Goal: Task Accomplishment & Management: Manage account settings

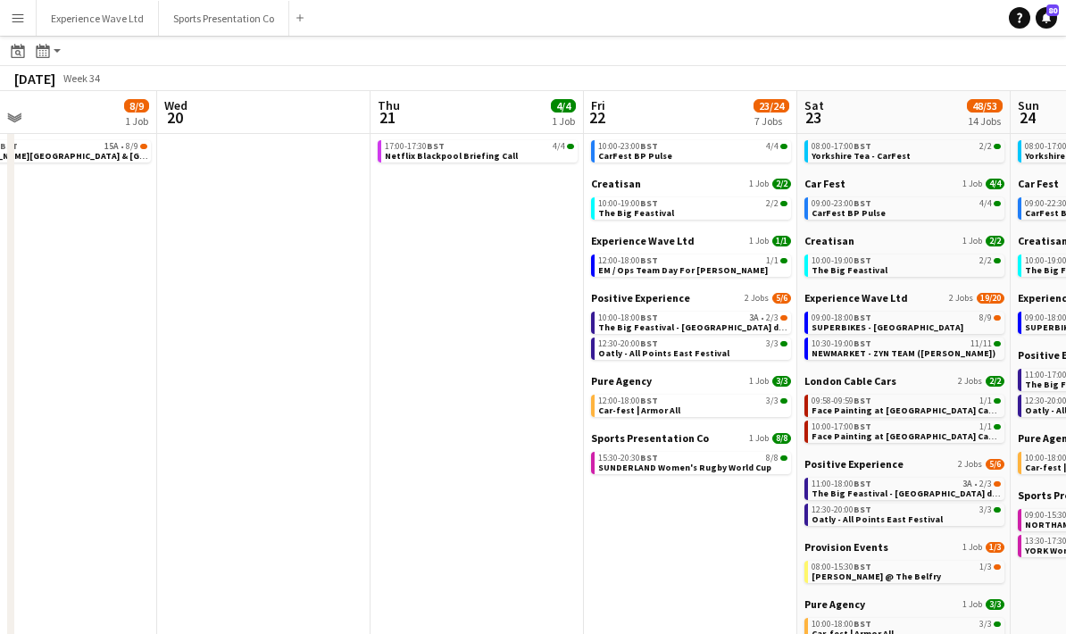
scroll to position [0, 699]
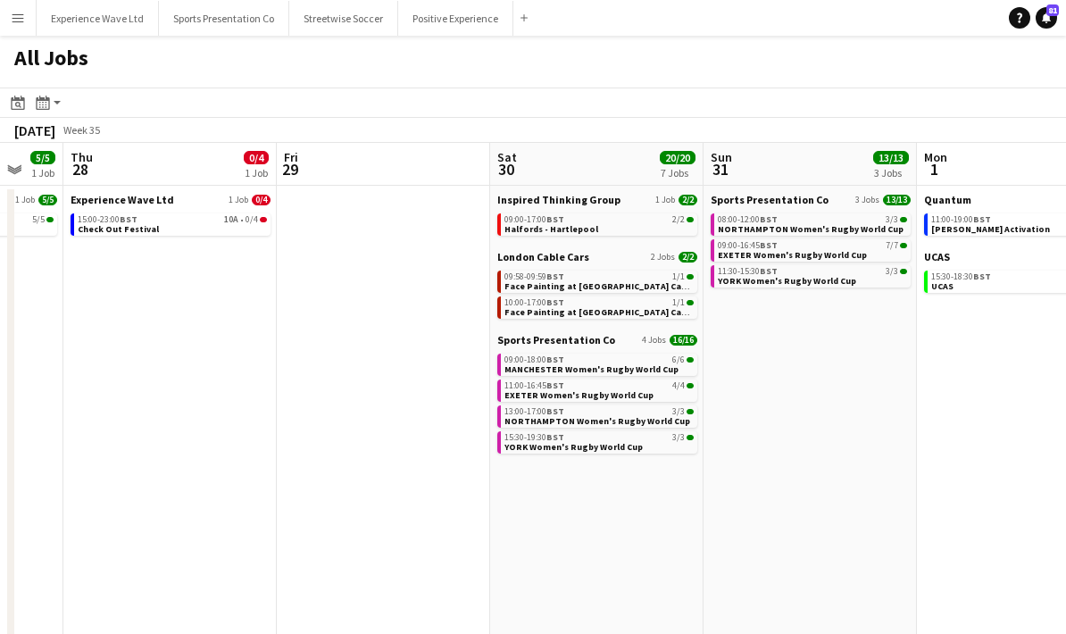
scroll to position [0, 546]
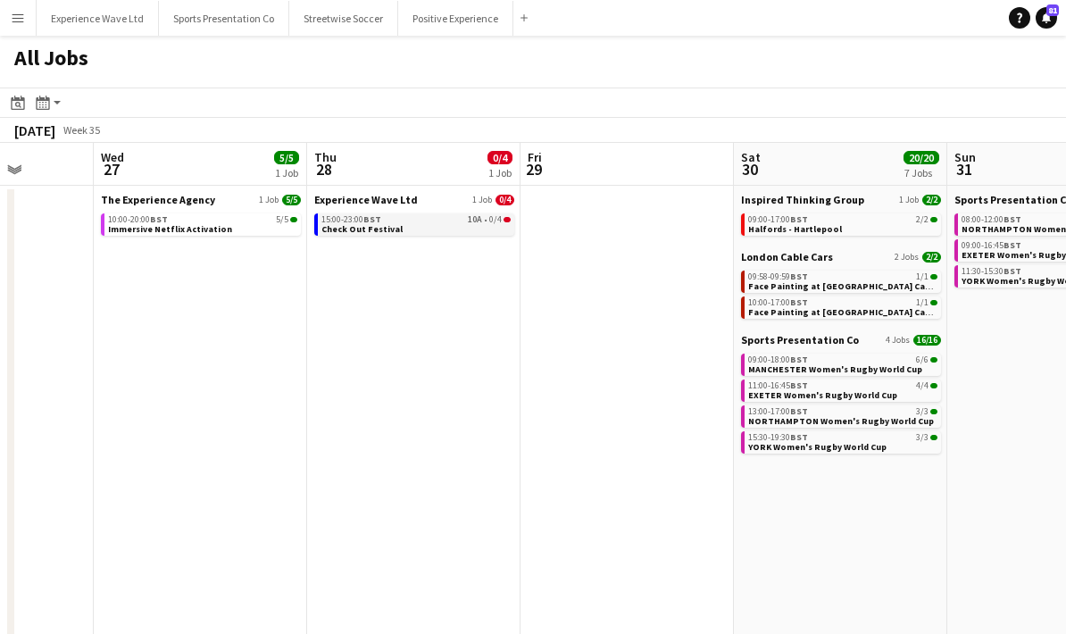
click at [437, 224] on link "15:00-23:00 BST 10A • 0/4 Check Out Festival" at bounding box center [415, 223] width 189 height 21
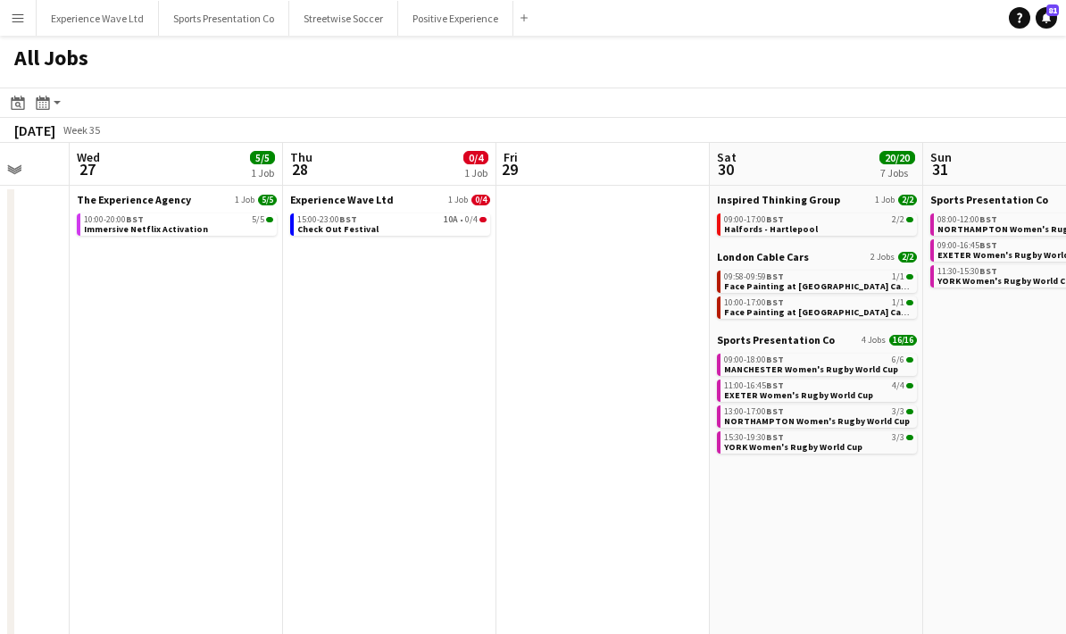
scroll to position [0, 512]
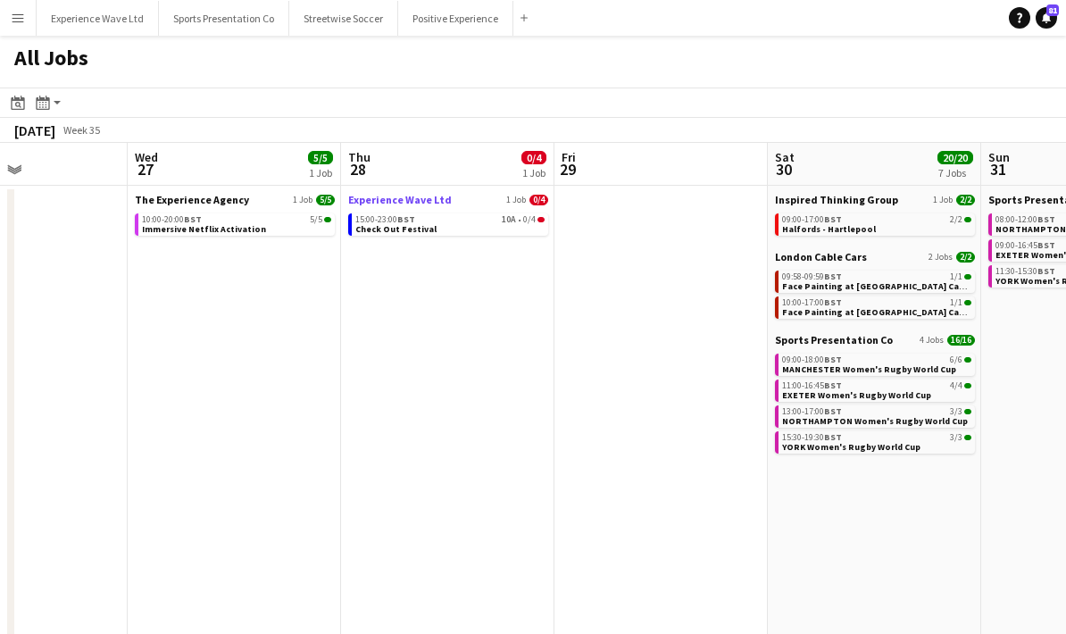
click at [483, 205] on link "Experience Wave Ltd 1 Job 0/4" at bounding box center [448, 199] width 200 height 13
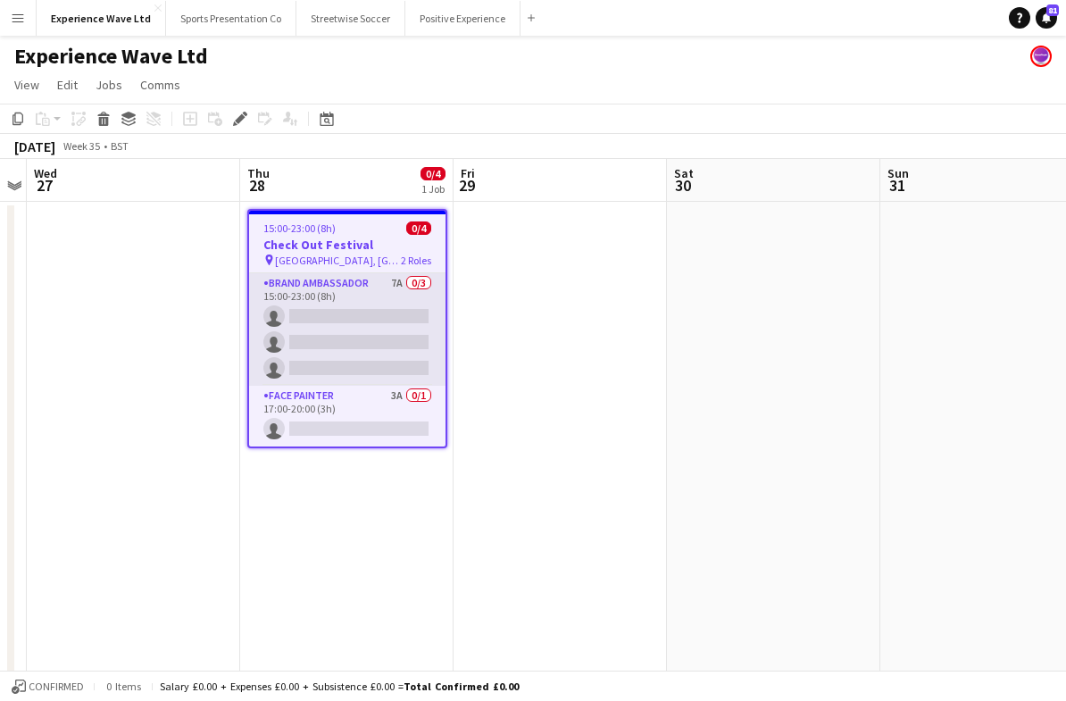
click at [371, 337] on app-card-role "Brand Ambassador 7A 0/3 15:00-23:00 (8h) single-neutral-actions single-neutral-…" at bounding box center [347, 329] width 196 height 112
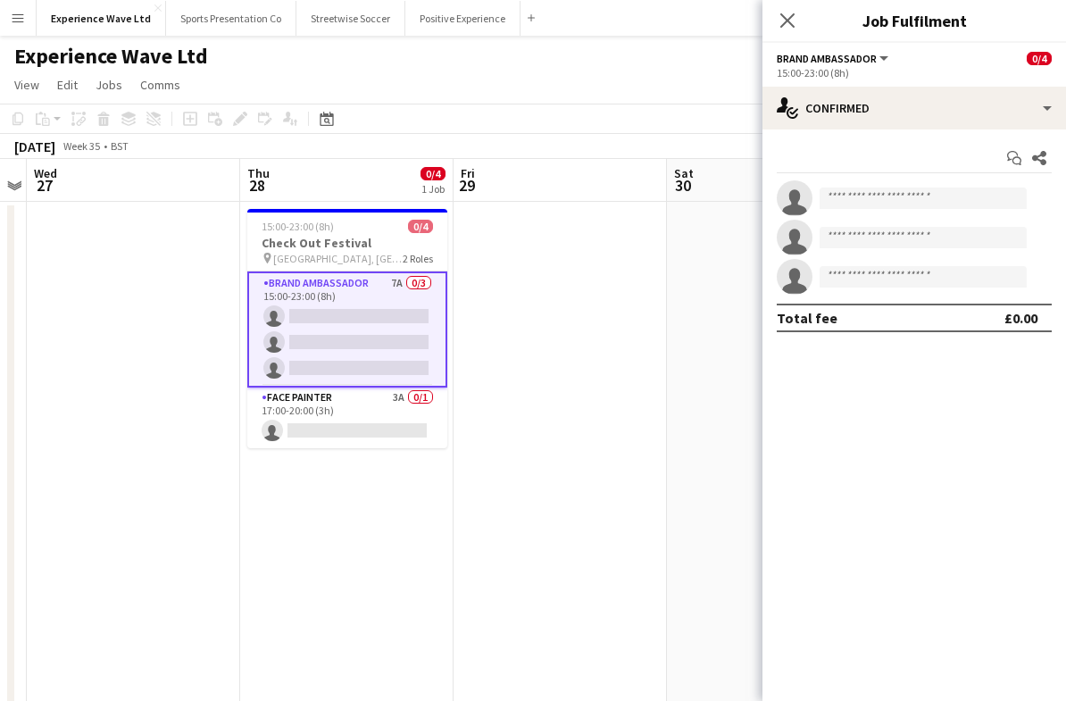
click at [381, 253] on div "pin Glasgow, Scotland 2 Roles" at bounding box center [347, 258] width 200 height 14
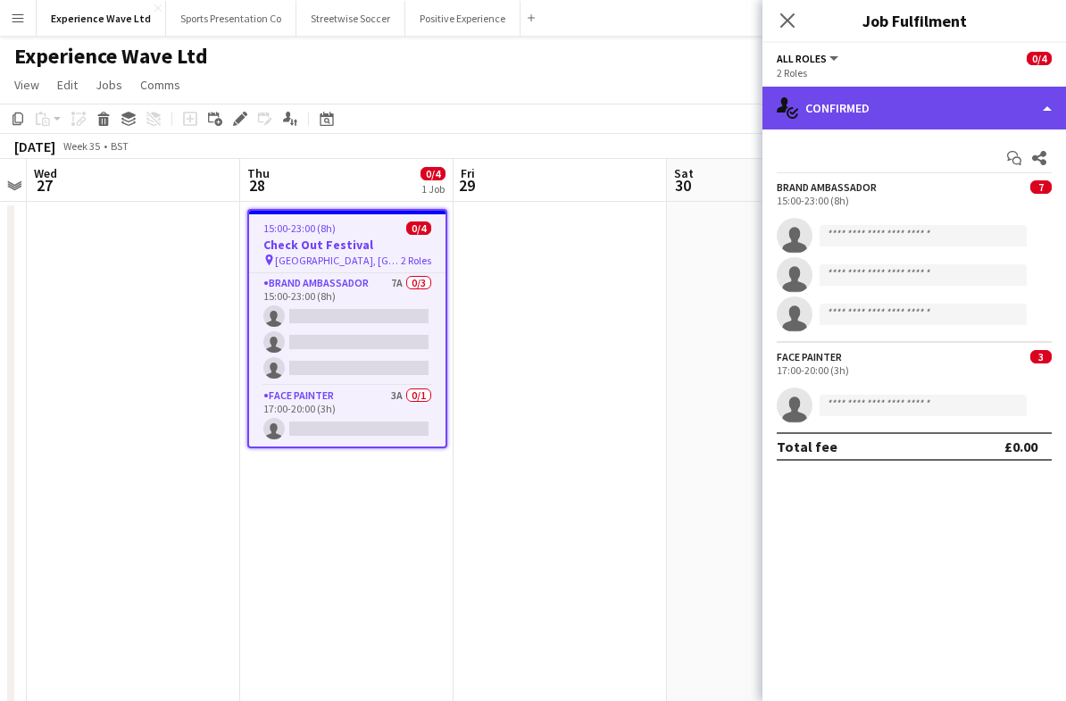
click at [1044, 105] on div "single-neutral-actions-check-2 Confirmed" at bounding box center [914, 108] width 304 height 43
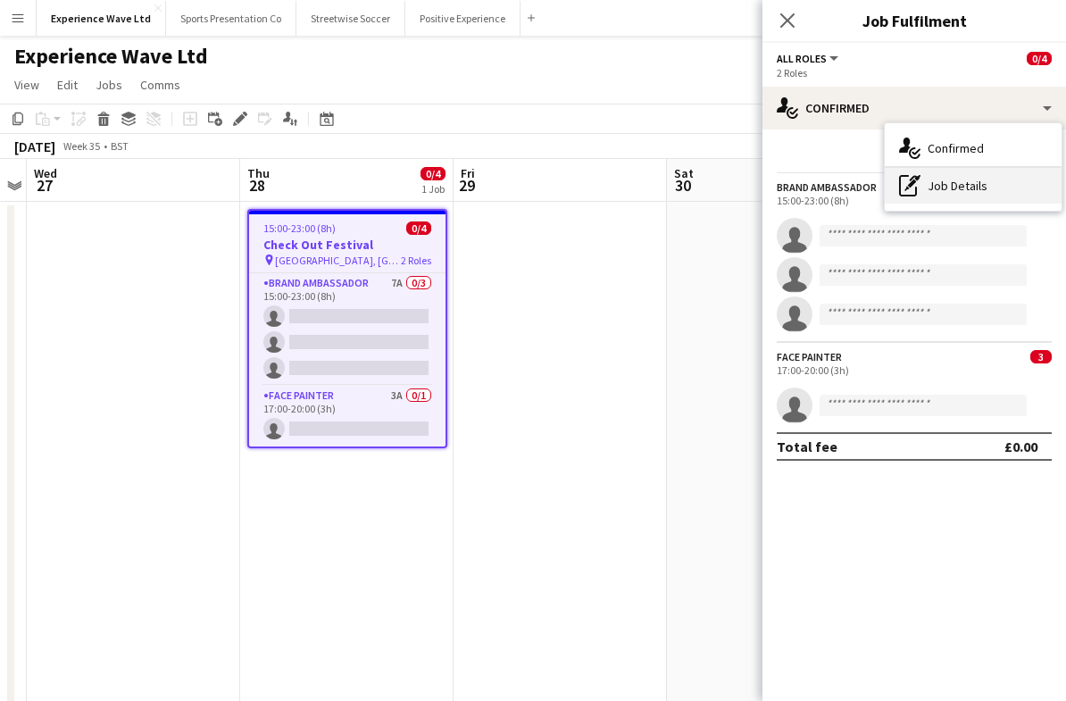
click at [989, 196] on div "pen-write Job Details" at bounding box center [973, 186] width 177 height 36
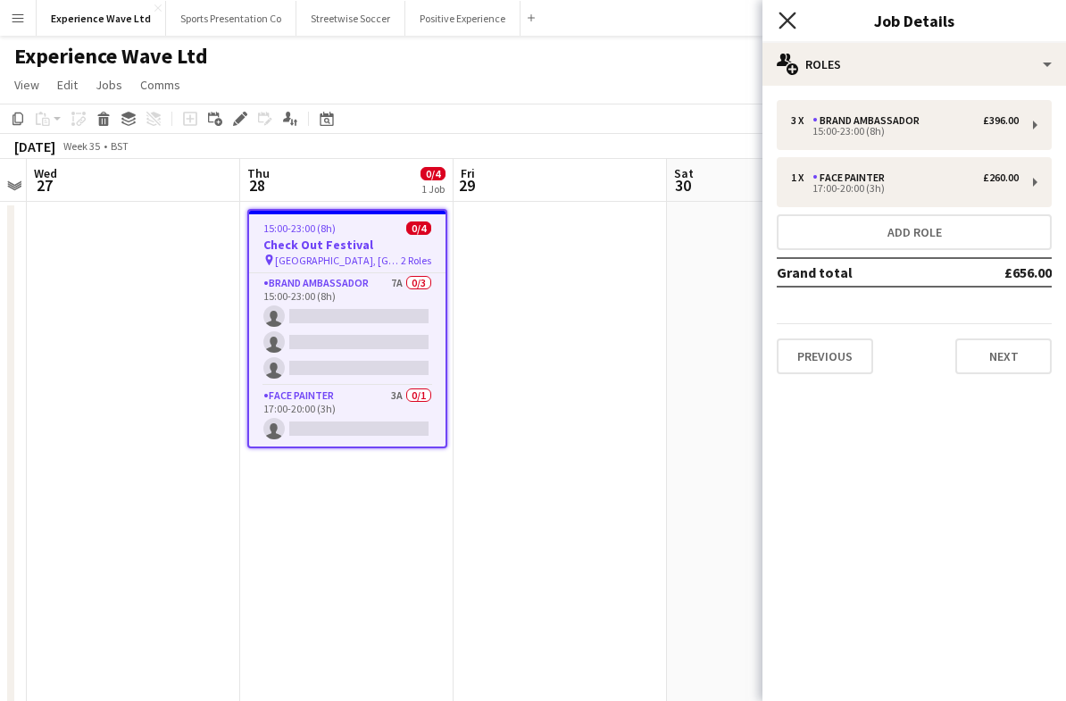
click at [787, 28] on icon "Close pop-in" at bounding box center [787, 20] width 17 height 17
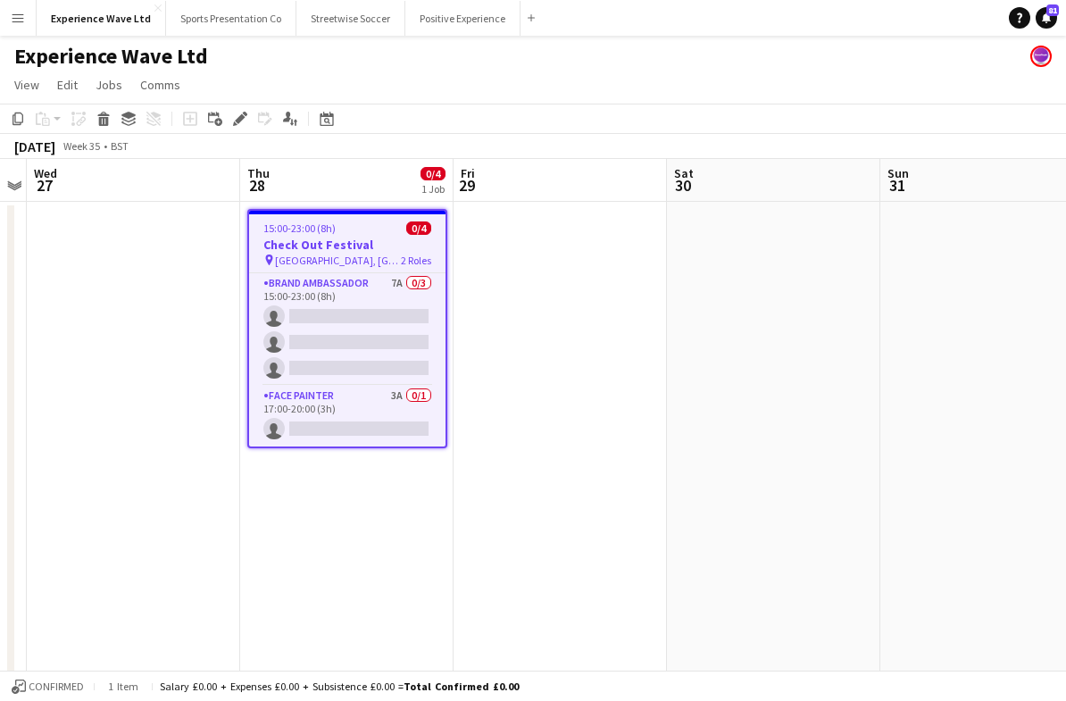
click at [380, 263] on div "pin Glasgow, Scotland 2 Roles" at bounding box center [347, 260] width 196 height 14
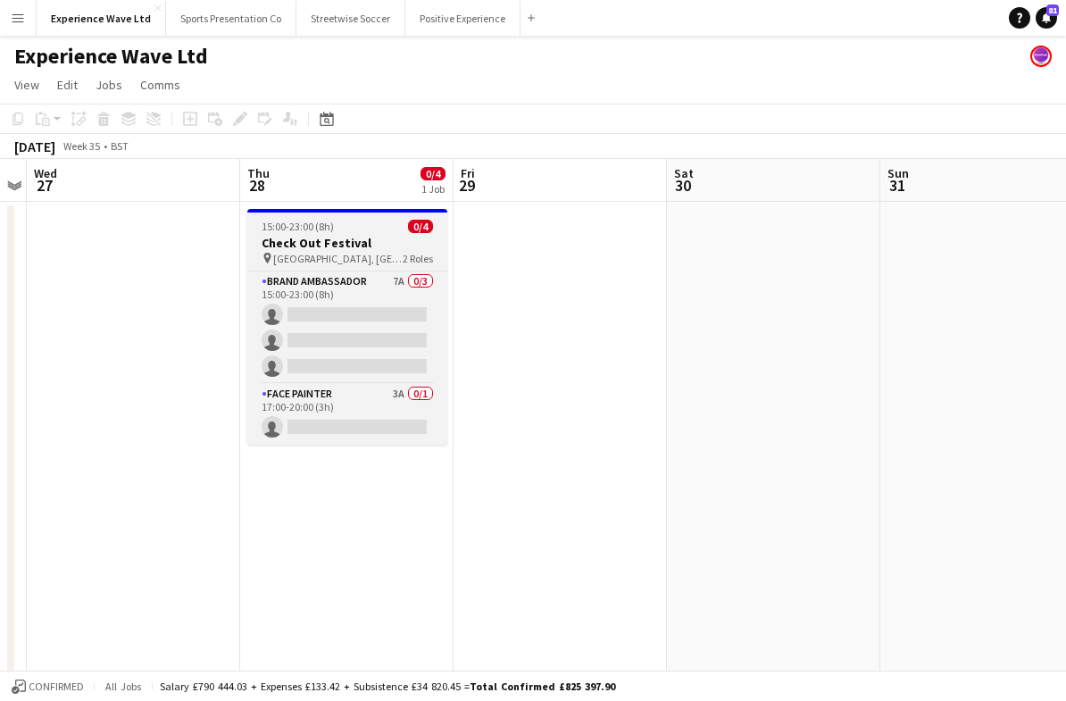
click at [372, 263] on div "pin Glasgow, Scotland 2 Roles" at bounding box center [347, 258] width 200 height 14
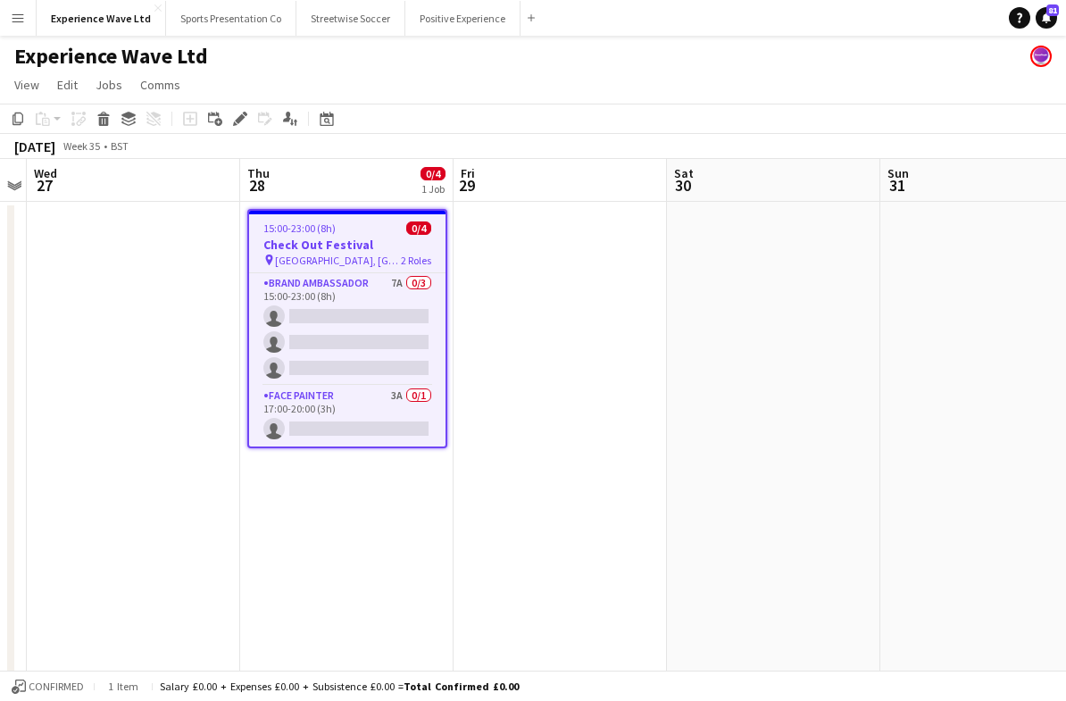
click at [369, 252] on h3 "Check Out Festival" at bounding box center [347, 245] width 196 height 16
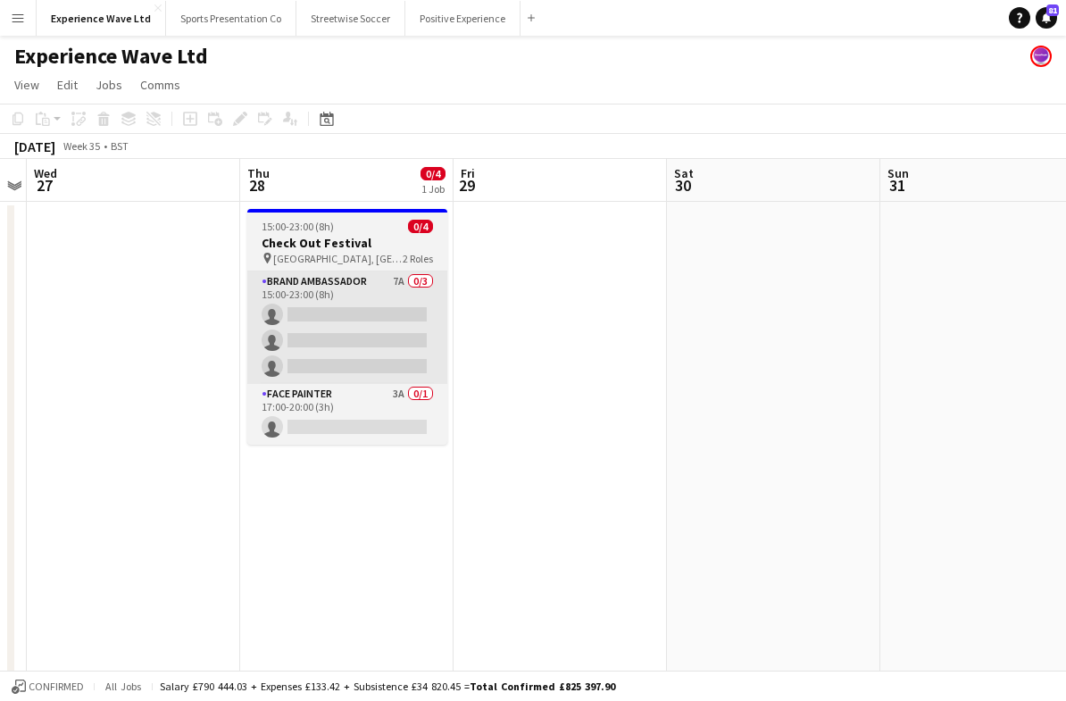
click at [371, 359] on app-card-role "Brand Ambassador 7A 0/3 15:00-23:00 (8h) single-neutral-actions single-neutral-…" at bounding box center [347, 327] width 200 height 112
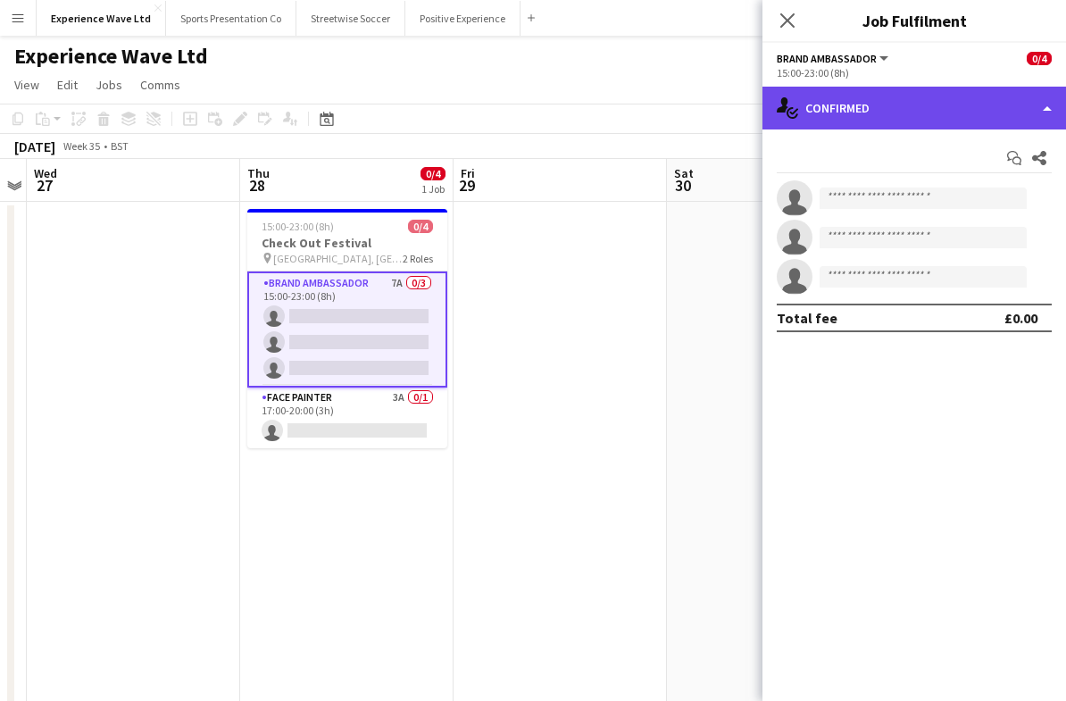
click at [1027, 109] on div "single-neutral-actions-check-2 Confirmed" at bounding box center [914, 108] width 304 height 43
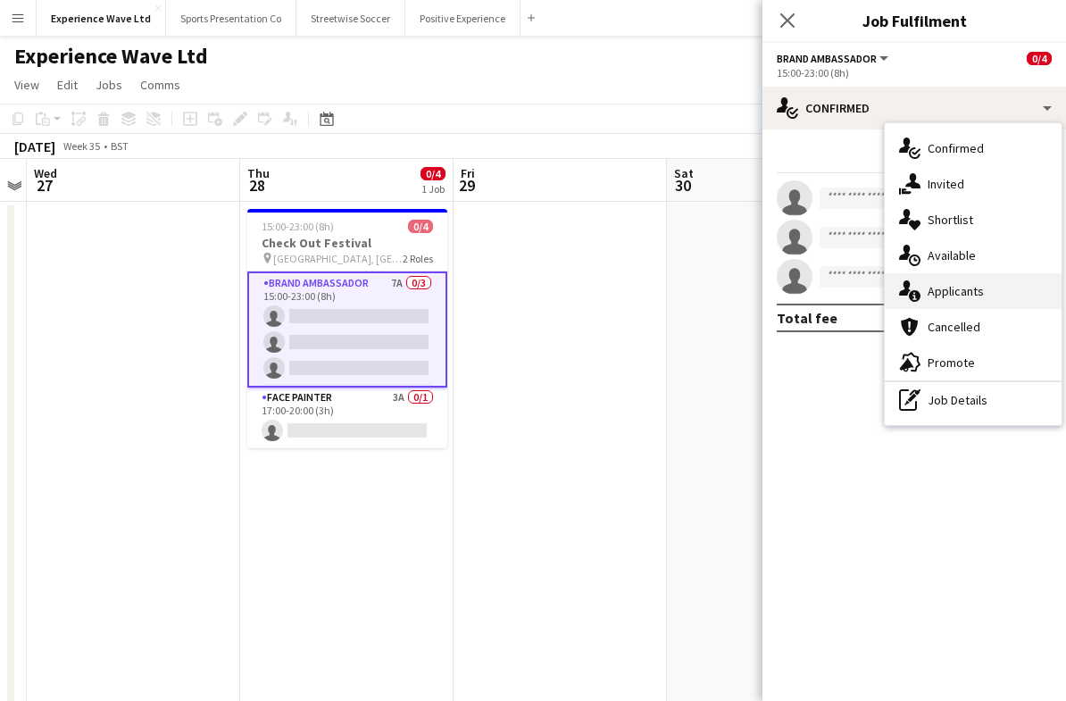
click at [1001, 295] on div "single-neutral-actions-information Applicants" at bounding box center [973, 291] width 177 height 36
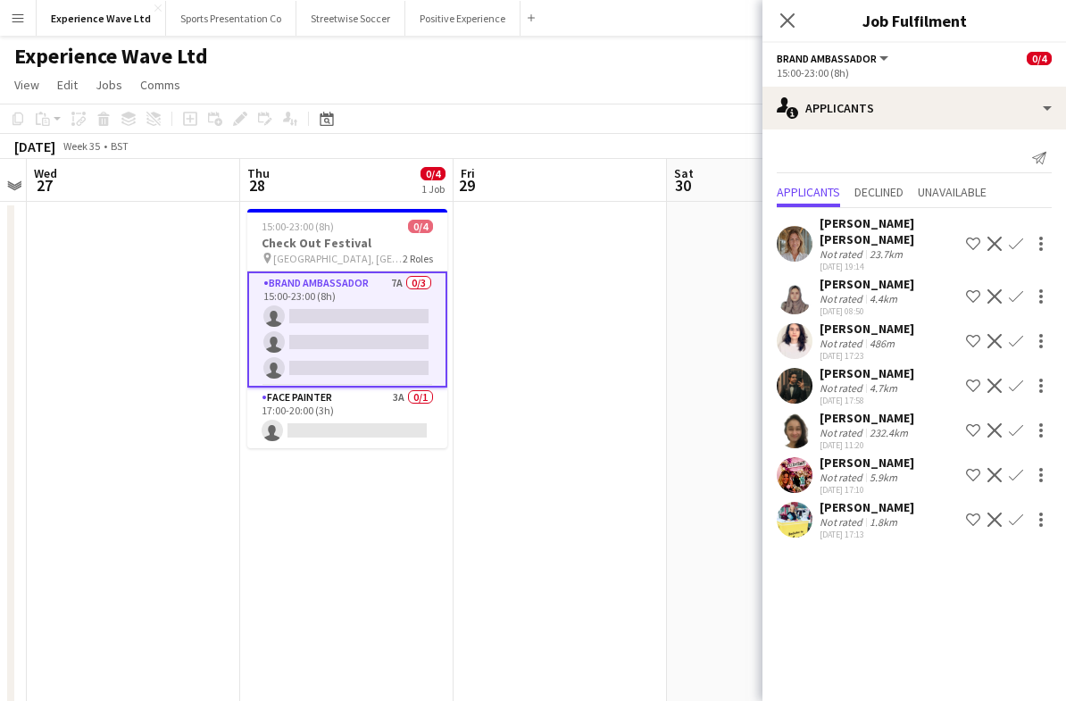
click at [866, 247] on div "23.7km" at bounding box center [886, 253] width 40 height 13
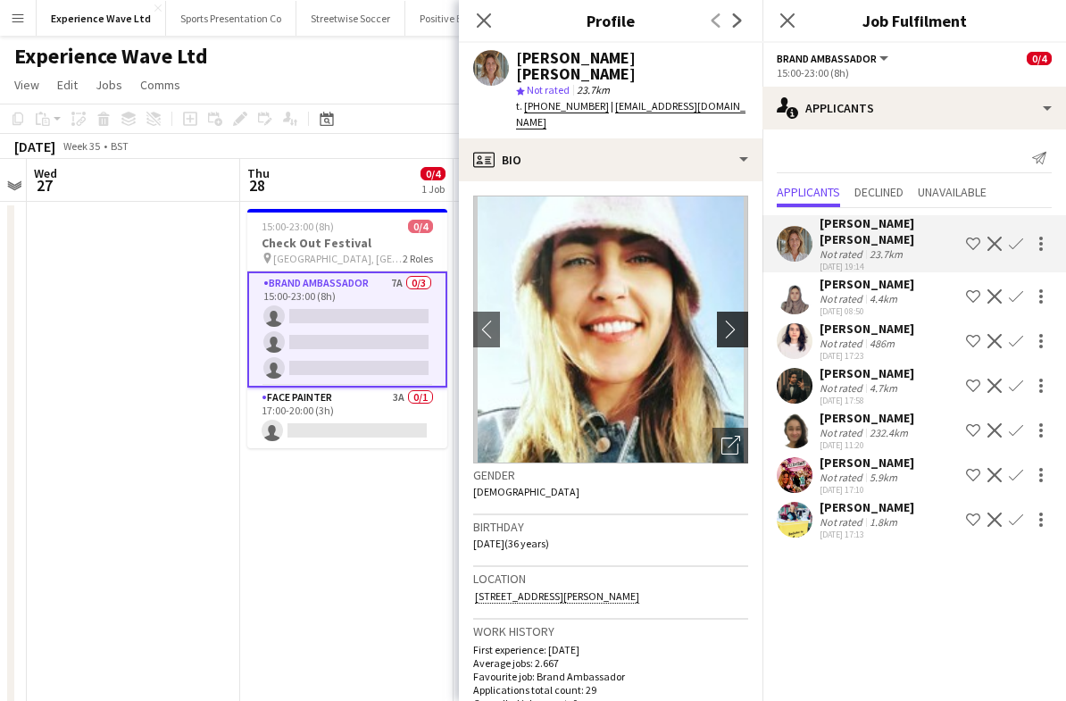
click at [733, 320] on app-icon "chevron-right" at bounding box center [735, 329] width 28 height 19
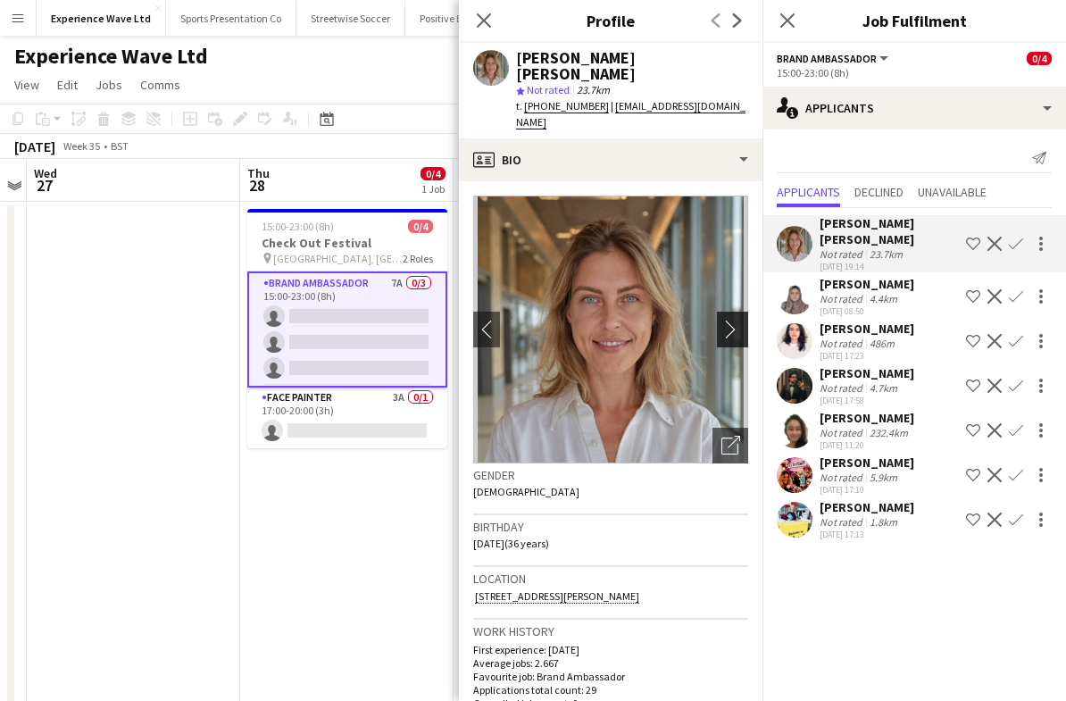
click at [738, 320] on app-icon "chevron-right" at bounding box center [735, 329] width 28 height 19
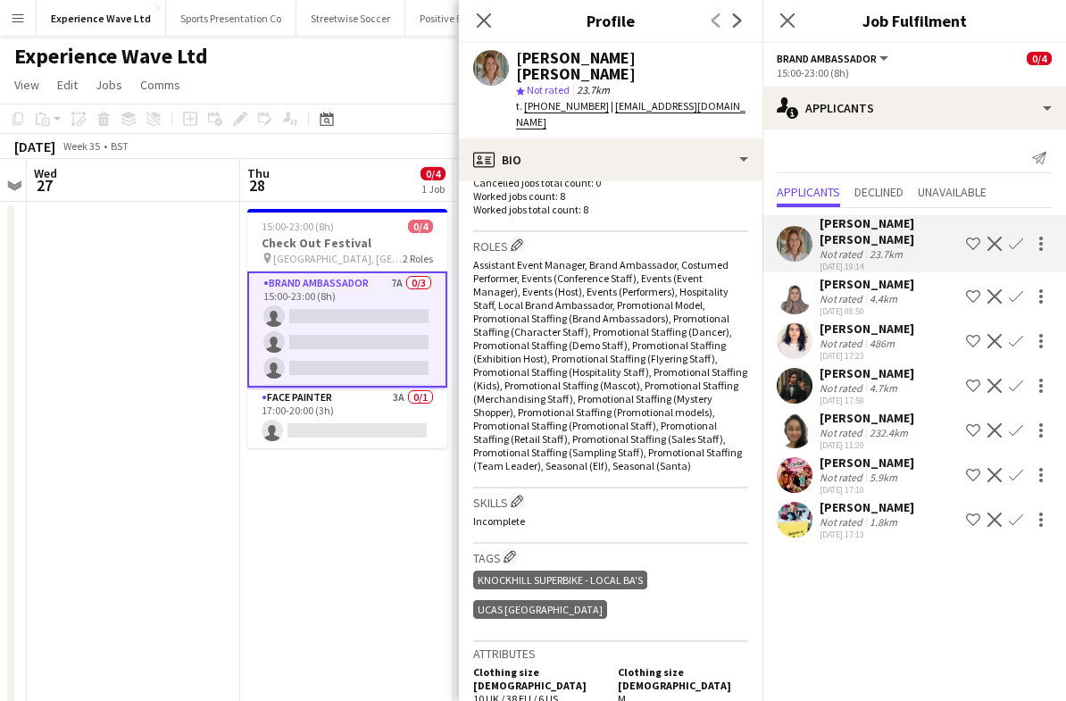
scroll to position [498, 0]
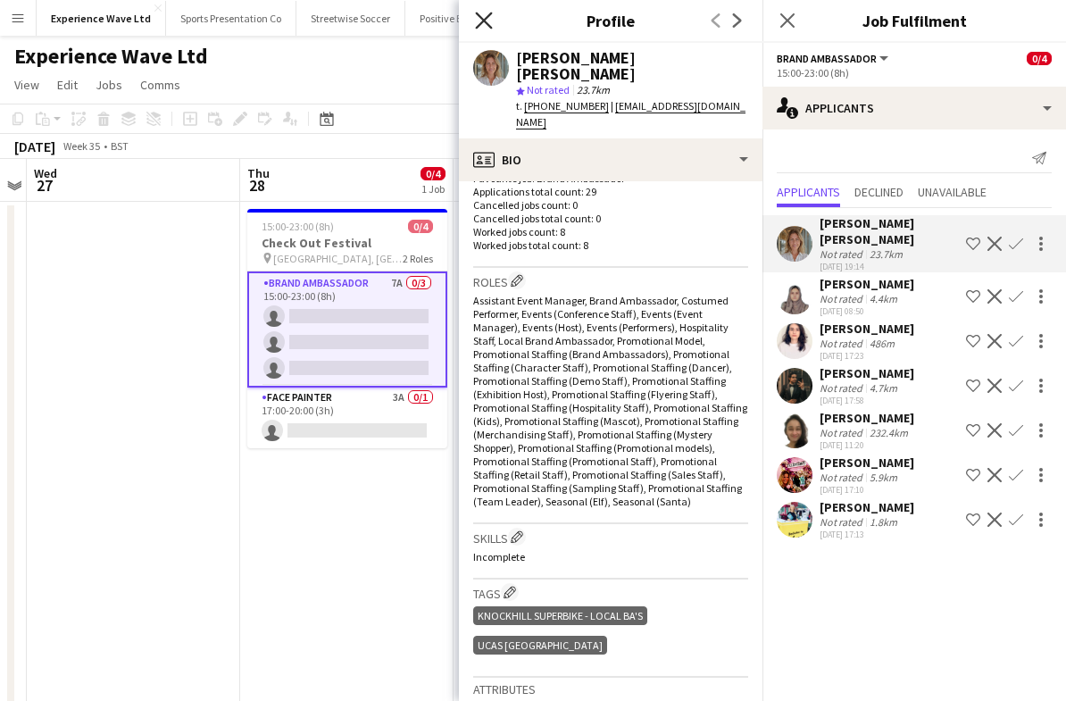
click at [481, 27] on icon "Close pop-in" at bounding box center [483, 20] width 17 height 17
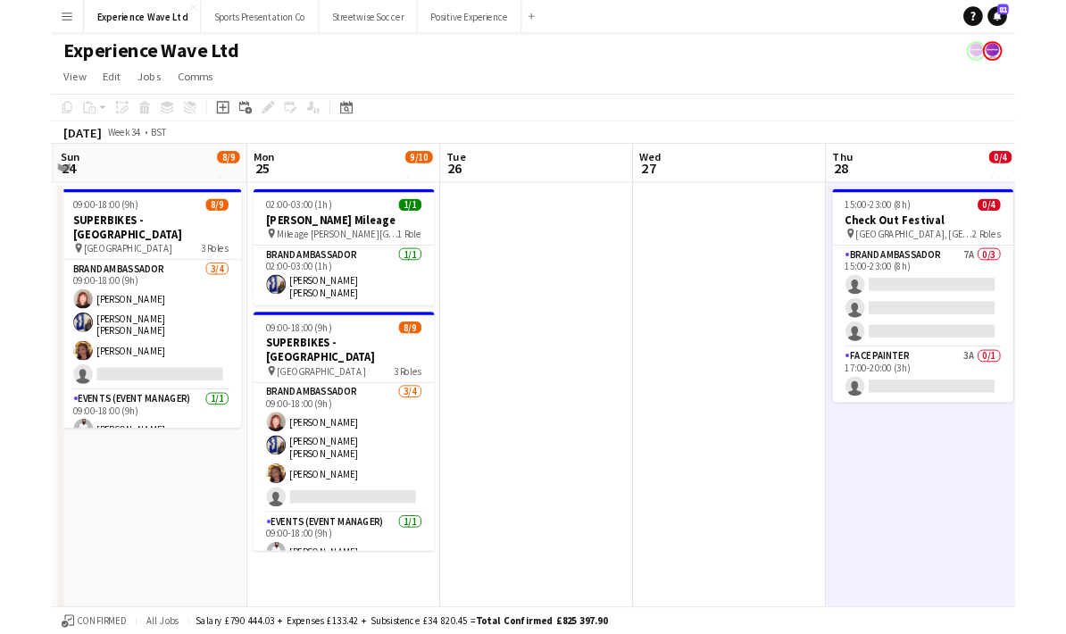
scroll to position [0, 532]
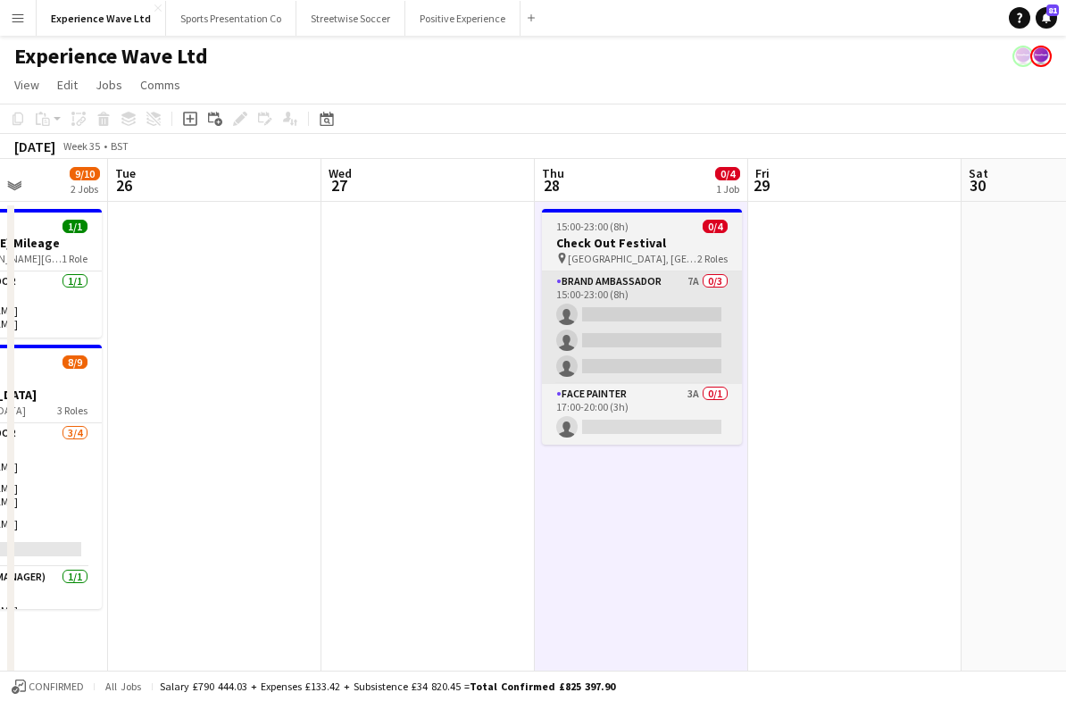
click at [654, 320] on app-card-role "Brand Ambassador 7A 0/3 15:00-23:00 (8h) single-neutral-actions single-neutral-…" at bounding box center [642, 327] width 200 height 112
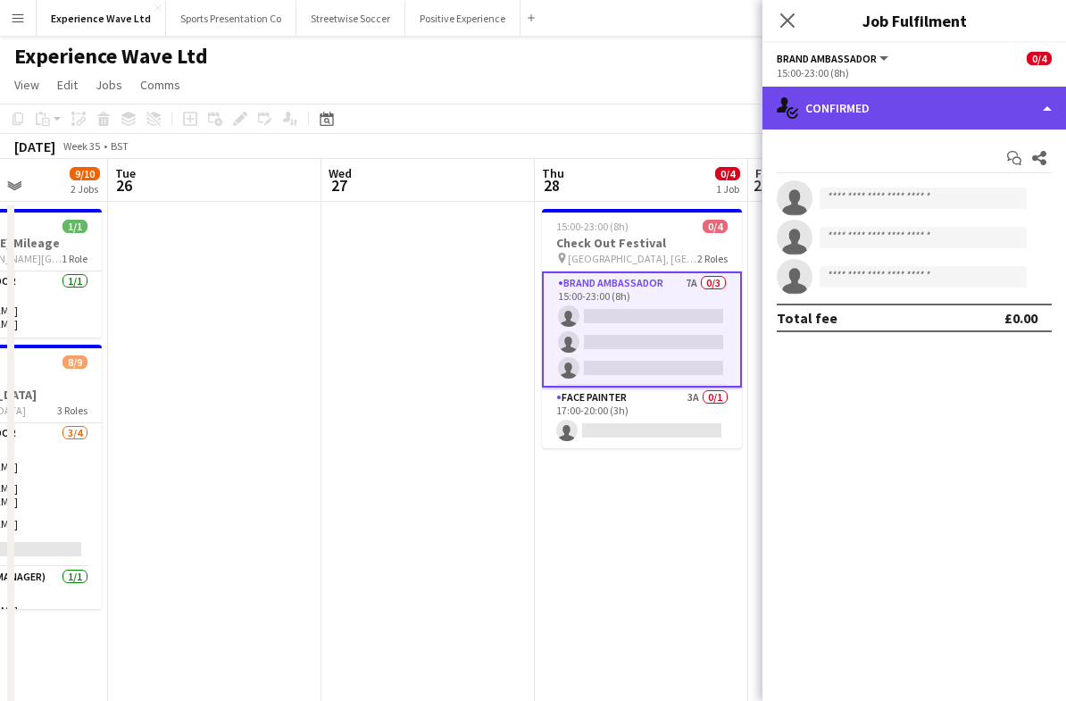
click at [1037, 109] on div "single-neutral-actions-check-2 Confirmed" at bounding box center [914, 108] width 304 height 43
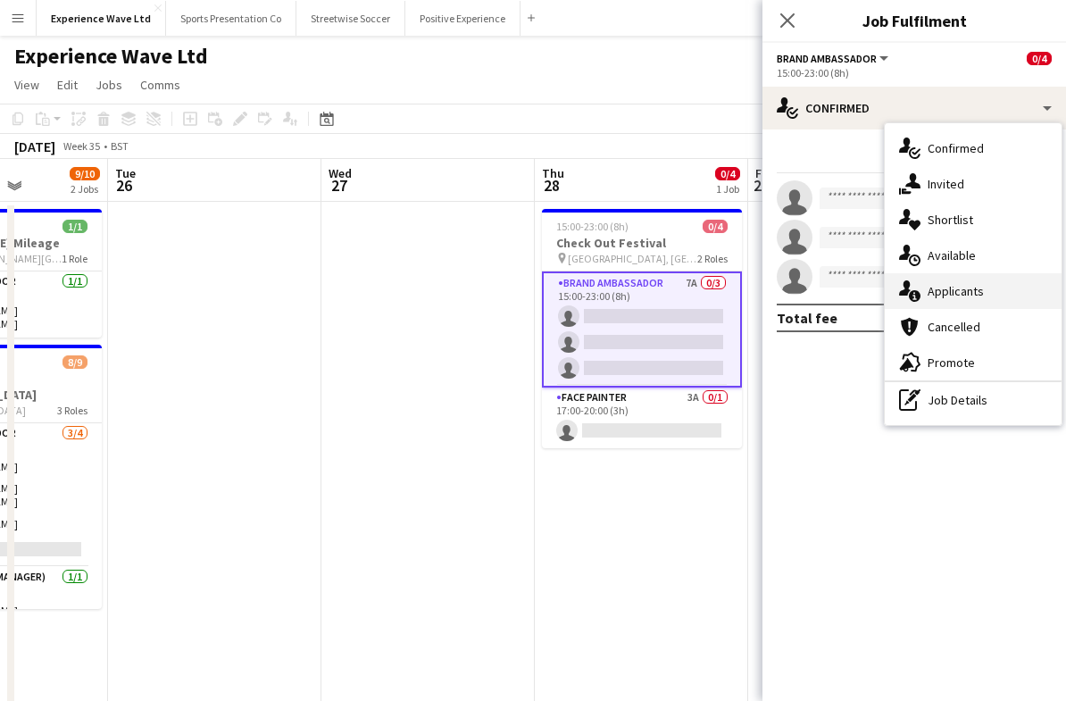
click at [1001, 297] on div "single-neutral-actions-information Applicants" at bounding box center [973, 291] width 177 height 36
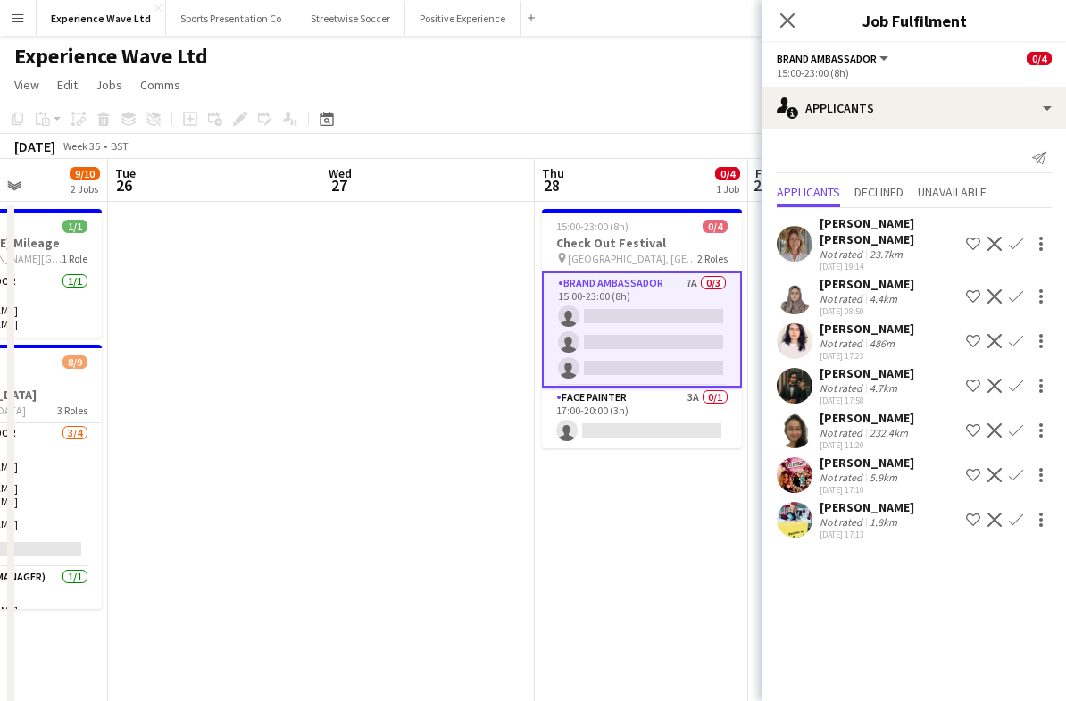
click at [1026, 233] on button "Confirm" at bounding box center [1015, 243] width 21 height 21
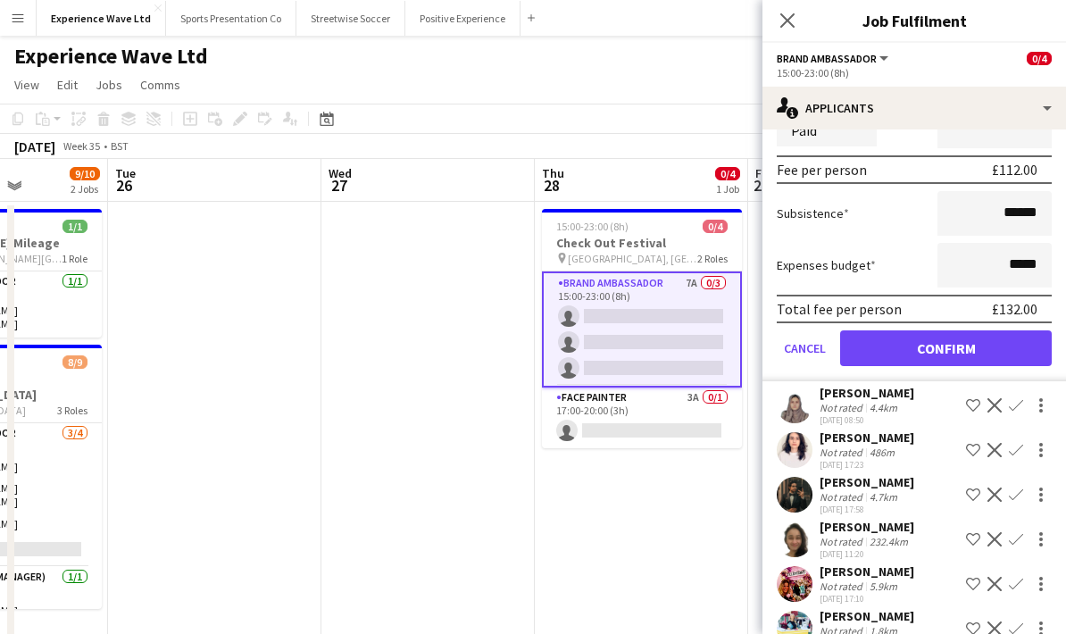
scroll to position [296, 0]
click at [967, 338] on button "Confirm" at bounding box center [946, 348] width 212 height 36
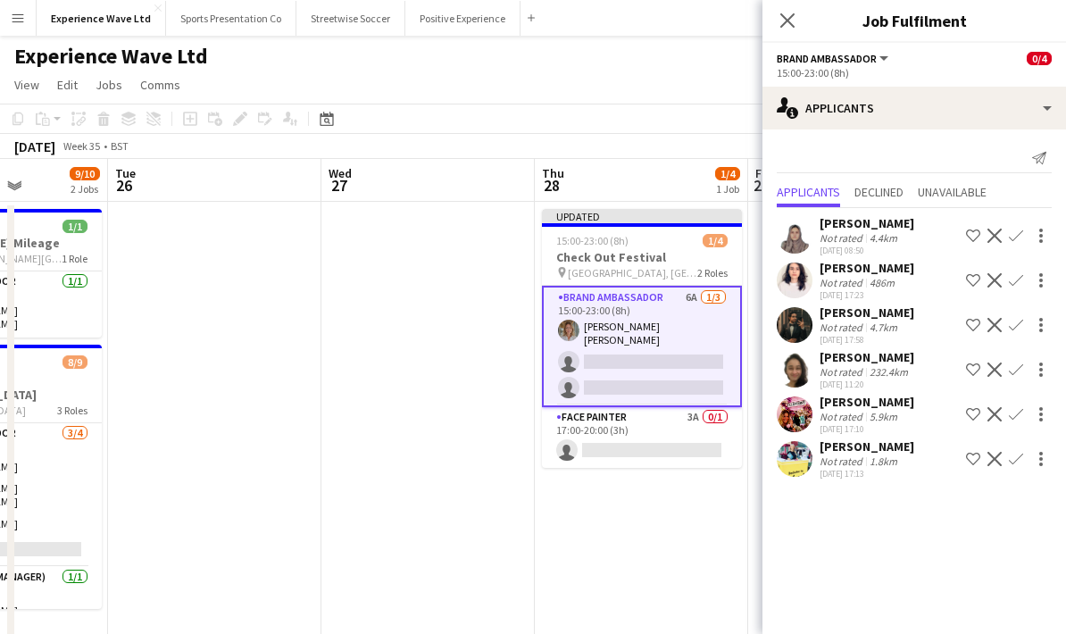
scroll to position [0, 0]
click at [873, 412] on div "5.9km" at bounding box center [883, 416] width 35 height 13
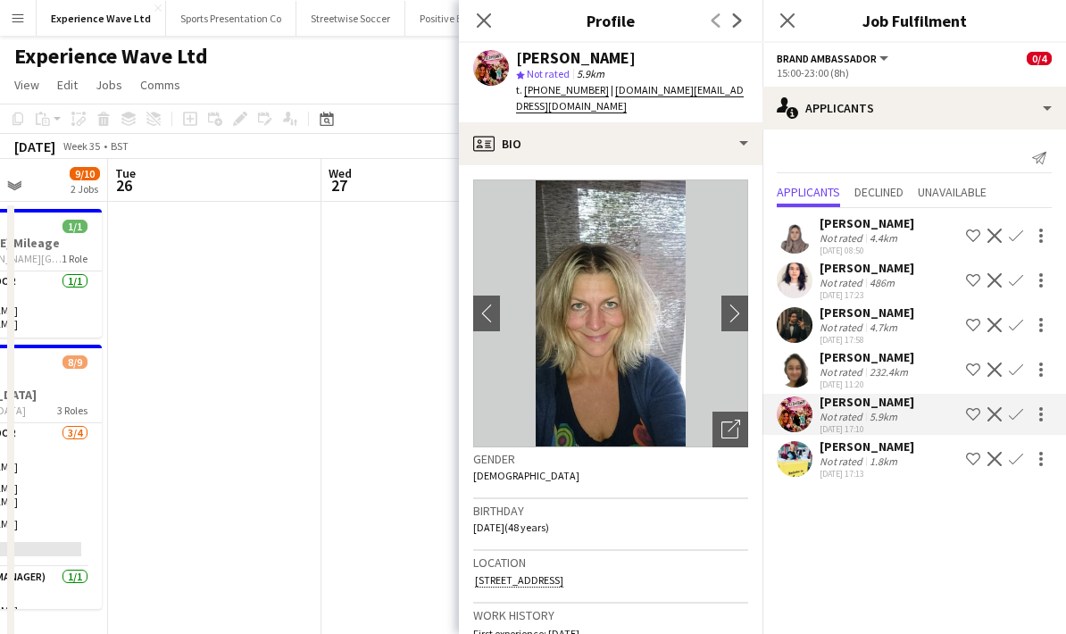
click at [849, 458] on div "Not rated" at bounding box center [843, 460] width 46 height 13
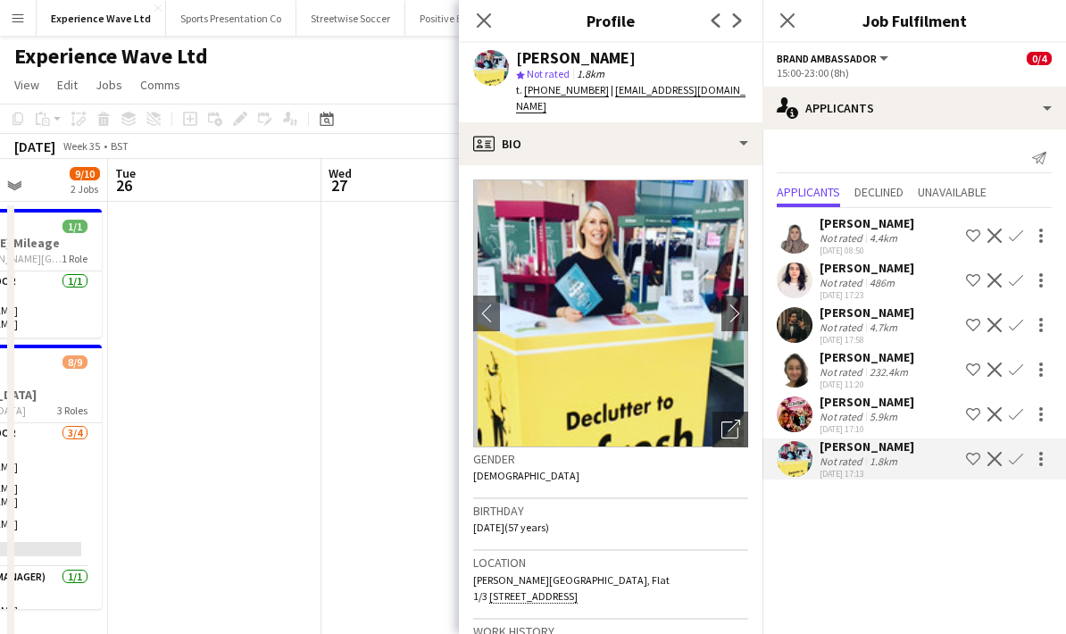
click at [891, 289] on div "10-08-2025 17:23" at bounding box center [867, 295] width 95 height 12
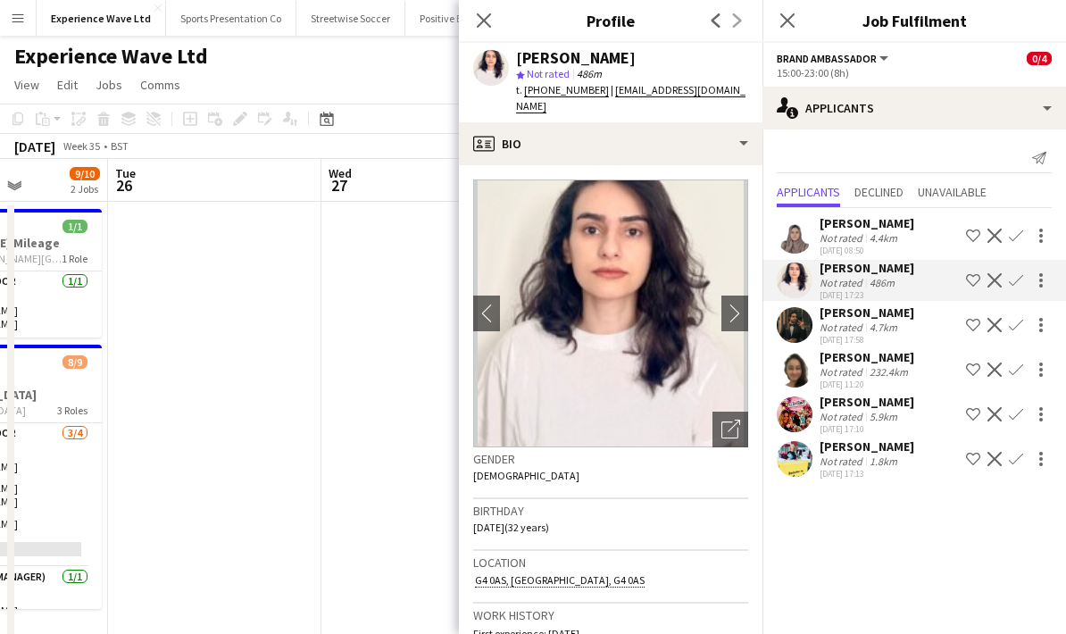
click at [495, 4] on div "Close pop-in" at bounding box center [484, 20] width 50 height 41
click at [484, 28] on icon "Close pop-in" at bounding box center [483, 20] width 17 height 17
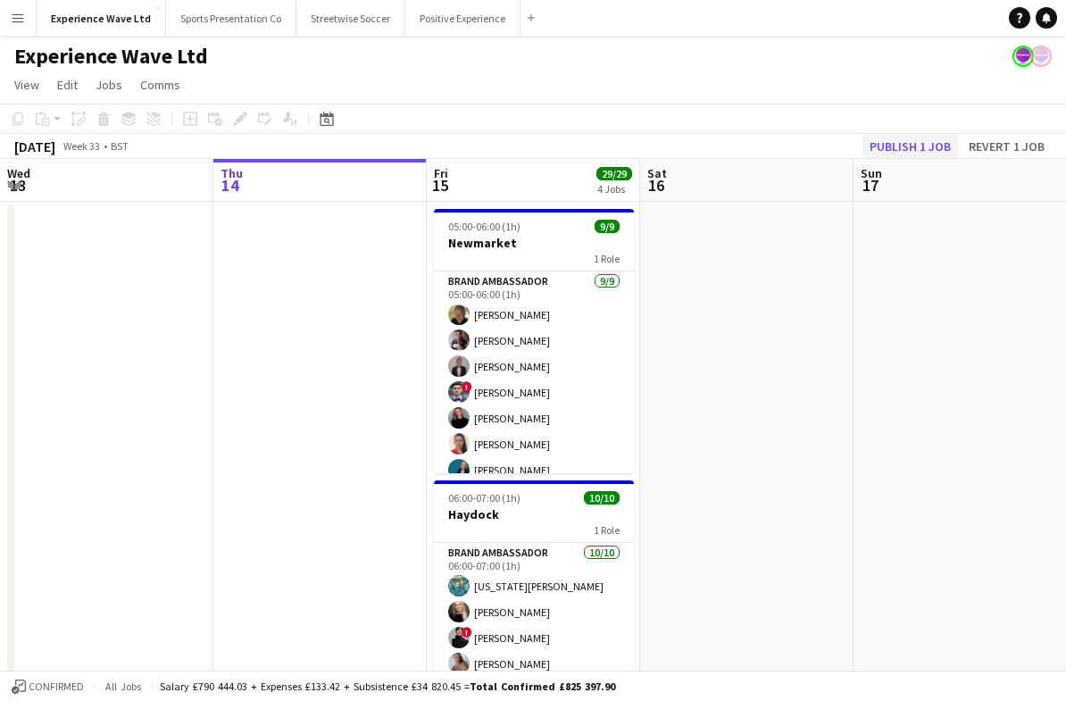
click at [923, 146] on button "Publish 1 job" at bounding box center [910, 146] width 96 height 23
click at [19, 24] on app-icon "Menu" at bounding box center [18, 18] width 14 height 14
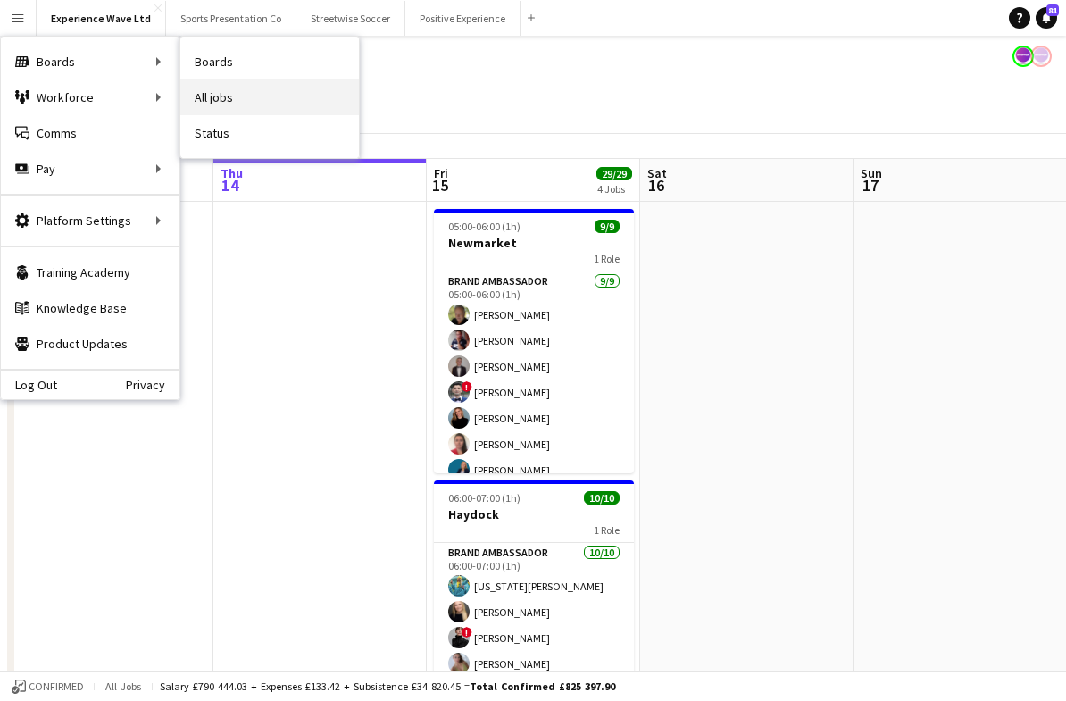
click at [254, 107] on link "All jobs" at bounding box center [269, 97] width 179 height 36
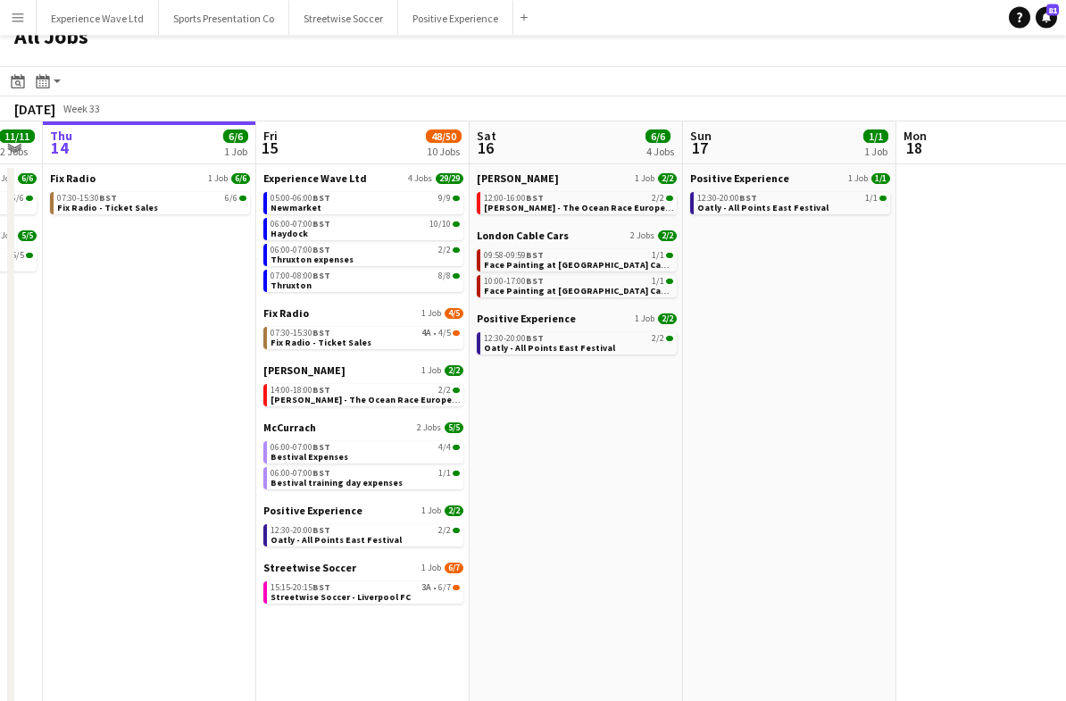
scroll to position [21, 0]
click at [352, 587] on div "15:15-20:15 BST 3A • 6/7" at bounding box center [365, 587] width 189 height 9
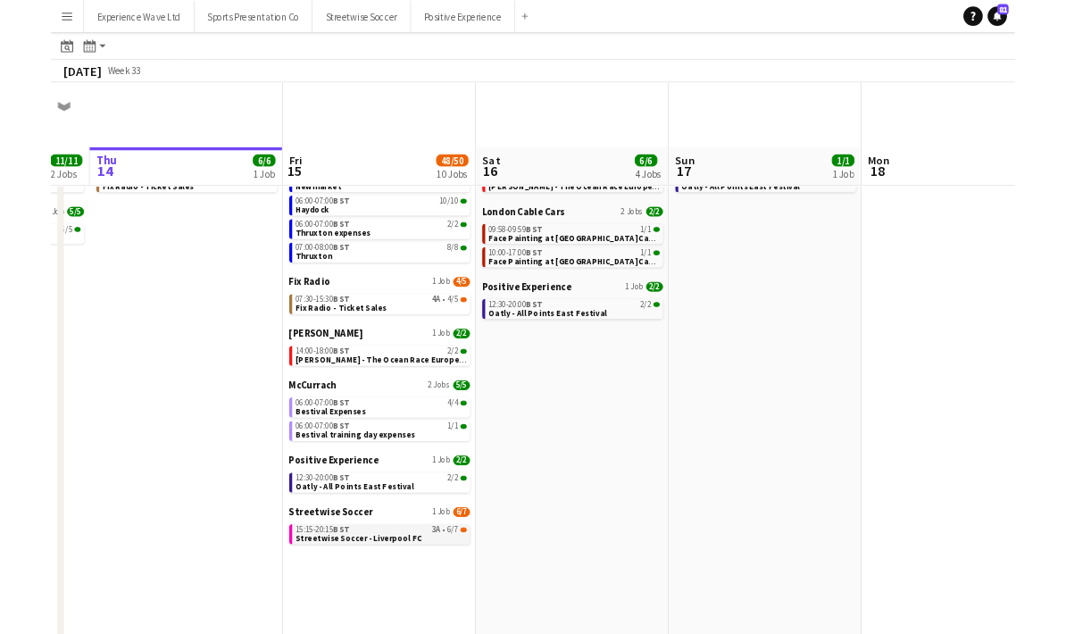
scroll to position [93, 0]
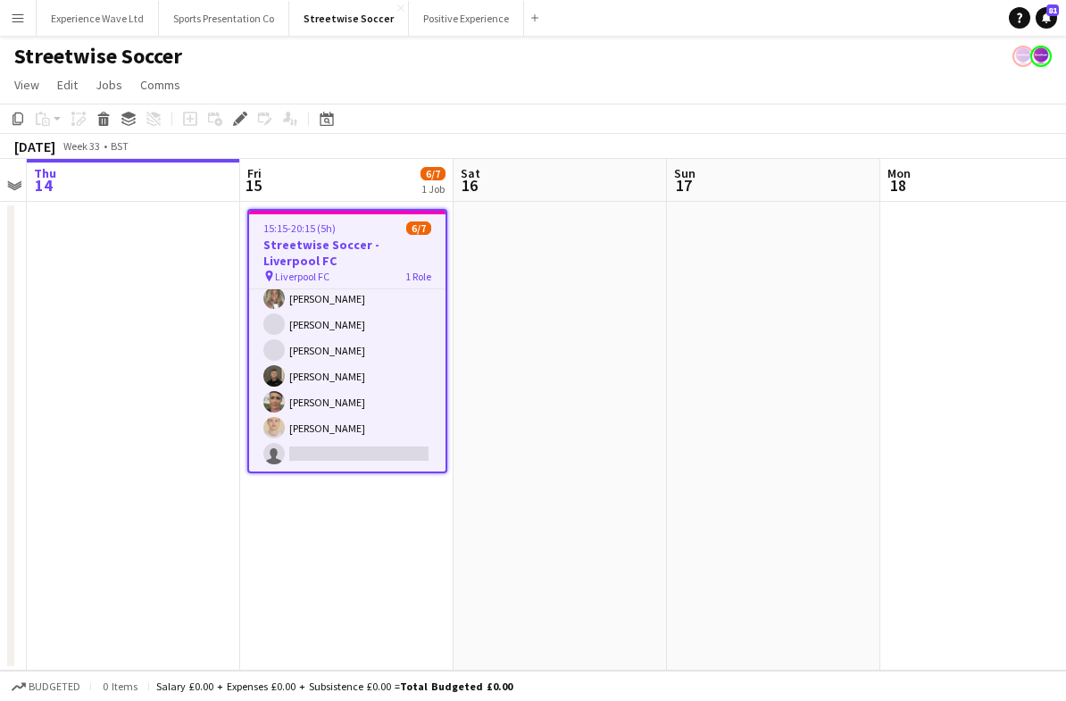
scroll to position [34, 0]
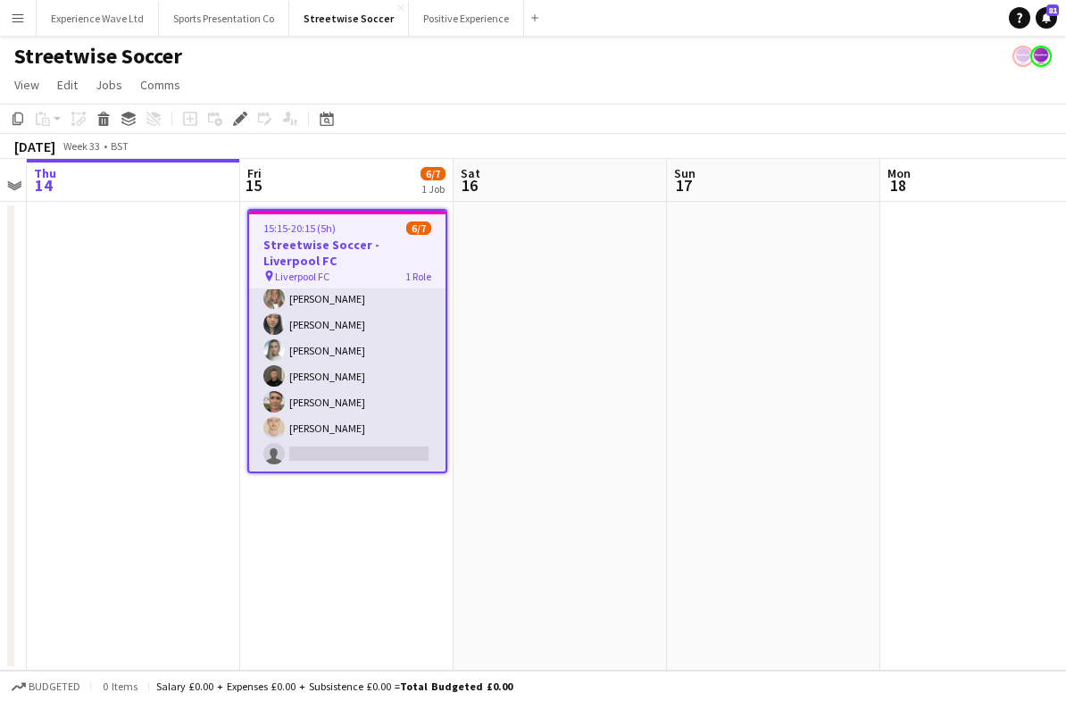
click at [405, 310] on app-card-role "Brand Ambassador 3A 6/7 15:15-20:15 (5h) Ana Rigby Man Ying Cheng Helly Lumsden…" at bounding box center [347, 363] width 196 height 216
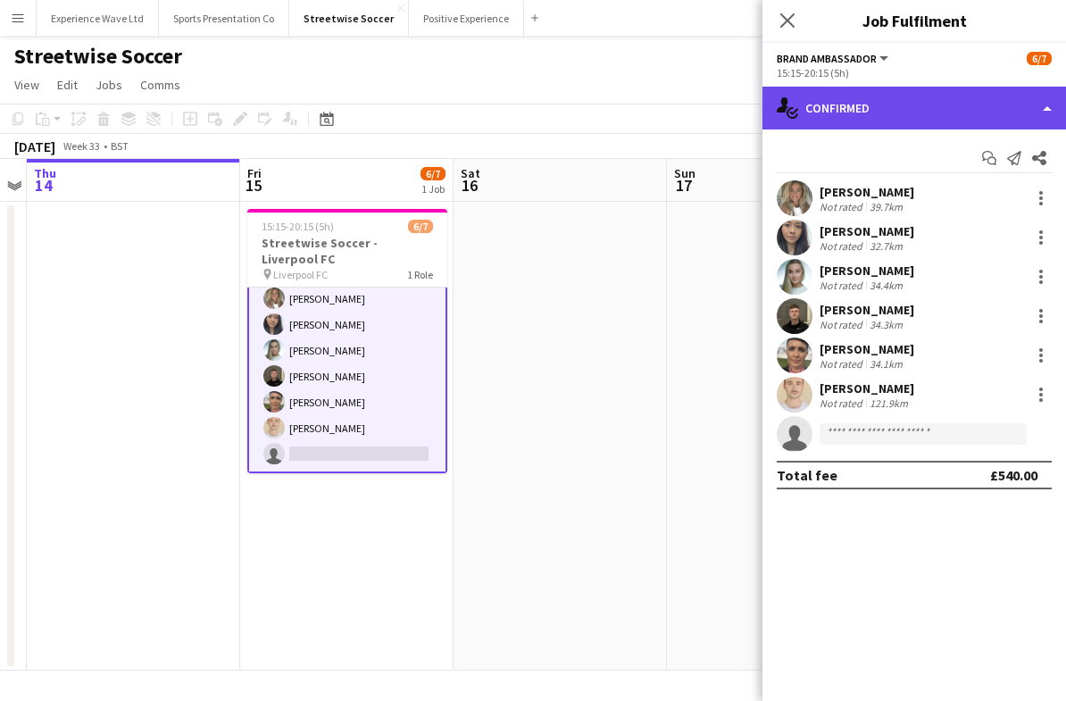
click at [1054, 107] on div "single-neutral-actions-check-2 Confirmed" at bounding box center [914, 108] width 304 height 43
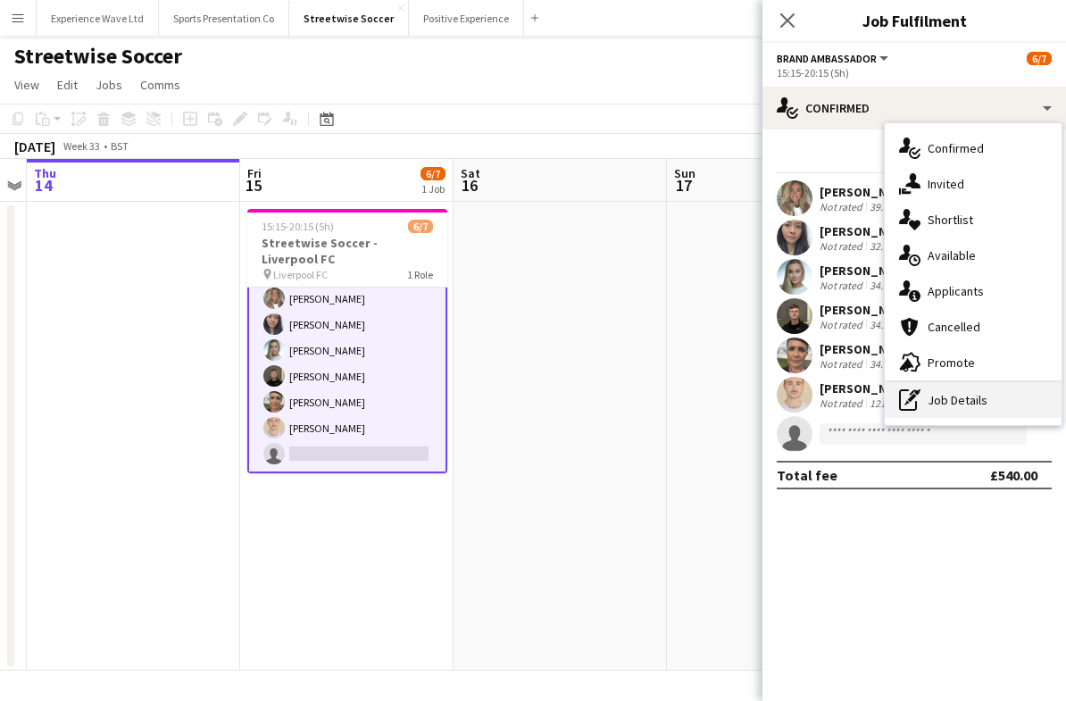
click at [1005, 407] on div "pen-write Job Details" at bounding box center [973, 400] width 177 height 36
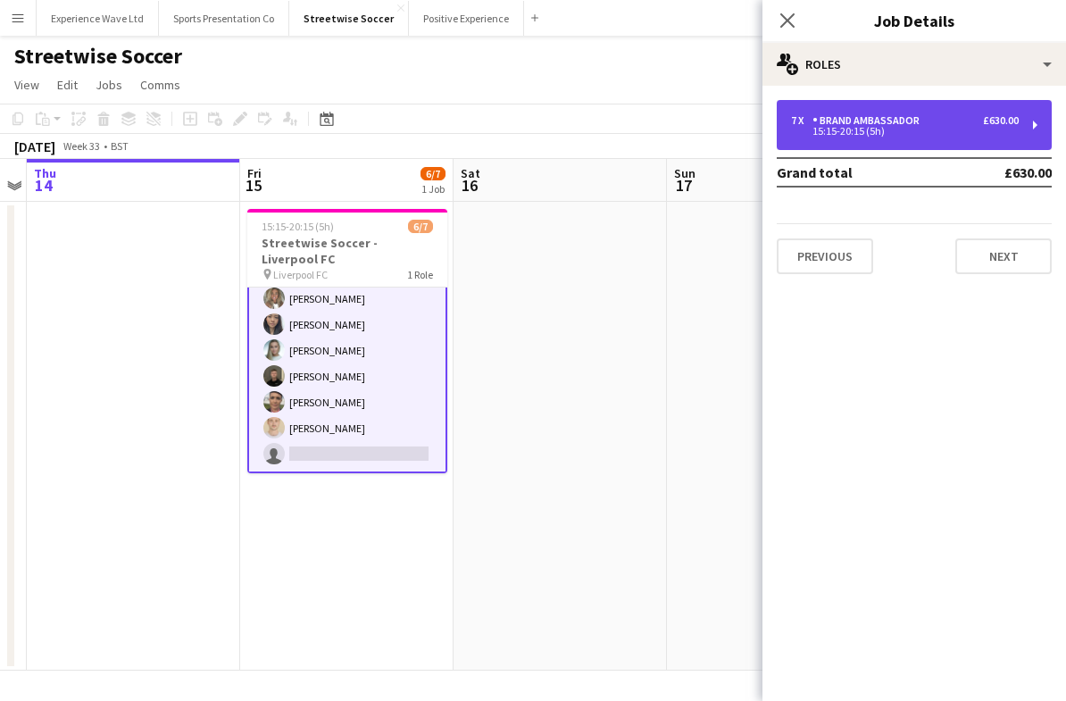
click at [1037, 138] on div "7 x Brand Ambassador £630.00 15:15-20:15 (5h)" at bounding box center [914, 125] width 275 height 50
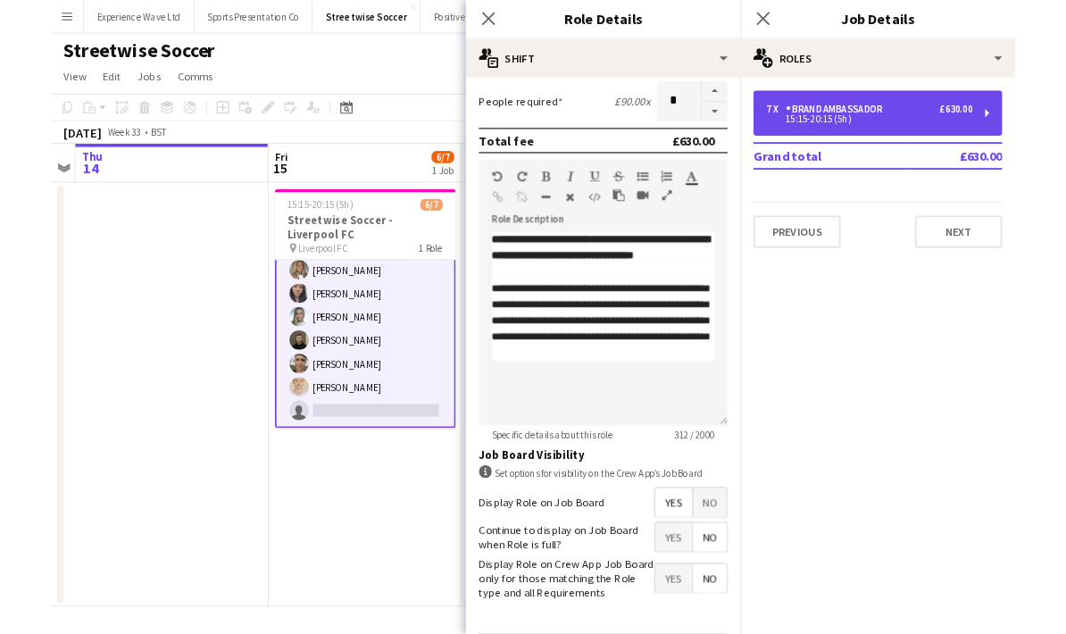
scroll to position [368, 0]
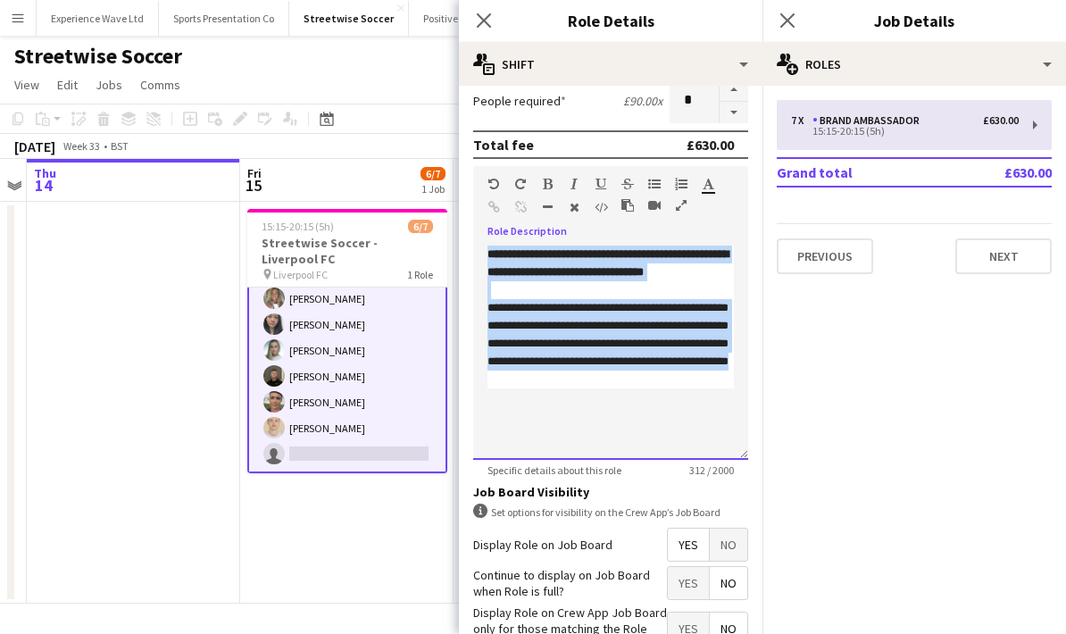
copy div "**********"
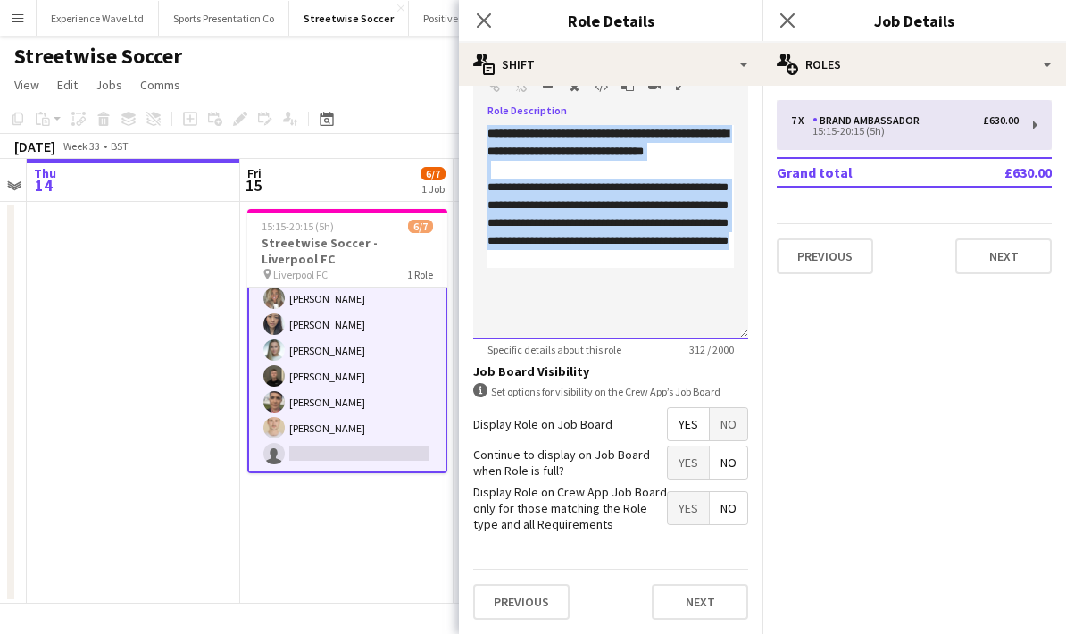
scroll to position [494, 0]
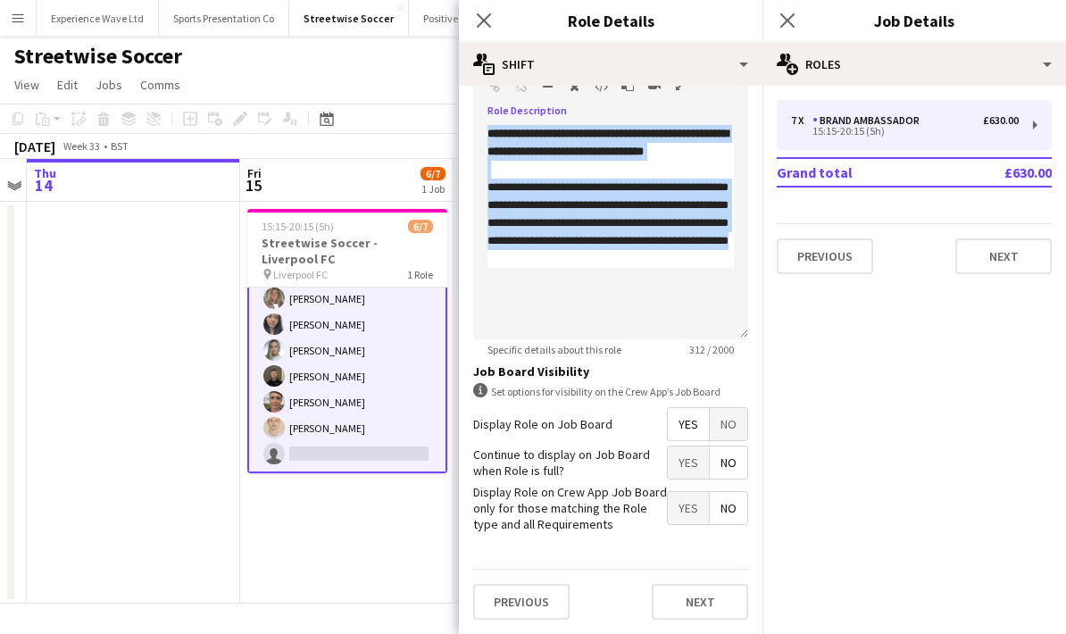
click at [829, 418] on mat-expansion-panel "pencil3 General details 7 x Brand Ambassador £630.00 15:15-20:15 (5h) Grand tot…" at bounding box center [914, 360] width 304 height 548
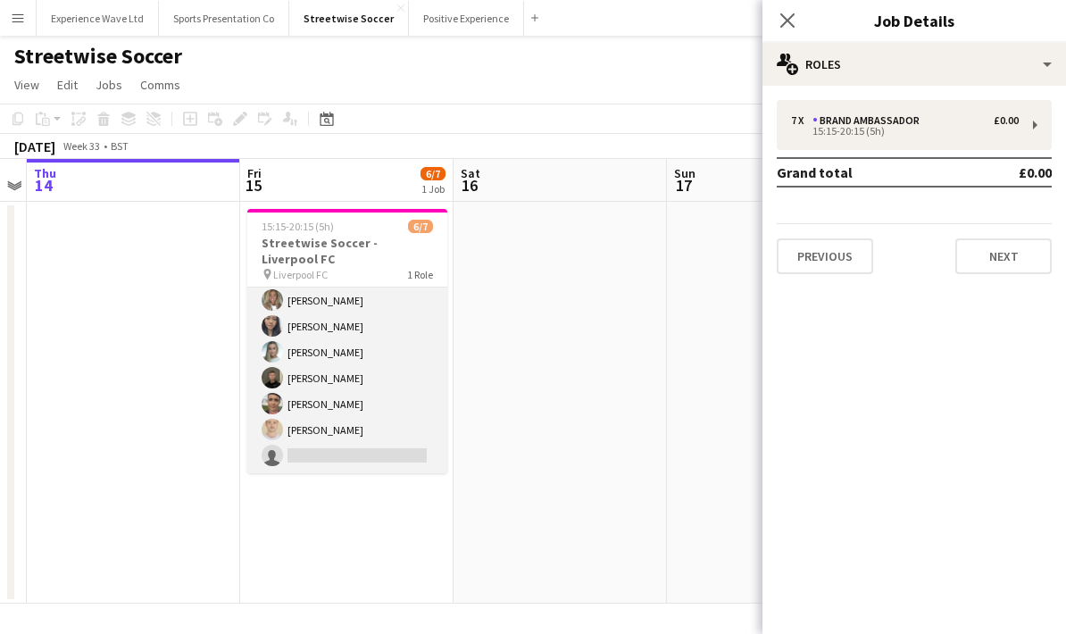
scroll to position [30, 0]
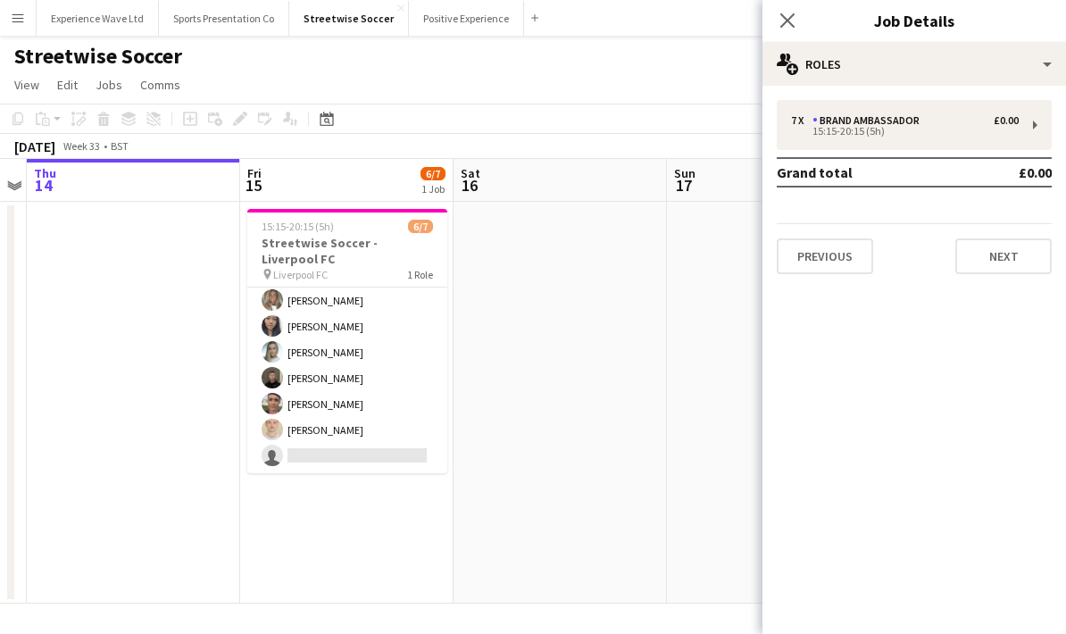
click at [171, 379] on app-date-cell at bounding box center [133, 403] width 213 height 402
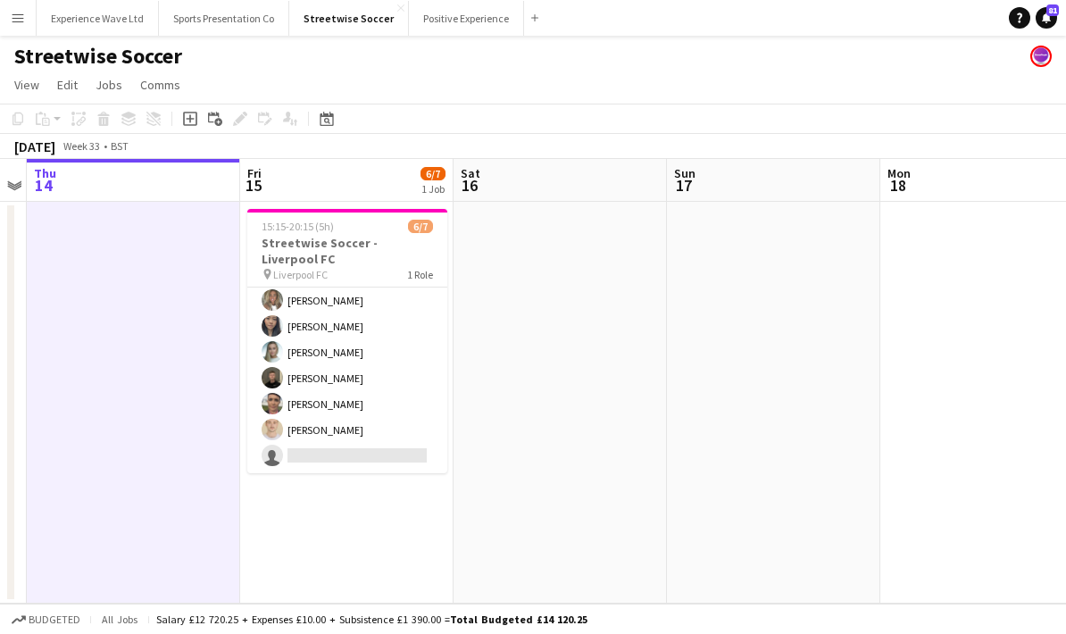
click at [585, 359] on app-date-cell at bounding box center [560, 403] width 213 height 402
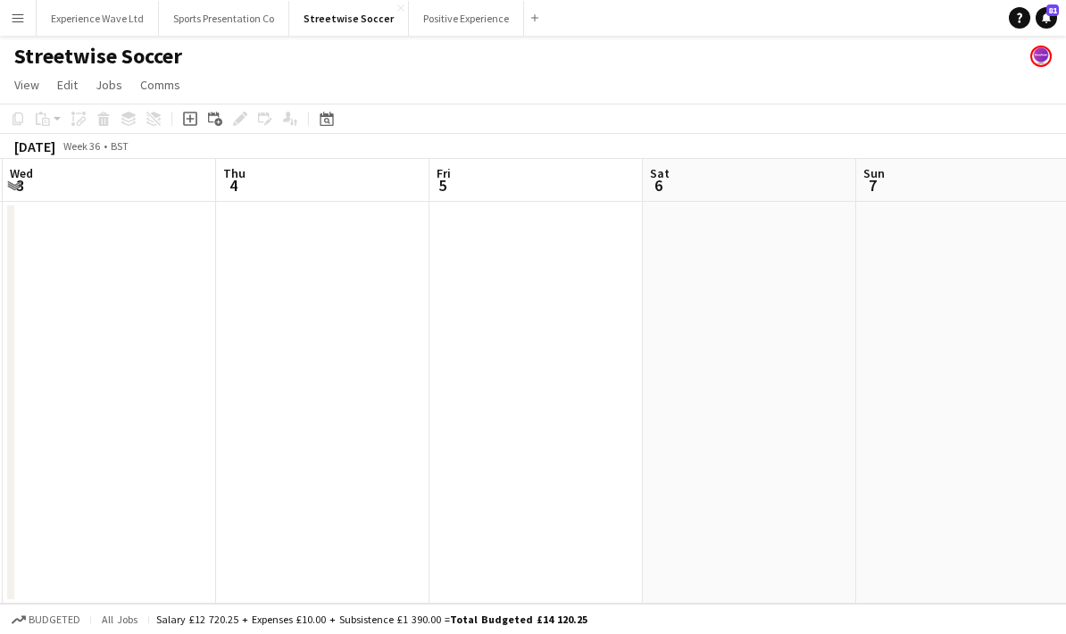
scroll to position [0, 518]
click at [10, 25] on button "Menu" at bounding box center [18, 18] width 36 height 36
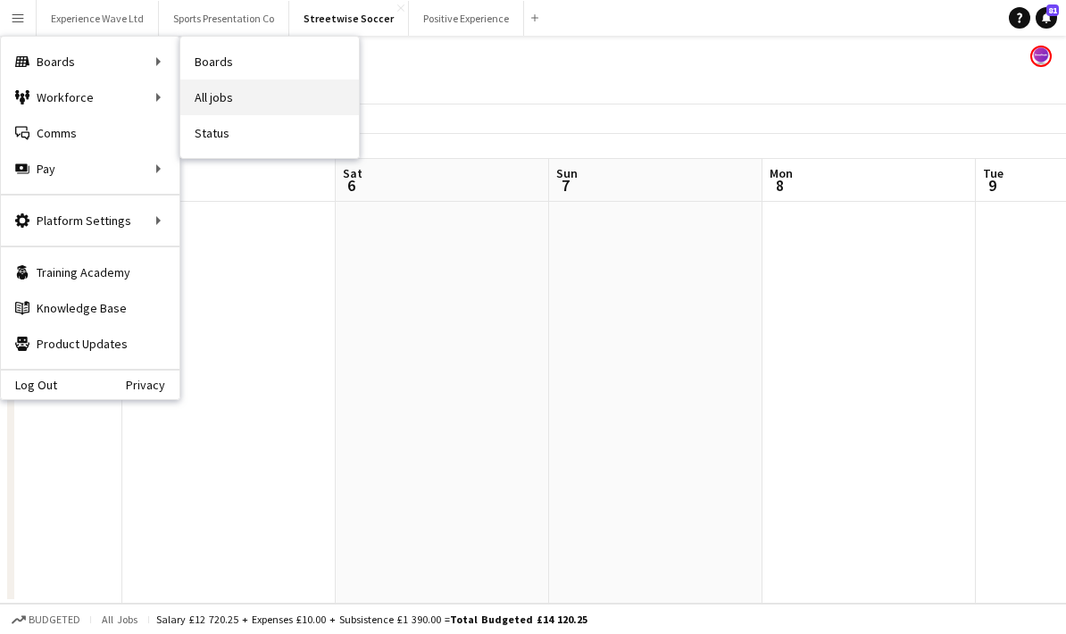
click at [233, 106] on link "All jobs" at bounding box center [269, 97] width 179 height 36
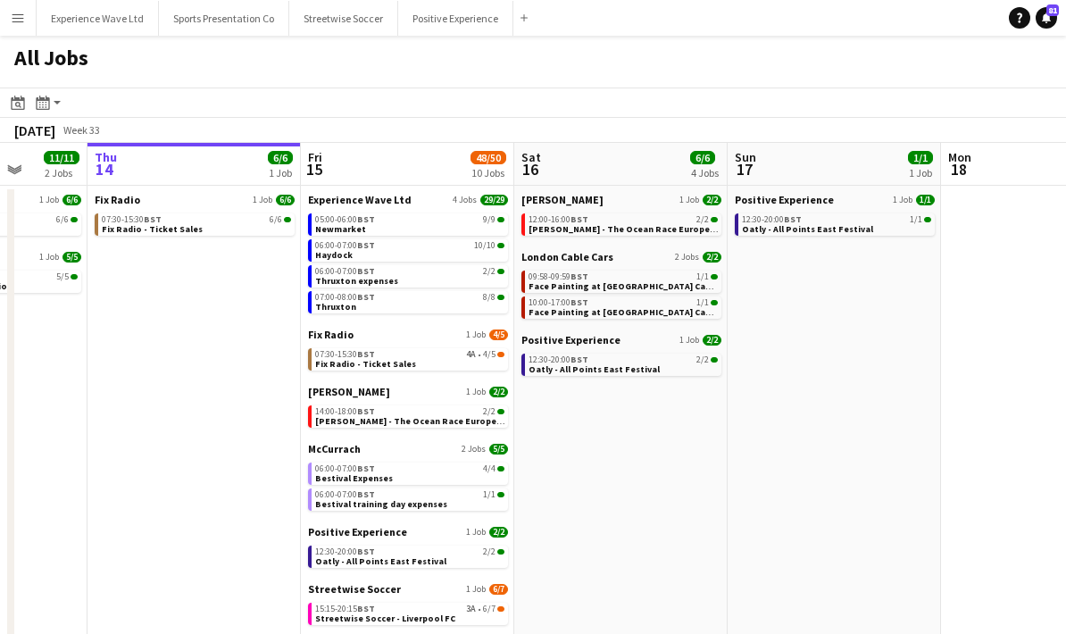
scroll to position [0, 580]
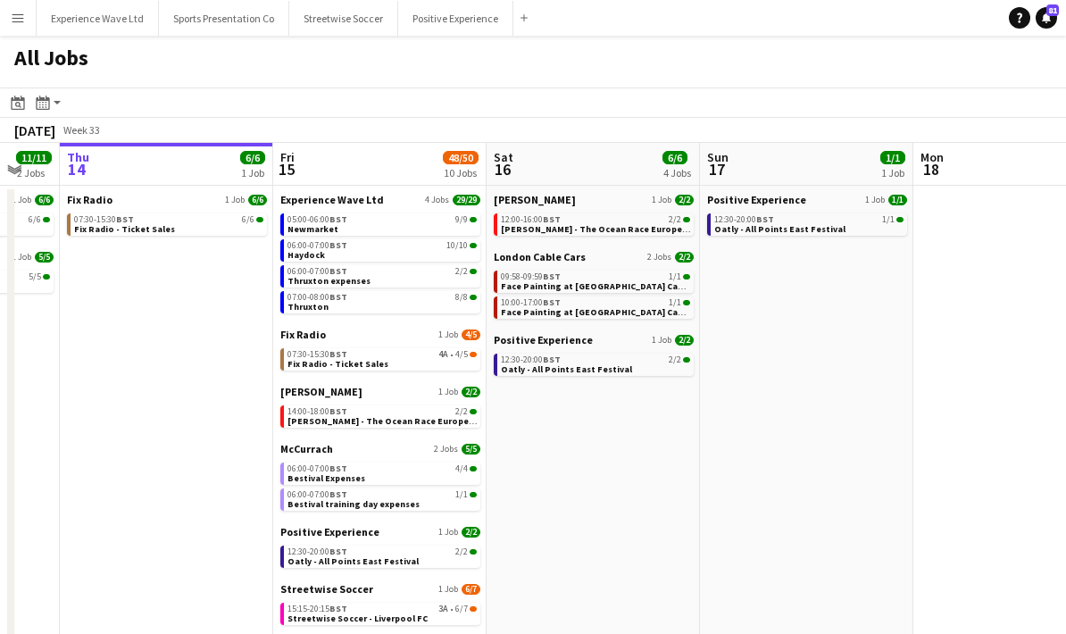
drag, startPoint x: 791, startPoint y: 471, endPoint x: 637, endPoint y: 482, distance: 153.9
click at [637, 482] on app-calendar-viewport "Mon 11 6/6 1 Job Tue 12 6/6 1 Job Wed 13 11/11 2 Jobs Thu 14 6/6 1 Job Fri 15 4…" at bounding box center [533, 506] width 1066 height 726
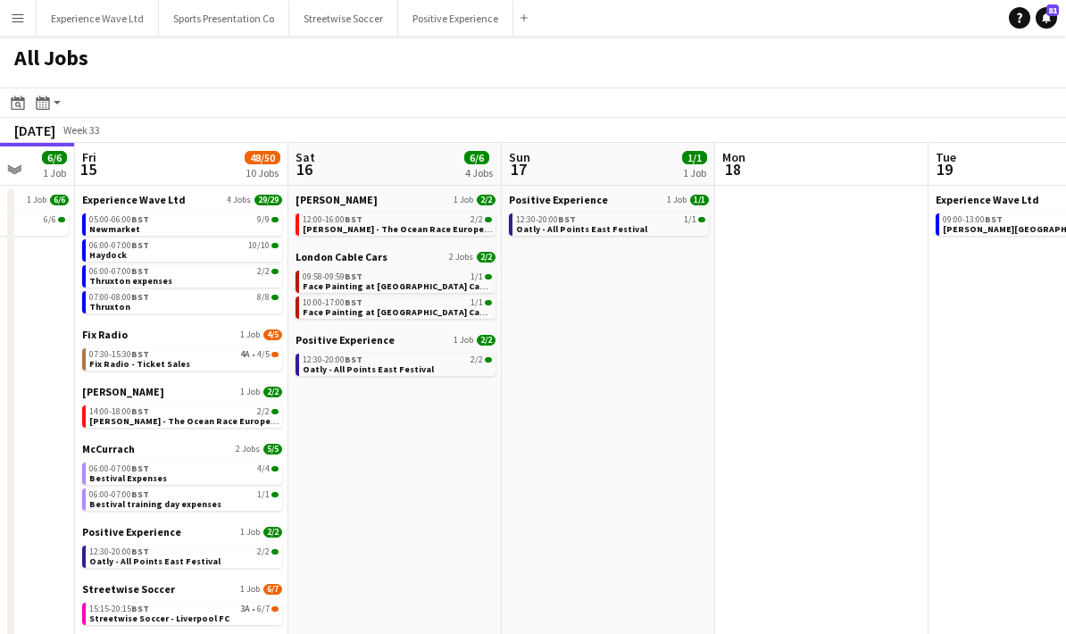
scroll to position [0, 568]
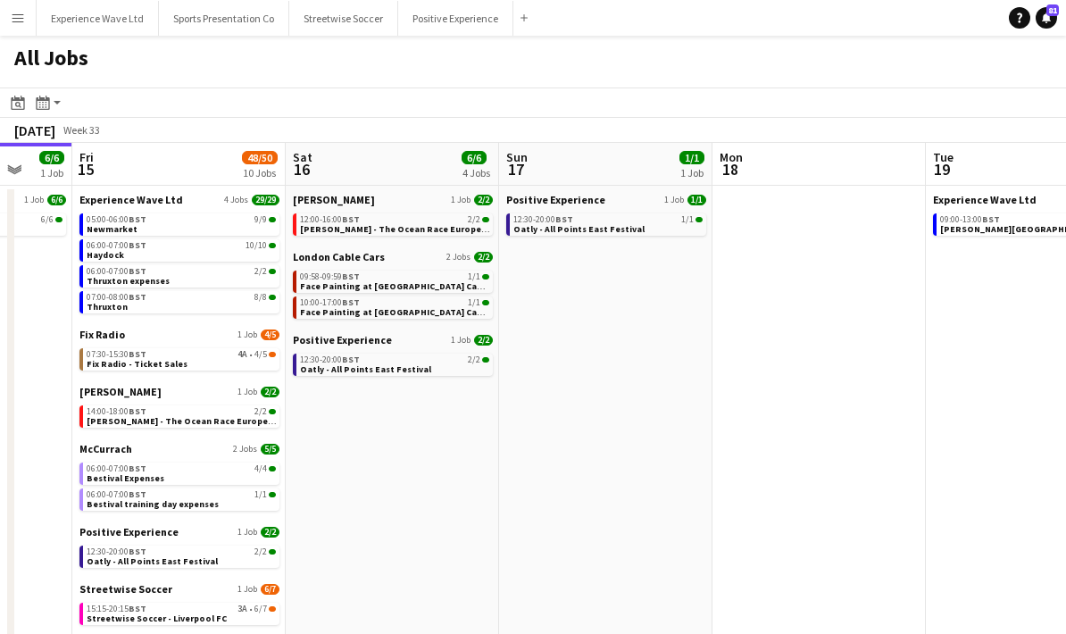
drag, startPoint x: 853, startPoint y: 477, endPoint x: 652, endPoint y: 496, distance: 201.8
click at [652, 496] on app-calendar-viewport "Tue 12 6/6 1 Job Wed 13 11/11 2 Jobs Thu 14 6/6 1 Job Fri 15 48/50 10 Jobs Sat …" at bounding box center [533, 506] width 1066 height 726
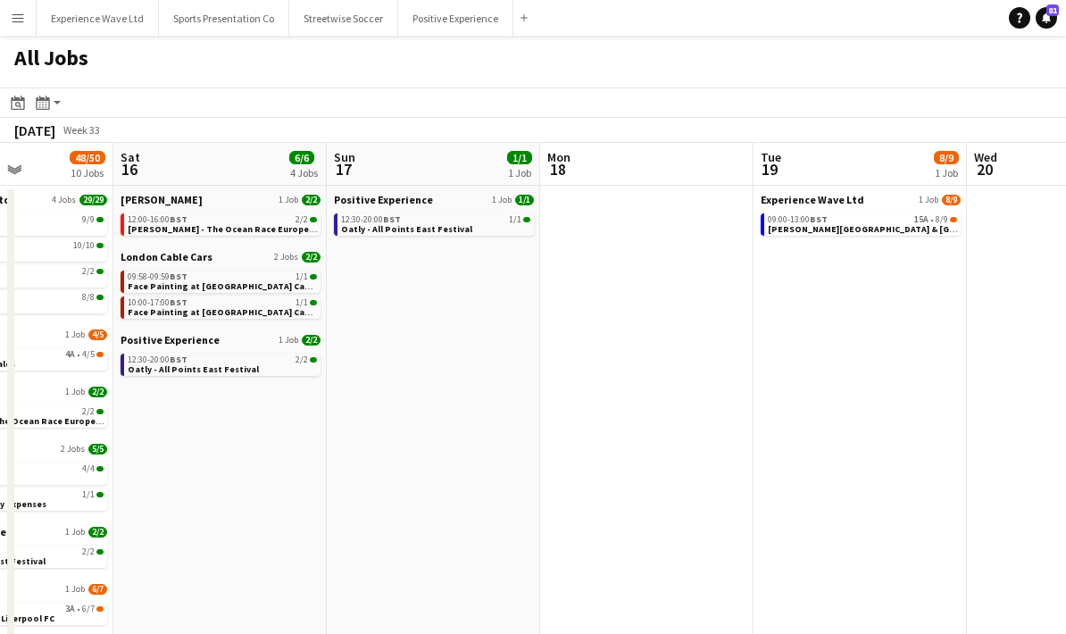
drag, startPoint x: 828, startPoint y: 491, endPoint x: 655, endPoint y: 504, distance: 172.8
click at [655, 504] on app-calendar-viewport "Wed 13 11/11 2 Jobs Thu 14 6/6 1 Job Fri 15 48/50 10 Jobs Sat 16 6/6 4 Jobs Sun…" at bounding box center [533, 506] width 1066 height 726
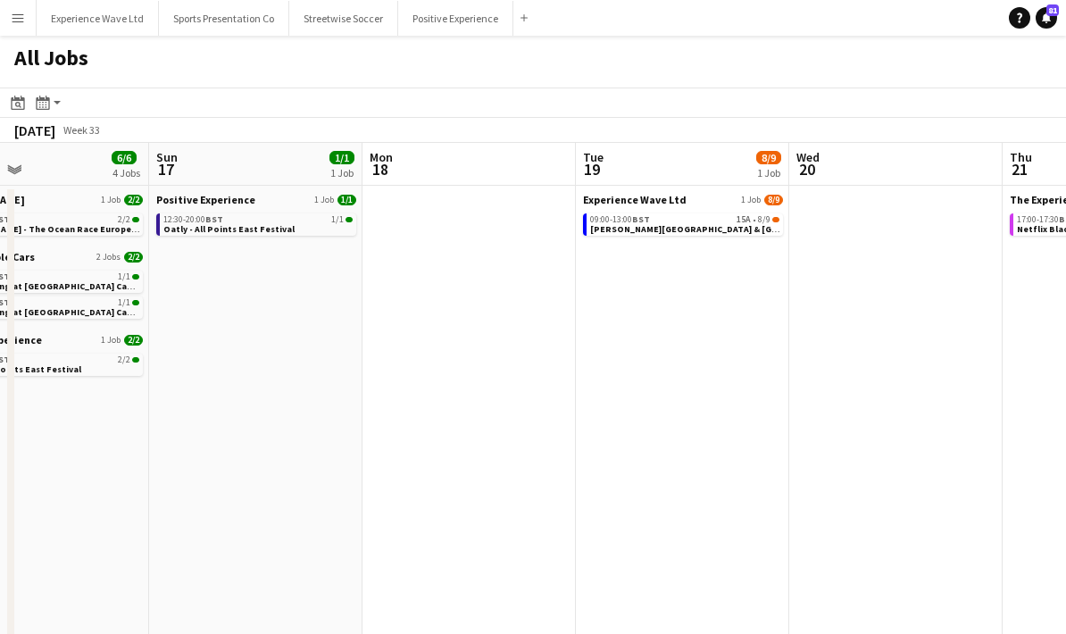
scroll to position [0, 542]
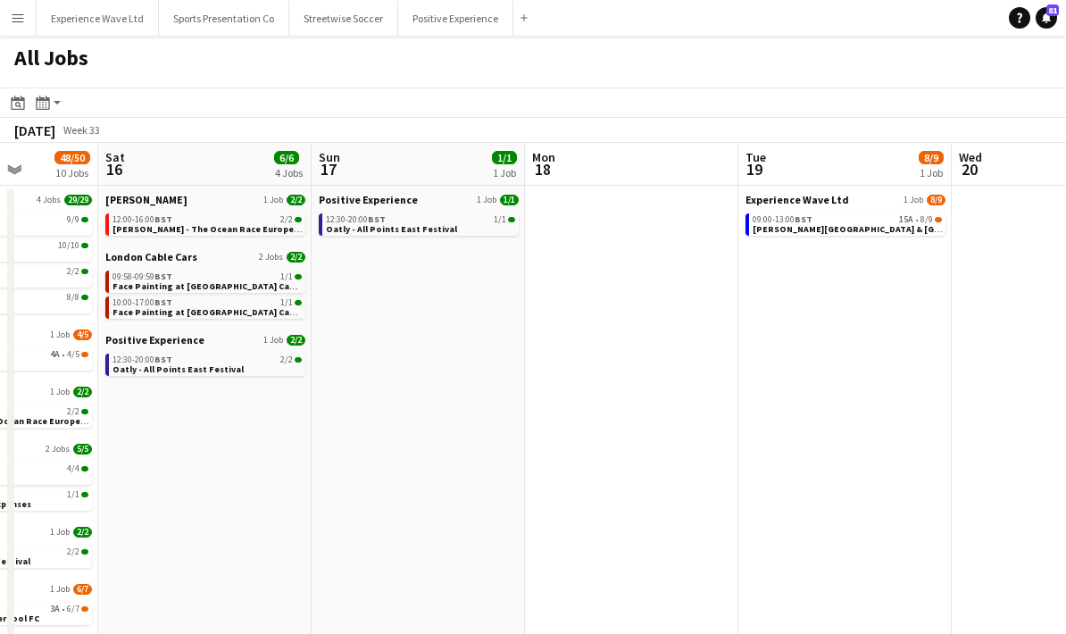
drag, startPoint x: 894, startPoint y: 482, endPoint x: 700, endPoint y: 489, distance: 193.9
click at [665, 496] on app-calendar-viewport "Wed 13 11/11 2 Jobs Thu 14 6/6 1 Job Fri 15 48/50 10 Jobs Sat 16 6/6 4 Jobs Sun…" at bounding box center [533, 506] width 1066 height 726
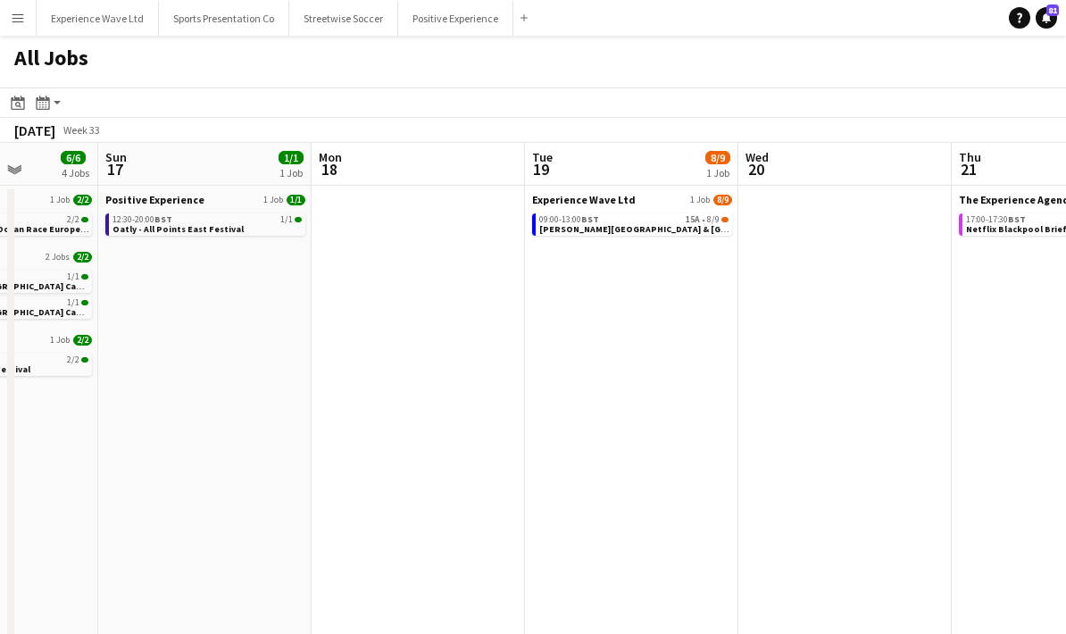
click at [686, 488] on app-date-cell "Experience Wave Ltd 1 Job 8/9 09:00-13:00 BST 15A • 8/9 Cadwell Park & Doningto…" at bounding box center [631, 527] width 213 height 683
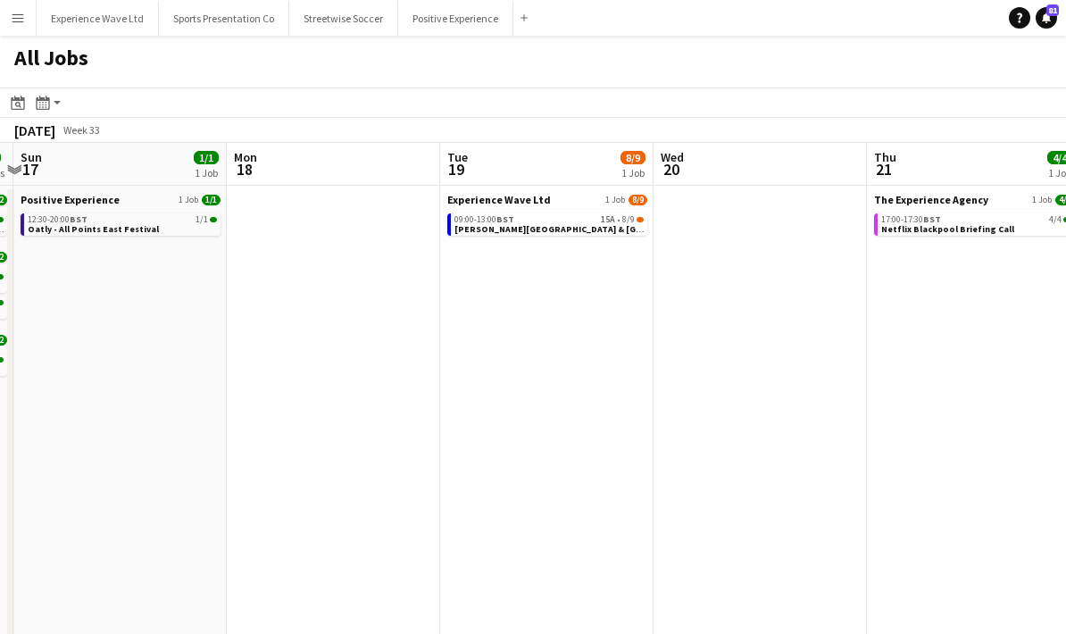
click at [704, 487] on app-all-jobs "All Jobs Date picker AUG 2025 AUG 2025 Monday M Tuesday T Wednesday W Thursday …" at bounding box center [533, 452] width 1066 height 833
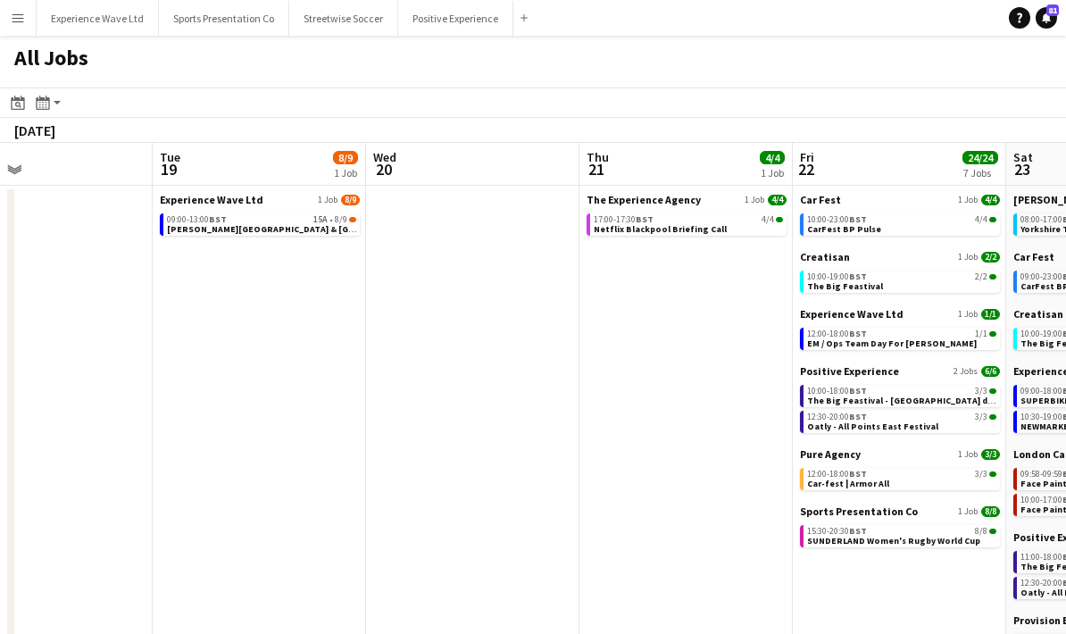
drag, startPoint x: 797, startPoint y: 480, endPoint x: 603, endPoint y: 493, distance: 195.0
click at [603, 493] on app-calendar-viewport "Fri 15 48/50 10 Jobs Sat 16 6/6 4 Jobs Sun 17 1/1 1 Job Mon 18 Tue 19 8/9 1 Job…" at bounding box center [533, 506] width 1066 height 726
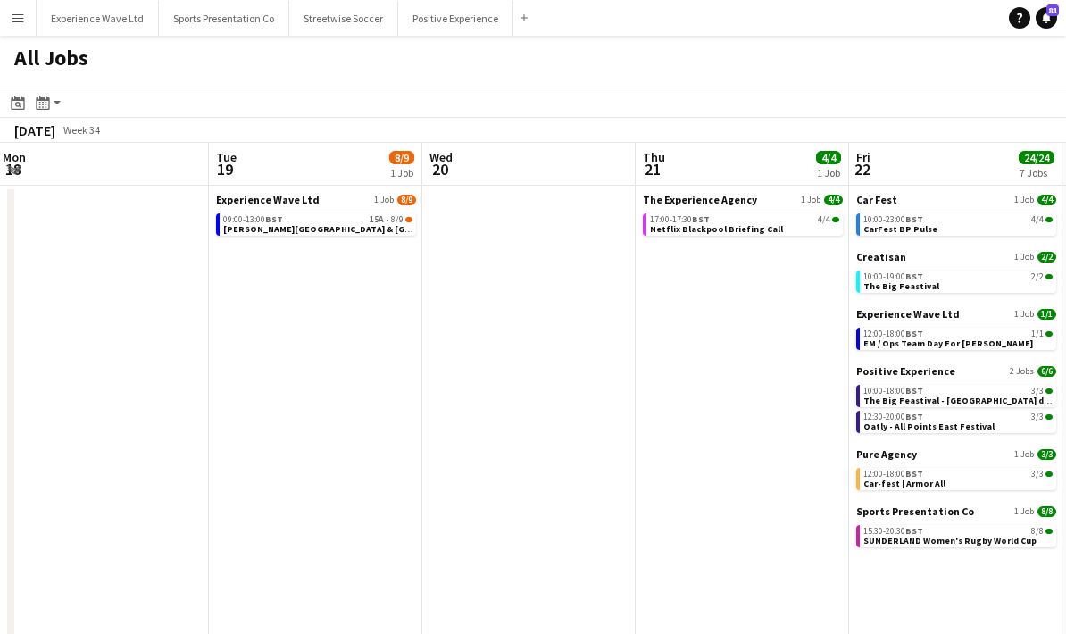
drag, startPoint x: 706, startPoint y: 504, endPoint x: 547, endPoint y: 504, distance: 158.9
click at [547, 504] on app-calendar-viewport "Fri 15 48/50 10 Jobs Sat 16 6/6 4 Jobs Sun 17 1/1 1 Job Mon 18 Tue 19 8/9 1 Job…" at bounding box center [533, 506] width 1066 height 726
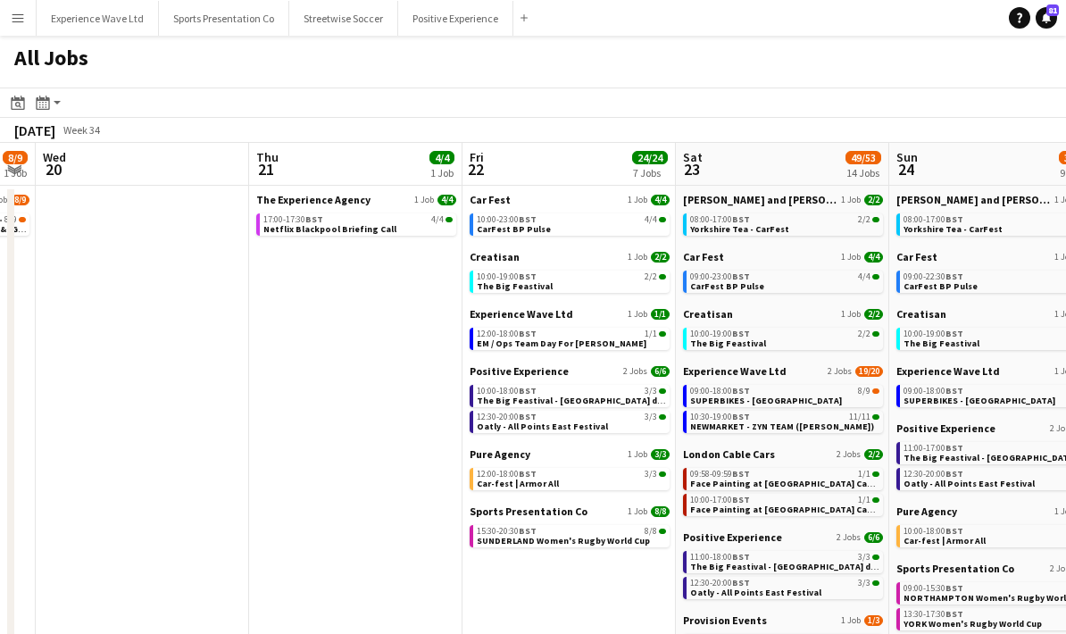
scroll to position [0, 624]
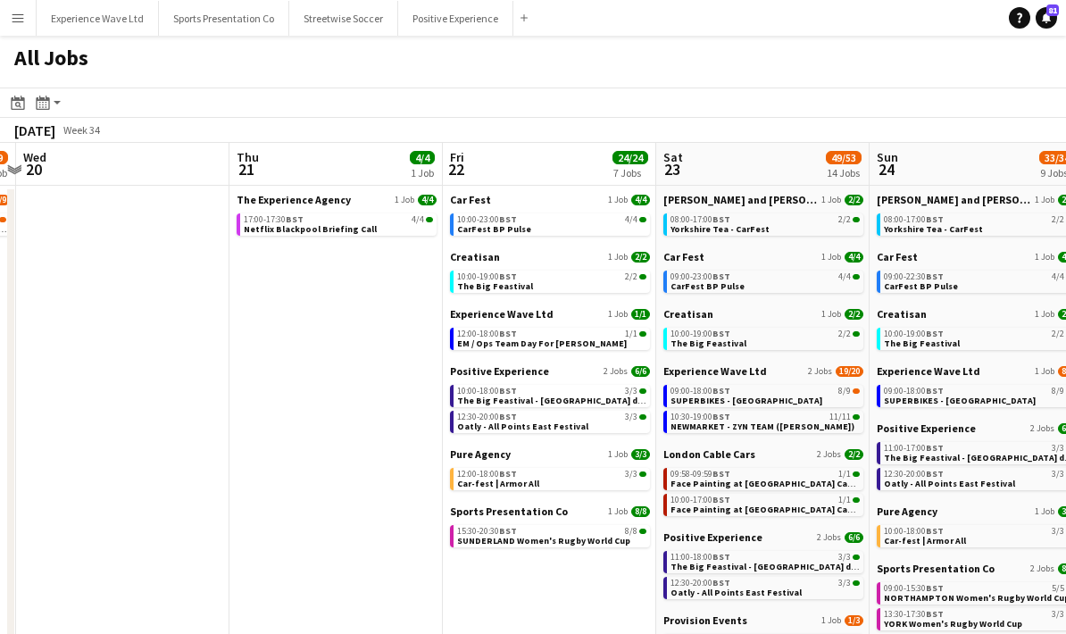
drag, startPoint x: 669, startPoint y: 599, endPoint x: 477, endPoint y: 583, distance: 192.6
click at [477, 583] on app-calendar-viewport "Sun 17 1/1 1 Job Mon 18 Tue 19 8/9 1 Job Wed 20 Thu 21 4/4 1 Job Fri 22 24/24 7…" at bounding box center [533, 506] width 1066 height 726
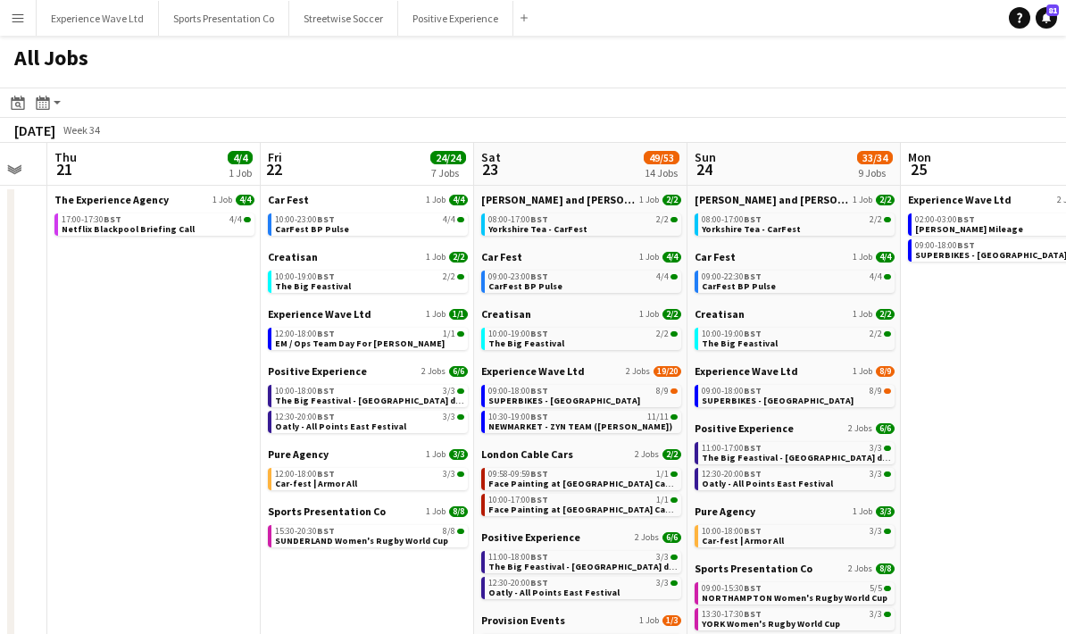
scroll to position [0, 561]
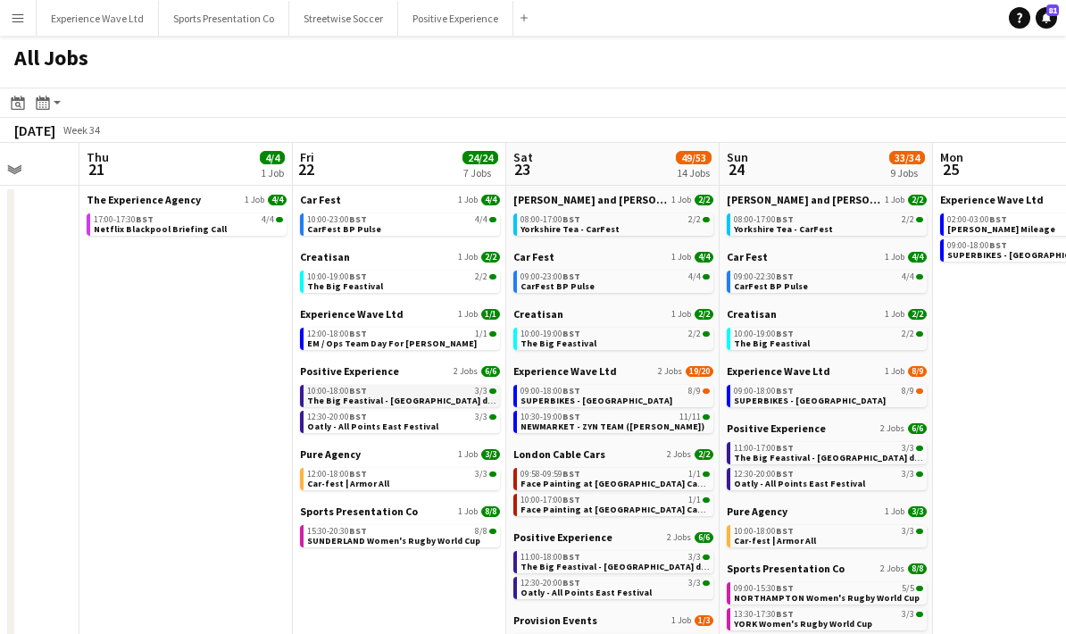
click at [389, 399] on span "The Big Feastival - Belvoir Farm drinks" at bounding box center [408, 401] width 202 height 12
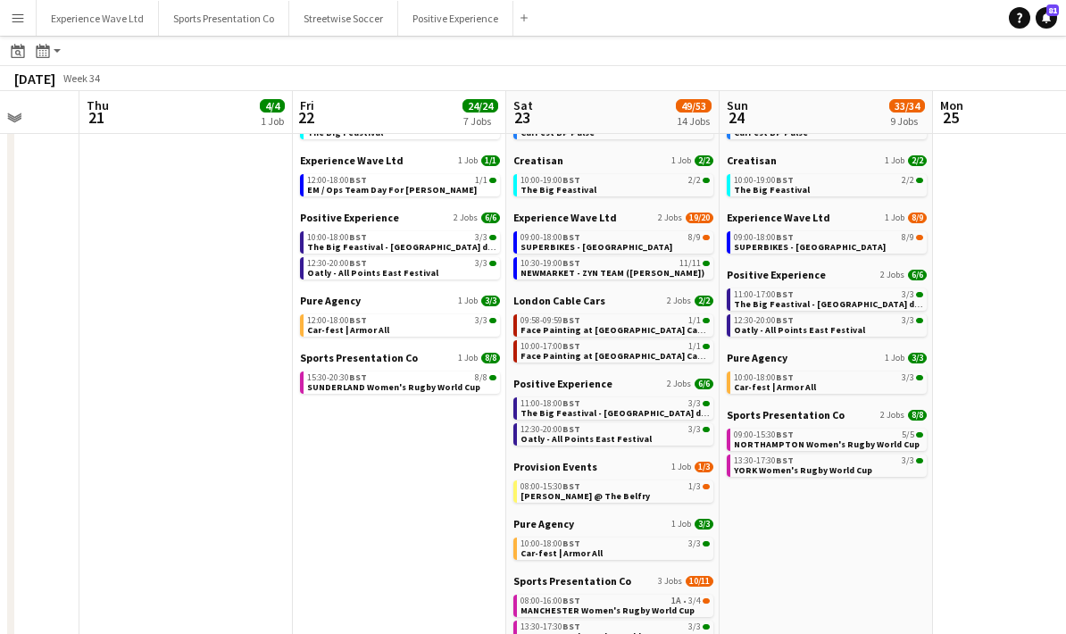
scroll to position [154, 0]
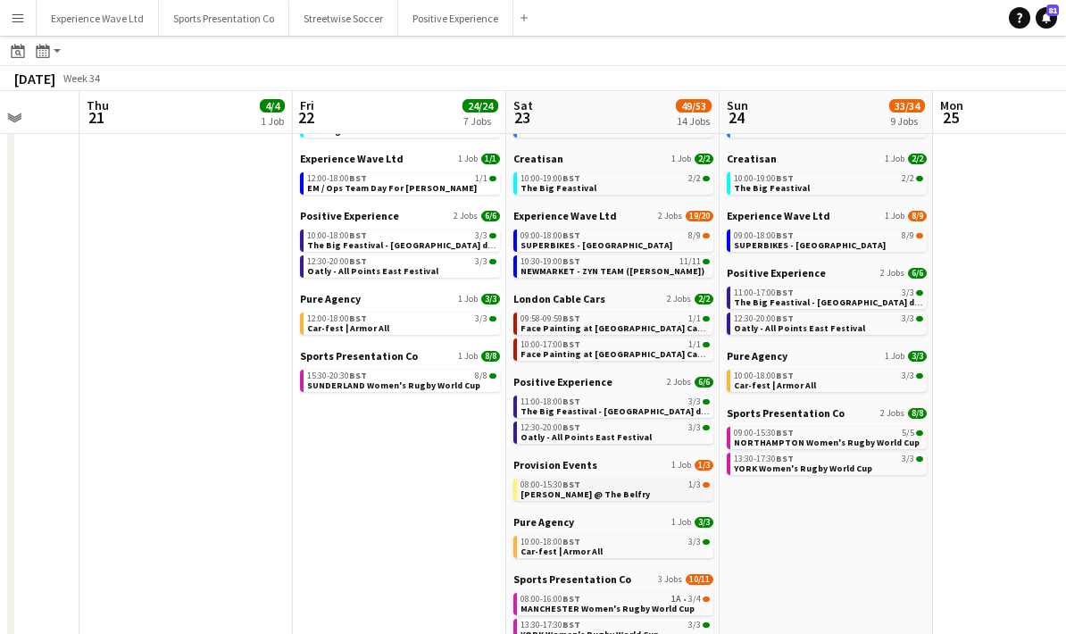
click at [642, 496] on link "08:00-15:30 BST 1/3 Betfred Masters @ The Belfry" at bounding box center [615, 489] width 189 height 21
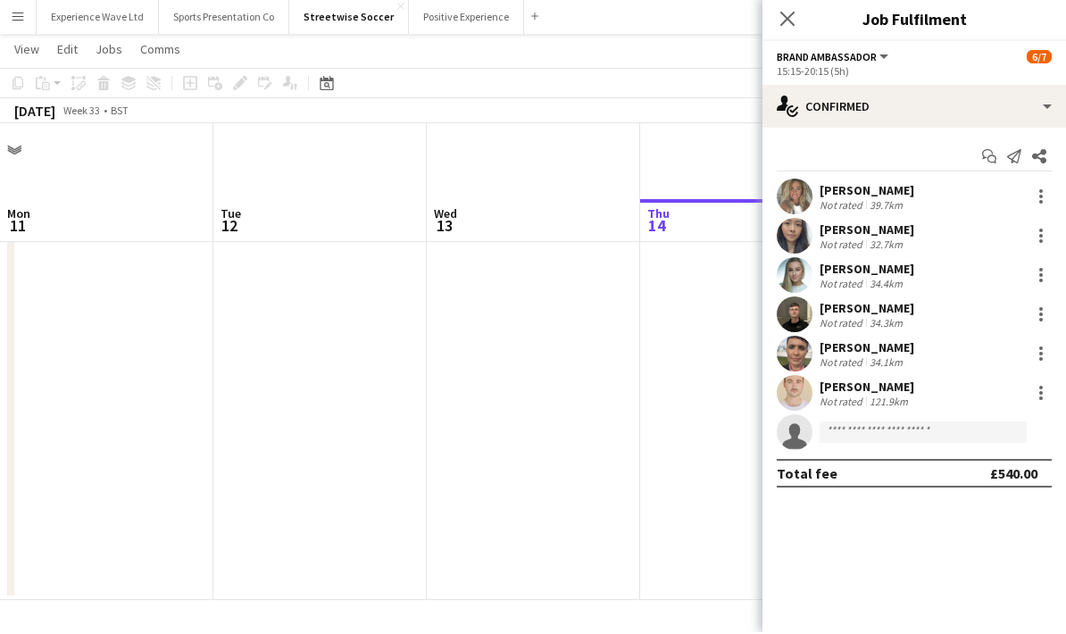
scroll to position [0, 613]
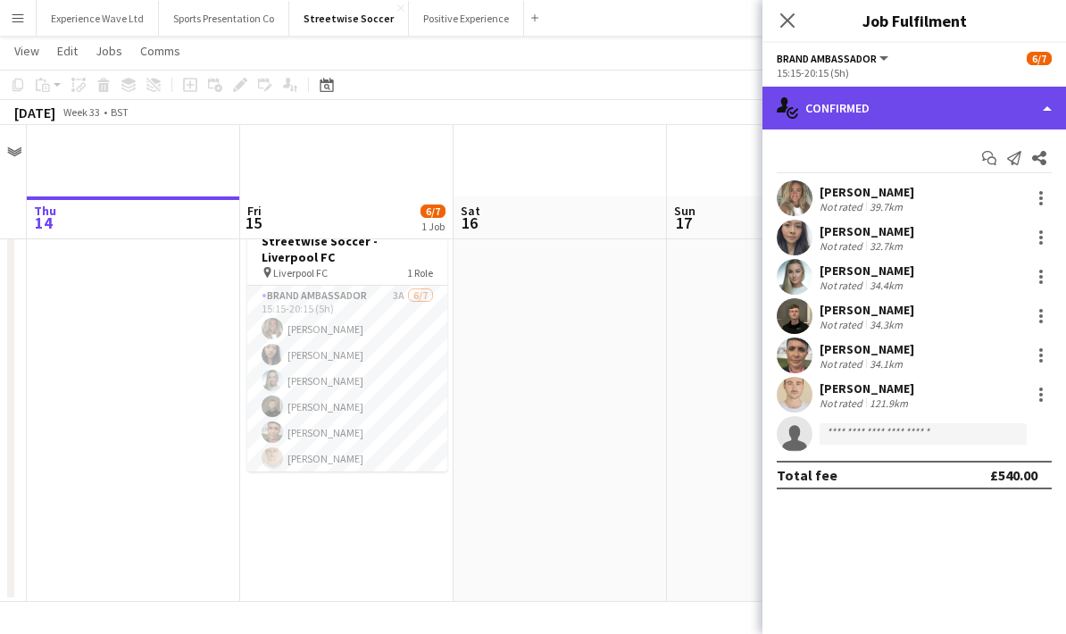
click at [1041, 104] on div "single-neutral-actions-check-2 Confirmed" at bounding box center [914, 108] width 304 height 43
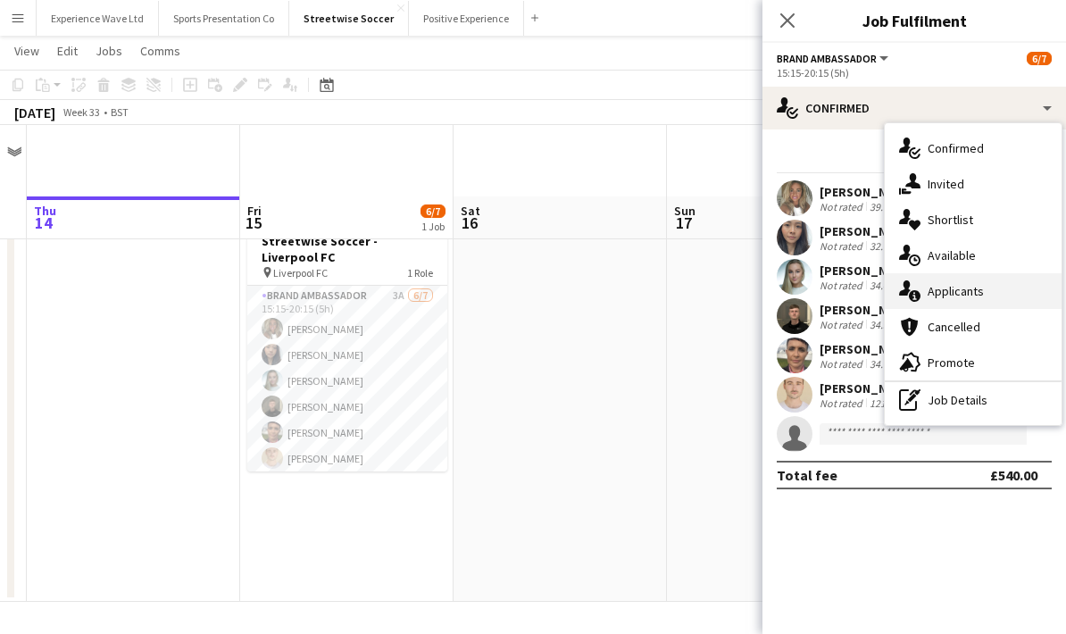
click at [1003, 287] on div "single-neutral-actions-information Applicants" at bounding box center [973, 291] width 177 height 36
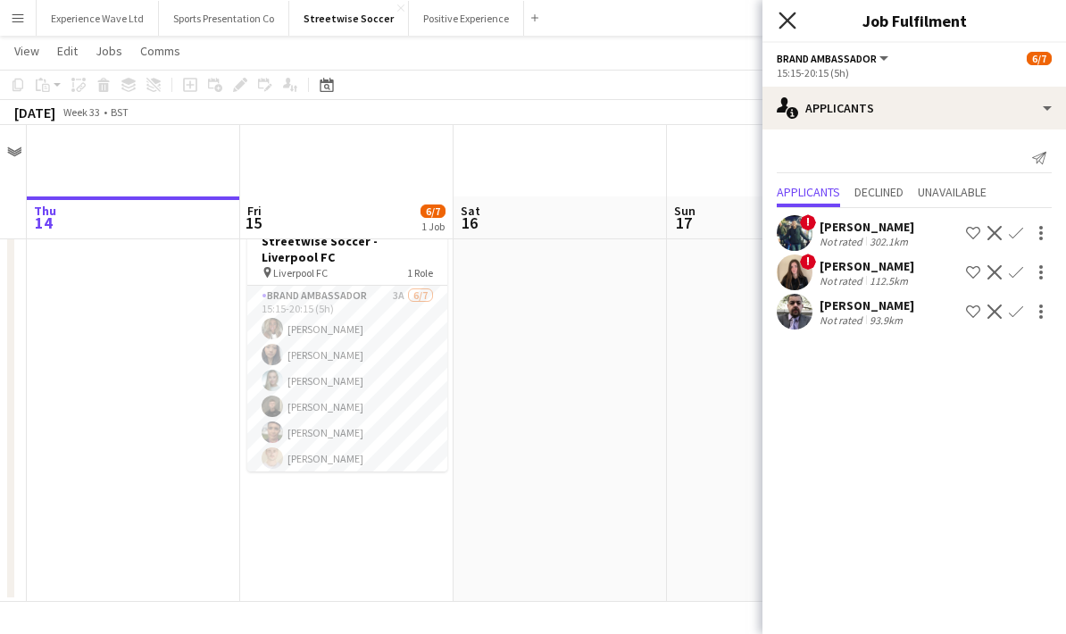
click at [790, 26] on icon "Close pop-in" at bounding box center [787, 20] width 17 height 17
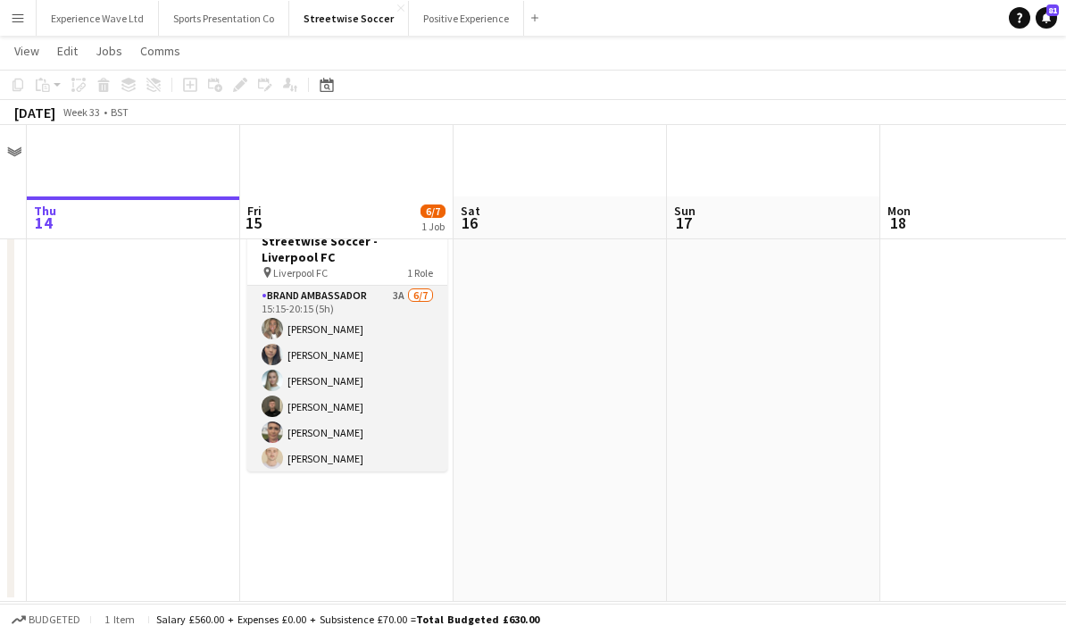
scroll to position [0, 0]
click at [406, 300] on app-card-role "Brand Ambassador 3A 6/7 15:15-20:15 (5h) Ana Rigby Man Ying Cheng Helly Lumsden…" at bounding box center [347, 394] width 200 height 216
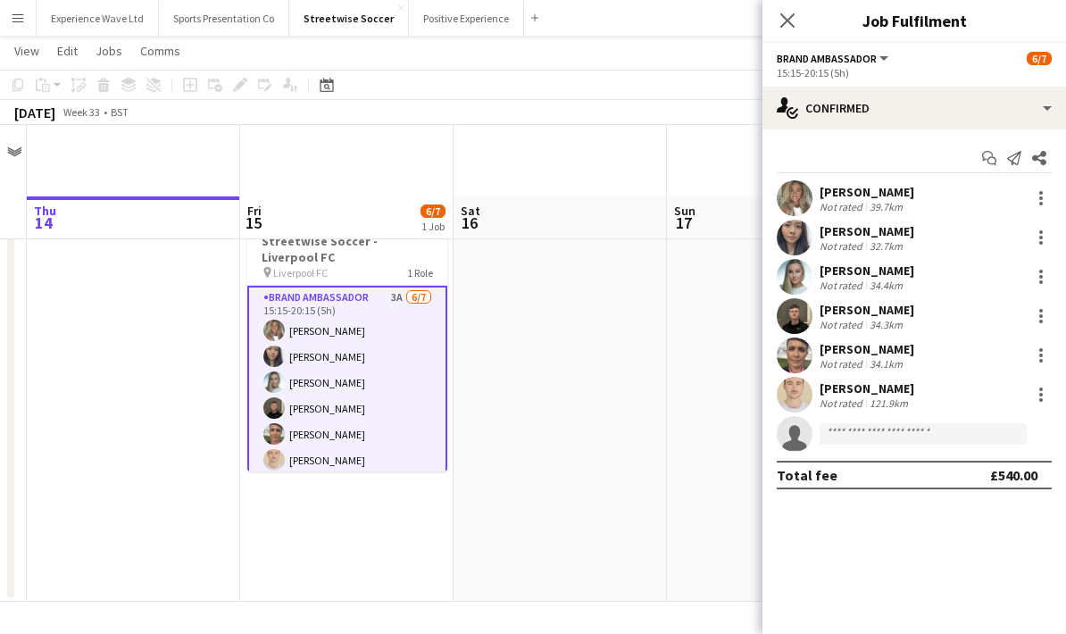
click at [15, 23] on app-icon "Menu" at bounding box center [18, 18] width 14 height 14
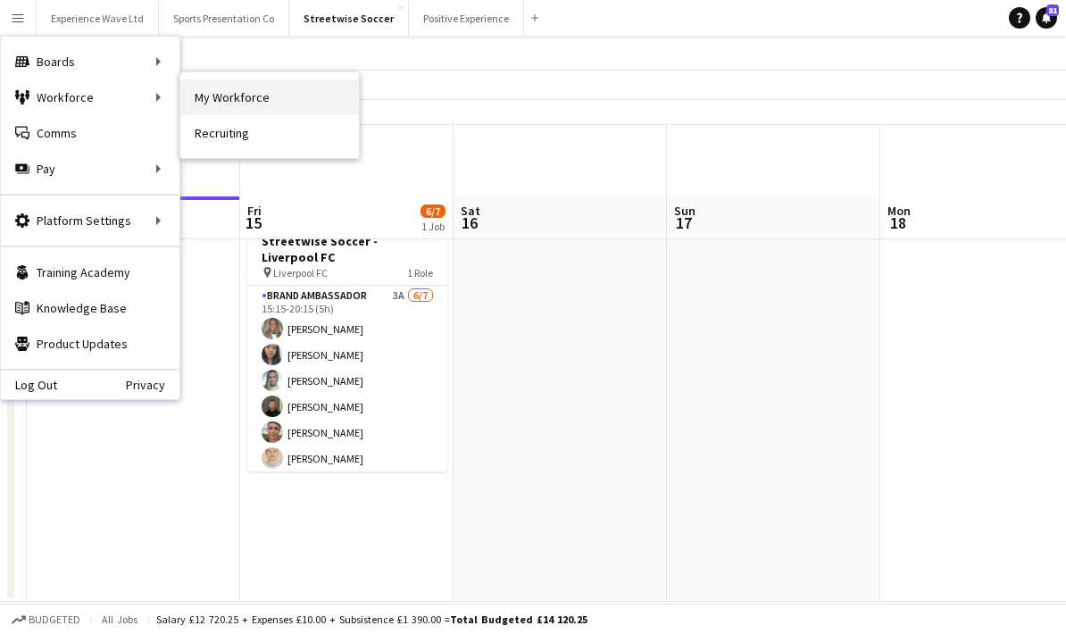
click at [221, 97] on link "My Workforce" at bounding box center [269, 97] width 179 height 36
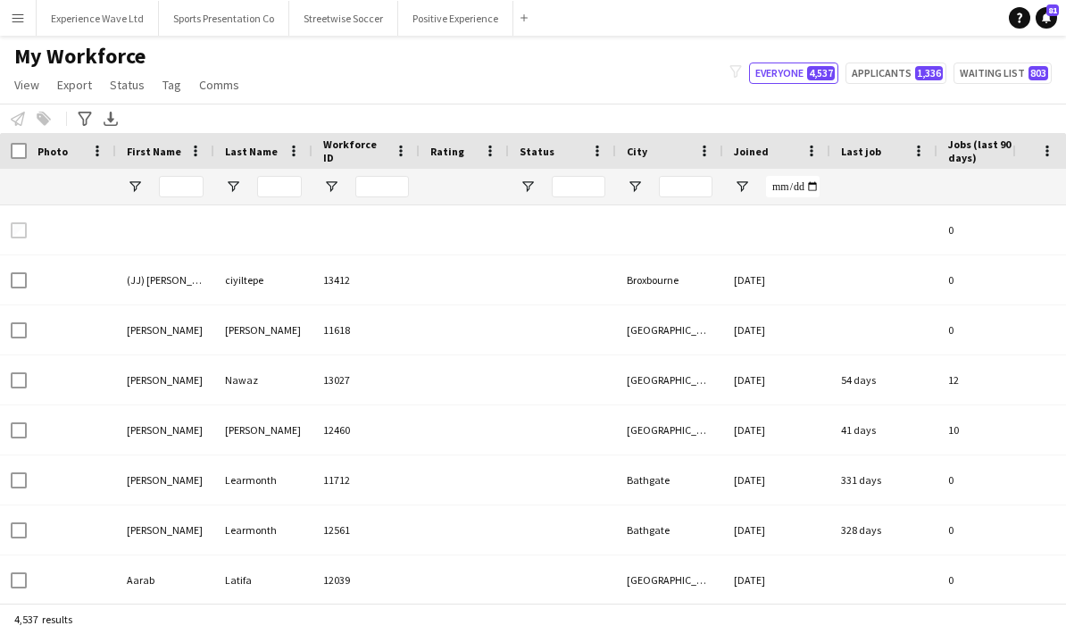
type input "**"
type input "**********"
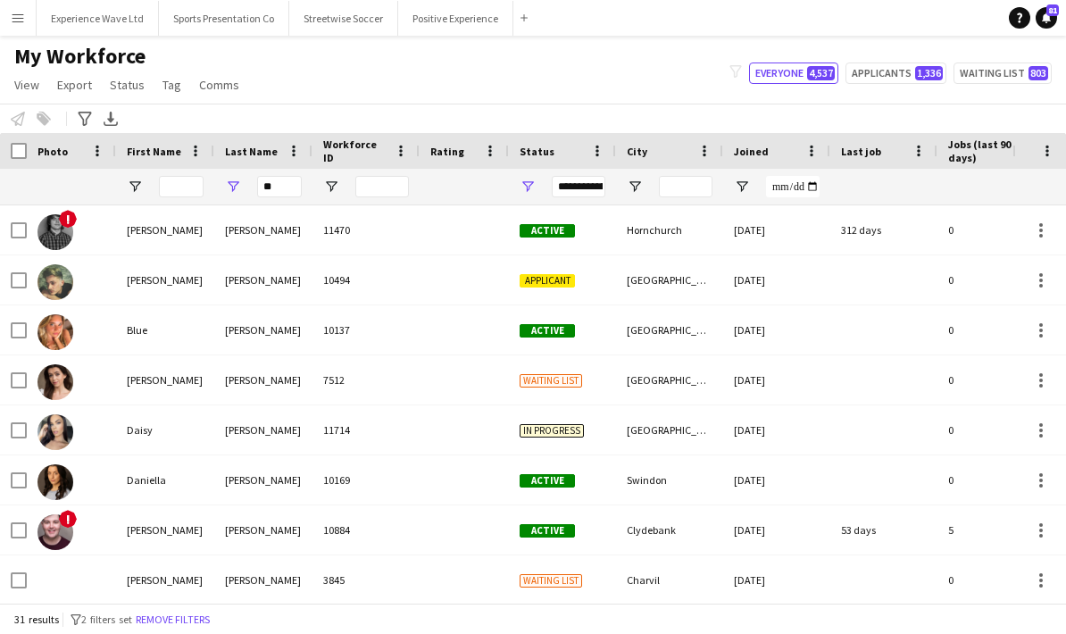
click at [190, 633] on html "Menu Boards Boards Boards All jobs Status Workforce Workforce My Workforce Recr…" at bounding box center [533, 317] width 1066 height 634
click at [198, 633] on html "Menu Boards Boards Boards All jobs Status Workforce Workforce My Workforce Recr…" at bounding box center [533, 317] width 1066 height 634
click at [177, 633] on html "Menu Boards Boards Boards All jobs Status Workforce Workforce My Workforce Recr…" at bounding box center [533, 317] width 1066 height 634
click at [196, 633] on html "Menu Boards Boards Boards All jobs Status Workforce Workforce My Workforce Recr…" at bounding box center [533, 317] width 1066 height 634
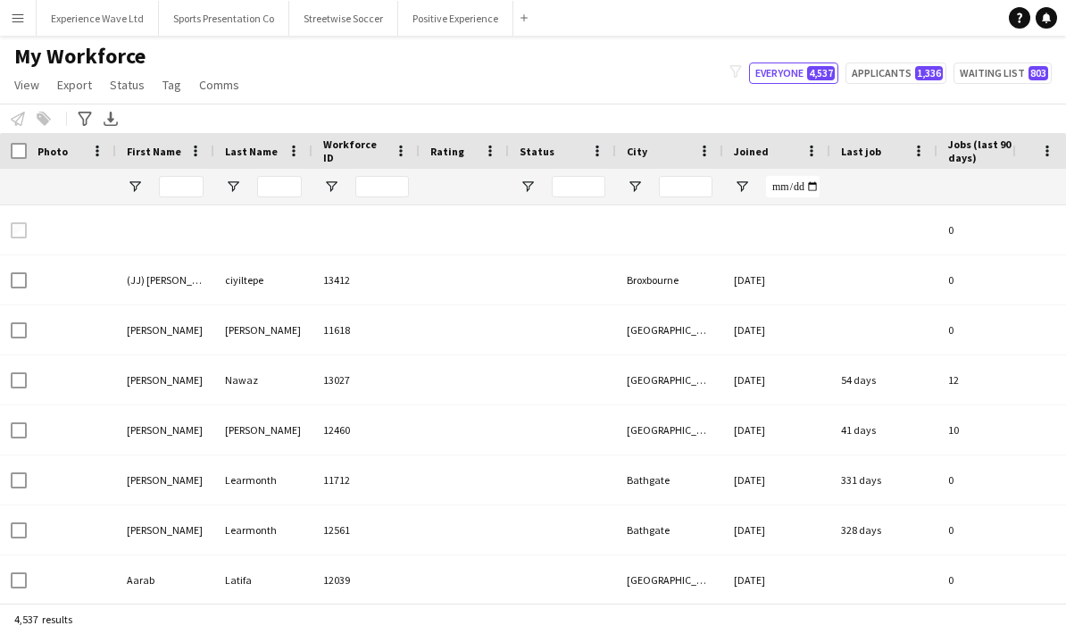
type input "**"
type input "**********"
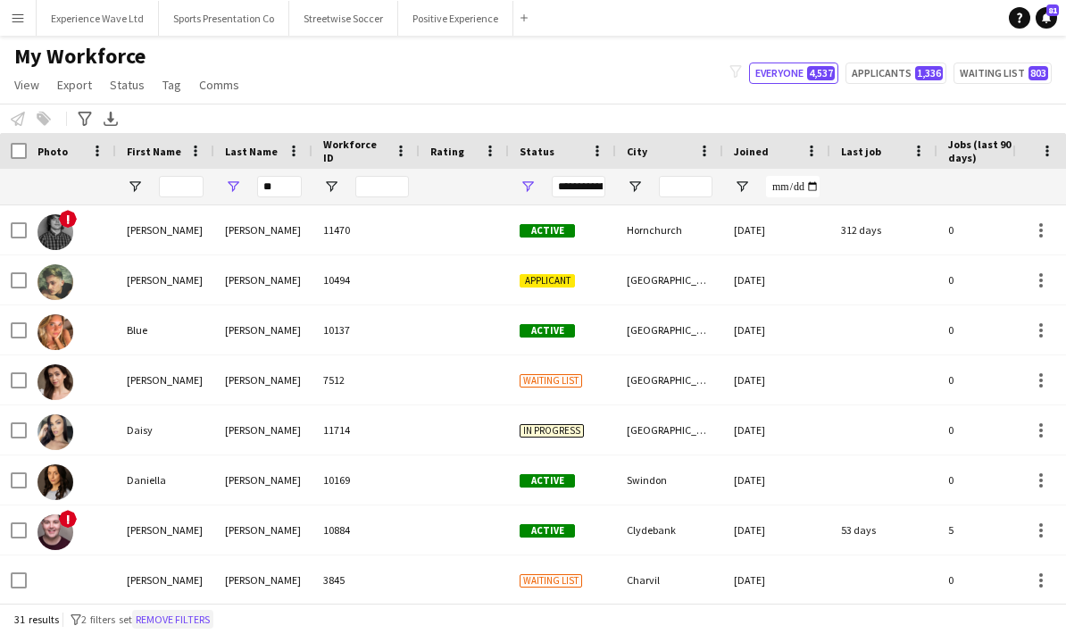
click at [177, 622] on button "Remove filters" at bounding box center [172, 620] width 81 height 20
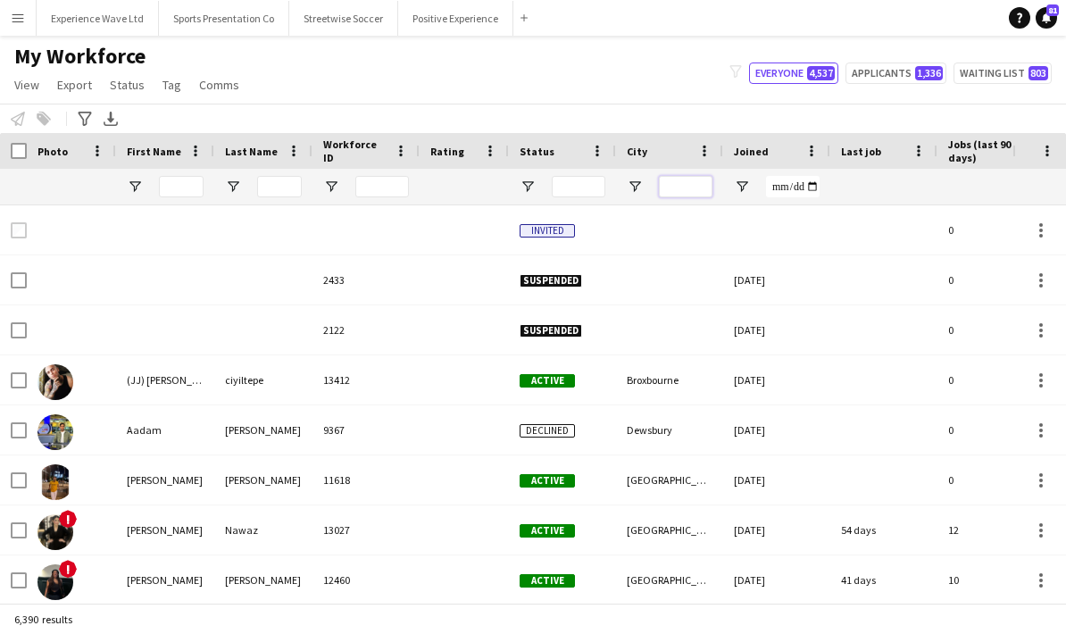
click at [673, 187] on input "City Filter Input" at bounding box center [686, 186] width 54 height 21
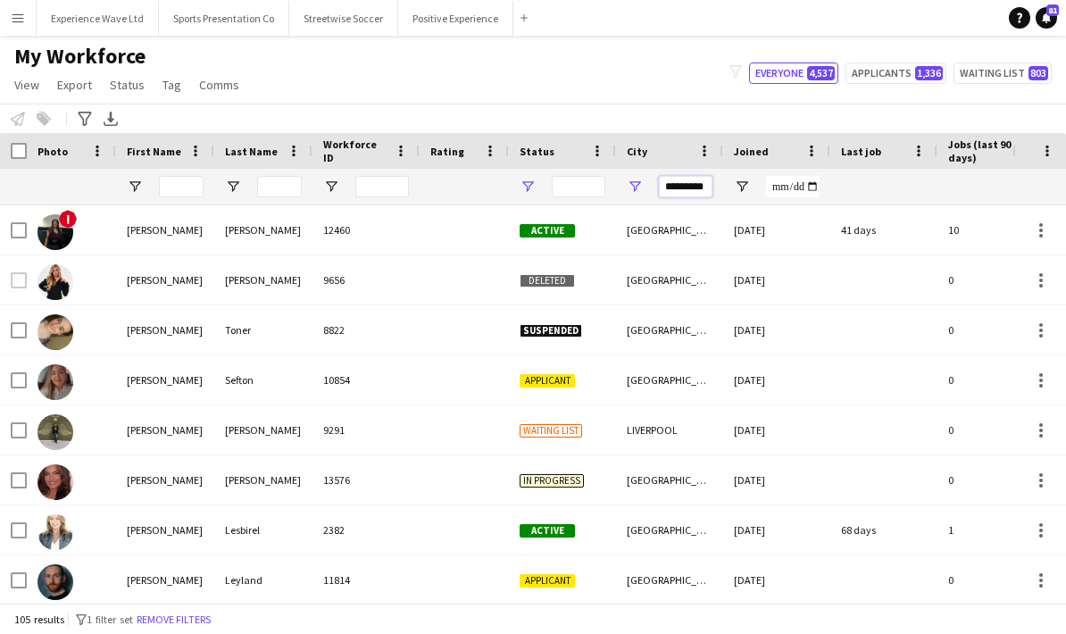
type input "*********"
click at [529, 185] on span "Open Filter Menu" at bounding box center [528, 187] width 16 height 16
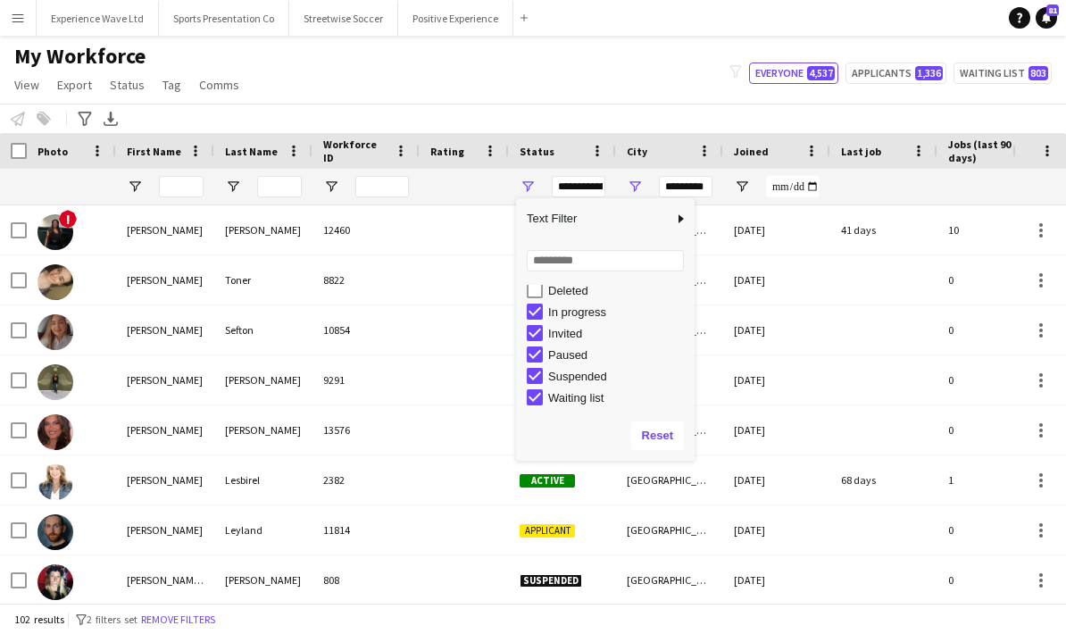
scroll to position [112, 0]
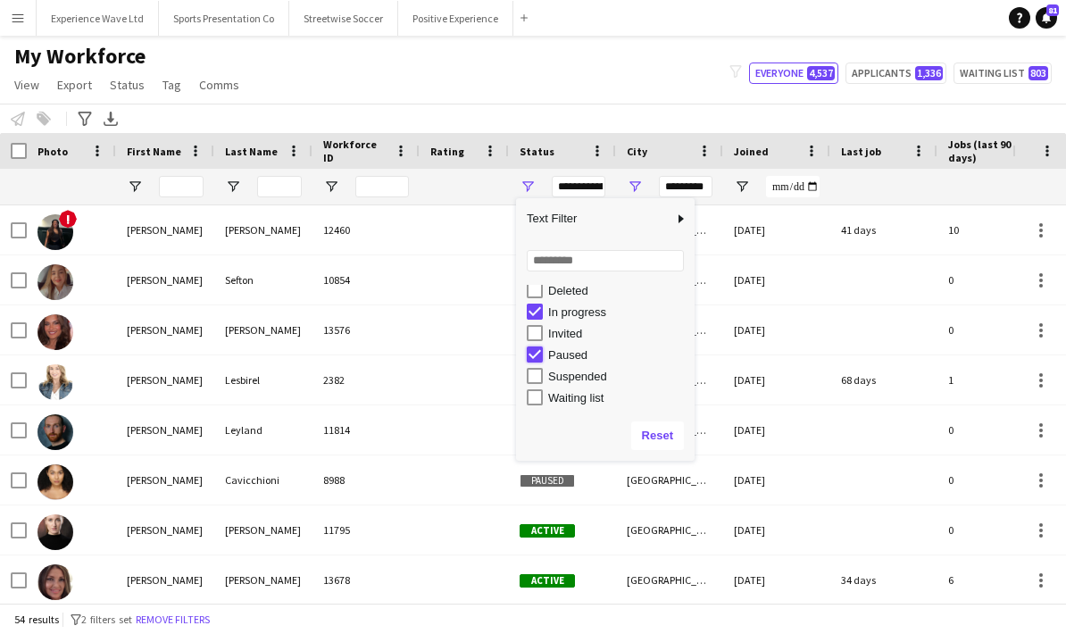
type input "**********"
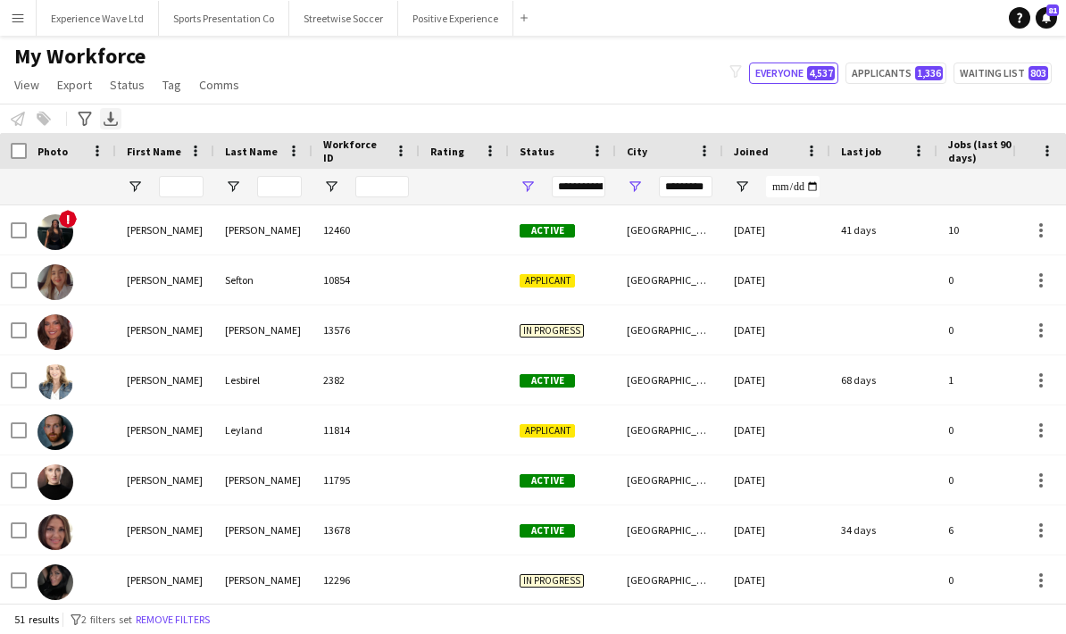
click at [112, 120] on icon at bounding box center [110, 117] width 7 height 11
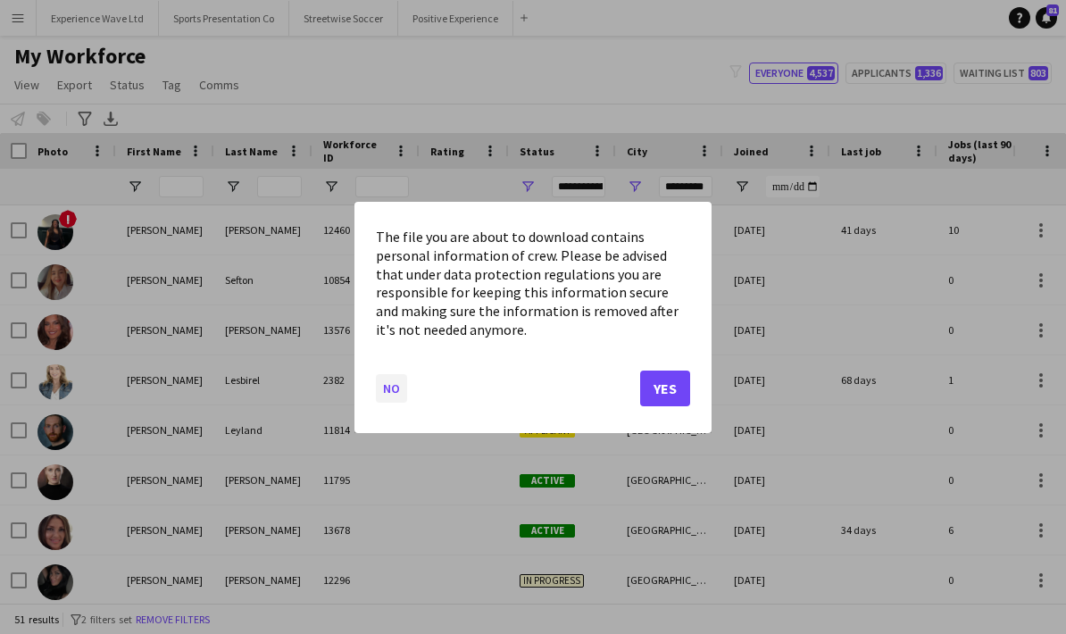
click at [401, 390] on button "No" at bounding box center [391, 387] width 31 height 29
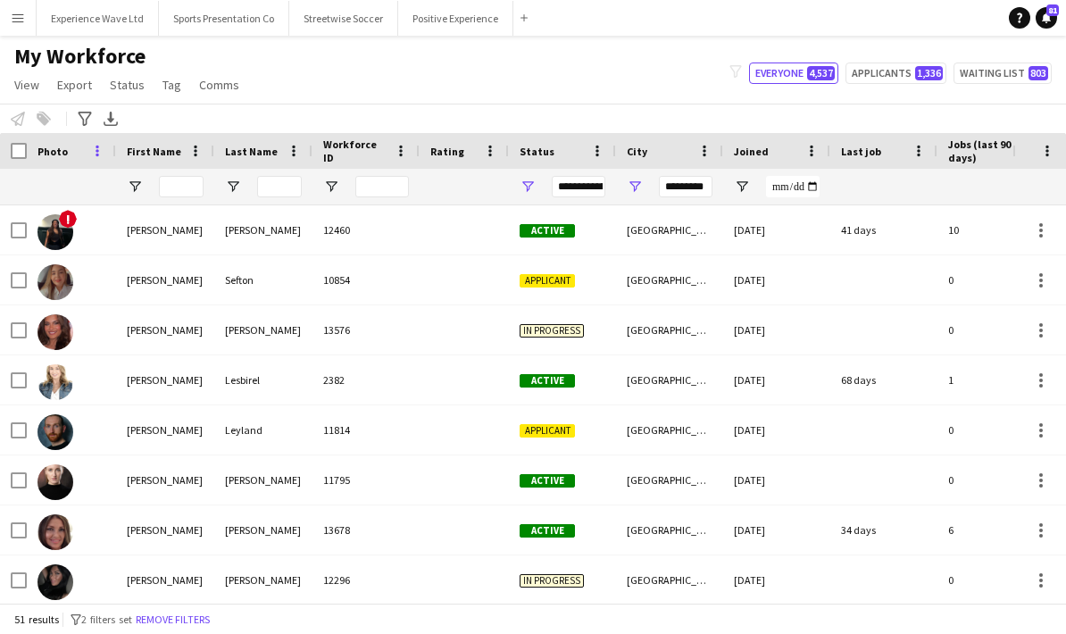
click at [97, 155] on span at bounding box center [97, 151] width 16 height 16
click at [366, 85] on div "My Workforce View Views Default view New view Update view Delete view Edit name…" at bounding box center [533, 73] width 1066 height 61
click at [1049, 148] on span at bounding box center [1047, 151] width 16 height 16
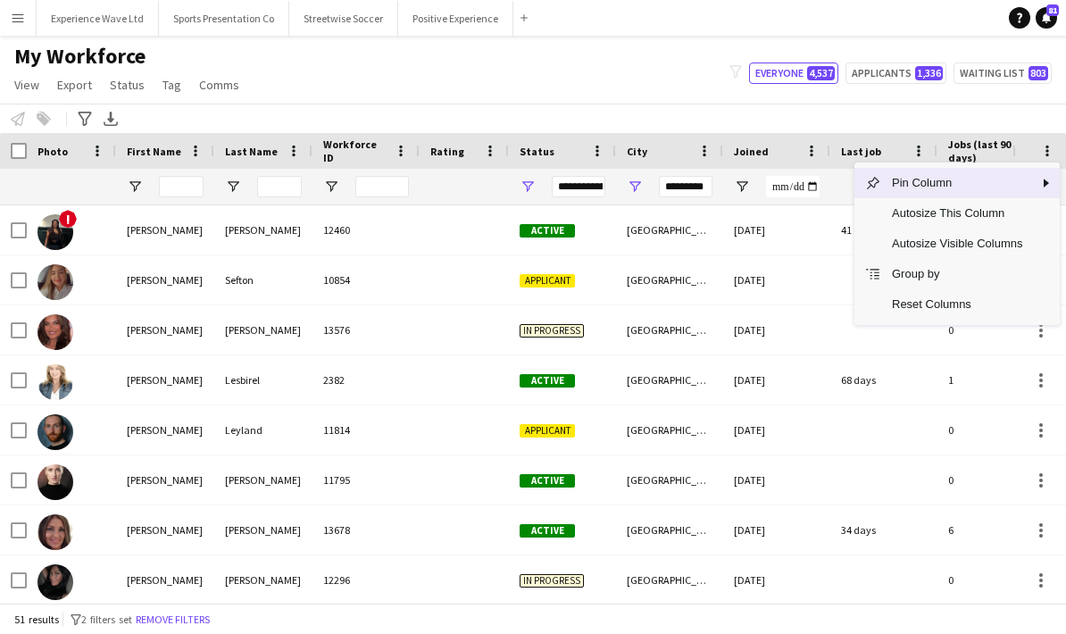
click at [647, 110] on div "Notify workforce Add to tag Select at least one crew to tag him or her. Advance…" at bounding box center [533, 118] width 1066 height 29
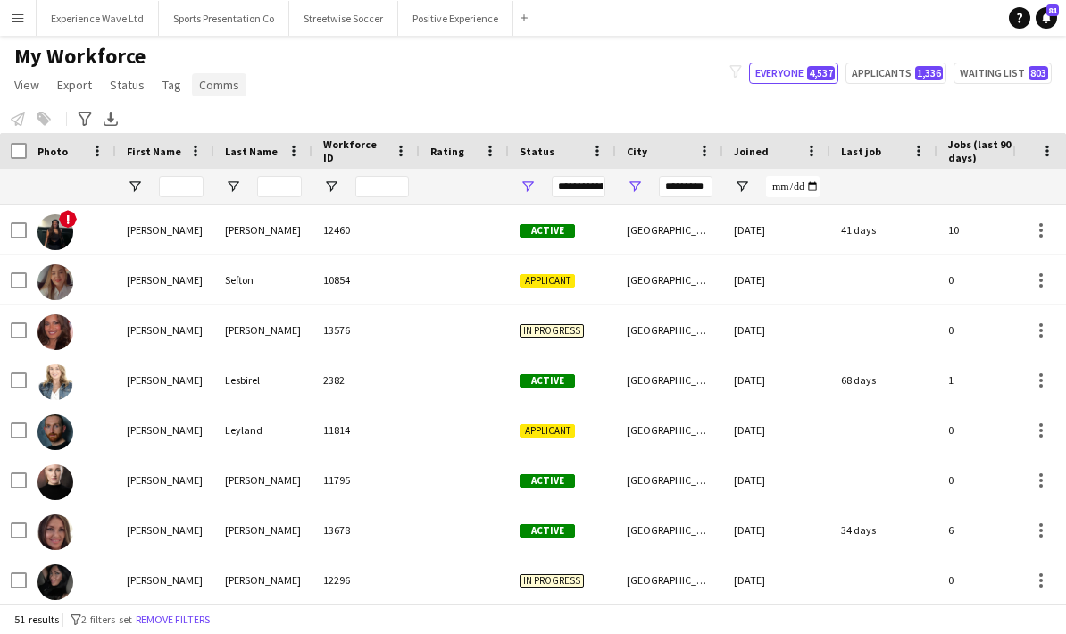
click at [210, 86] on span "Comms" at bounding box center [219, 85] width 40 height 16
click at [200, 103] on div "Send notification" at bounding box center [251, 123] width 125 height 52
click at [237, 102] on div "Send notification" at bounding box center [251, 123] width 125 height 52
click at [82, 124] on icon "Advanced filters" at bounding box center [85, 119] width 14 height 14
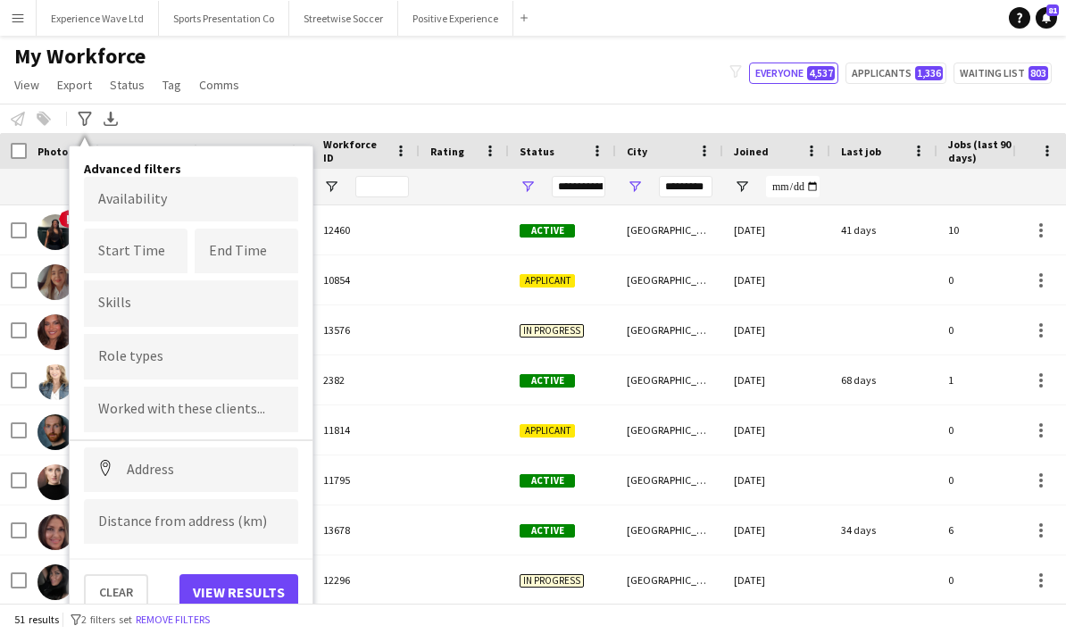
scroll to position [66, 0]
click at [126, 301] on input "Type to search skills..." at bounding box center [191, 309] width 186 height 16
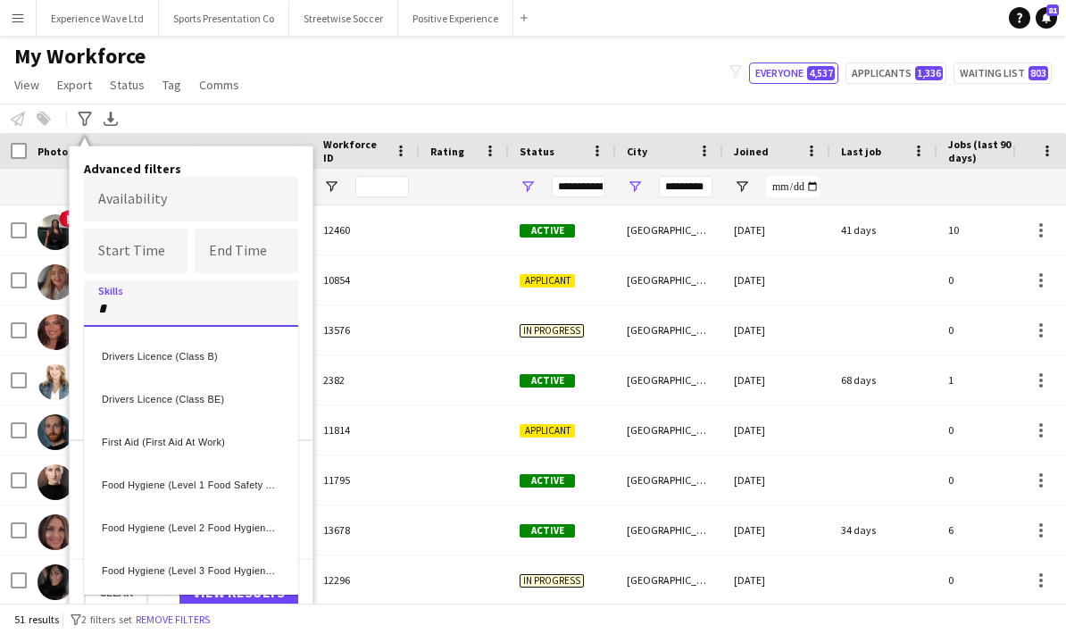
type input "*"
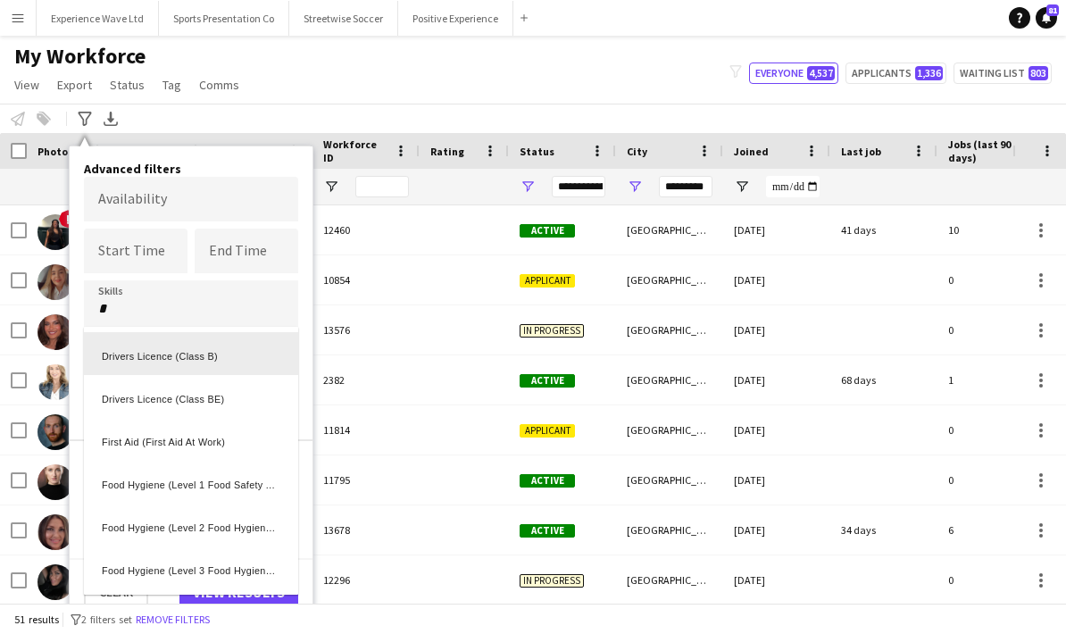
click at [151, 253] on div at bounding box center [533, 317] width 1066 height 634
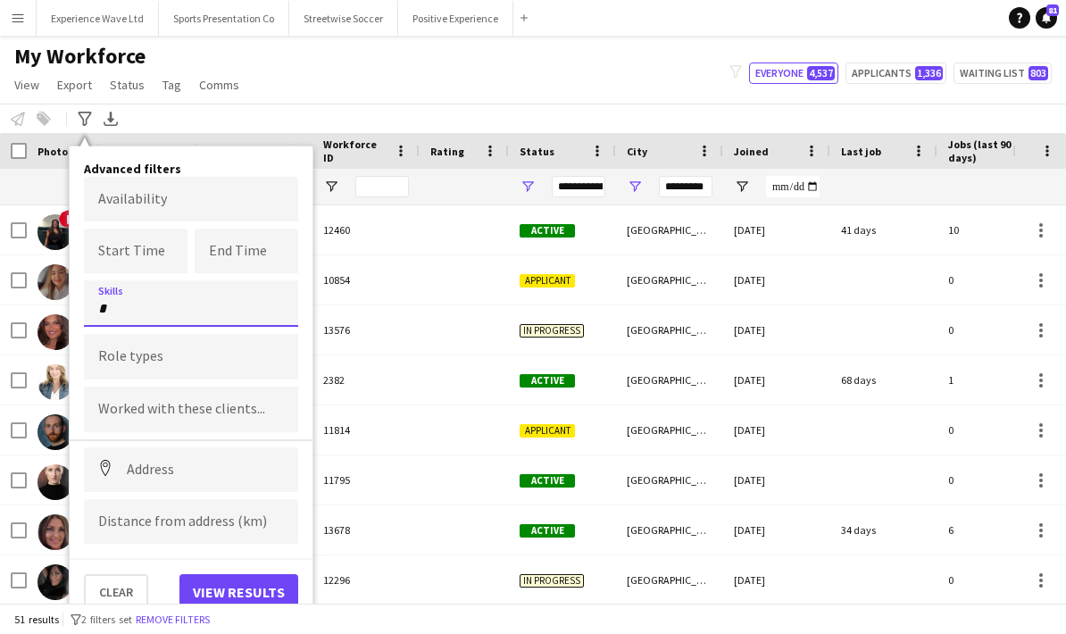
click at [135, 301] on input "*" at bounding box center [191, 309] width 186 height 16
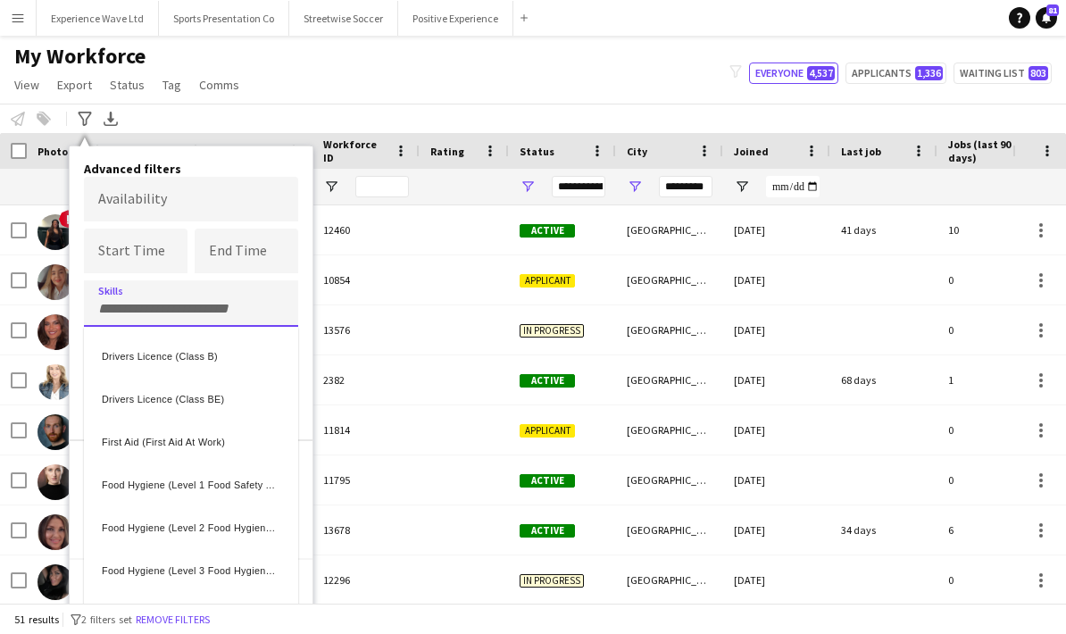
click at [248, 146] on div "Advanced filters Availability Start Time End Time Skills Drivers Licence (Class…" at bounding box center [191, 385] width 245 height 479
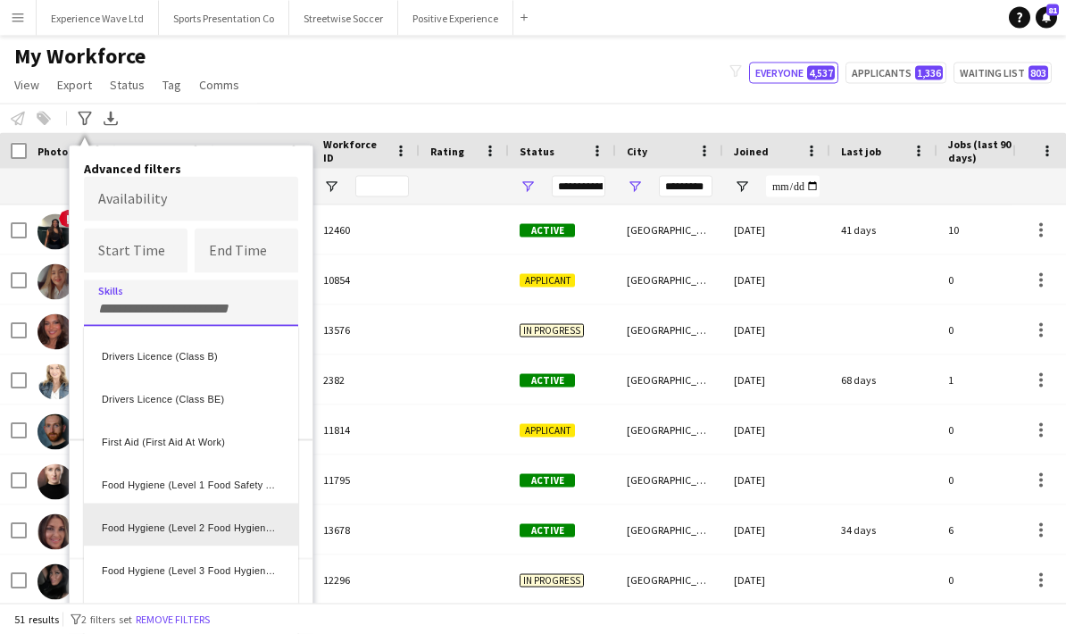
scroll to position [71, 0]
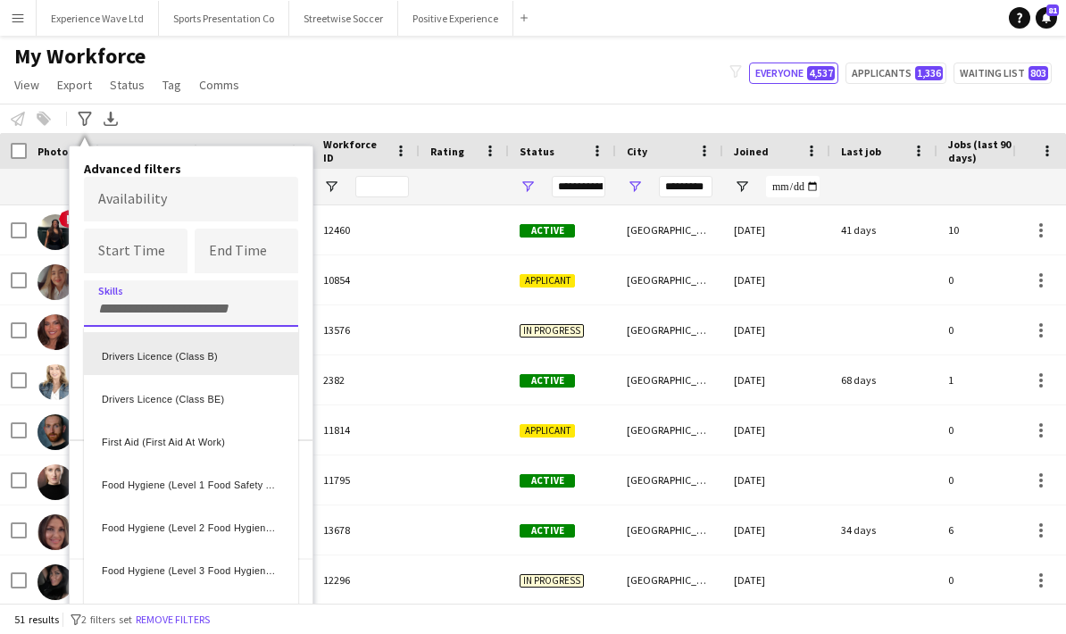
click at [201, 234] on div at bounding box center [533, 317] width 1066 height 634
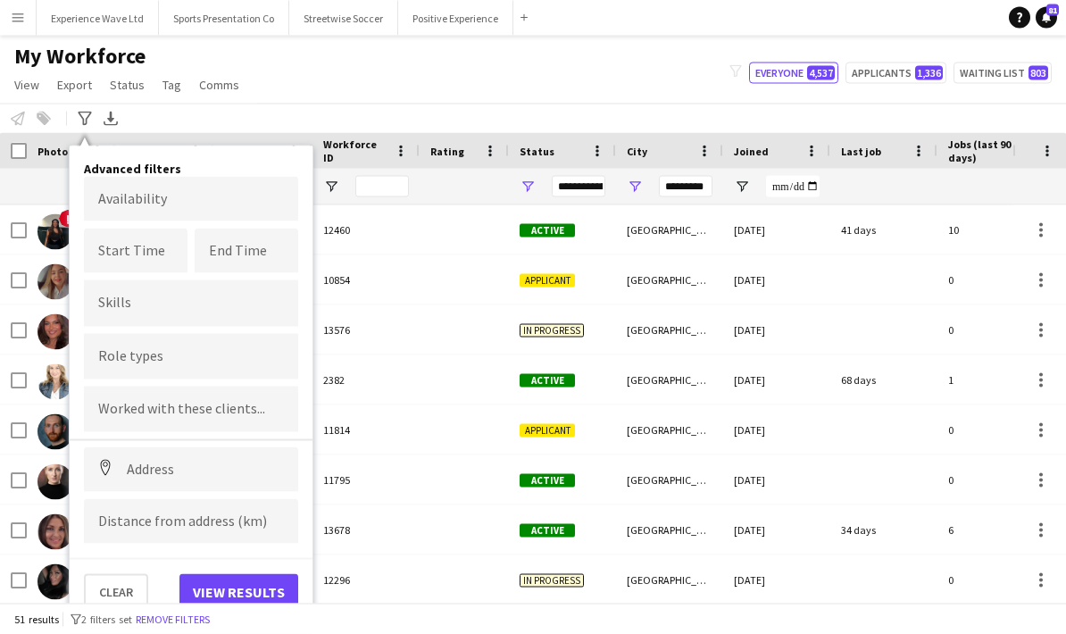
scroll to position [24, 0]
click at [301, 104] on div "Notify workforce Add to tag Select at least one crew to tag him or her. Advance…" at bounding box center [533, 118] width 1066 height 29
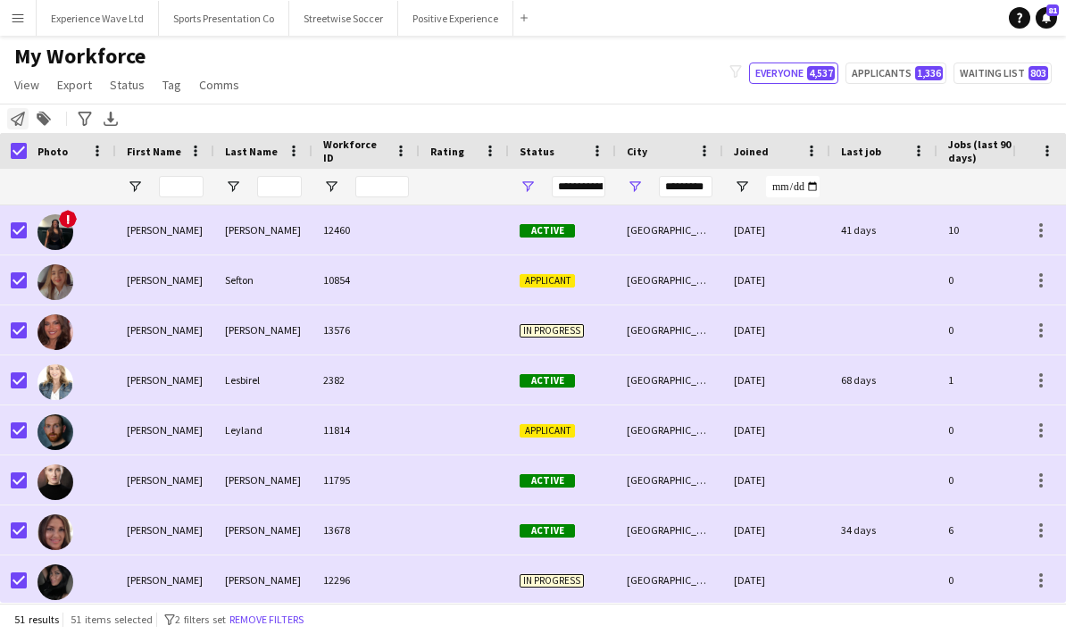
click at [14, 112] on icon "Notify workforce" at bounding box center [18, 119] width 14 height 14
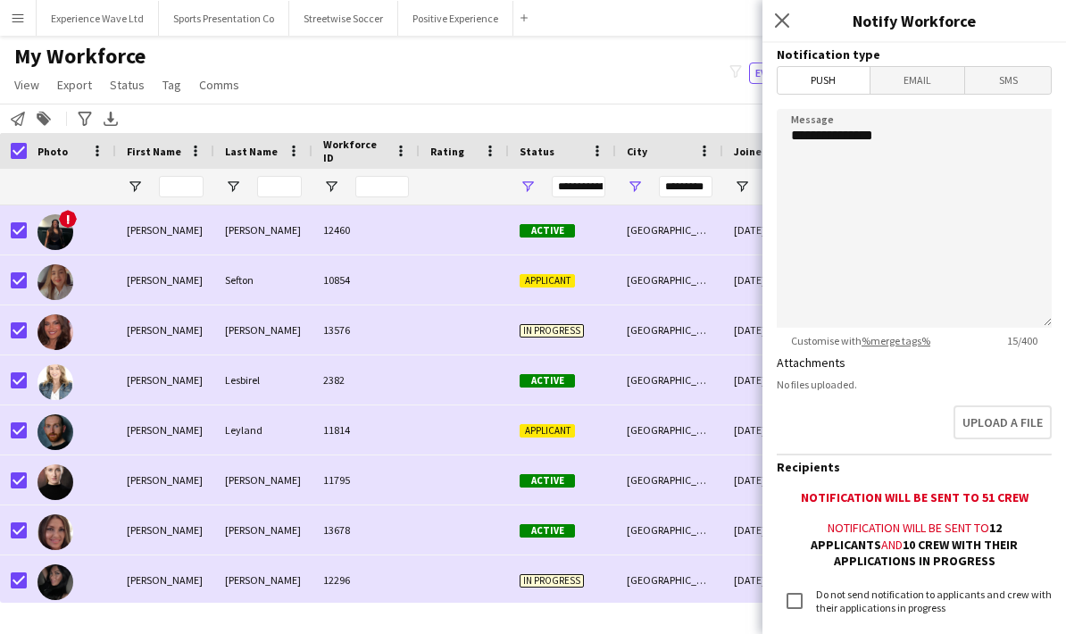
click at [913, 75] on span "Email" at bounding box center [917, 80] width 95 height 27
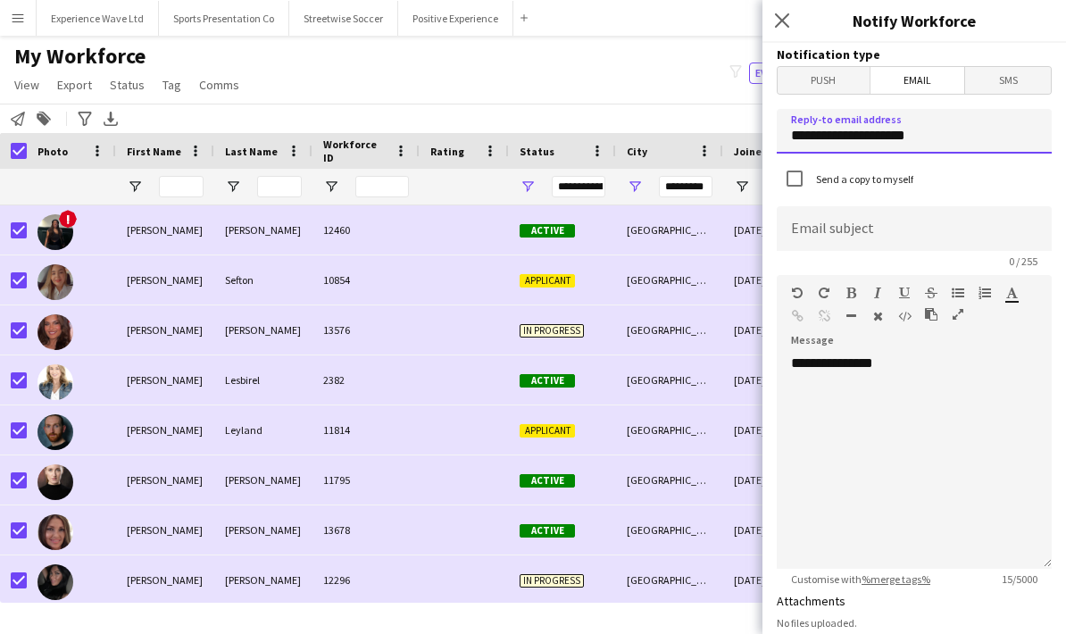
drag, startPoint x: 934, startPoint y: 141, endPoint x: 762, endPoint y: 127, distance: 172.9
click at [762, 127] on body "Menu Boards Boards Boards All jobs Status Workforce Workforce My Workforce Recr…" at bounding box center [533, 317] width 1066 height 634
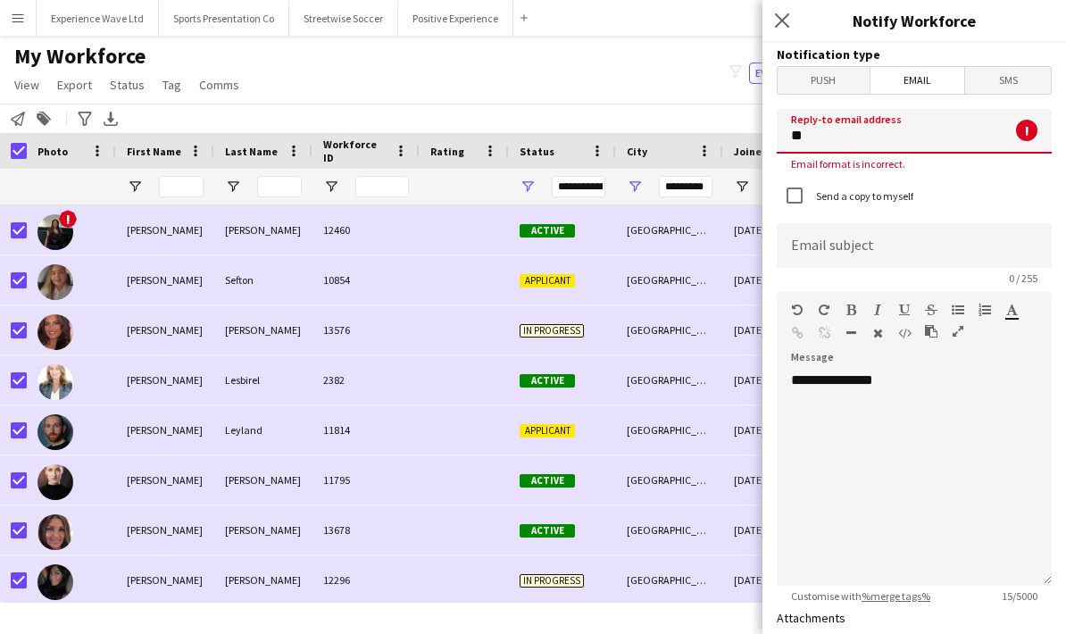
type input "*"
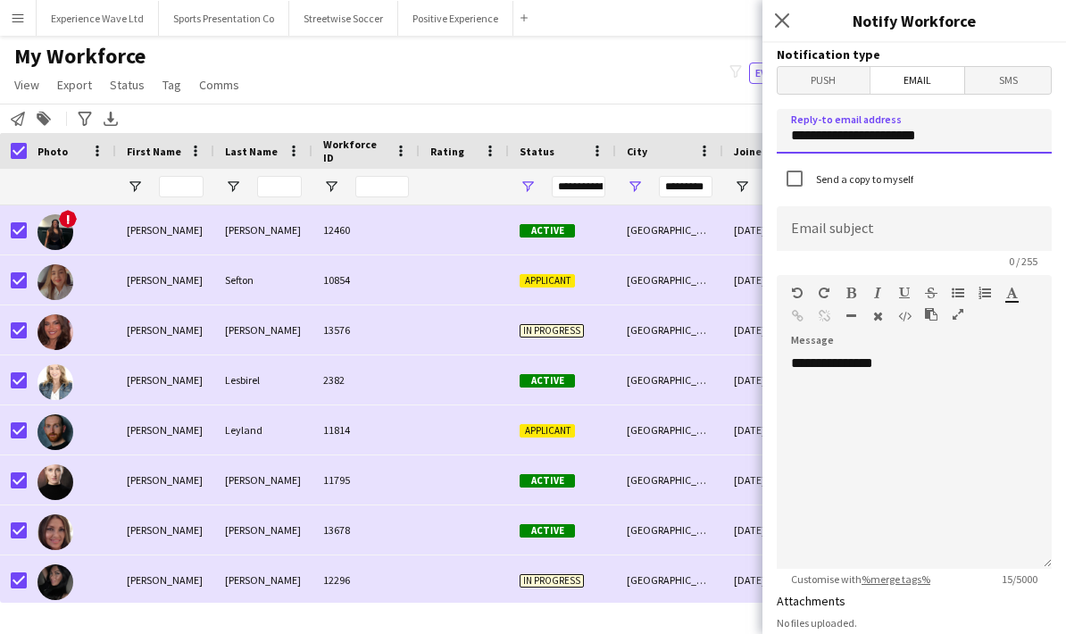
type input "**********"
click at [825, 242] on input at bounding box center [914, 228] width 275 height 45
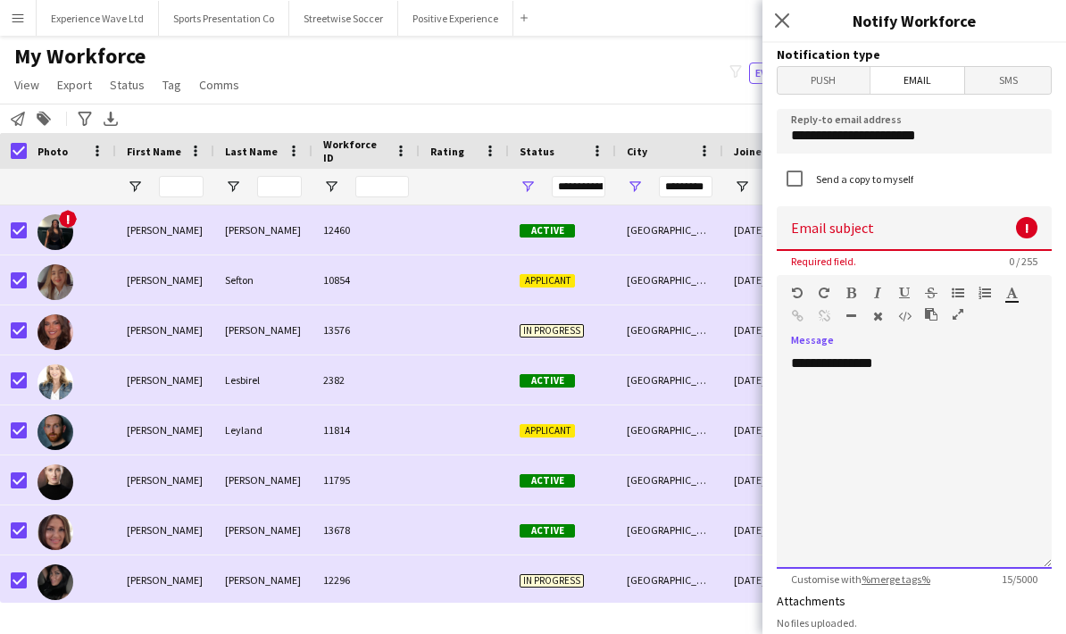
click at [829, 431] on div "**********" at bounding box center [914, 461] width 275 height 214
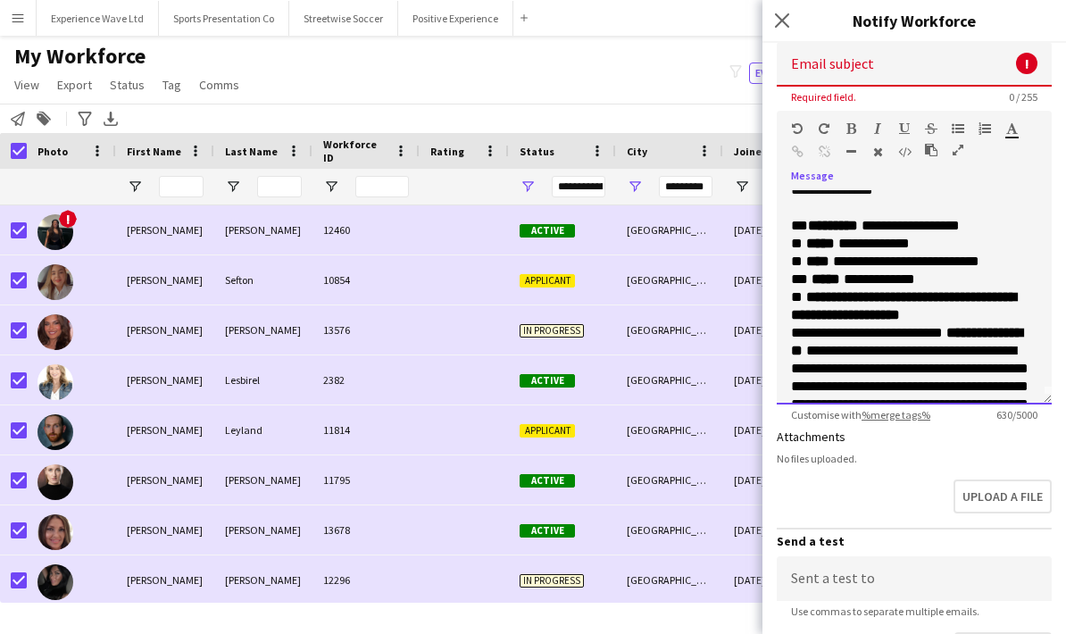
scroll to position [10, 0]
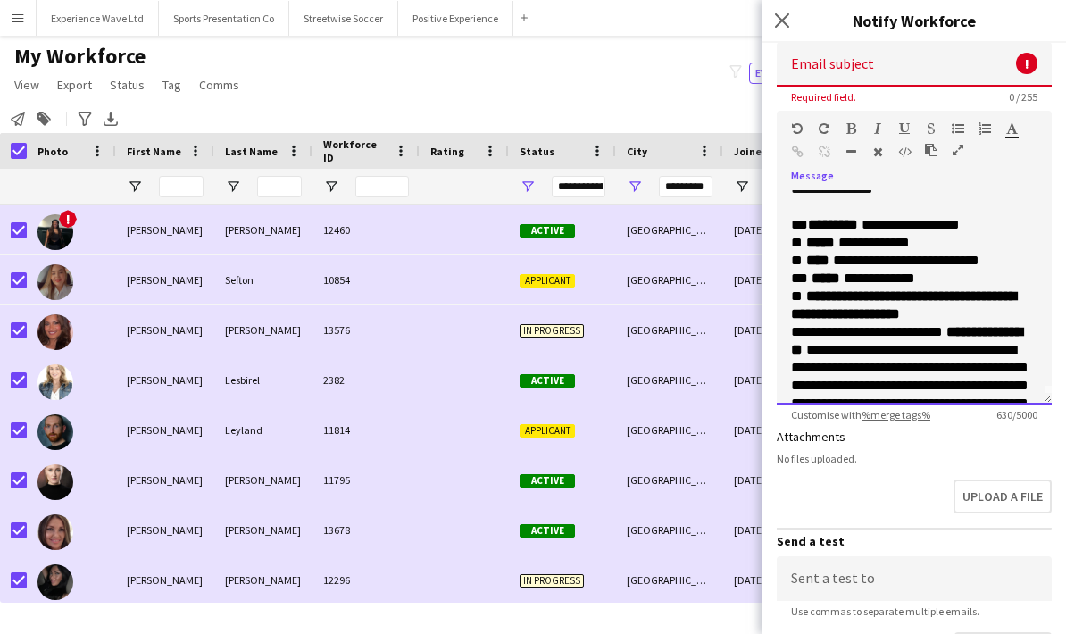
click at [922, 280] on p "**********" at bounding box center [914, 269] width 246 height 107
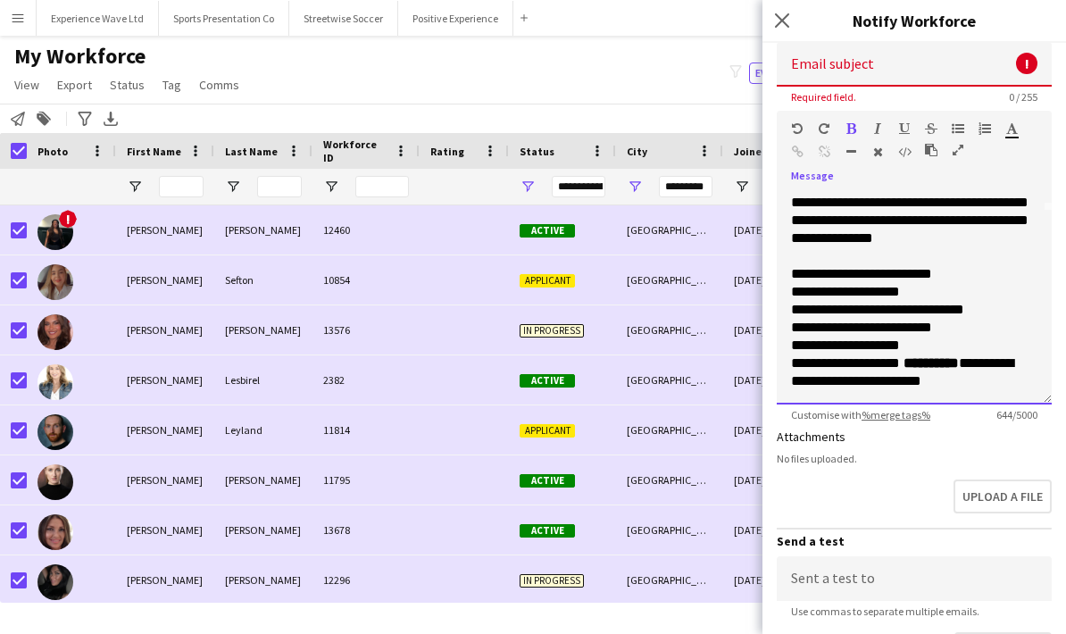
scroll to position [193, 0]
click at [868, 365] on p "**********" at bounding box center [914, 372] width 246 height 36
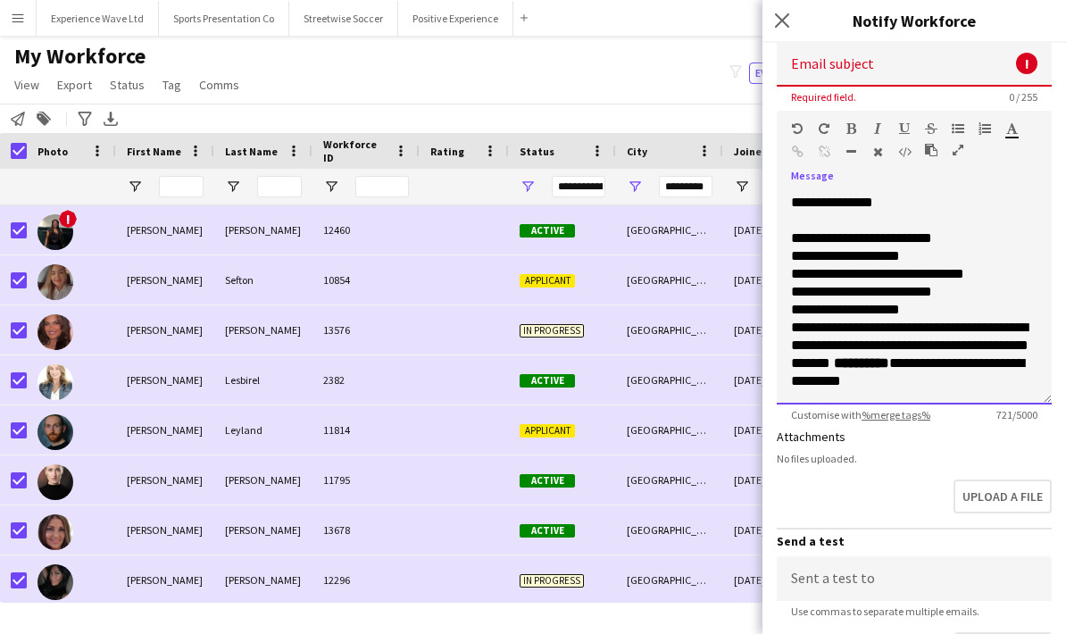
scroll to position [229, 0]
drag, startPoint x: 977, startPoint y: 387, endPoint x: 871, endPoint y: 369, distance: 106.9
click at [871, 369] on p "**********" at bounding box center [914, 354] width 246 height 71
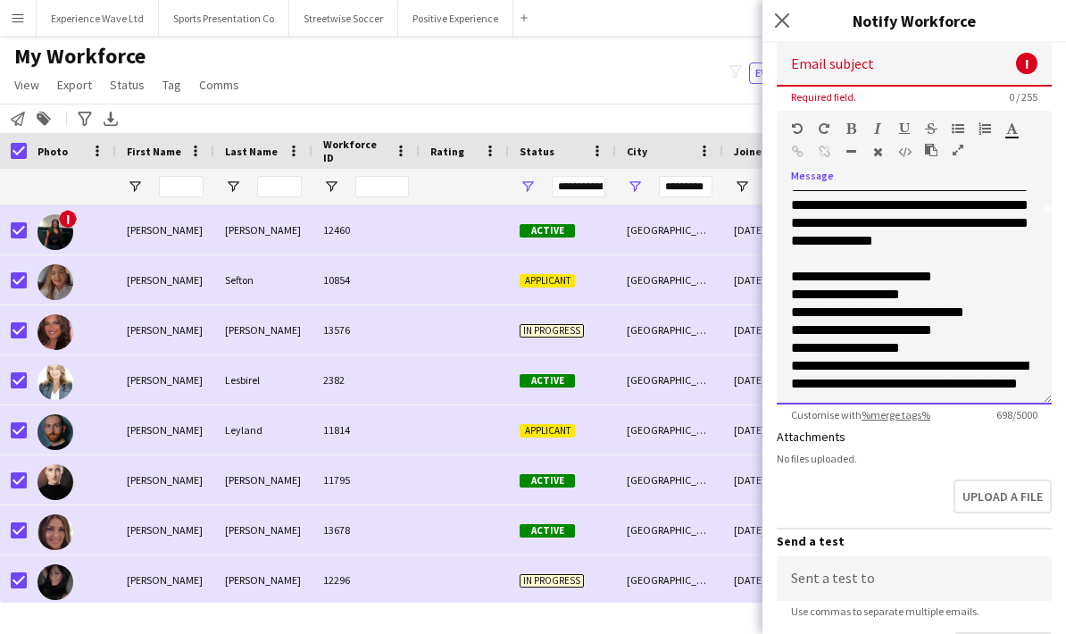
scroll to position [187, 0]
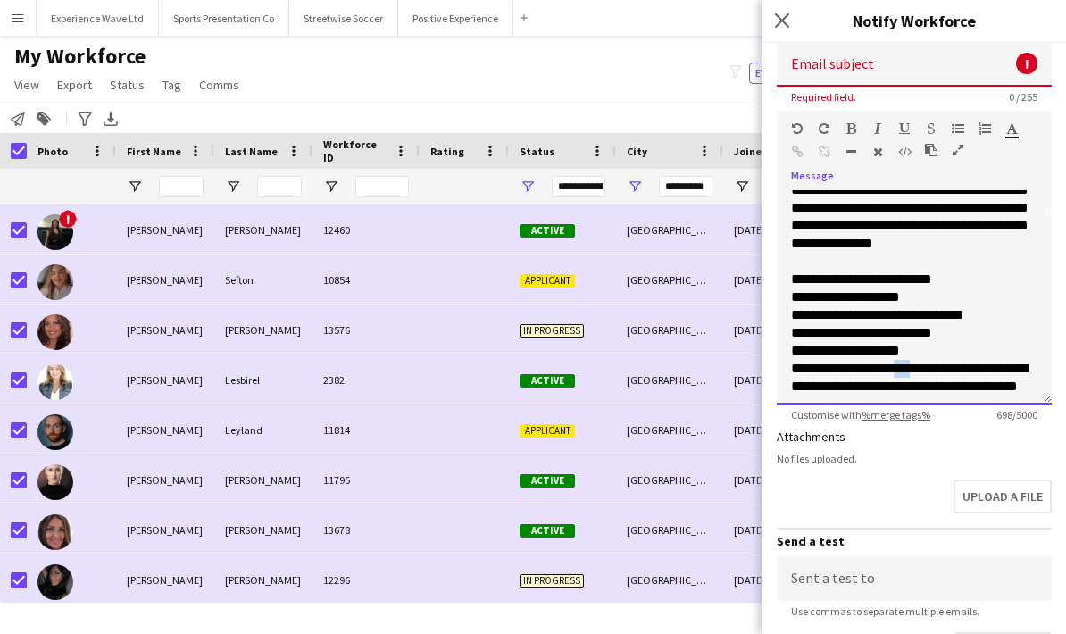
drag, startPoint x: 929, startPoint y: 372, endPoint x: 908, endPoint y: 371, distance: 20.6
click at [908, 371] on p "**********" at bounding box center [914, 387] width 246 height 54
click at [853, 134] on icon "button" at bounding box center [851, 128] width 10 height 12
click at [979, 276] on p "**********" at bounding box center [914, 315] width 246 height 89
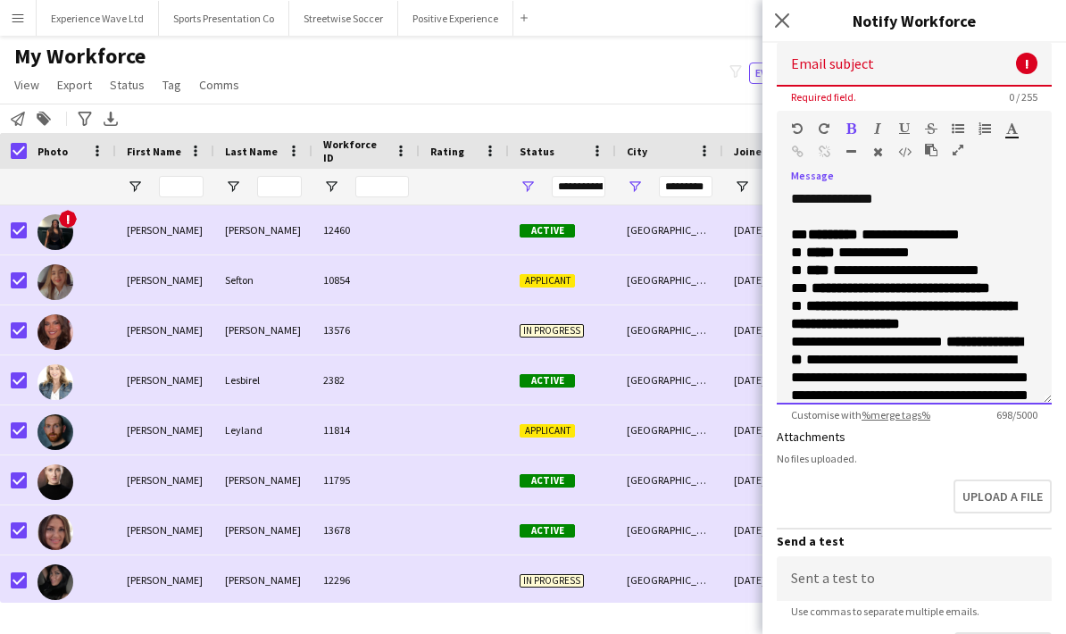
scroll to position [0, 0]
click at [814, 65] on input at bounding box center [914, 64] width 275 height 45
paste input "**********"
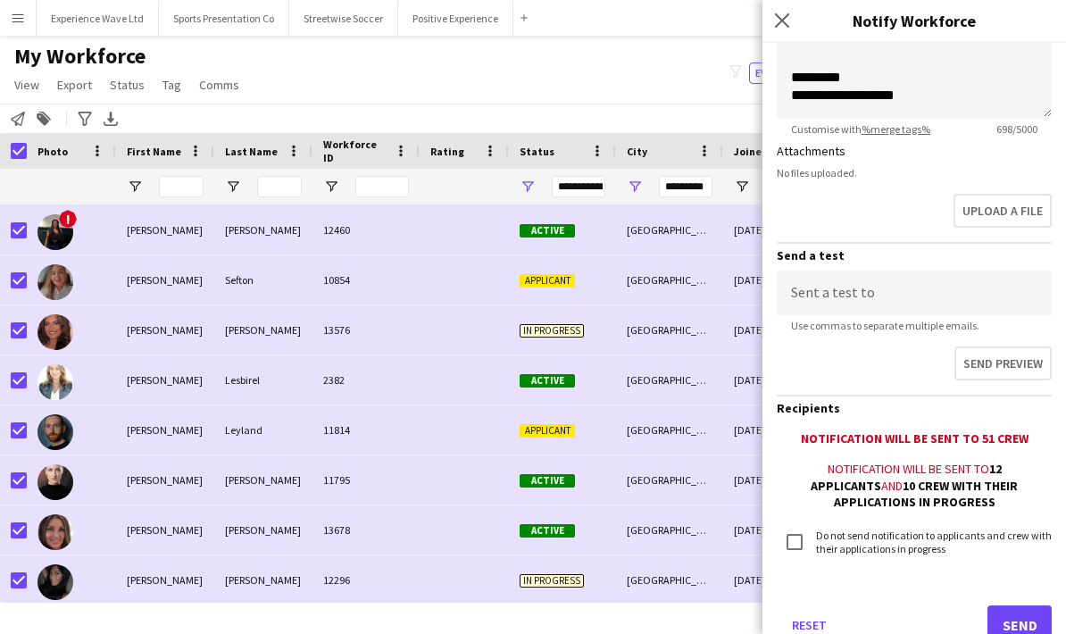
scroll to position [491, 0]
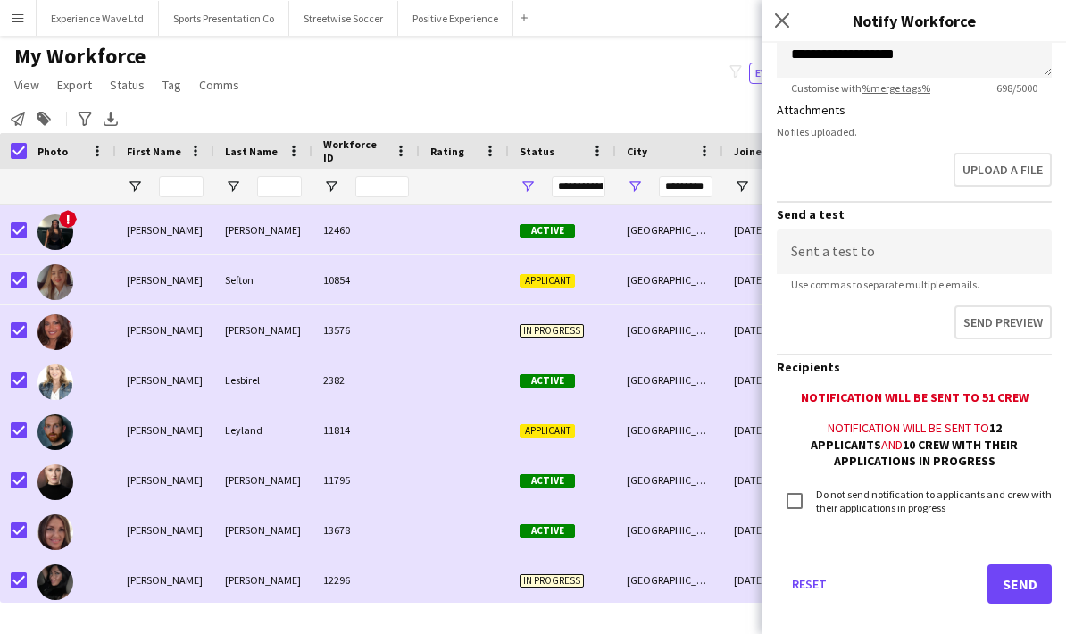
type input "**********"
click at [849, 252] on input at bounding box center [914, 251] width 275 height 45
type input "**********"
click at [974, 336] on button "Send preview" at bounding box center [1002, 322] width 97 height 34
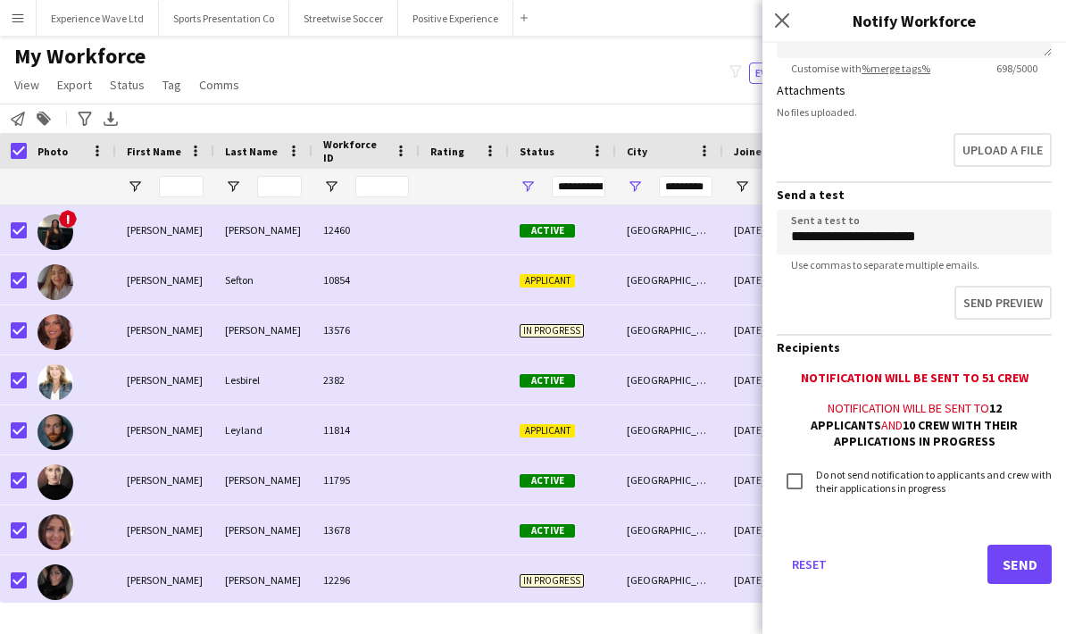
scroll to position [514, 0]
click at [1021, 569] on button "Send" at bounding box center [1019, 564] width 64 height 39
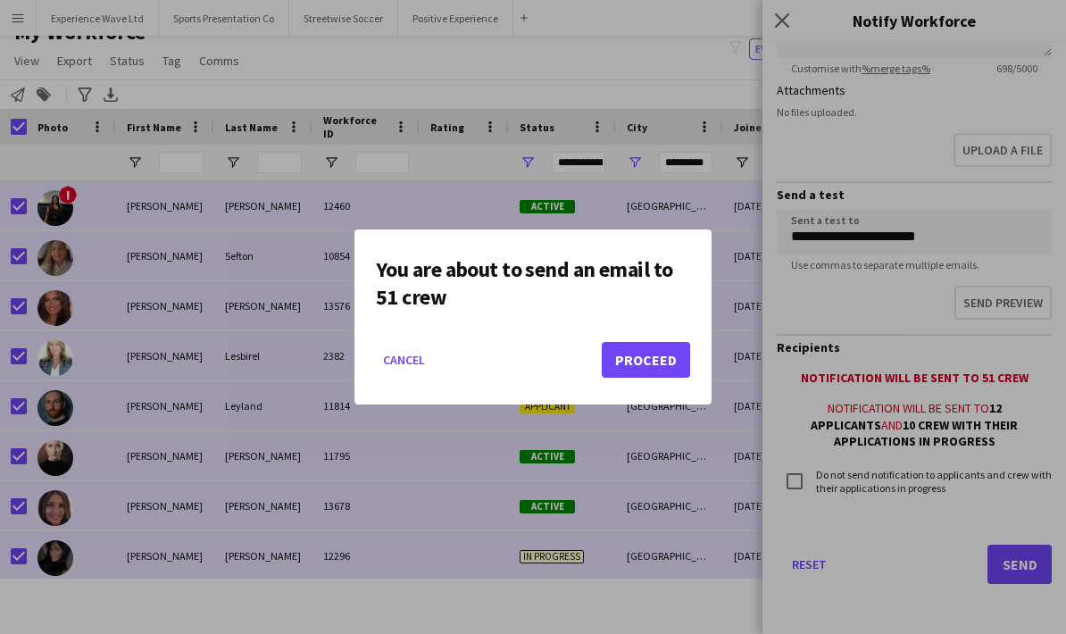
scroll to position [0, 0]
click at [662, 370] on button "Proceed" at bounding box center [646, 360] width 88 height 36
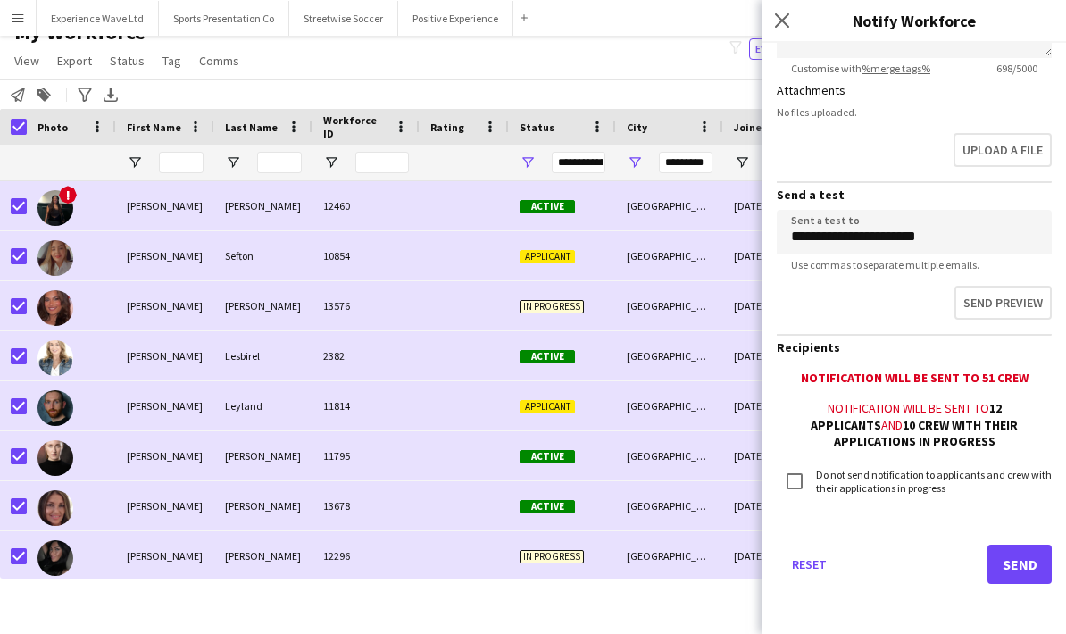
scroll to position [24, 0]
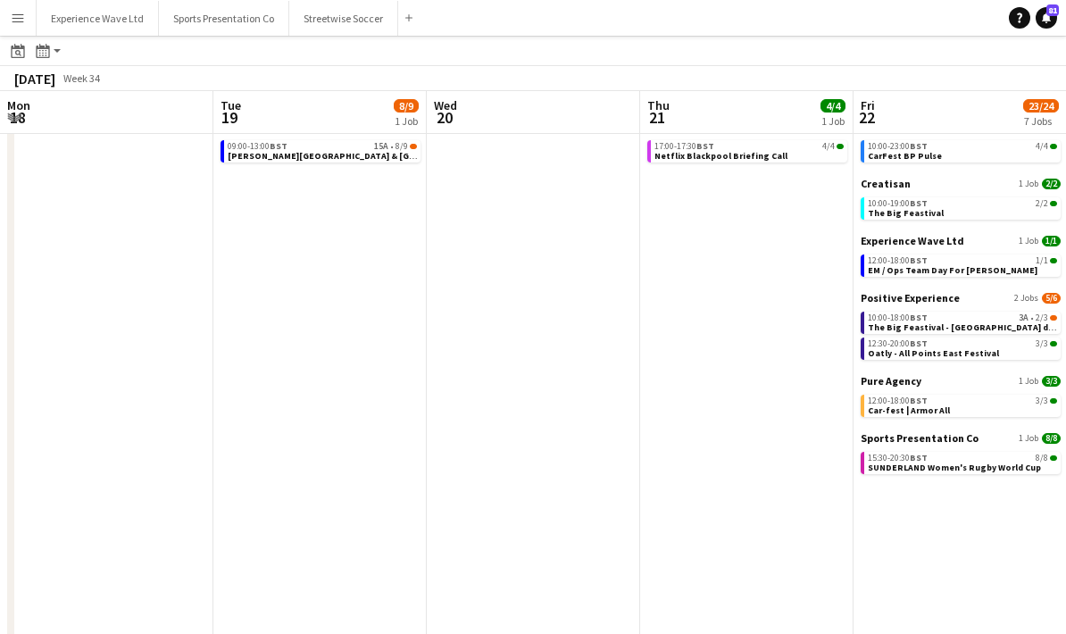
scroll to position [0, 520]
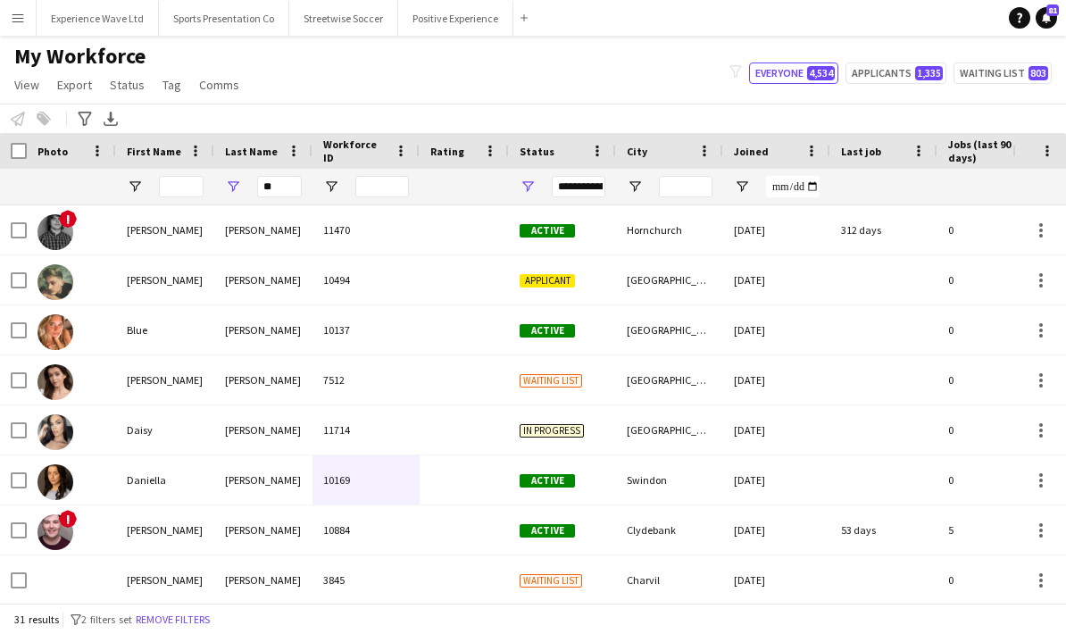
scroll to position [79, 0]
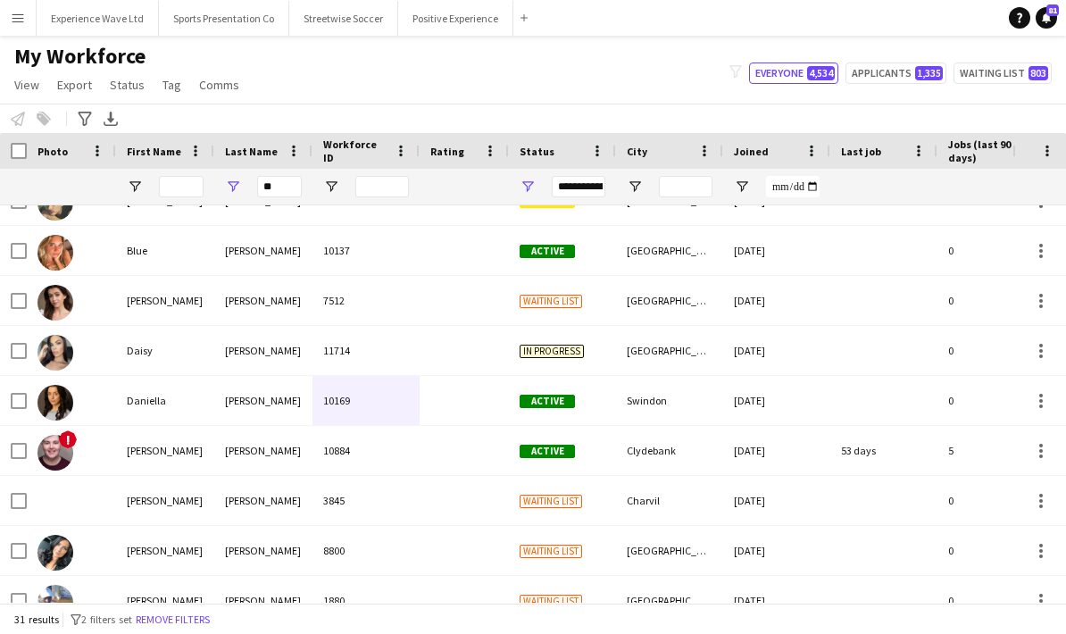
click at [21, 24] on app-icon "Menu" at bounding box center [18, 18] width 14 height 14
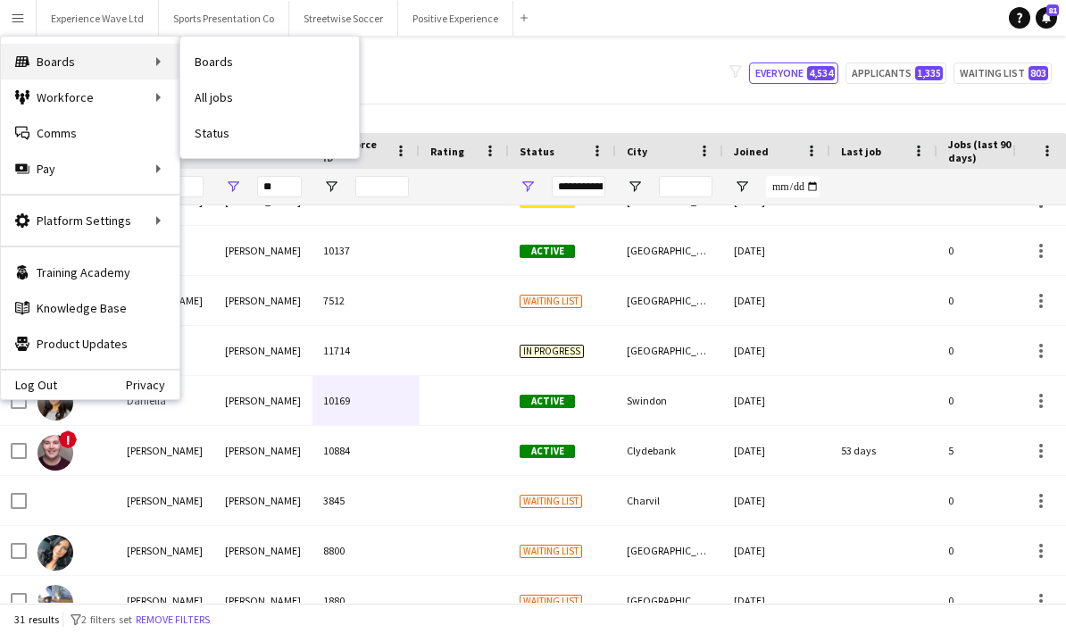
click at [129, 63] on div "Boards Boards" at bounding box center [90, 62] width 179 height 36
click at [79, 63] on div "Boards Boards" at bounding box center [90, 62] width 179 height 36
click at [50, 71] on div "Boards Boards" at bounding box center [90, 62] width 179 height 36
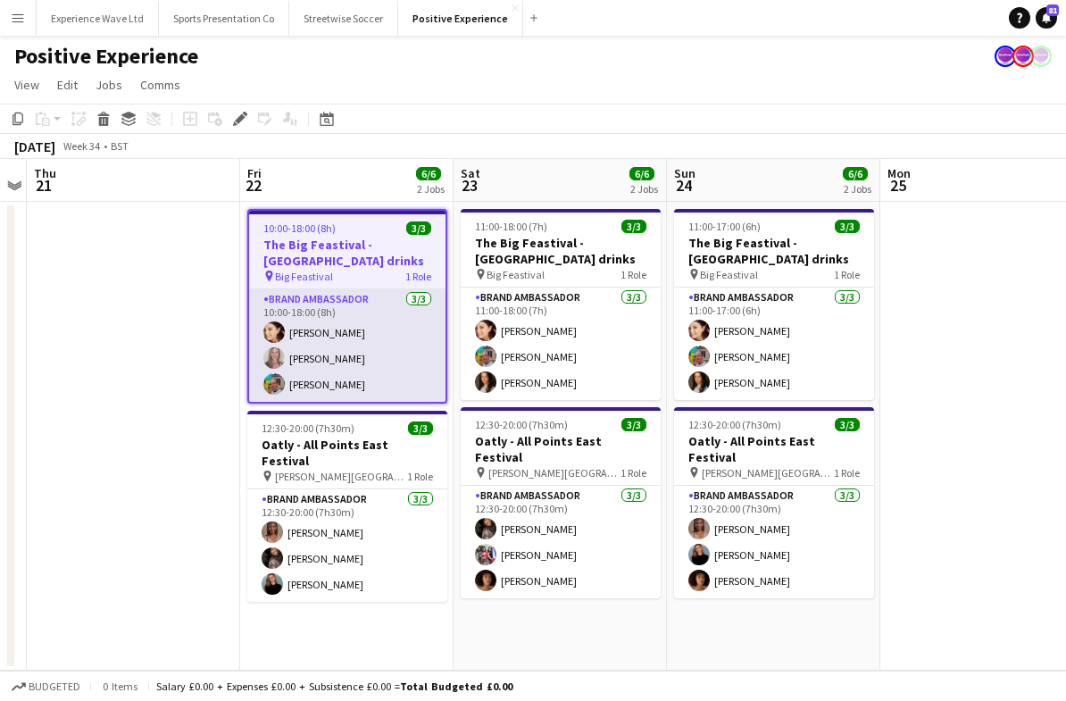
click at [335, 361] on app-card-role "Brand Ambassador [DATE] 10:00-18:00 (8h) [PERSON_NAME] [PERSON_NAME] [PERSON_NA…" at bounding box center [347, 345] width 196 height 112
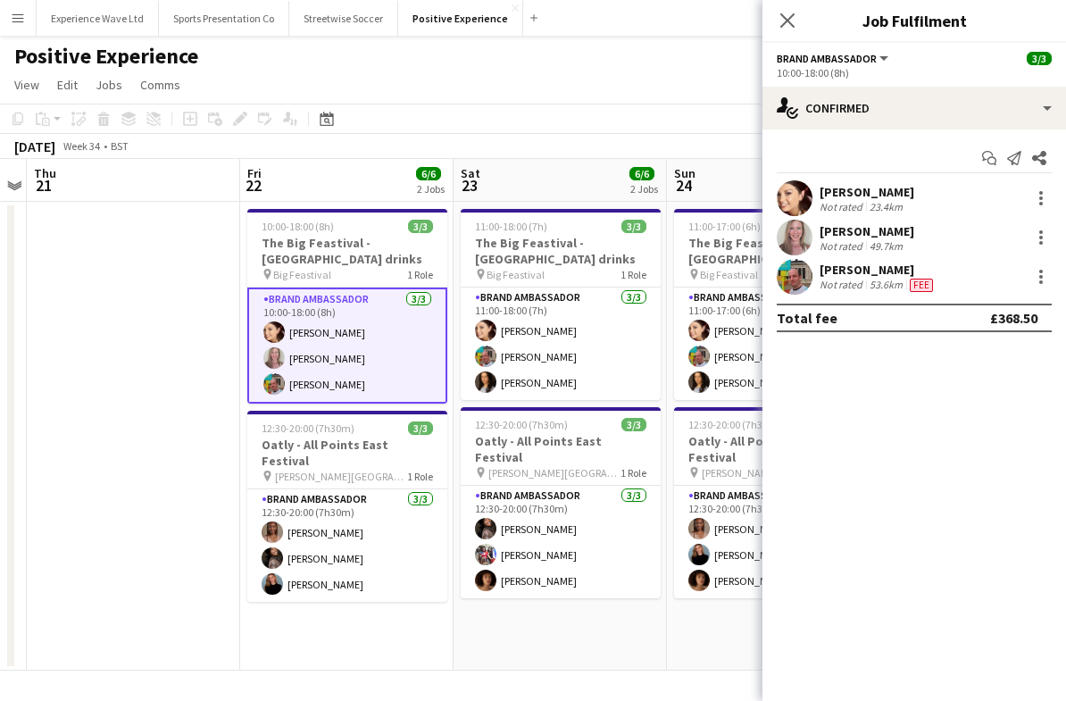
click at [897, 243] on div "49.7km" at bounding box center [886, 245] width 40 height 13
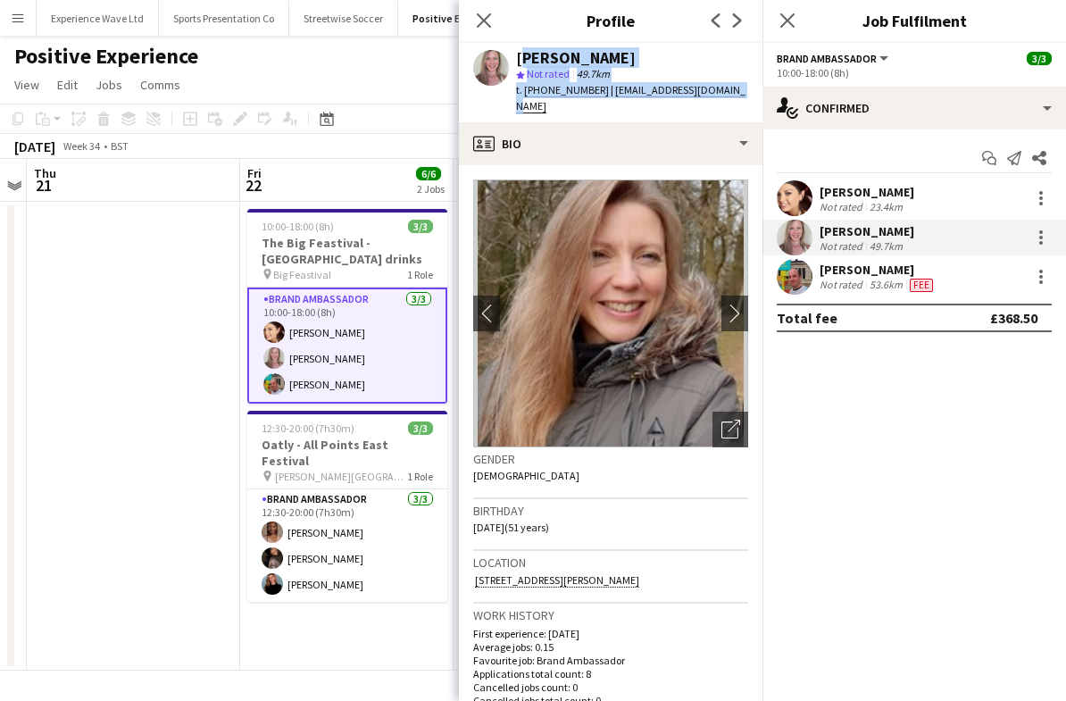
drag, startPoint x: 733, startPoint y: 97, endPoint x: 519, endPoint y: 50, distance: 219.4
click at [519, 50] on div "[PERSON_NAME] star Not rated 49.7km t. [PHONE_NUMBER] | [EMAIL_ADDRESS][DOMAIN_…" at bounding box center [611, 82] width 304 height 79
copy div "[PERSON_NAME] star Not rated 49.7km t. [PHONE_NUMBER] | [EMAIL_ADDRESS][DOMAIN_…"
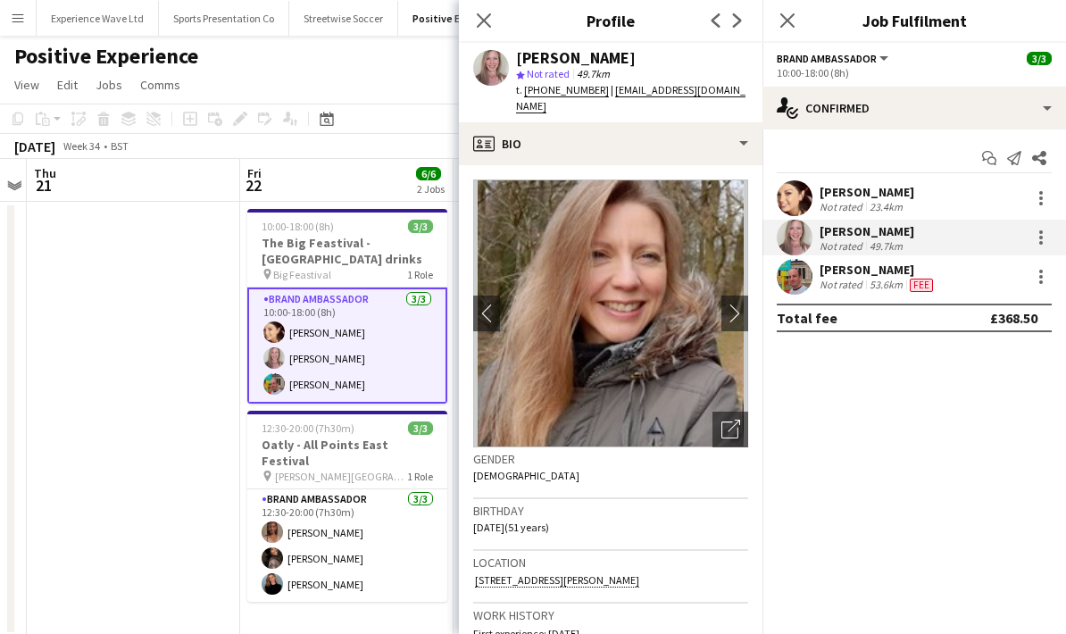
click at [845, 287] on div "Not rated" at bounding box center [843, 285] width 46 height 14
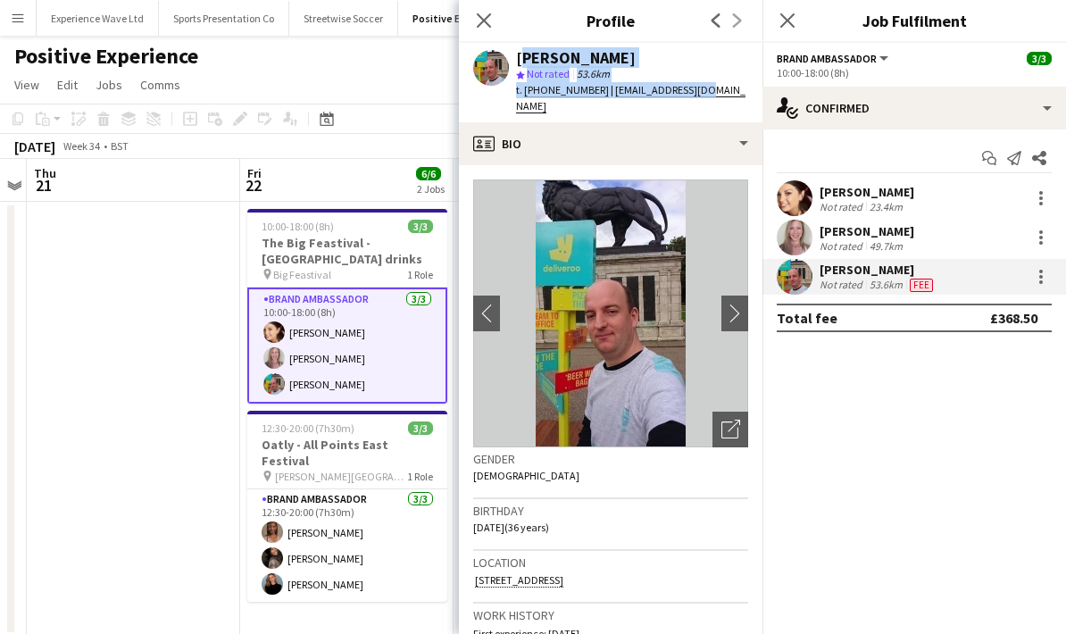
drag, startPoint x: 713, startPoint y: 96, endPoint x: 520, endPoint y: 60, distance: 197.0
click at [520, 60] on div "[PERSON_NAME] star Not rated 53.6km t. [PHONE_NUMBER] | [EMAIL_ADDRESS][DOMAIN_…" at bounding box center [611, 82] width 304 height 79
copy div "[PERSON_NAME] star Not rated 53.6km t. [PHONE_NUMBER] | [EMAIL_ADDRESS][DOMAIN_…"
click at [883, 209] on div "23.4km" at bounding box center [886, 206] width 40 height 13
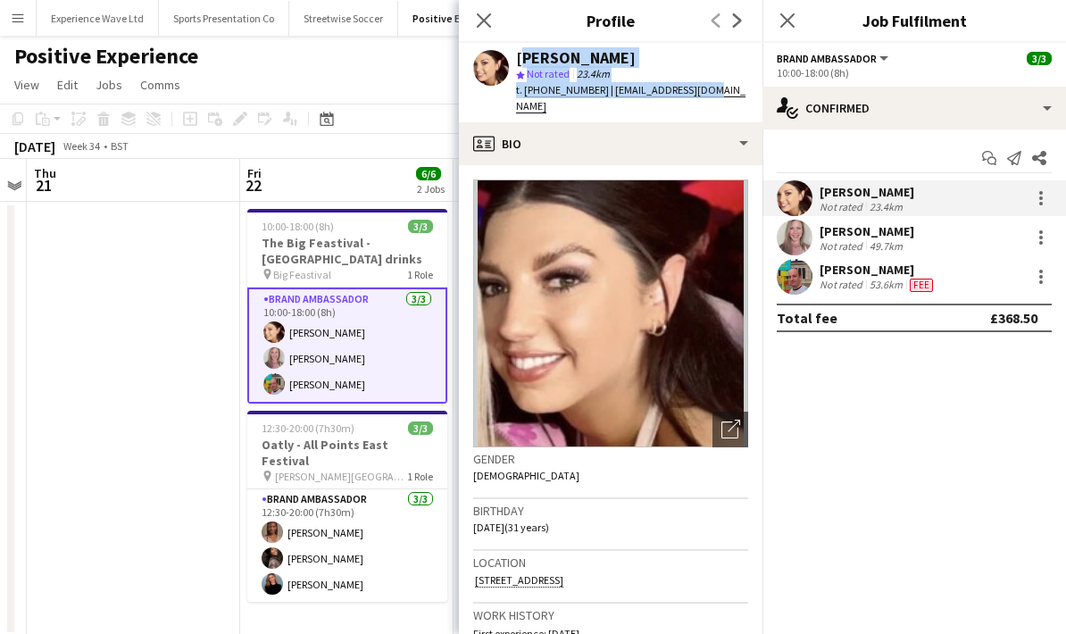
drag, startPoint x: 721, startPoint y: 93, endPoint x: 519, endPoint y: 61, distance: 205.2
click at [519, 60] on app-profile-header "[PERSON_NAME] star Not rated 23.4km t. [PHONE_NUMBER] | [EMAIL_ADDRESS][DOMAIN_…" at bounding box center [611, 82] width 304 height 79
copy div "[PERSON_NAME] star Not rated 23.4km t. [PHONE_NUMBER] | [EMAIL_ADDRESS][DOMAIN_…"
click at [493, 22] on app-icon "Close pop-in" at bounding box center [484, 21] width 26 height 26
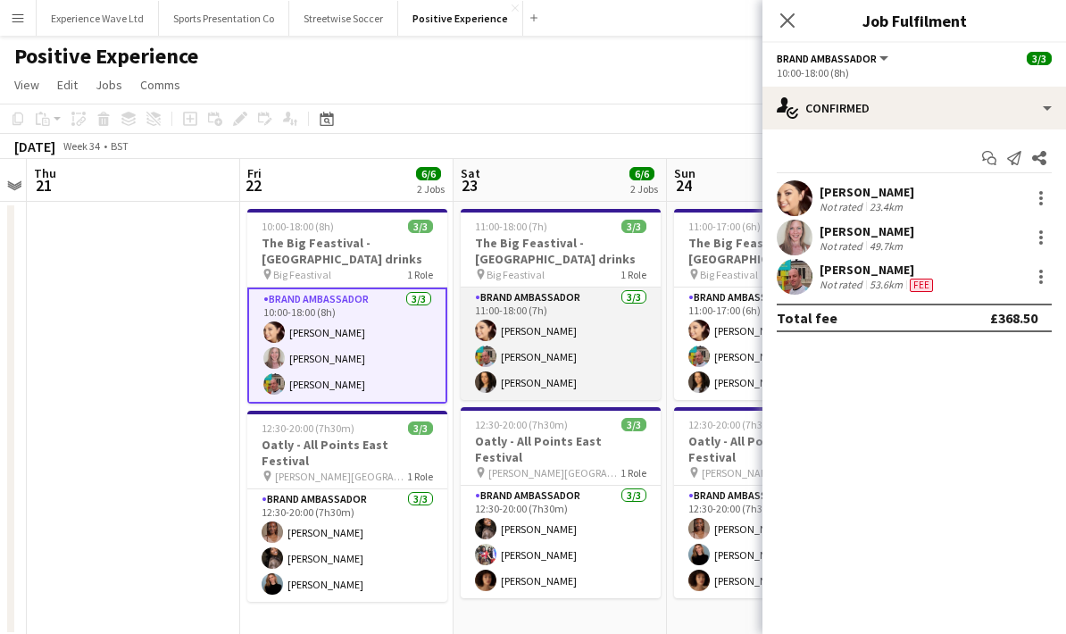
click at [580, 344] on app-card-role "Brand Ambassador [DATE] 11:00-18:00 (7h) [PERSON_NAME] [PERSON_NAME] [PERSON_NA…" at bounding box center [561, 343] width 200 height 112
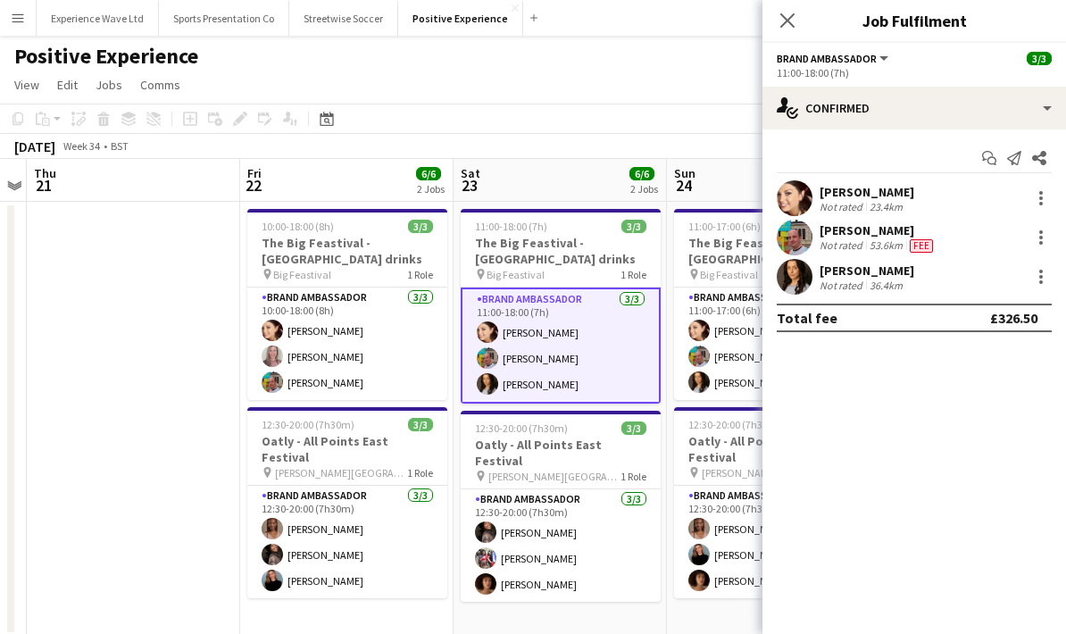
click at [537, 383] on app-card-role "Brand Ambassador [DATE] 11:00-18:00 (7h) [PERSON_NAME] [PERSON_NAME] [PERSON_NA…" at bounding box center [561, 345] width 200 height 116
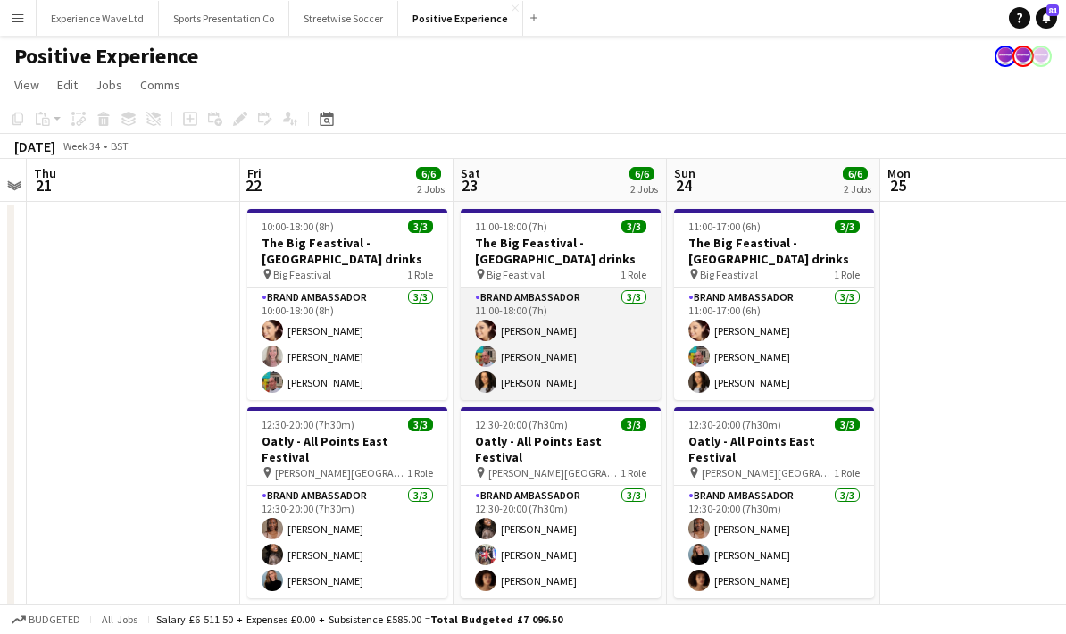
click at [537, 383] on app-card-role "Brand Ambassador [DATE] 11:00-18:00 (7h) [PERSON_NAME] [PERSON_NAME] [PERSON_NA…" at bounding box center [561, 343] width 200 height 112
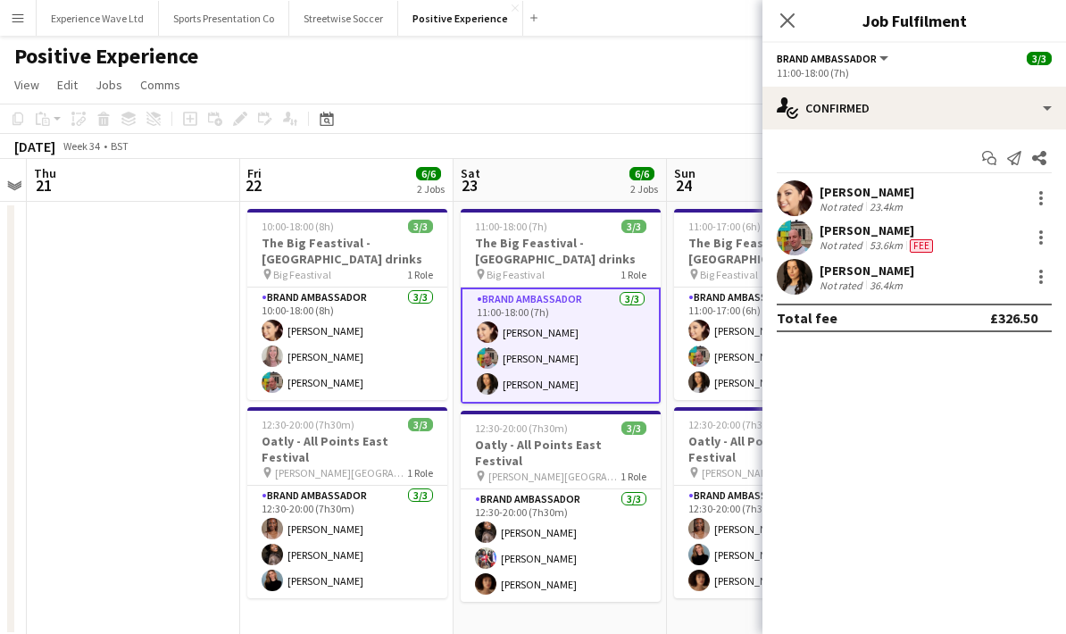
click at [868, 279] on div "36.4km" at bounding box center [886, 285] width 40 height 13
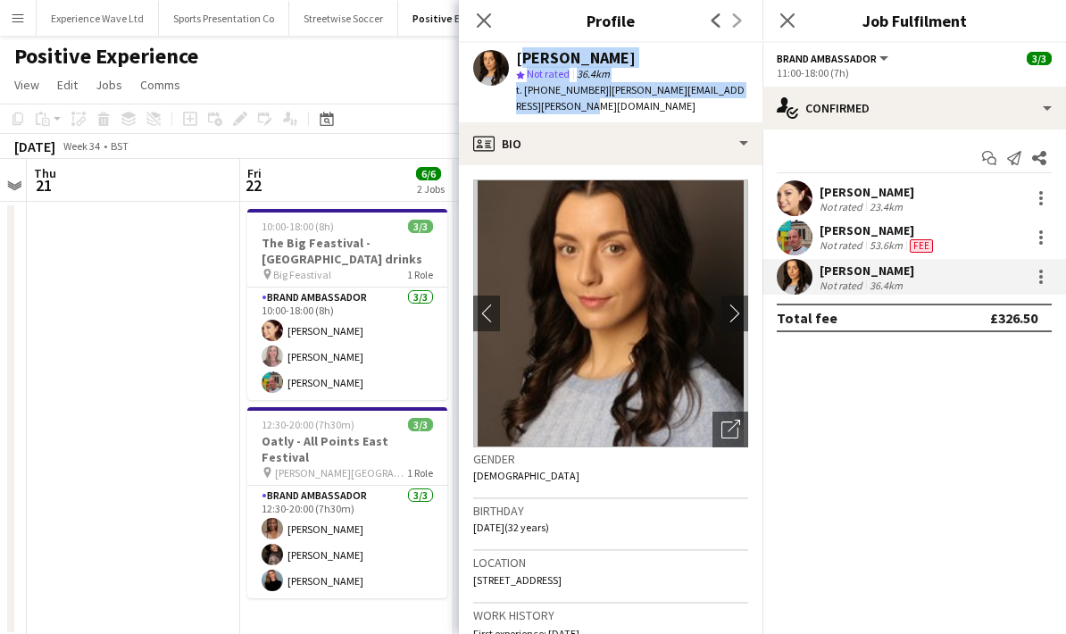
drag, startPoint x: 573, startPoint y: 110, endPoint x: 519, endPoint y: 61, distance: 73.3
click at [519, 60] on div "[PERSON_NAME] star Not rated 36.4km t. [PHONE_NUMBER] | [PERSON_NAME][EMAIL_ADD…" at bounding box center [632, 82] width 232 height 65
copy div "[PERSON_NAME] star Not rated 36.4km t. [PHONE_NUMBER] | [PERSON_NAME][EMAIL_ADD…"
click at [478, 18] on icon "Close pop-in" at bounding box center [483, 20] width 17 height 17
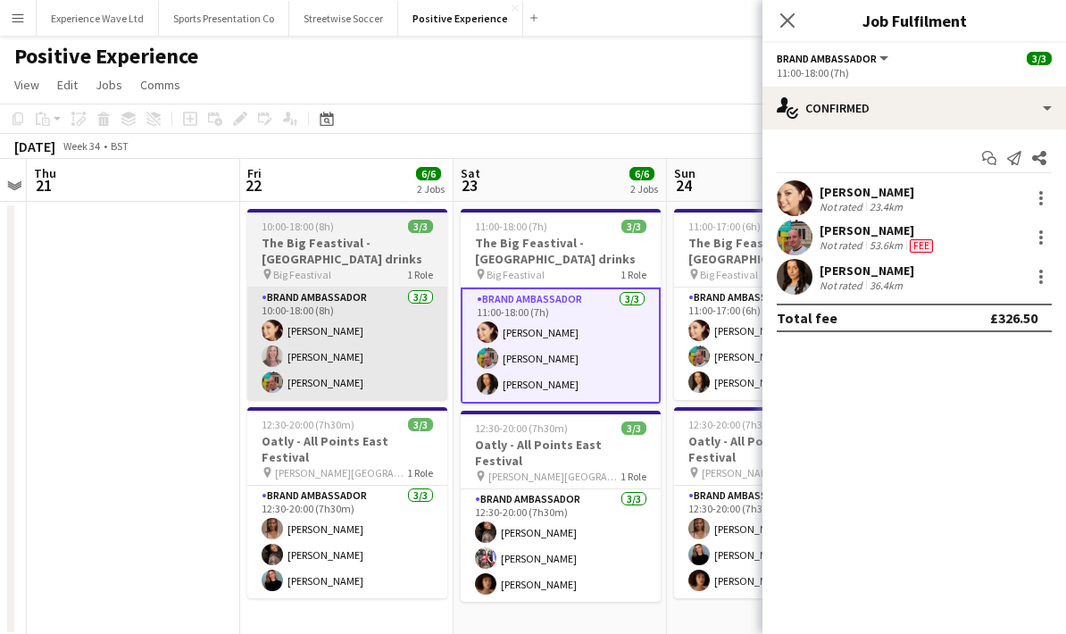
click at [397, 342] on app-card-role "Brand Ambassador 3/3 10:00-18:00 (8h) Natasha Curtis Lorraine Sadler Owen Prince" at bounding box center [347, 343] width 200 height 112
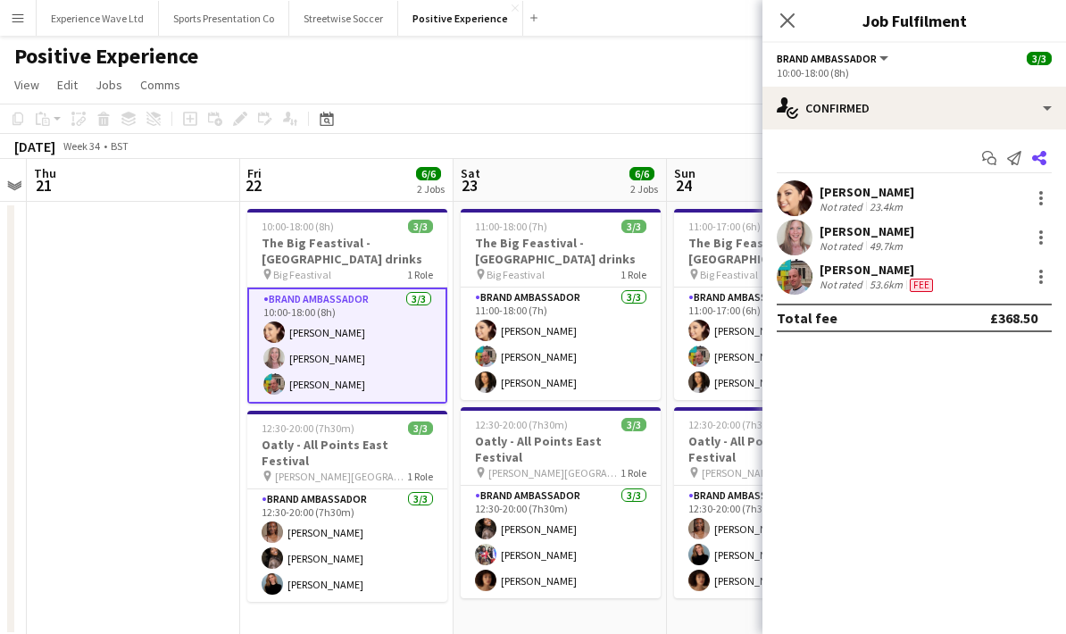
click at [1048, 165] on app-icon "Share" at bounding box center [1039, 158] width 25 height 25
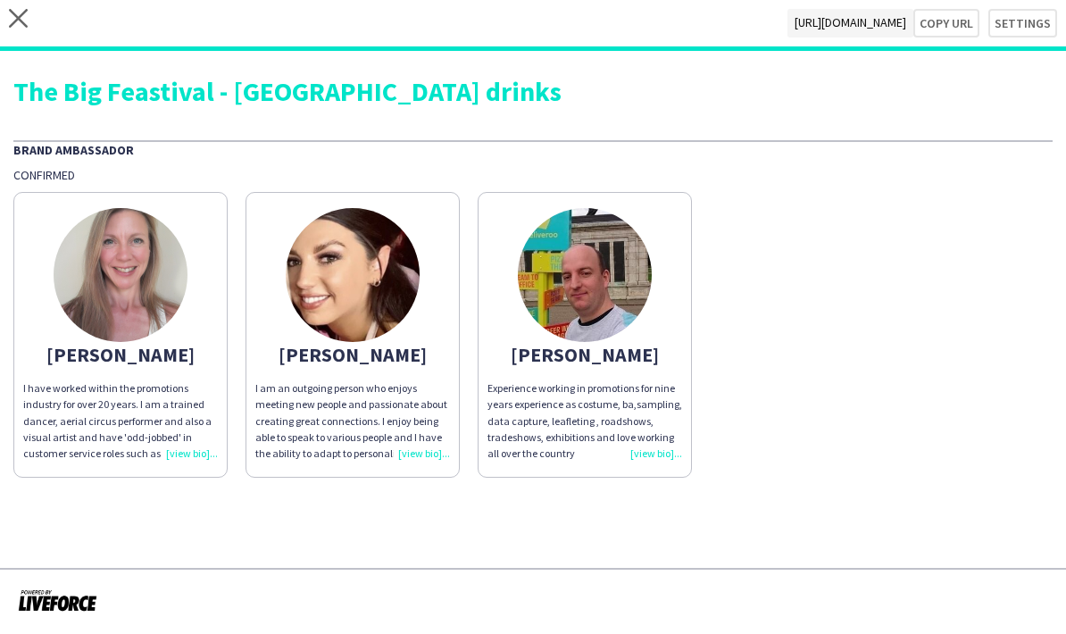
click at [32, 25] on div "close https://admin.liveforce.co/v2/s/a9c2f6b0-dda2-4627-8a6b-56617f61bd0a Copy…" at bounding box center [533, 25] width 1066 height 51
click at [21, 22] on icon at bounding box center [18, 18] width 19 height 19
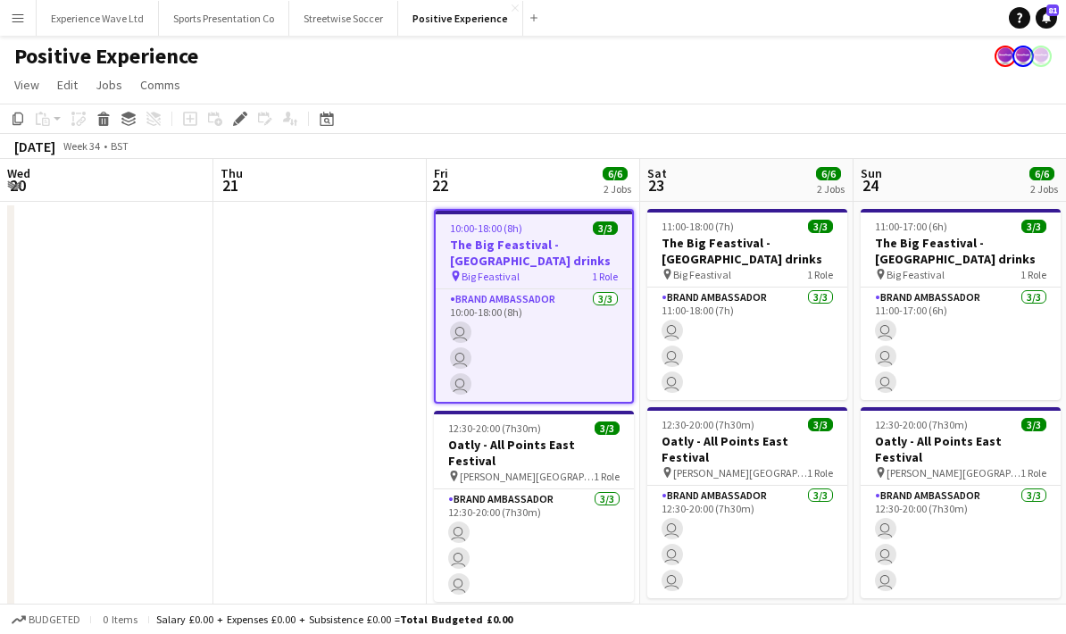
scroll to position [0, 613]
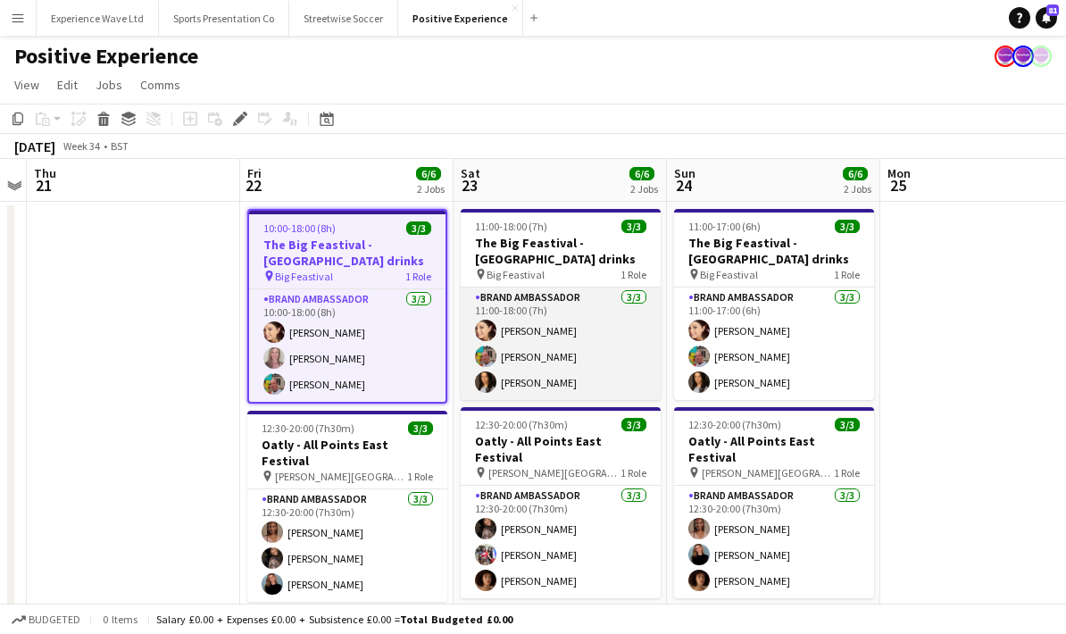
click at [613, 352] on app-card-role "Brand Ambassador 3/3 11:00-18:00 (7h) Natasha Curtis Owen Prince Daniella Hyner…" at bounding box center [561, 343] width 200 height 112
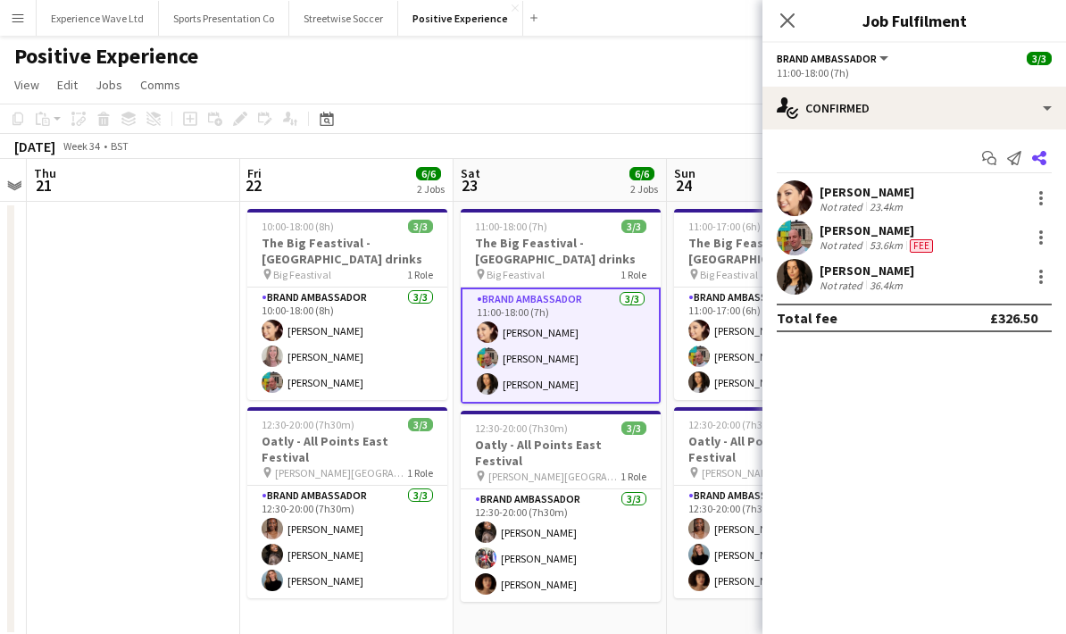
click at [1039, 160] on icon at bounding box center [1039, 158] width 14 height 14
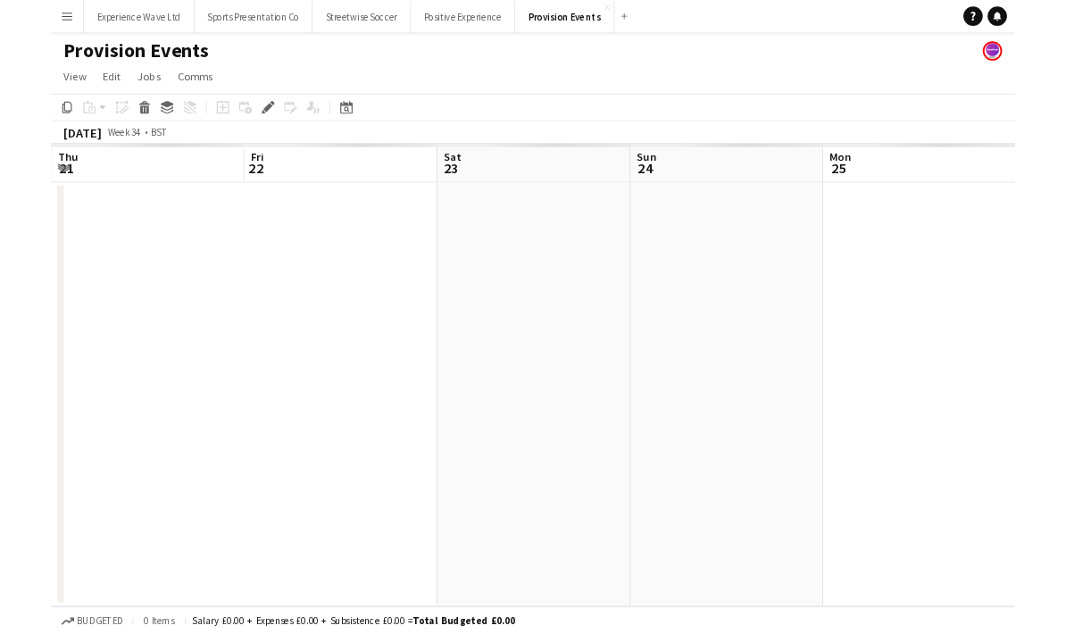
scroll to position [0, 613]
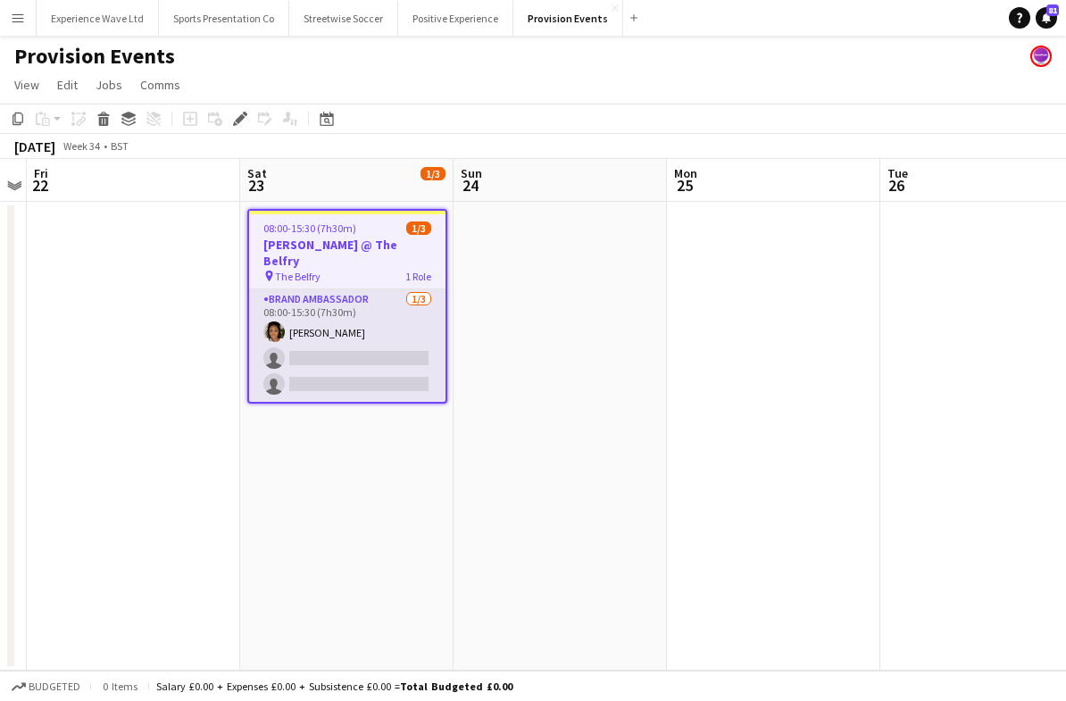
click at [334, 365] on app-card-role "Brand Ambassador [DATE] 08:00-15:30 (7h30m) [PERSON_NAME] single-neutral-action…" at bounding box center [347, 345] width 196 height 112
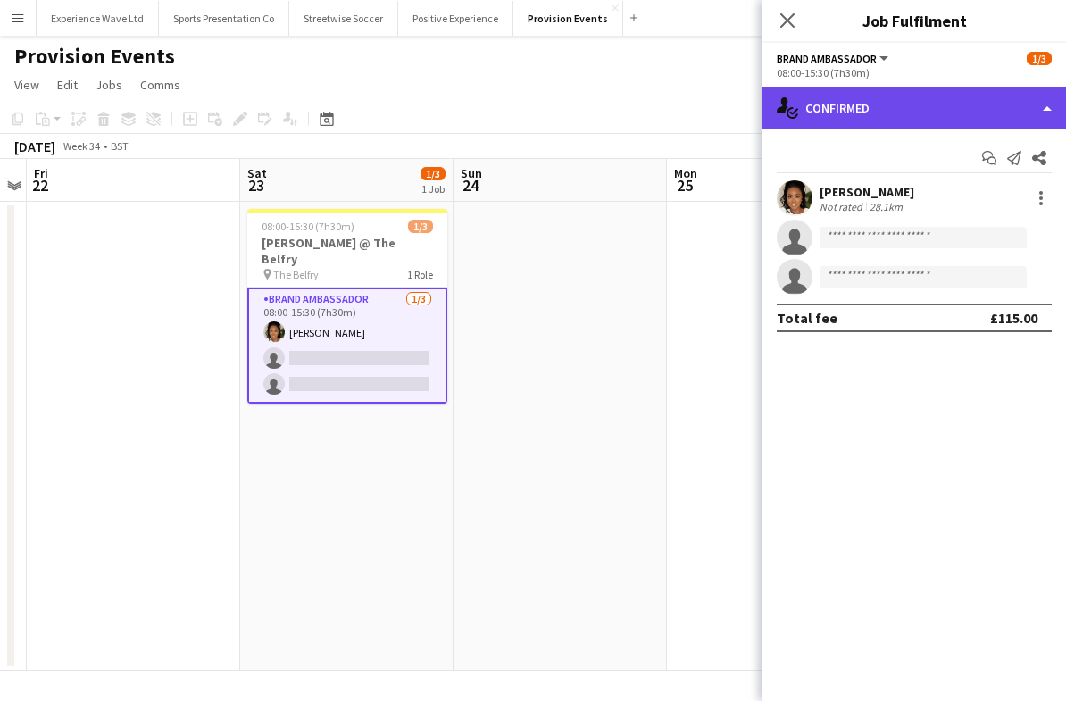
click at [975, 113] on div "single-neutral-actions-check-2 Confirmed" at bounding box center [914, 108] width 304 height 43
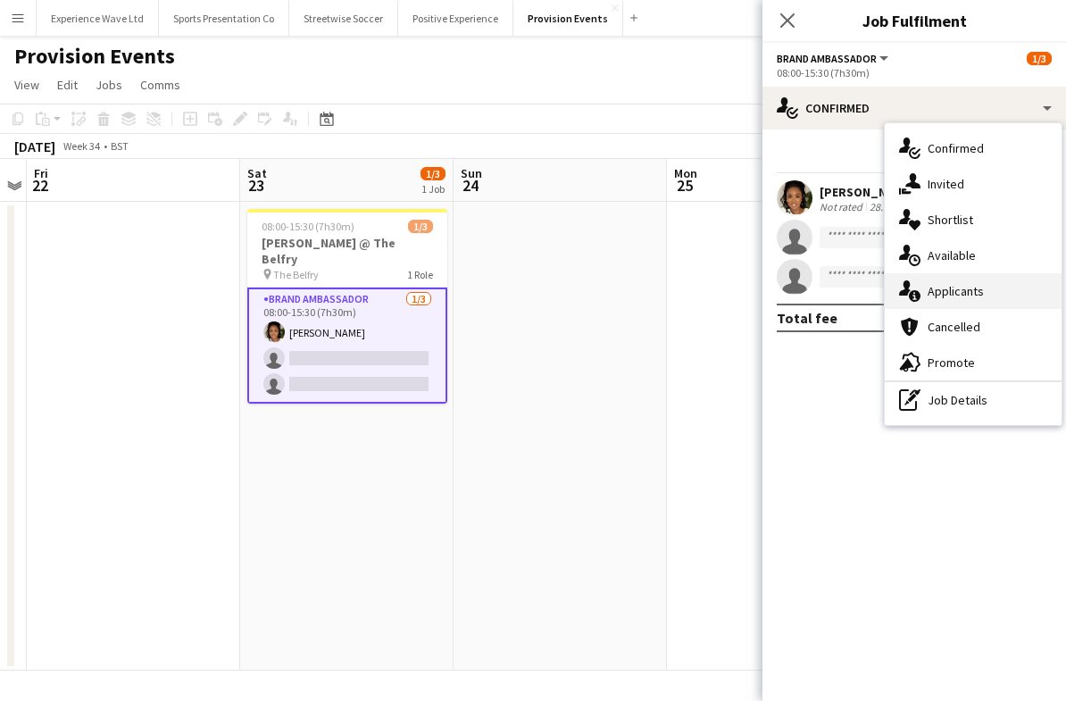
click at [960, 296] on div "single-neutral-actions-information Applicants" at bounding box center [973, 291] width 177 height 36
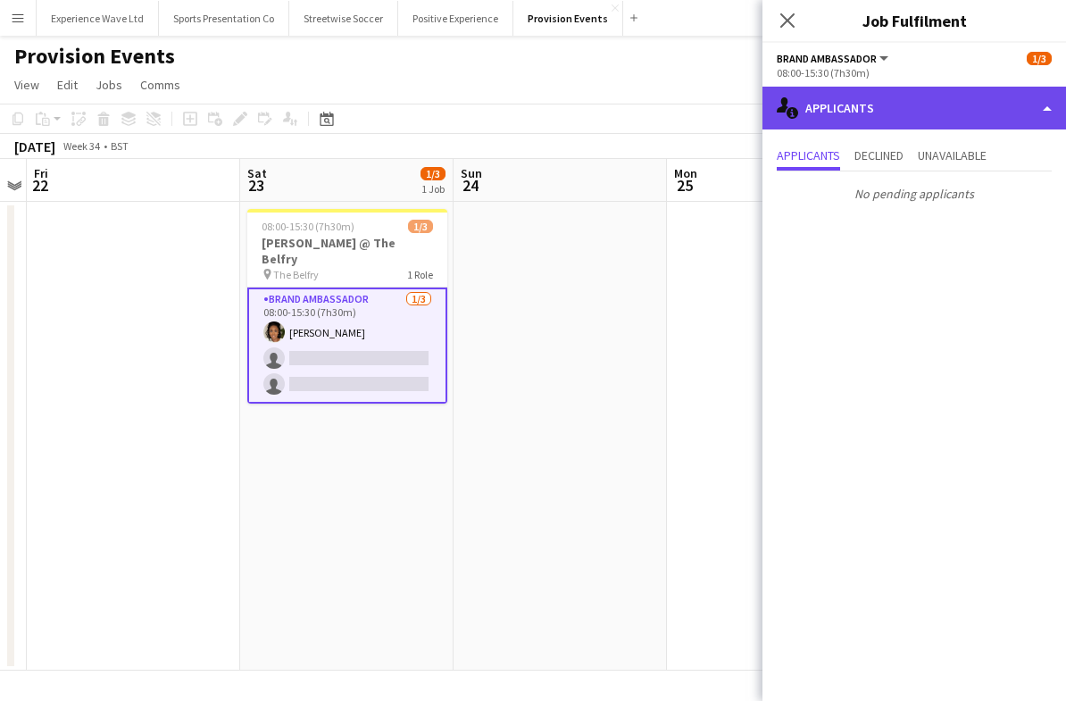
click at [968, 99] on div "single-neutral-actions-information Applicants" at bounding box center [914, 108] width 304 height 43
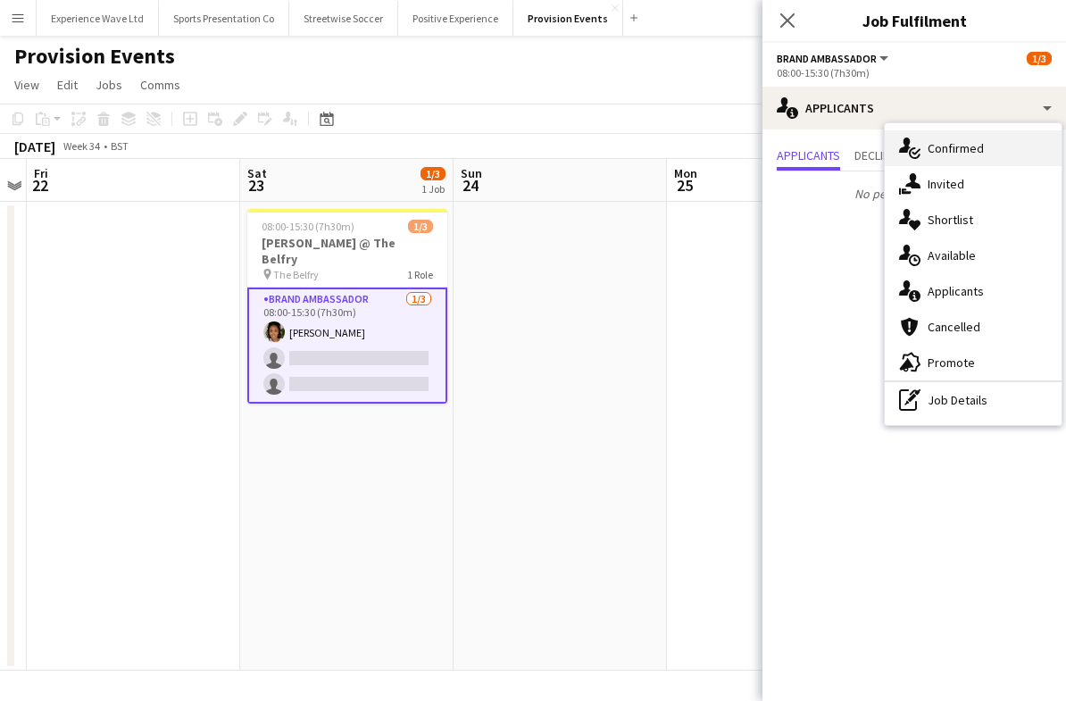
click at [961, 158] on div "single-neutral-actions-check-2 Confirmed" at bounding box center [973, 148] width 177 height 36
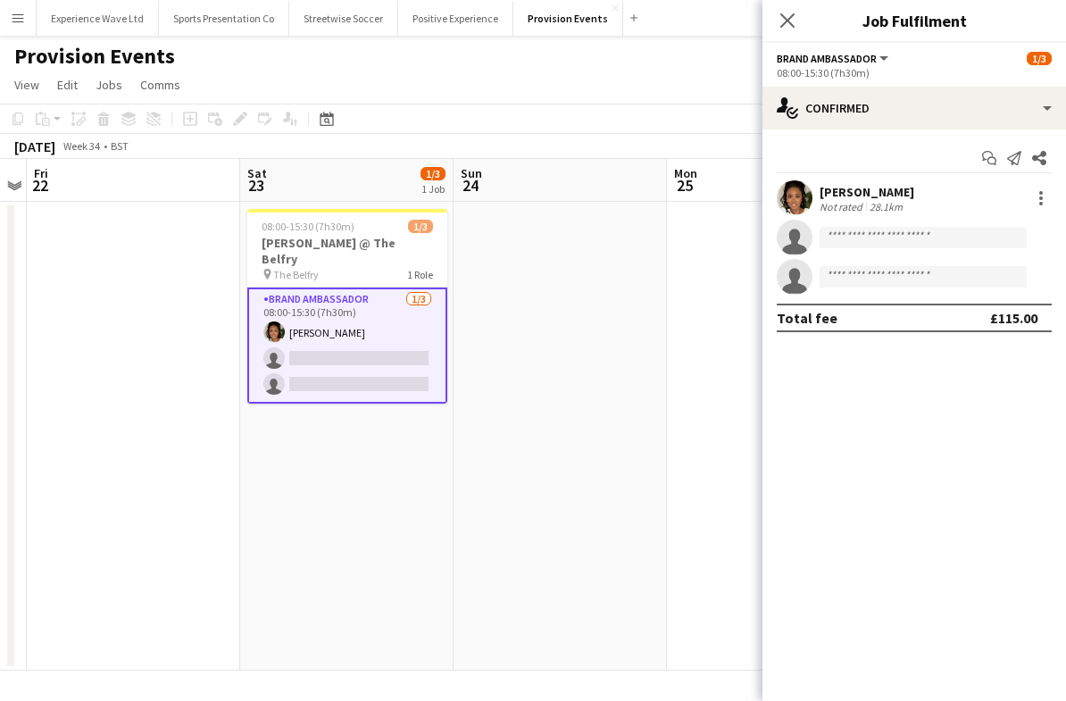
click at [833, 188] on div "[PERSON_NAME]" at bounding box center [867, 192] width 95 height 16
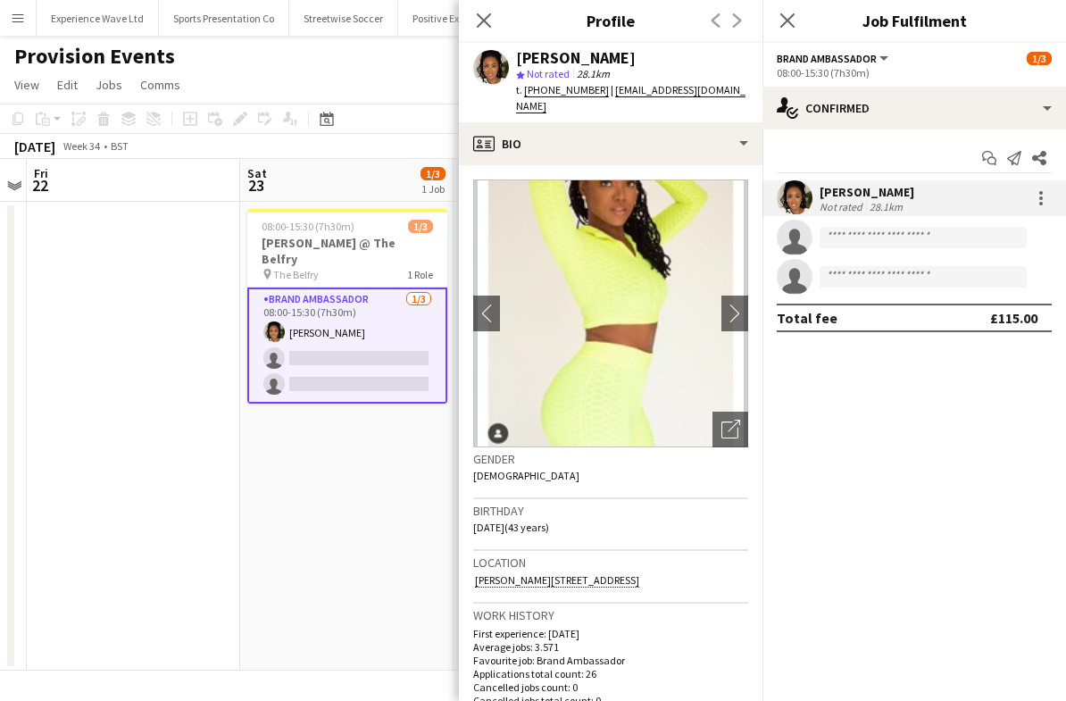
click at [842, 393] on mat-expansion-panel "check Confirmed Start chat Send notification Share [PERSON_NAME] Not rated 28.1…" at bounding box center [914, 414] width 304 height 571
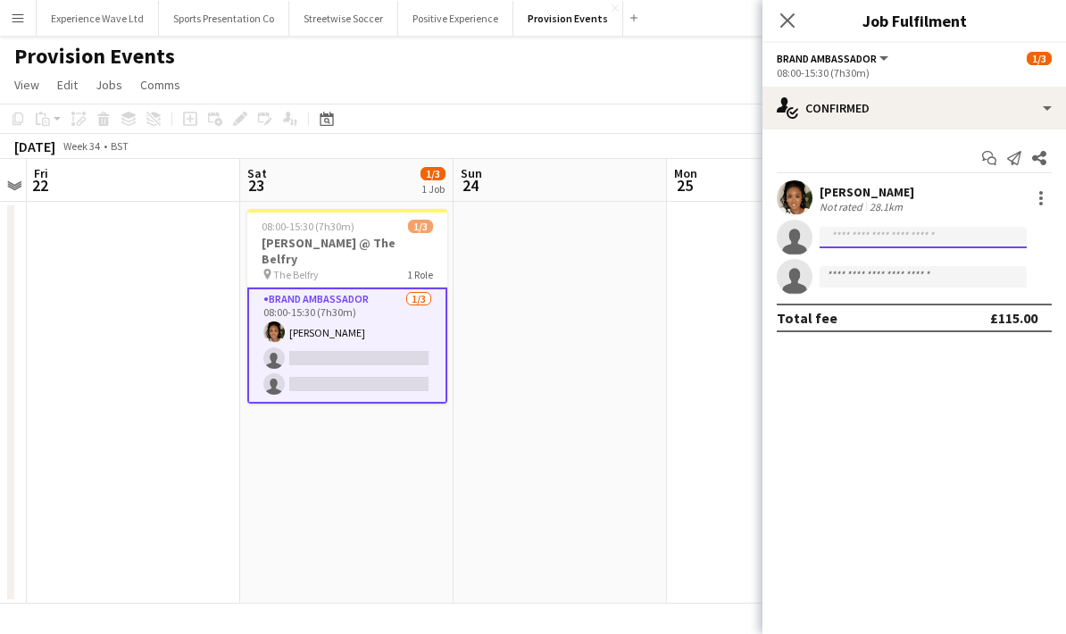
click at [836, 236] on input at bounding box center [923, 237] width 207 height 21
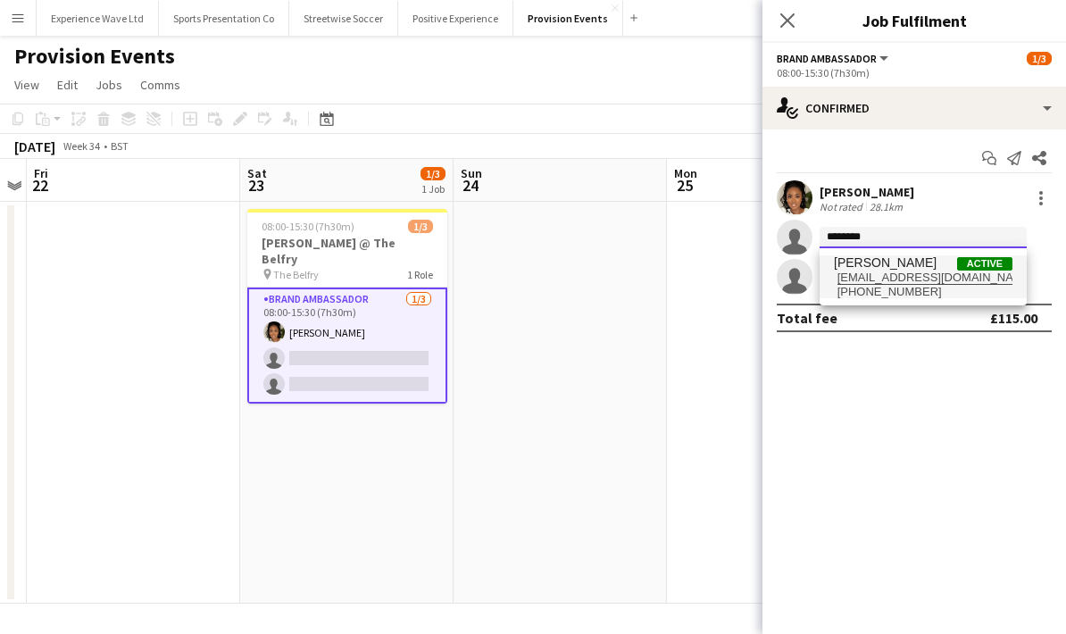
type input "********"
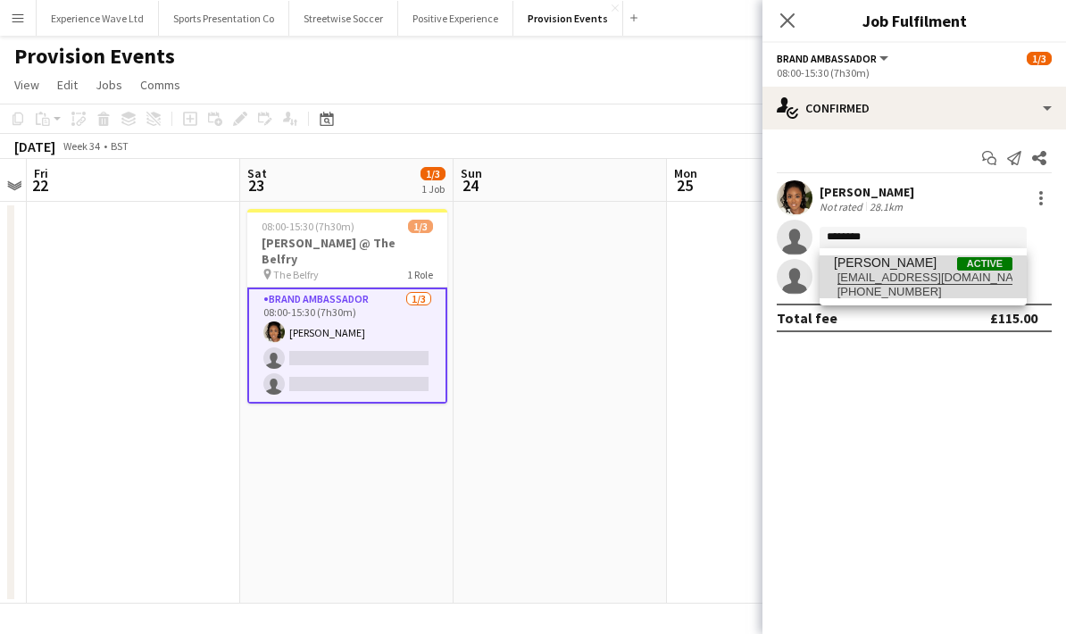
click at [857, 291] on span "[PHONE_NUMBER]" at bounding box center [923, 292] width 179 height 14
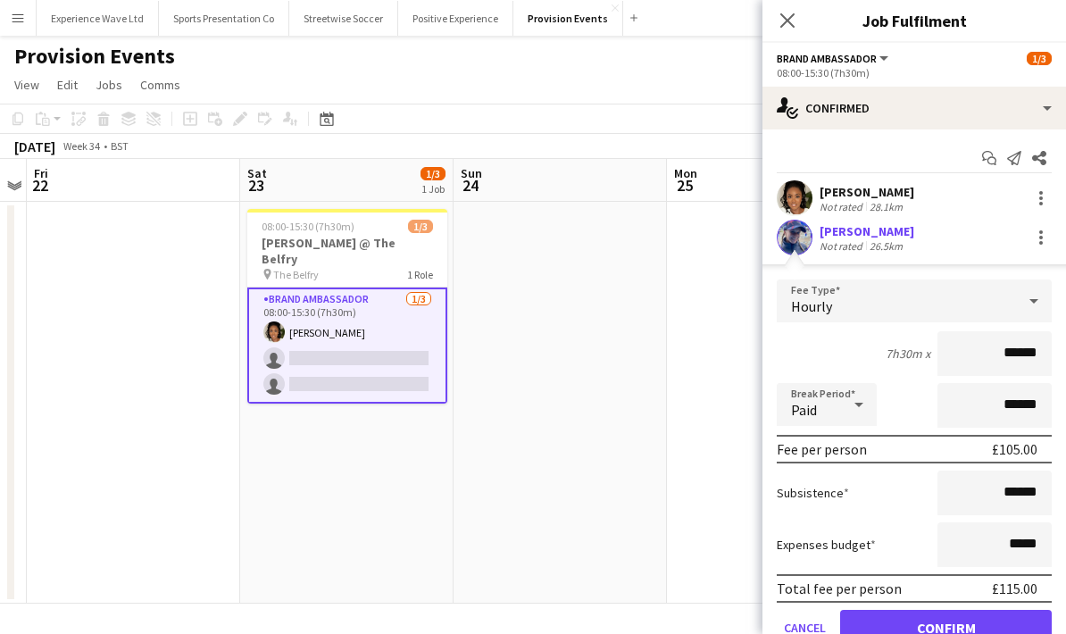
click at [843, 235] on div "[PERSON_NAME]" at bounding box center [867, 231] width 95 height 16
click at [800, 235] on app-user-avatar at bounding box center [795, 238] width 36 height 36
click at [882, 229] on div "[PERSON_NAME]" at bounding box center [867, 231] width 95 height 16
click at [970, 237] on div "[PERSON_NAME] Not rated 26.5km" at bounding box center [914, 238] width 304 height 36
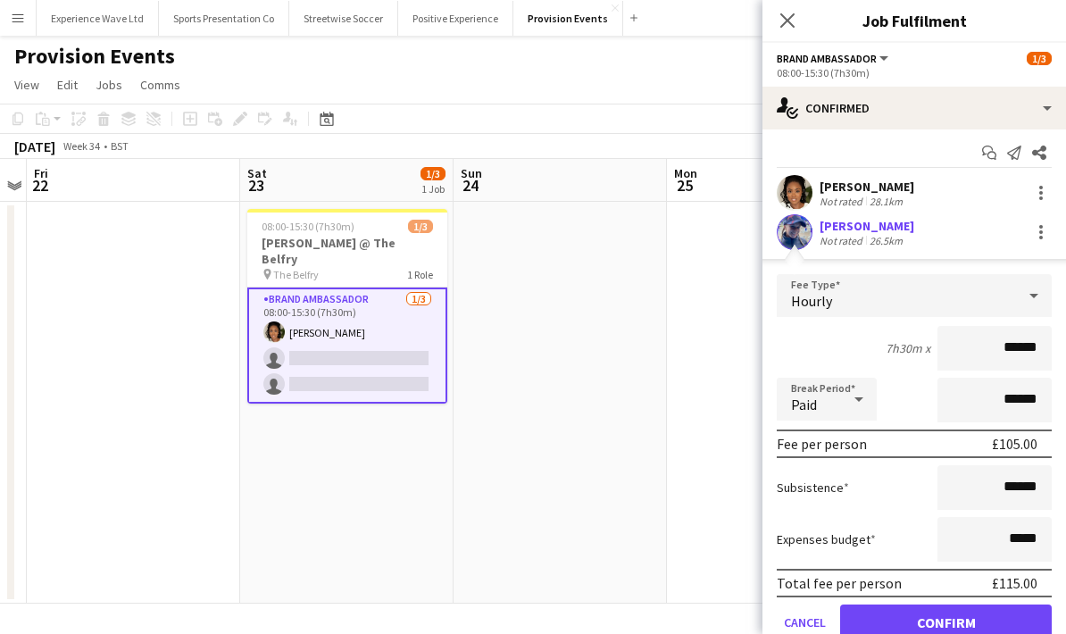
scroll to position [30, 0]
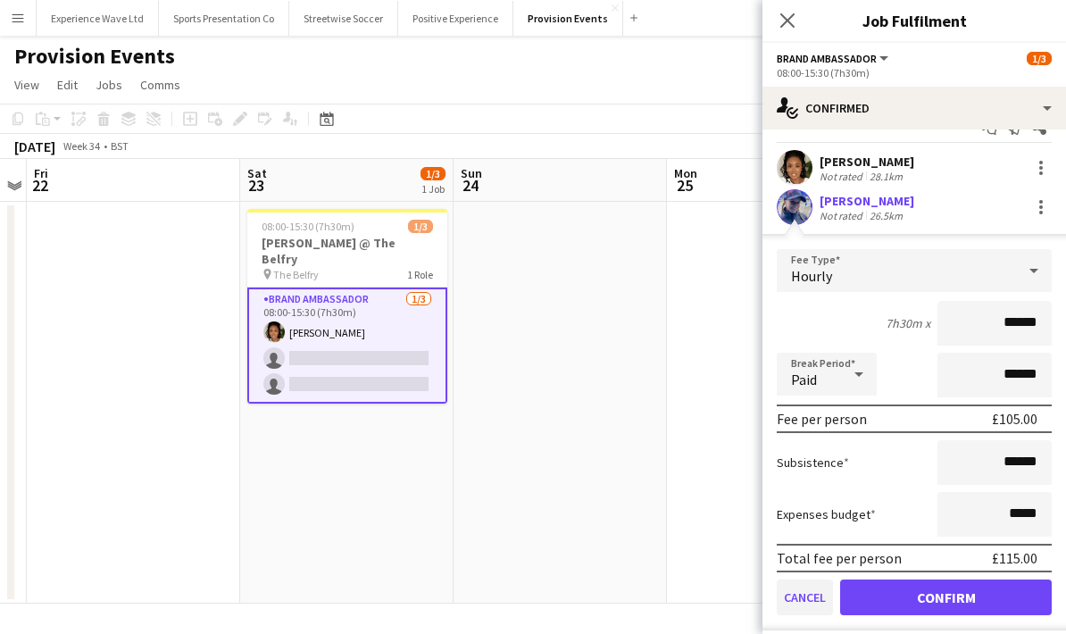
click at [795, 604] on button "Cancel" at bounding box center [805, 597] width 56 height 36
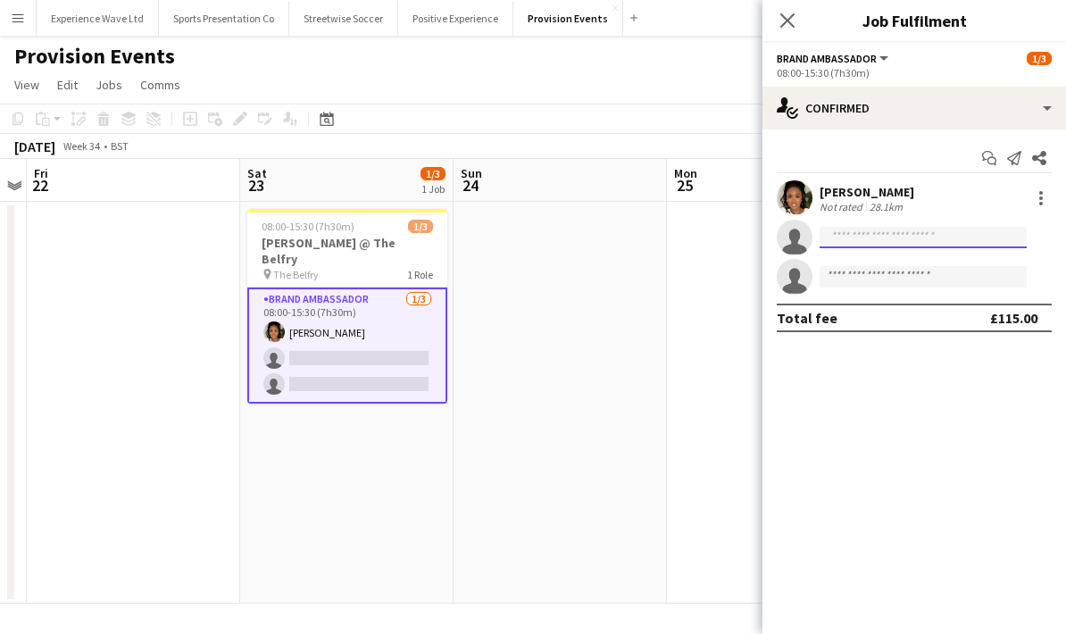
click at [853, 236] on input at bounding box center [923, 237] width 207 height 21
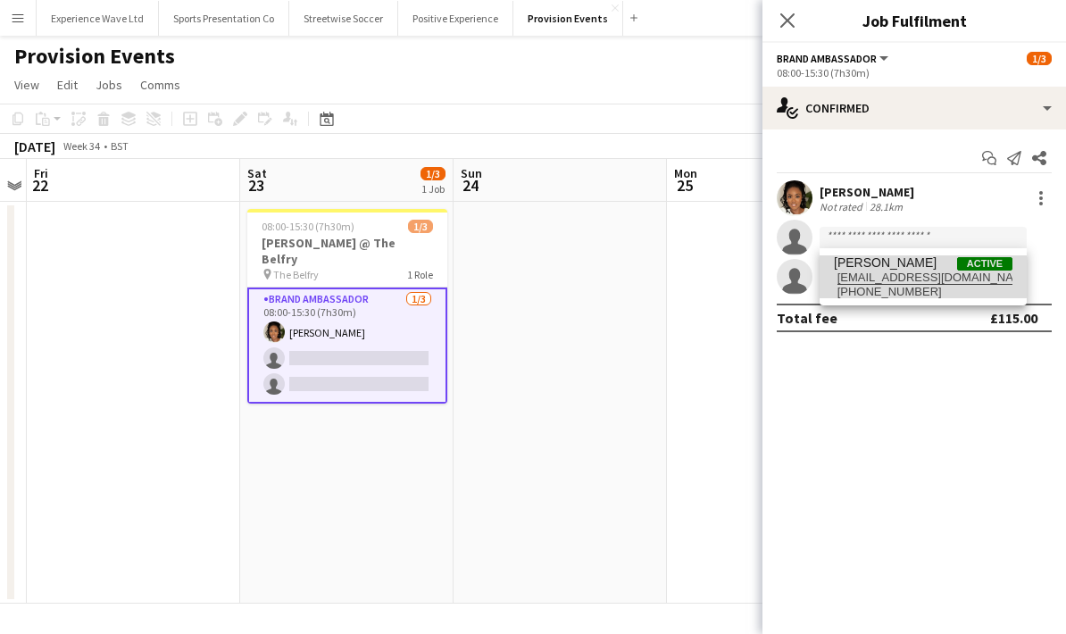
click at [890, 277] on span "[EMAIL_ADDRESS][DOMAIN_NAME]" at bounding box center [923, 278] width 179 height 14
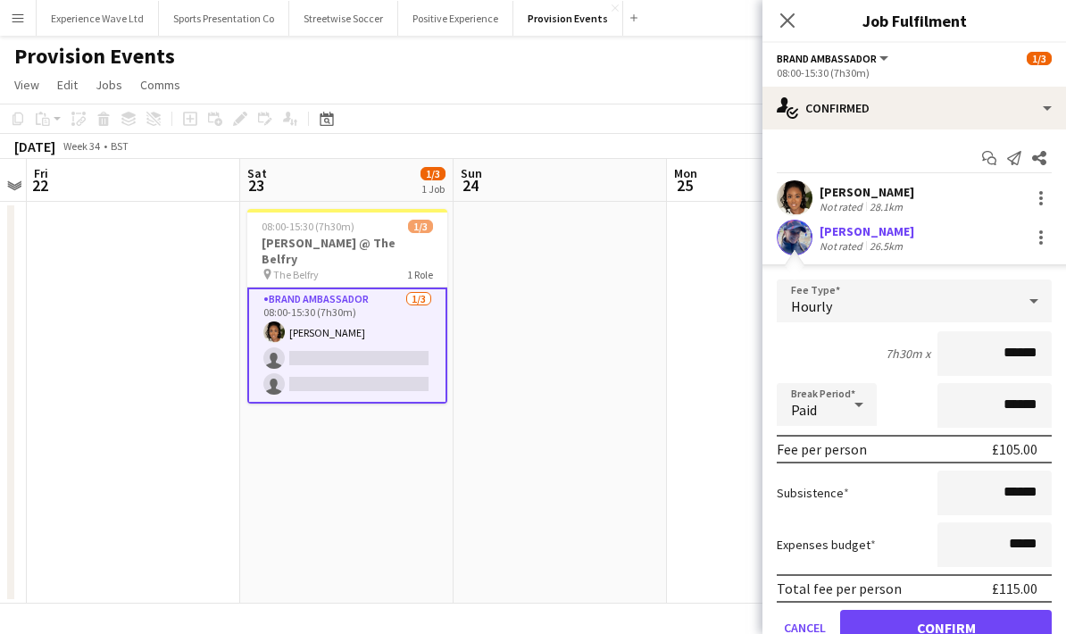
click at [801, 242] on app-user-avatar at bounding box center [795, 238] width 36 height 36
drag, startPoint x: 837, startPoint y: 358, endPoint x: 833, endPoint y: 268, distance: 90.2
click at [833, 268] on app-edit-fee "Fee Type Hourly 7h30m x ****** Break Period Paid ****** Fee per person £105.00 …" at bounding box center [914, 462] width 304 height 396
click at [829, 351] on div "7h30m x ******" at bounding box center [914, 353] width 275 height 45
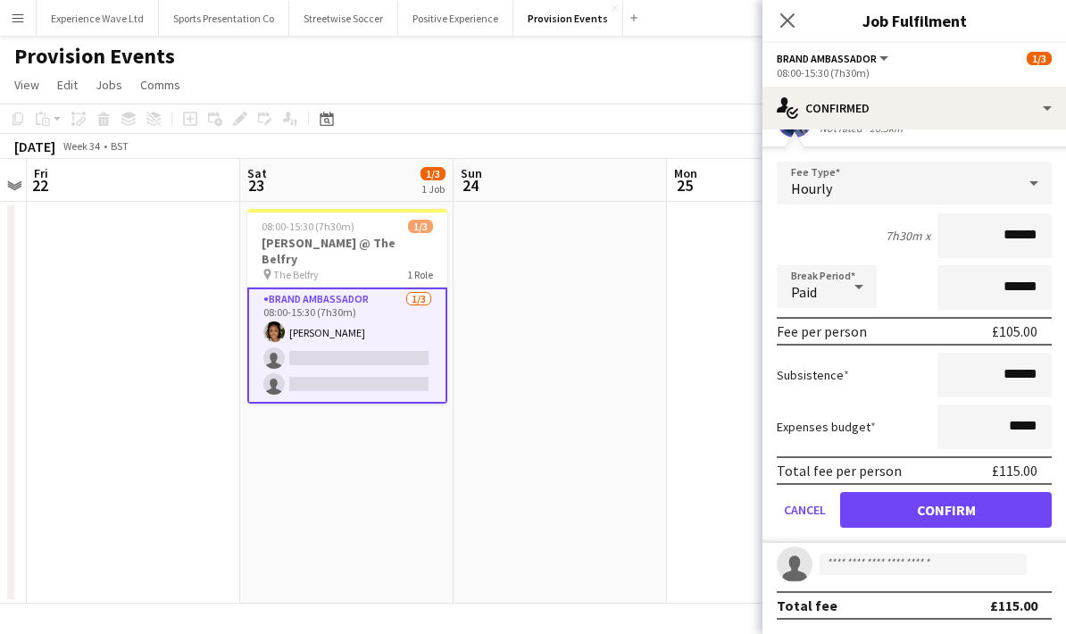
scroll to position [121, 0]
click at [948, 510] on button "Confirm" at bounding box center [946, 510] width 212 height 36
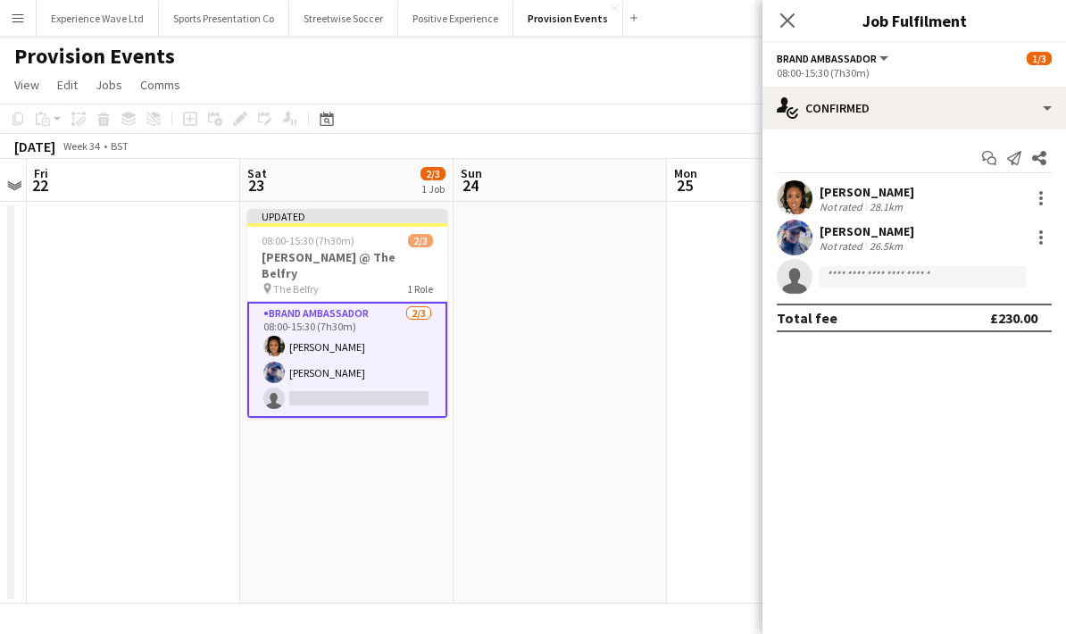
scroll to position [0, 0]
click at [670, 378] on app-date-cell at bounding box center [773, 403] width 213 height 402
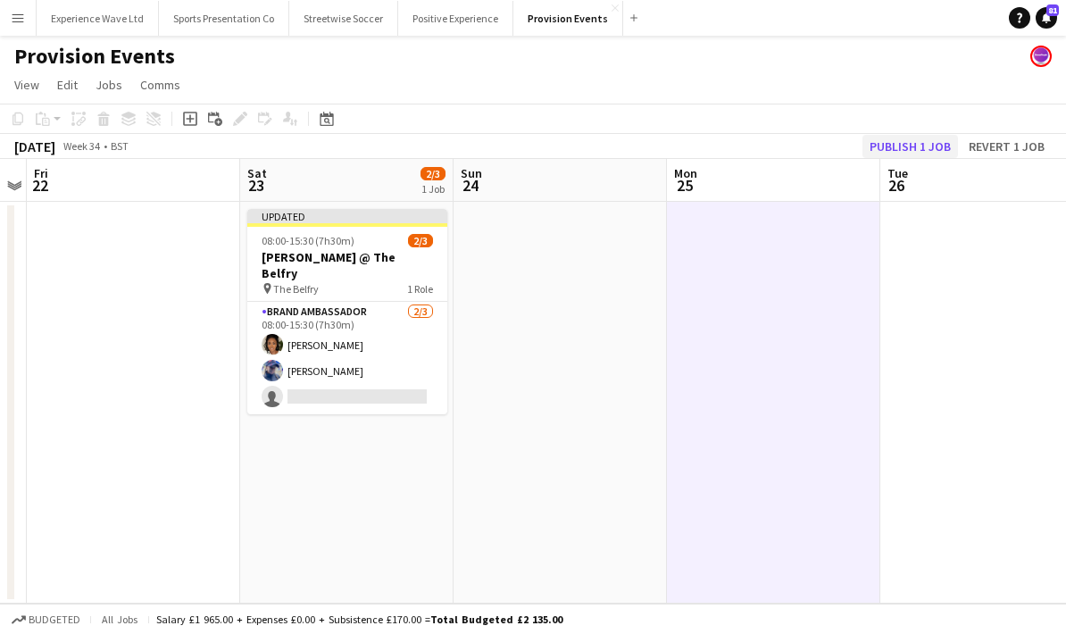
click at [895, 136] on button "Publish 1 job" at bounding box center [910, 146] width 96 height 23
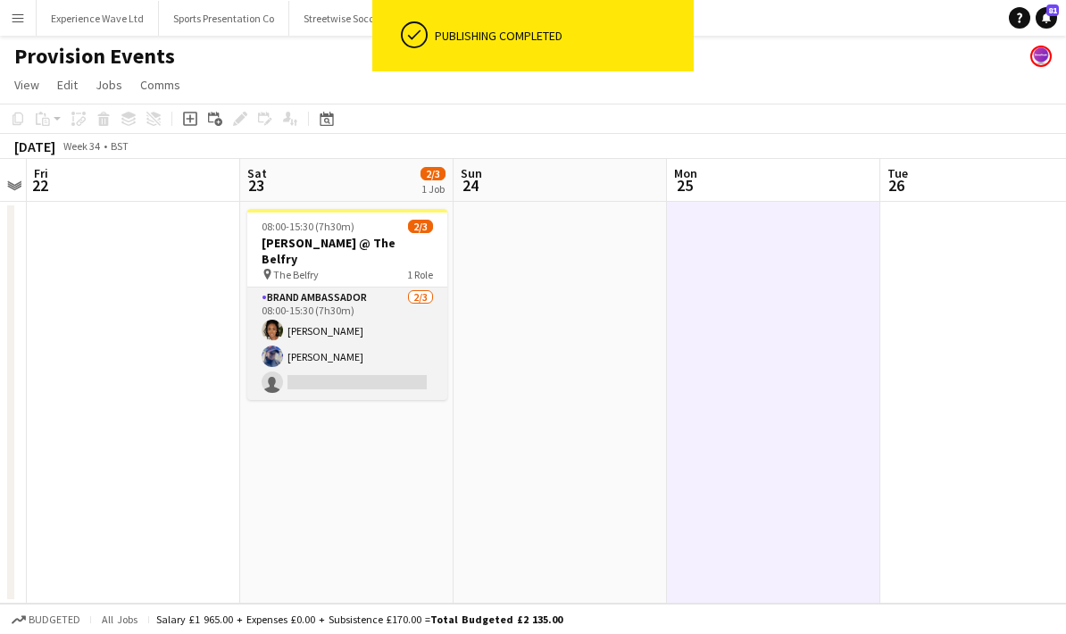
click at [392, 347] on app-card-role "Brand Ambassador [DATE] 08:00-15:30 (7h30m) [PERSON_NAME] [PERSON_NAME] single-…" at bounding box center [347, 343] width 200 height 112
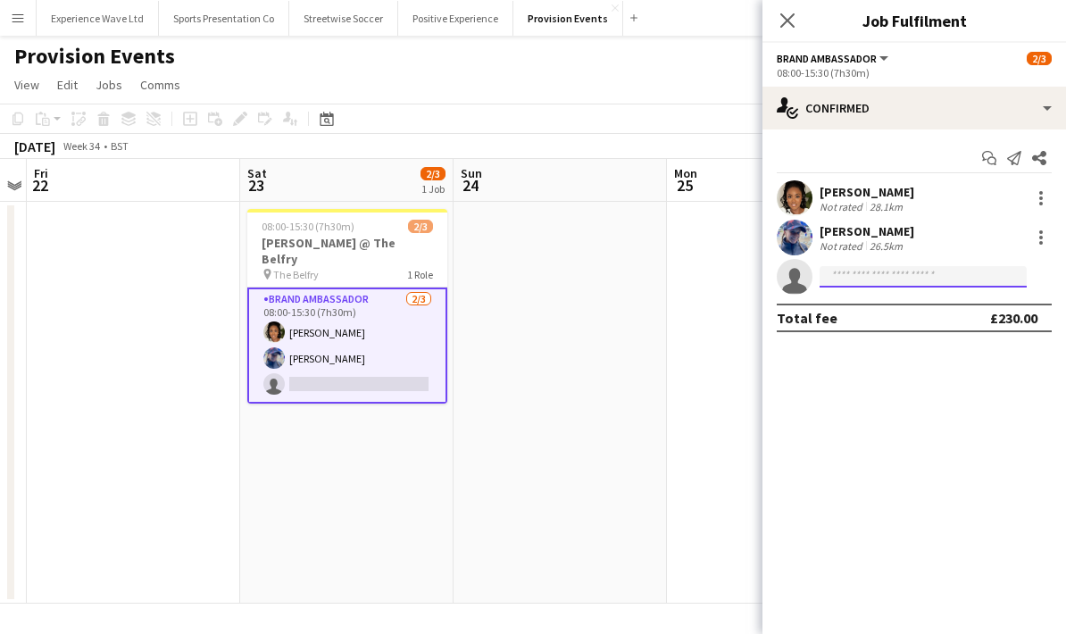
click at [902, 272] on input at bounding box center [923, 276] width 207 height 21
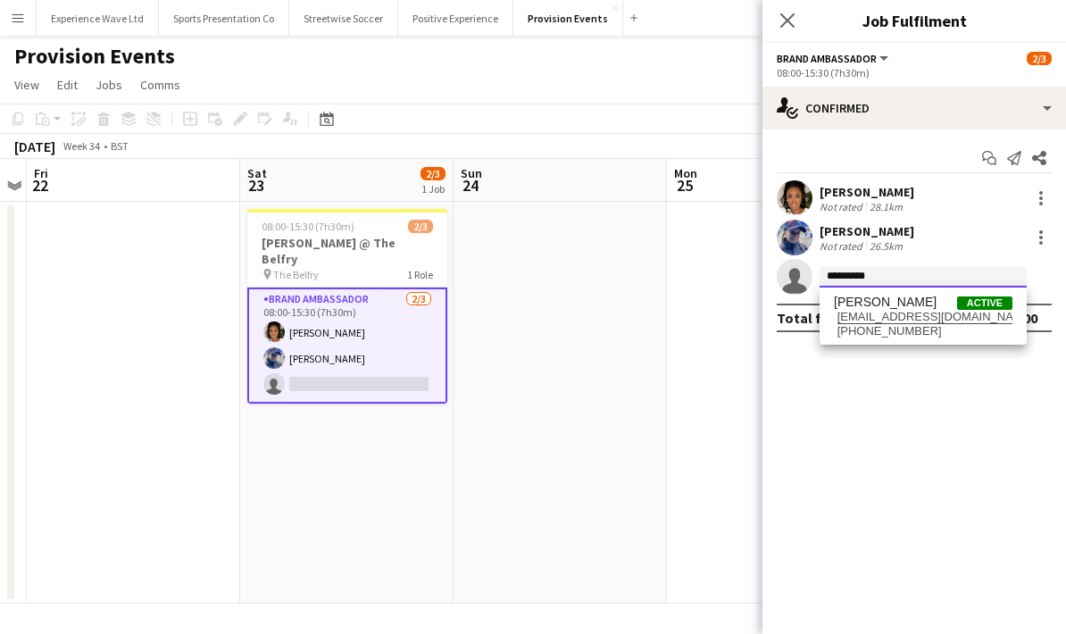
click at [905, 276] on input "*********" at bounding box center [923, 276] width 207 height 21
type input "*********"
click at [854, 418] on mat-expansion-panel "check Confirmed Start chat Send notification Share [PERSON_NAME] Not rated 28.1…" at bounding box center [914, 381] width 304 height 504
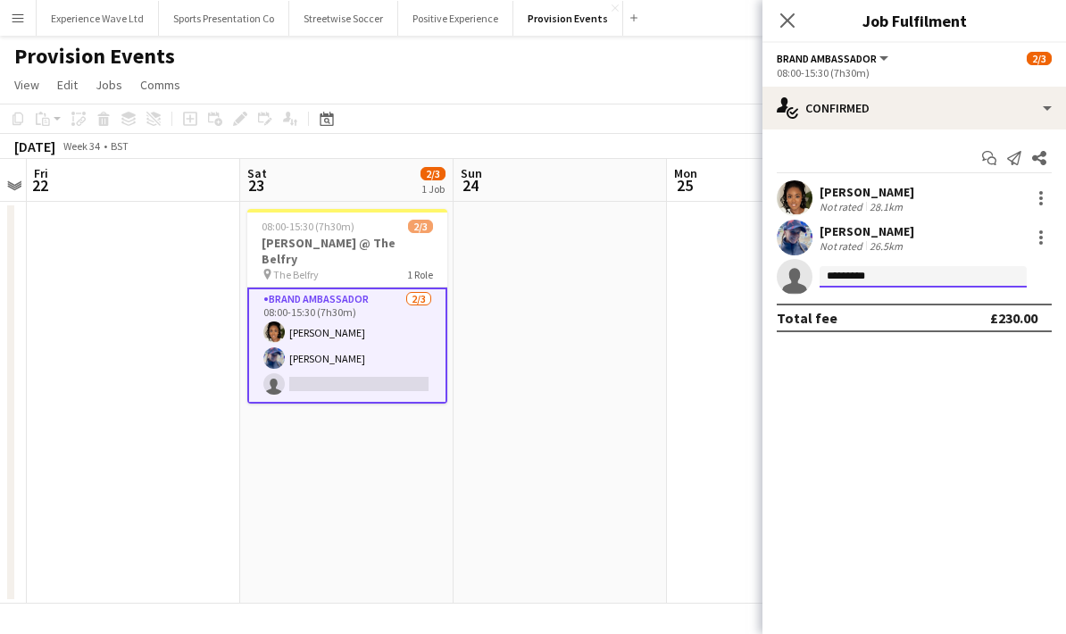
click at [891, 271] on input "*********" at bounding box center [923, 276] width 207 height 21
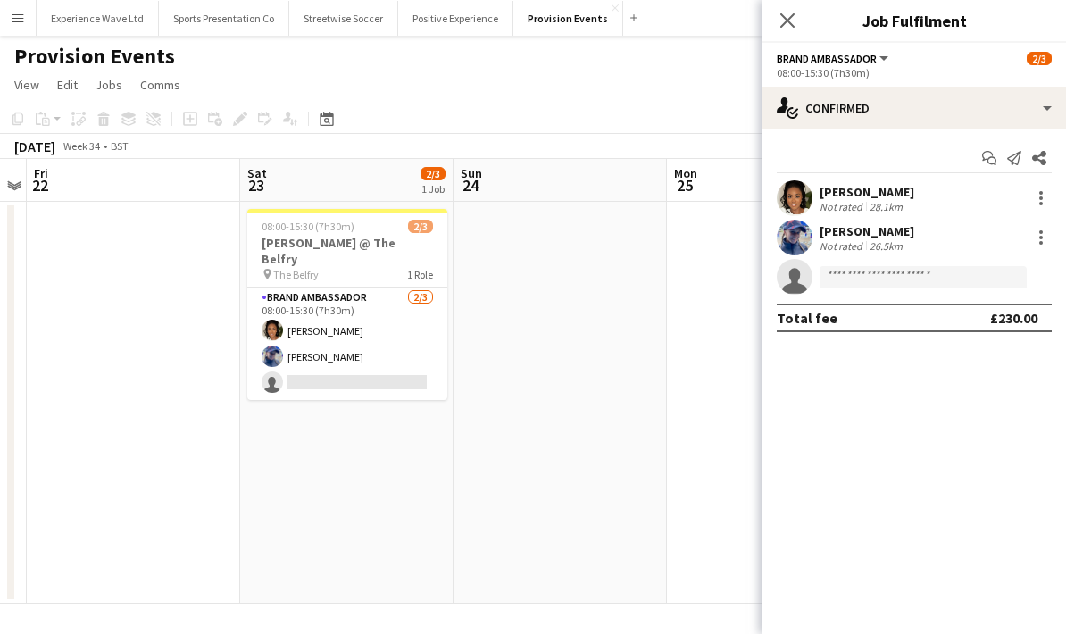
click at [713, 352] on app-date-cell at bounding box center [773, 403] width 213 height 402
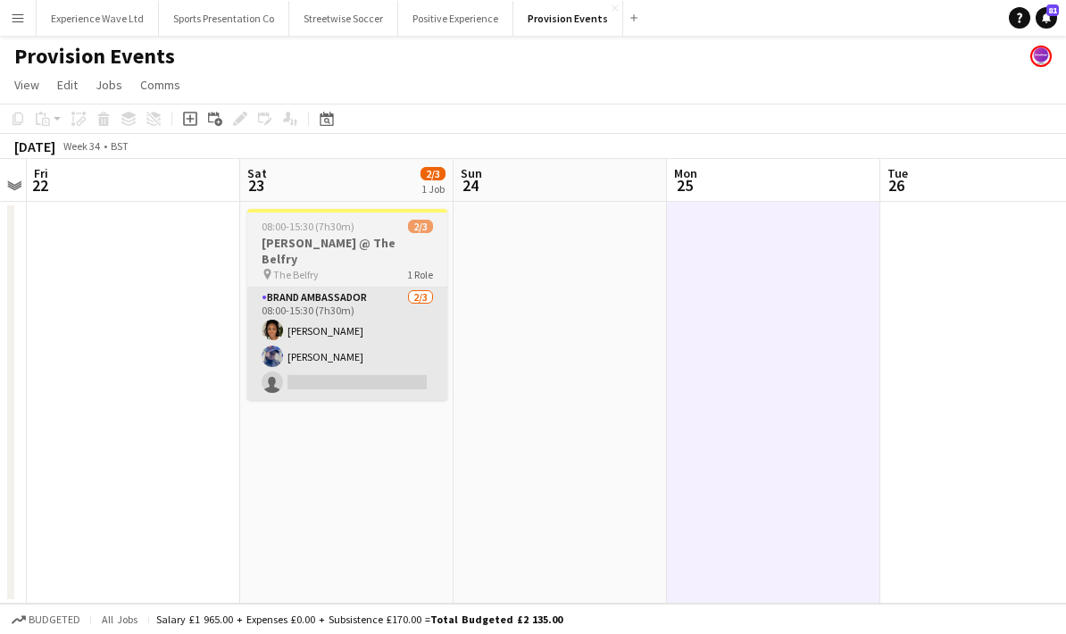
click at [394, 330] on app-card-role "Brand Ambassador 2/3 08:00-15:30 (7h30m) Makeda Bowen Aimee Bartlett single-neu…" at bounding box center [347, 343] width 200 height 112
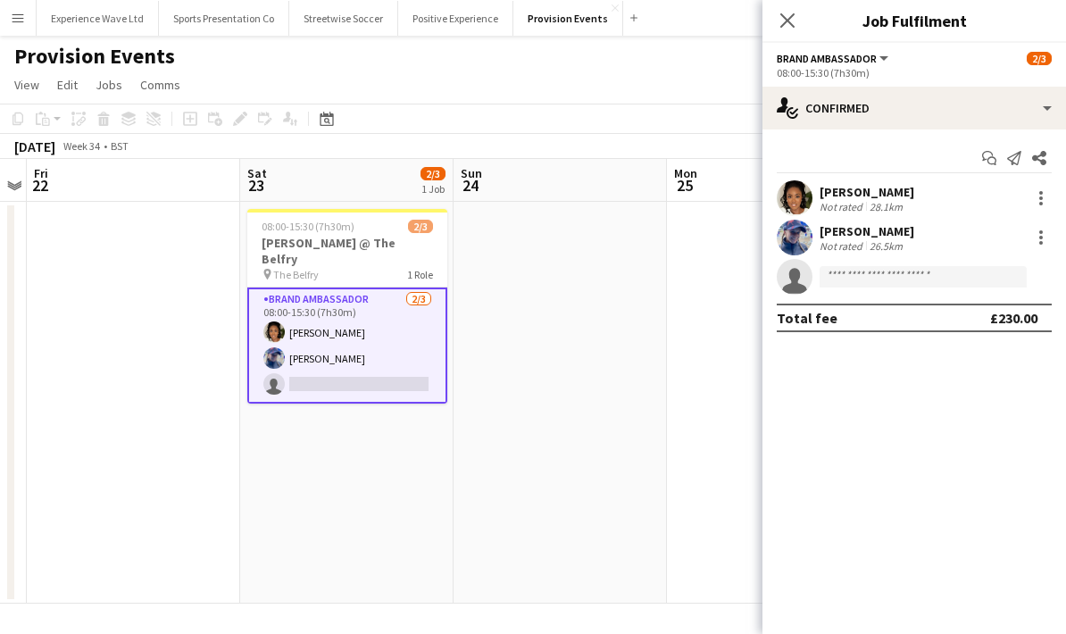
click at [773, 29] on div "Close pop-in" at bounding box center [787, 20] width 50 height 41
click at [780, 24] on icon "Close pop-in" at bounding box center [787, 20] width 17 height 17
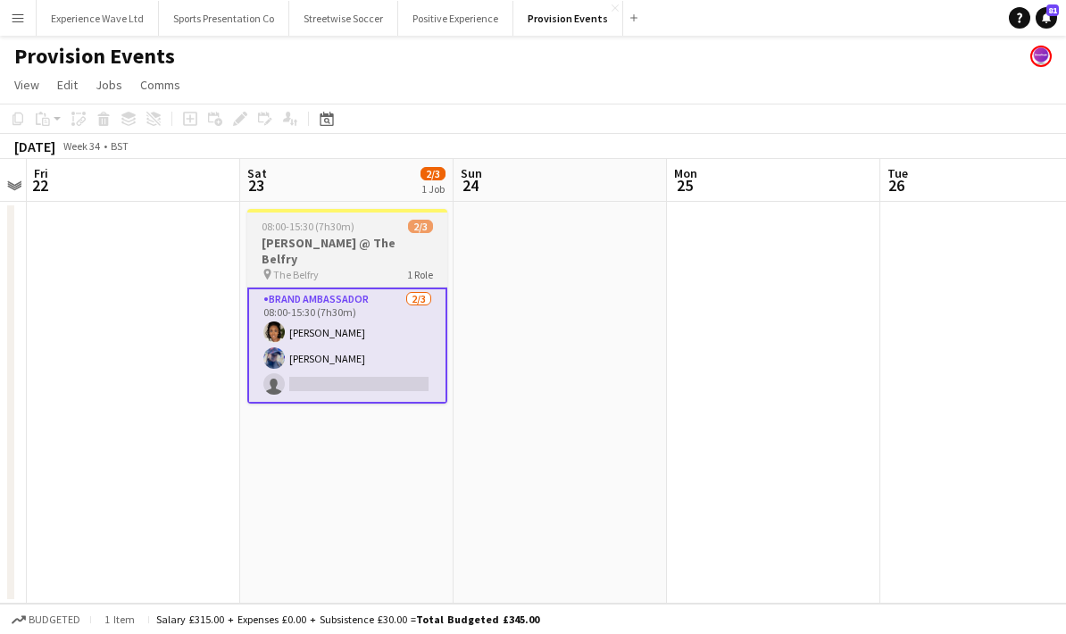
click at [343, 228] on span "08:00-15:30 (7h30m)" at bounding box center [308, 226] width 93 height 13
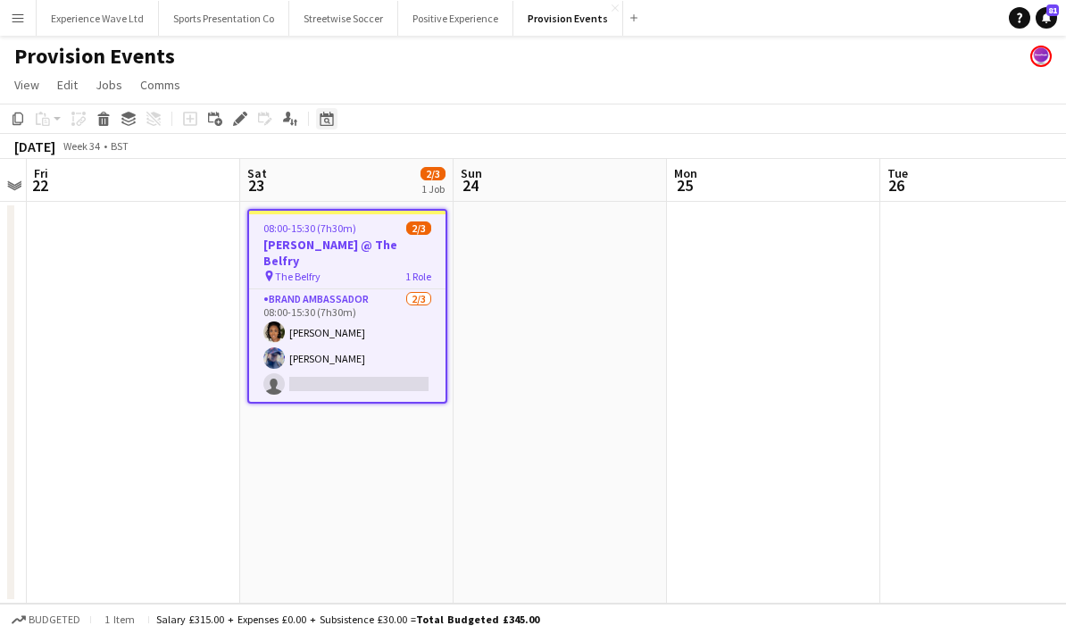
click at [335, 121] on div "Date picker" at bounding box center [326, 118] width 21 height 21
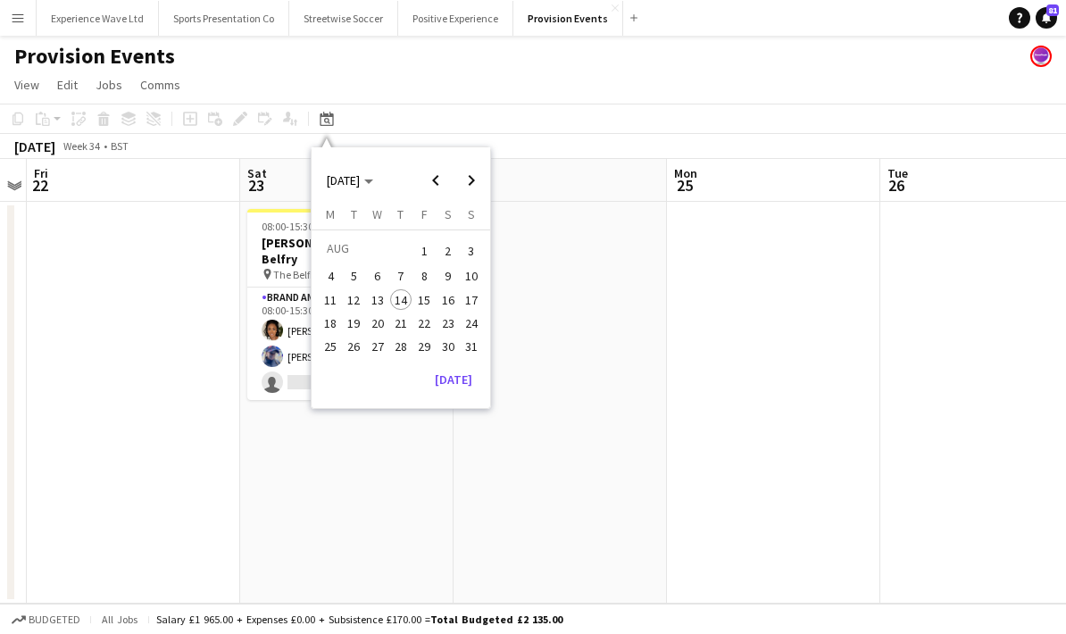
click at [620, 386] on app-date-cell at bounding box center [560, 403] width 213 height 402
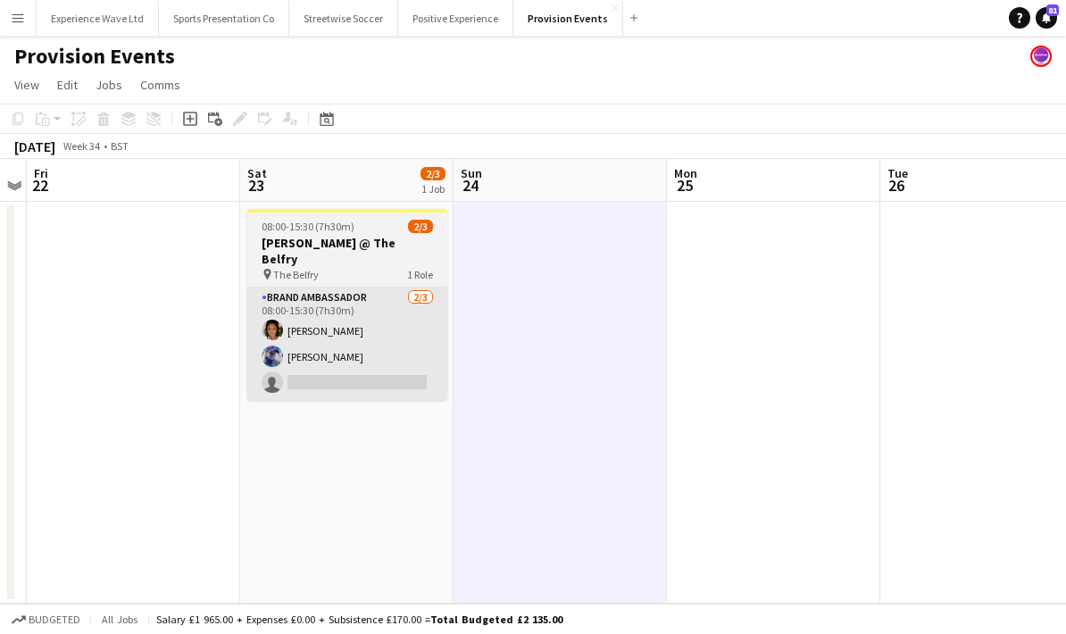
click at [385, 338] on app-card-role "Brand Ambassador 2/3 08:00-15:30 (7h30m) Makeda Bowen Aimee Bartlett single-neu…" at bounding box center [347, 343] width 200 height 112
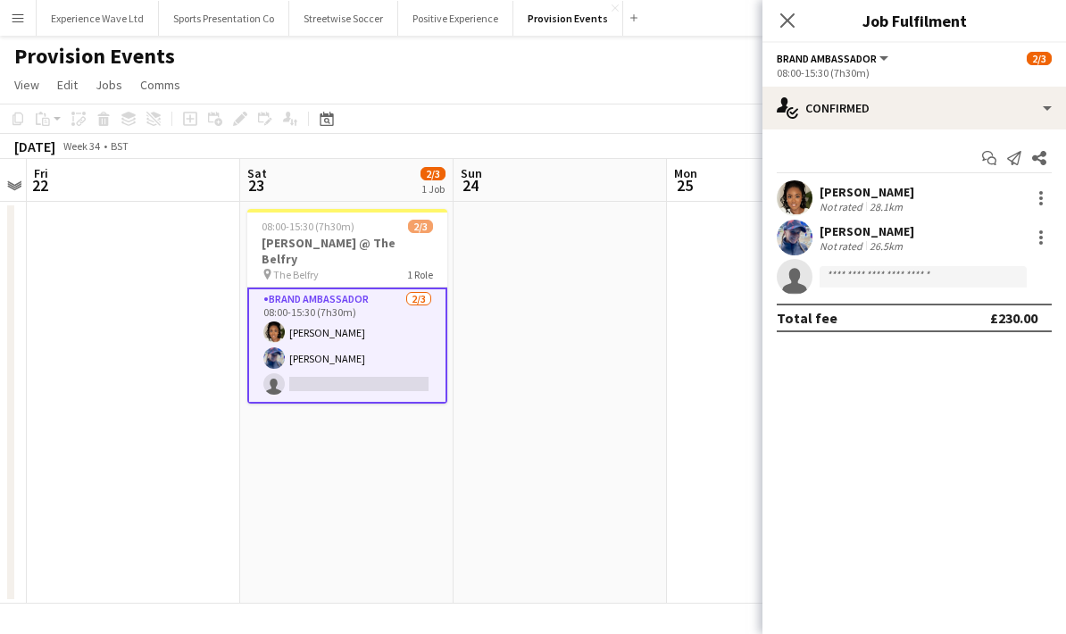
click at [357, 241] on h3 "Betfred Masters @ The Belfry" at bounding box center [347, 251] width 200 height 32
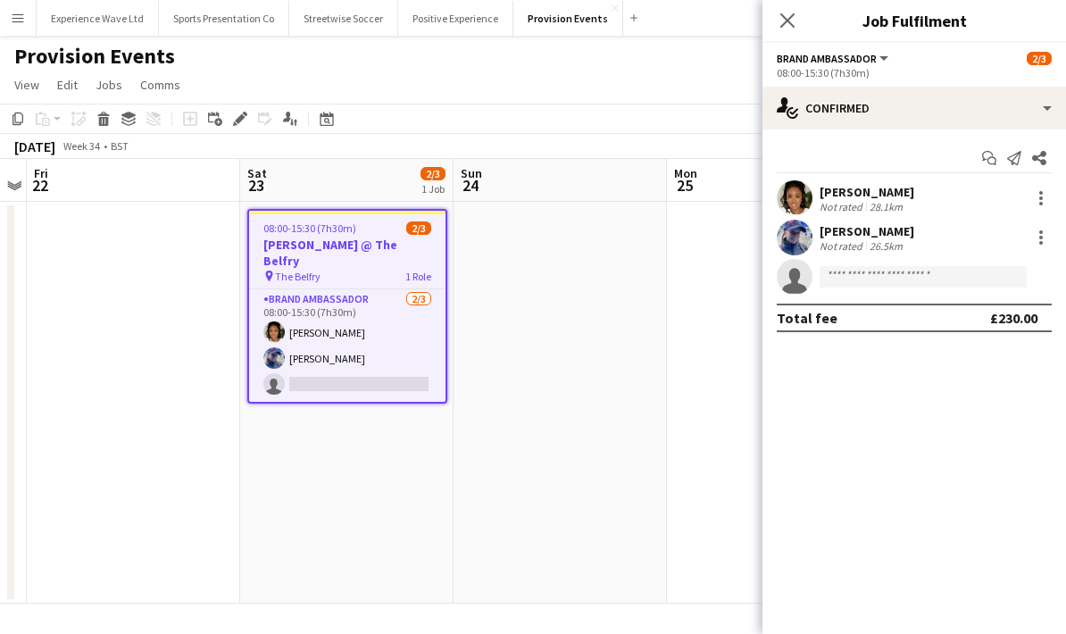
click at [375, 241] on h3 "Betfred Masters @ The Belfry" at bounding box center [347, 253] width 196 height 32
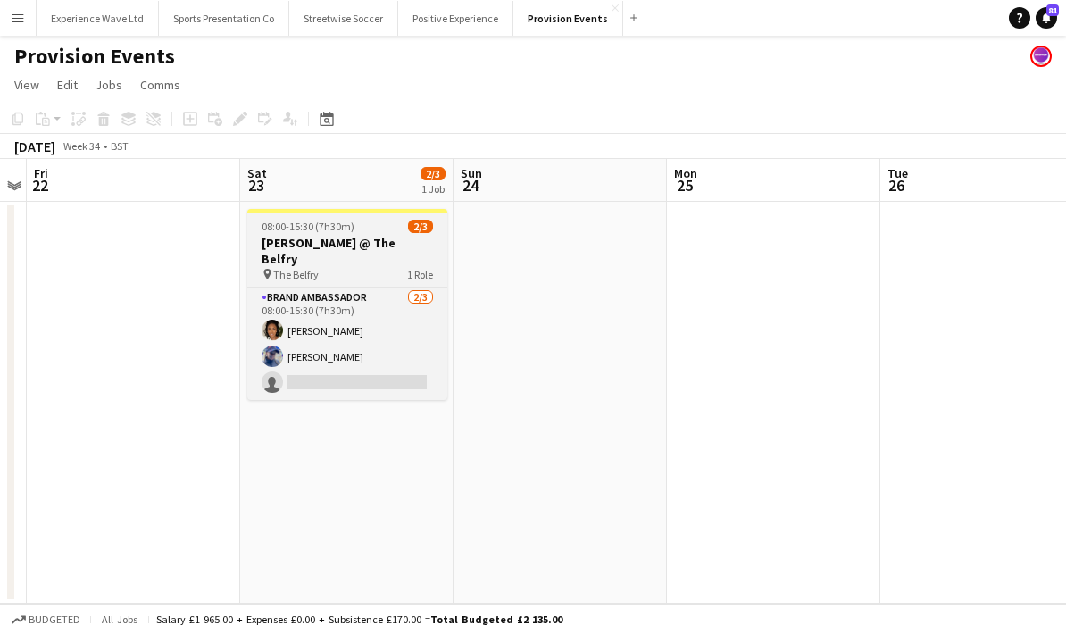
click at [376, 239] on h3 "Betfred Masters @ The Belfry" at bounding box center [347, 251] width 200 height 32
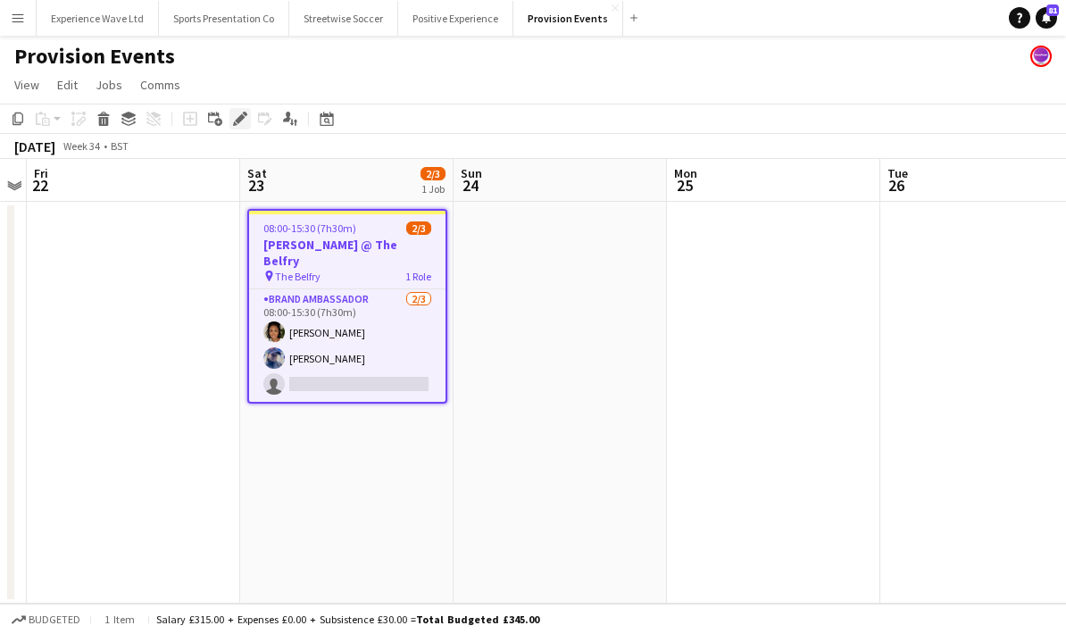
click at [242, 121] on icon "Edit" at bounding box center [240, 119] width 14 height 14
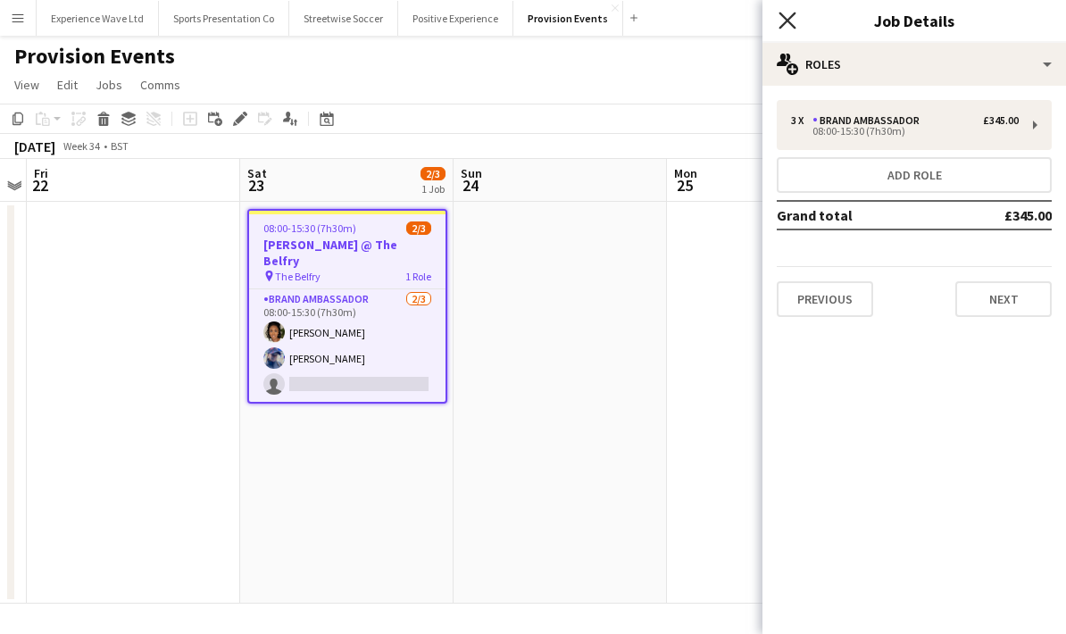
click at [787, 23] on icon "Close pop-in" at bounding box center [787, 20] width 17 height 17
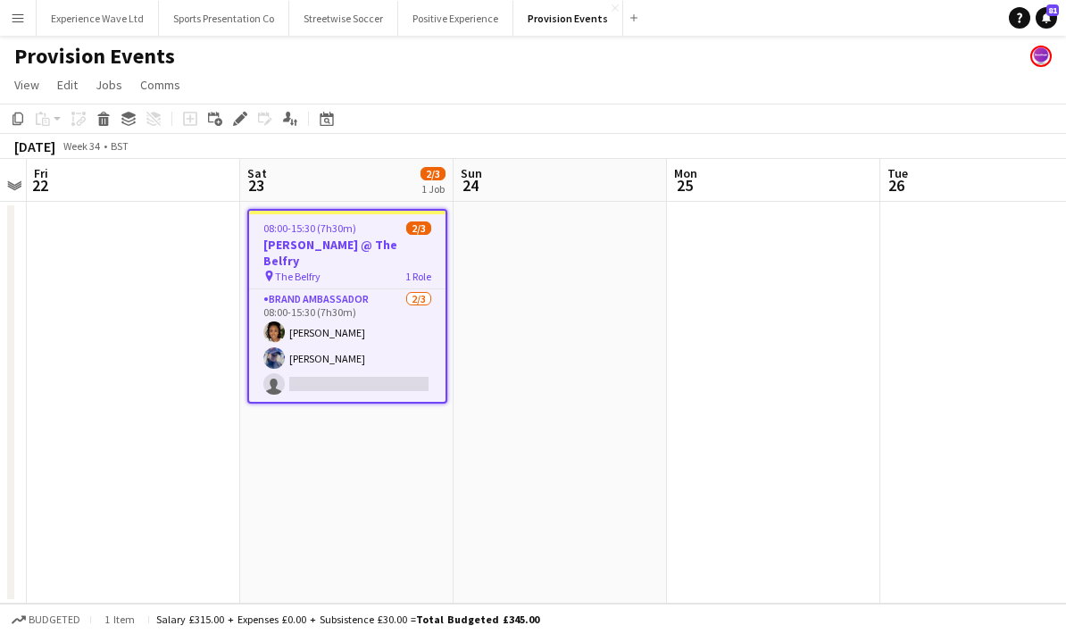
click at [345, 229] on span "08:00-15:30 (7h30m)" at bounding box center [309, 227] width 93 height 13
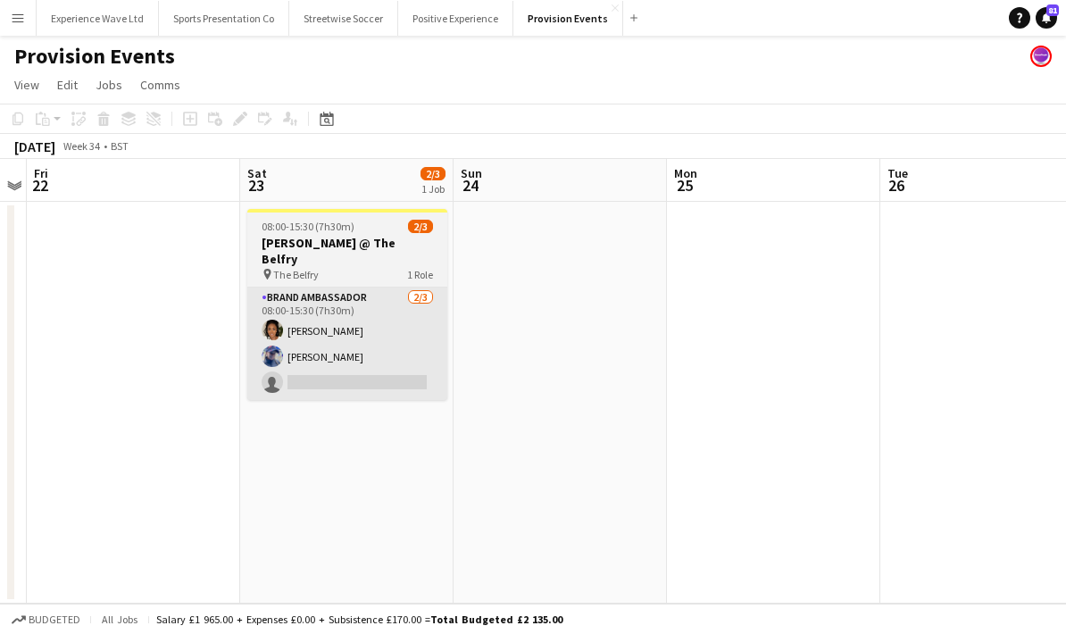
click at [400, 287] on app-card-role "Brand Ambassador 2/3 08:00-15:30 (7h30m) Makeda Bowen Aimee Bartlett single-neu…" at bounding box center [347, 343] width 200 height 112
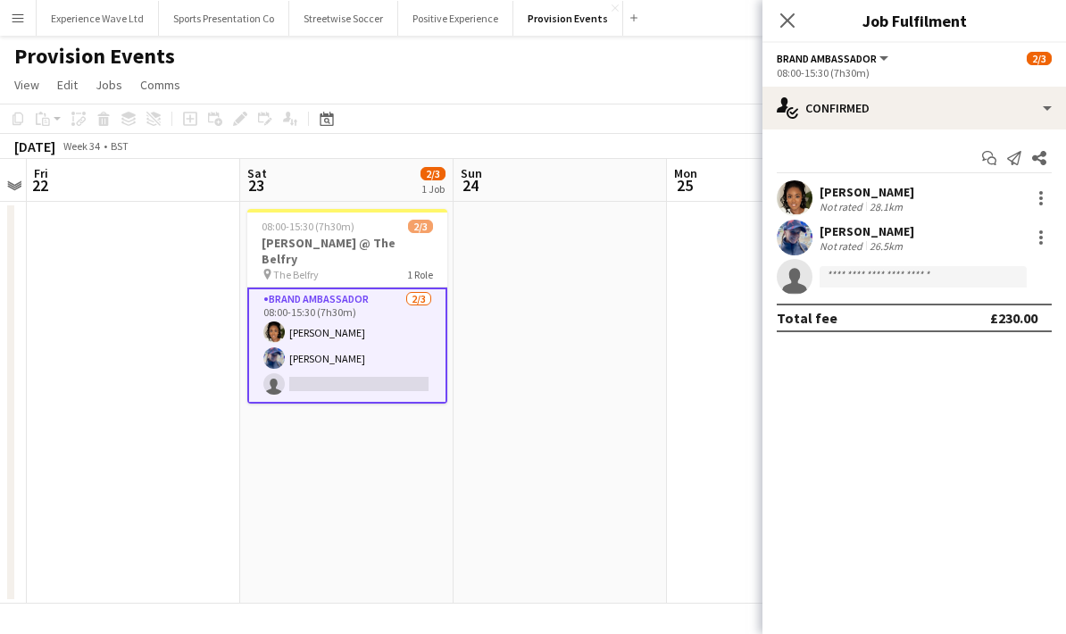
click at [364, 248] on h3 "Betfred Masters @ The Belfry" at bounding box center [347, 251] width 200 height 32
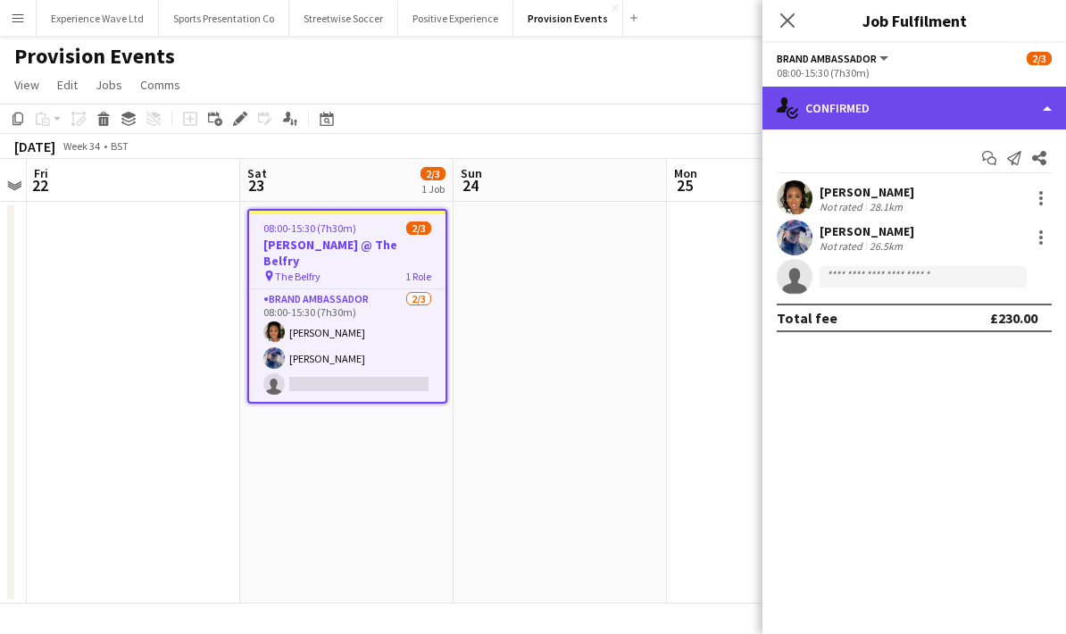
click at [1037, 112] on div "single-neutral-actions-check-2 Confirmed" at bounding box center [914, 108] width 304 height 43
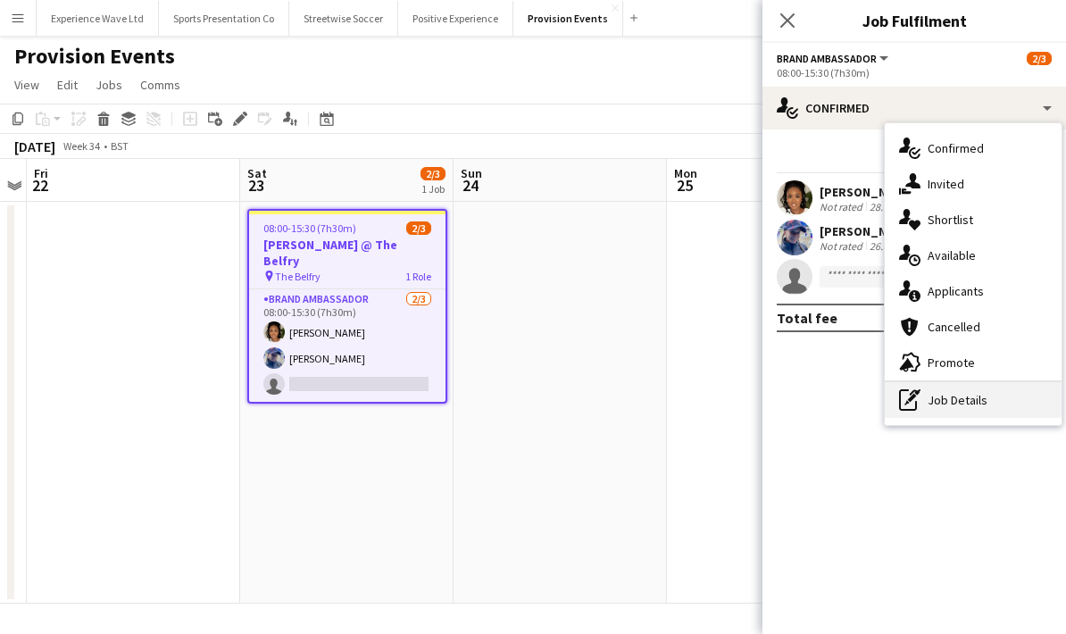
click at [995, 401] on div "pen-write Job Details" at bounding box center [973, 400] width 177 height 36
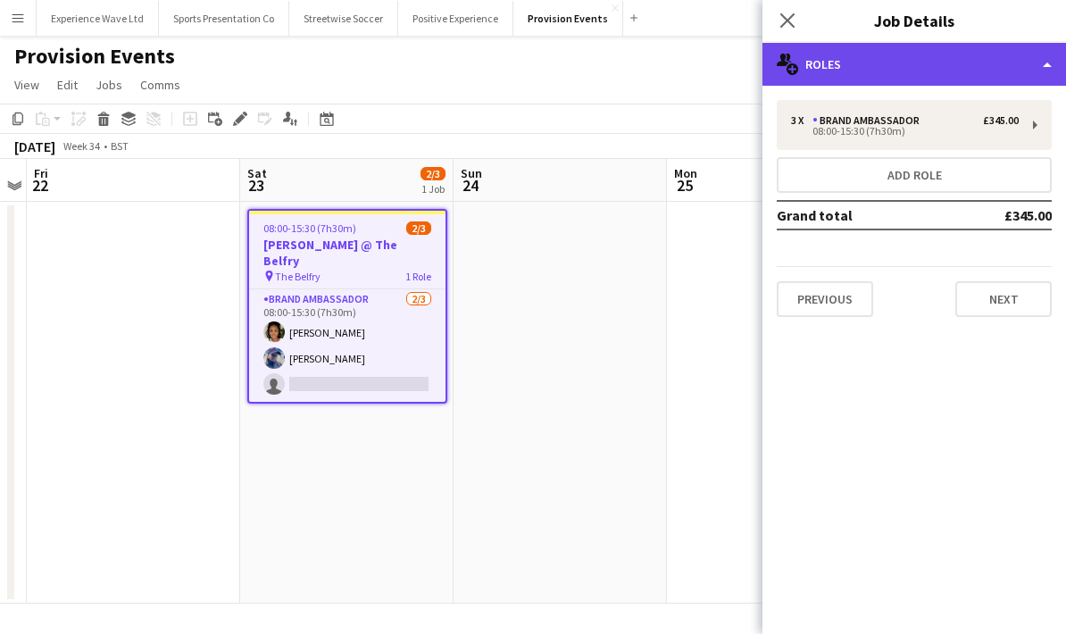
click at [995, 65] on div "multiple-users-add Roles" at bounding box center [914, 64] width 304 height 43
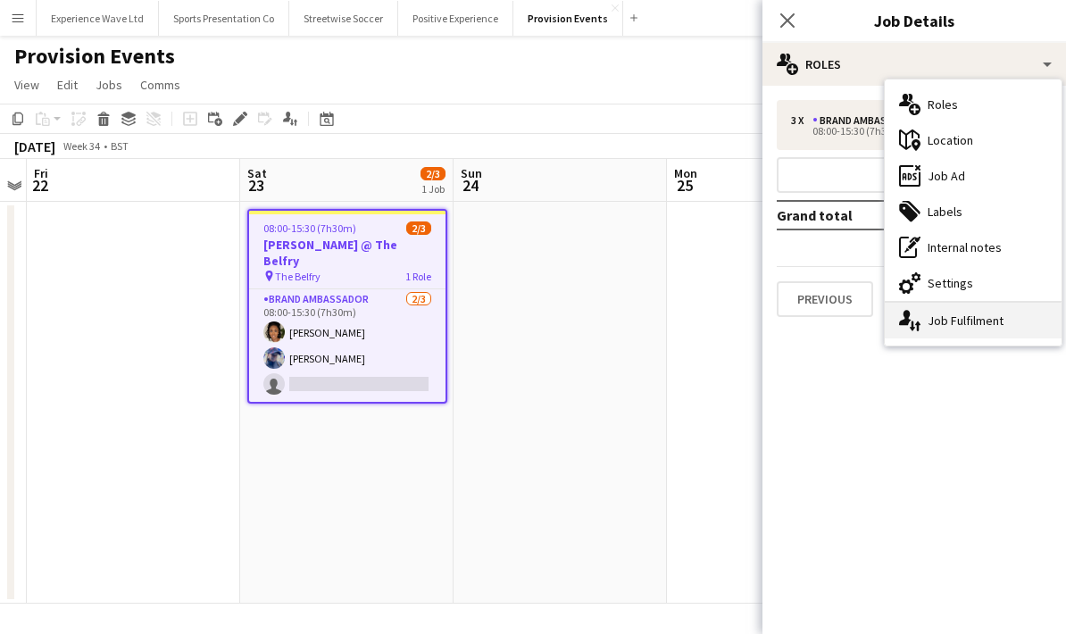
click at [985, 322] on div "single-neutral-actions-up-down Job Fulfilment" at bounding box center [973, 321] width 177 height 36
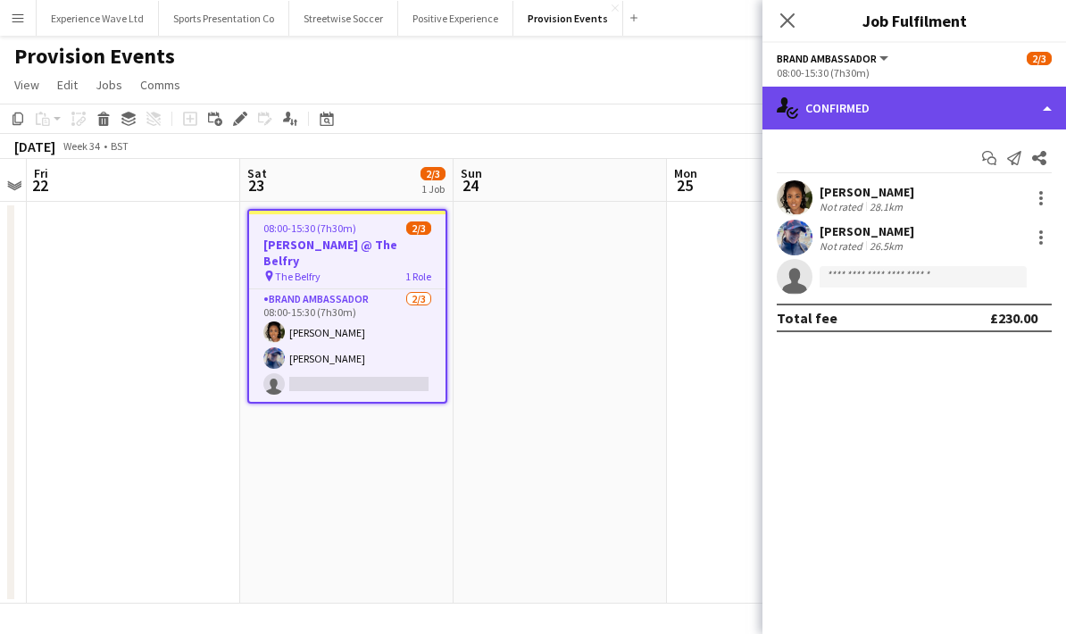
click at [1027, 102] on div "single-neutral-actions-check-2 Confirmed" at bounding box center [914, 108] width 304 height 43
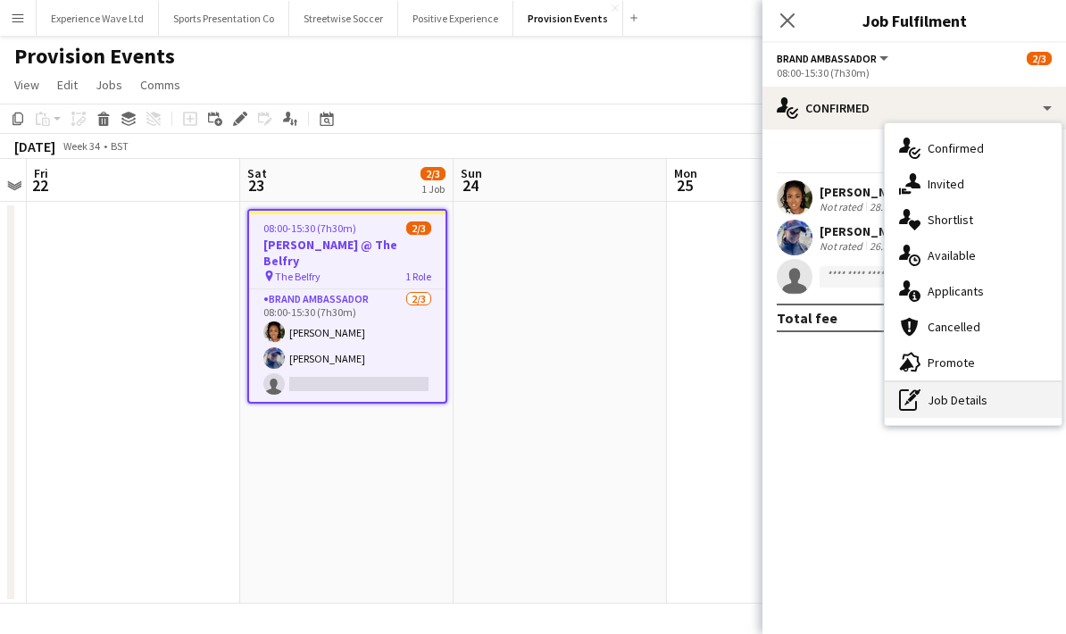
click at [976, 403] on div "pen-write Job Details" at bounding box center [973, 400] width 177 height 36
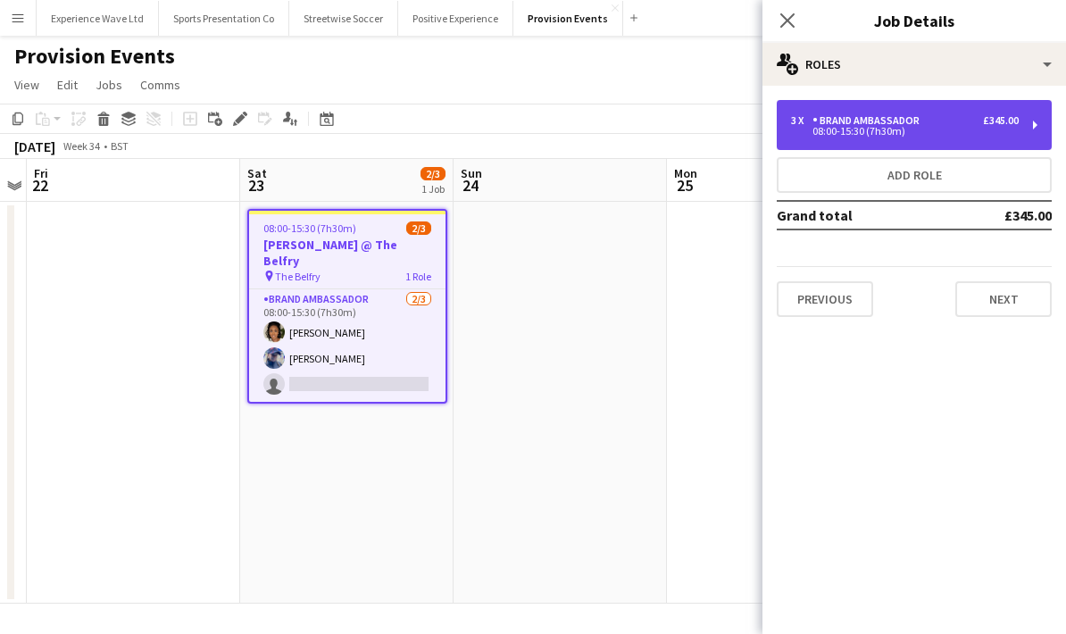
click at [1021, 127] on div "3 x Brand Ambassador £345.00 08:00-15:30 (7h30m)" at bounding box center [914, 125] width 275 height 50
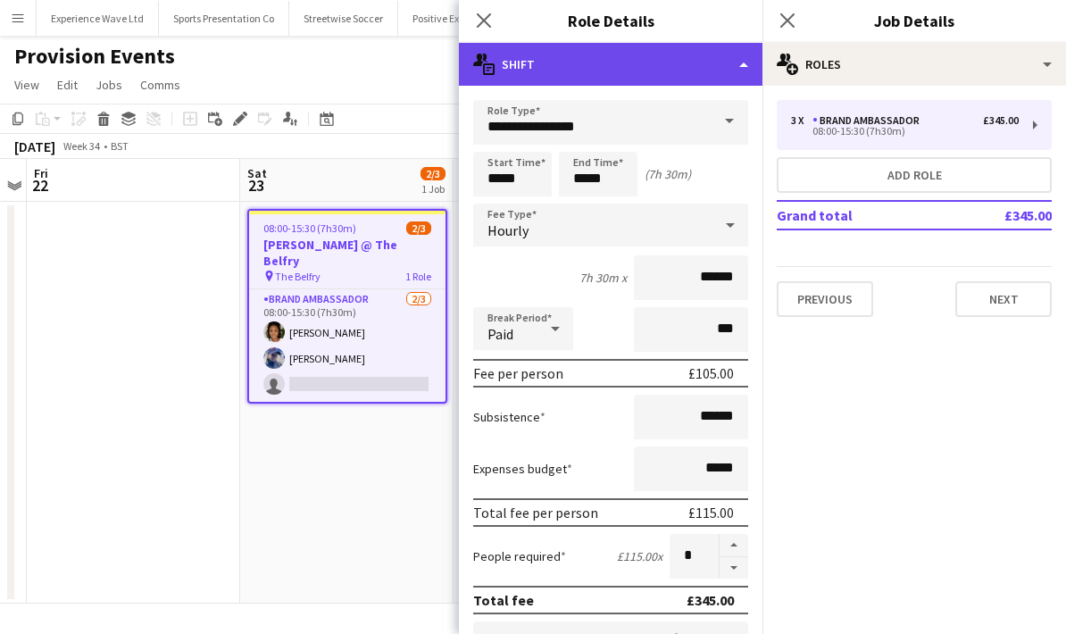
click at [739, 56] on div "multiple-actions-text Shift" at bounding box center [611, 64] width 304 height 43
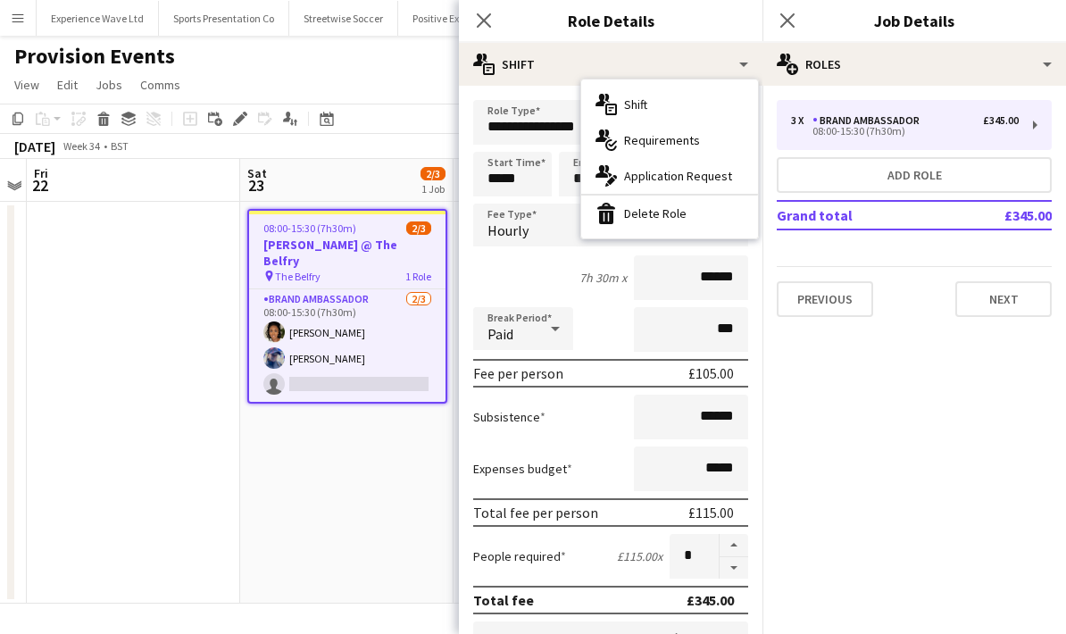
click at [903, 418] on mat-expansion-panel "pencil3 General details 3 x Brand Ambassador £345.00 08:00-15:30 (7h30m) Add ro…" at bounding box center [914, 360] width 304 height 548
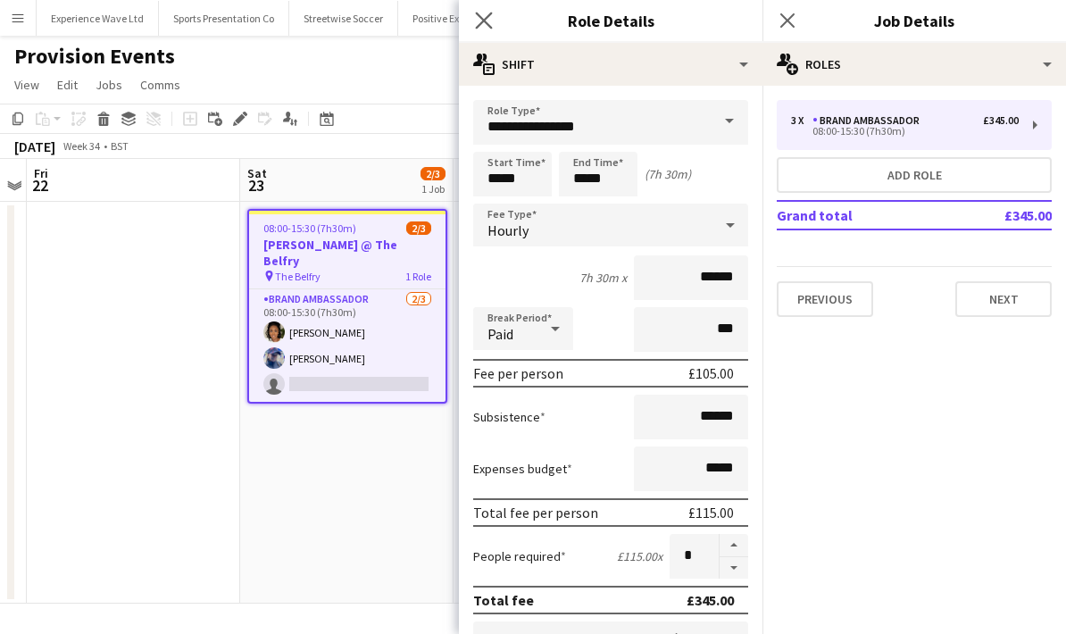
click at [474, 17] on app-icon "Close pop-in" at bounding box center [484, 21] width 26 height 26
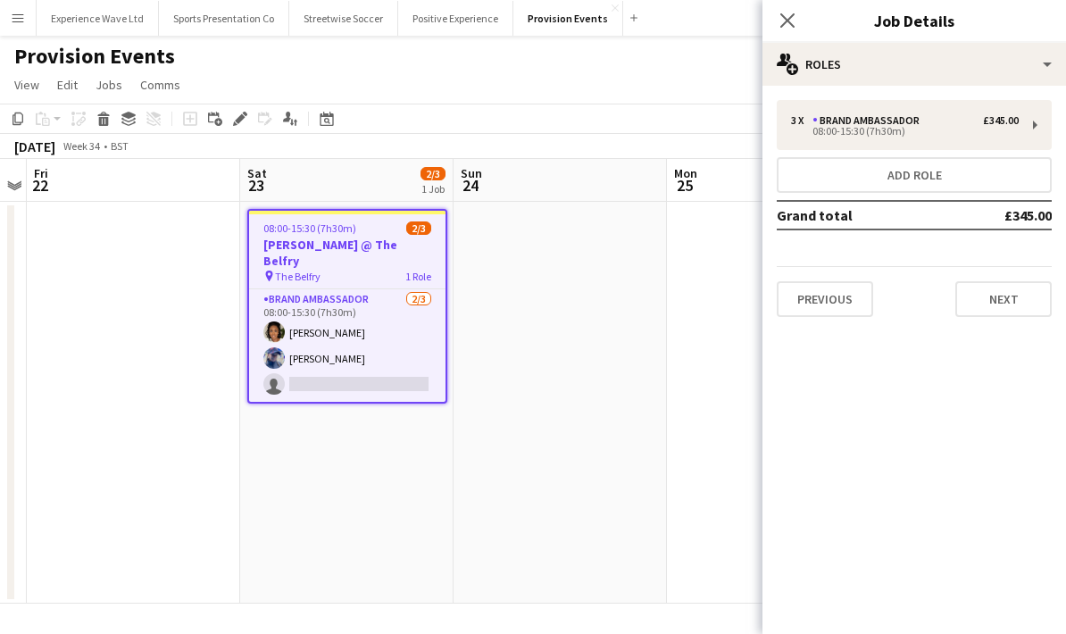
click at [356, 460] on app-date-cell "08:00-15:30 (7h30m) 2/3 Betfred Masters @ The Belfry pin The Belfry 1 Role Bran…" at bounding box center [346, 403] width 213 height 402
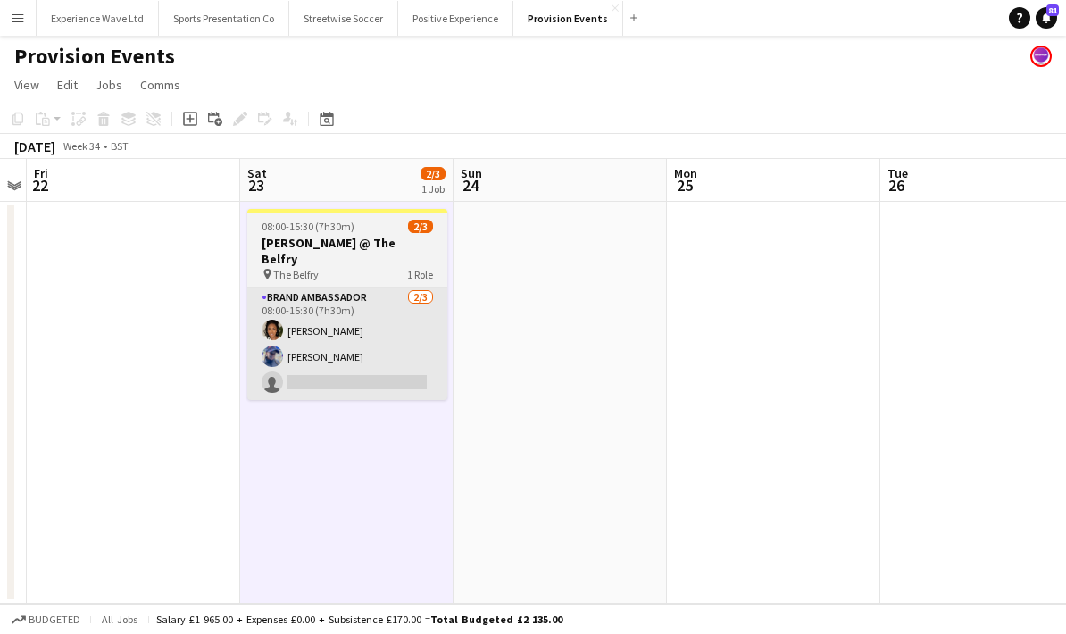
click at [417, 323] on app-card-role "Brand Ambassador 2/3 08:00-15:30 (7h30m) Makeda Bowen Aimee Bartlett single-neu…" at bounding box center [347, 343] width 200 height 112
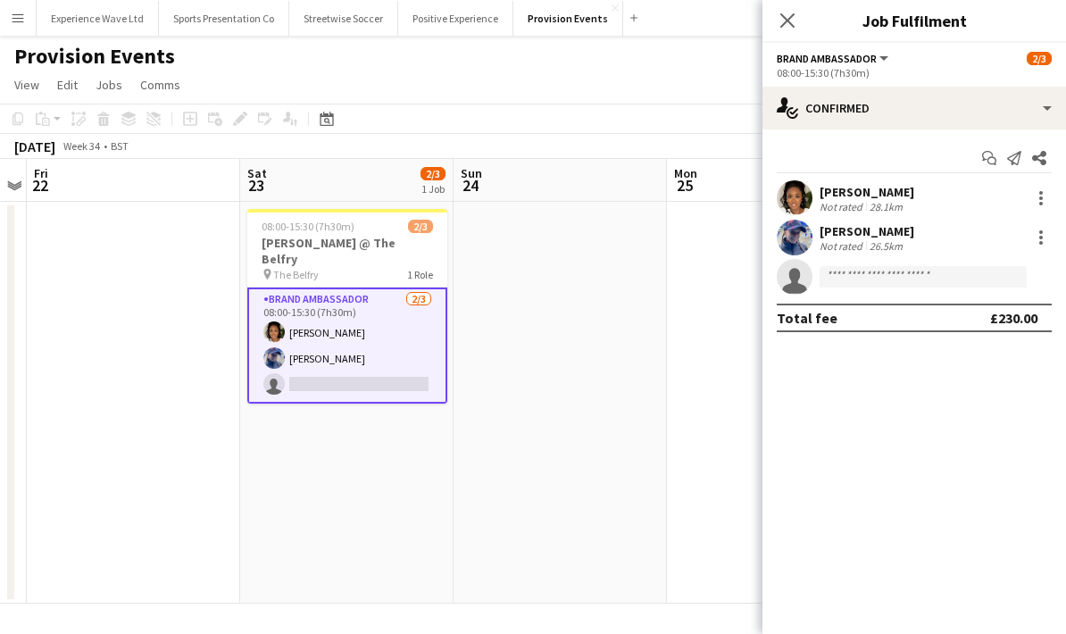
click at [359, 267] on div "pin The Belfry 1 Role" at bounding box center [347, 274] width 200 height 14
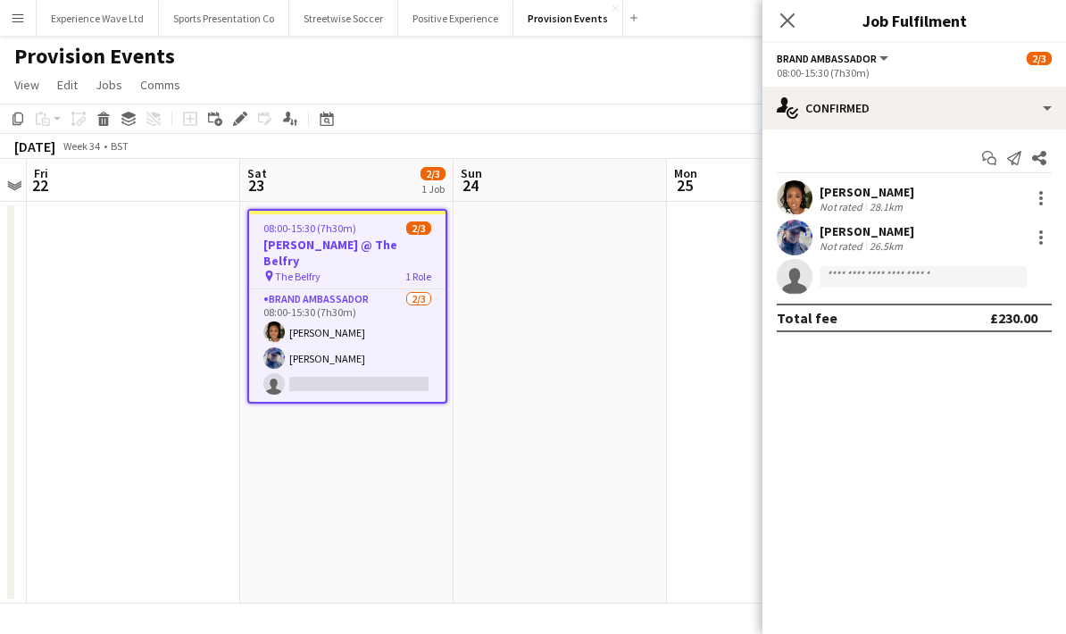
click at [542, 351] on app-date-cell at bounding box center [560, 403] width 213 height 402
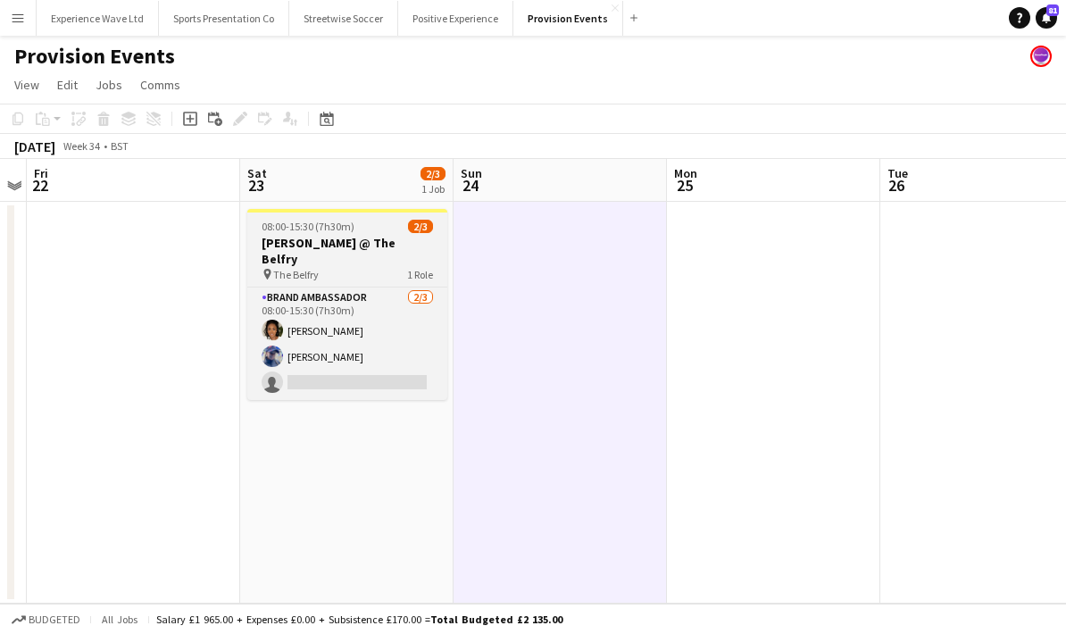
click at [366, 246] on h3 "Betfred Masters @ The Belfry" at bounding box center [347, 251] width 200 height 32
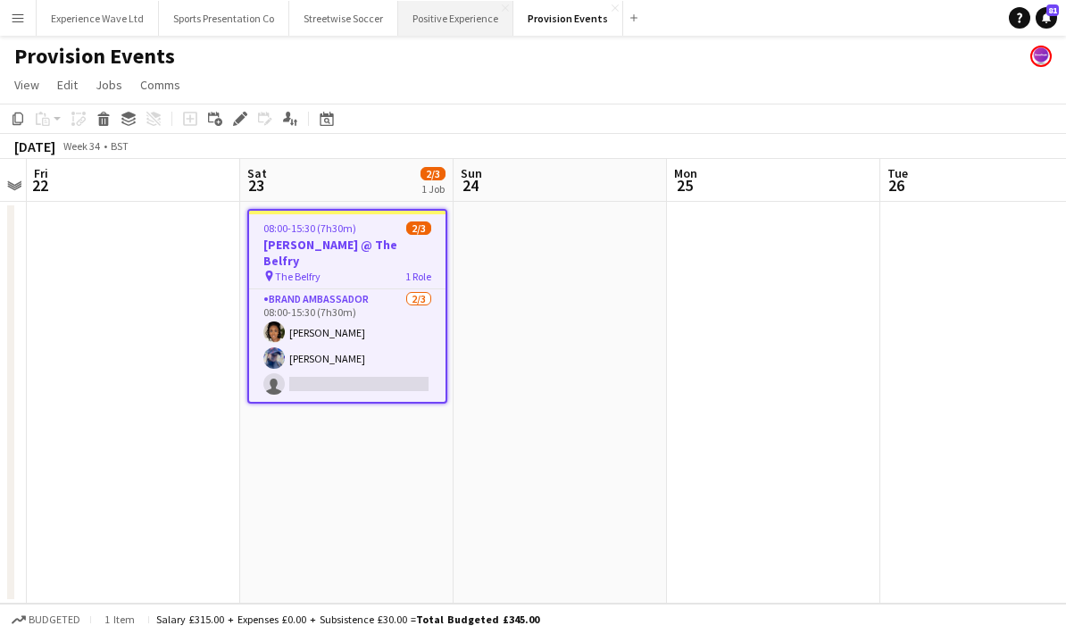
click at [452, 14] on button "Positive Experience Close" at bounding box center [455, 18] width 115 height 35
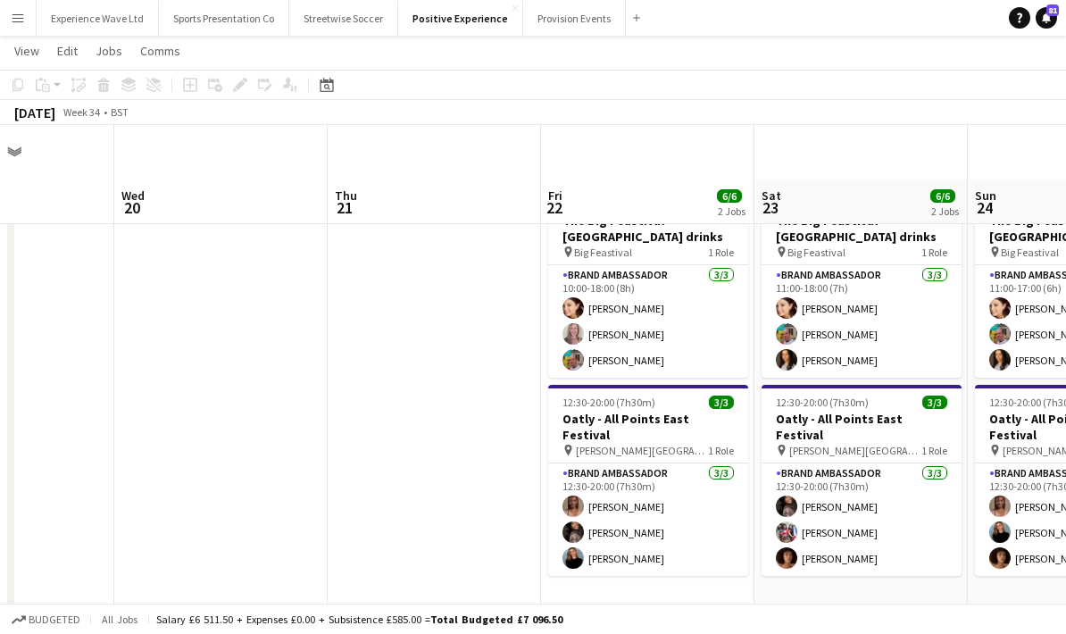
scroll to position [71, 0]
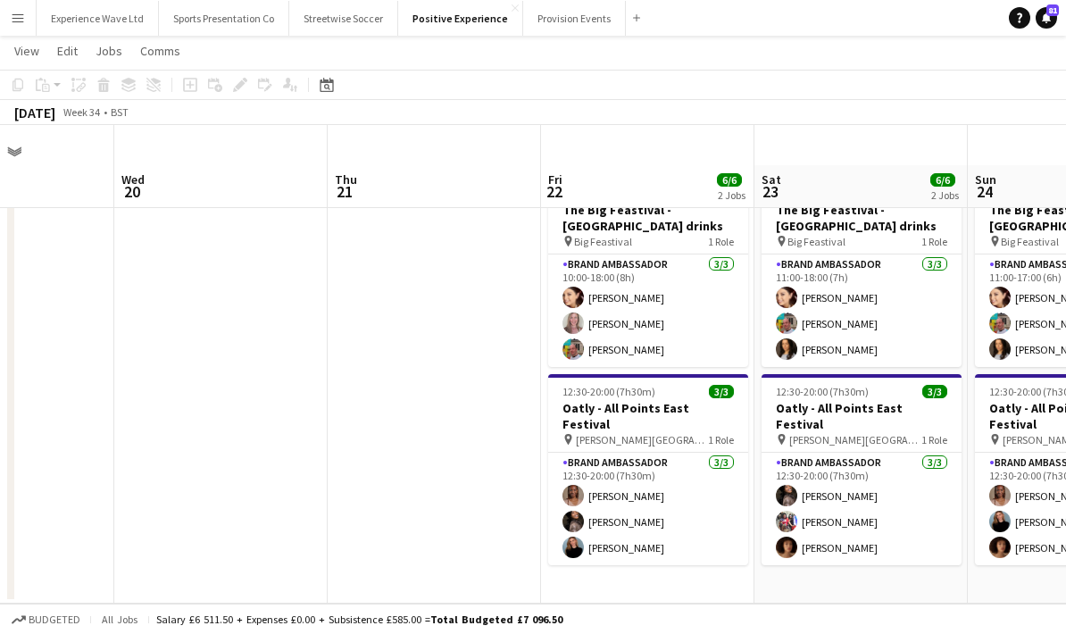
click at [640, 551] on app-date-cell "10:00-18:00 (8h) 3/3 The Big Feastival - Belvoir Farm drinks pin Big Feastival …" at bounding box center [647, 386] width 213 height 435
click at [191, 83] on icon "Add job" at bounding box center [190, 85] width 14 height 14
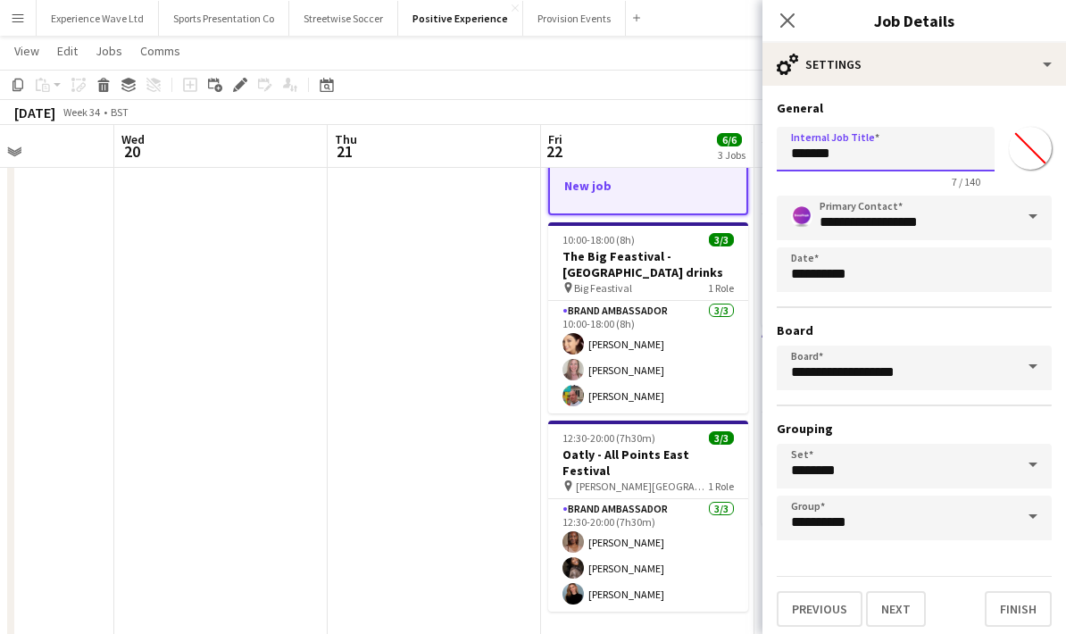
click at [851, 154] on input "*******" at bounding box center [886, 149] width 218 height 45
type input "*"
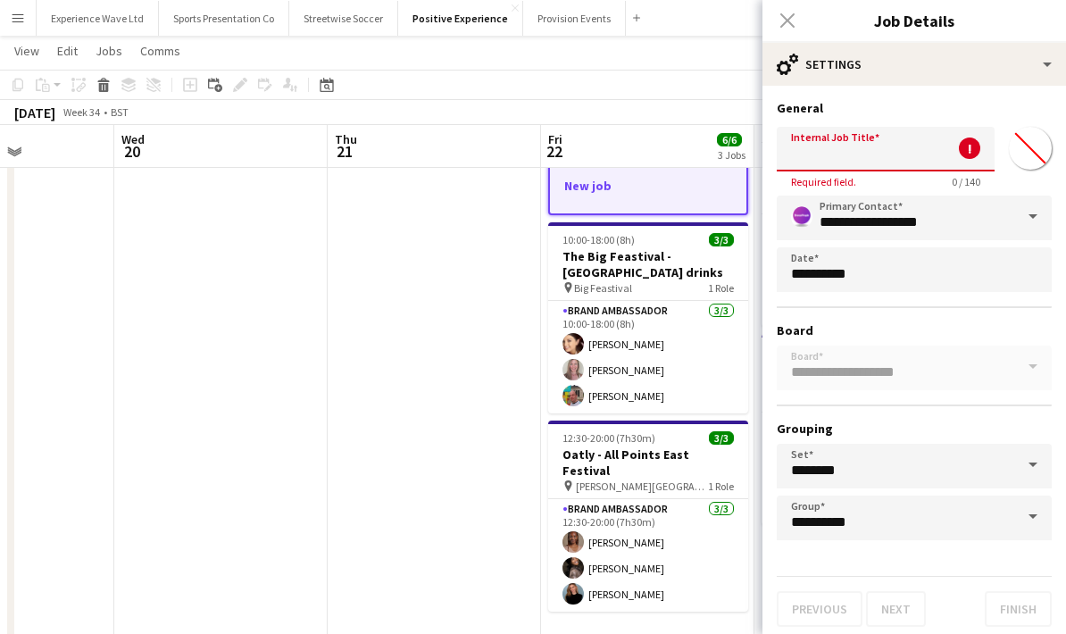
paste input "**********"
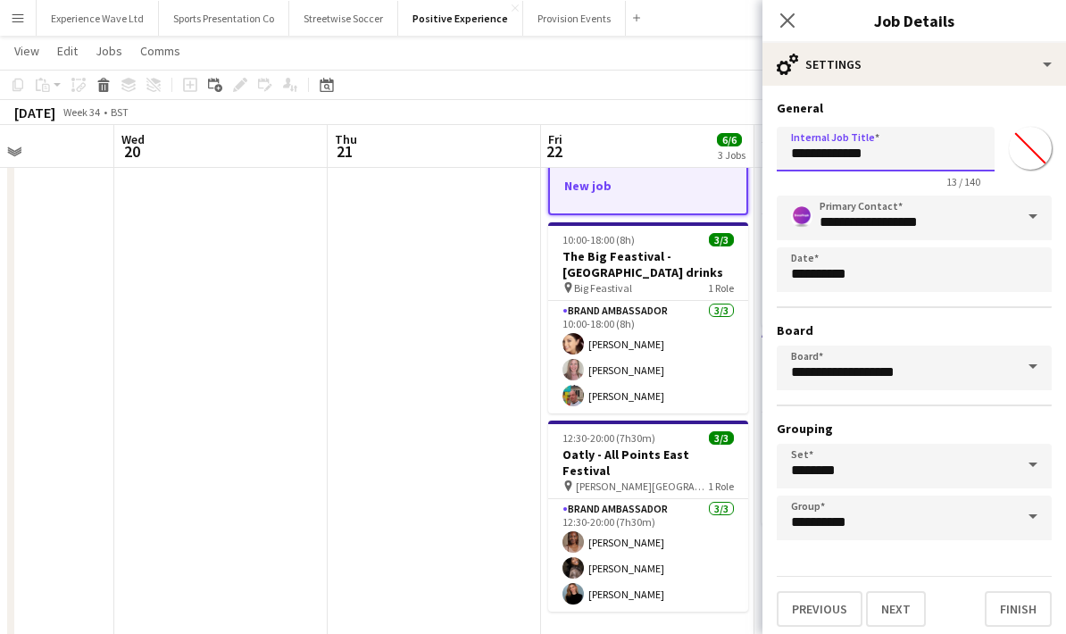
type input "**********"
click at [1037, 220] on span at bounding box center [1032, 217] width 37 height 43
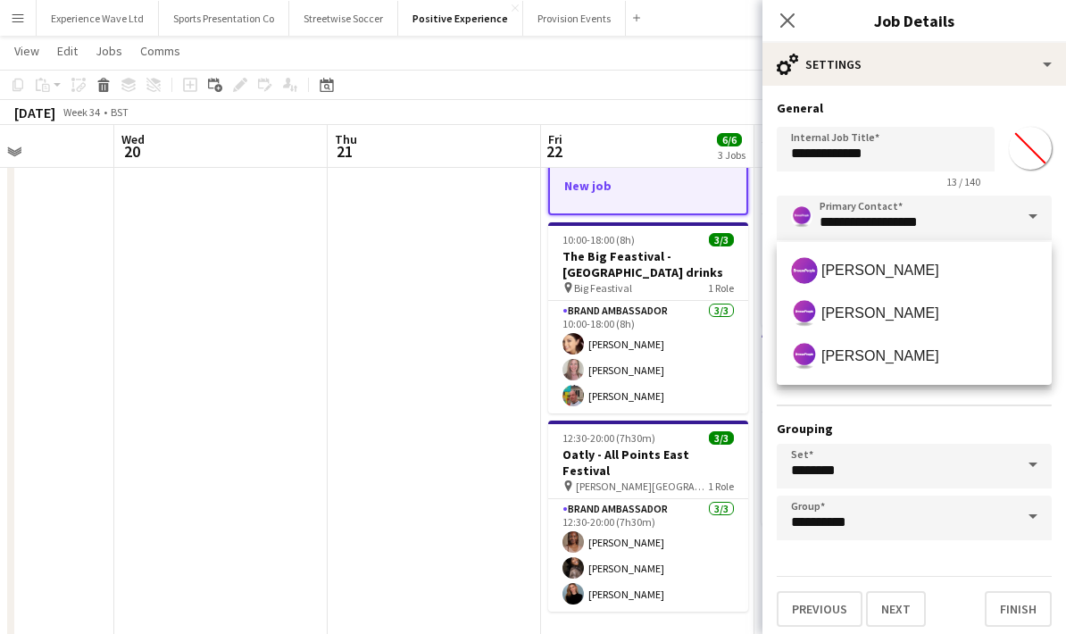
click at [1037, 220] on span at bounding box center [1032, 217] width 37 height 43
click at [989, 260] on span "Lucy Carpenter" at bounding box center [914, 270] width 246 height 27
type input "**********"
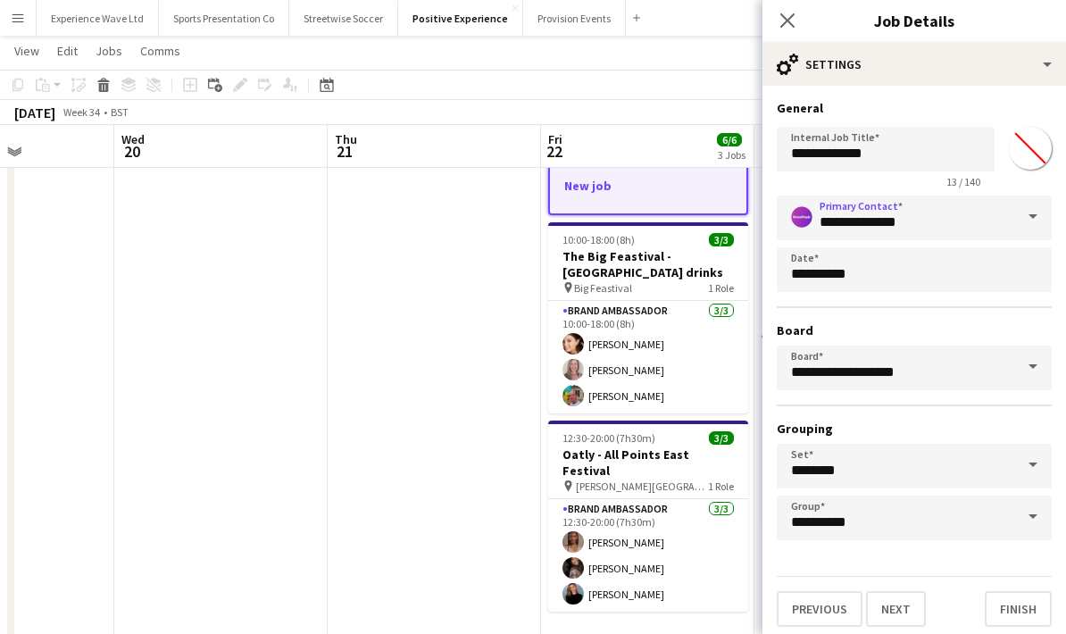
click at [900, 421] on div "**********" at bounding box center [914, 368] width 275 height 345
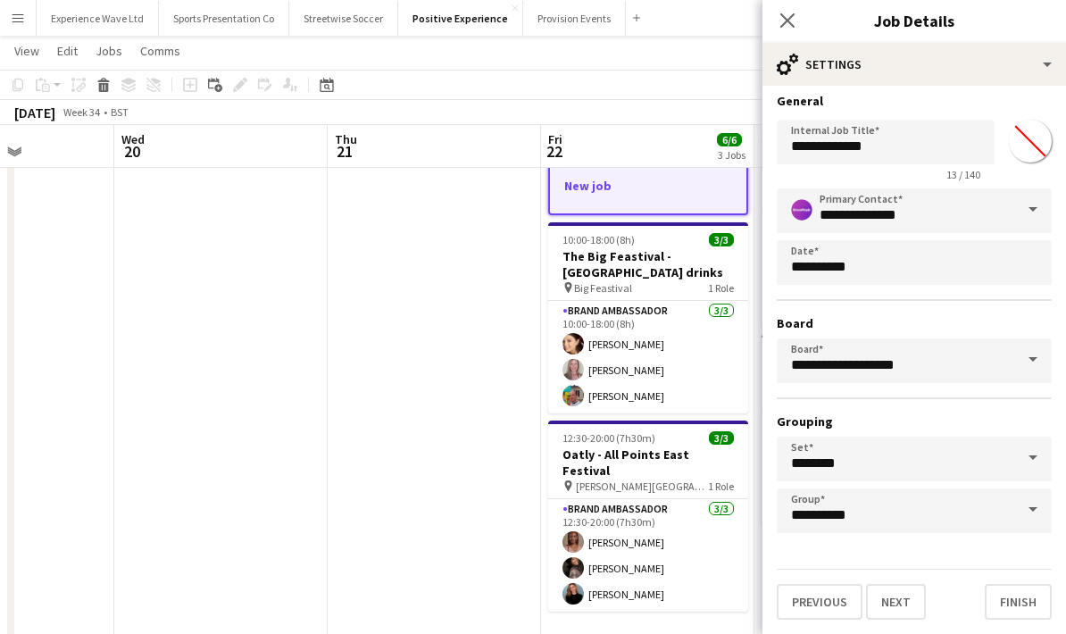
scroll to position [12, 0]
click at [921, 597] on button "Next" at bounding box center [896, 602] width 60 height 36
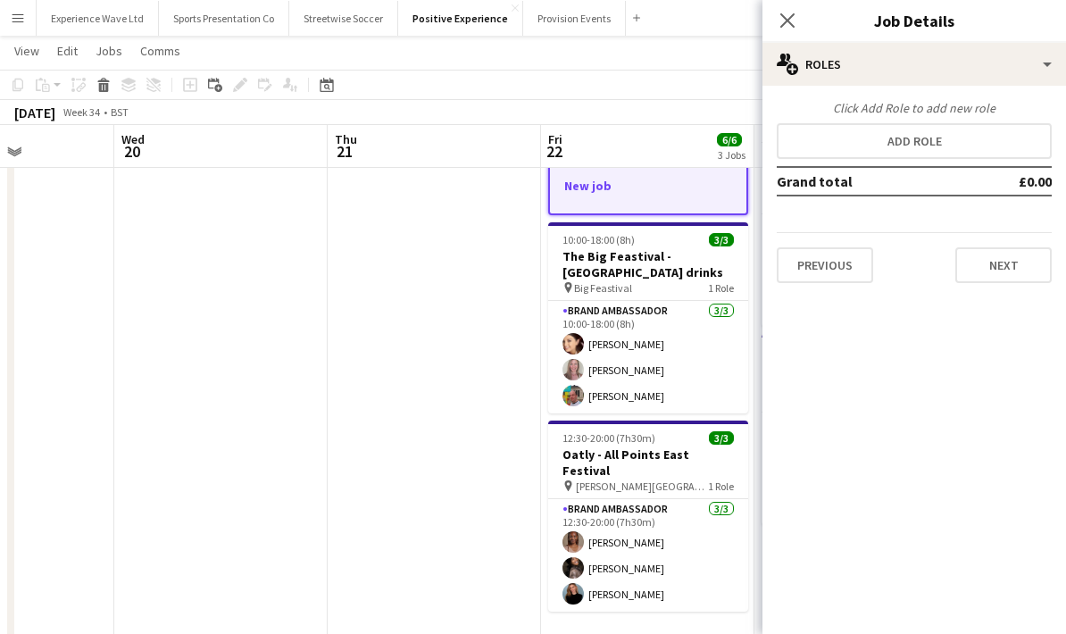
scroll to position [0, 0]
click at [914, 147] on button "Add role" at bounding box center [914, 141] width 275 height 36
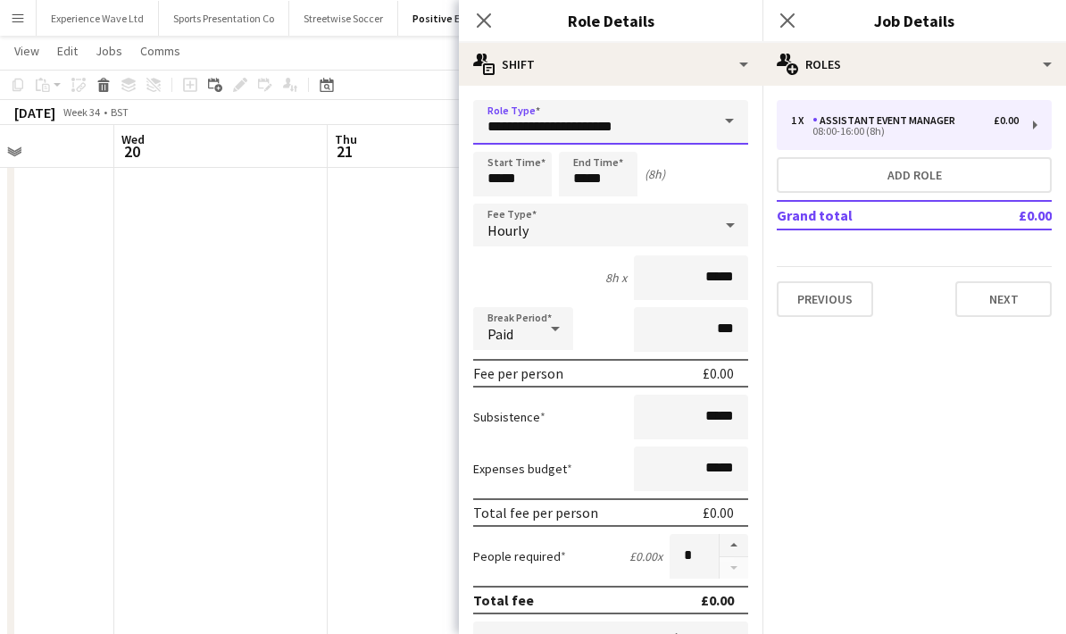
click at [677, 114] on input "**********" at bounding box center [610, 122] width 275 height 45
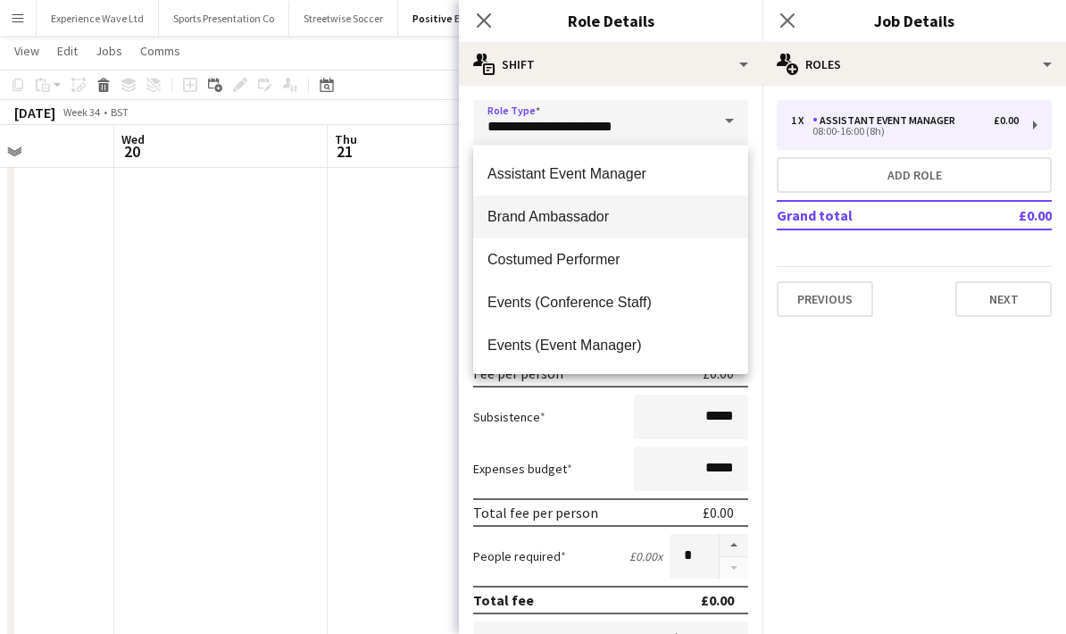
click at [582, 224] on span "Brand Ambassador" at bounding box center [610, 216] width 246 height 17
type input "**********"
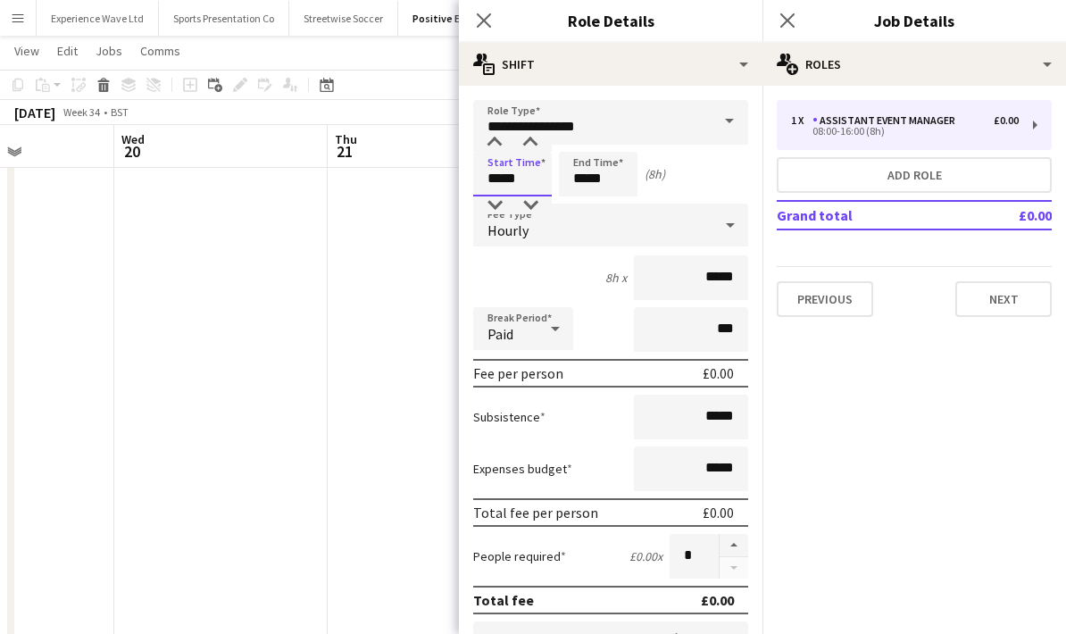
click at [502, 179] on input "*****" at bounding box center [512, 174] width 79 height 45
type input "*****"
click at [592, 178] on input "*****" at bounding box center [598, 174] width 79 height 45
click at [579, 137] on div at bounding box center [580, 143] width 36 height 18
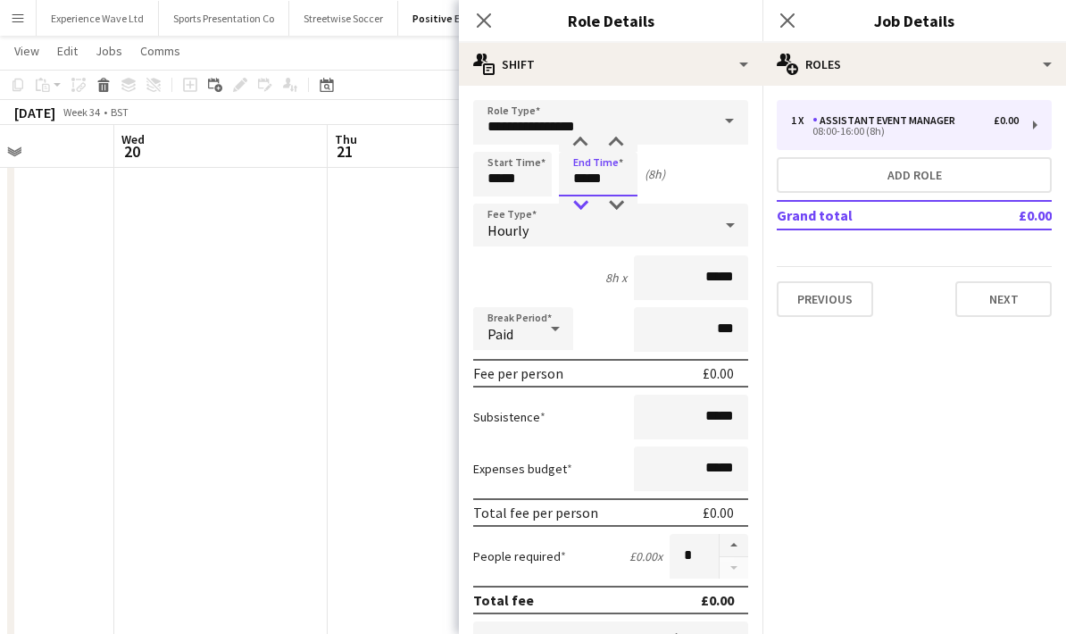
click at [581, 212] on div at bounding box center [580, 205] width 36 height 18
click at [616, 146] on div at bounding box center [616, 143] width 36 height 18
type input "*****"
click at [616, 146] on div at bounding box center [616, 143] width 36 height 18
click at [740, 269] on input "*****" at bounding box center [691, 277] width 114 height 45
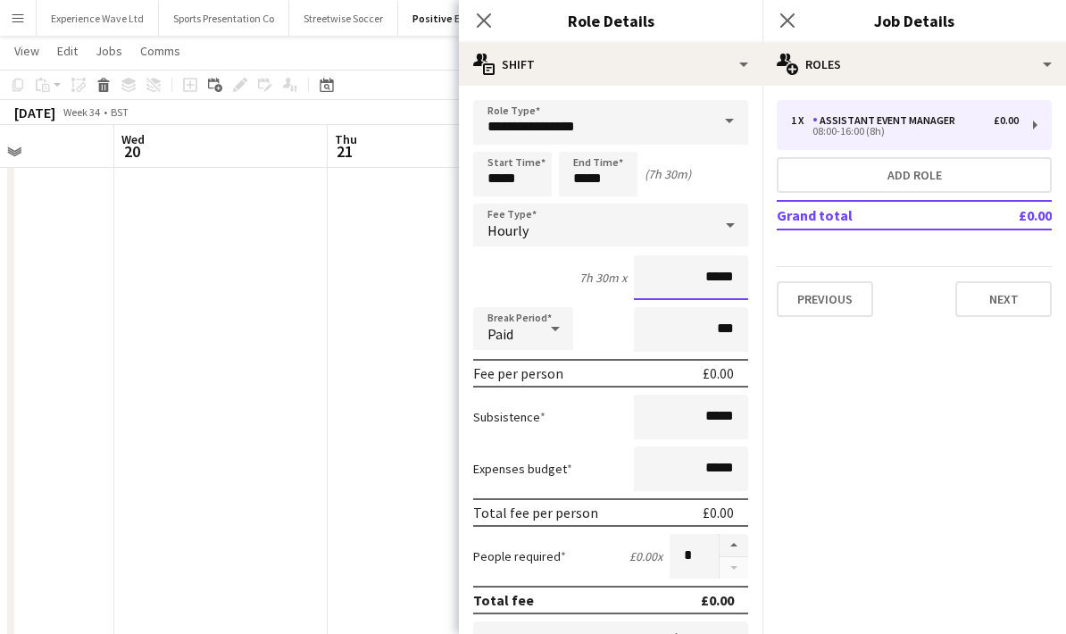
click at [737, 279] on input "*****" at bounding box center [691, 277] width 114 height 45
type input "**"
type input "******"
click at [738, 422] on input "*****" at bounding box center [691, 417] width 114 height 45
type input "**"
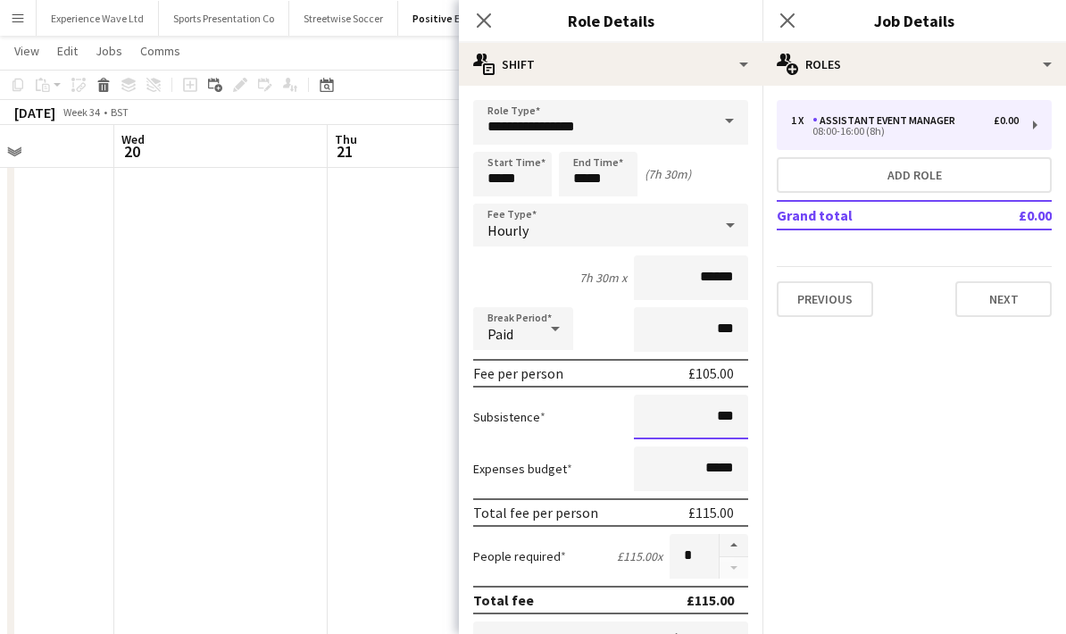
type input "***"
click at [519, 451] on div "Expenses budget *****" at bounding box center [610, 468] width 275 height 45
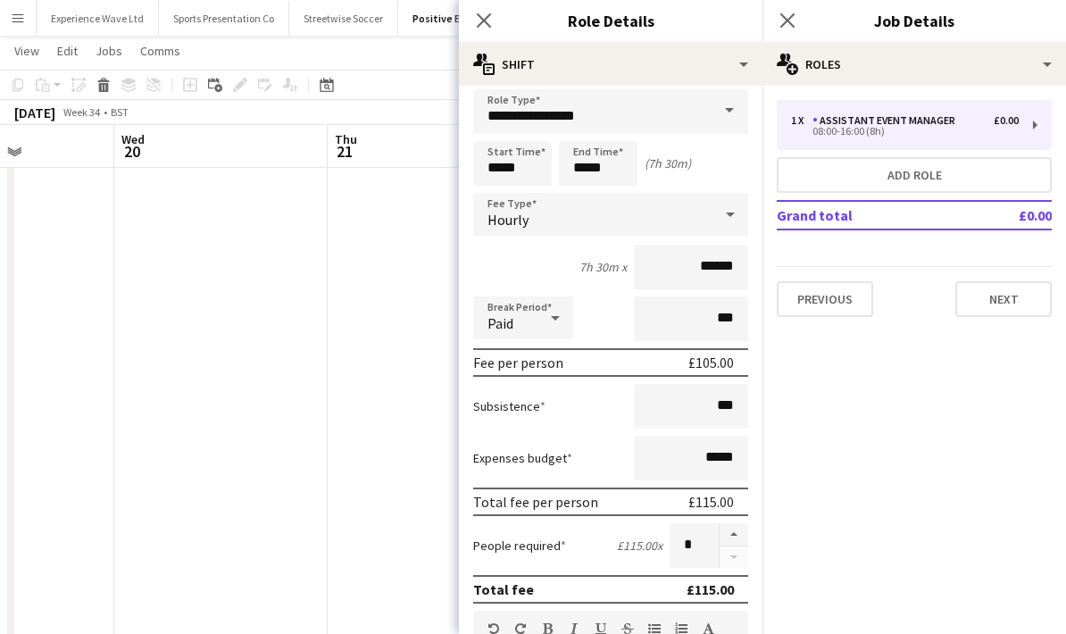
scroll to position [13, 0]
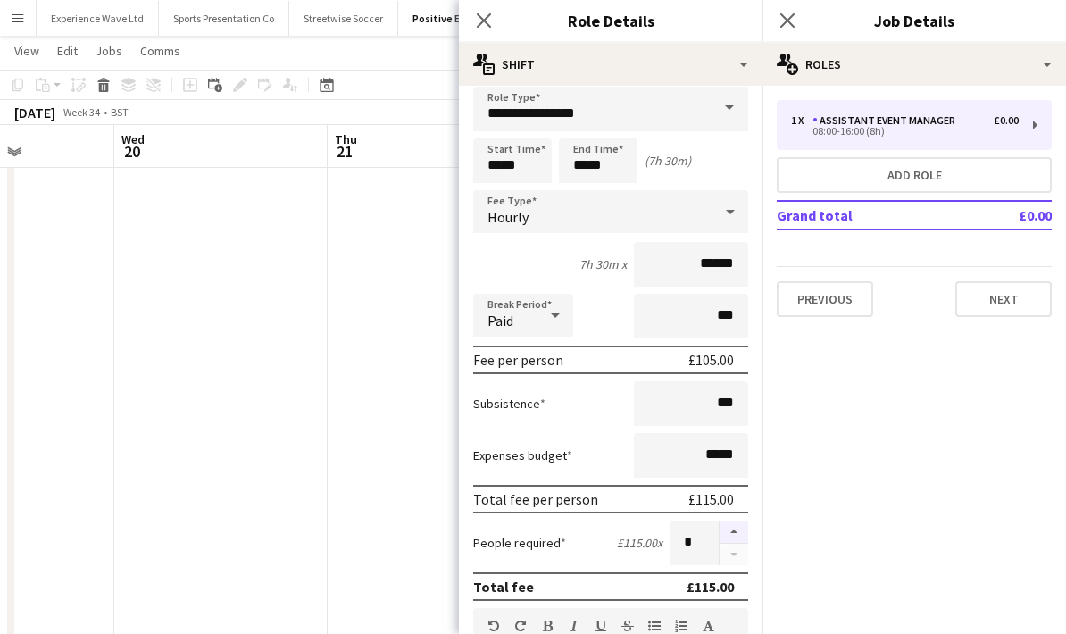
click at [728, 542] on button "button" at bounding box center [734, 532] width 29 height 23
type input "*"
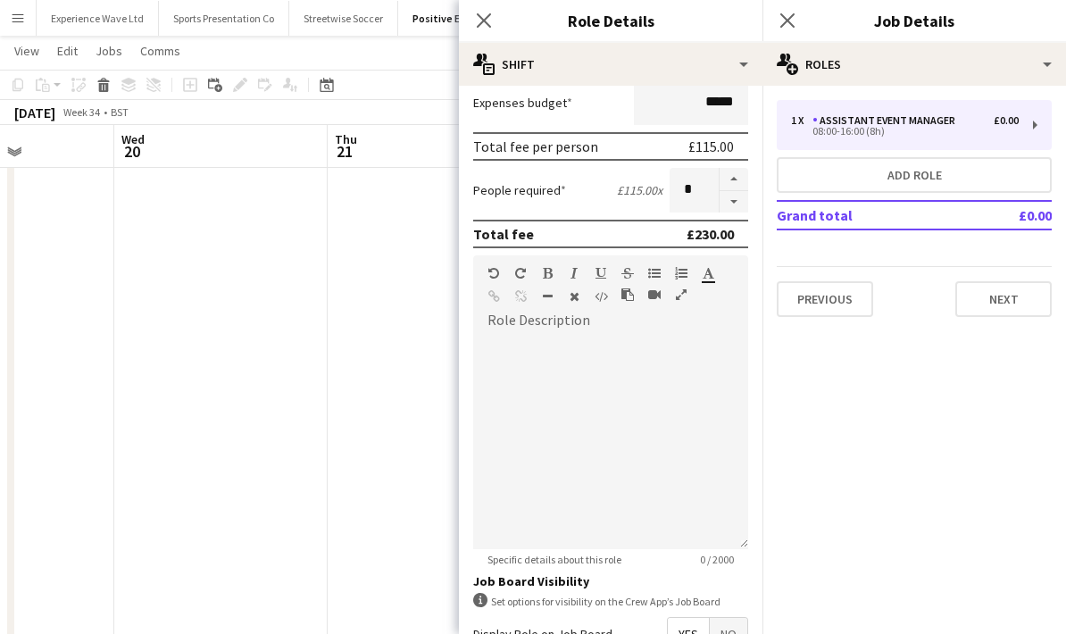
scroll to position [424, 0]
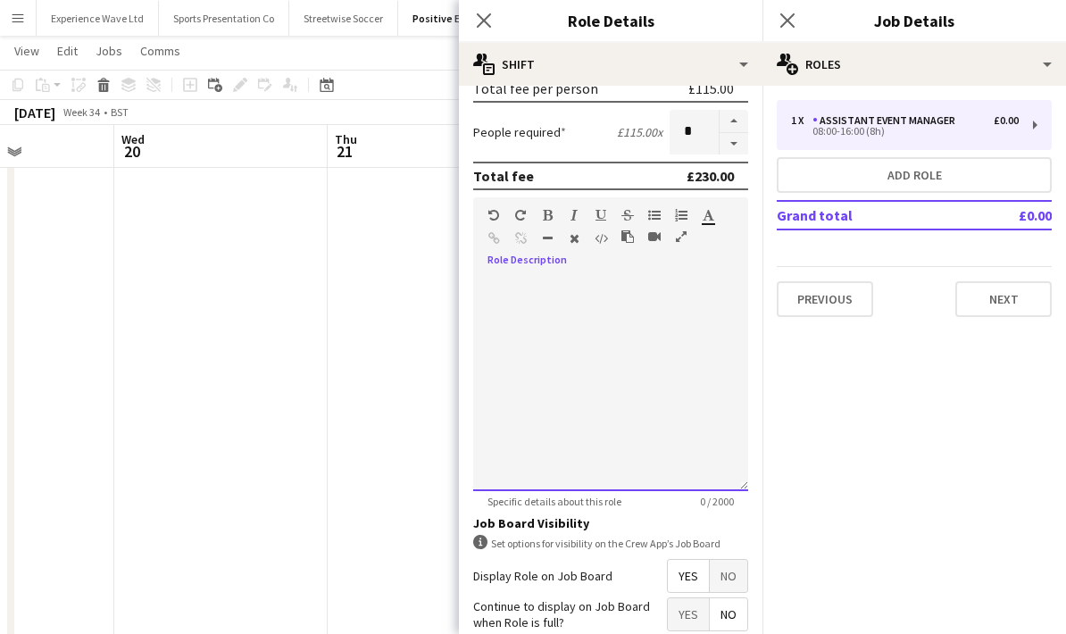
click at [534, 283] on div at bounding box center [610, 377] width 275 height 227
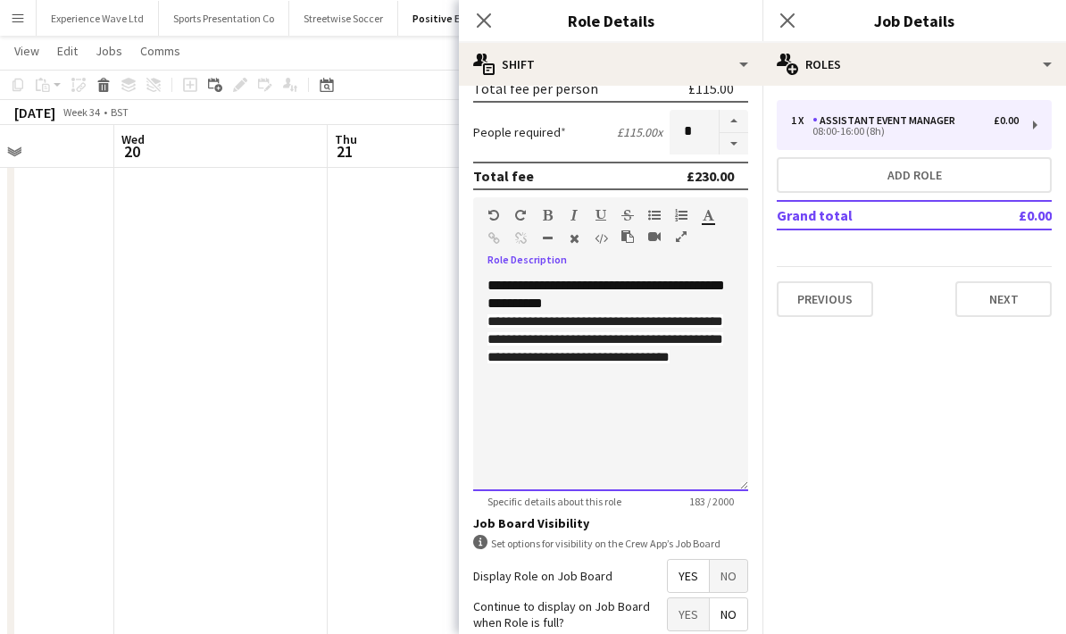
click at [729, 339] on div "**********" at bounding box center [610, 339] width 246 height 54
click at [723, 327] on span "**********" at bounding box center [605, 338] width 236 height 49
click at [723, 378] on div "**********" at bounding box center [610, 384] width 275 height 214
click at [649, 433] on div "**********" at bounding box center [610, 384] width 275 height 214
click at [540, 312] on div "**********" at bounding box center [610, 384] width 275 height 214
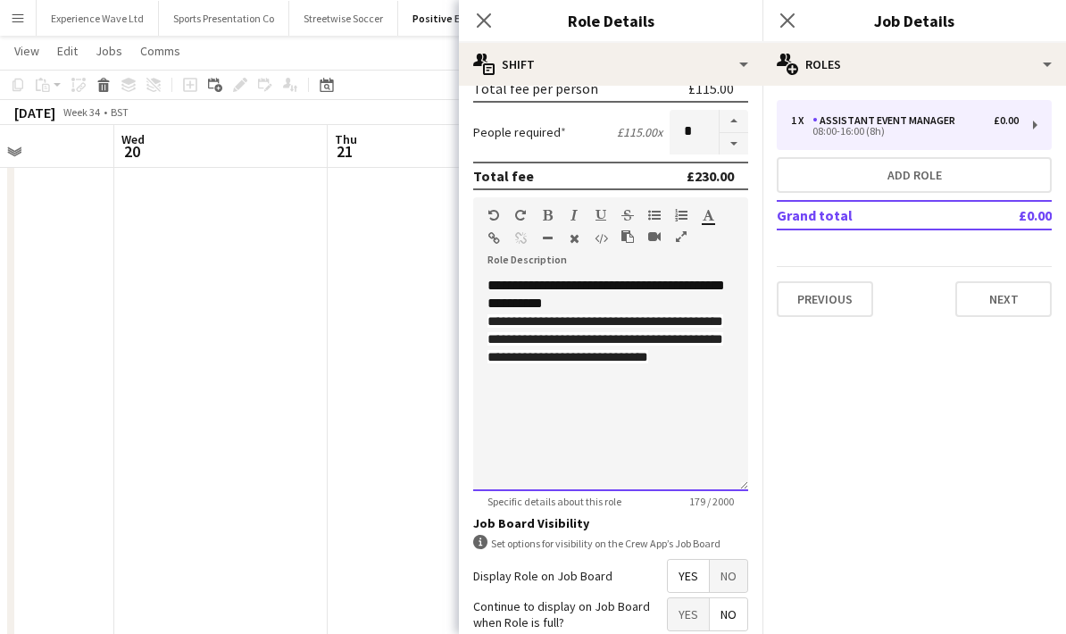
click at [554, 429] on div "**********" at bounding box center [610, 384] width 275 height 214
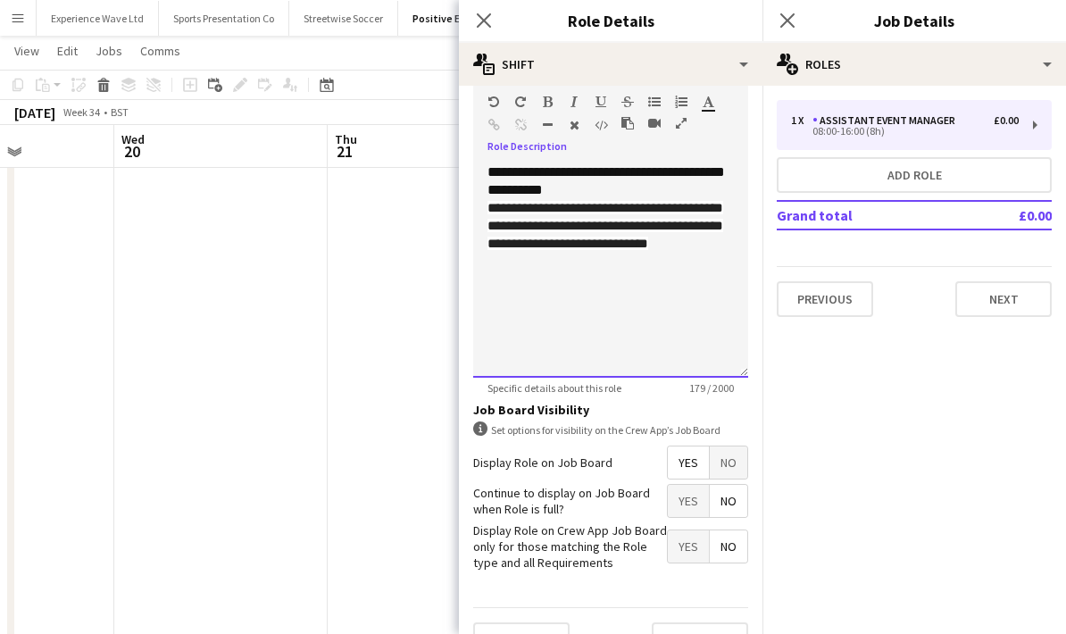
scroll to position [500, 0]
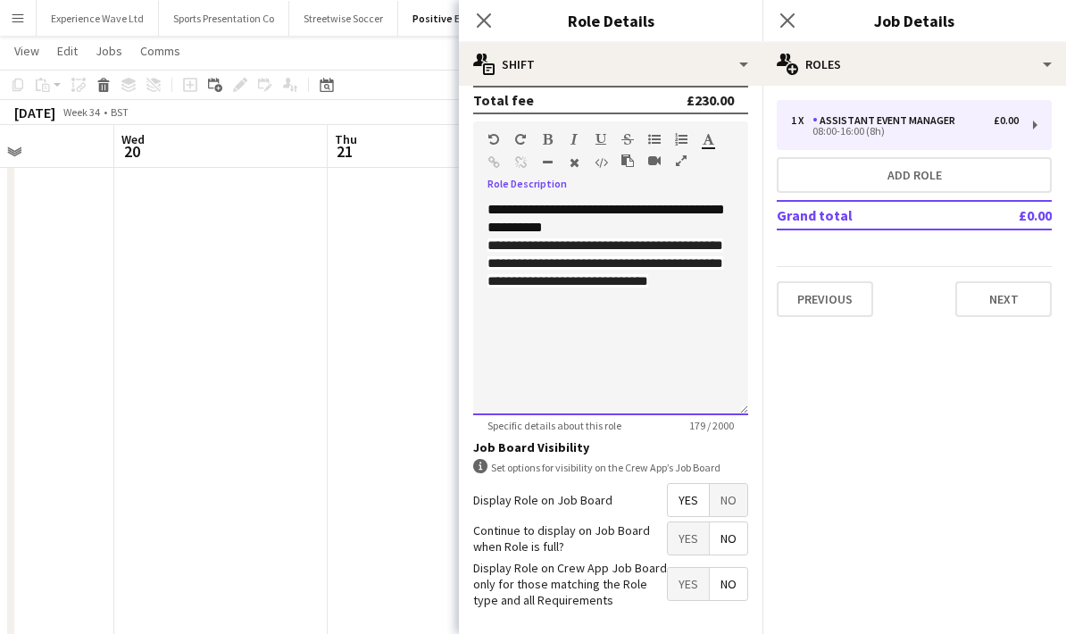
click at [488, 217] on div "**********" at bounding box center [610, 308] width 275 height 214
click at [599, 216] on div "**********" at bounding box center [610, 308] width 275 height 214
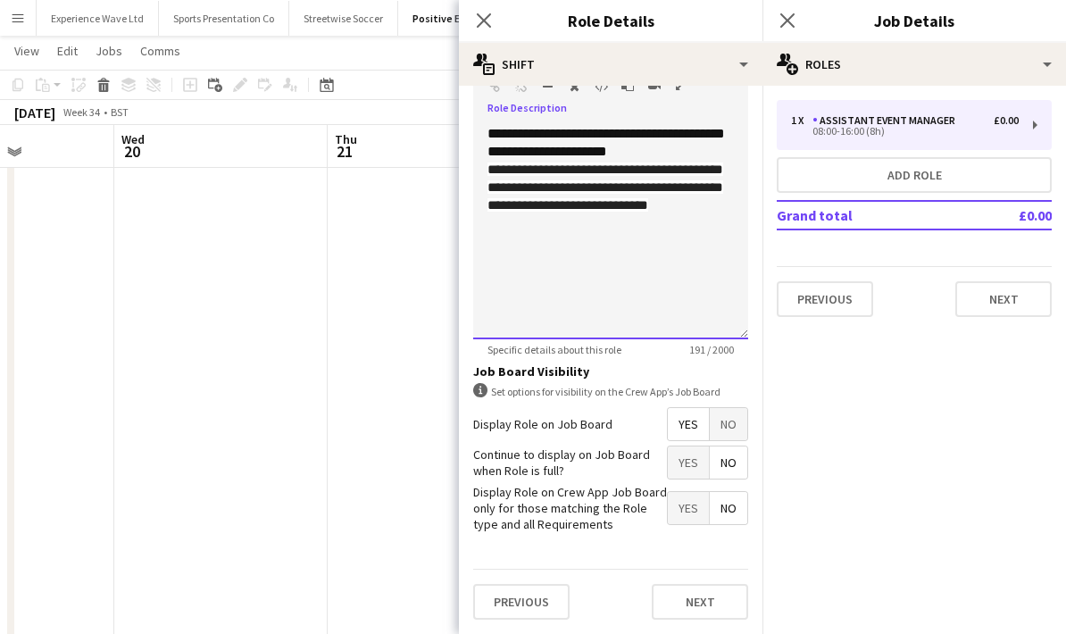
scroll to position [582, 0]
click at [629, 571] on div "Previous Next" at bounding box center [610, 601] width 275 height 65
click at [682, 604] on button "Next" at bounding box center [700, 602] width 96 height 36
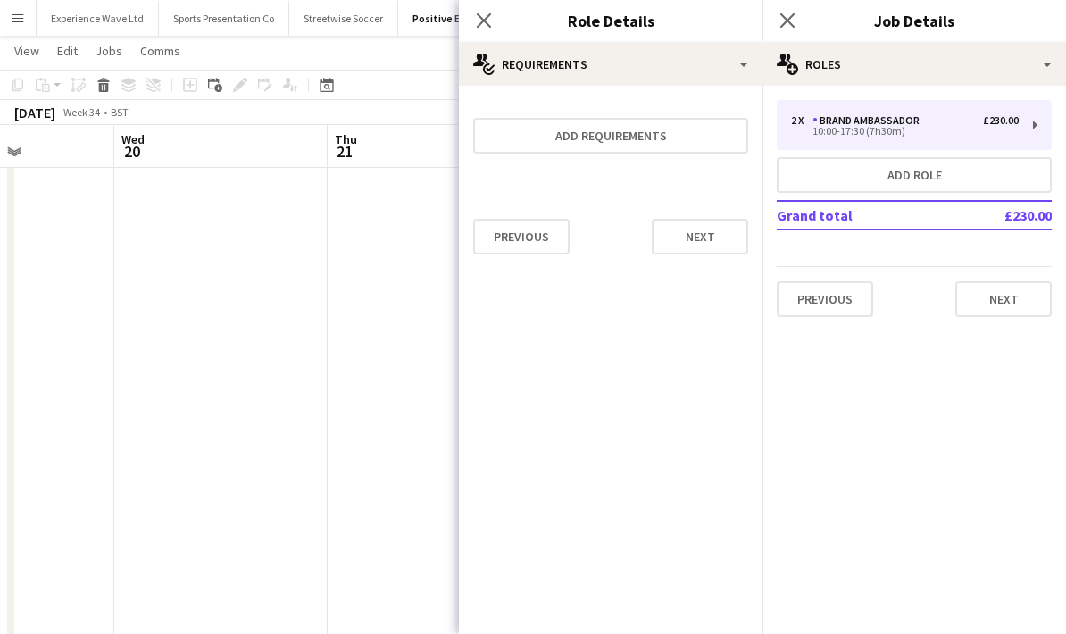
scroll to position [0, 0]
click at [711, 247] on button "Next" at bounding box center [700, 237] width 96 height 36
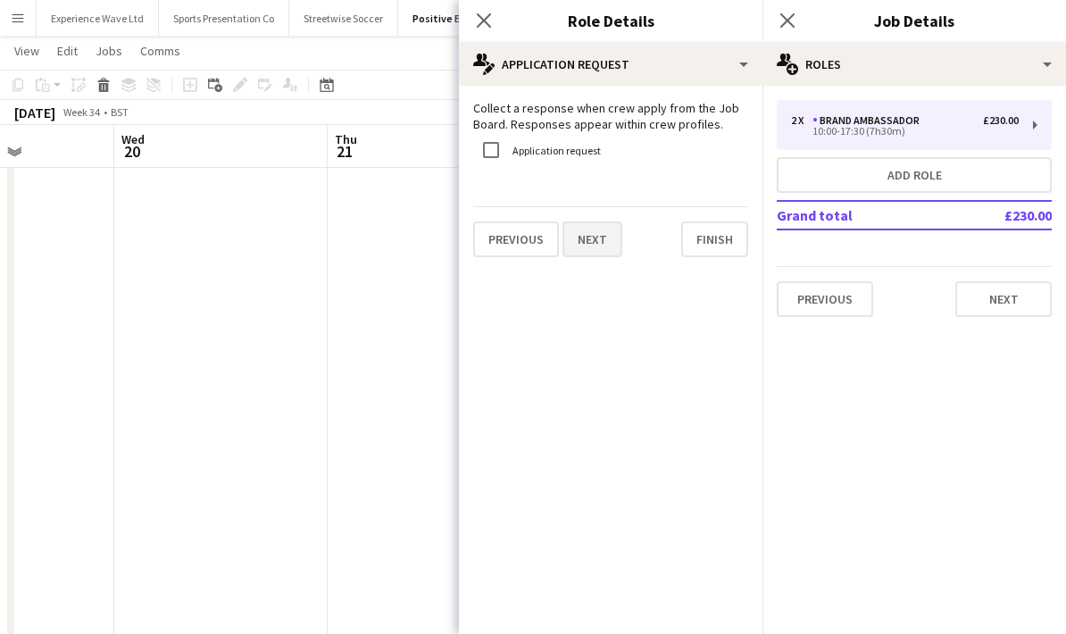
click at [580, 244] on button "Next" at bounding box center [592, 239] width 60 height 36
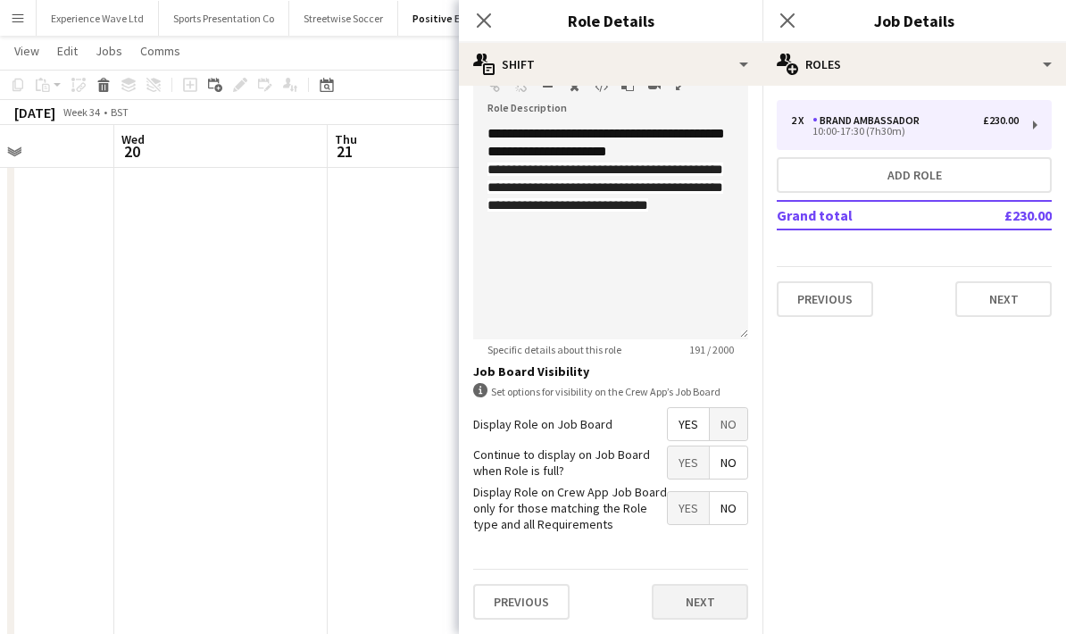
scroll to position [582, 0]
click at [684, 601] on button "Next" at bounding box center [700, 602] width 96 height 36
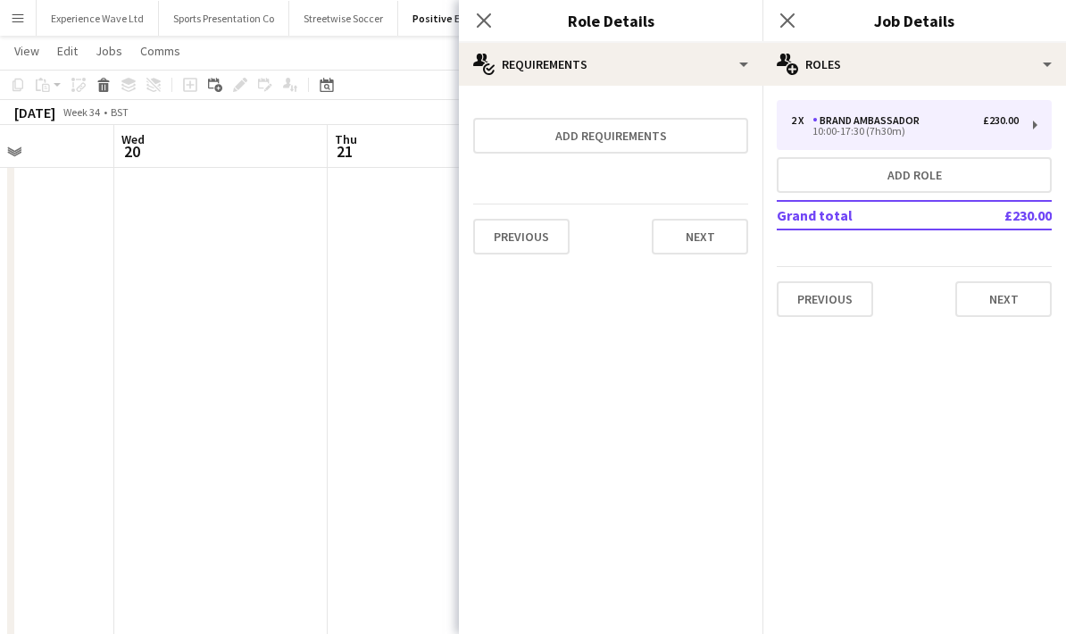
scroll to position [0, 0]
click at [720, 254] on button "Next" at bounding box center [700, 237] width 96 height 36
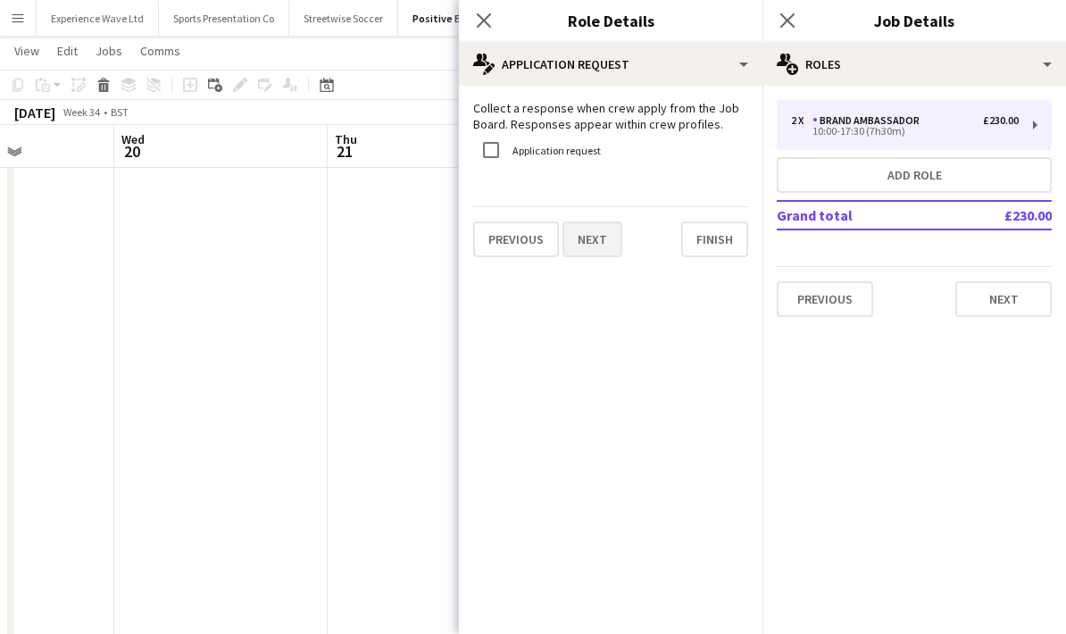
click at [613, 244] on button "Next" at bounding box center [592, 239] width 60 height 36
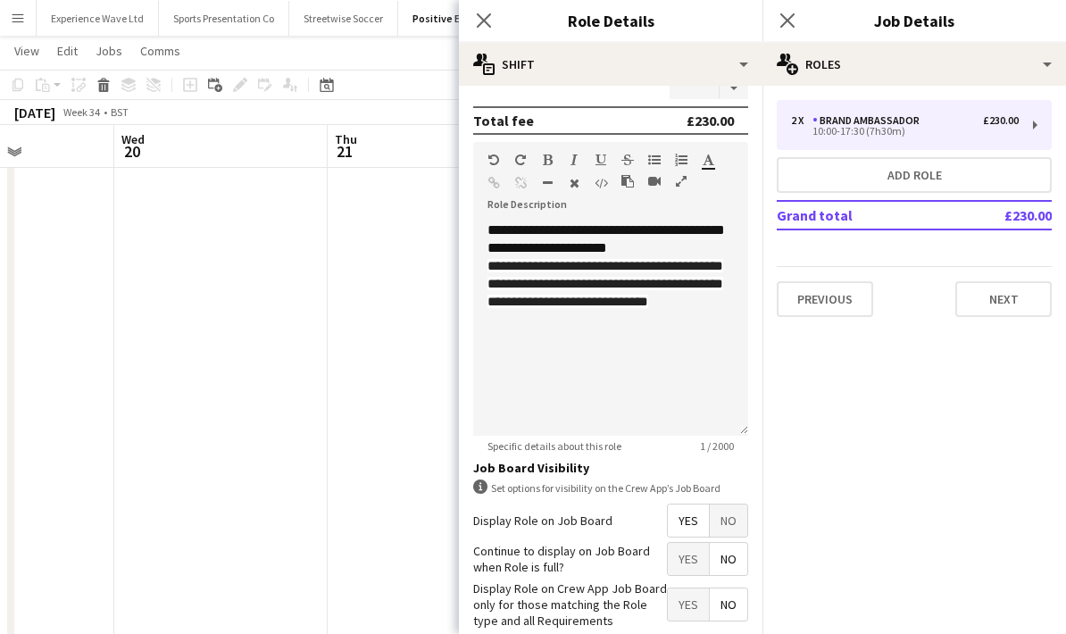
scroll to position [563, 0]
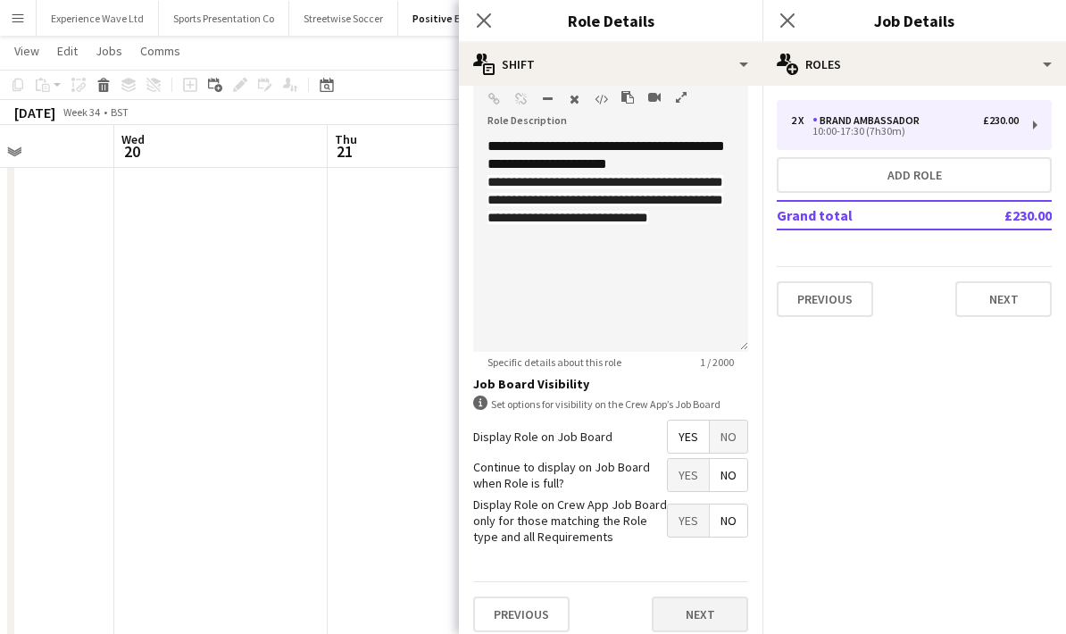
click at [684, 620] on button "Next" at bounding box center [700, 614] width 96 height 36
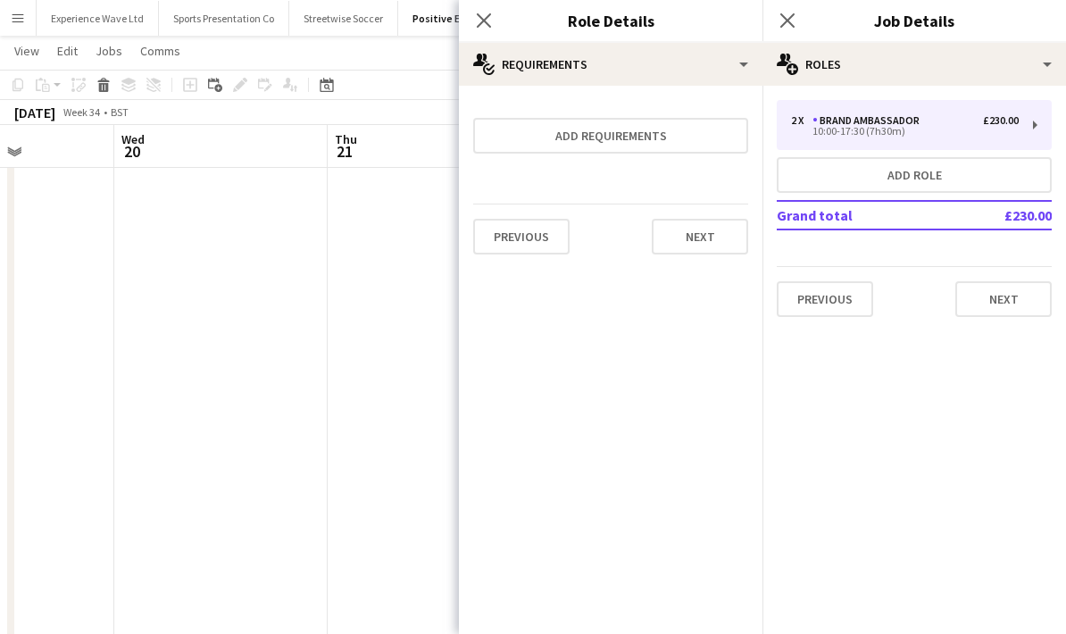
scroll to position [0, 0]
click at [688, 244] on button "Next" at bounding box center [700, 237] width 96 height 36
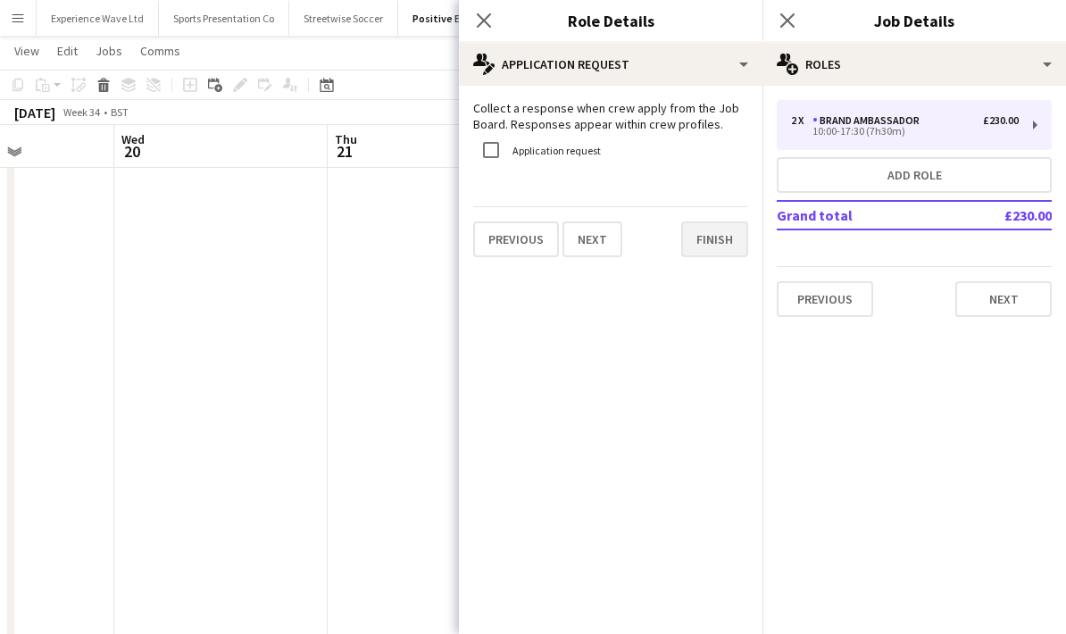
click at [731, 246] on button "Finish" at bounding box center [714, 239] width 67 height 36
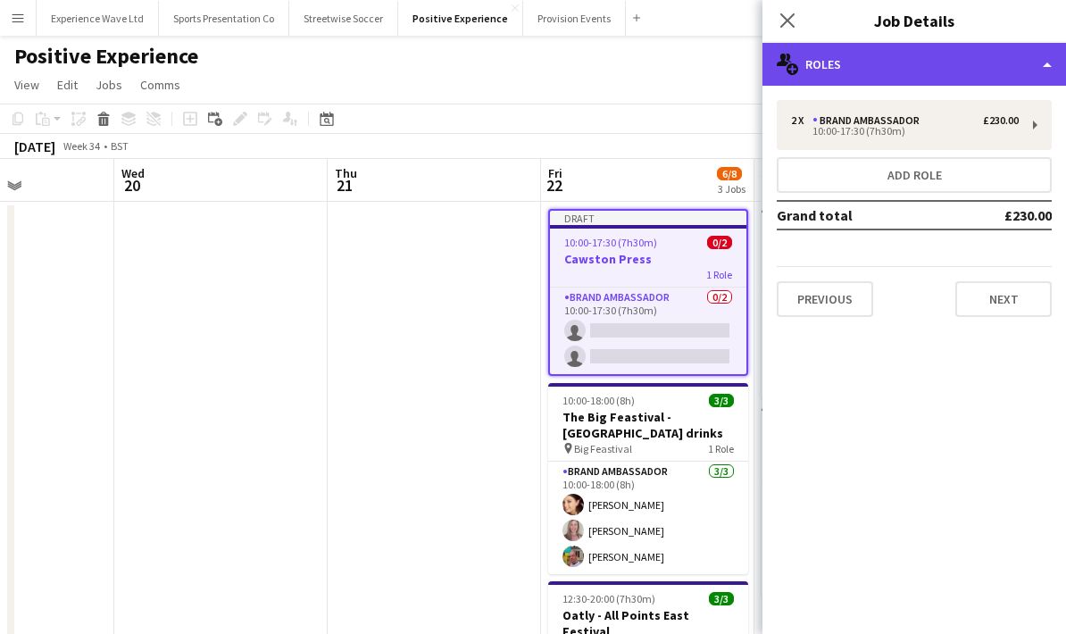
click at [904, 63] on div "multiple-users-add Roles" at bounding box center [914, 64] width 304 height 43
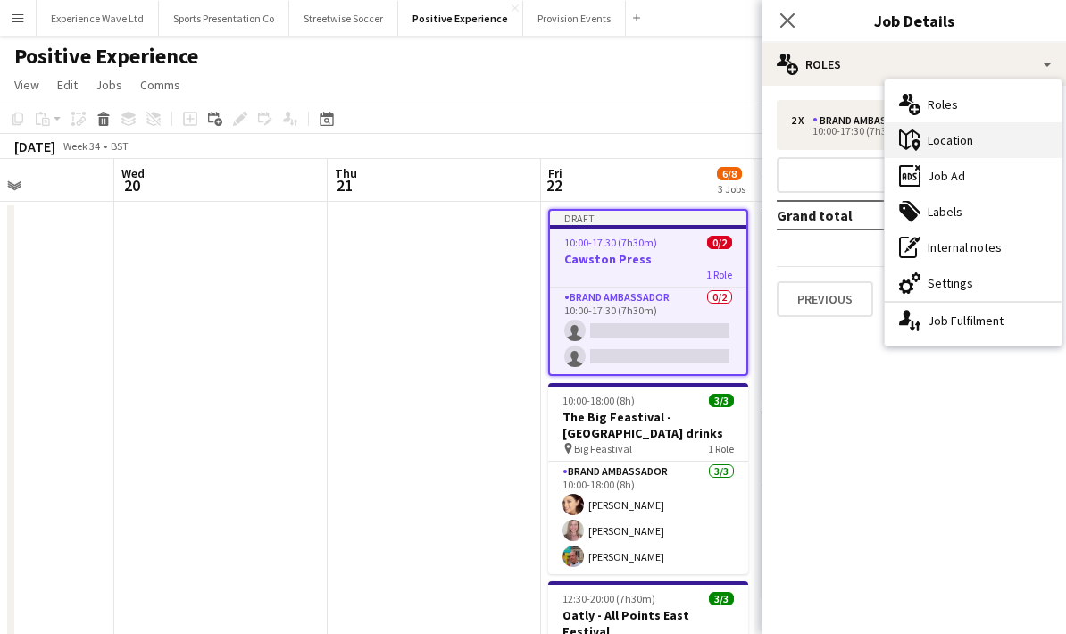
click at [962, 151] on div "maps-pin-1 Location" at bounding box center [973, 140] width 177 height 36
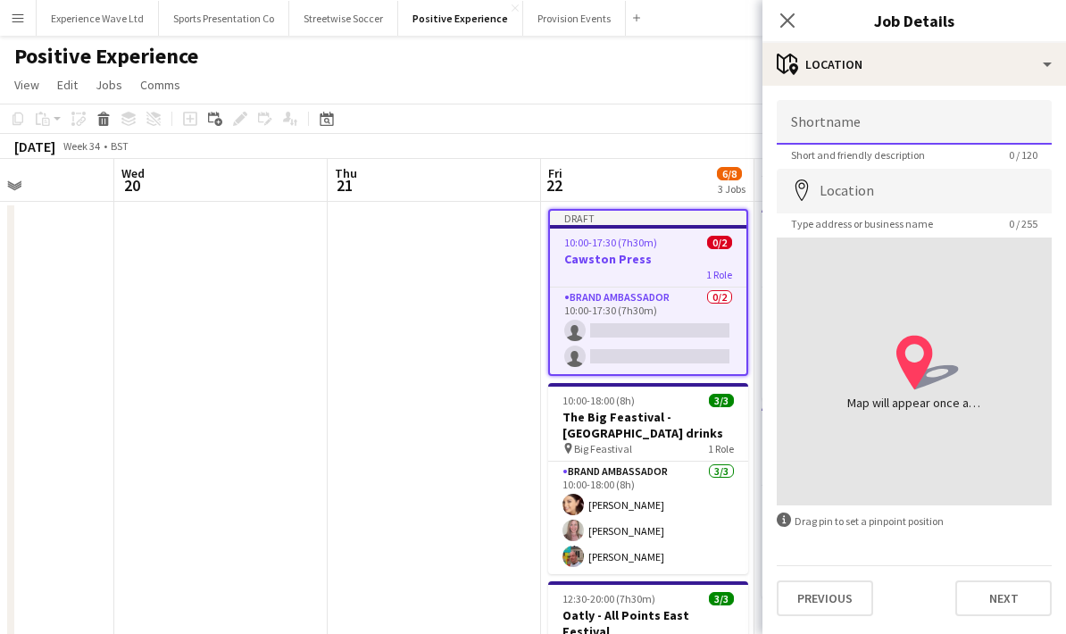
click at [840, 118] on input "Shortname" at bounding box center [914, 122] width 275 height 45
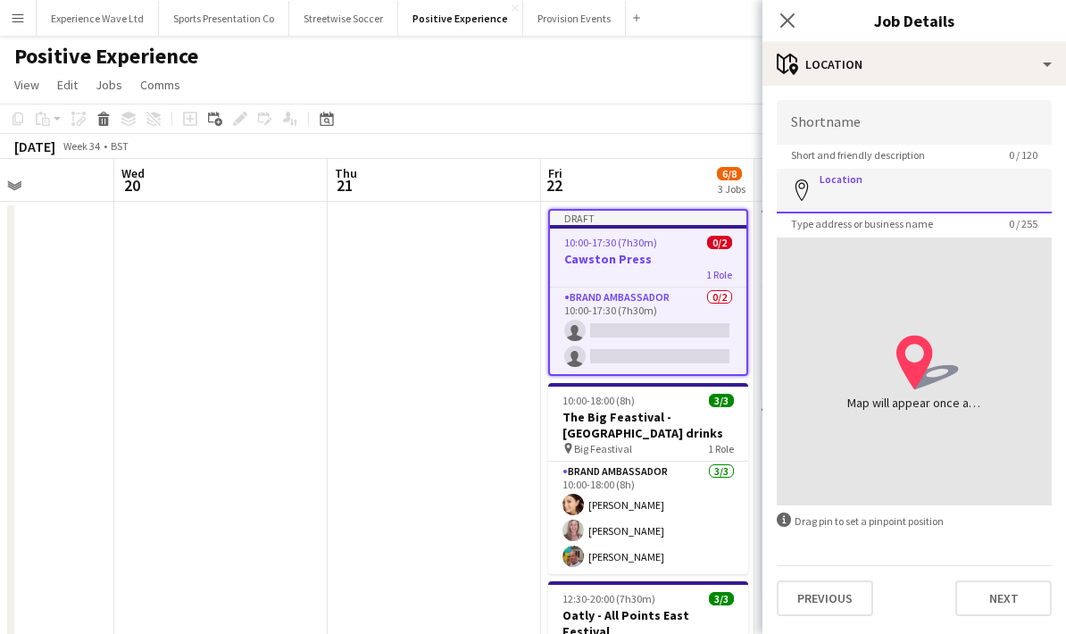
click at [851, 192] on input "Location" at bounding box center [914, 191] width 275 height 45
paste input "**********"
type input "**********"
drag, startPoint x: 1038, startPoint y: 197, endPoint x: 771, endPoint y: 186, distance: 267.2
click at [771, 186] on form "**********" at bounding box center [914, 358] width 304 height 516
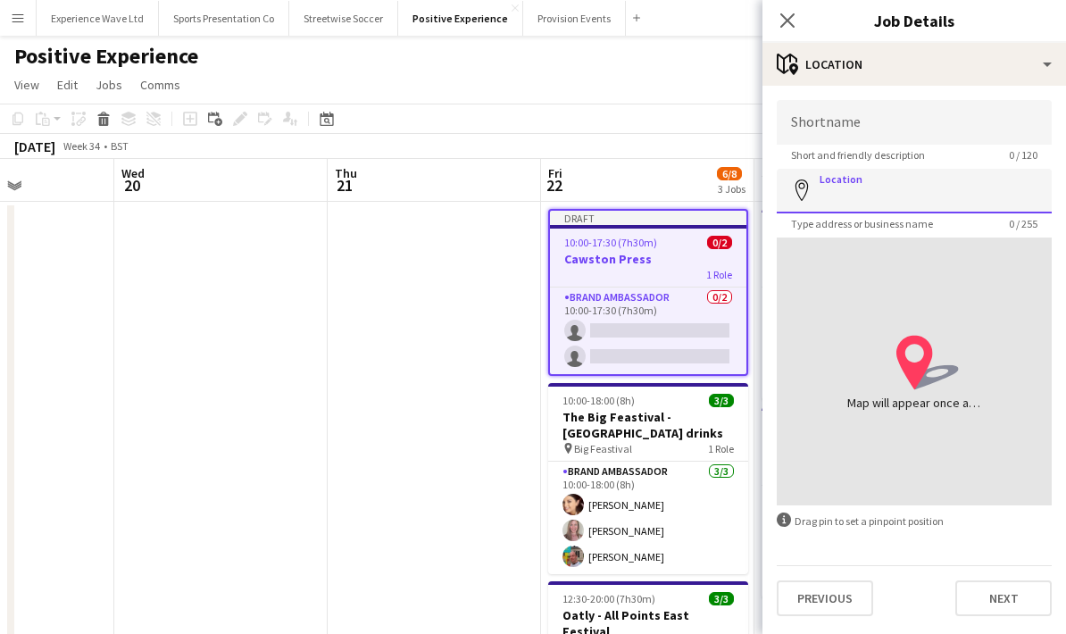
click at [842, 196] on input "Location" at bounding box center [914, 191] width 275 height 45
paste input "**********"
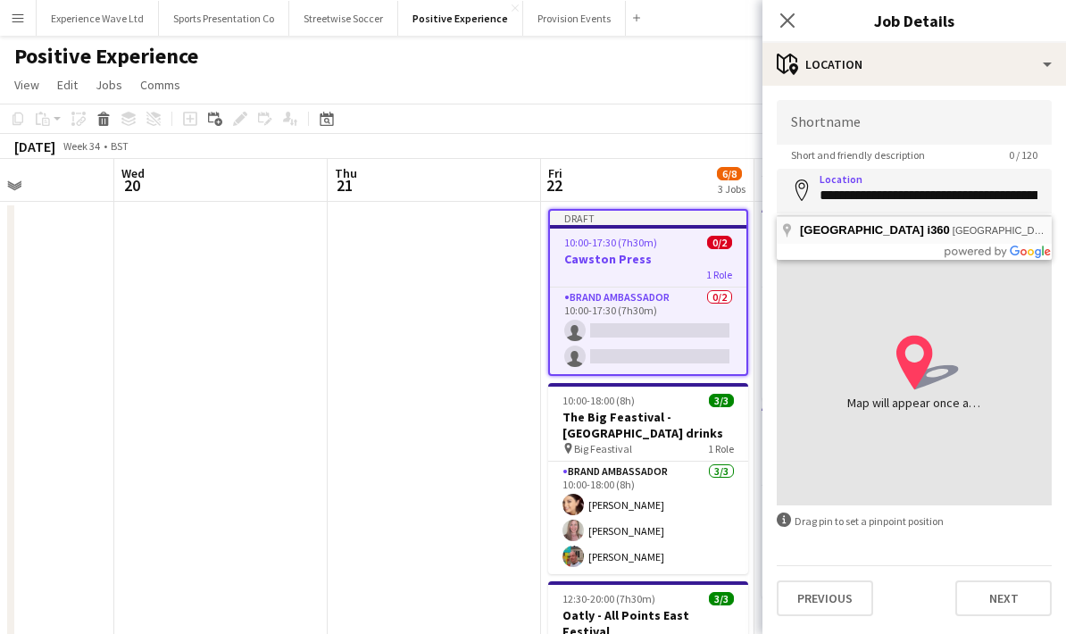
type input "**********"
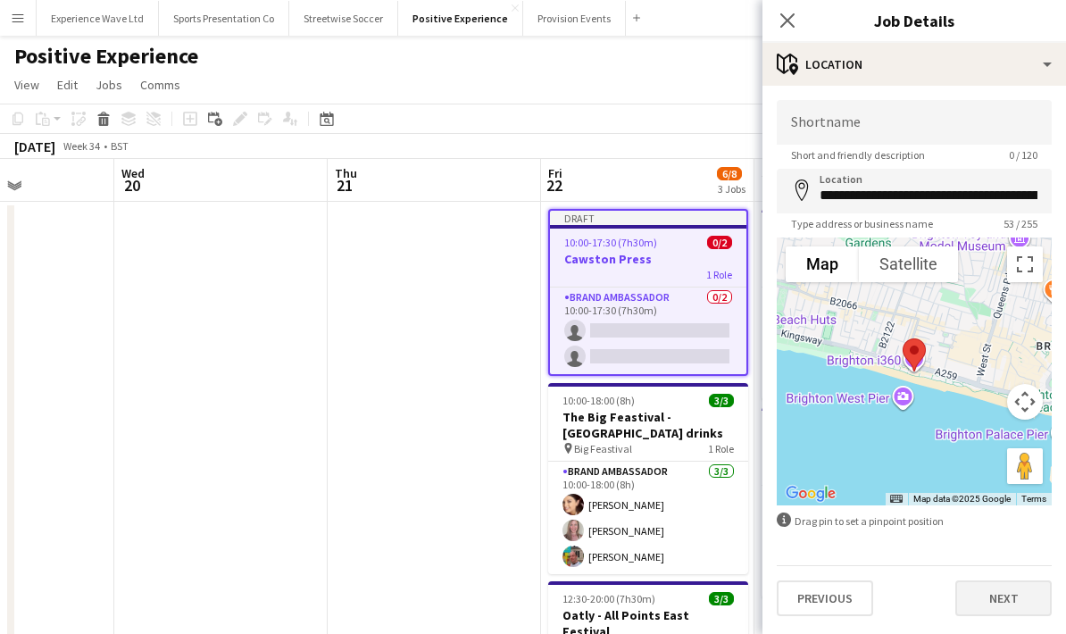
click at [994, 608] on button "Next" at bounding box center [1003, 598] width 96 height 36
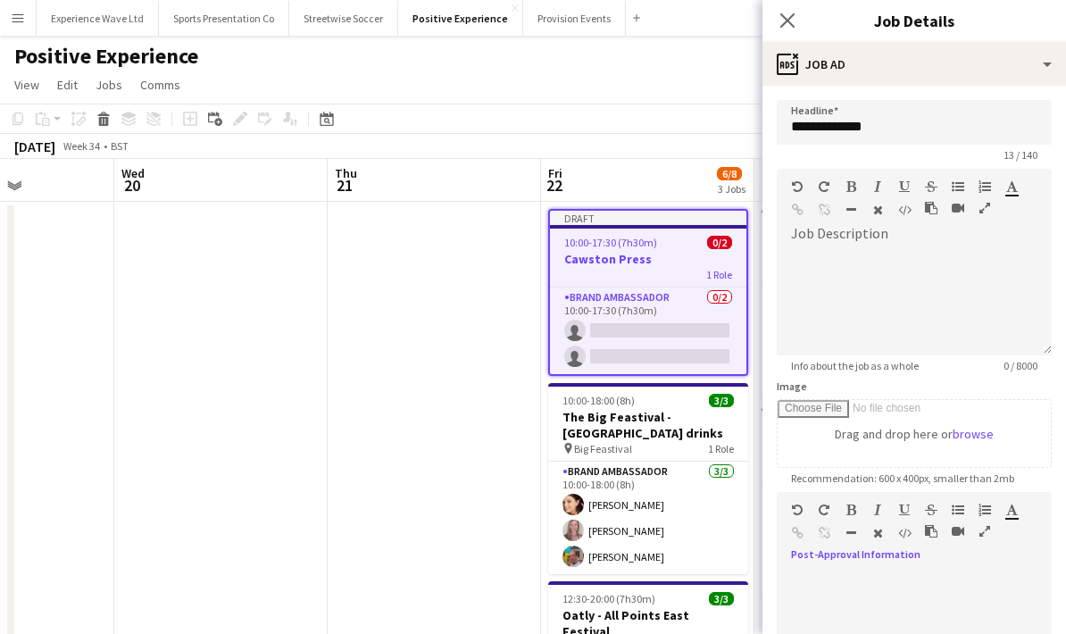
scroll to position [115, 0]
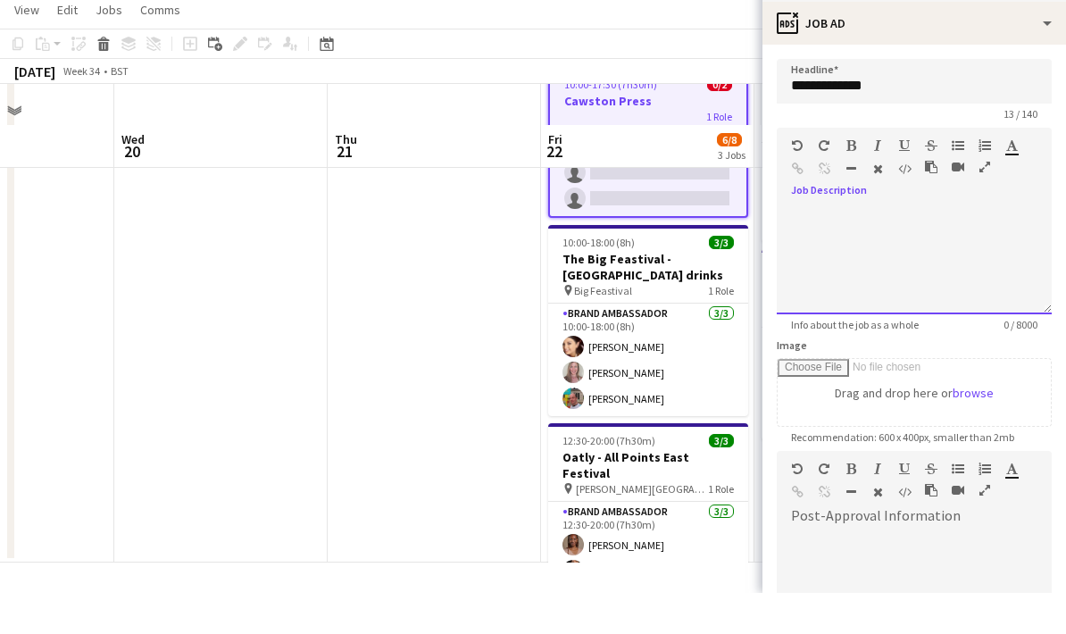
click at [809, 248] on div at bounding box center [914, 301] width 275 height 107
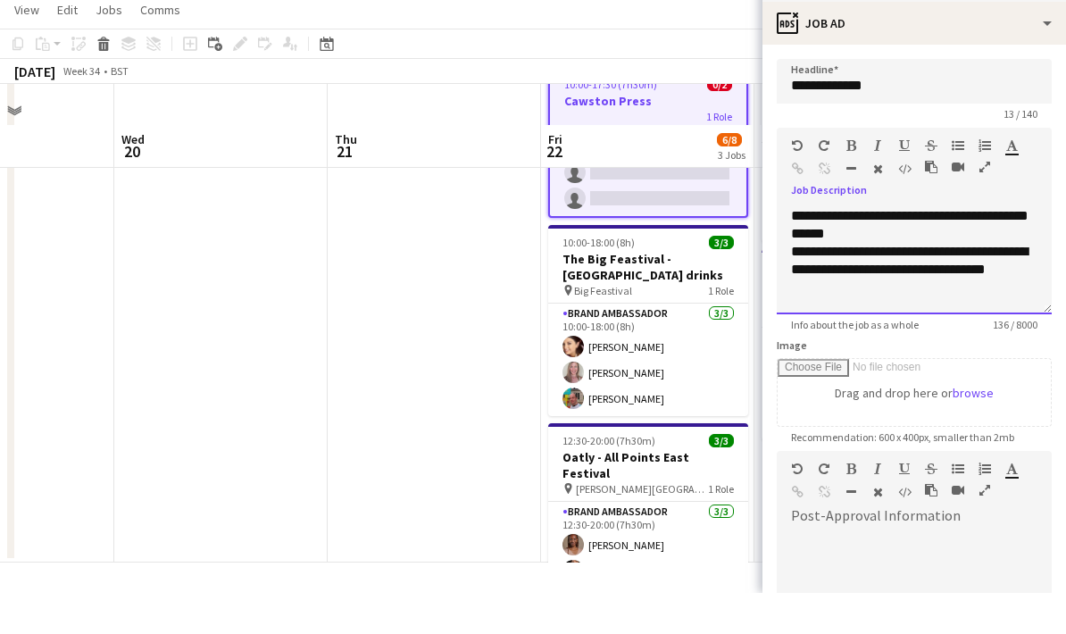
click at [878, 248] on div "**********" at bounding box center [914, 301] width 275 height 107
click at [1039, 271] on div "**********" at bounding box center [914, 301] width 275 height 107
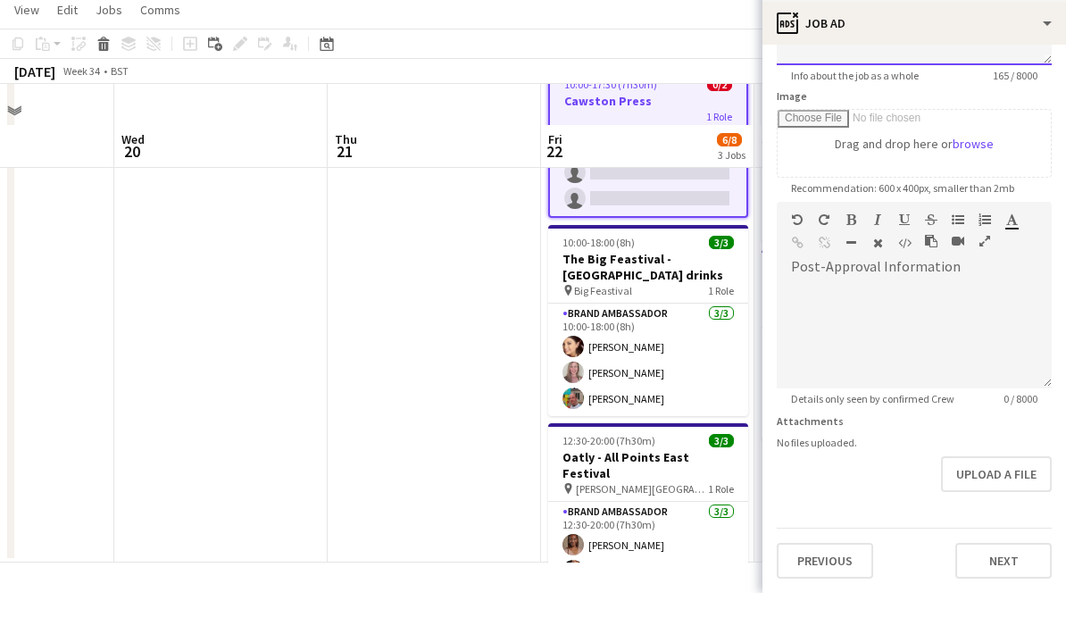
scroll to position [251, 0]
click at [989, 584] on button "Next" at bounding box center [1003, 602] width 96 height 36
type input "*******"
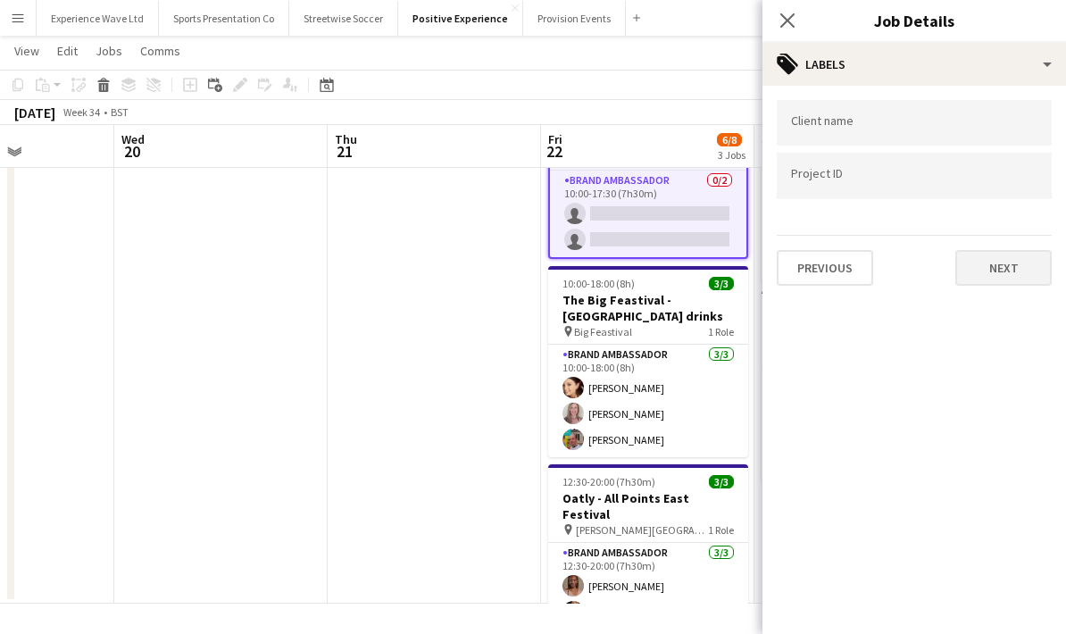
click at [1016, 280] on button "Next" at bounding box center [1003, 268] width 96 height 36
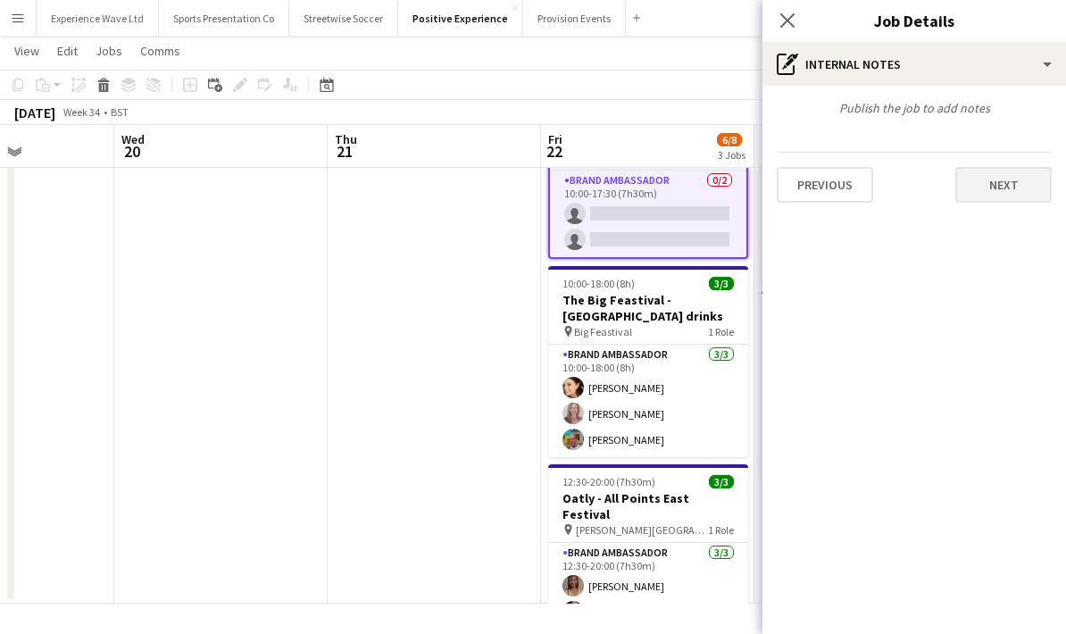
click at [1025, 196] on button "Next" at bounding box center [1003, 185] width 96 height 36
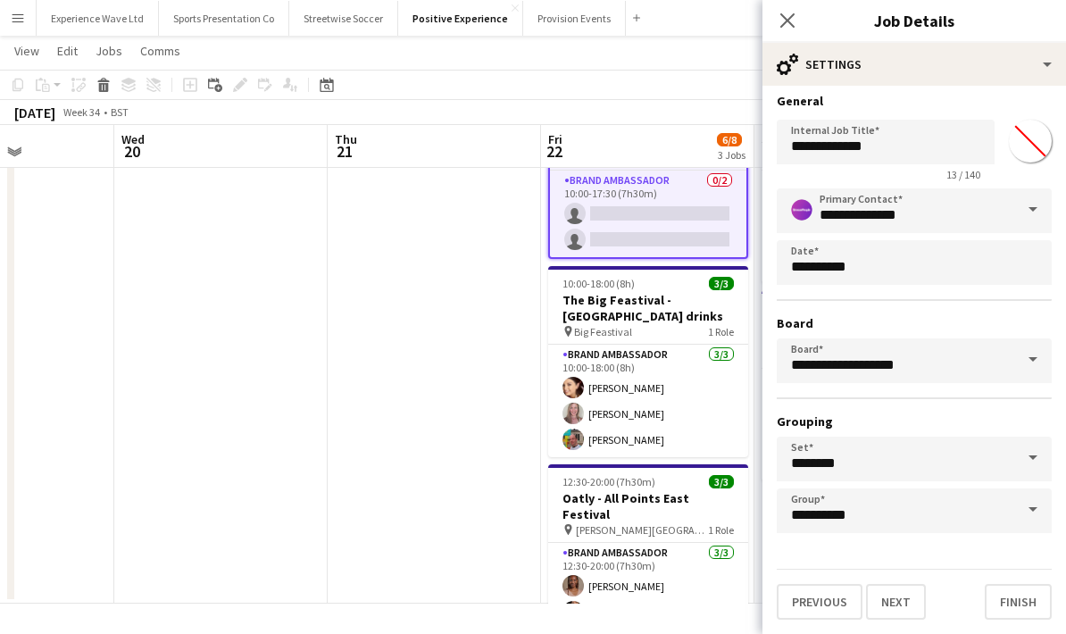
scroll to position [12, 0]
click at [895, 137] on body "Menu Boards Boards Boards All jobs Status Workforce Workforce My Workforce Recr…" at bounding box center [533, 259] width 1066 height 749
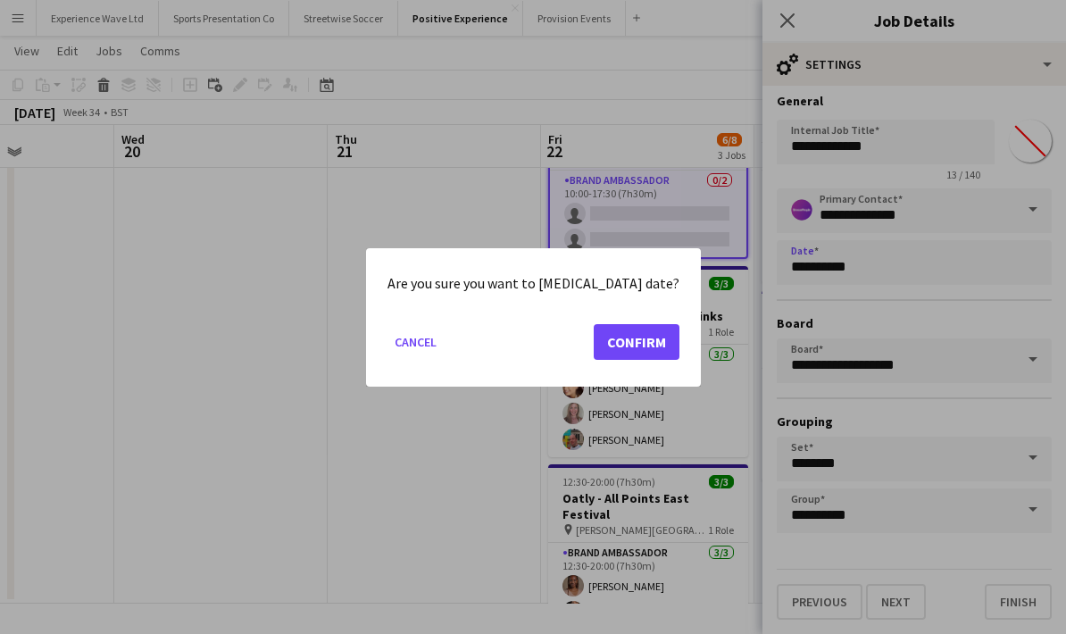
scroll to position [0, 0]
click at [442, 351] on button "Cancel" at bounding box center [415, 341] width 56 height 29
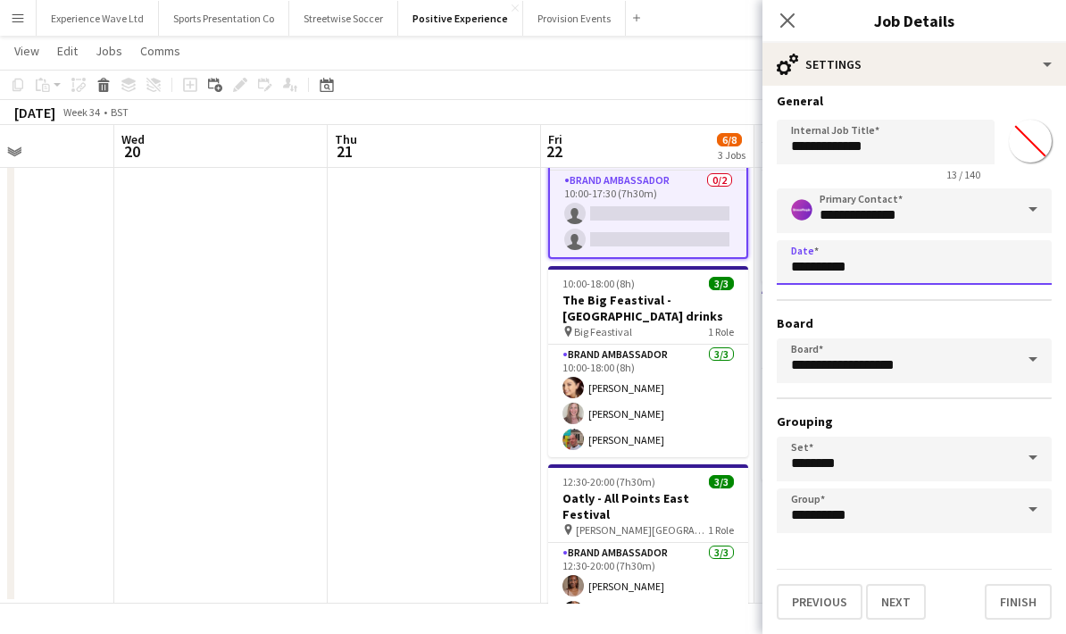
scroll to position [12, 0]
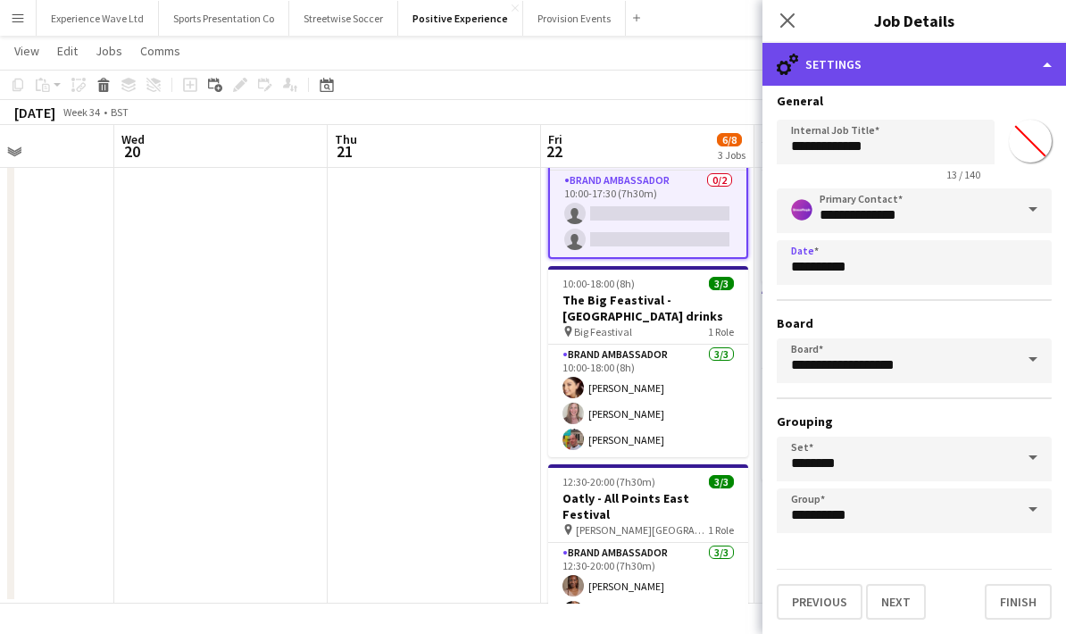
click at [907, 56] on div "cog-double-3 Settings" at bounding box center [914, 64] width 304 height 43
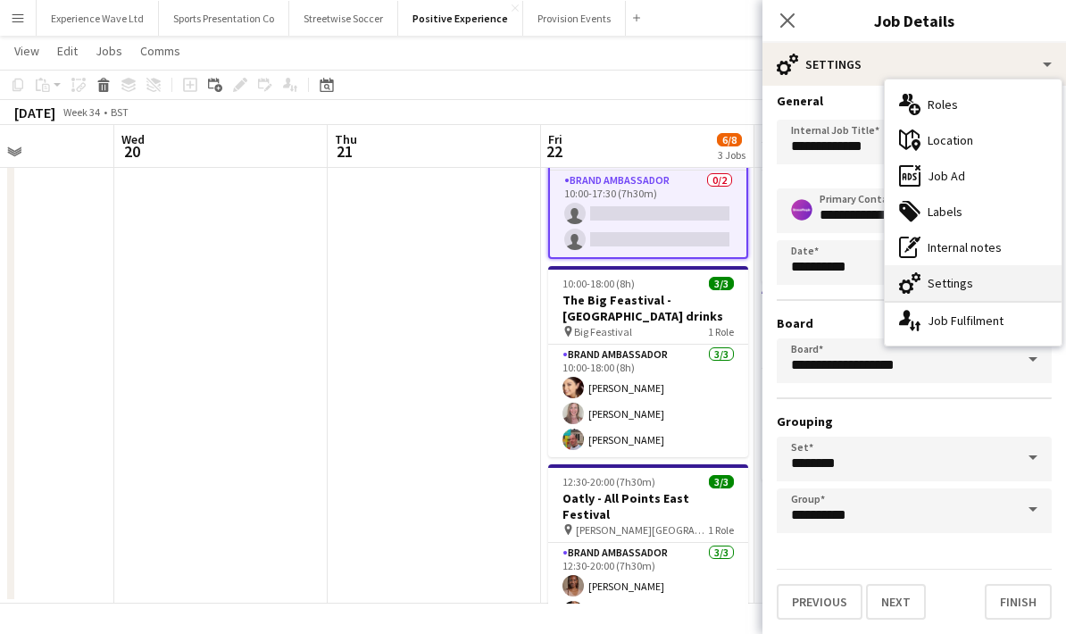
click at [954, 289] on div "cog-double-3 Settings" at bounding box center [973, 283] width 177 height 36
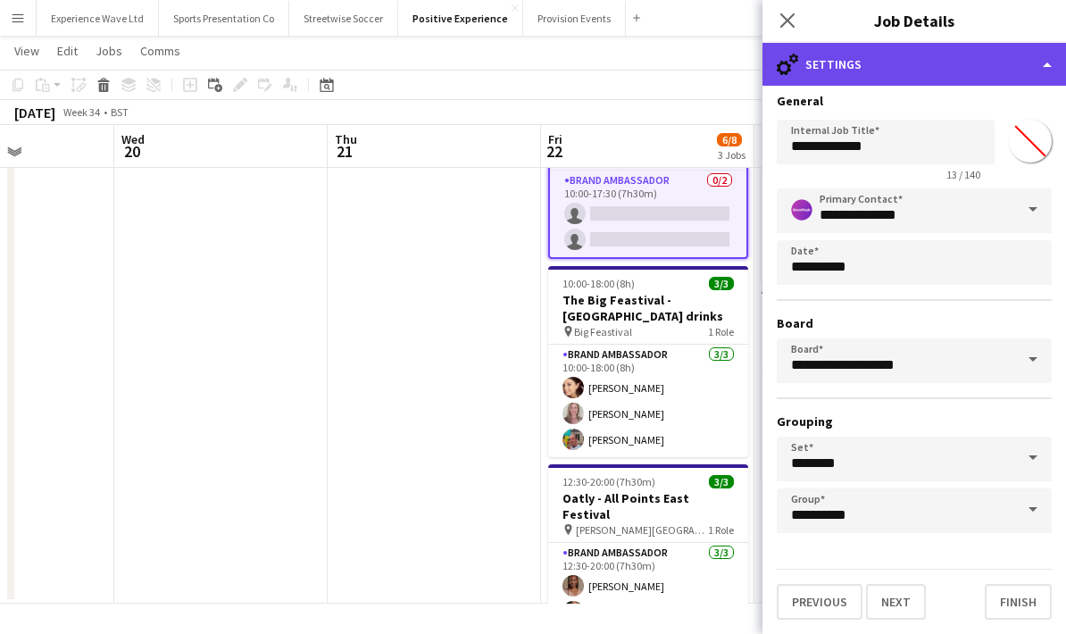
click at [869, 67] on div "cog-double-3 Settings" at bounding box center [914, 64] width 304 height 43
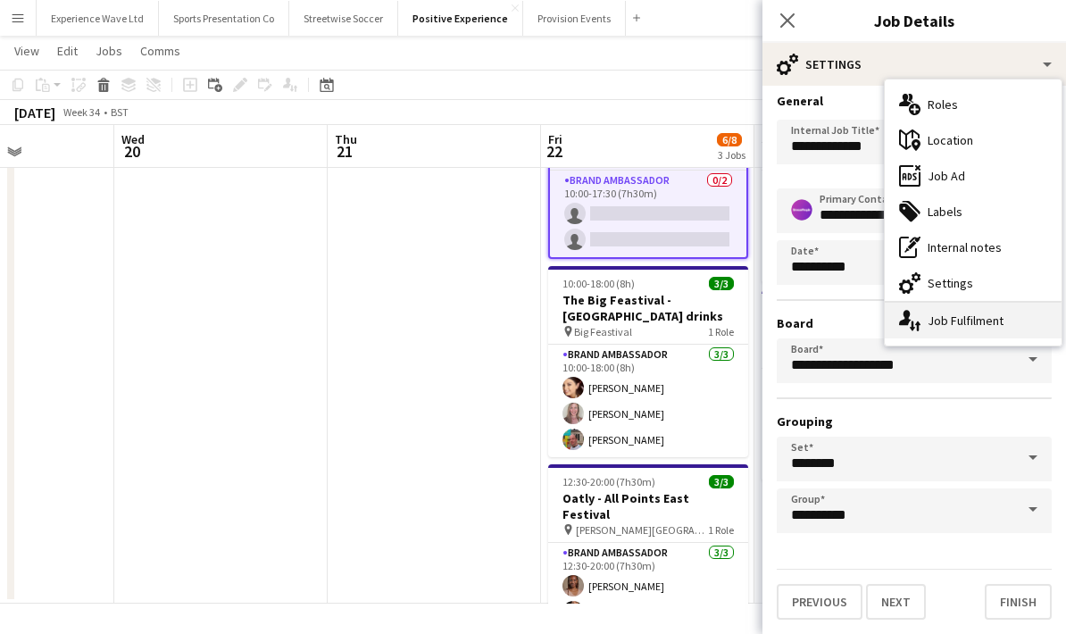
click at [964, 337] on div "single-neutral-actions-up-down Job Fulfilment" at bounding box center [973, 321] width 177 height 36
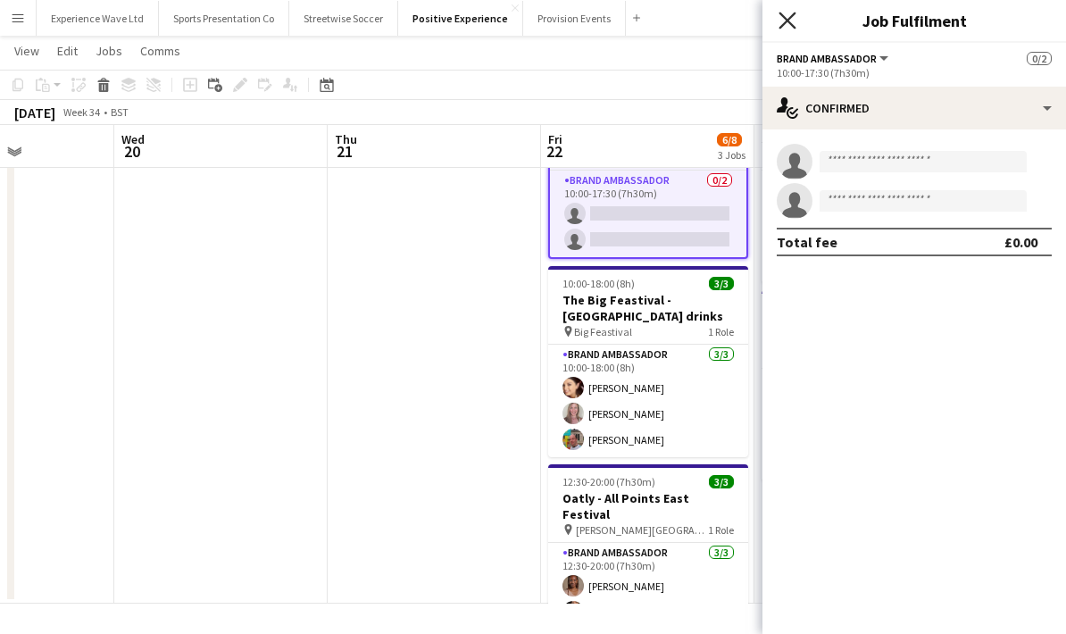
click at [795, 16] on icon "Close pop-in" at bounding box center [787, 20] width 17 height 17
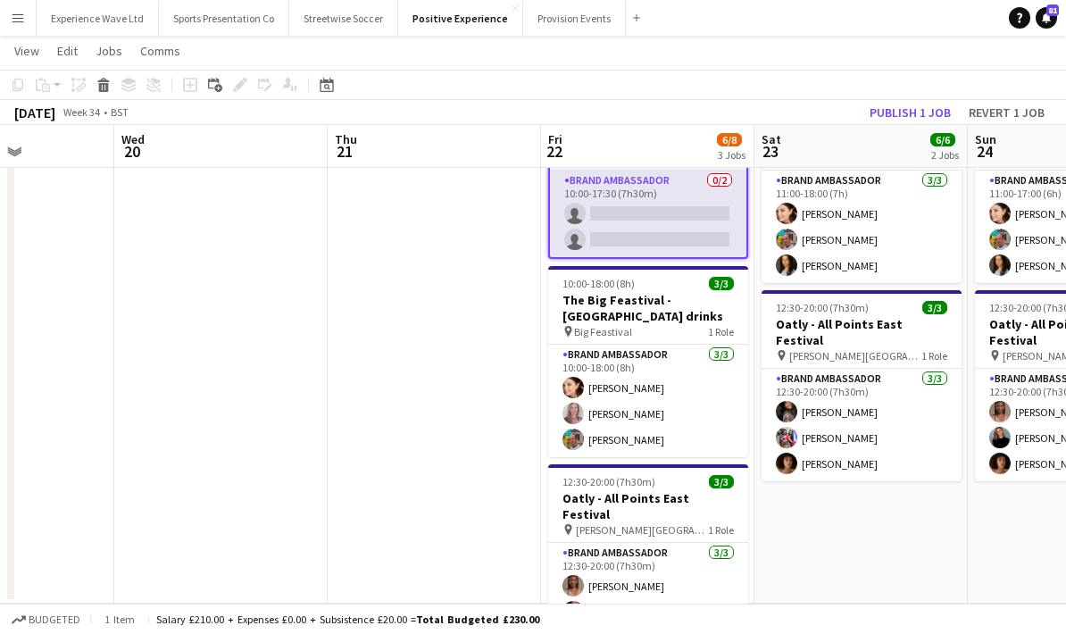
scroll to position [0, 526]
click at [670, 229] on app-card-role "Brand Ambassador 0/2 10:00-17:30 (7h30m) single-neutral-actions single-neutral-…" at bounding box center [648, 214] width 196 height 87
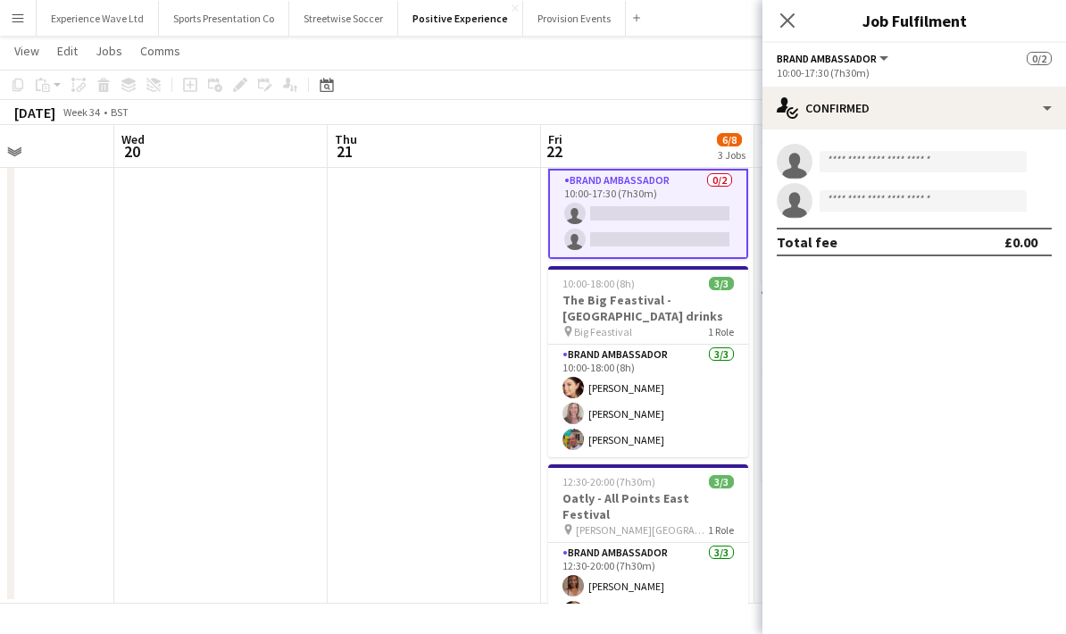
click at [476, 314] on app-date-cell at bounding box center [434, 344] width 213 height 519
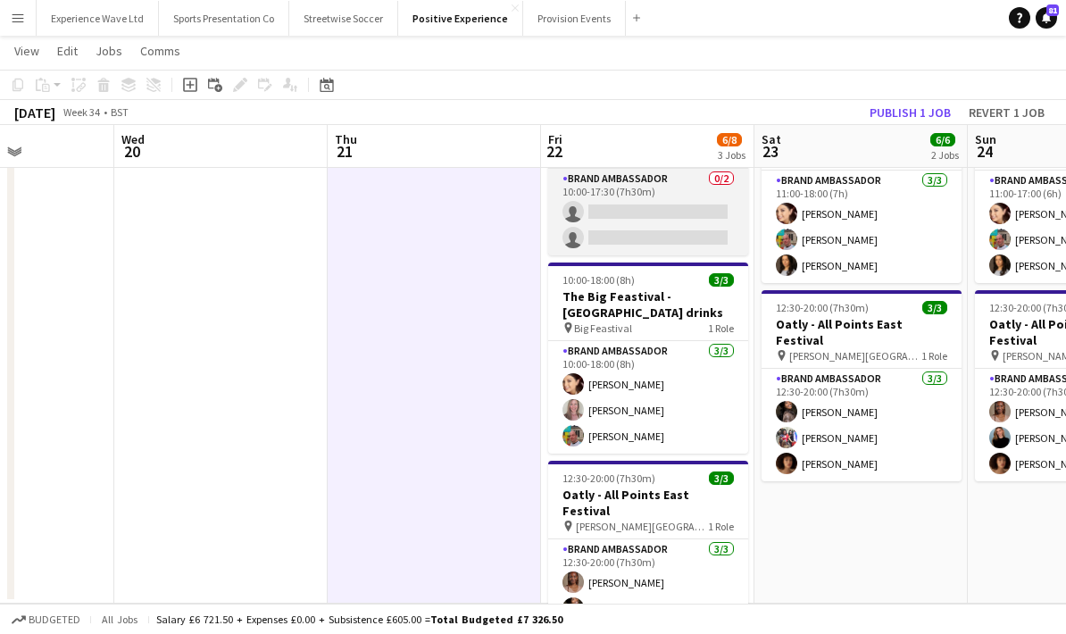
click at [625, 207] on app-card-role "Brand Ambassador 0/2 10:00-17:30 (7h30m) single-neutral-actions single-neutral-…" at bounding box center [648, 212] width 200 height 87
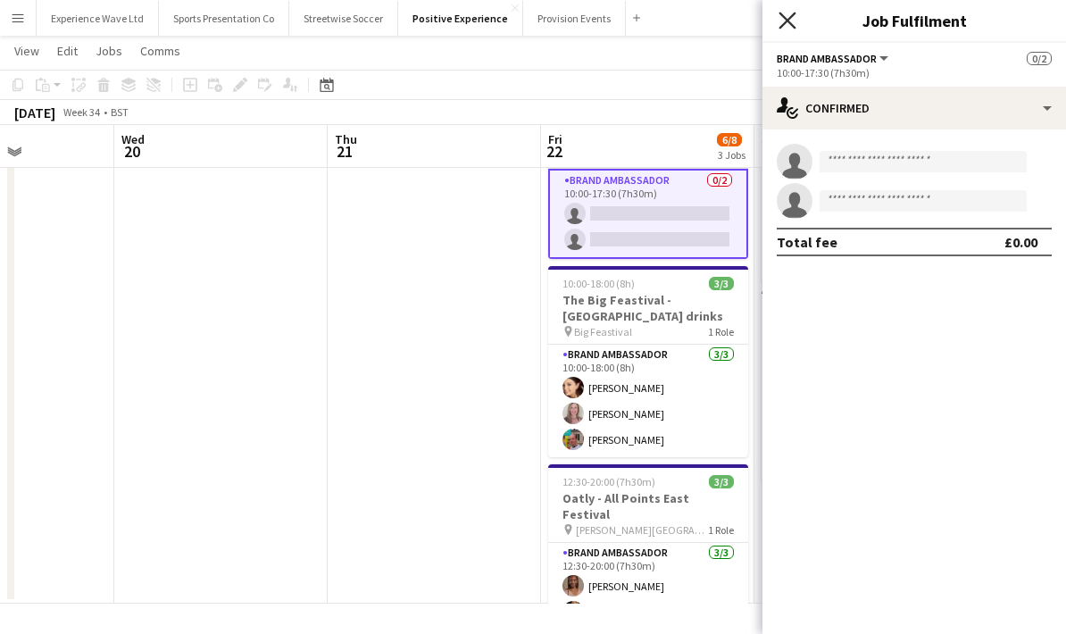
click at [788, 27] on icon "Close pop-in" at bounding box center [787, 20] width 17 height 17
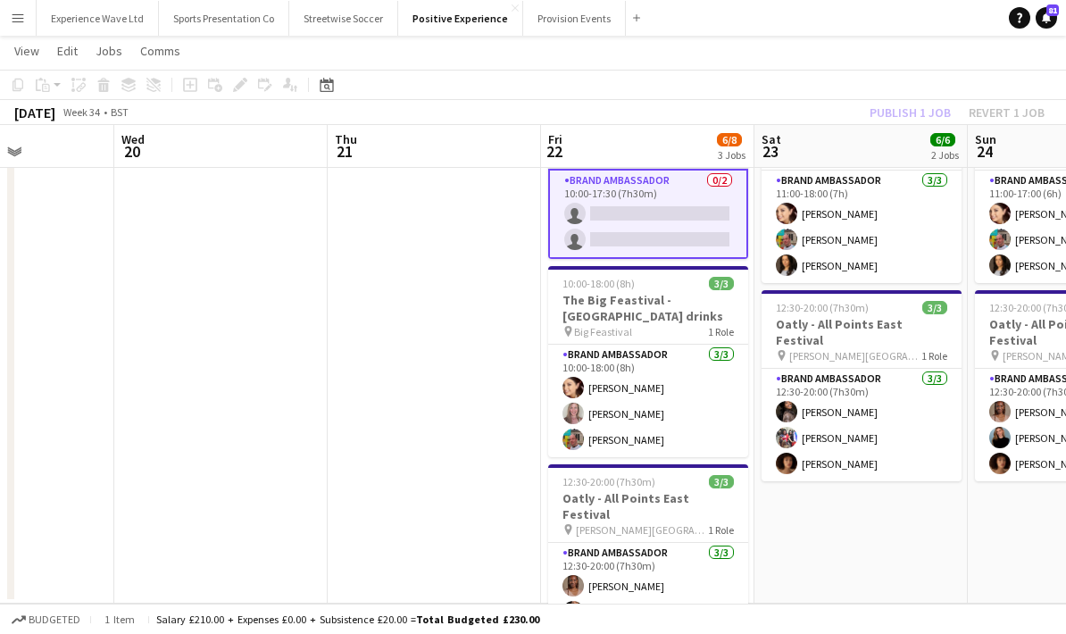
click at [893, 117] on div "Publish 1 job Revert 1 job" at bounding box center [957, 112] width 218 height 23
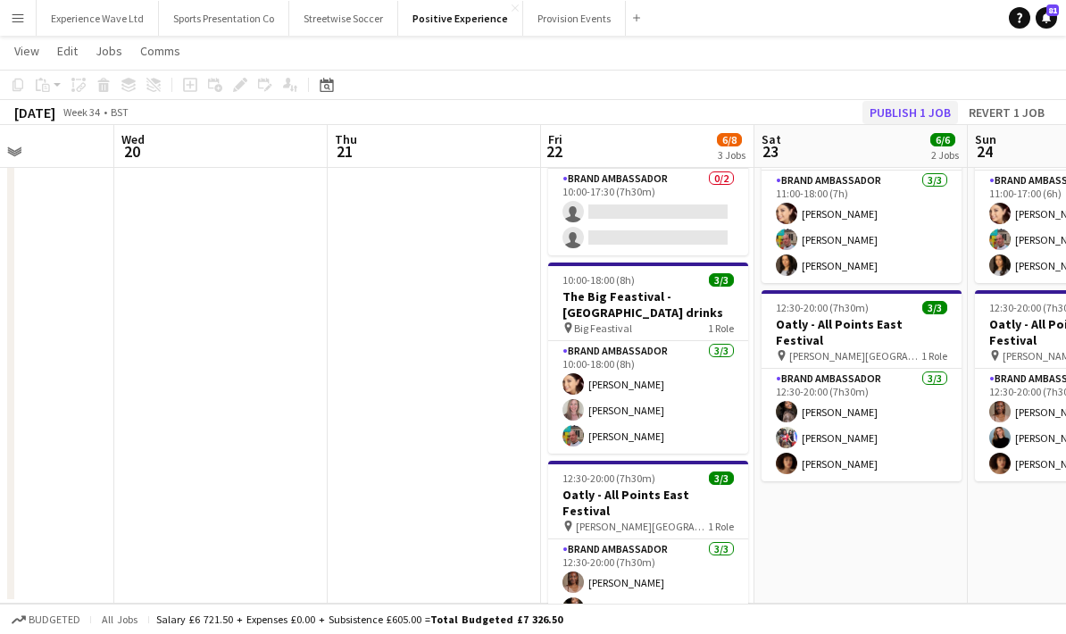
click at [895, 115] on button "Publish 1 job" at bounding box center [910, 112] width 96 height 23
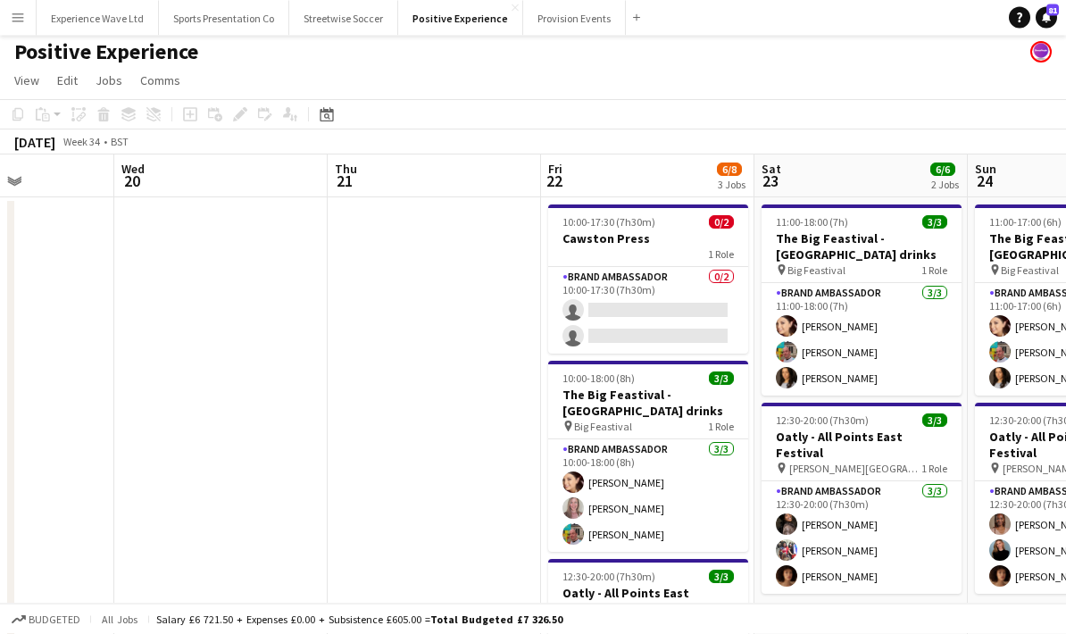
scroll to position [4, 0]
click at [862, 630] on app-date-cell "11:00-18:00 (7h) 3/3 The Big Feastival - Belvoir Farm drinks pin Big Feastival …" at bounding box center [860, 493] width 213 height 593
click at [195, 116] on icon "Add job" at bounding box center [190, 114] width 14 height 14
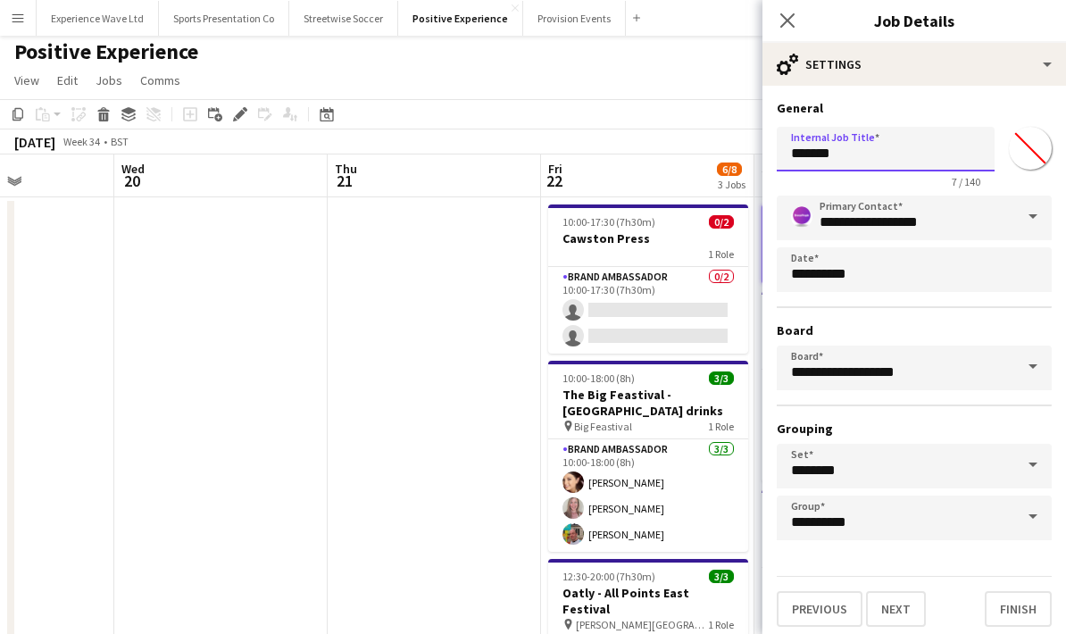
click at [852, 155] on input "*******" at bounding box center [886, 149] width 218 height 45
type input "*"
type input "**********"
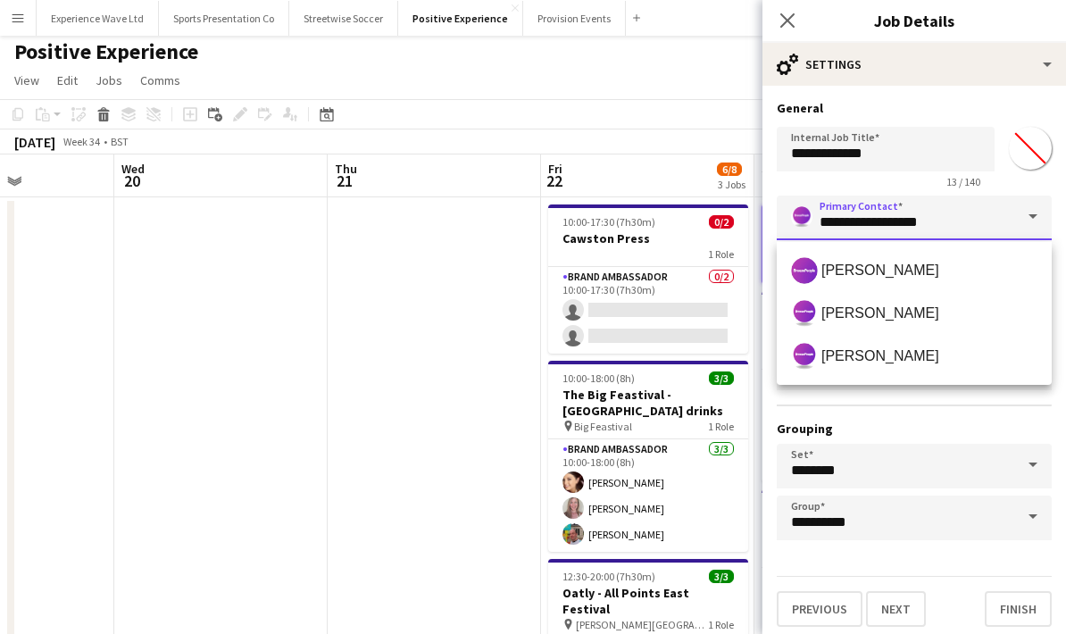
click at [917, 222] on input "**********" at bounding box center [914, 218] width 275 height 45
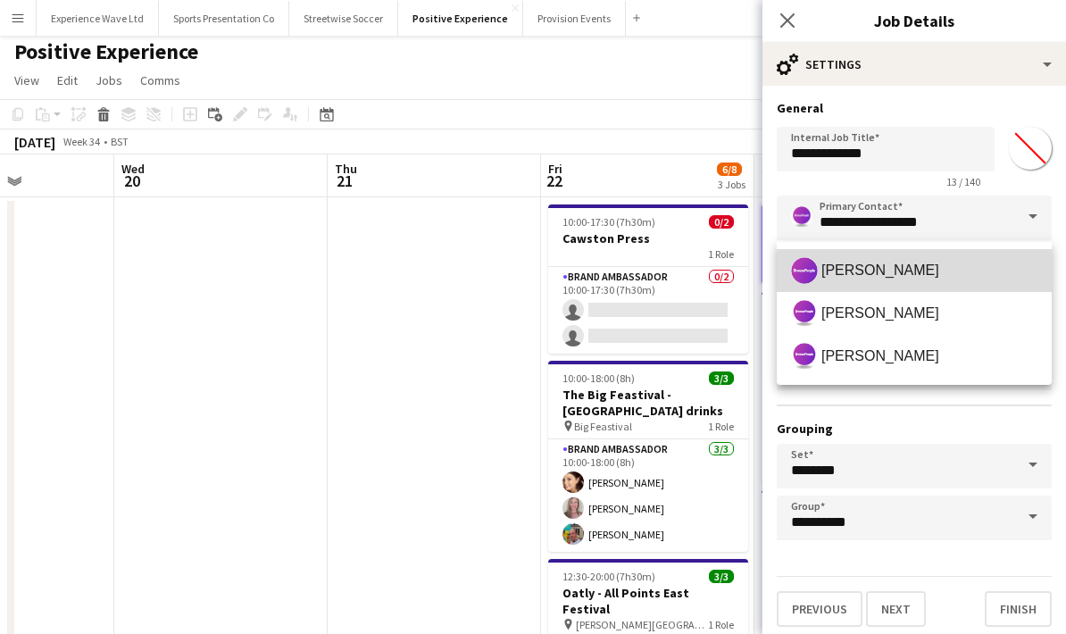
click at [900, 277] on span "Lucy Carpenter" at bounding box center [880, 270] width 118 height 17
type input "**********"
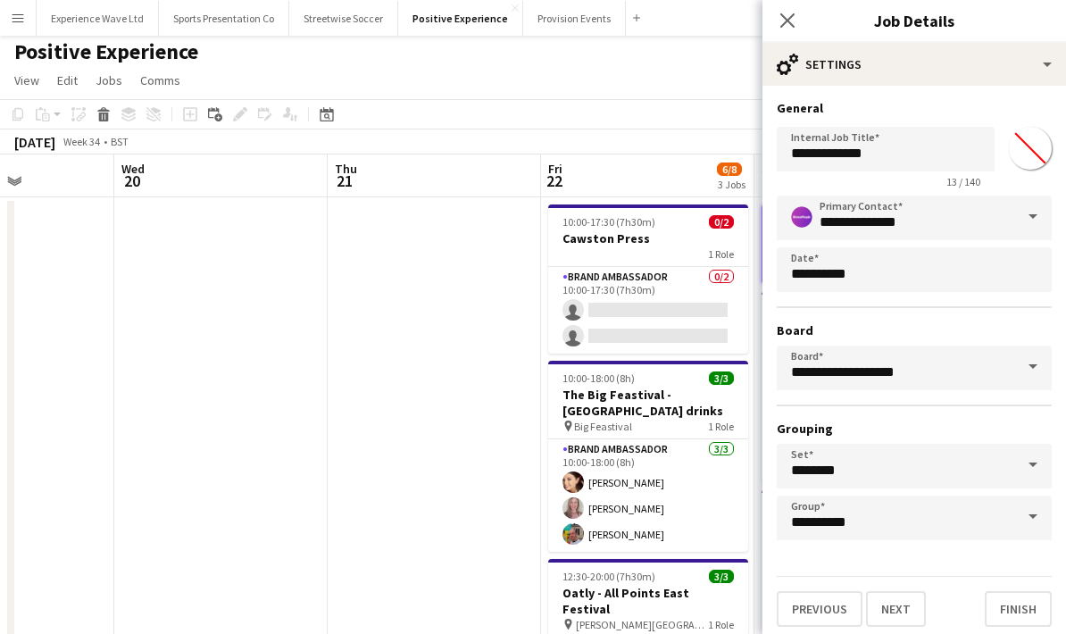
click at [904, 427] on h3 "Grouping" at bounding box center [914, 429] width 275 height 16
click at [903, 622] on button "Next" at bounding box center [896, 609] width 60 height 36
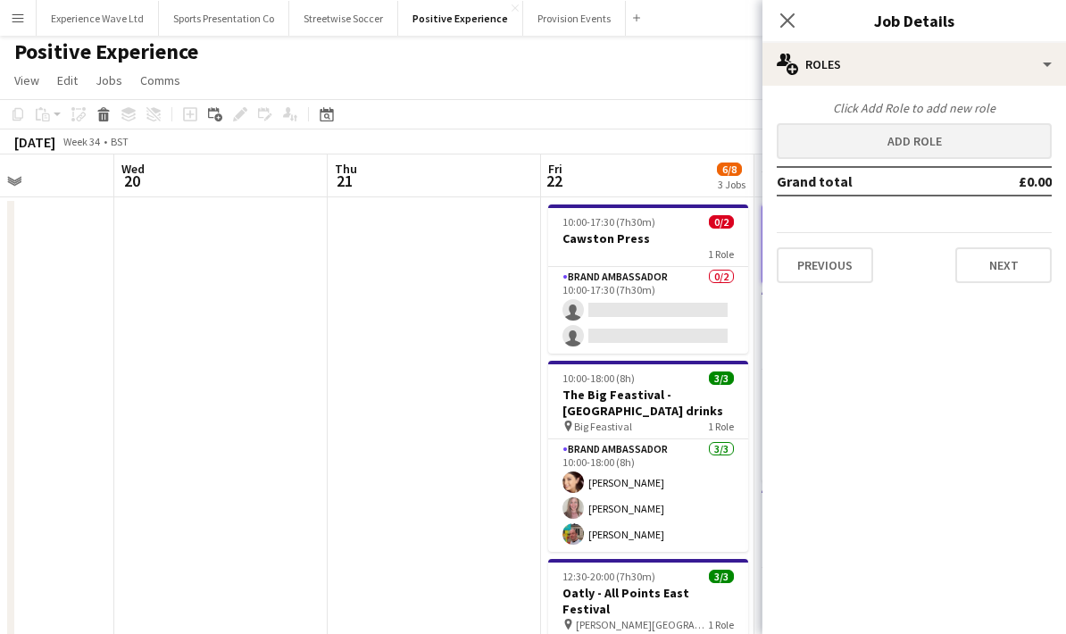
click at [963, 131] on button "Add role" at bounding box center [914, 141] width 275 height 36
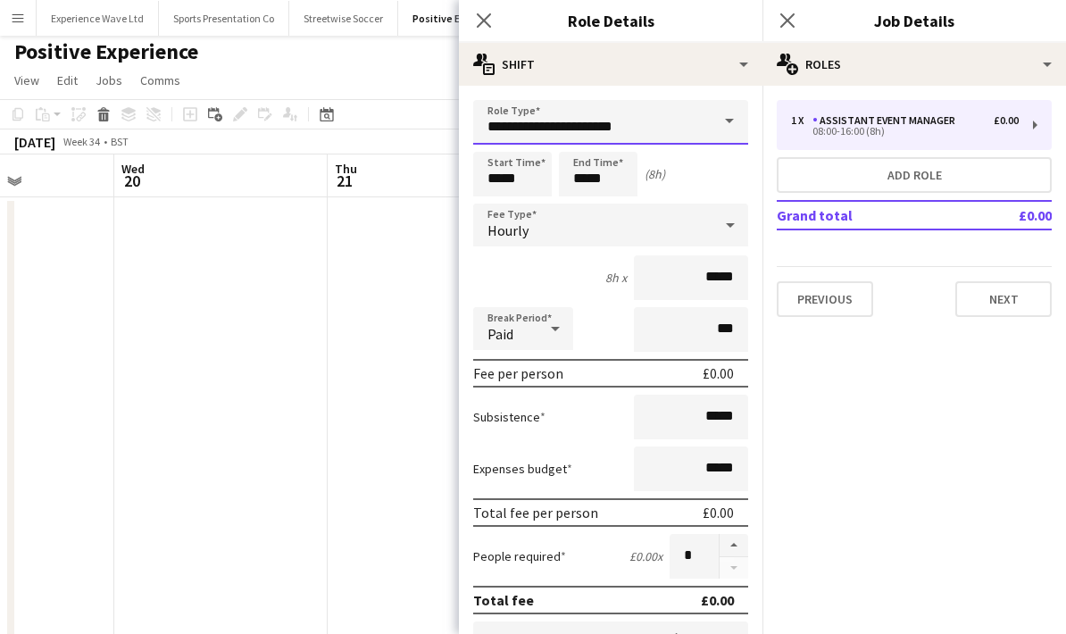
click at [708, 126] on input "**********" at bounding box center [610, 122] width 275 height 45
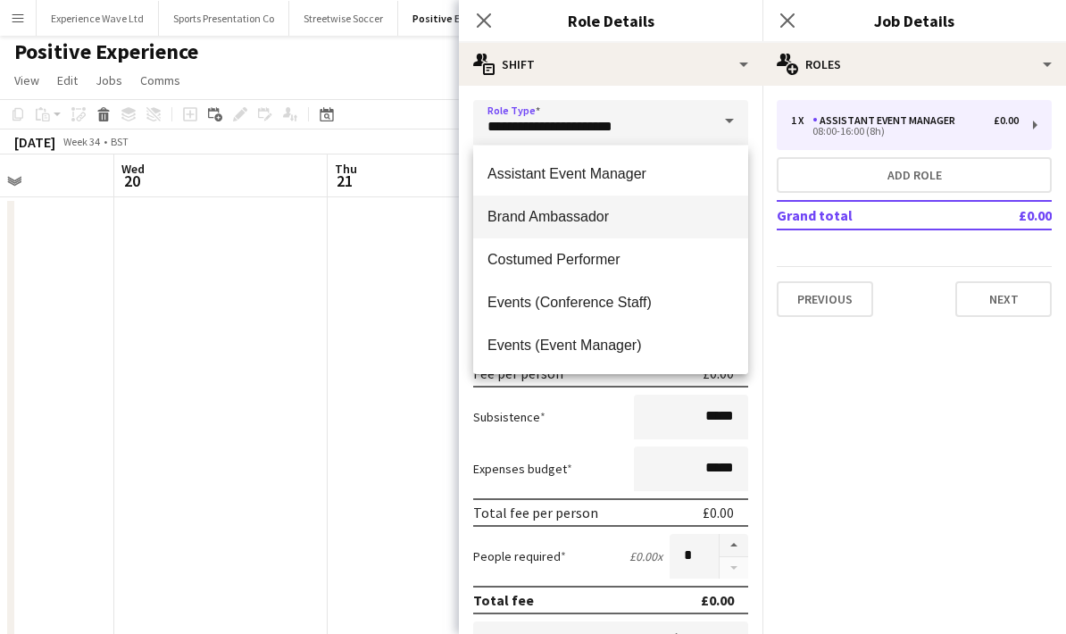
click at [570, 211] on span "Brand Ambassador" at bounding box center [610, 216] width 246 height 17
type input "**********"
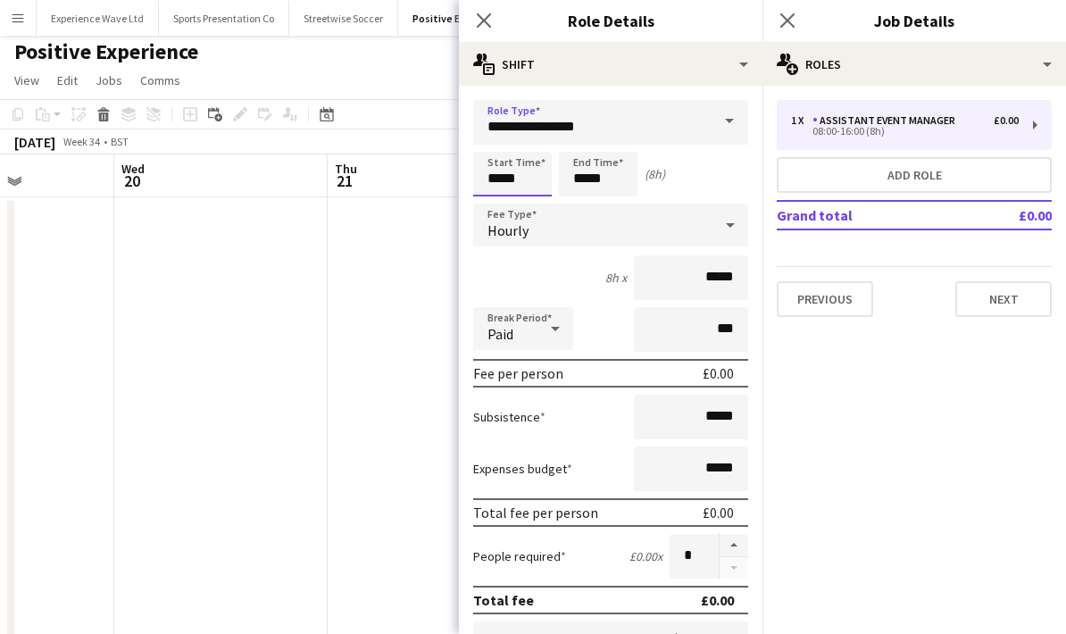
click at [528, 173] on input "*****" at bounding box center [512, 174] width 79 height 45
type input "*****"
click at [585, 176] on input "*****" at bounding box center [598, 174] width 79 height 45
type input "*****"
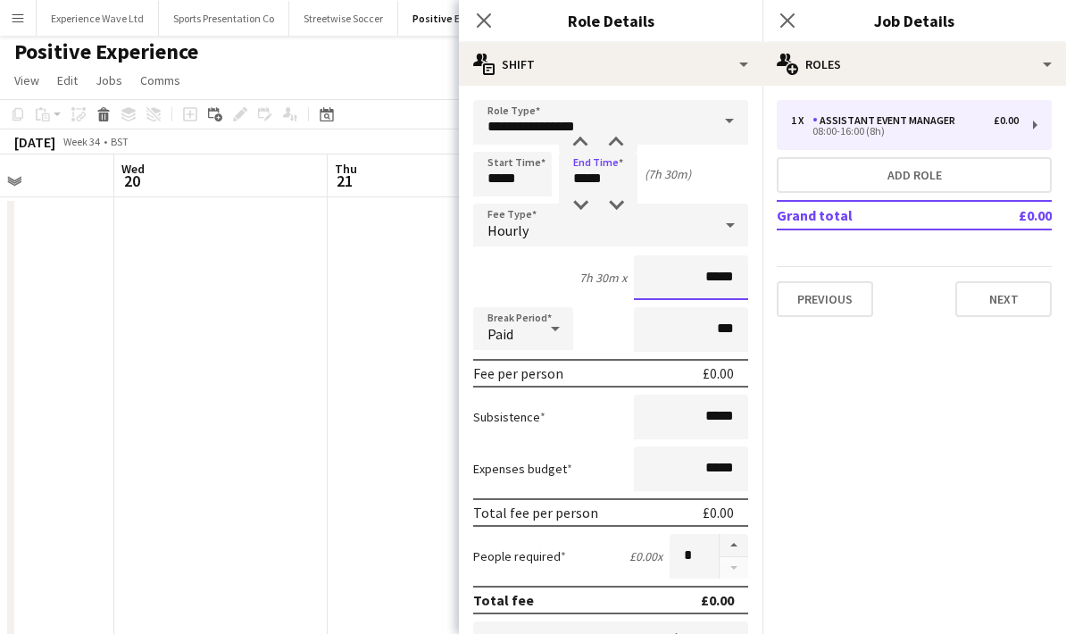
click at [735, 280] on input "*****" at bounding box center [691, 277] width 114 height 45
type input "**"
type input "***"
drag, startPoint x: 734, startPoint y: 424, endPoint x: 745, endPoint y: 433, distance: 13.9
click at [734, 421] on input "*****" at bounding box center [691, 417] width 114 height 45
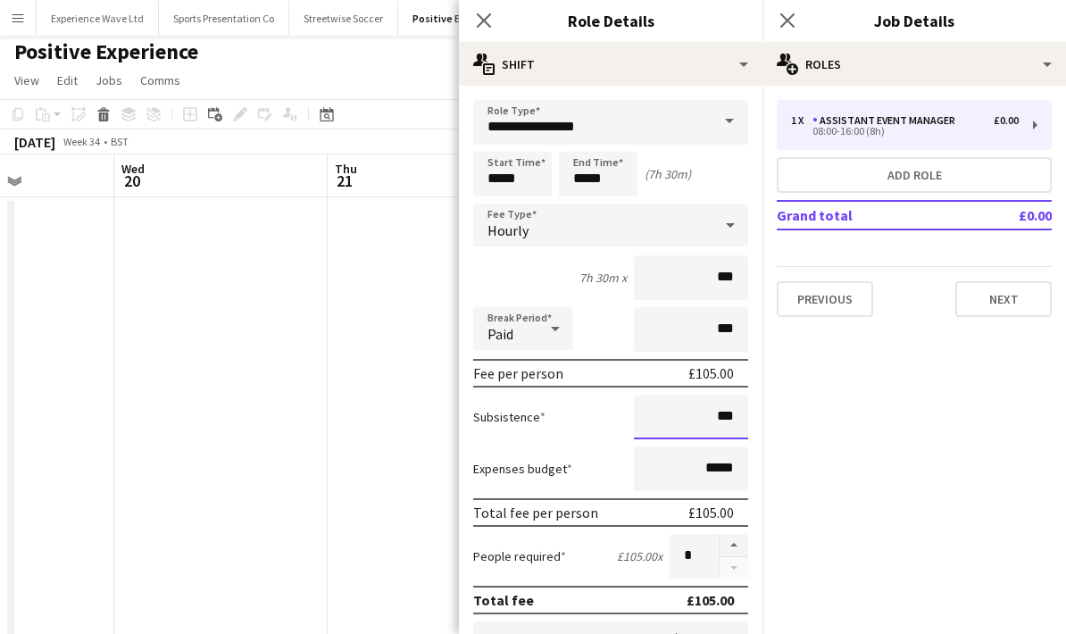
type input "**"
type input "***"
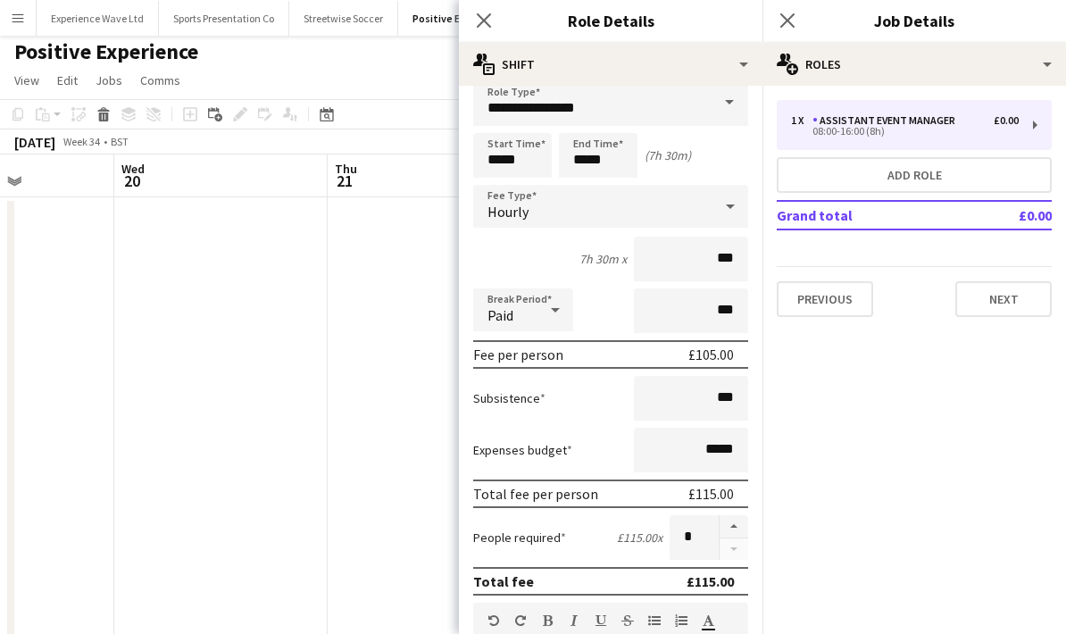
scroll to position [31, 0]
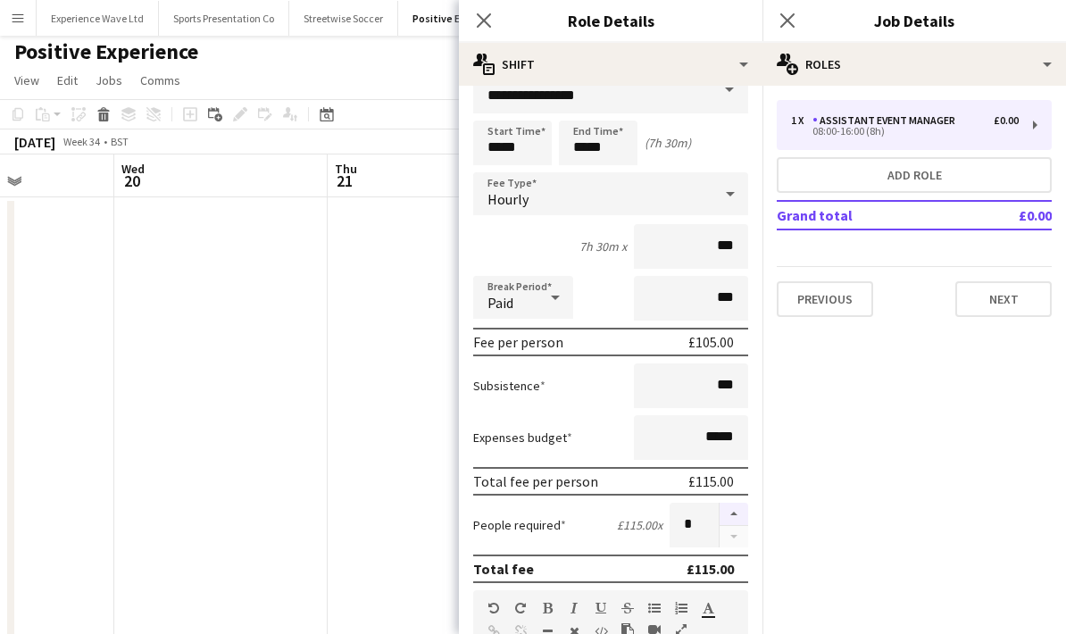
click at [730, 513] on button "button" at bounding box center [734, 514] width 29 height 23
type input "*"
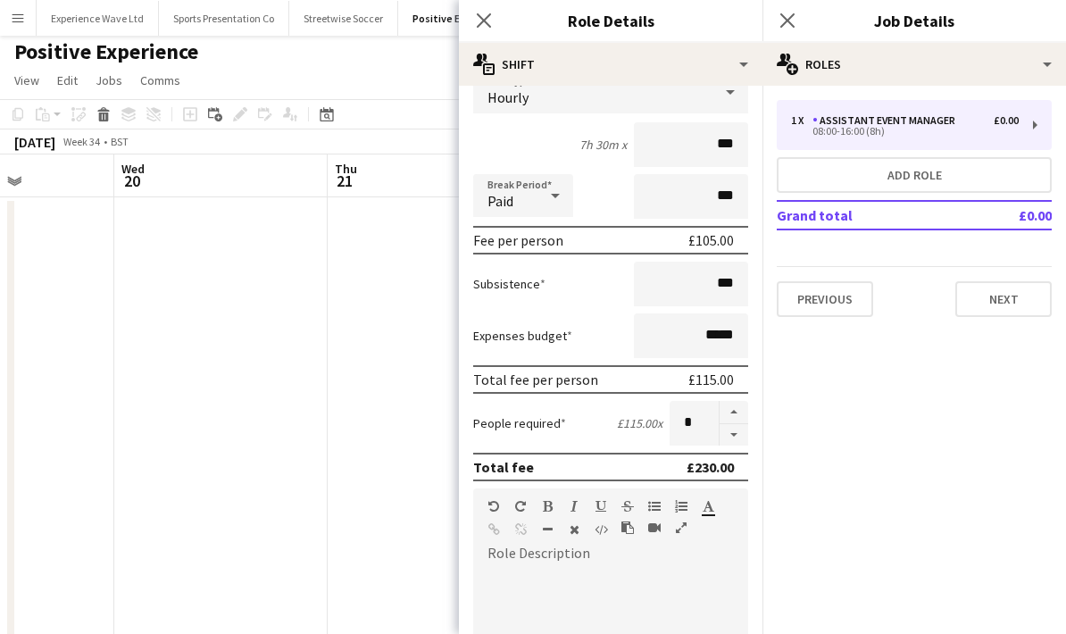
scroll to position [153, 0]
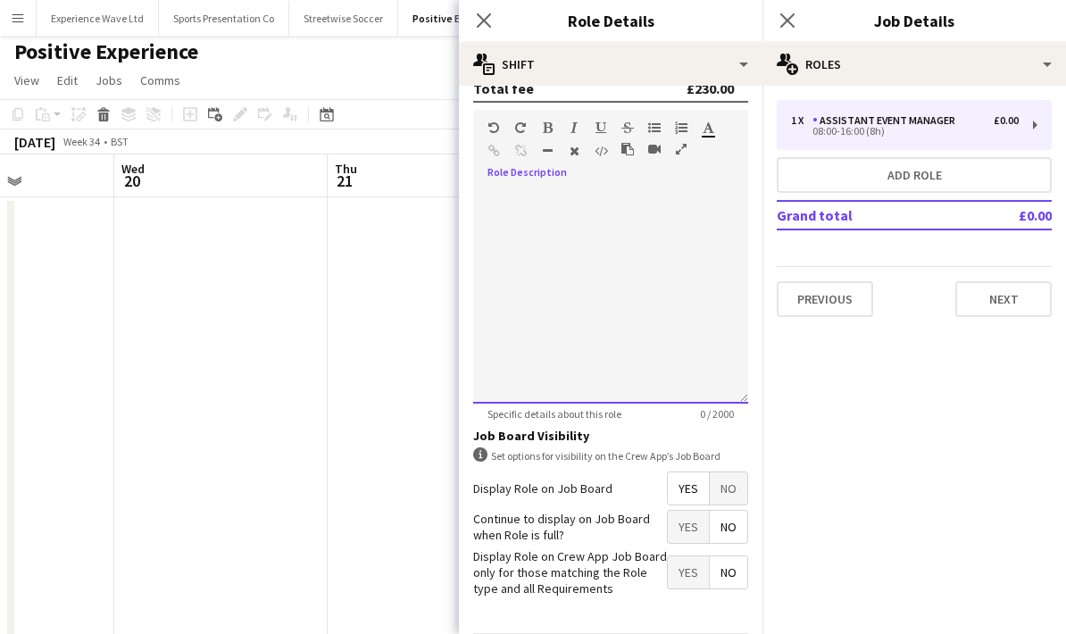
scroll to position [511, 0]
click at [874, 585] on mat-expansion-panel "pencil3 General details 1 x Assistant Event Manager £0.00 08:00-16:00 (8h) Add …" at bounding box center [914, 360] width 304 height 548
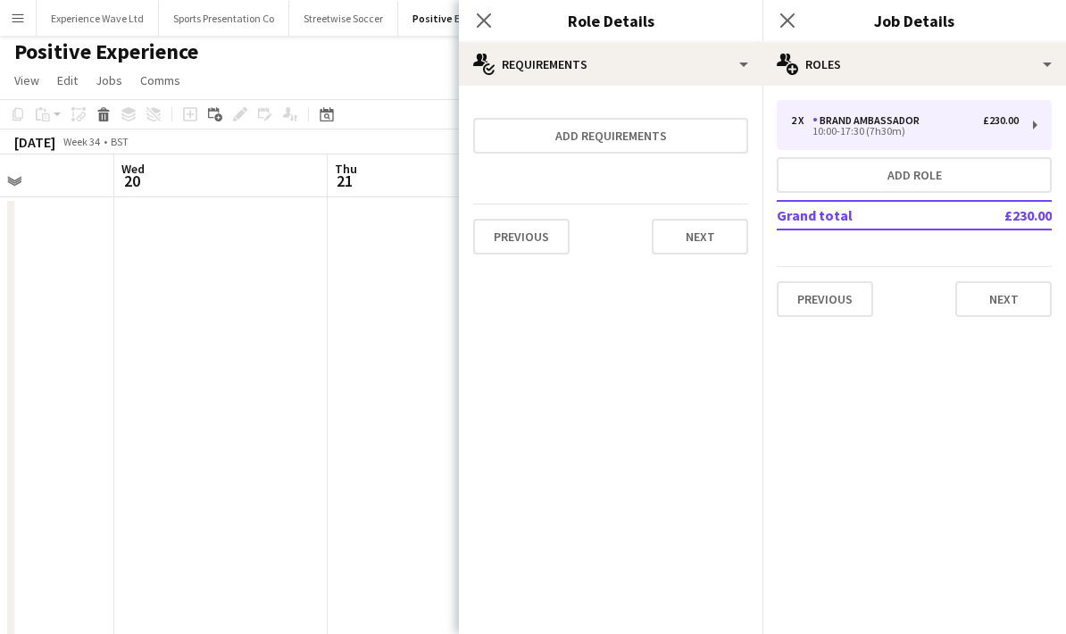
scroll to position [0, 0]
click at [721, 242] on button "Next" at bounding box center [700, 237] width 96 height 36
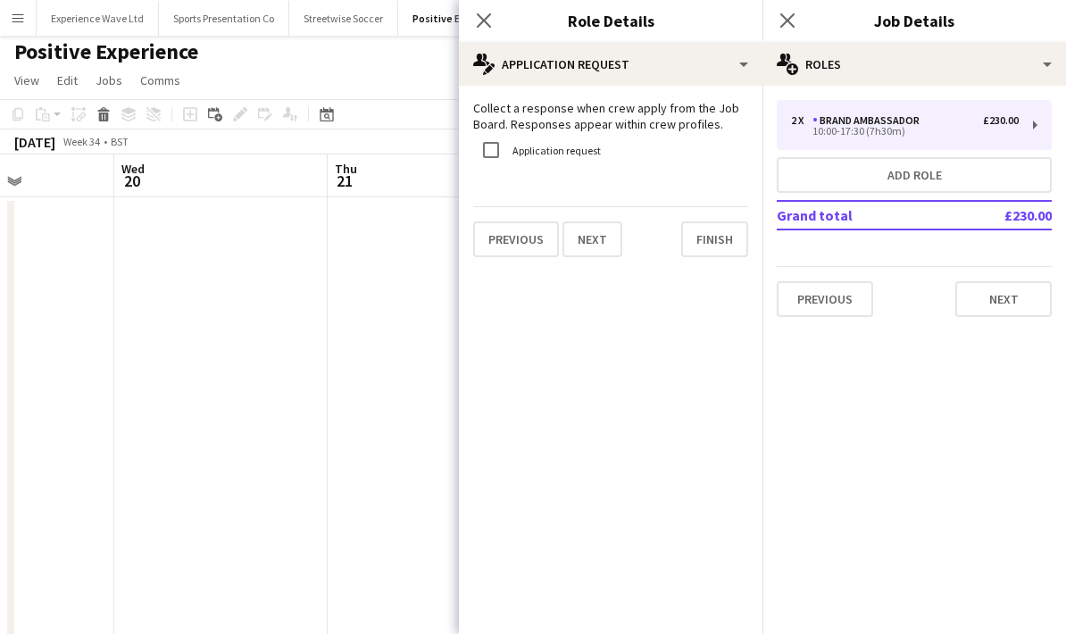
click at [721, 242] on button "Finish" at bounding box center [714, 239] width 67 height 36
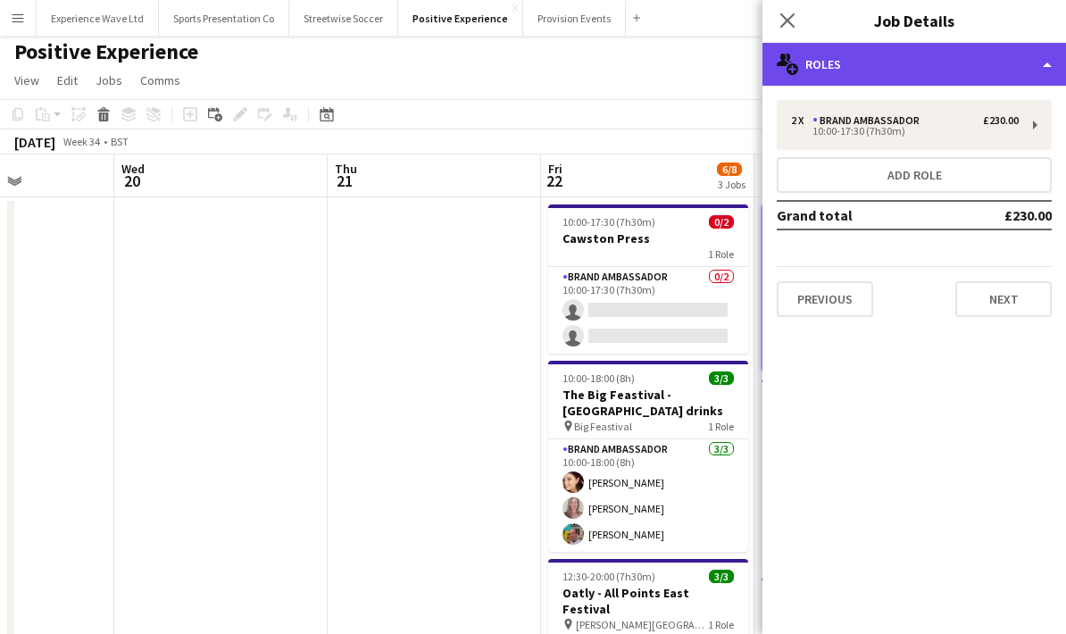
click at [1053, 68] on div "multiple-users-add Roles" at bounding box center [914, 64] width 304 height 43
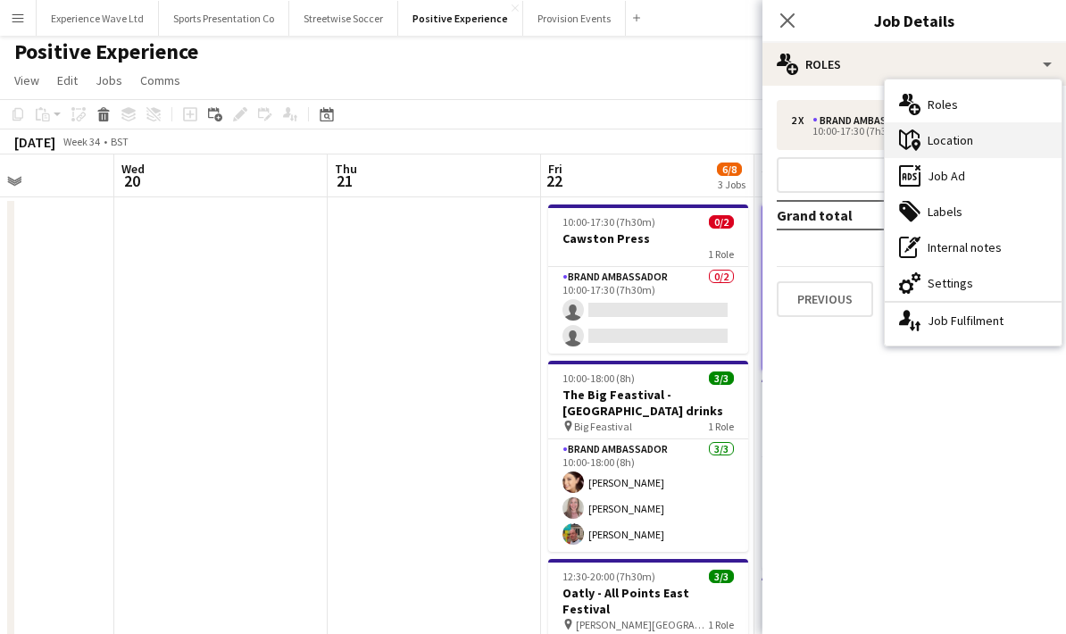
click at [942, 139] on div "maps-pin-1 Location" at bounding box center [973, 140] width 177 height 36
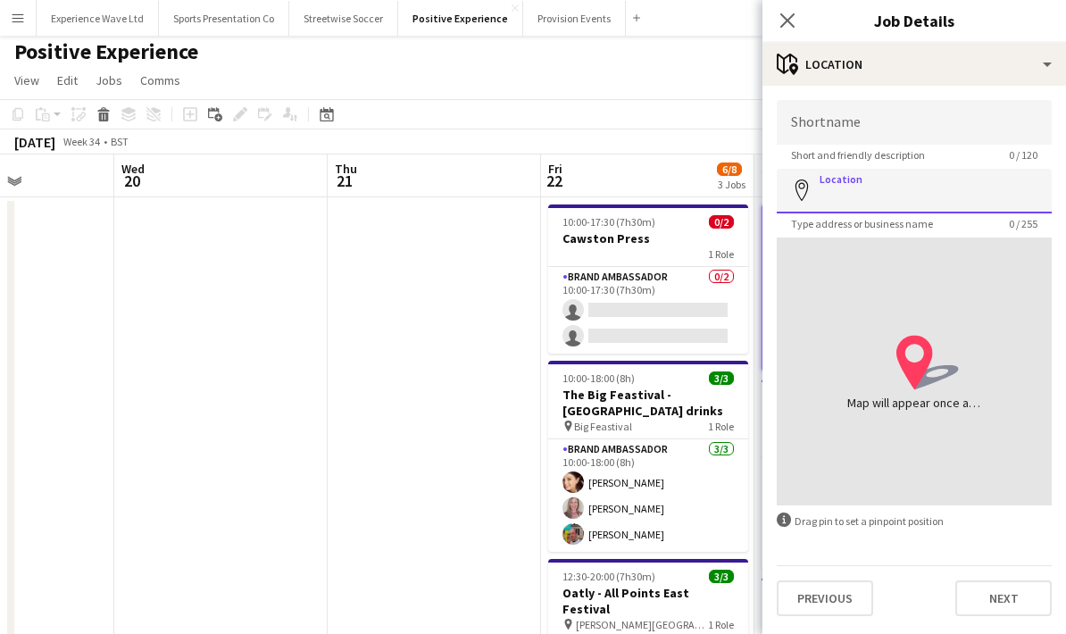
paste input "**********"
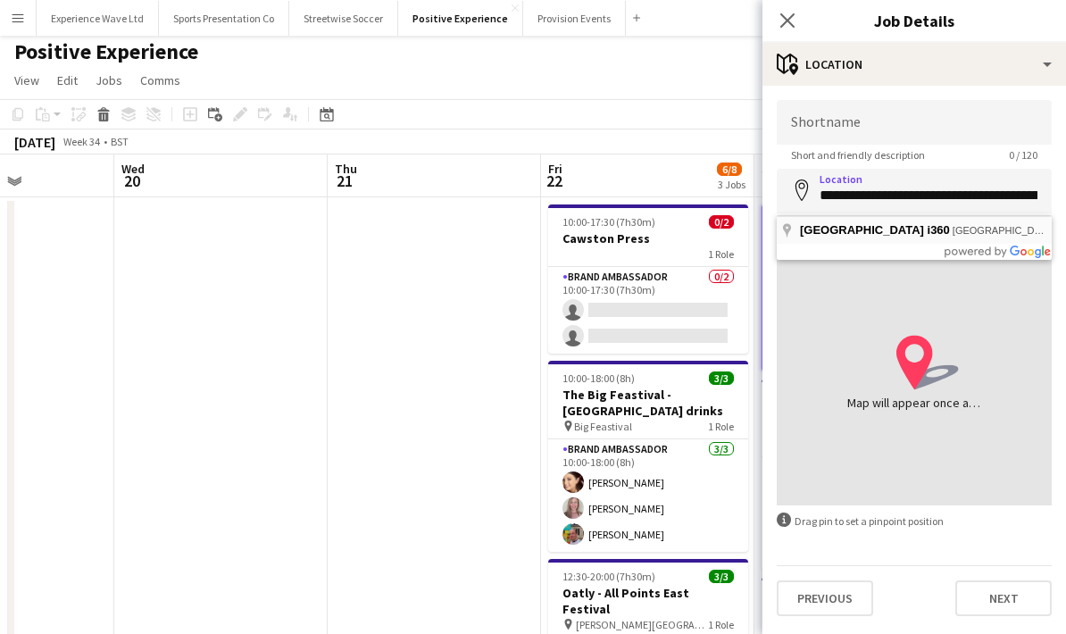
type input "**********"
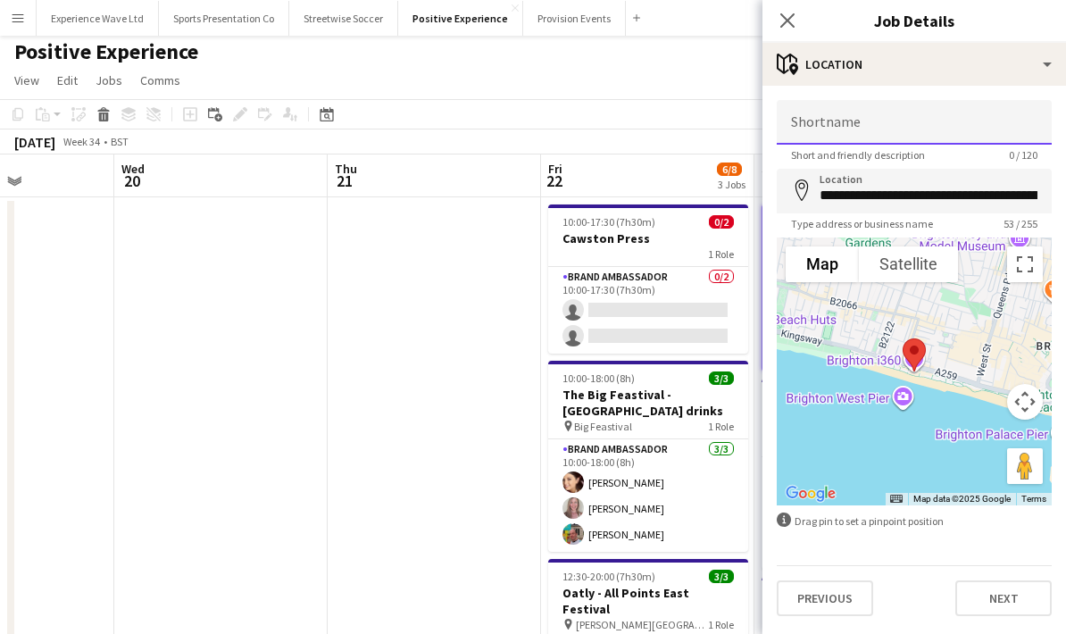
click at [829, 116] on input "Shortname" at bounding box center [914, 122] width 275 height 45
click at [795, 127] on input "********" at bounding box center [914, 122] width 275 height 45
drag, startPoint x: 976, startPoint y: 132, endPoint x: 779, endPoint y: 117, distance: 197.0
click at [779, 117] on input "**********" at bounding box center [914, 122] width 275 height 45
type input "*"
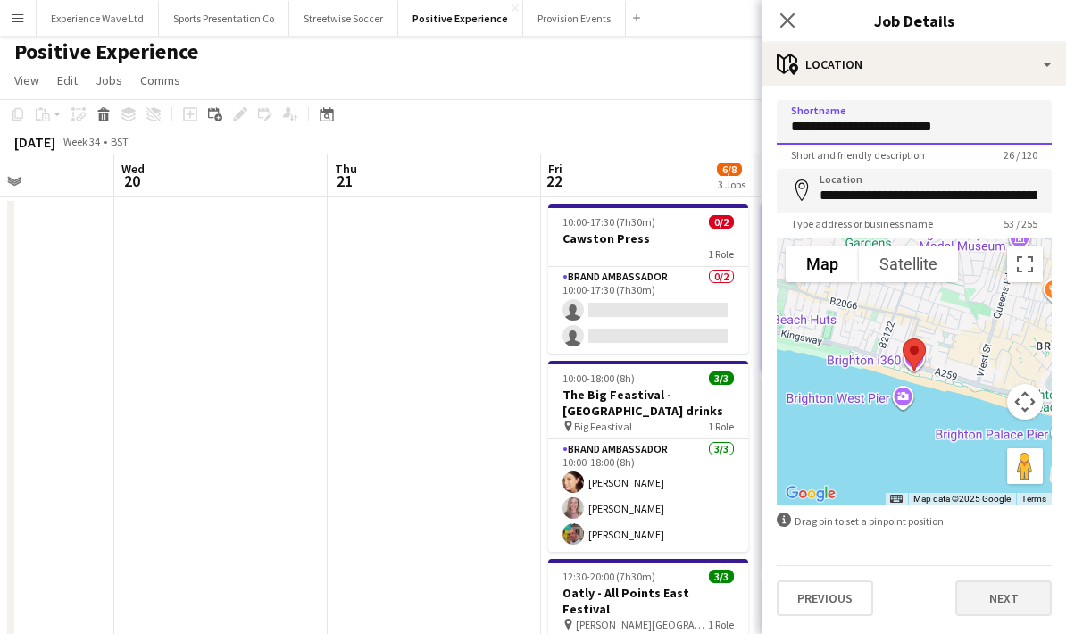
type input "**********"
click at [995, 600] on button "Next" at bounding box center [1003, 598] width 96 height 36
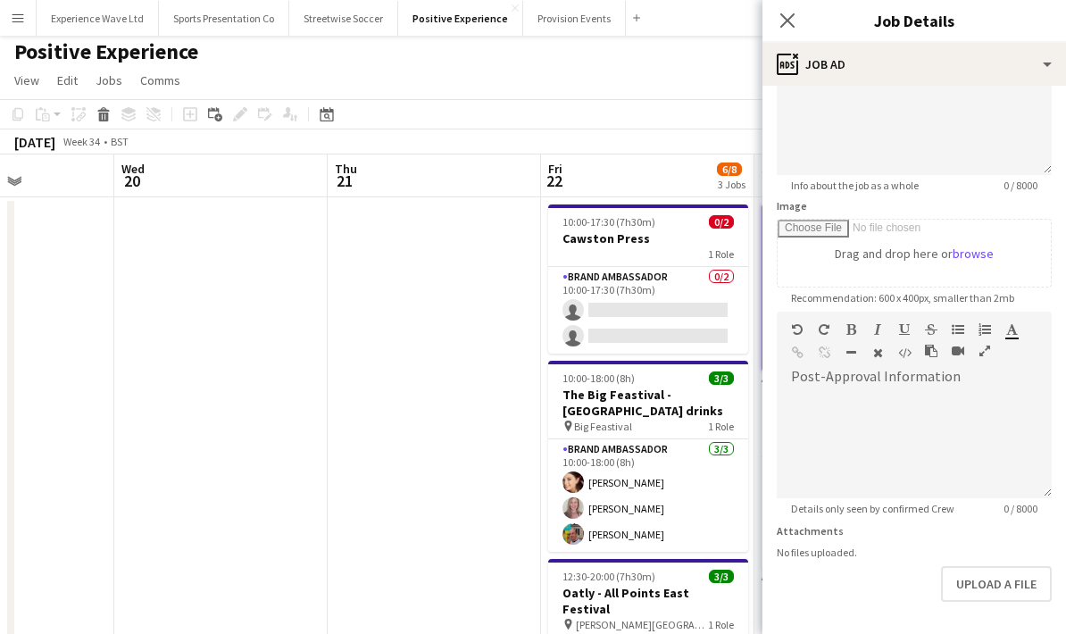
scroll to position [179, 0]
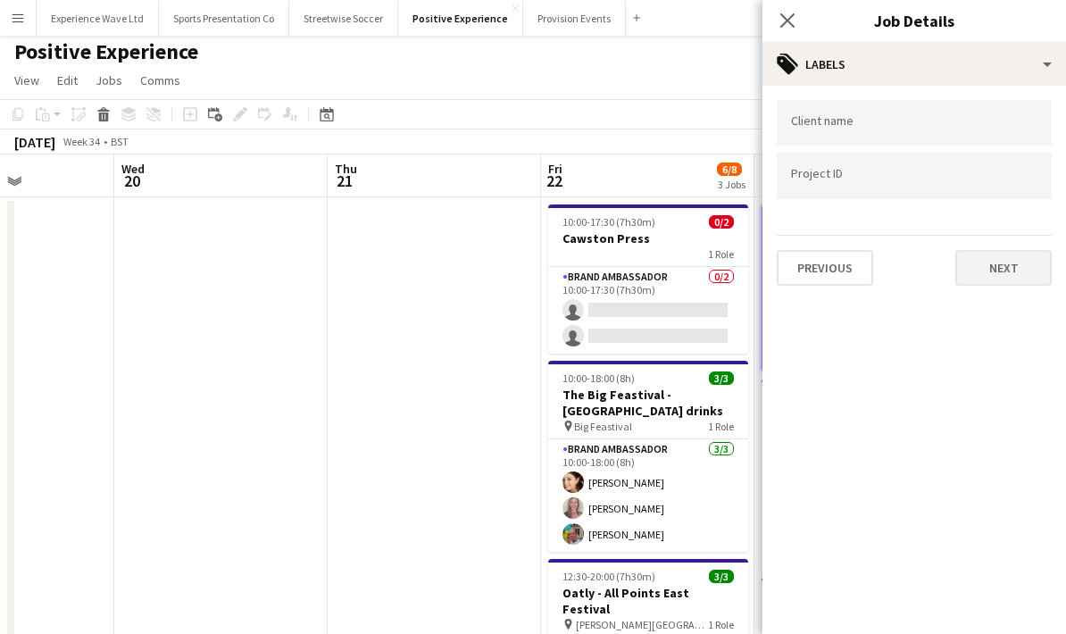
click at [1016, 285] on button "Next" at bounding box center [1003, 268] width 96 height 36
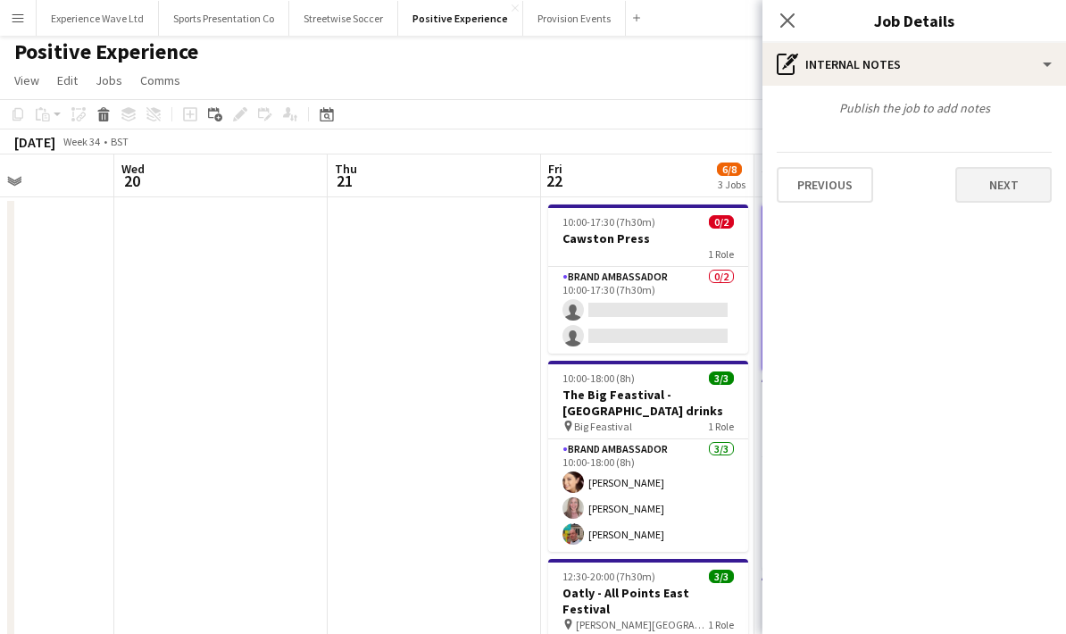
click at [1009, 184] on button "Next" at bounding box center [1003, 185] width 96 height 36
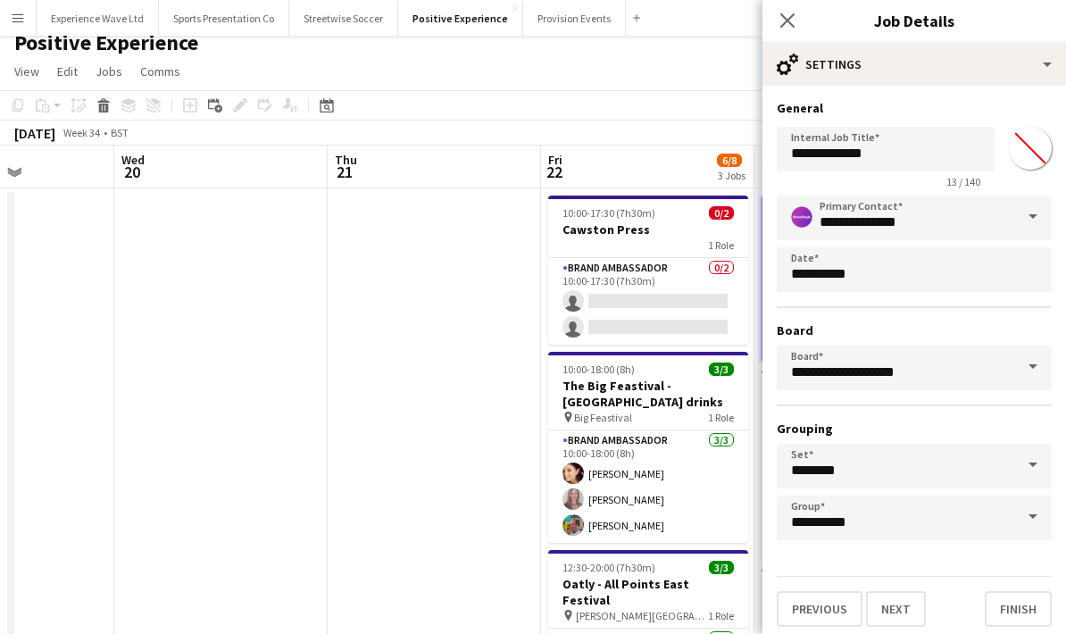
scroll to position [16, 0]
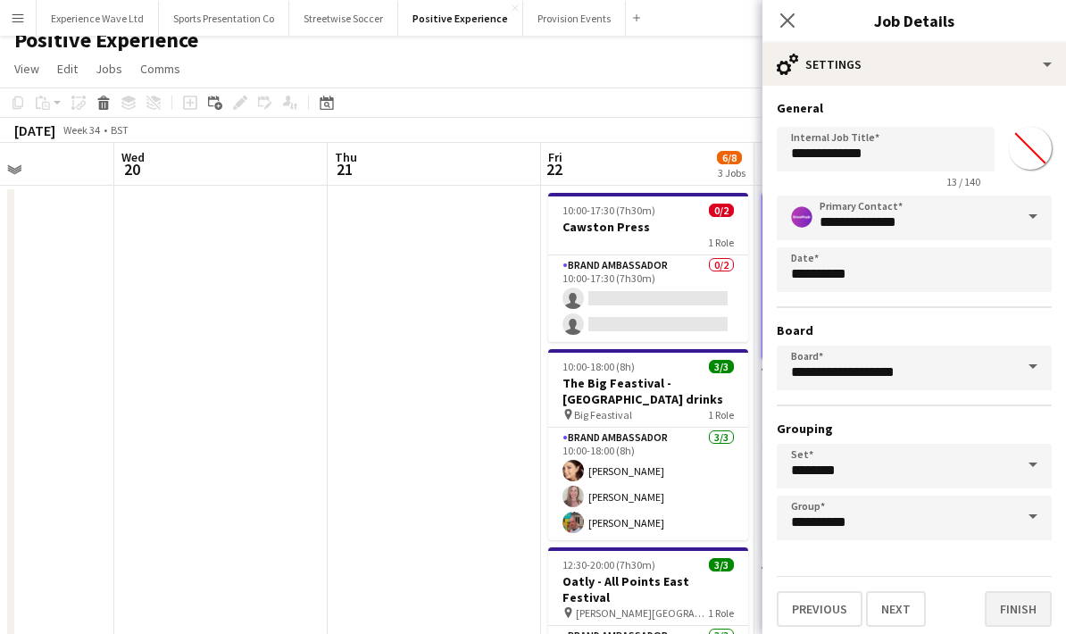
click at [1026, 622] on button "Finish" at bounding box center [1018, 609] width 67 height 36
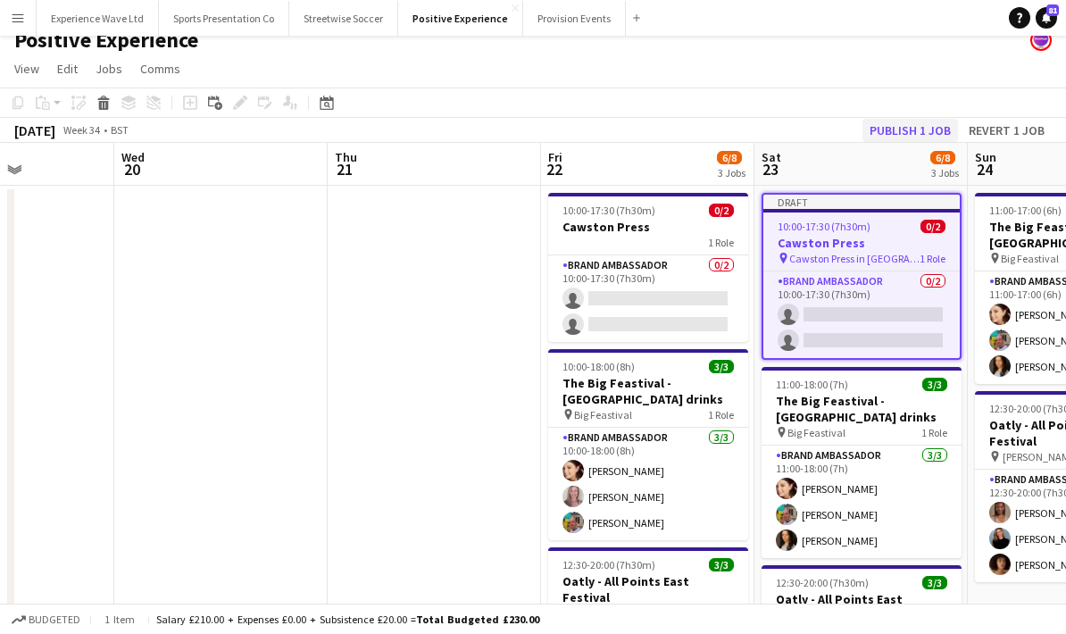
click at [895, 134] on button "Publish 1 job" at bounding box center [910, 130] width 96 height 23
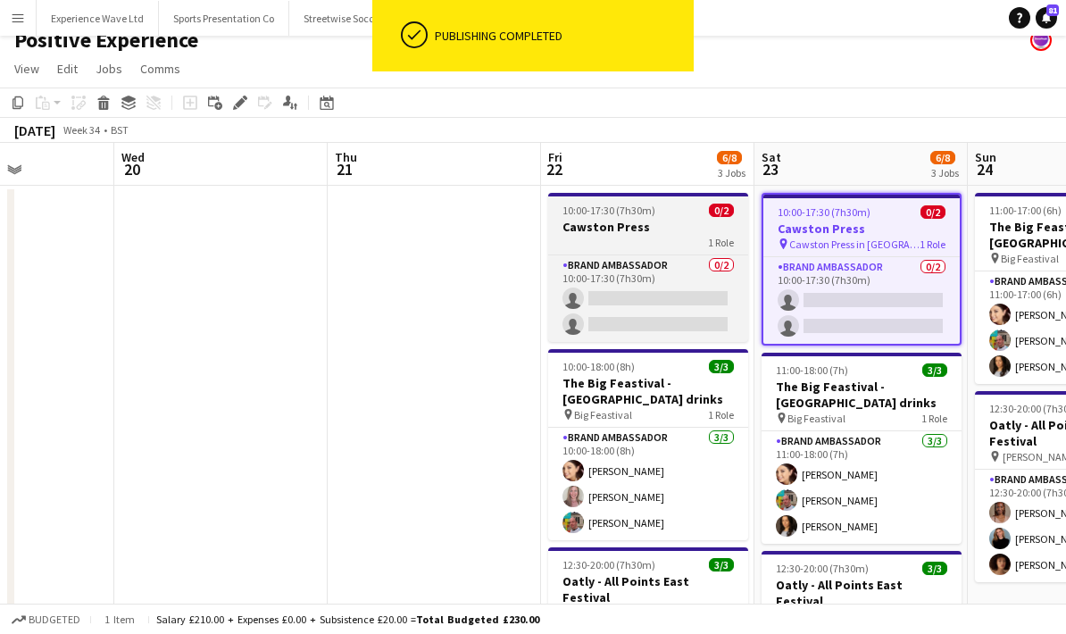
click at [672, 242] on div "1 Role" at bounding box center [648, 242] width 200 height 14
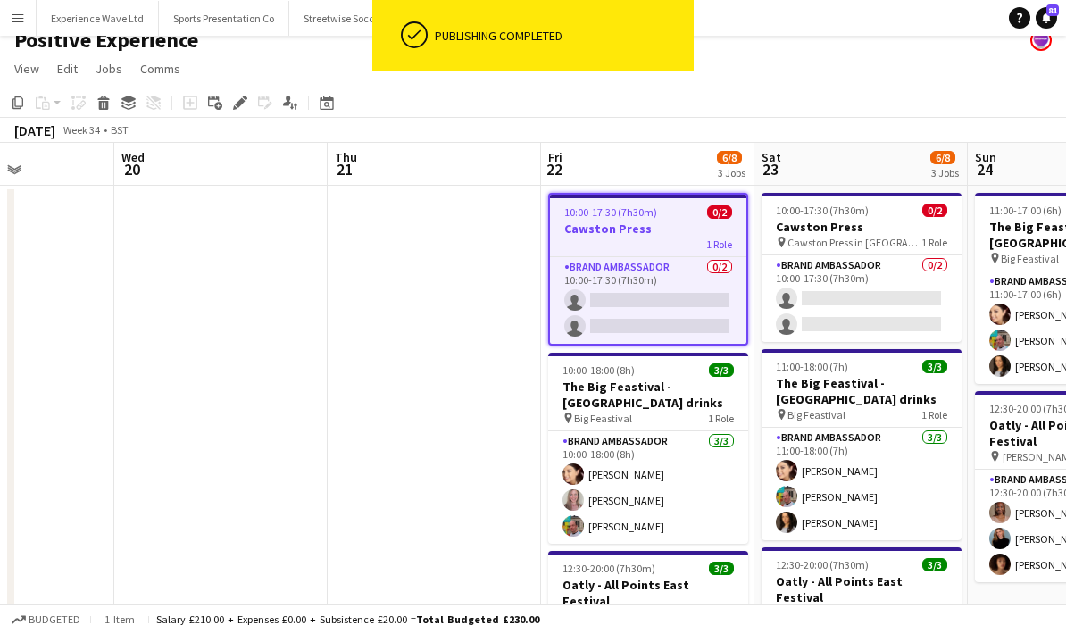
click at [672, 242] on div "1 Role" at bounding box center [648, 244] width 196 height 14
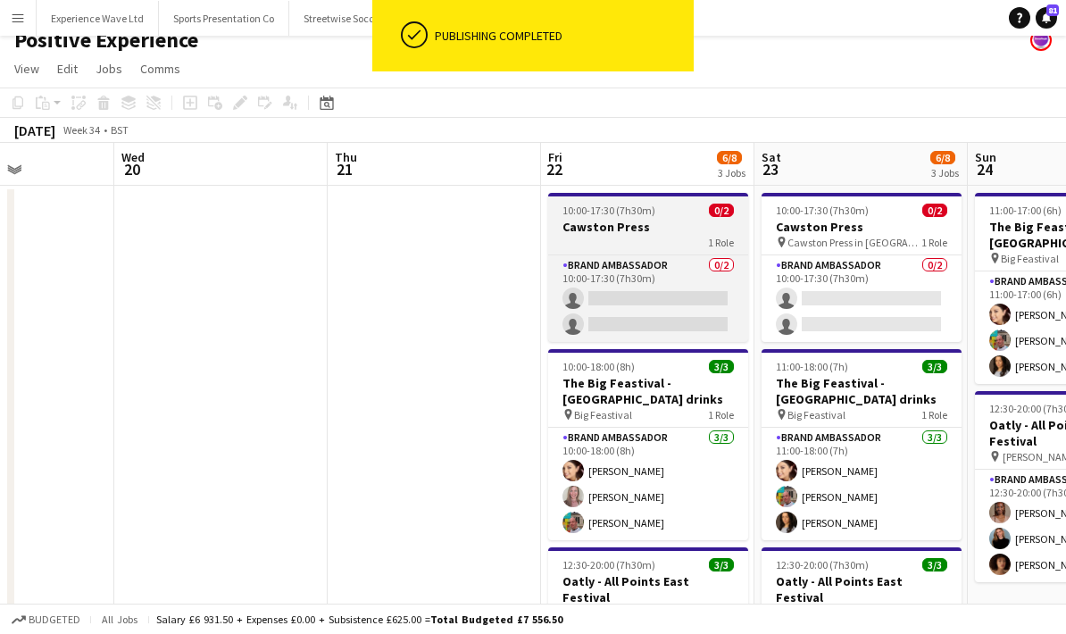
click at [672, 242] on div "1 Role" at bounding box center [648, 242] width 200 height 14
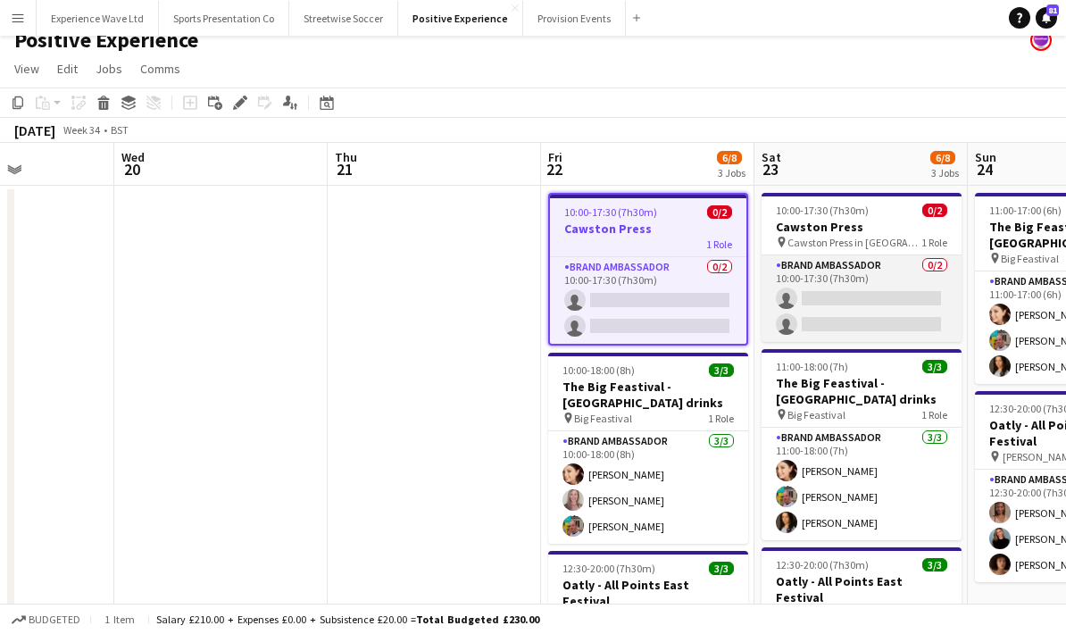
click at [833, 262] on app-card-role "Brand Ambassador 0/2 10:00-17:30 (7h30m) single-neutral-actions single-neutral-…" at bounding box center [862, 298] width 200 height 87
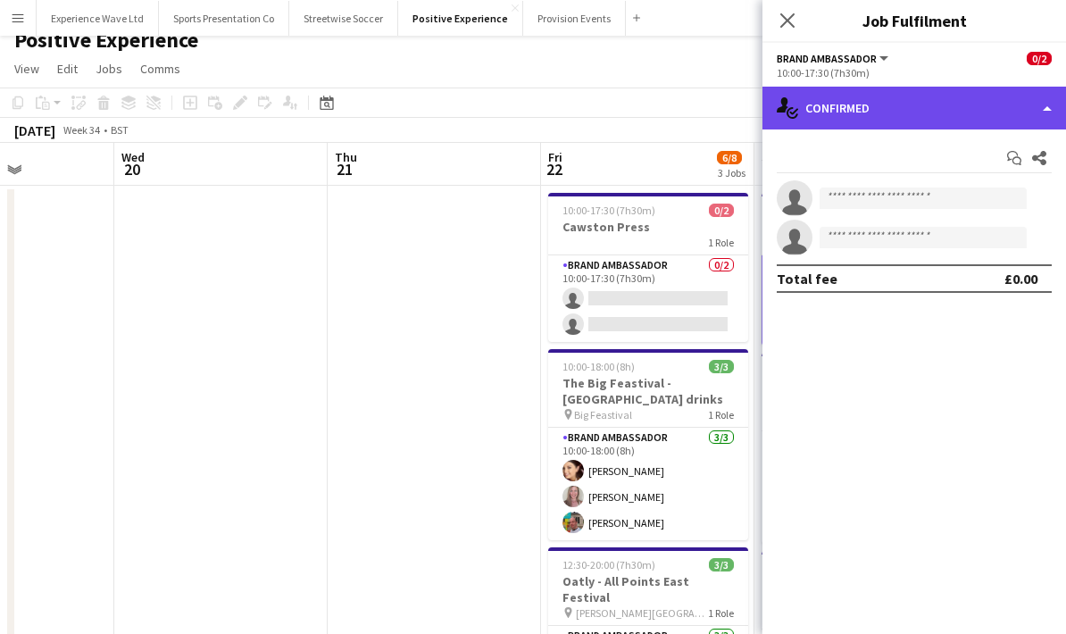
click at [846, 119] on div "single-neutral-actions-check-2 Confirmed" at bounding box center [914, 108] width 304 height 43
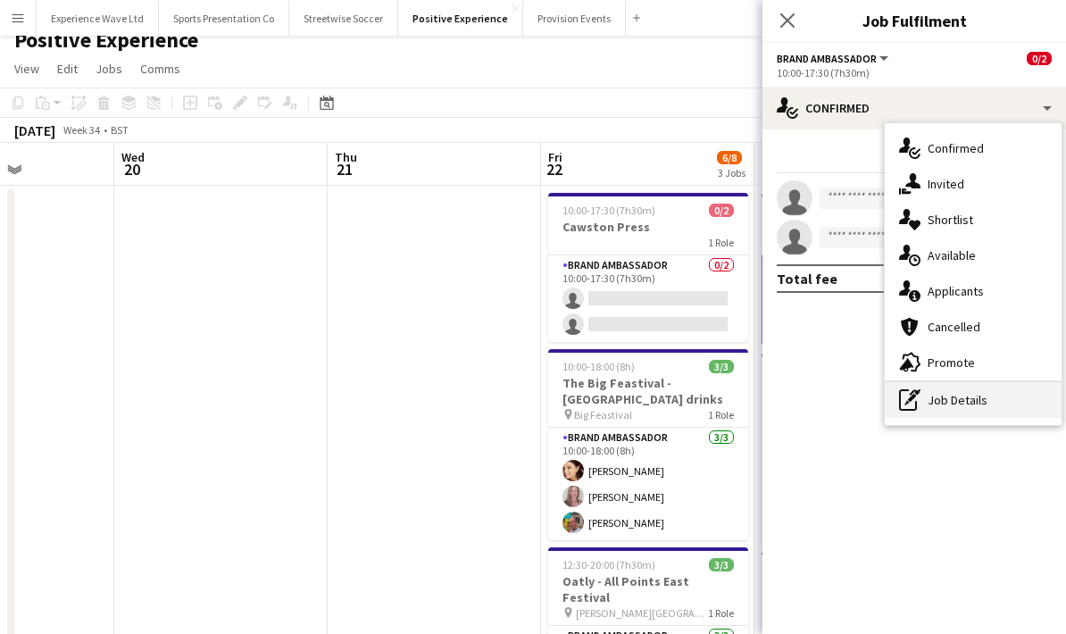
click at [962, 410] on div "pen-write Job Details" at bounding box center [973, 400] width 177 height 36
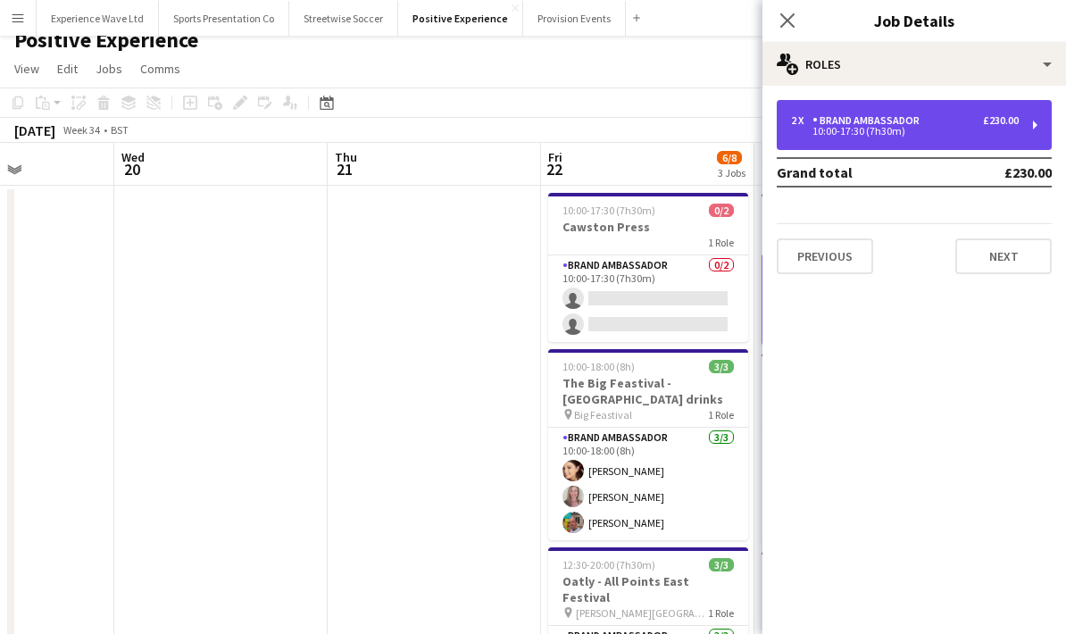
click at [988, 135] on div "10:00-17:30 (7h30m)" at bounding box center [905, 131] width 228 height 9
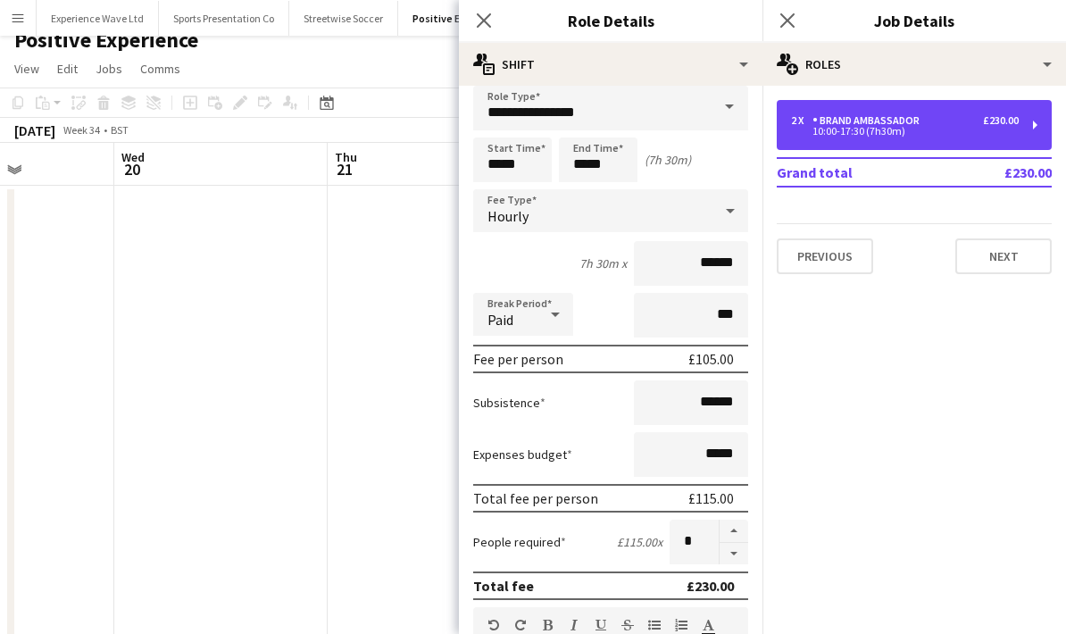
scroll to position [49, 0]
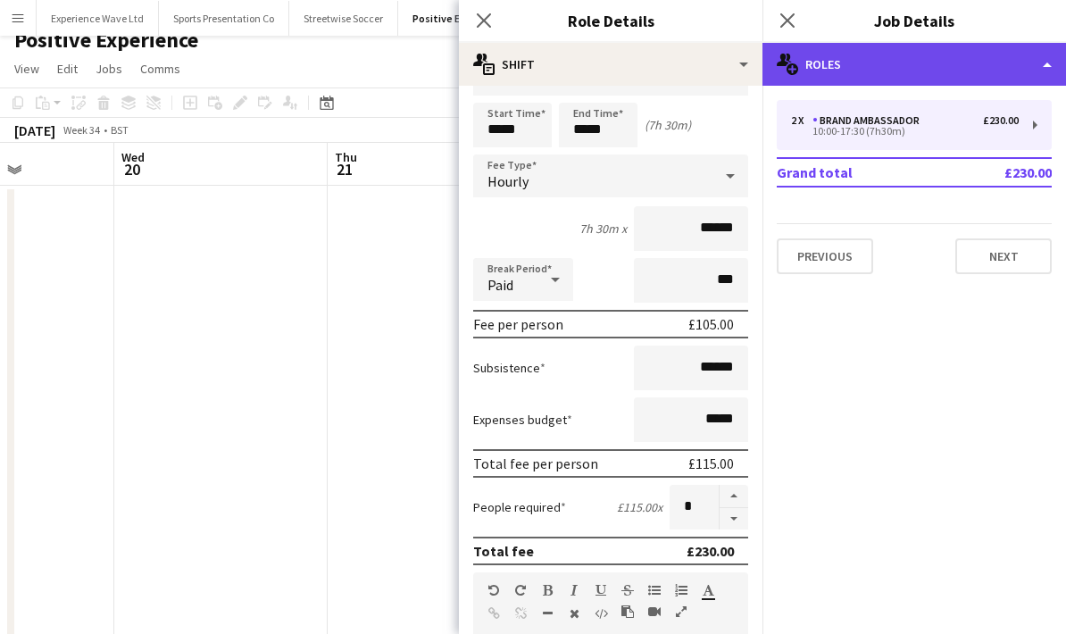
click at [1002, 69] on div "multiple-users-add Roles" at bounding box center [914, 64] width 304 height 43
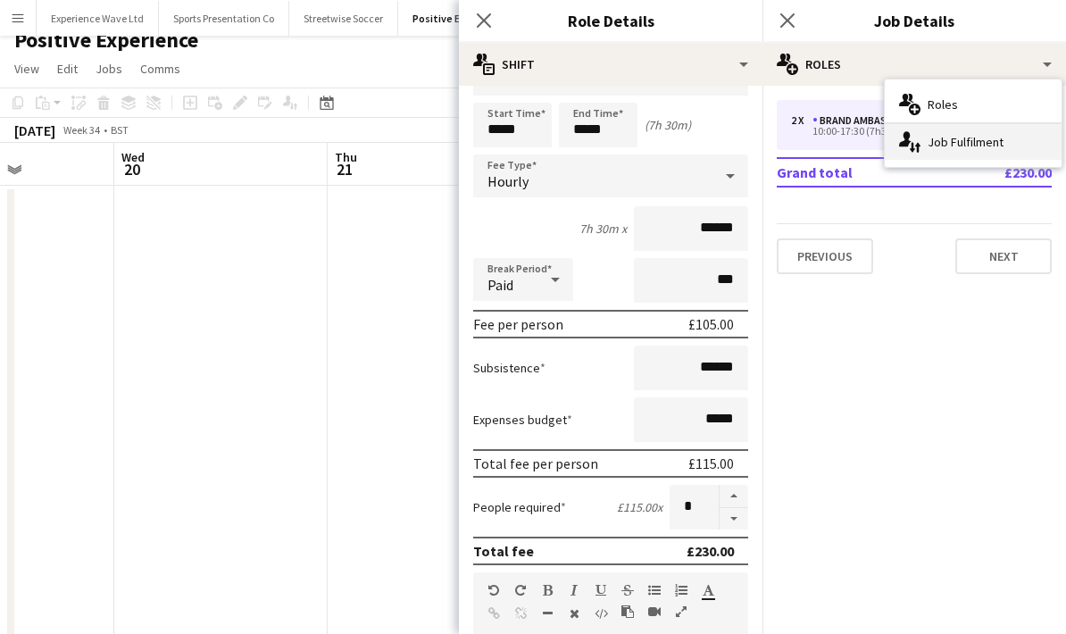
click at [979, 146] on div "single-neutral-actions-up-down Job Fulfilment" at bounding box center [973, 142] width 177 height 36
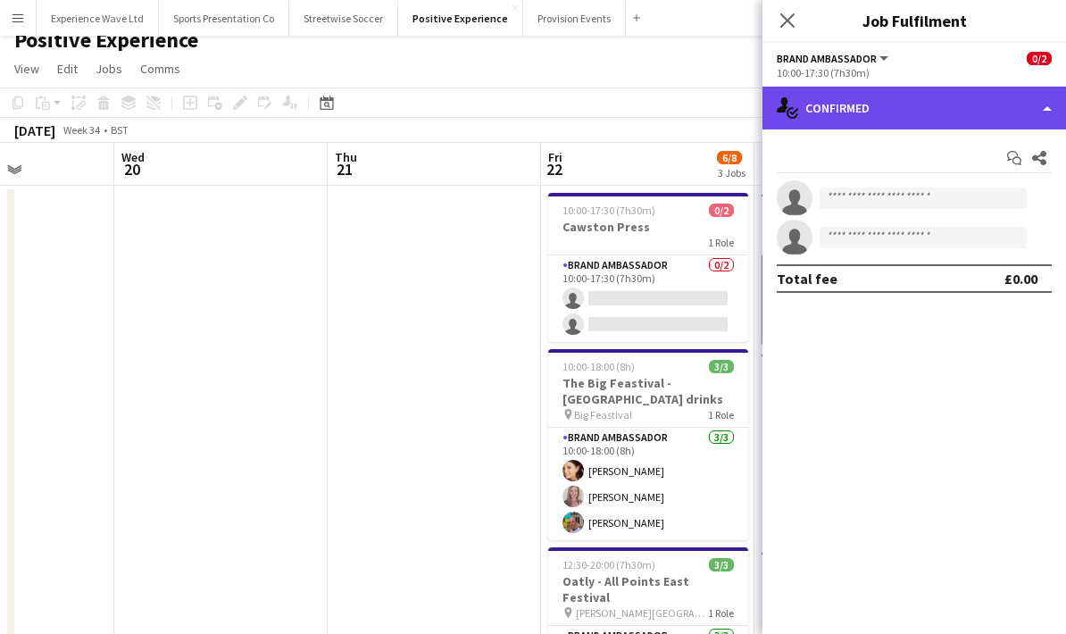
click at [1020, 104] on div "single-neutral-actions-check-2 Confirmed" at bounding box center [914, 108] width 304 height 43
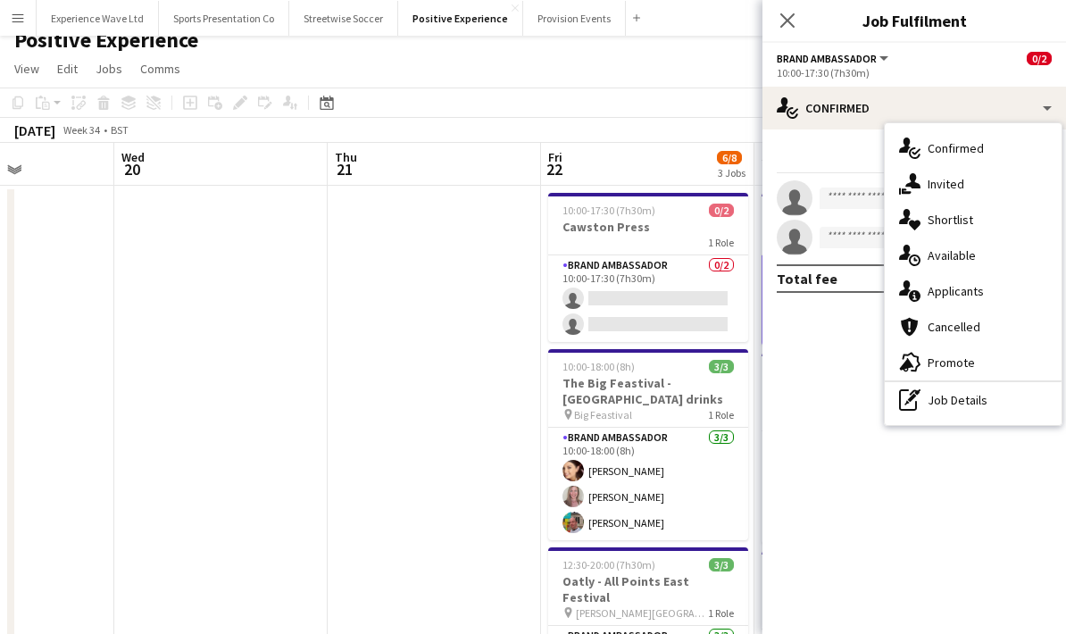
click at [987, 53] on div "Brand Ambassador All roles Brand Ambassador 0/2" at bounding box center [914, 58] width 275 height 16
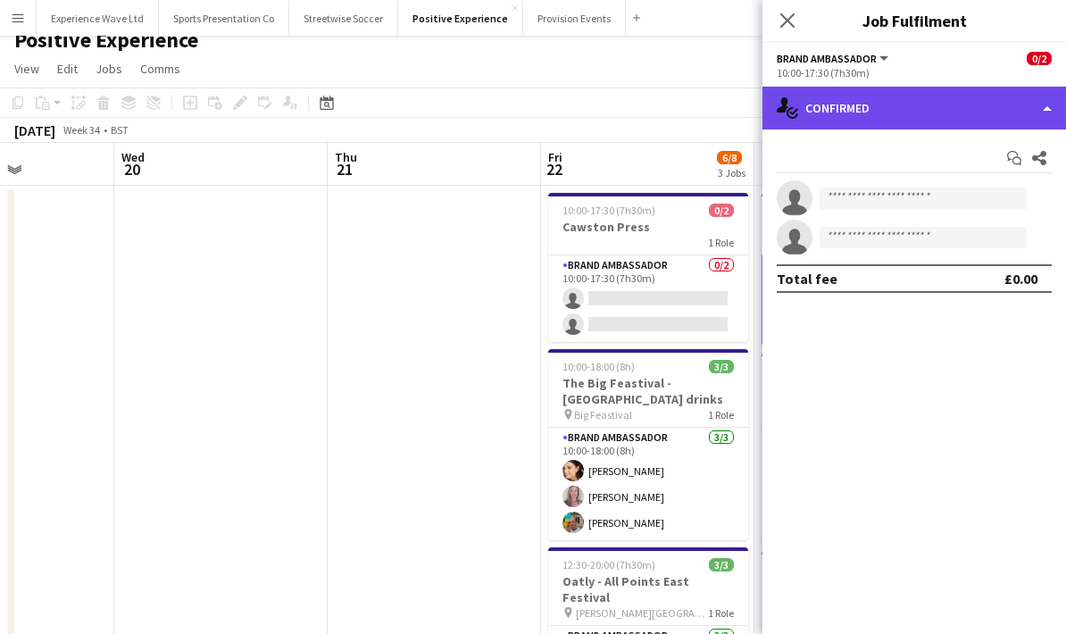
click at [1011, 118] on div "single-neutral-actions-check-2 Confirmed" at bounding box center [914, 108] width 304 height 43
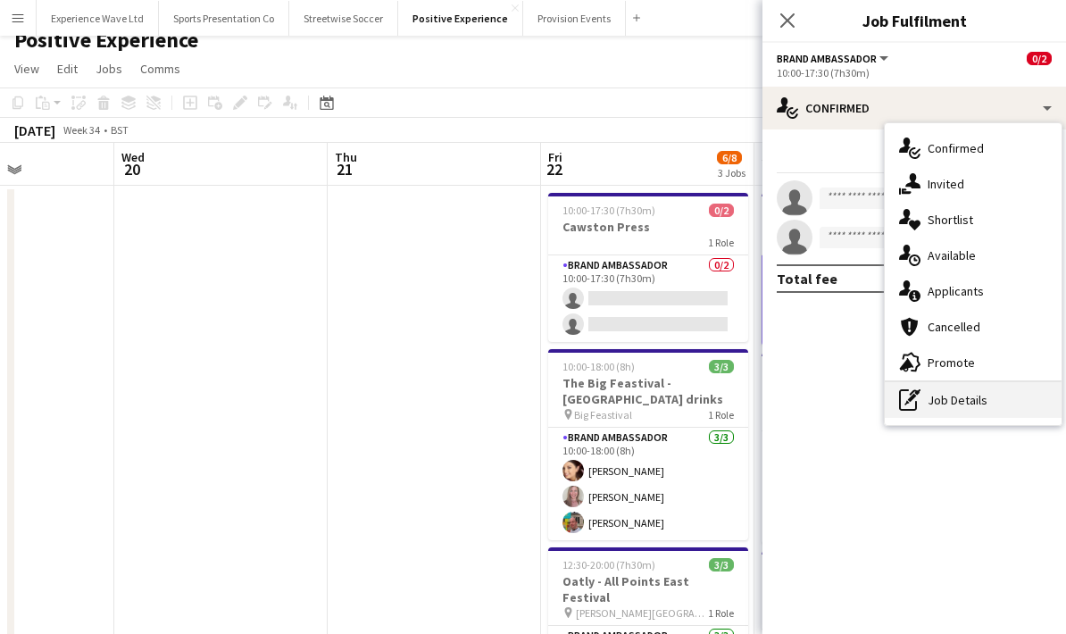
click at [984, 410] on div "pen-write Job Details" at bounding box center [973, 400] width 177 height 36
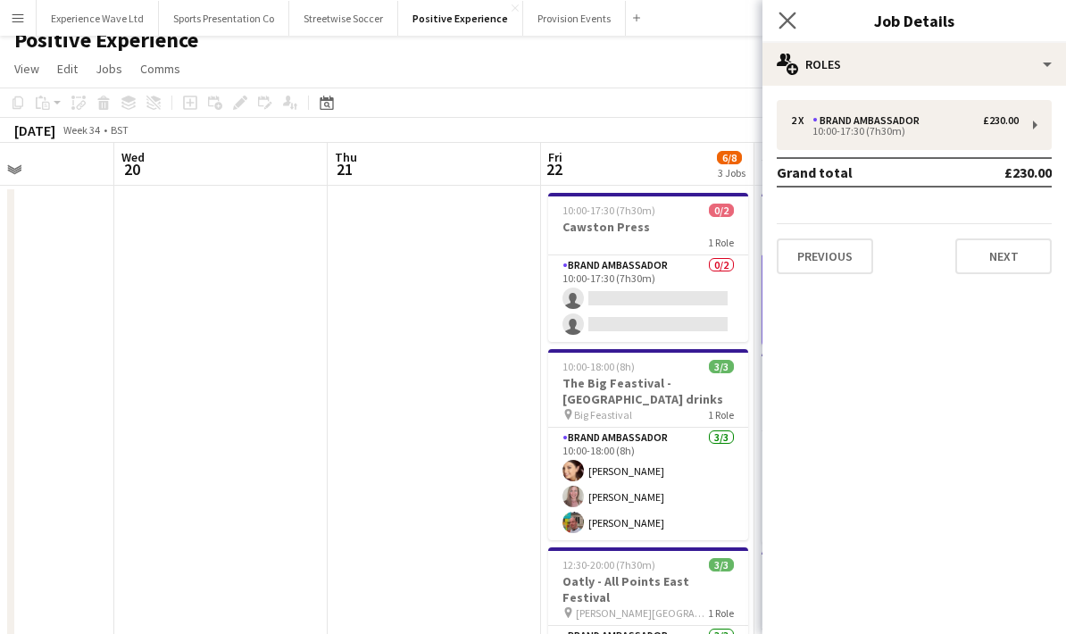
click at [795, 29] on icon at bounding box center [787, 20] width 17 height 17
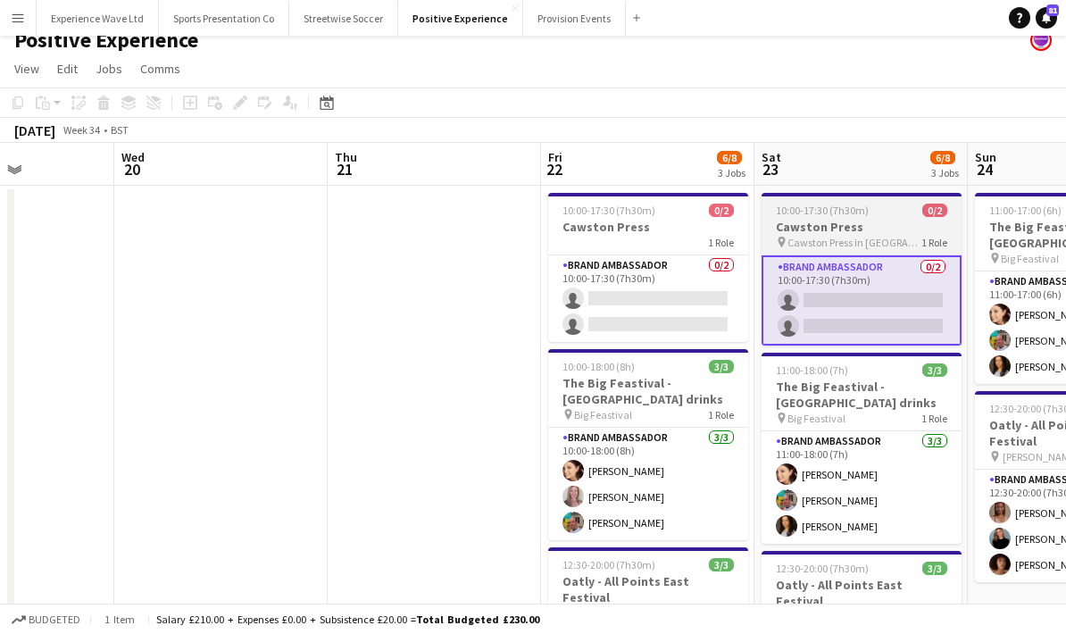
click at [824, 245] on span "Cawston Press in Brighton" at bounding box center [854, 242] width 134 height 13
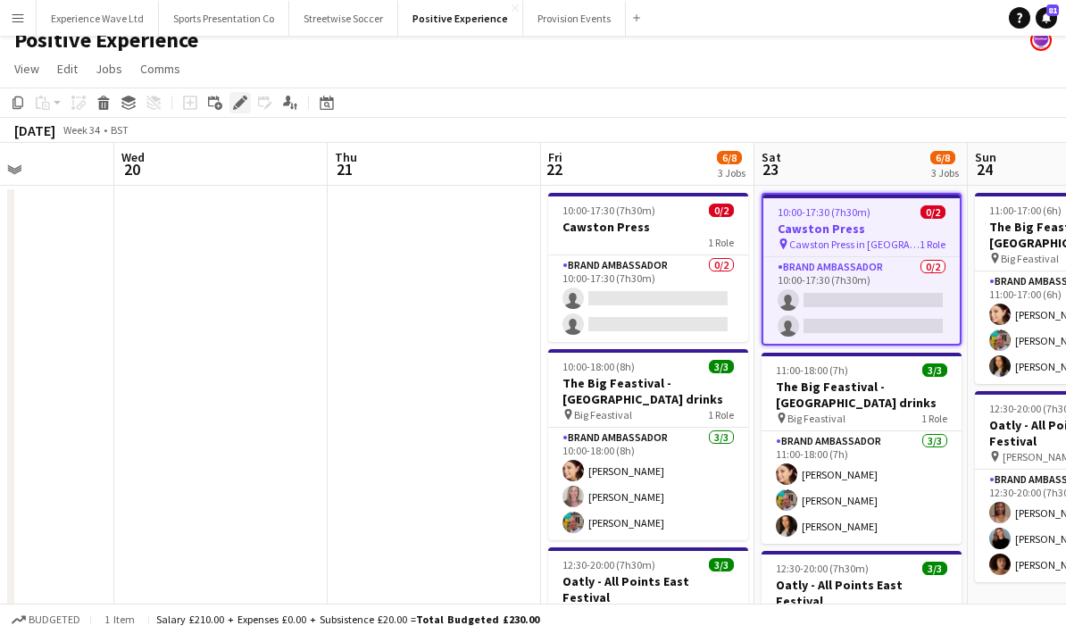
click at [245, 104] on icon "Edit" at bounding box center [240, 103] width 14 height 14
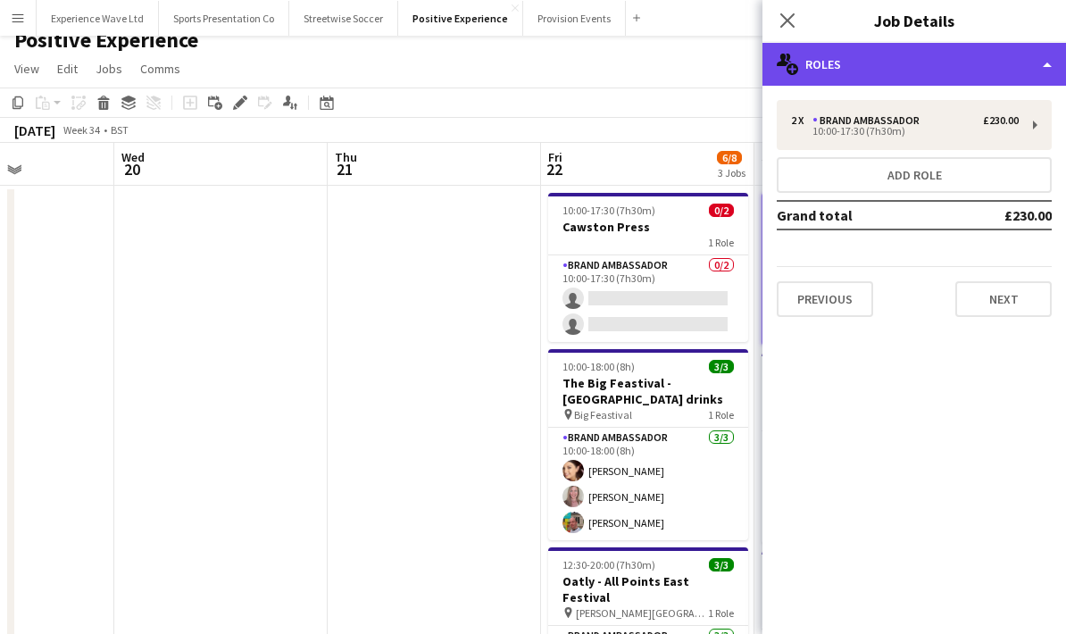
click at [1042, 63] on div "multiple-users-add Roles" at bounding box center [914, 64] width 304 height 43
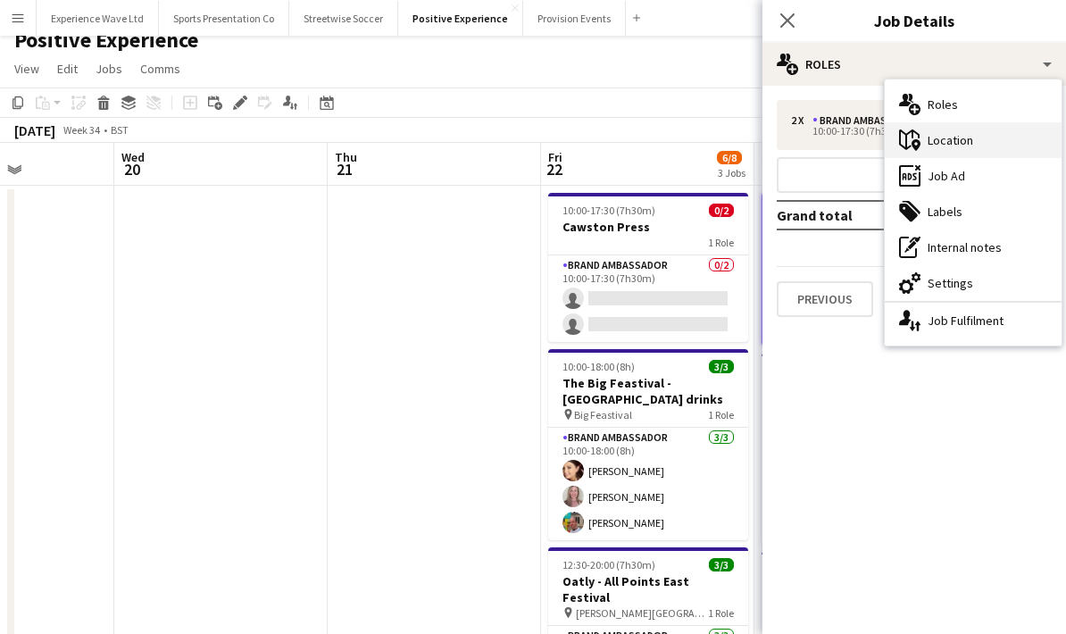
click at [990, 142] on div "maps-pin-1 Location" at bounding box center [973, 140] width 177 height 36
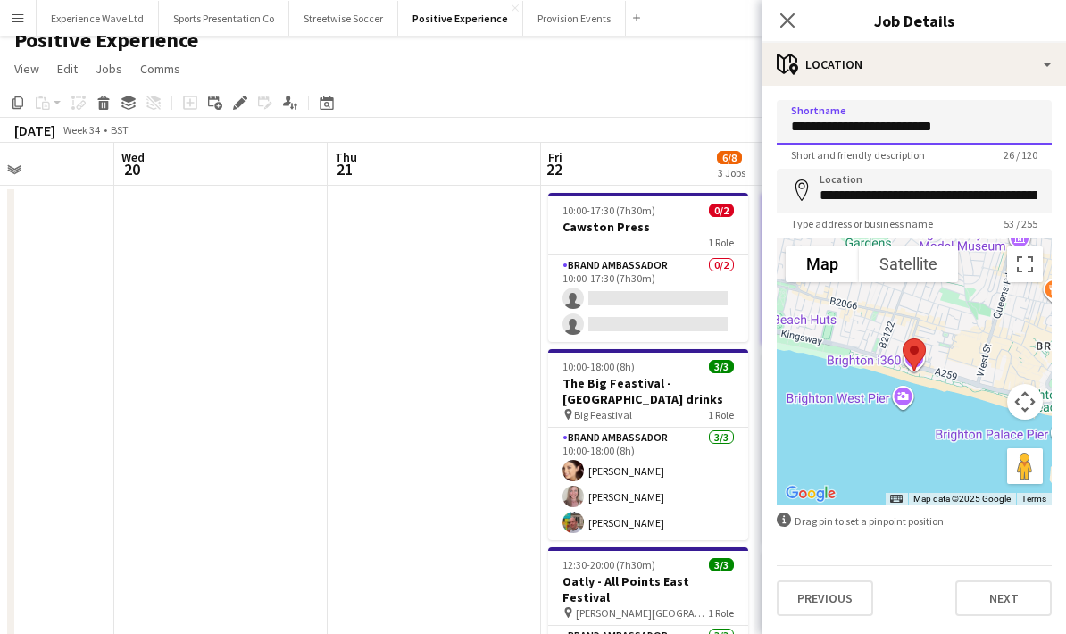
drag, startPoint x: 968, startPoint y: 133, endPoint x: 767, endPoint y: 134, distance: 200.9
click at [767, 134] on form "**********" at bounding box center [914, 358] width 304 height 516
drag, startPoint x: 953, startPoint y: 135, endPoint x: 777, endPoint y: 137, distance: 175.9
click at [777, 137] on input "**********" at bounding box center [914, 122] width 275 height 45
type input "*"
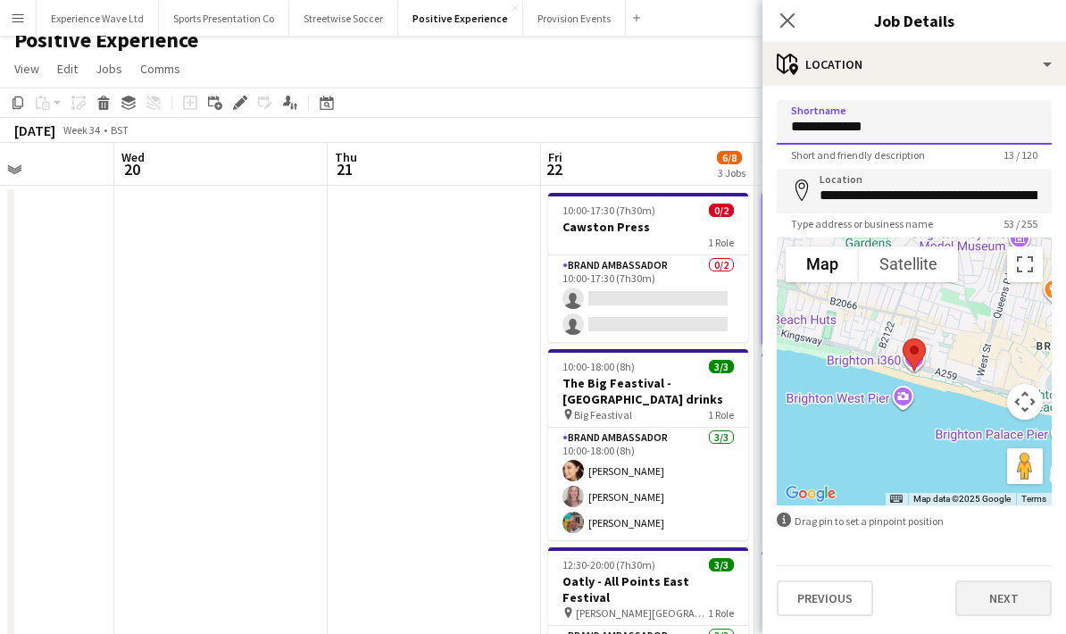
type input "**********"
click at [1012, 602] on button "Next" at bounding box center [1003, 598] width 96 height 36
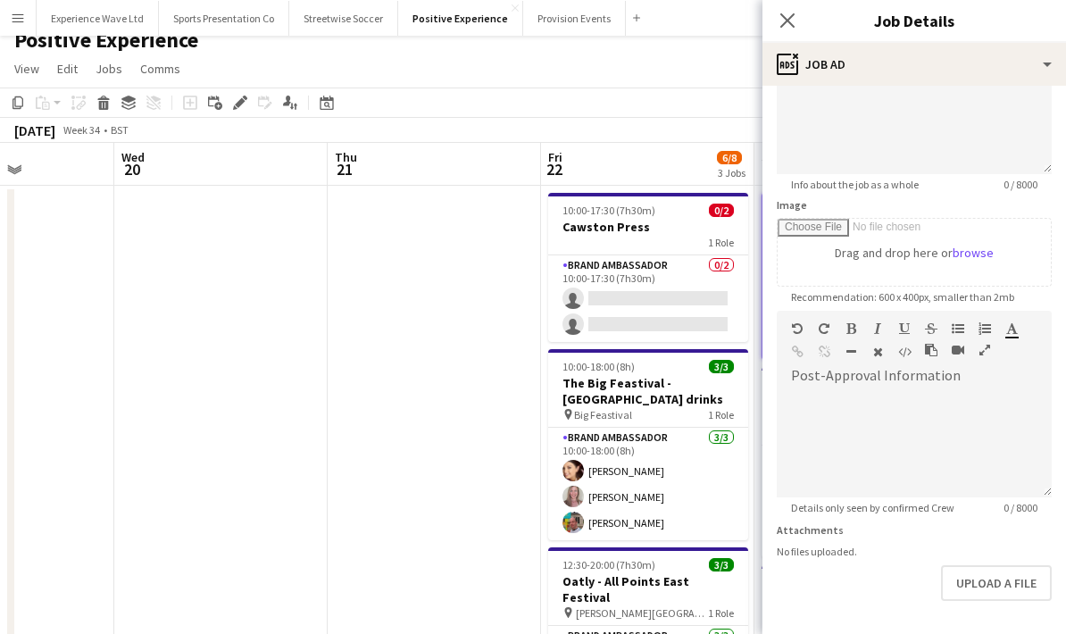
scroll to position [179, 0]
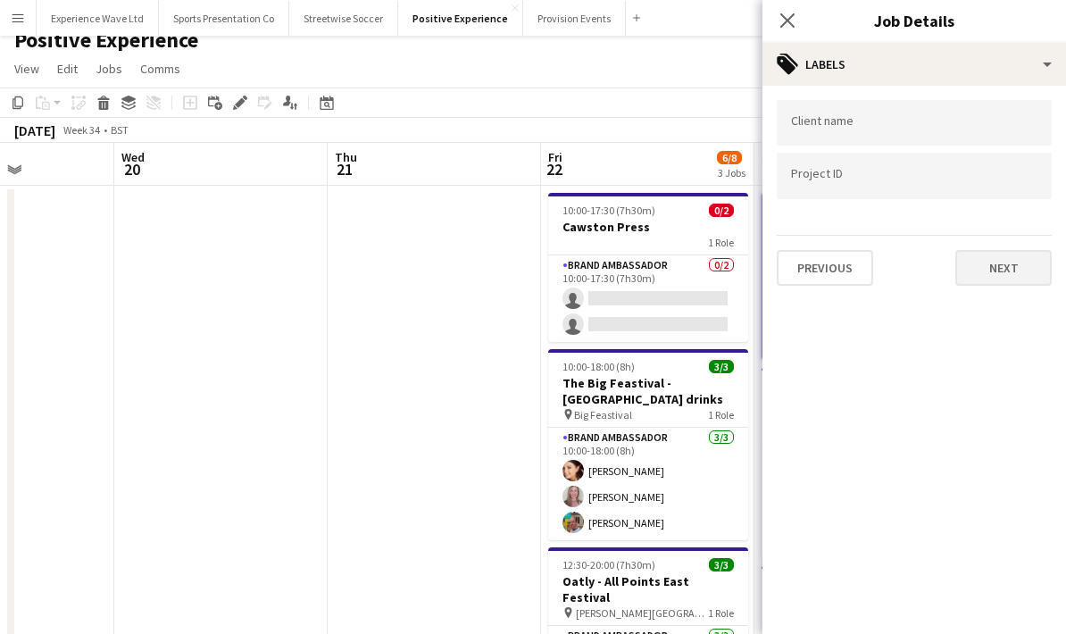
click at [998, 274] on button "Next" at bounding box center [1003, 268] width 96 height 36
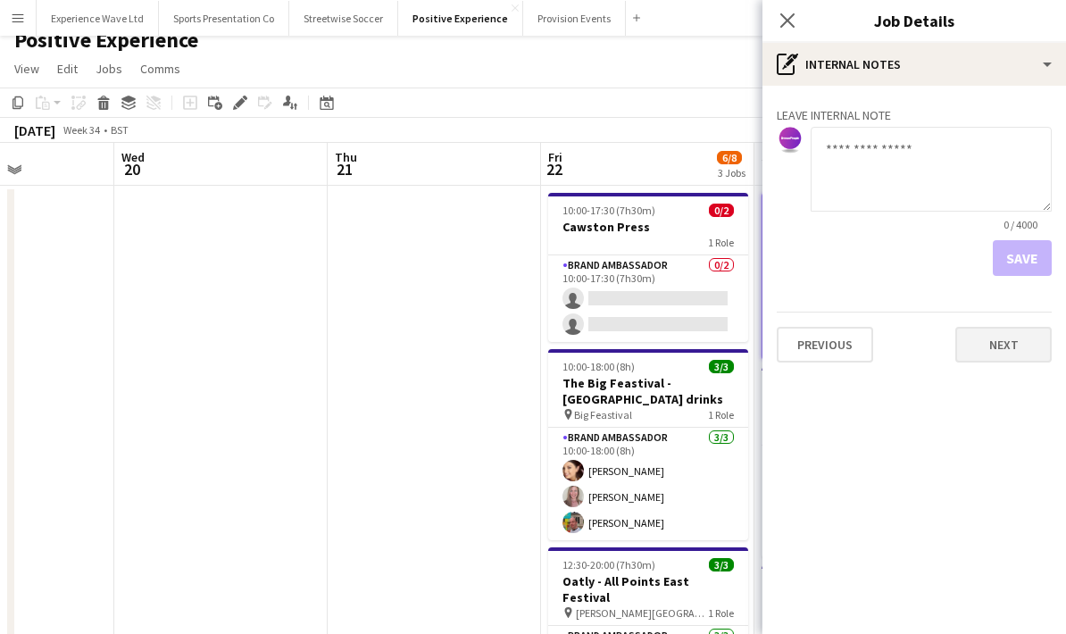
click at [1017, 345] on button "Next" at bounding box center [1003, 345] width 96 height 36
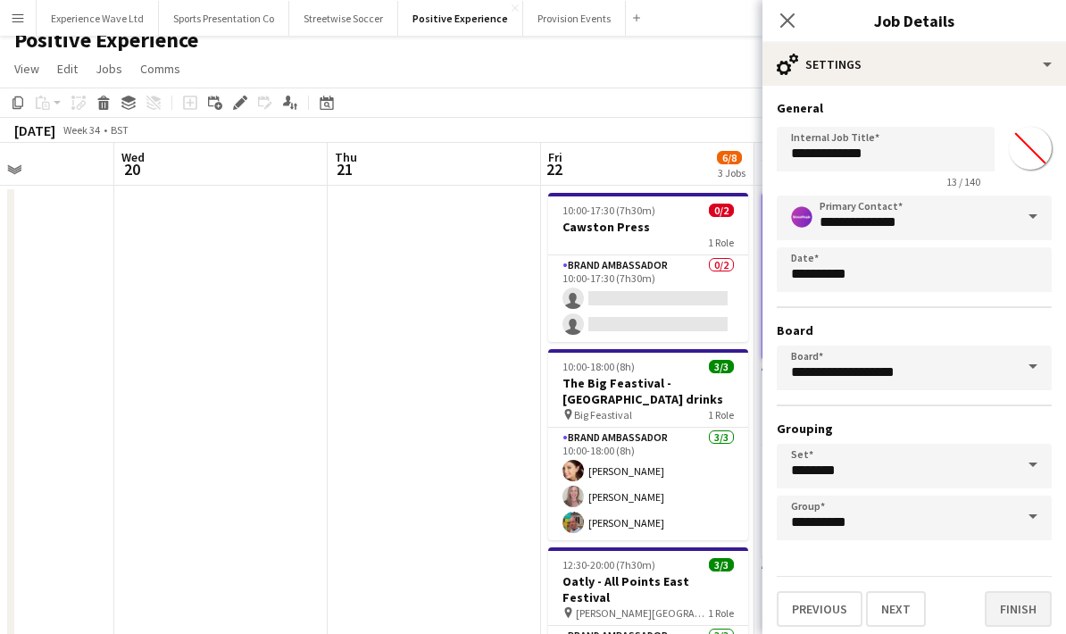
click at [1022, 611] on button "Finish" at bounding box center [1018, 609] width 67 height 36
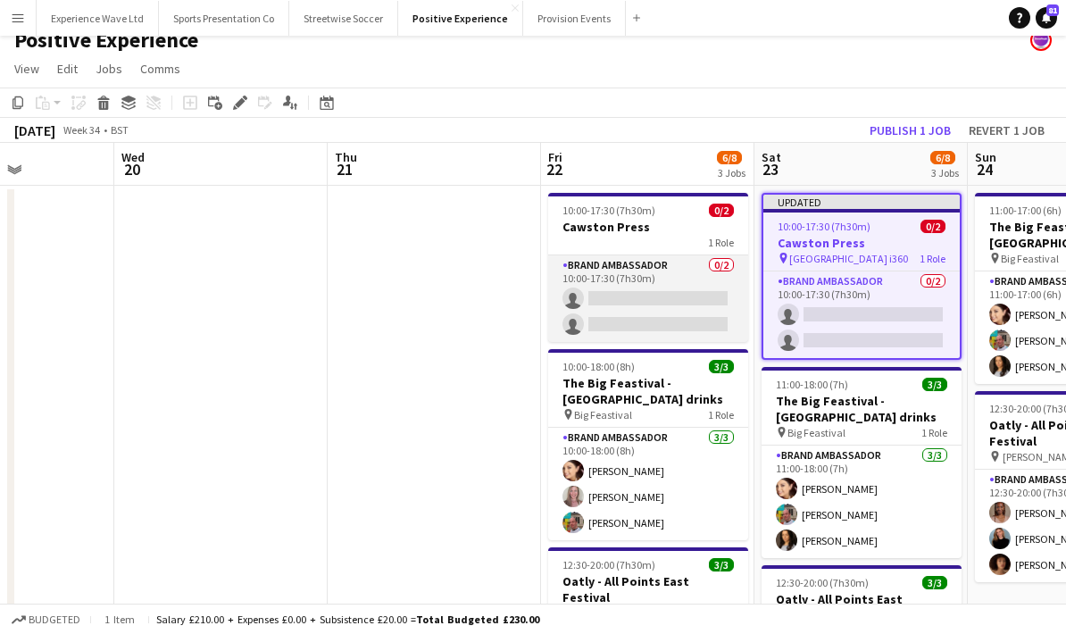
click at [654, 255] on app-card-role "Brand Ambassador 0/2 10:00-17:30 (7h30m) single-neutral-actions single-neutral-…" at bounding box center [648, 298] width 200 height 87
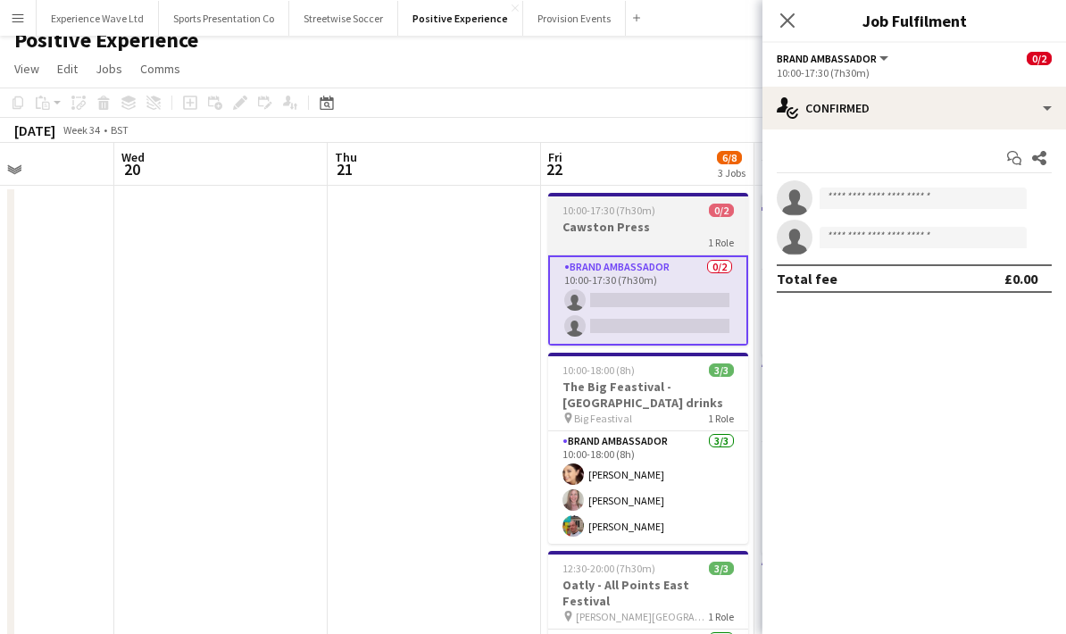
click at [648, 227] on h3 "Cawston Press" at bounding box center [648, 227] width 200 height 16
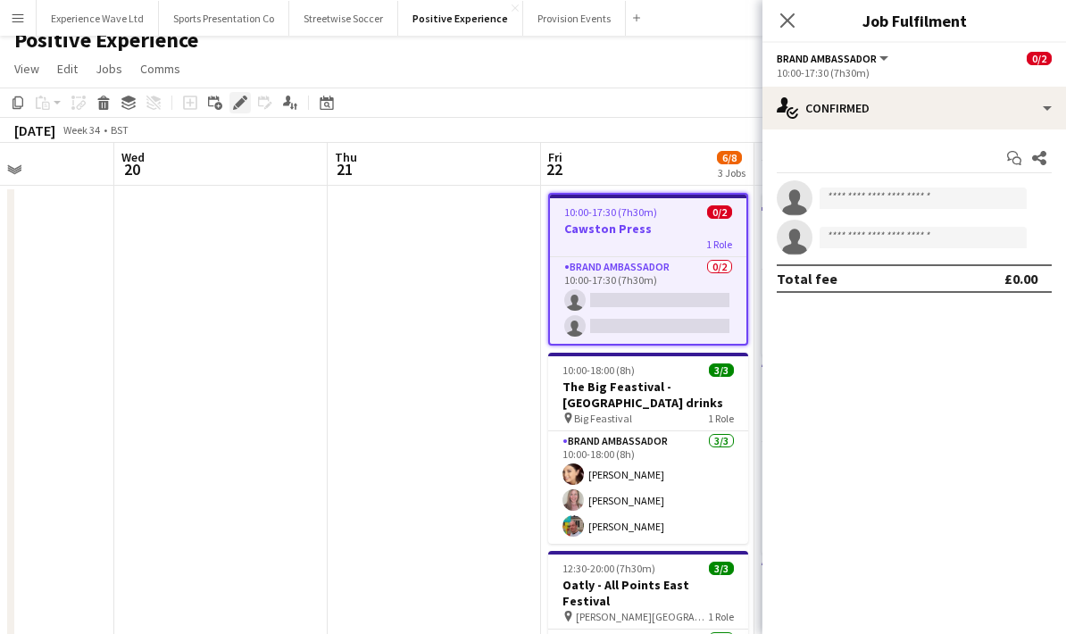
click at [241, 111] on div "Edit" at bounding box center [239, 102] width 21 height 21
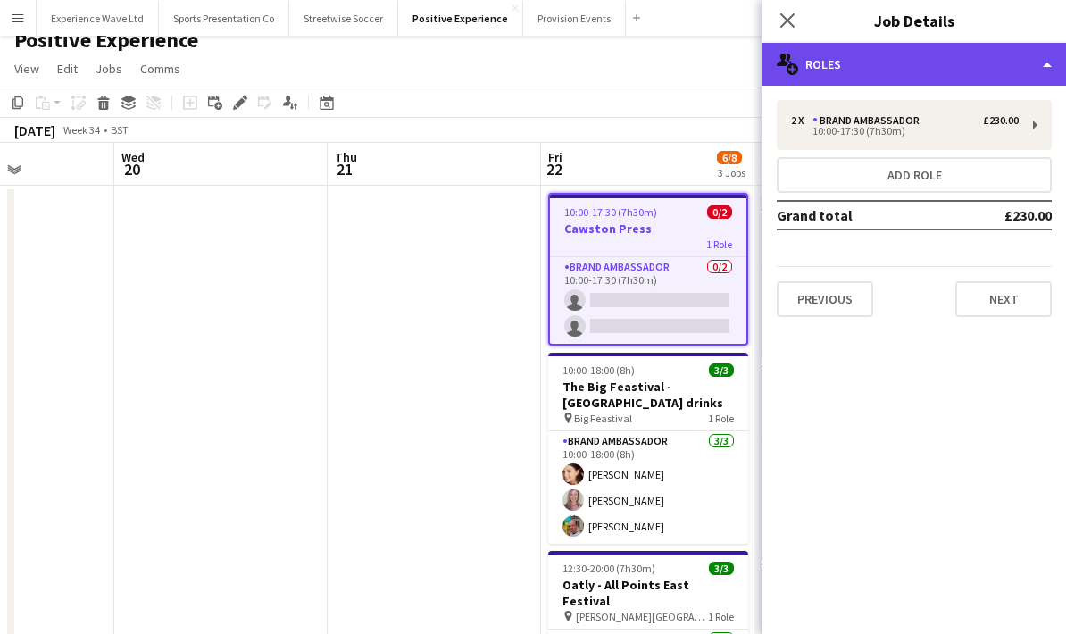
click at [1050, 77] on div "multiple-users-add Roles" at bounding box center [914, 64] width 304 height 43
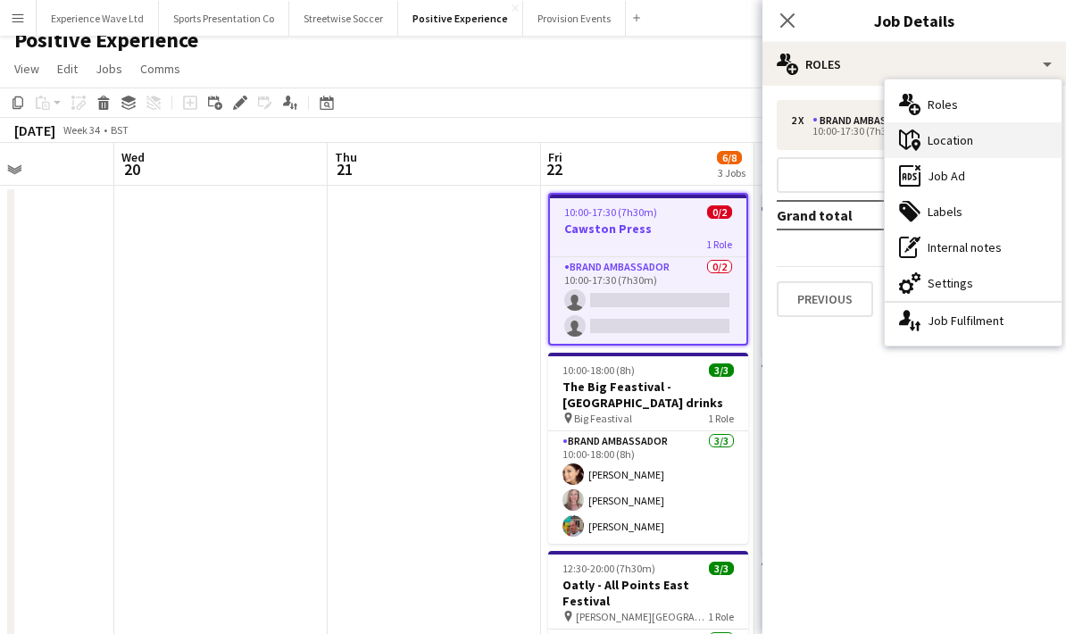
click at [987, 146] on div "maps-pin-1 Location" at bounding box center [973, 140] width 177 height 36
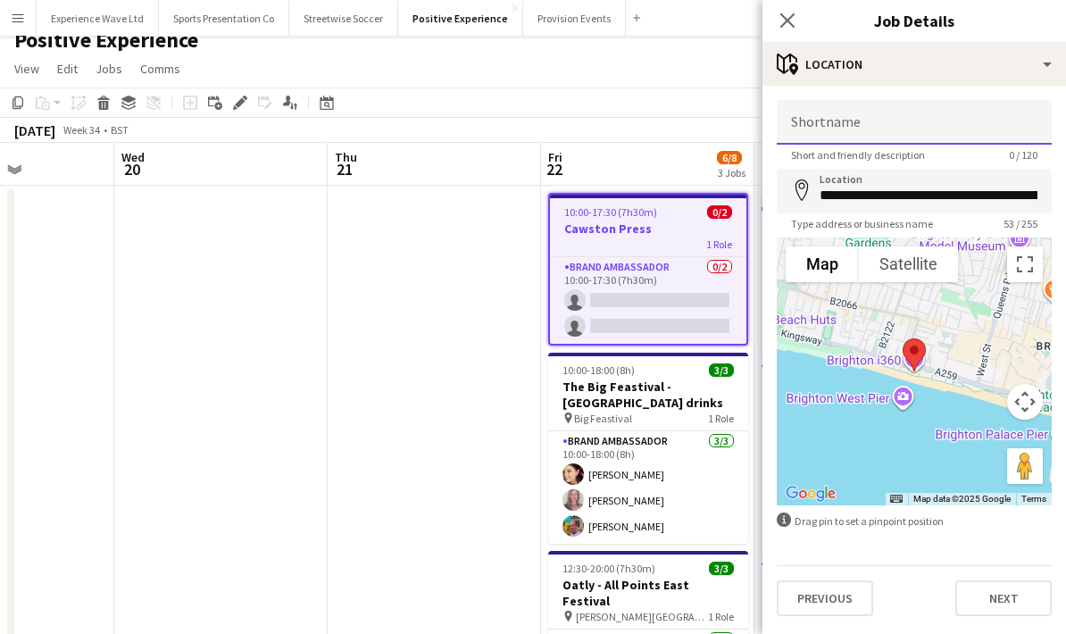
click at [855, 121] on input "Shortname" at bounding box center [914, 122] width 275 height 45
type input "**********"
click at [987, 613] on button "Next" at bounding box center [1003, 598] width 96 height 36
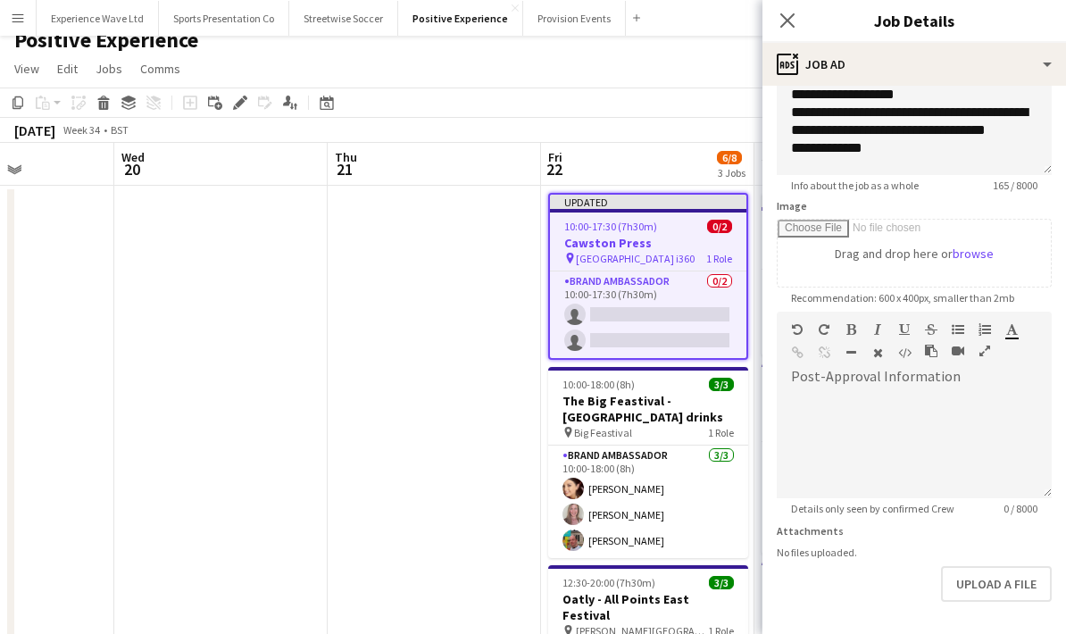
scroll to position [179, 0]
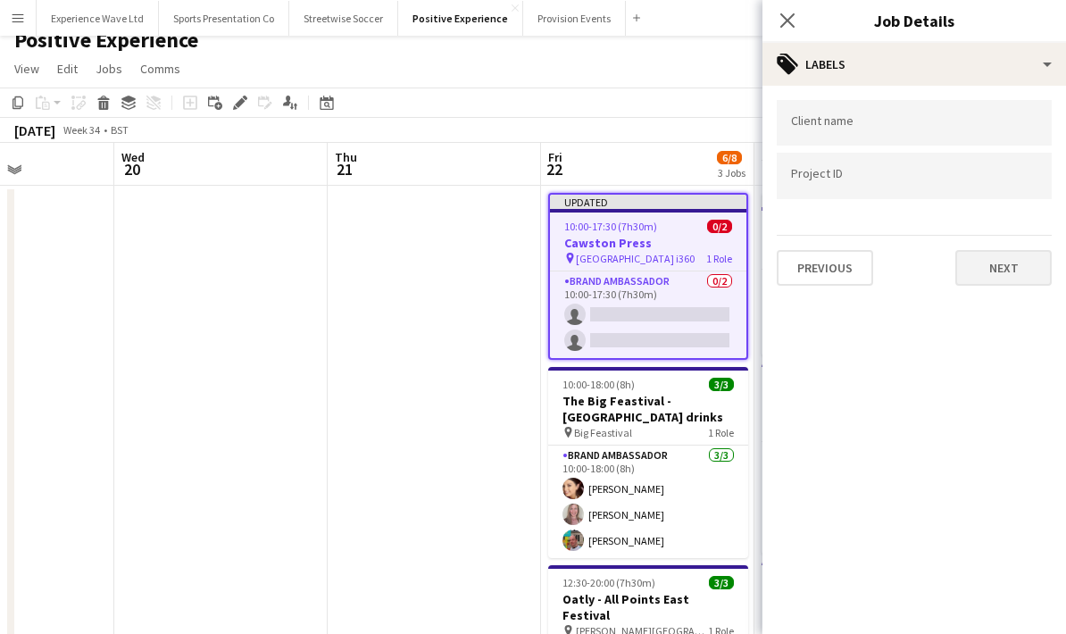
click at [1038, 282] on button "Next" at bounding box center [1003, 268] width 96 height 36
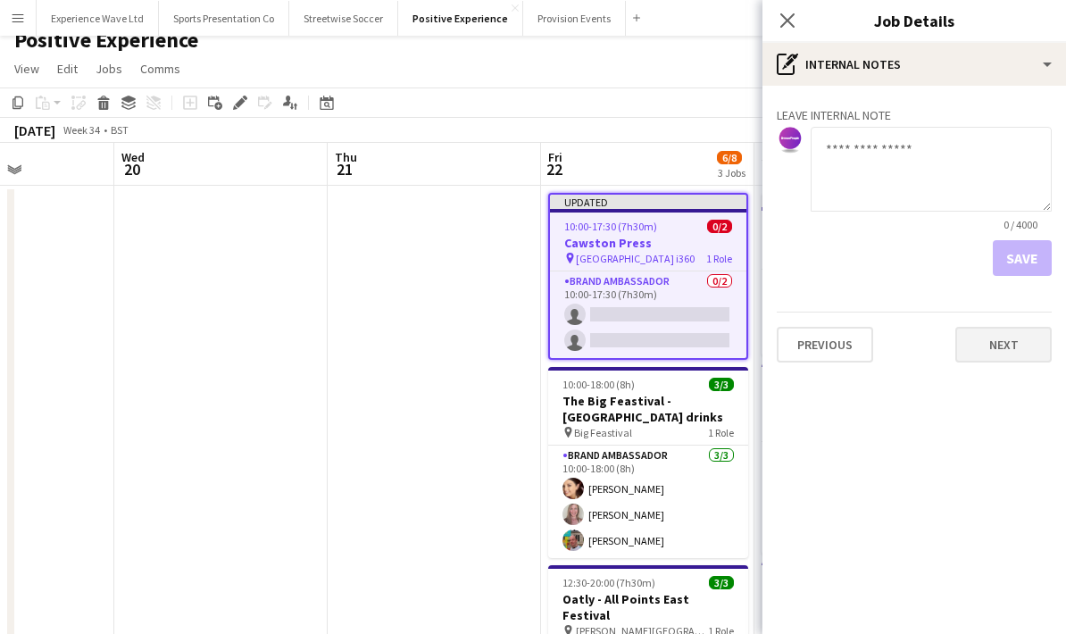
click at [1021, 340] on button "Next" at bounding box center [1003, 345] width 96 height 36
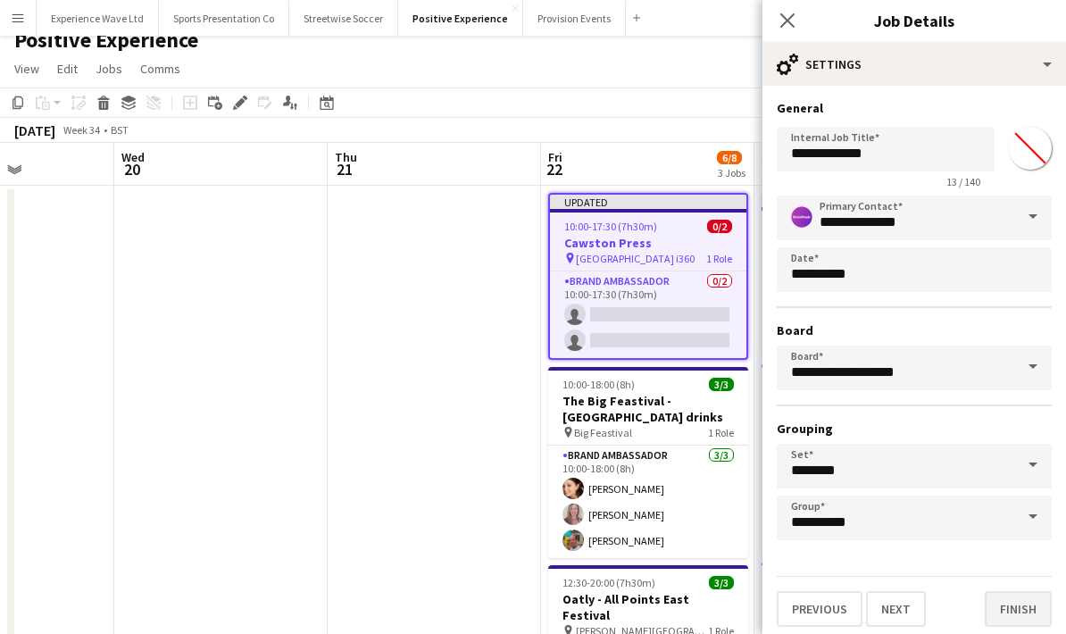
click at [1024, 620] on button "Finish" at bounding box center [1018, 609] width 67 height 36
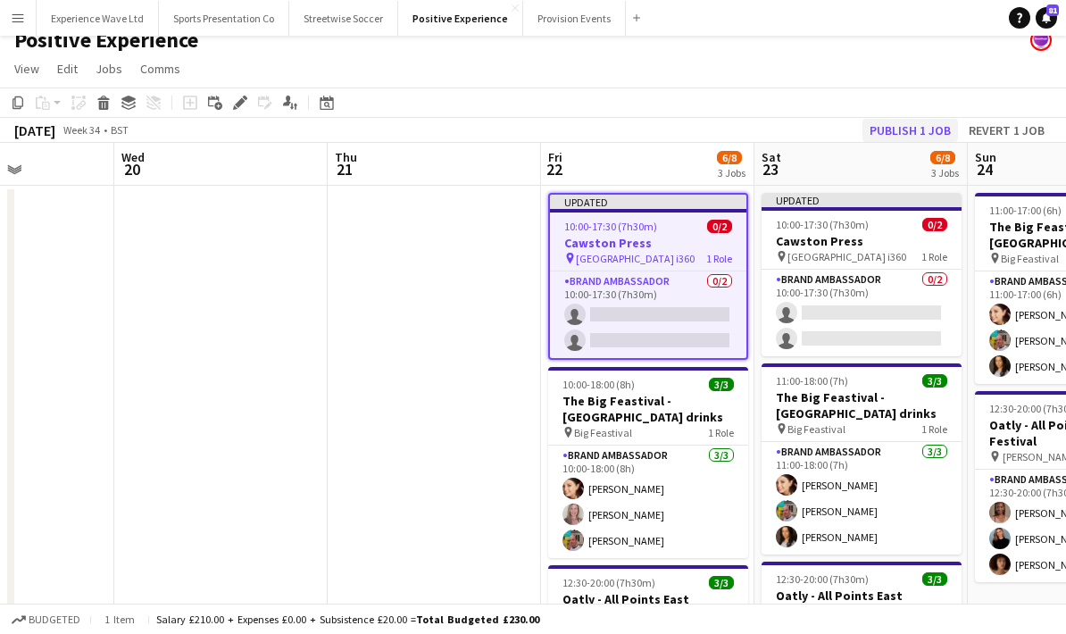
click at [910, 126] on button "Publish 1 job" at bounding box center [910, 130] width 96 height 23
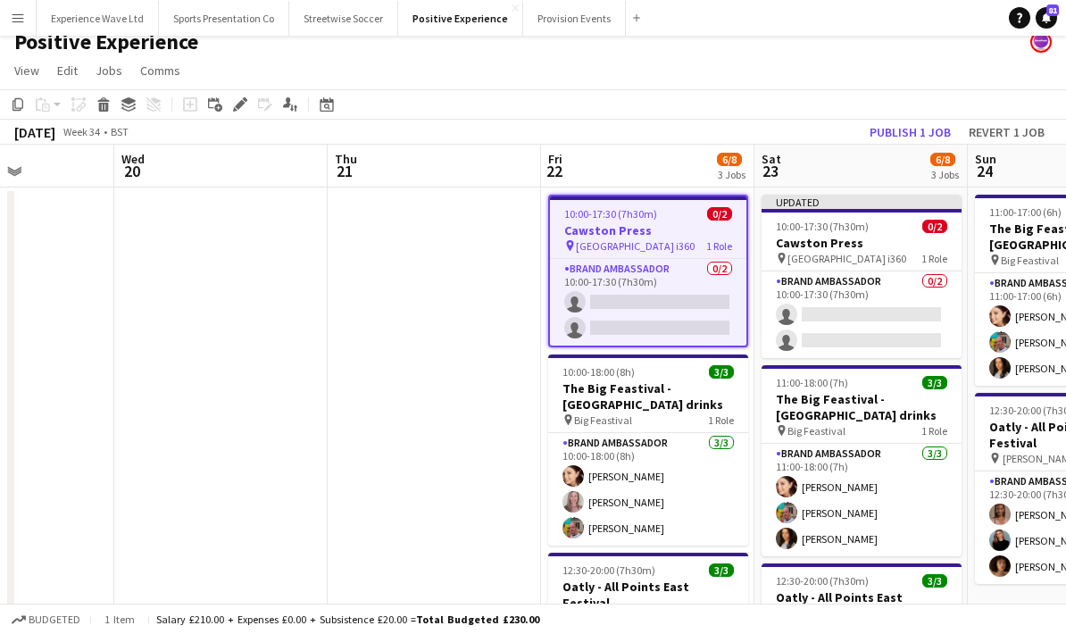
scroll to position [42, 0]
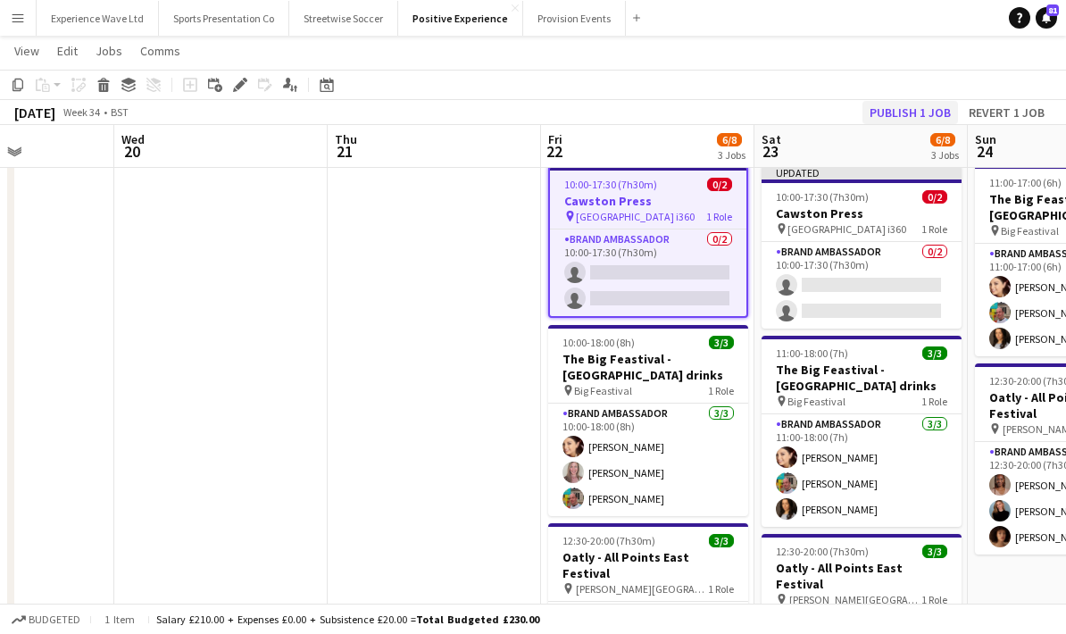
click at [917, 110] on button "Publish 1 job" at bounding box center [910, 112] width 96 height 23
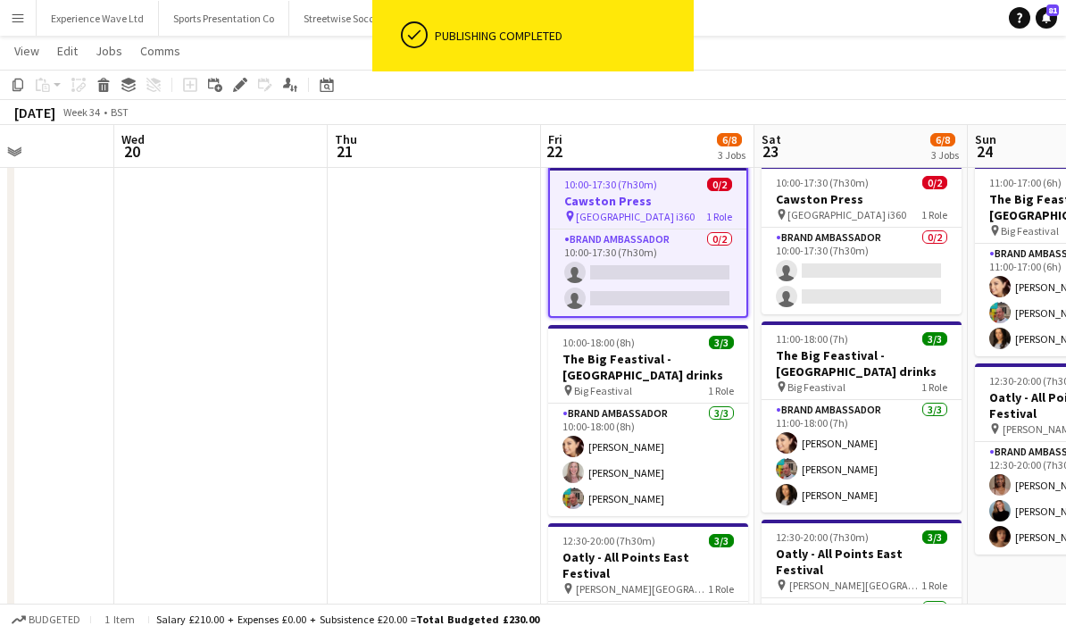
click at [450, 306] on app-date-cell at bounding box center [434, 454] width 213 height 593
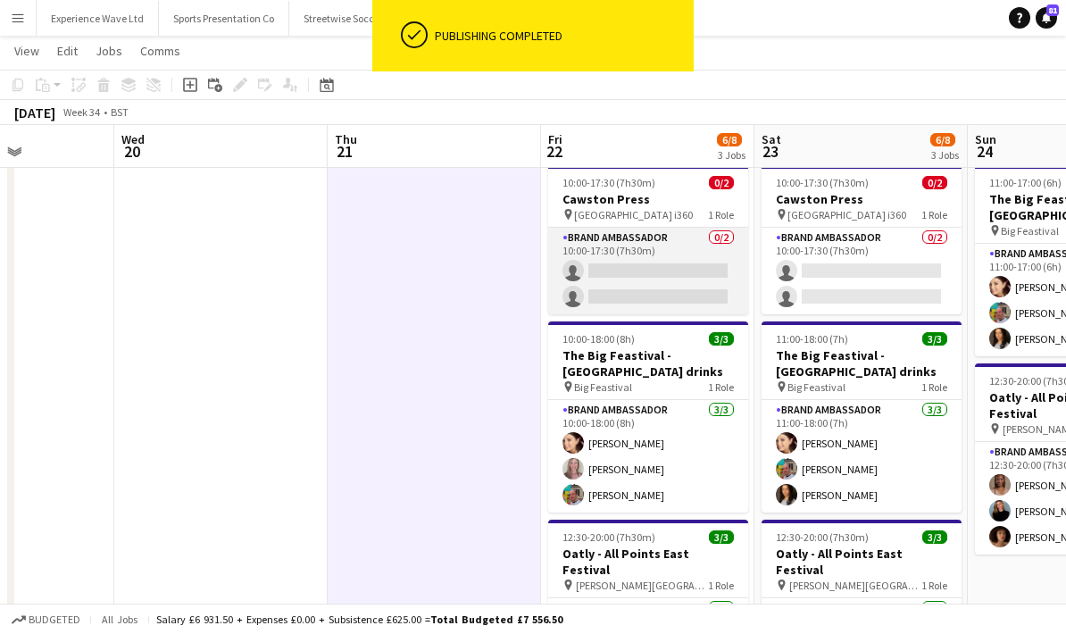
click at [568, 280] on app-card-role "Brand Ambassador 0/2 10:00-17:30 (7h30m) single-neutral-actions single-neutral-…" at bounding box center [648, 271] width 200 height 87
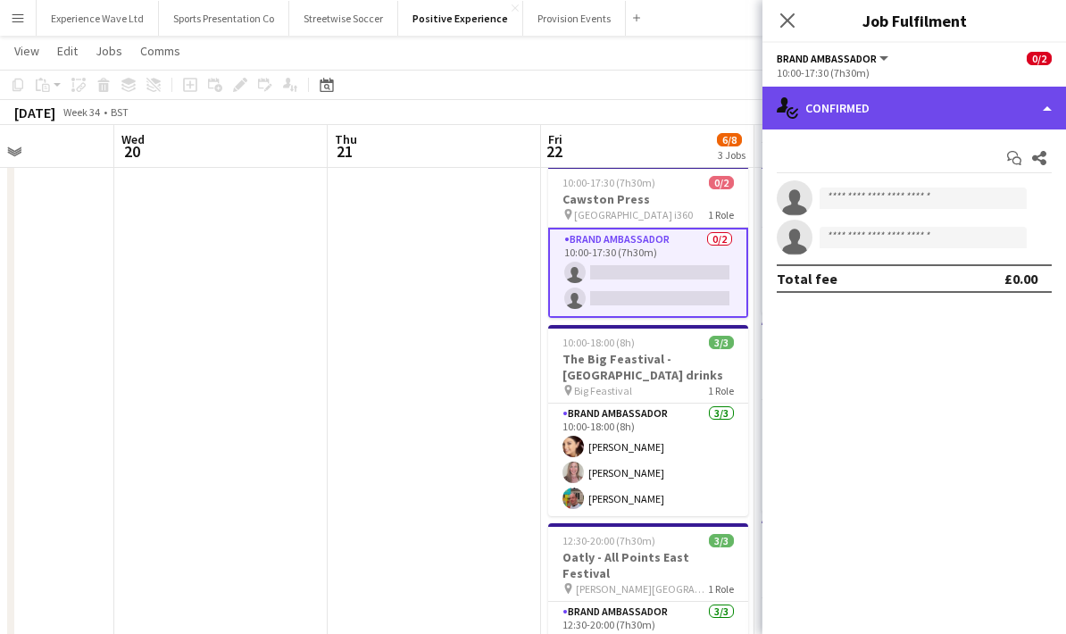
click at [908, 111] on div "single-neutral-actions-check-2 Confirmed" at bounding box center [914, 108] width 304 height 43
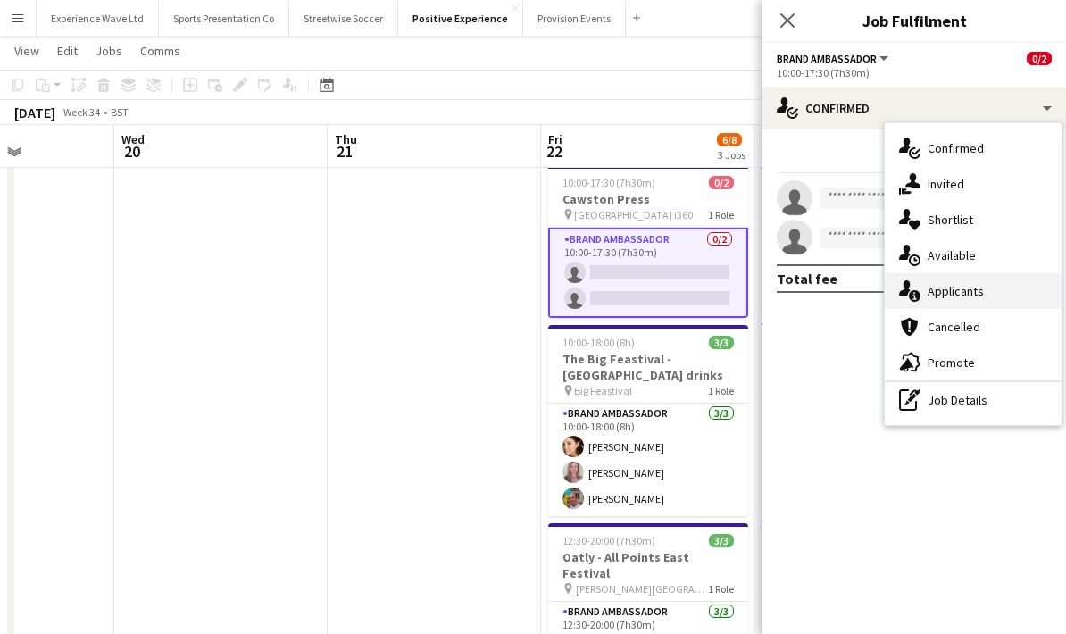
click at [962, 296] on div "single-neutral-actions-information Applicants" at bounding box center [973, 291] width 177 height 36
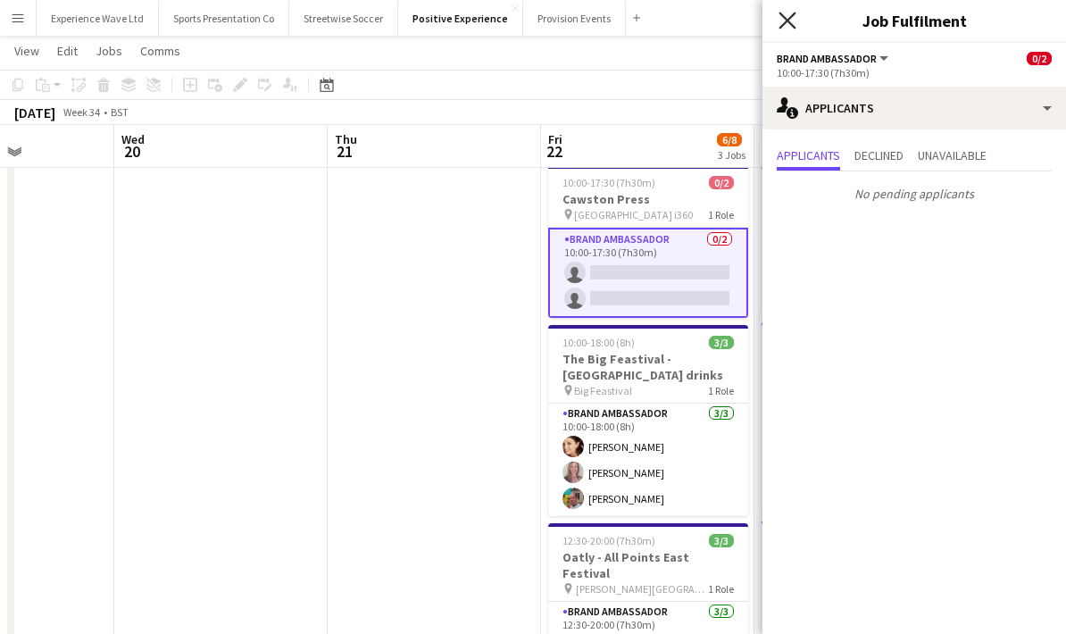
click at [791, 28] on icon "Close pop-in" at bounding box center [787, 20] width 17 height 17
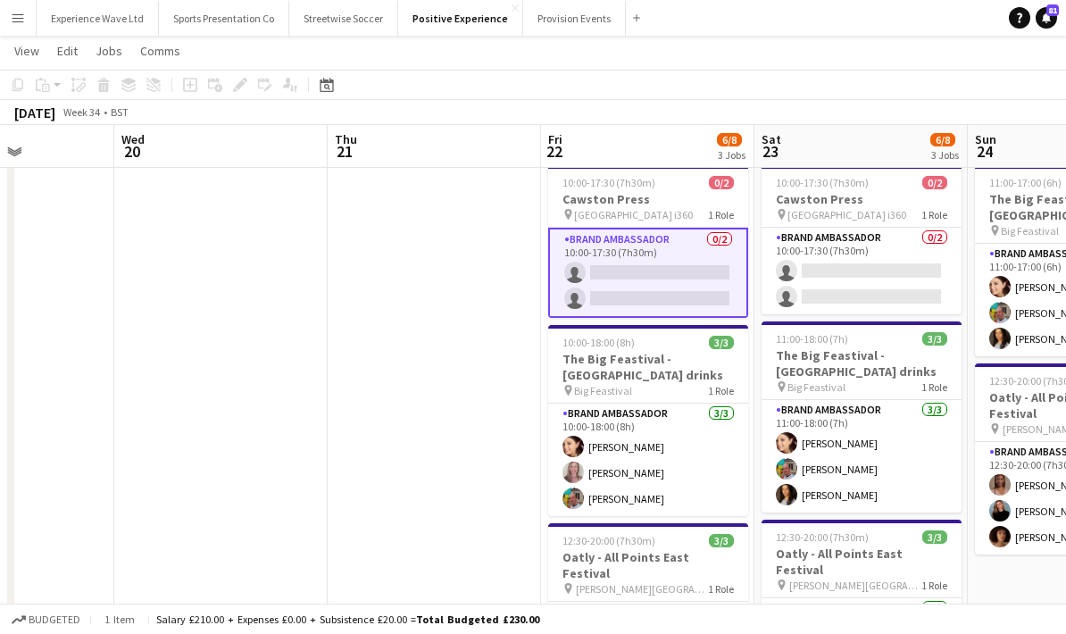
click at [25, 22] on button "Menu" at bounding box center [18, 18] width 36 height 36
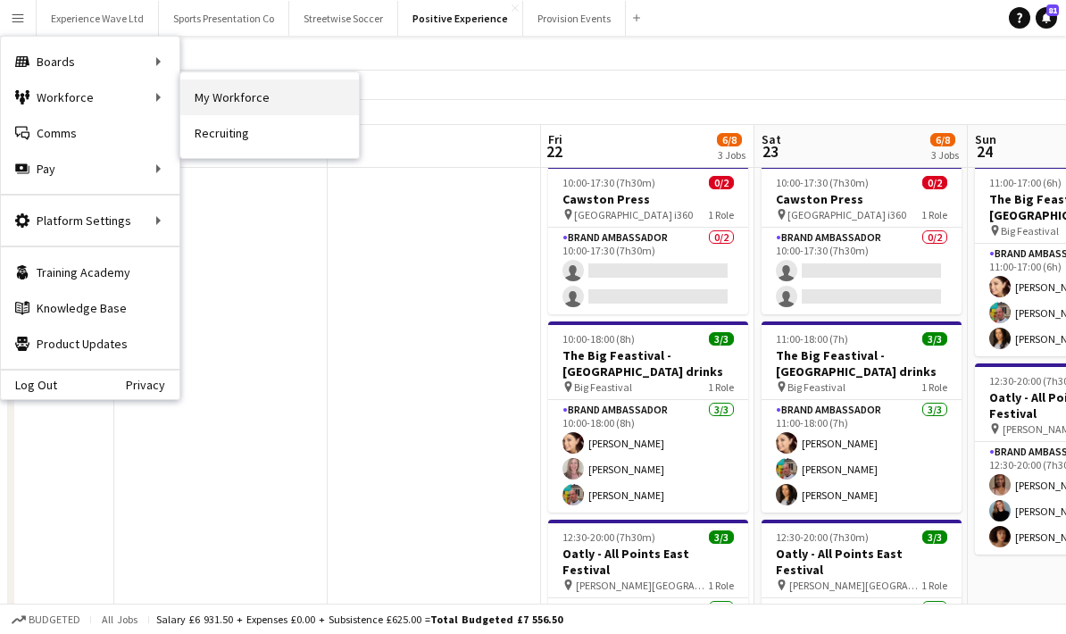
click at [223, 93] on link "My Workforce" at bounding box center [269, 97] width 179 height 36
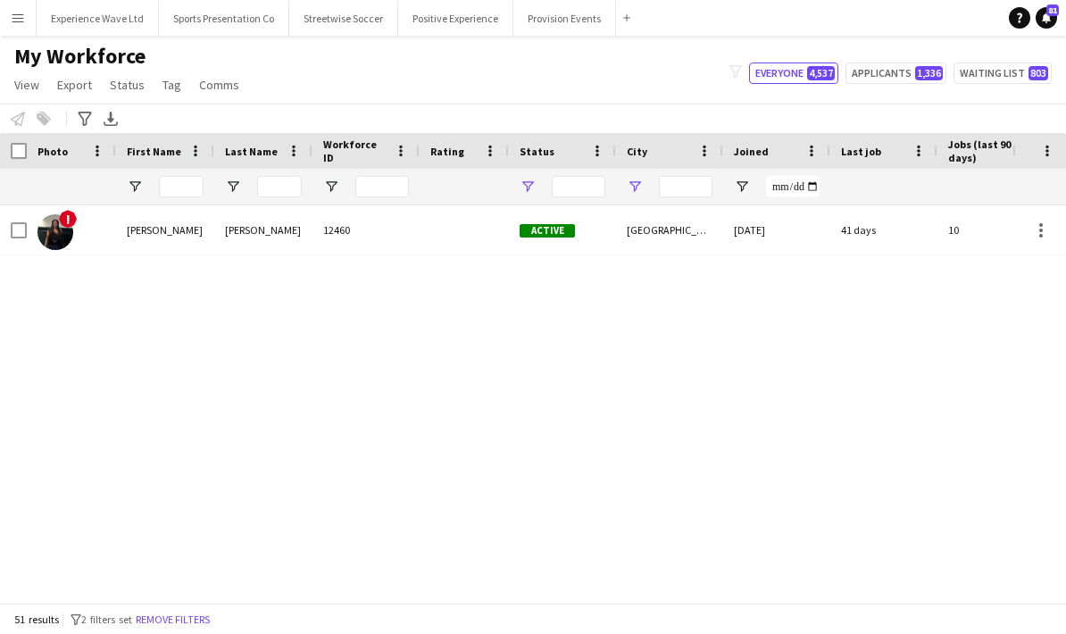
type input "**********"
type input "*********"
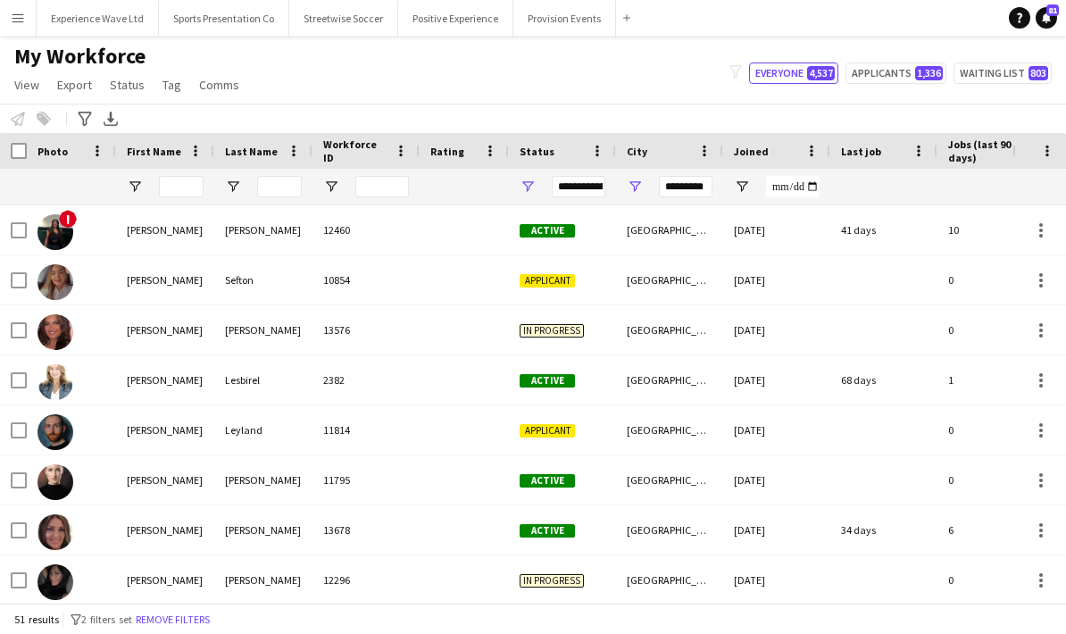
click at [207, 634] on html "Menu Boards Boards Boards All jobs Status Workforce Workforce My Workforce Recr…" at bounding box center [533, 317] width 1066 height 634
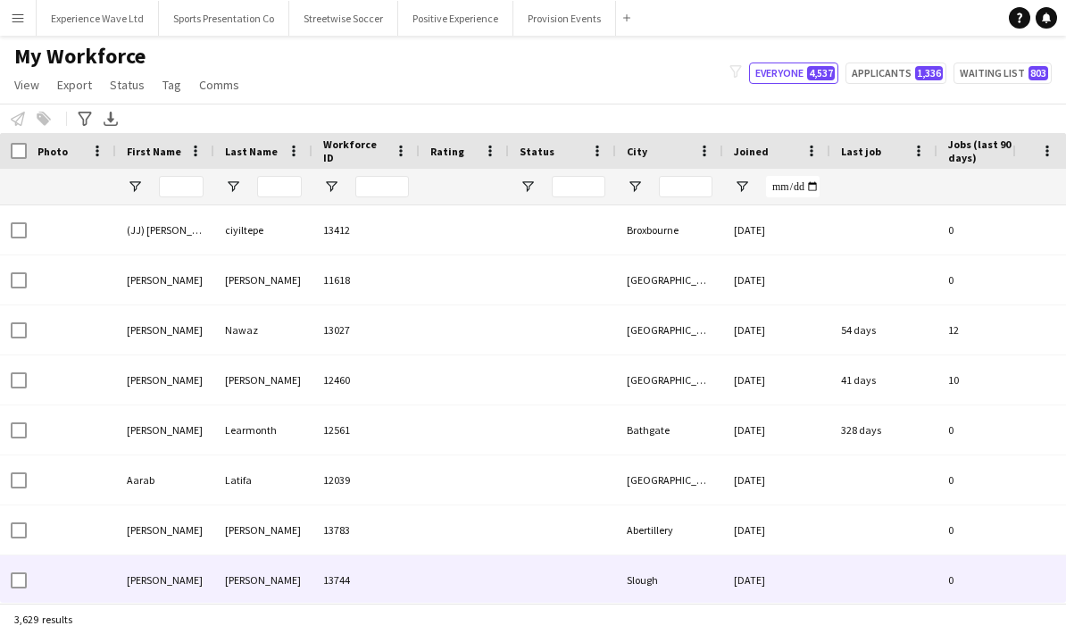
type input "**********"
type input "*********"
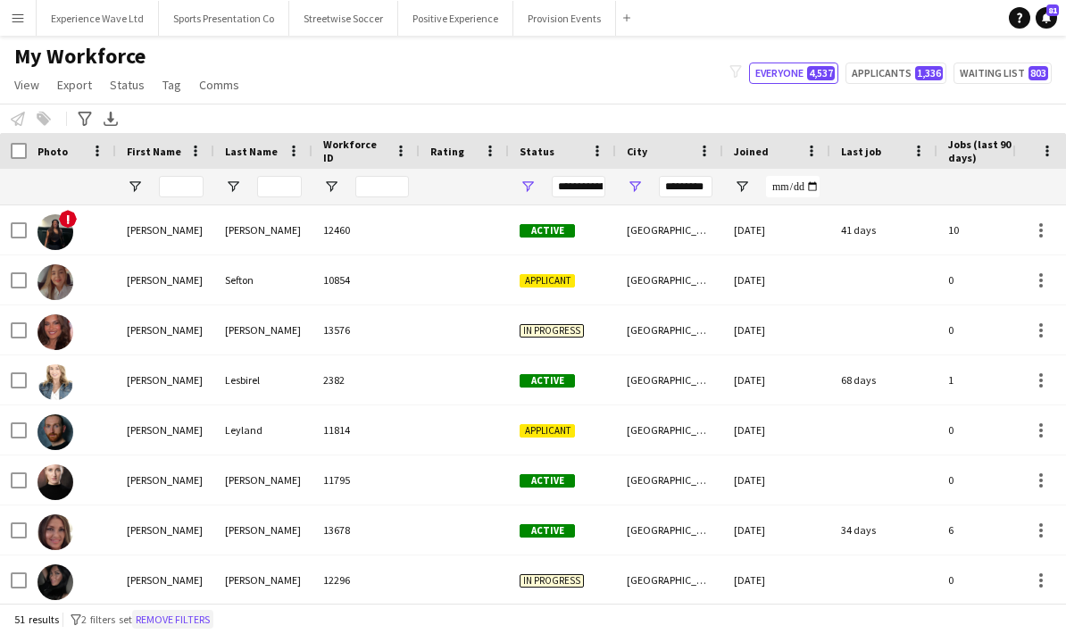
click at [213, 620] on button "Remove filters" at bounding box center [172, 620] width 81 height 20
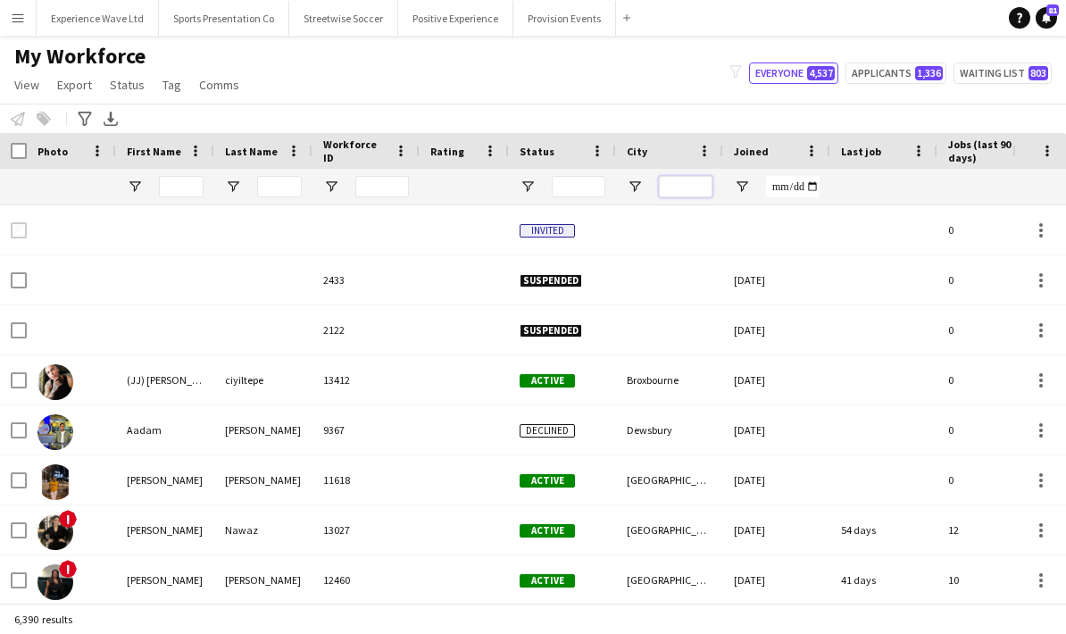
click at [679, 185] on input "City Filter Input" at bounding box center [686, 186] width 54 height 21
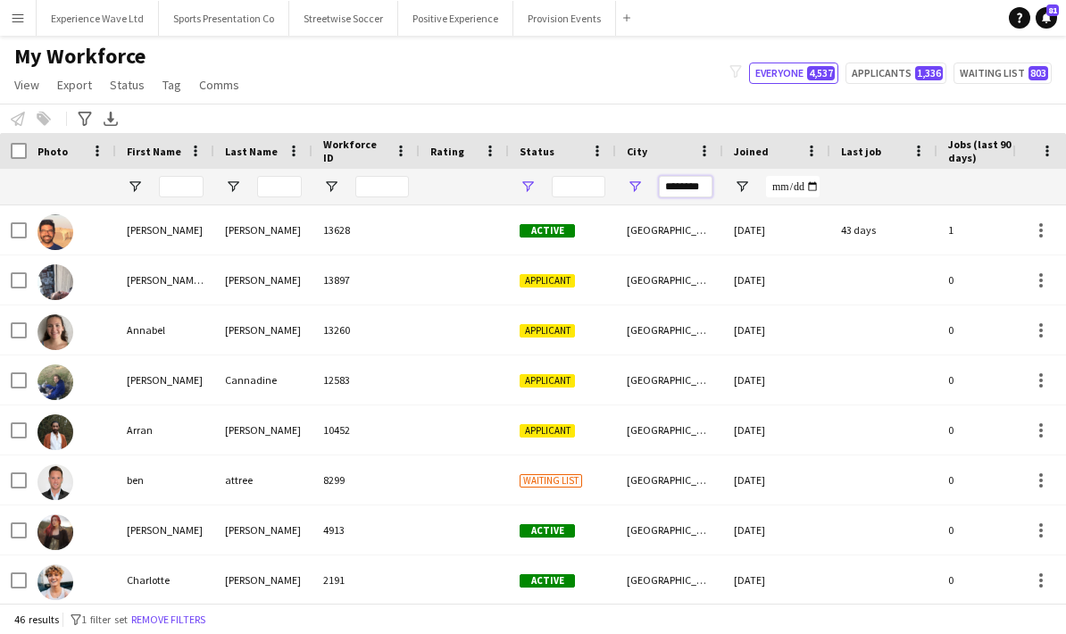
type input "********"
click at [531, 187] on span "Open Filter Menu" at bounding box center [528, 187] width 16 height 16
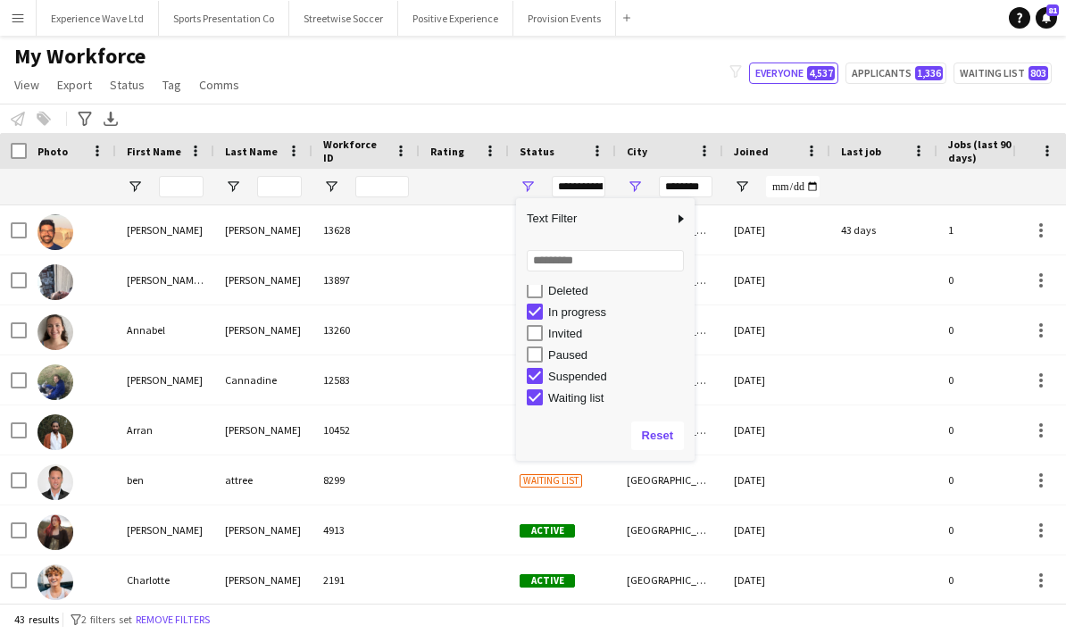
scroll to position [112, 0]
type input "**********"
click at [632, 181] on span "Open Filter Menu" at bounding box center [635, 187] width 16 height 16
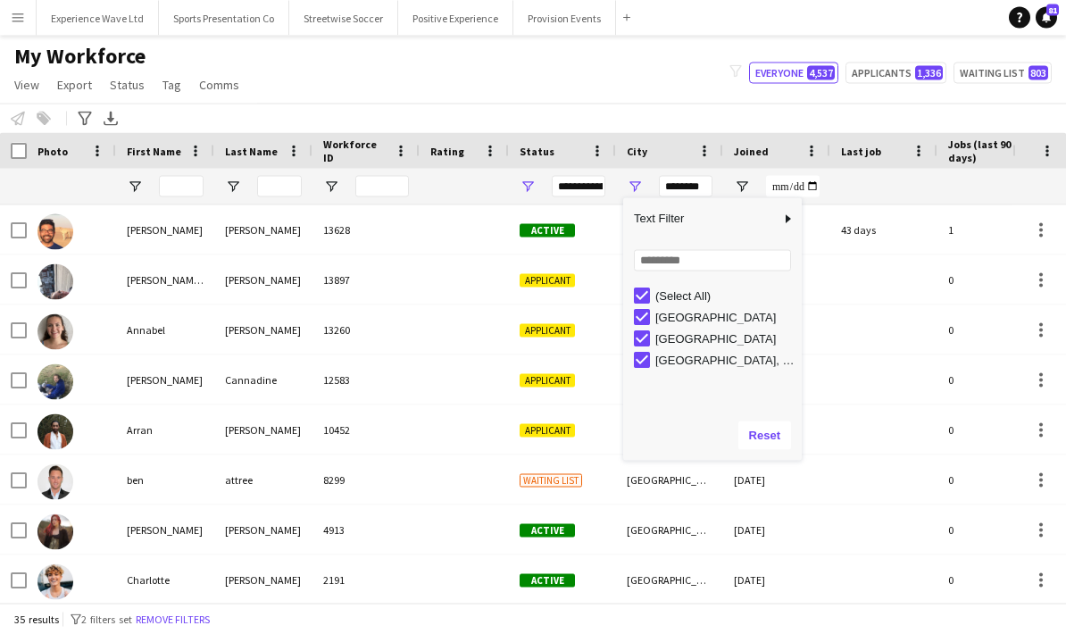
scroll to position [0, 0]
click at [576, 99] on div "My Workforce View Views Default view New view Update view Delete view Edit name…" at bounding box center [533, 73] width 1066 height 61
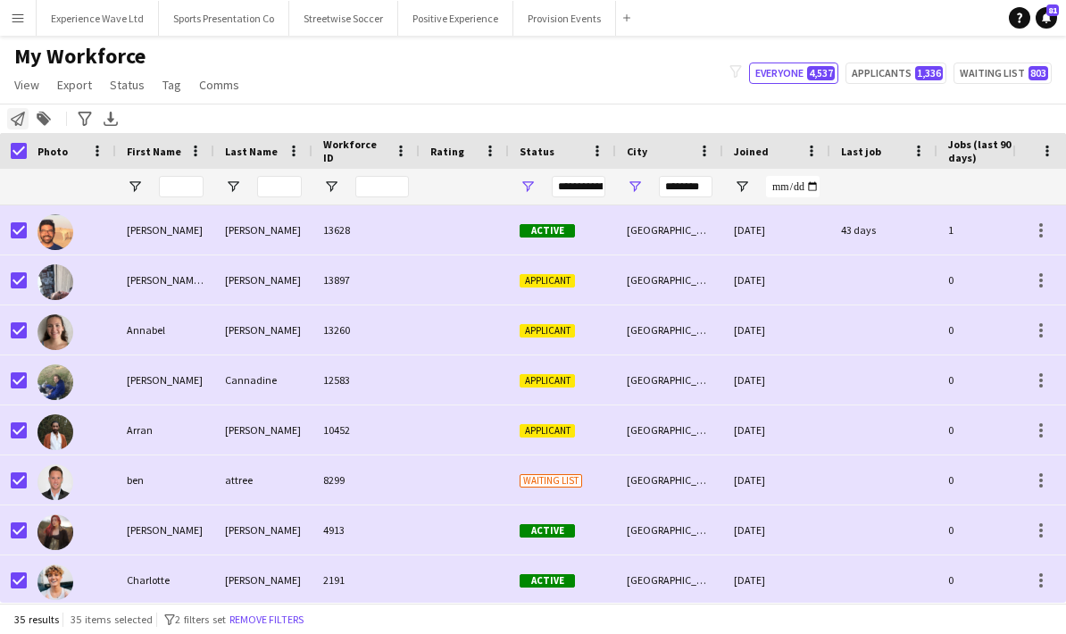
click at [10, 123] on div "Notify workforce" at bounding box center [17, 118] width 21 height 21
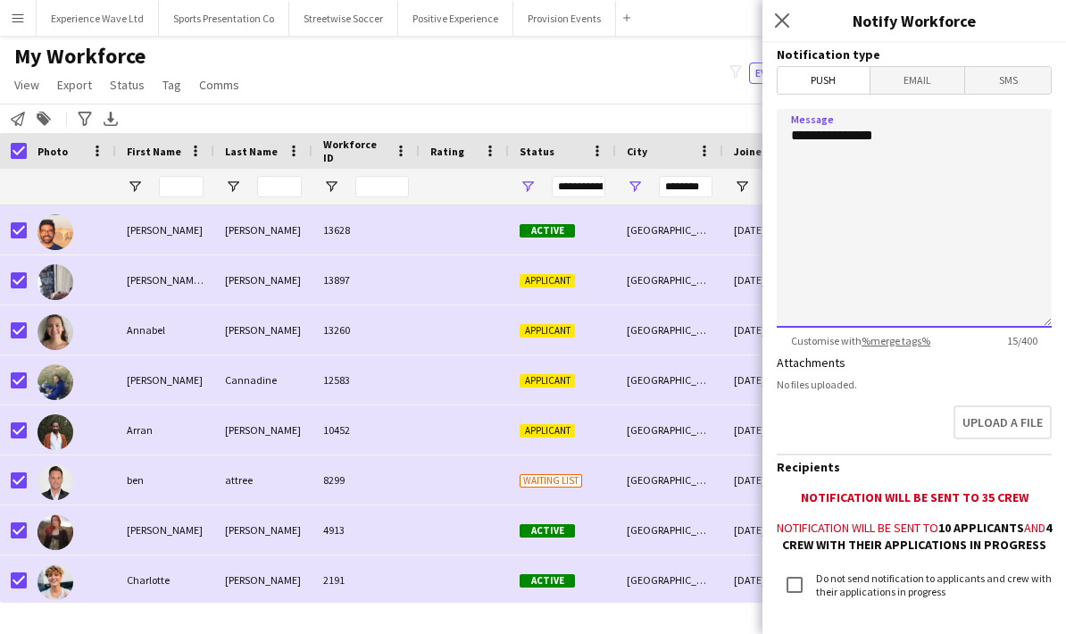
click at [831, 197] on textarea "**********" at bounding box center [914, 218] width 275 height 219
type textarea "**********"
click at [914, 71] on span "Email" at bounding box center [917, 80] width 95 height 27
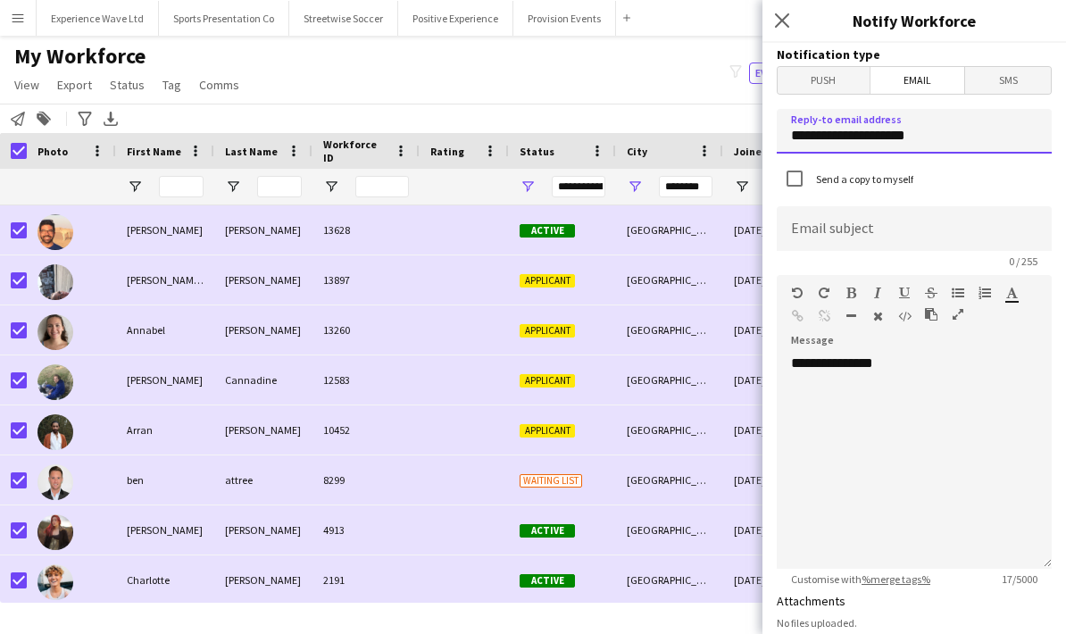
drag, startPoint x: 924, startPoint y: 141, endPoint x: 796, endPoint y: 134, distance: 127.9
click at [796, 133] on input "**********" at bounding box center [914, 131] width 275 height 45
drag, startPoint x: 936, startPoint y: 137, endPoint x: 777, endPoint y: 140, distance: 158.9
click at [777, 140] on input "**********" at bounding box center [914, 131] width 275 height 45
type input "**********"
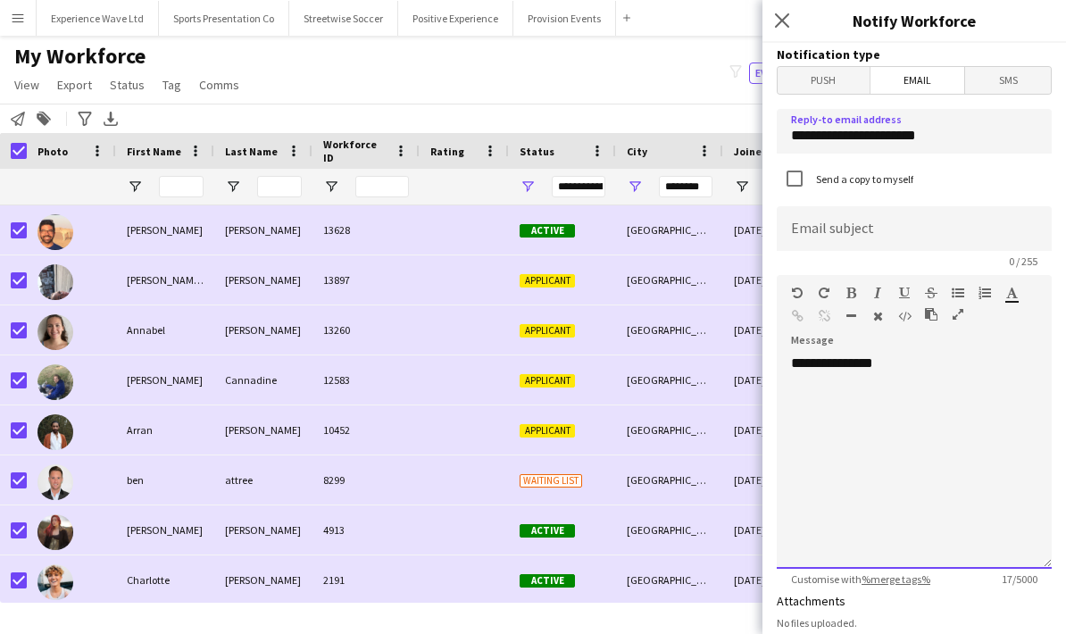
click at [824, 401] on div "**********" at bounding box center [914, 461] width 275 height 214
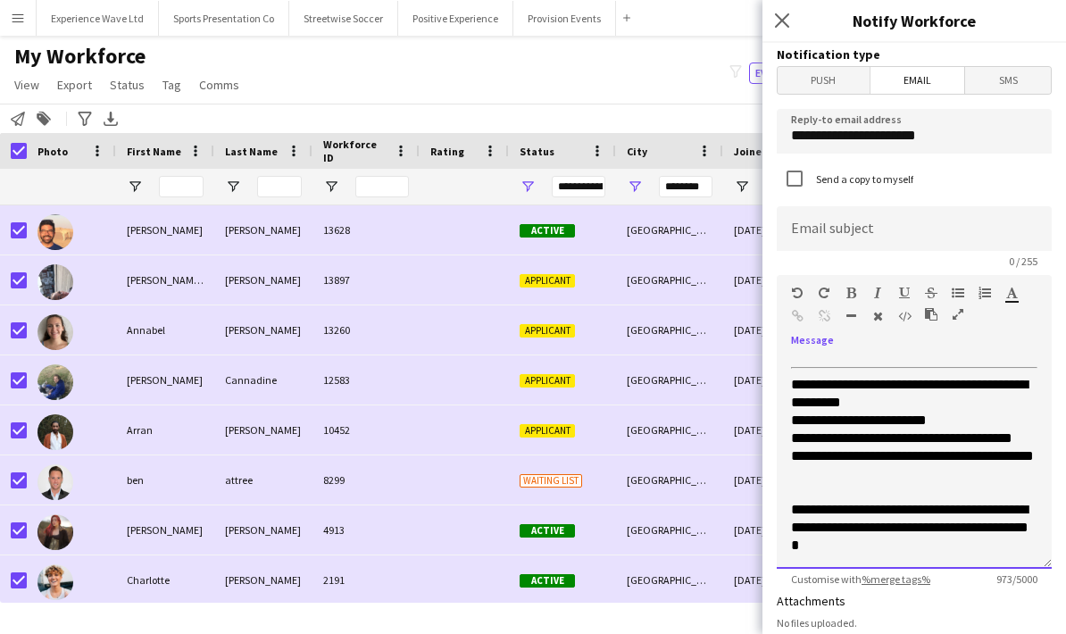
scroll to position [491, 0]
drag, startPoint x: 949, startPoint y: 426, endPoint x: 795, endPoint y: 425, distance: 153.6
click at [795, 425] on p "**********" at bounding box center [914, 438] width 246 height 125
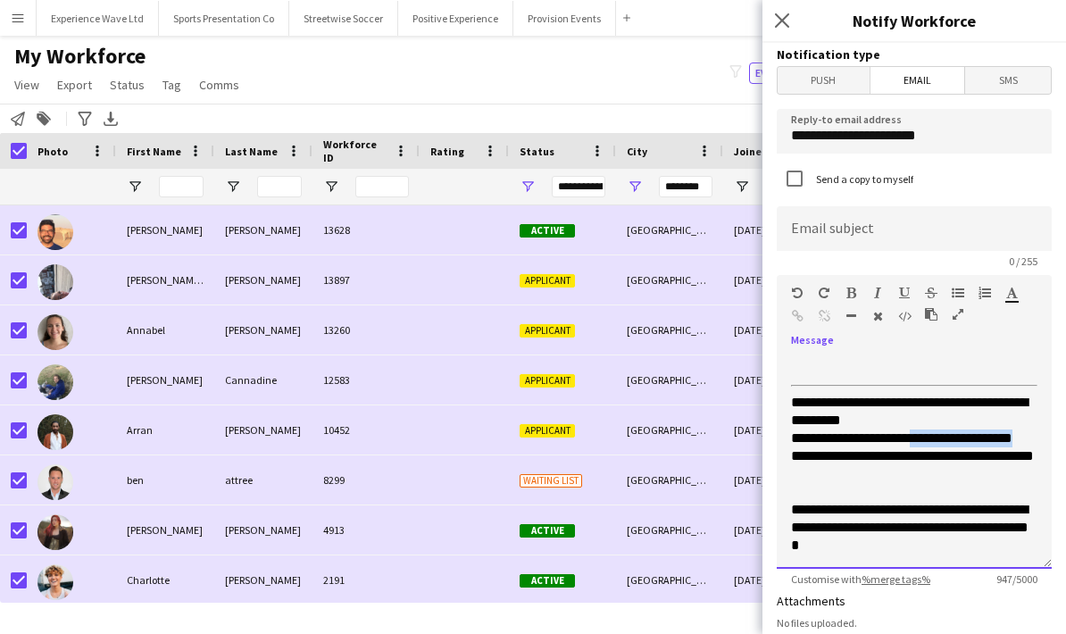
drag, startPoint x: 819, startPoint y: 460, endPoint x: 937, endPoint y: 435, distance: 121.3
click at [937, 435] on p "**********" at bounding box center [914, 447] width 246 height 107
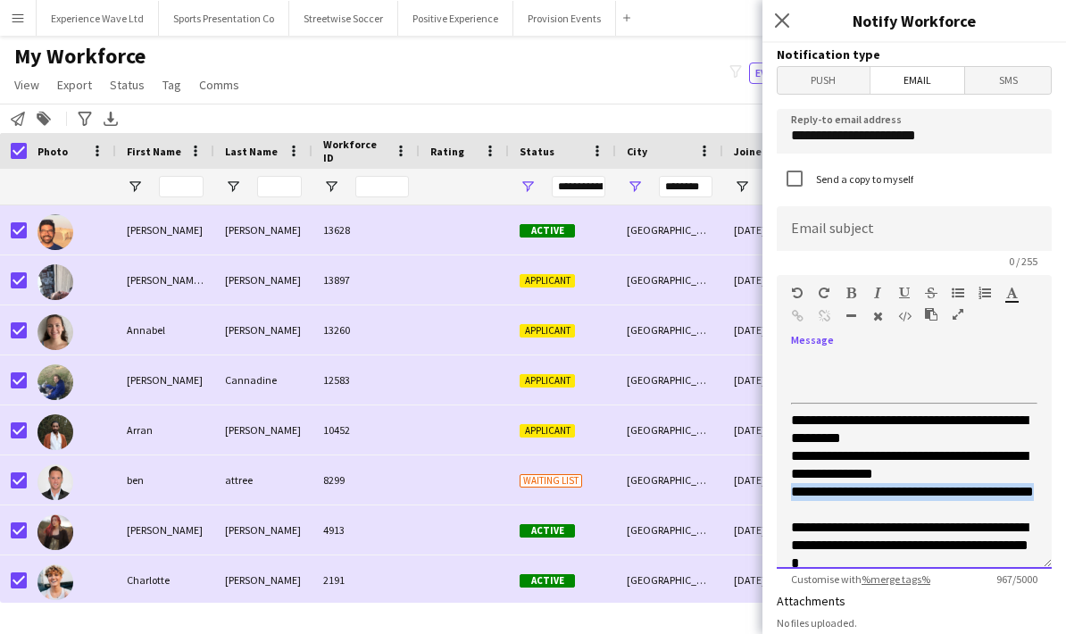
drag, startPoint x: 833, startPoint y: 512, endPoint x: 799, endPoint y: 496, distance: 37.5
click at [799, 496] on p "**********" at bounding box center [914, 465] width 246 height 107
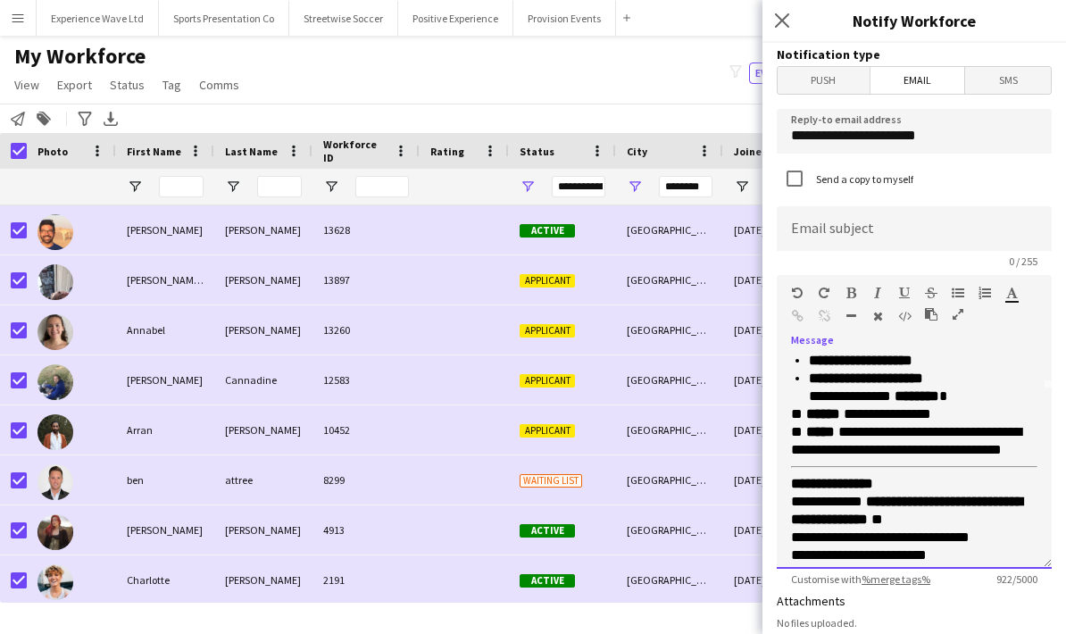
scroll to position [172, 0]
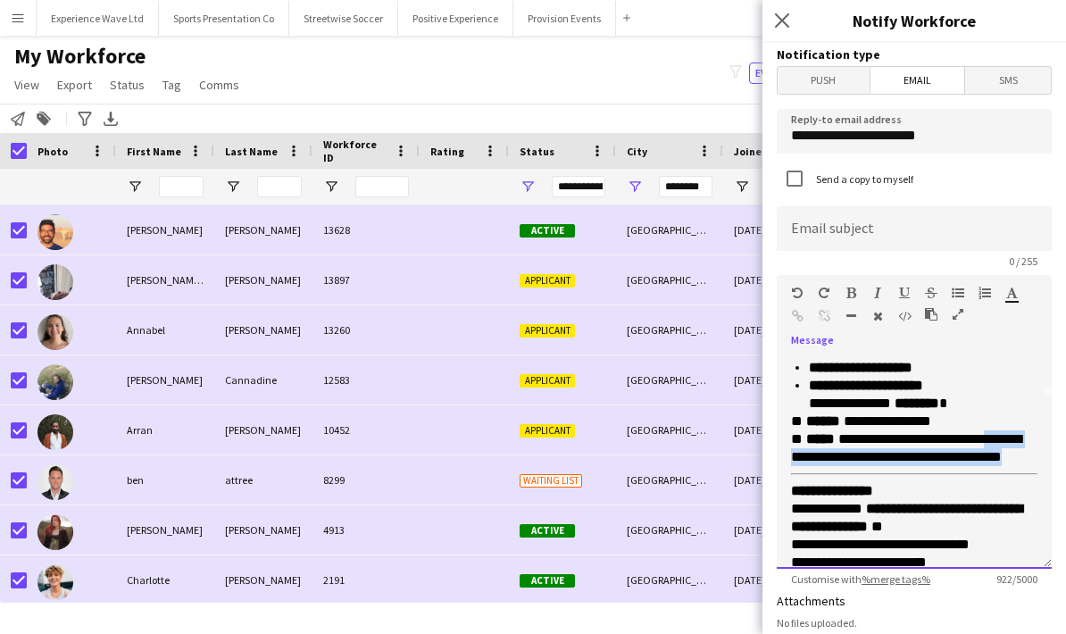
drag, startPoint x: 1027, startPoint y: 461, endPoint x: 1001, endPoint y: 442, distance: 32.0
click at [1001, 442] on p "**********" at bounding box center [914, 439] width 246 height 54
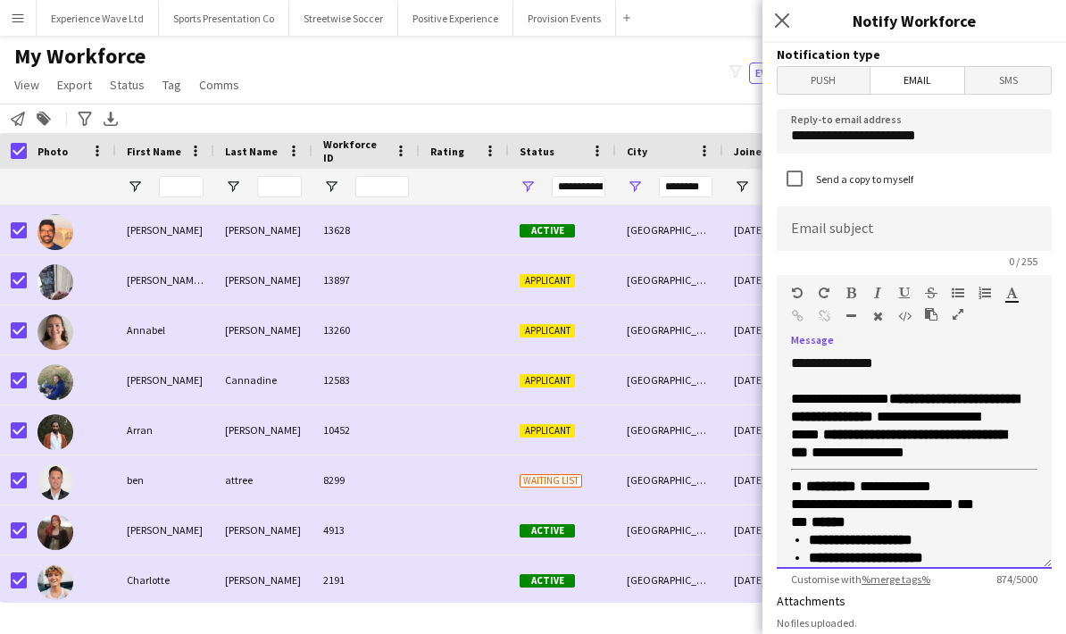
scroll to position [0, 0]
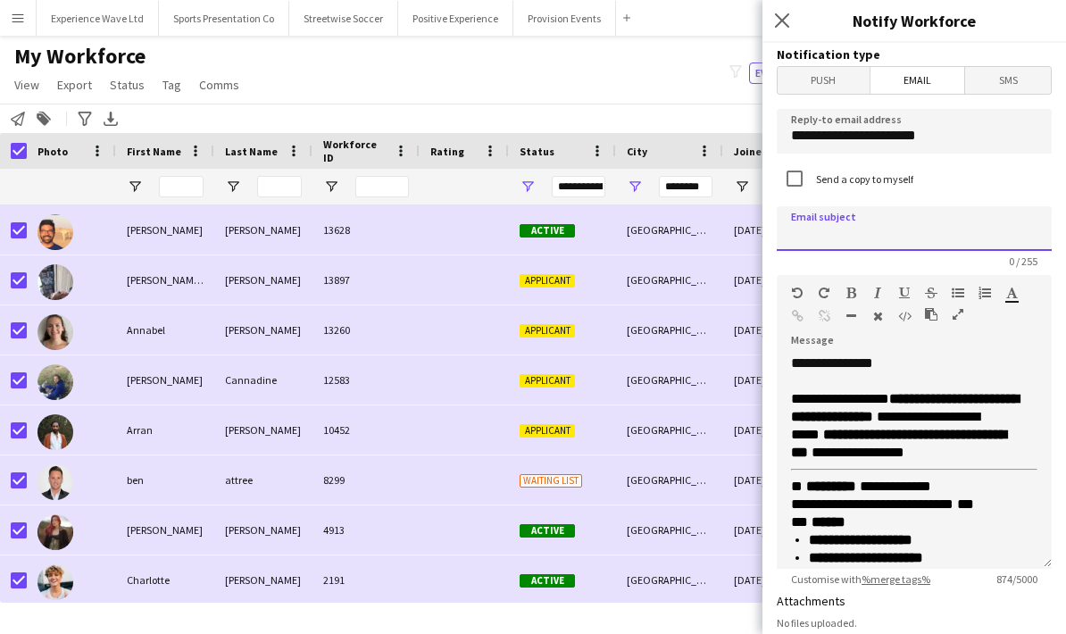
click at [859, 245] on input at bounding box center [914, 228] width 275 height 45
paste input "**********"
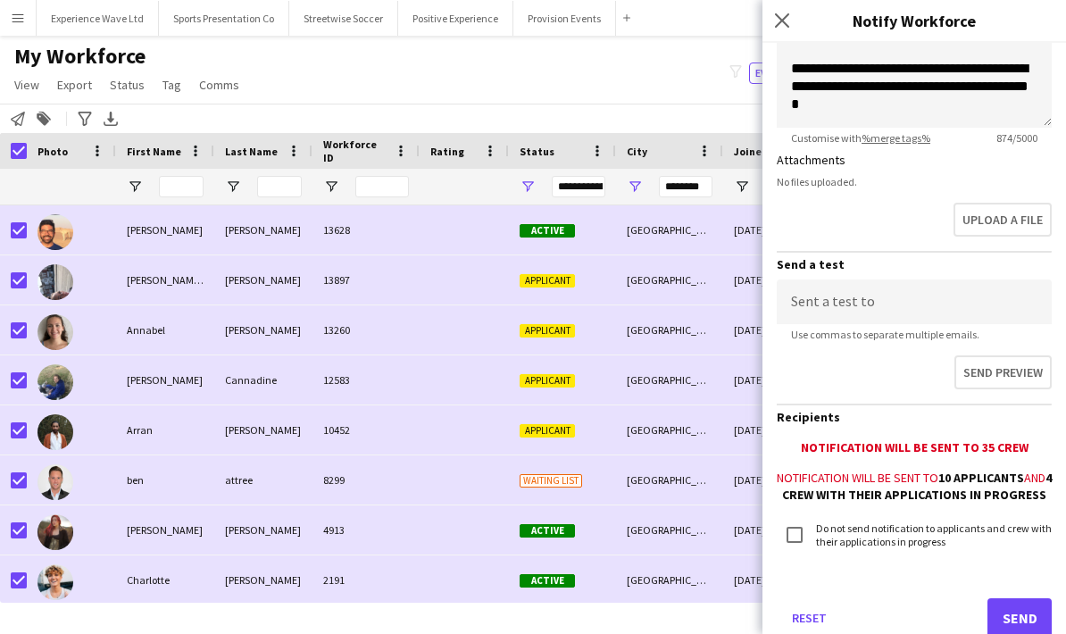
scroll to position [451, 0]
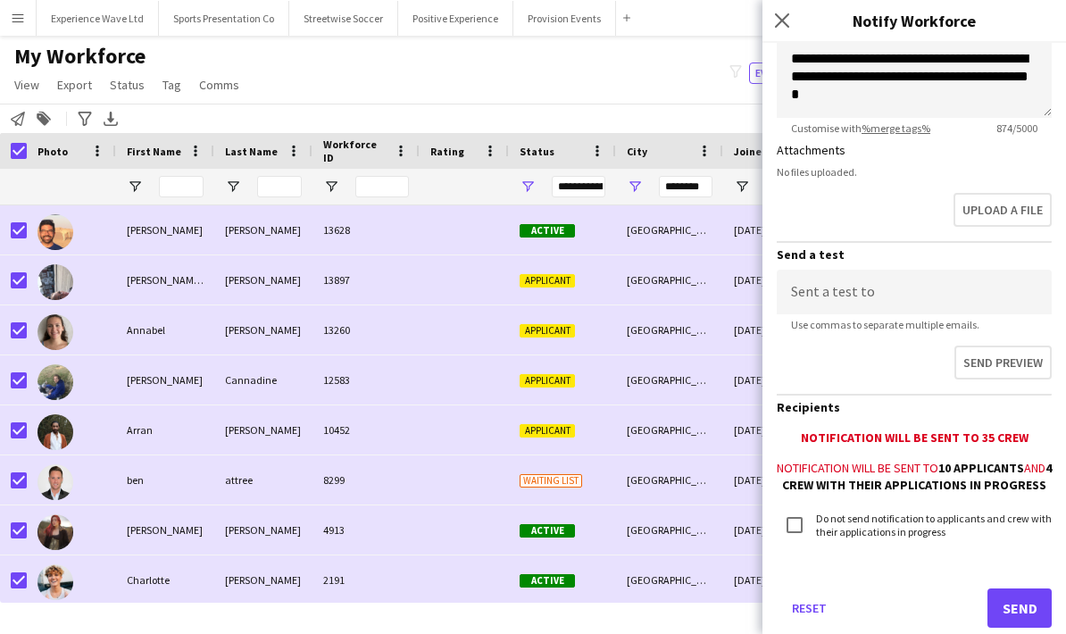
type input "**********"
click at [873, 296] on input at bounding box center [914, 292] width 275 height 45
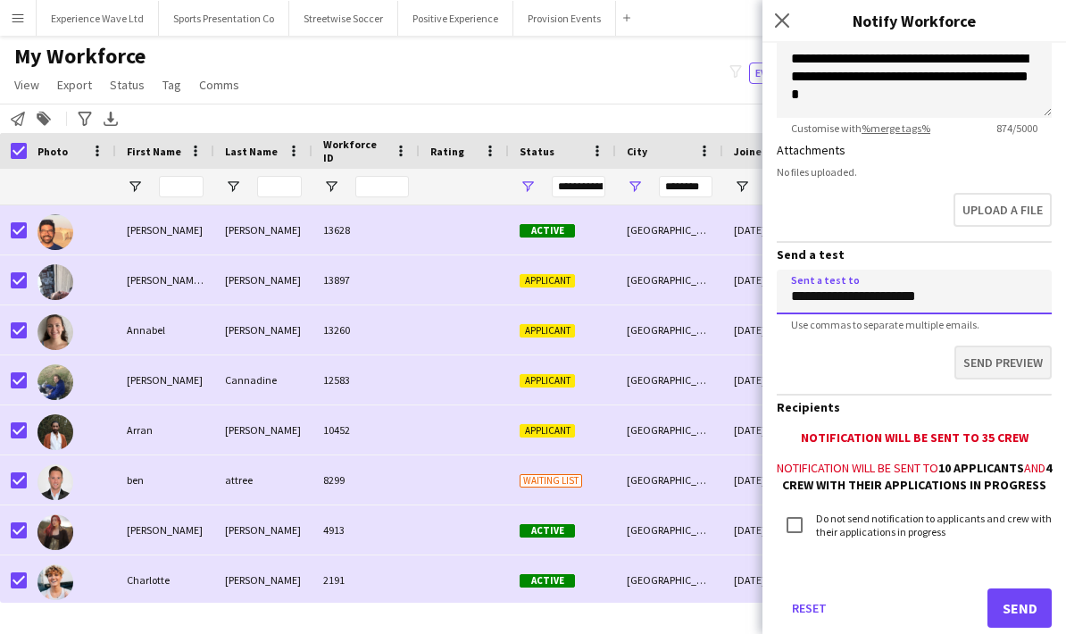
type input "**********"
click at [1017, 359] on button "Send preview" at bounding box center [1002, 363] width 97 height 34
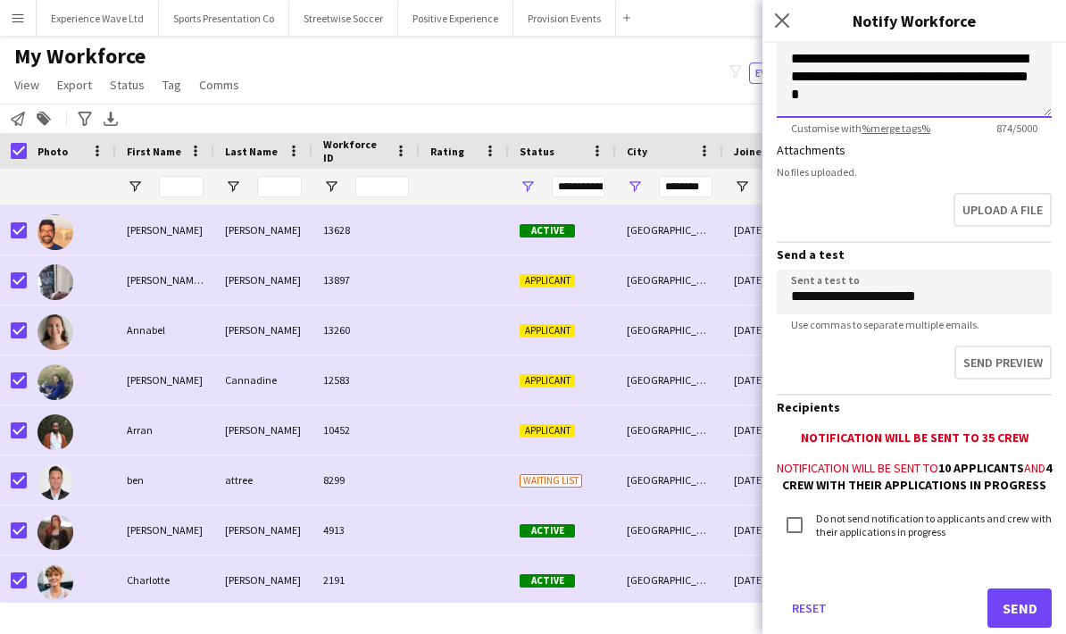
click at [902, 89] on p "**********" at bounding box center [914, 77] width 246 height 54
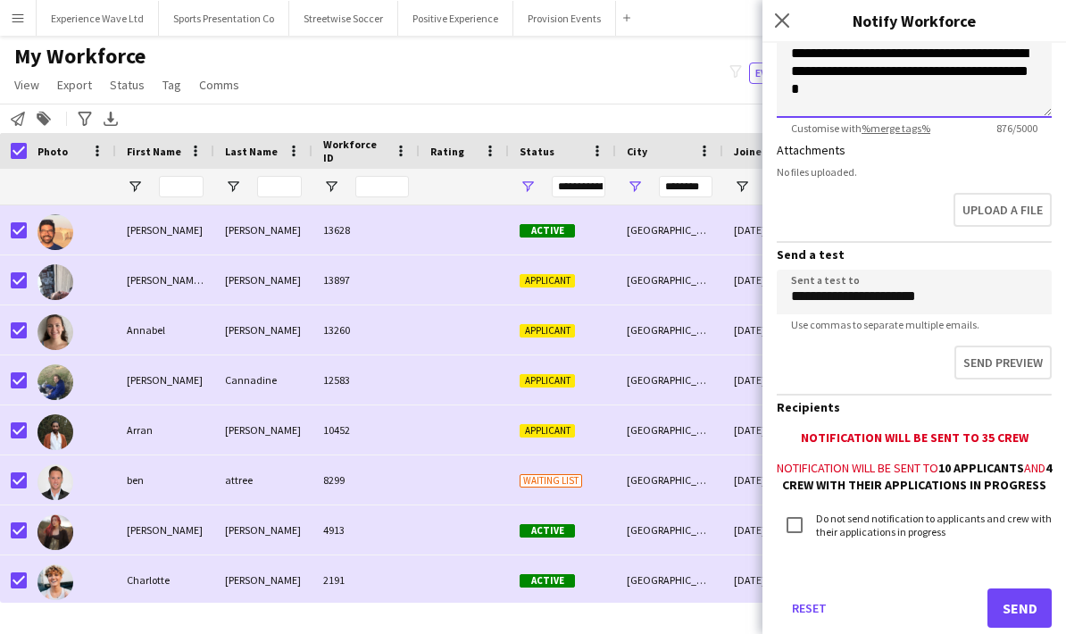
scroll to position [461, 0]
click at [798, 93] on p at bounding box center [914, 89] width 246 height 18
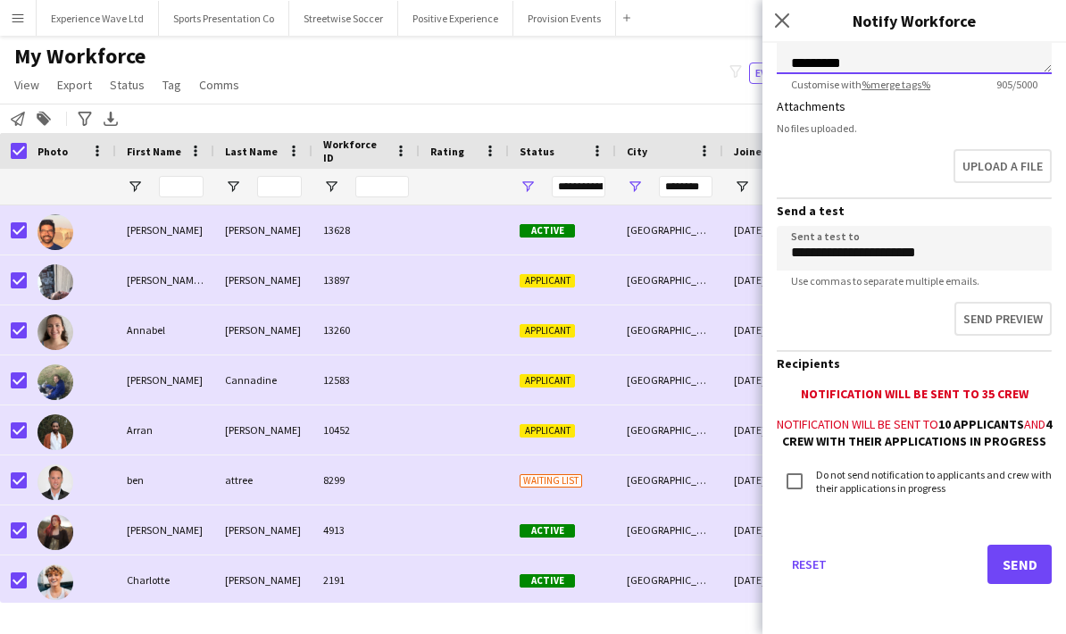
scroll to position [514, 0]
click at [1016, 562] on button "Send" at bounding box center [1019, 564] width 64 height 39
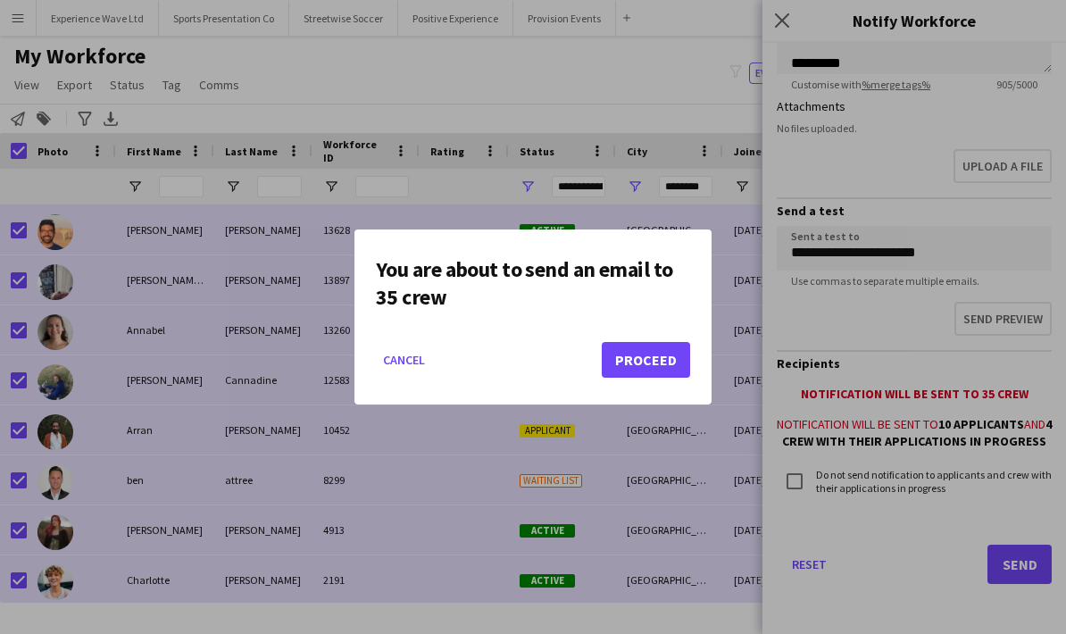
click at [633, 363] on button "Proceed" at bounding box center [646, 360] width 88 height 36
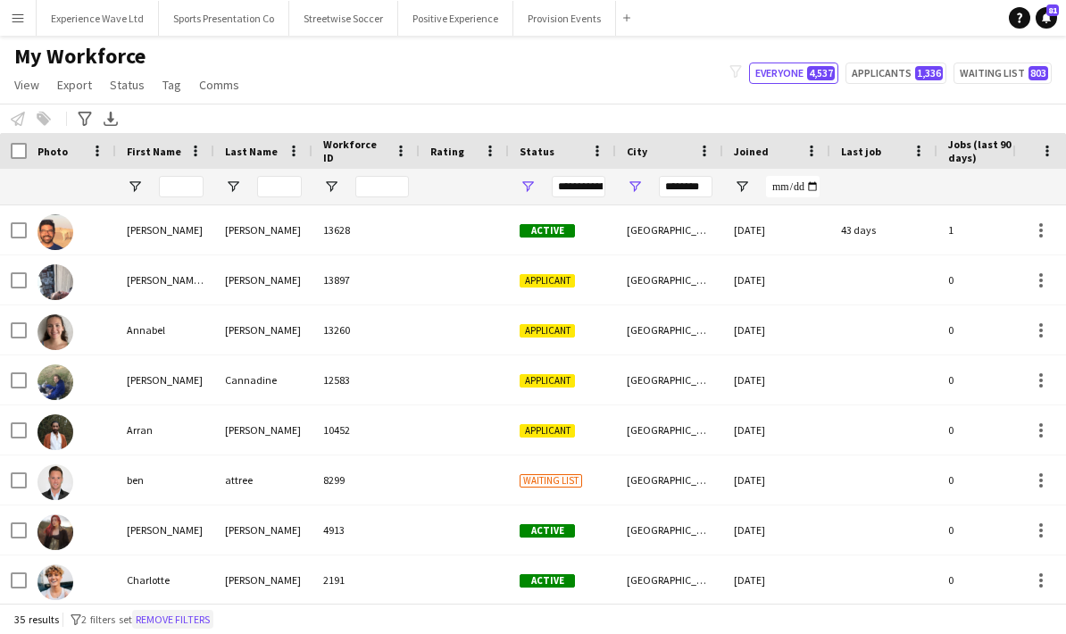
click at [202, 615] on button "Remove filters" at bounding box center [172, 620] width 81 height 20
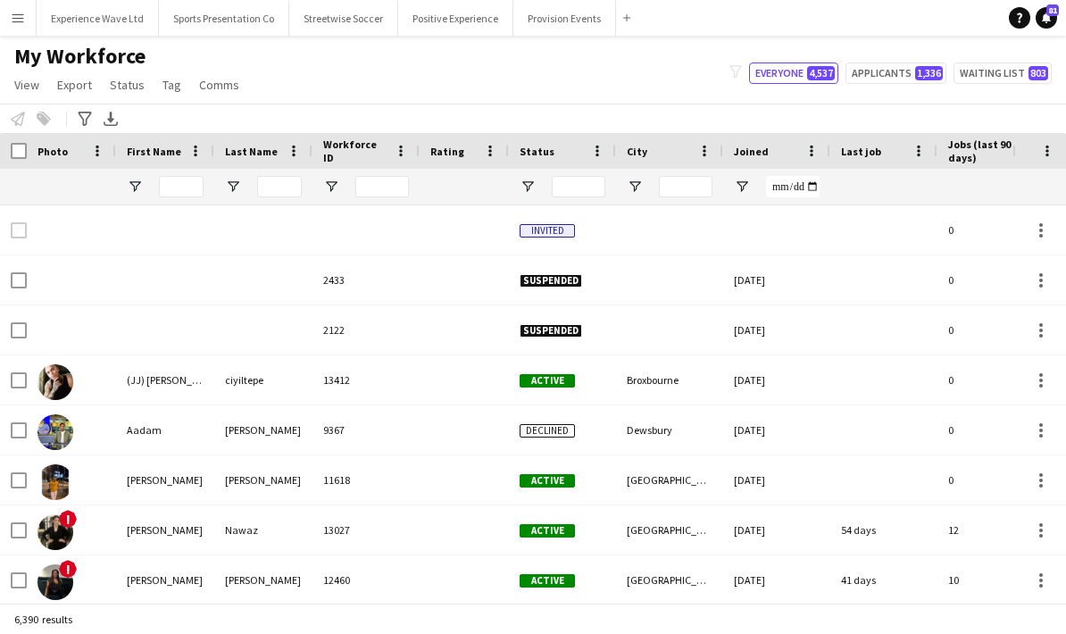
click at [25, 12] on button "Menu" at bounding box center [18, 18] width 36 height 36
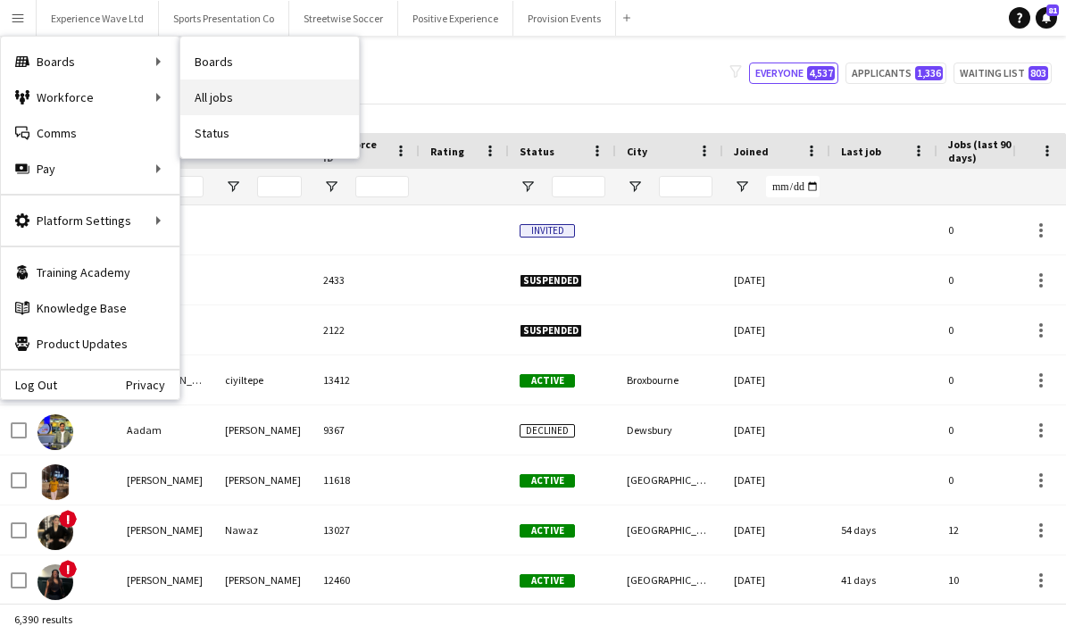
click at [238, 107] on link "All jobs" at bounding box center [269, 97] width 179 height 36
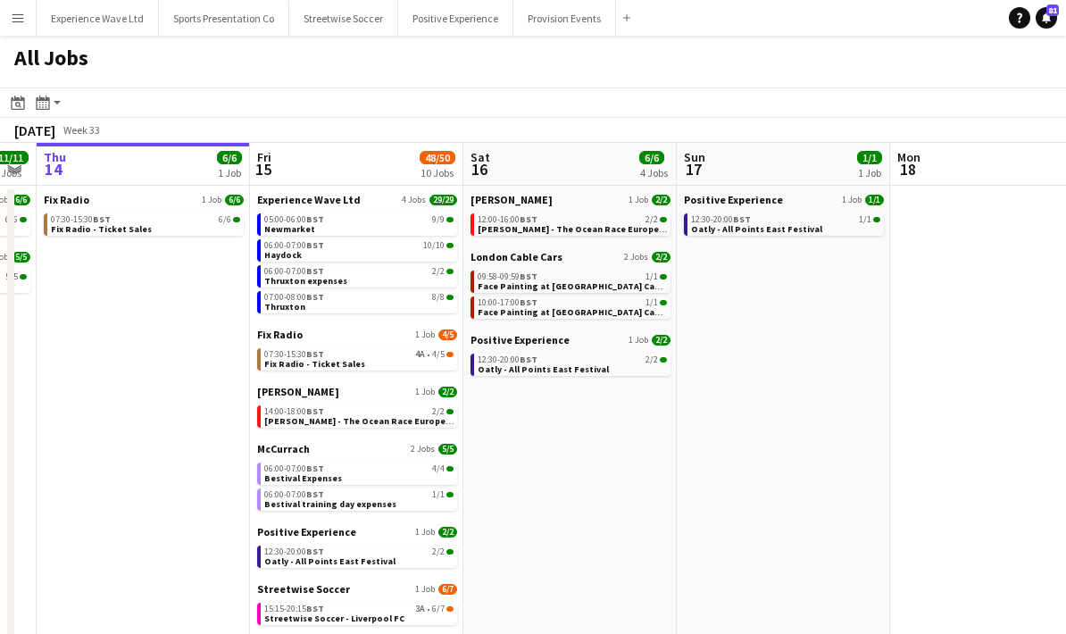
scroll to position [0, 610]
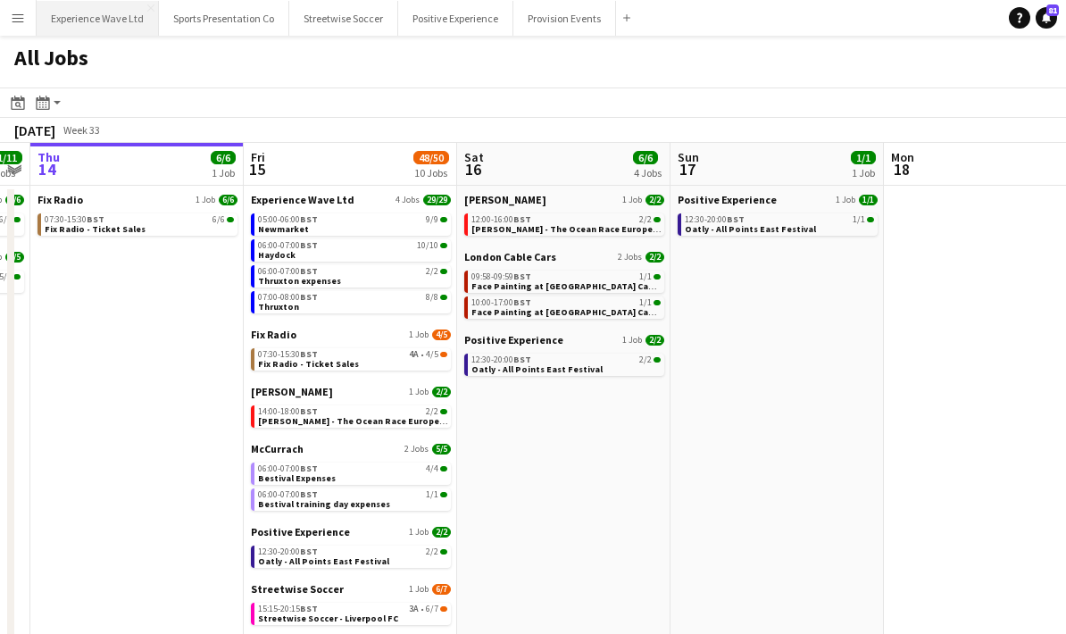
click at [114, 24] on button "Experience Wave Ltd Close" at bounding box center [98, 18] width 122 height 35
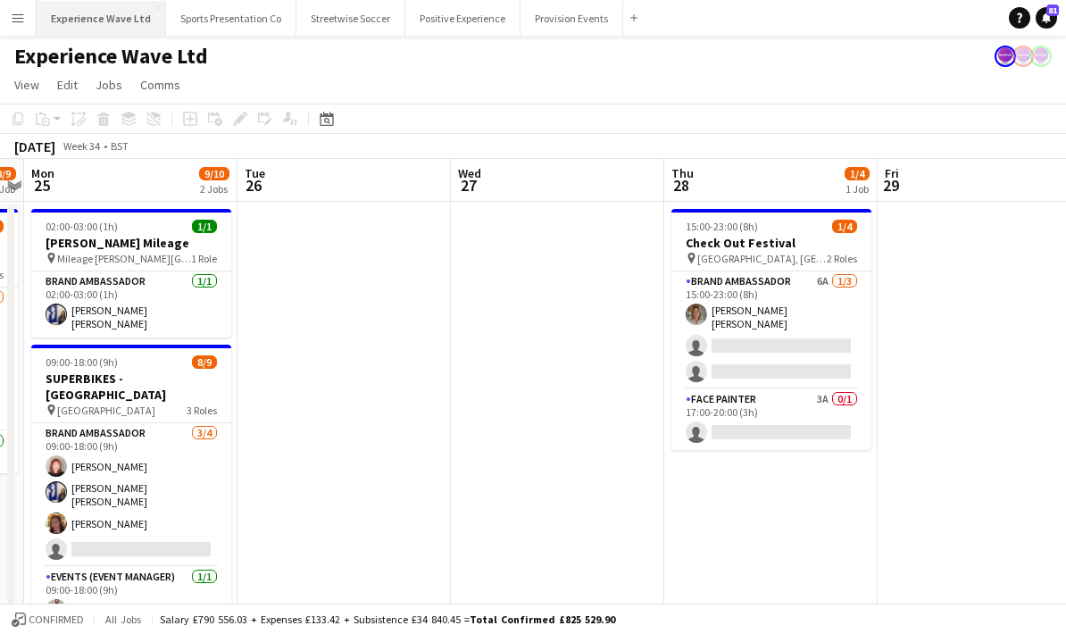
scroll to position [0, 636]
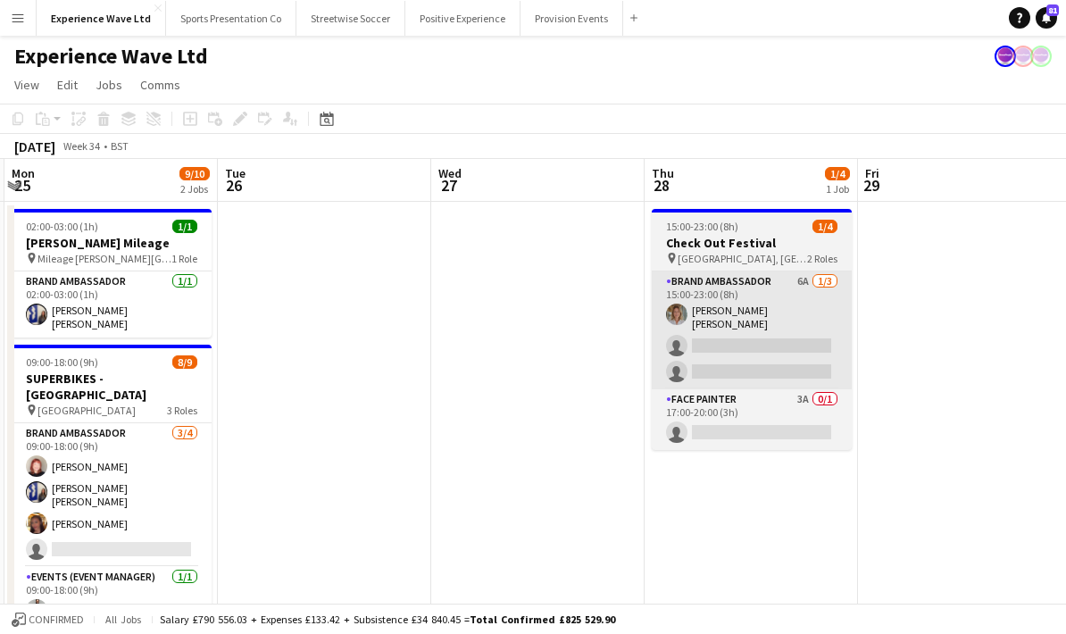
click at [795, 353] on app-card-role "Brand Ambassador 6A 1/3 15:00-23:00 (8h) Sara Cooper da Silva single-neutral-ac…" at bounding box center [752, 330] width 200 height 118
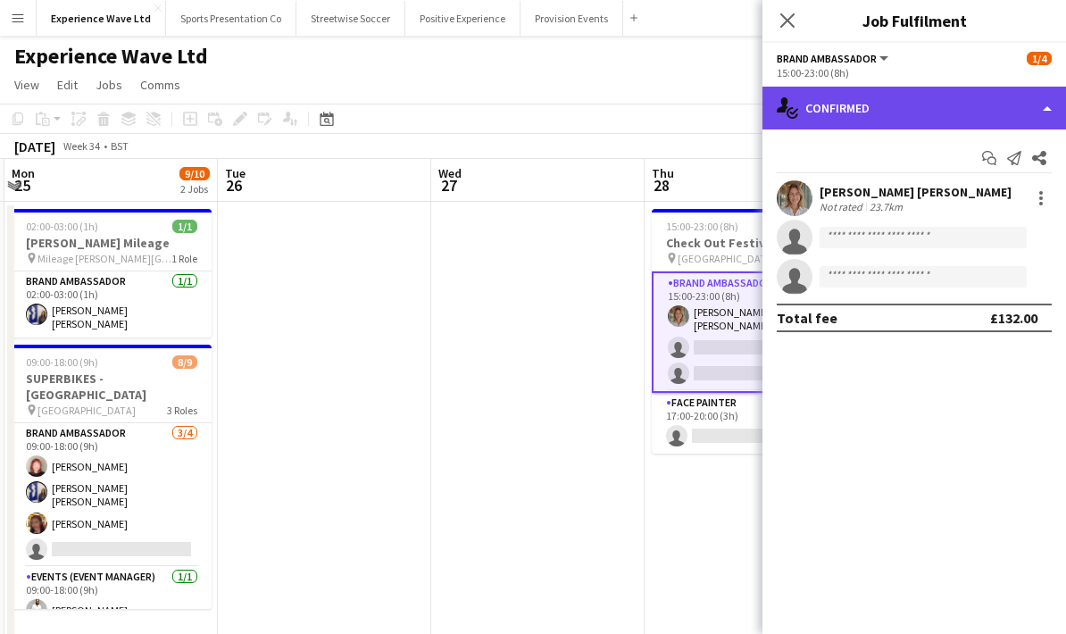
click at [1019, 112] on div "single-neutral-actions-check-2 Confirmed" at bounding box center [914, 108] width 304 height 43
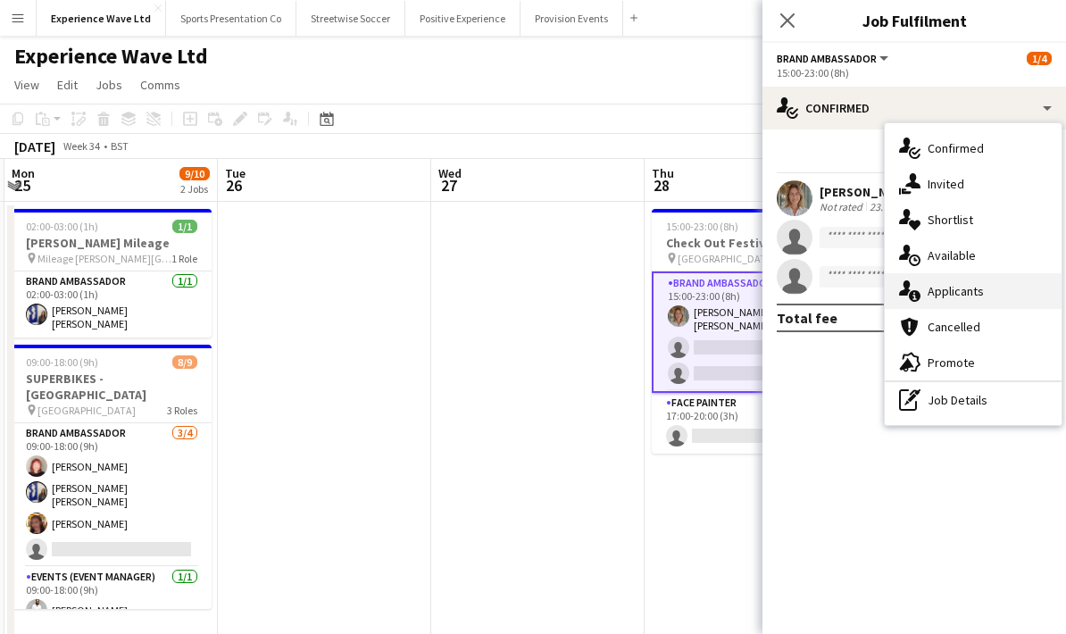
click at [978, 290] on div "single-neutral-actions-information Applicants" at bounding box center [973, 291] width 177 height 36
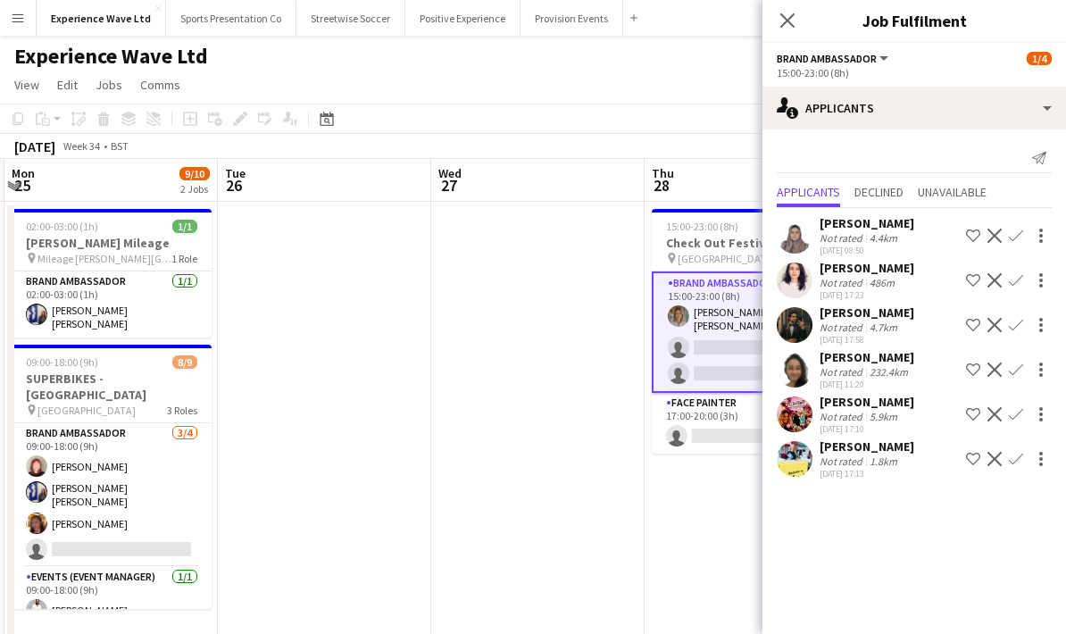
scroll to position [6, 0]
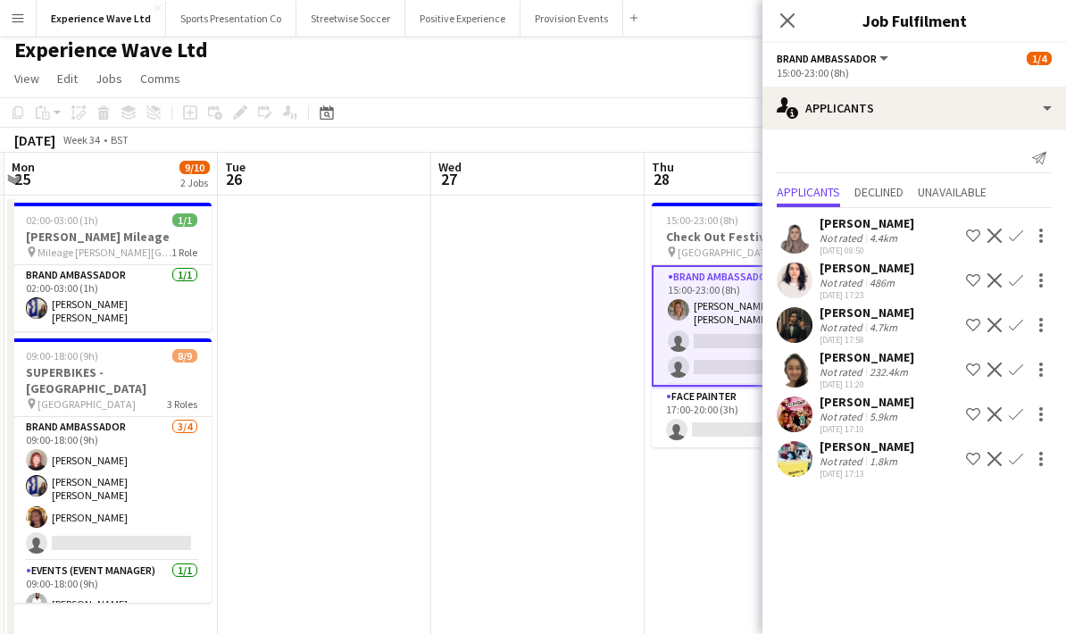
click at [866, 466] on div "1.8km" at bounding box center [883, 460] width 35 height 13
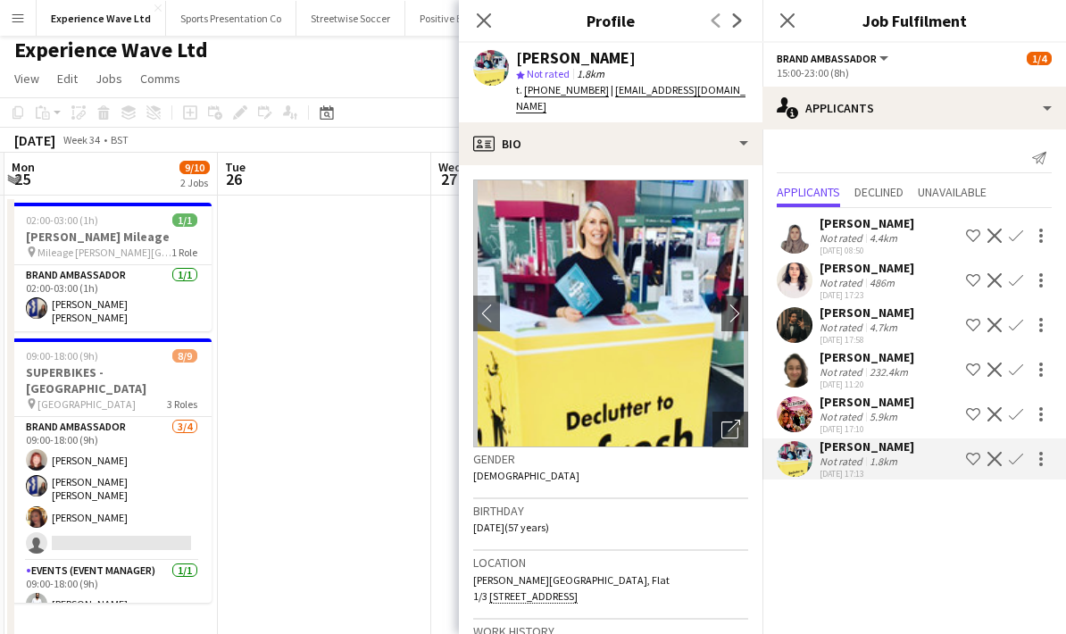
click at [893, 410] on div "5.9km" at bounding box center [883, 416] width 35 height 13
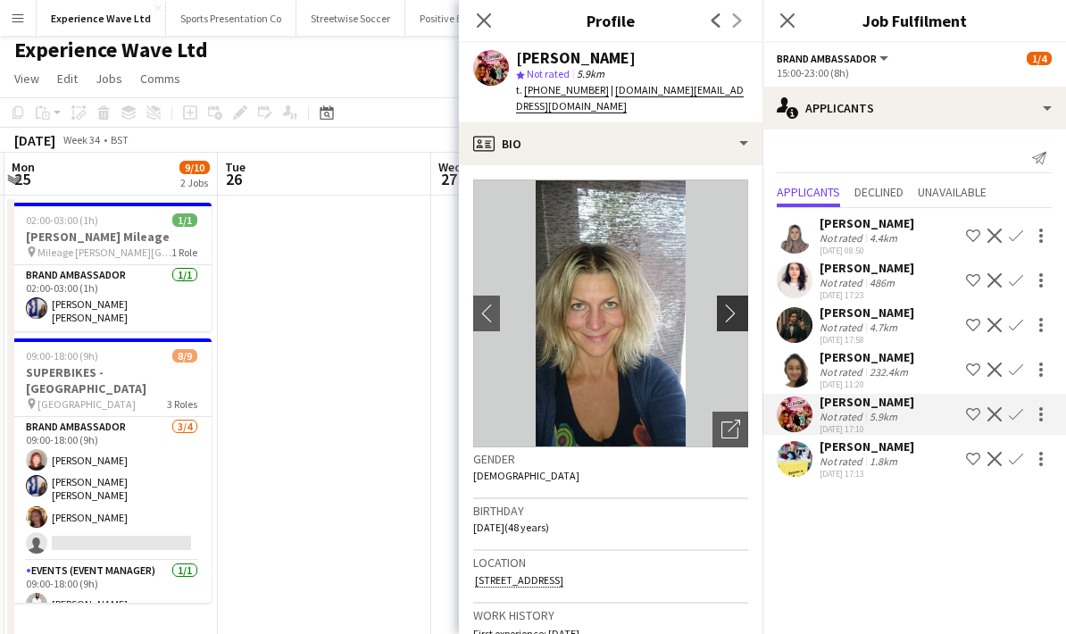
click at [744, 304] on app-icon "chevron-right" at bounding box center [735, 313] width 28 height 19
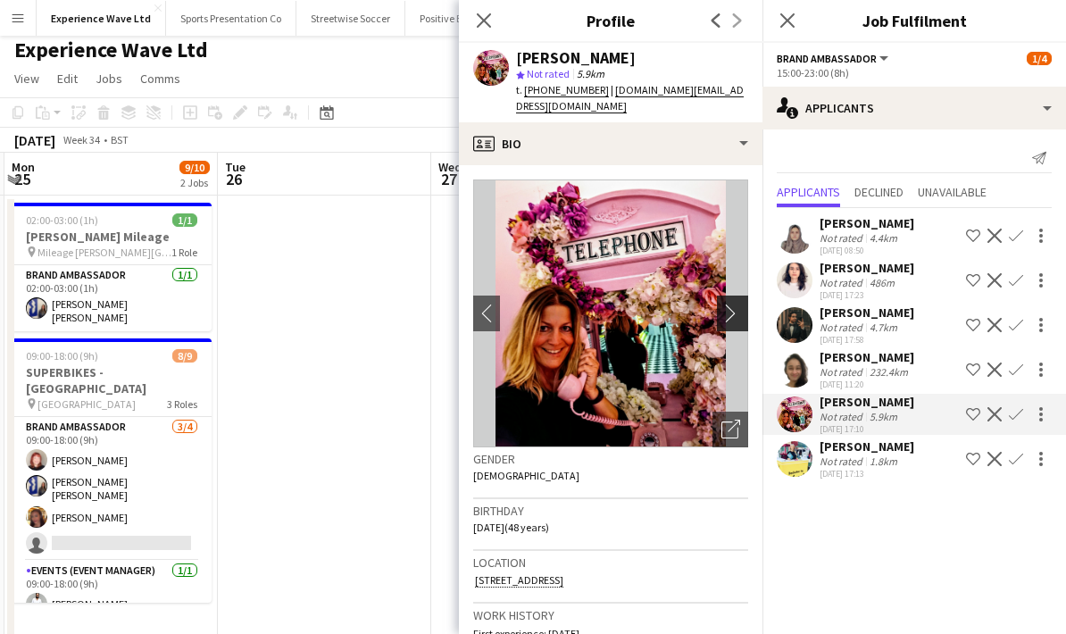
click at [742, 304] on app-icon "chevron-right" at bounding box center [735, 313] width 28 height 19
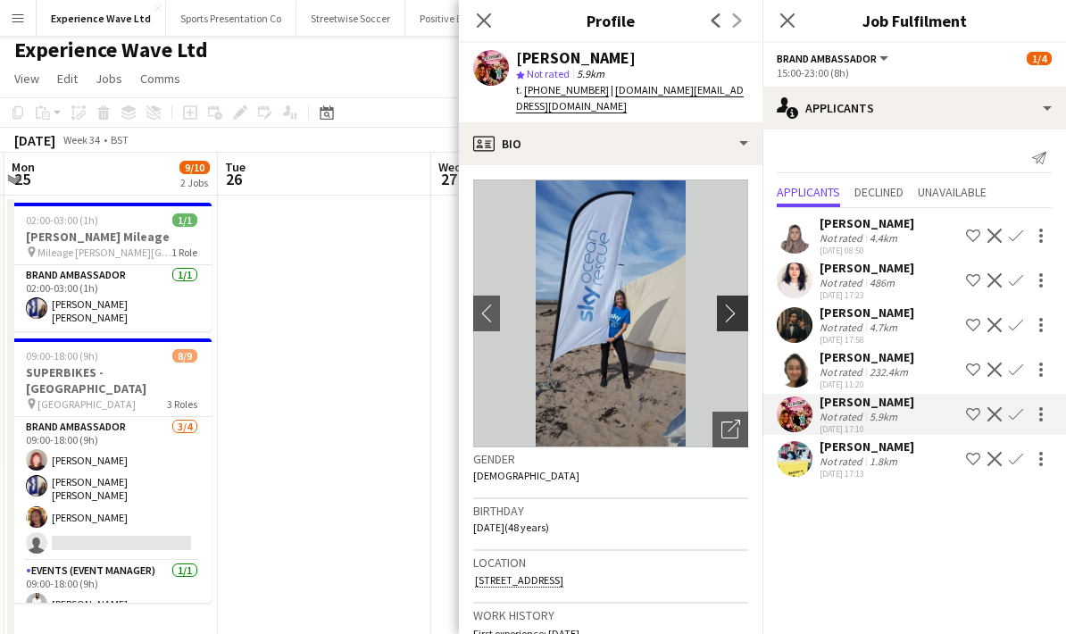
click at [741, 304] on app-icon "chevron-right" at bounding box center [735, 313] width 28 height 19
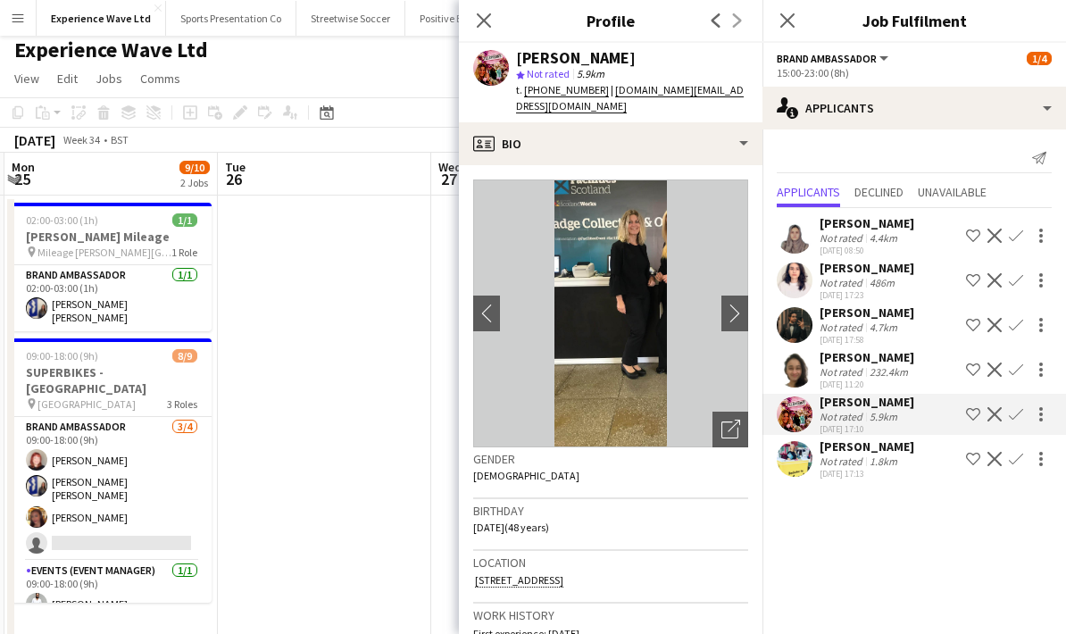
click at [856, 321] on div "Not rated" at bounding box center [843, 327] width 46 height 13
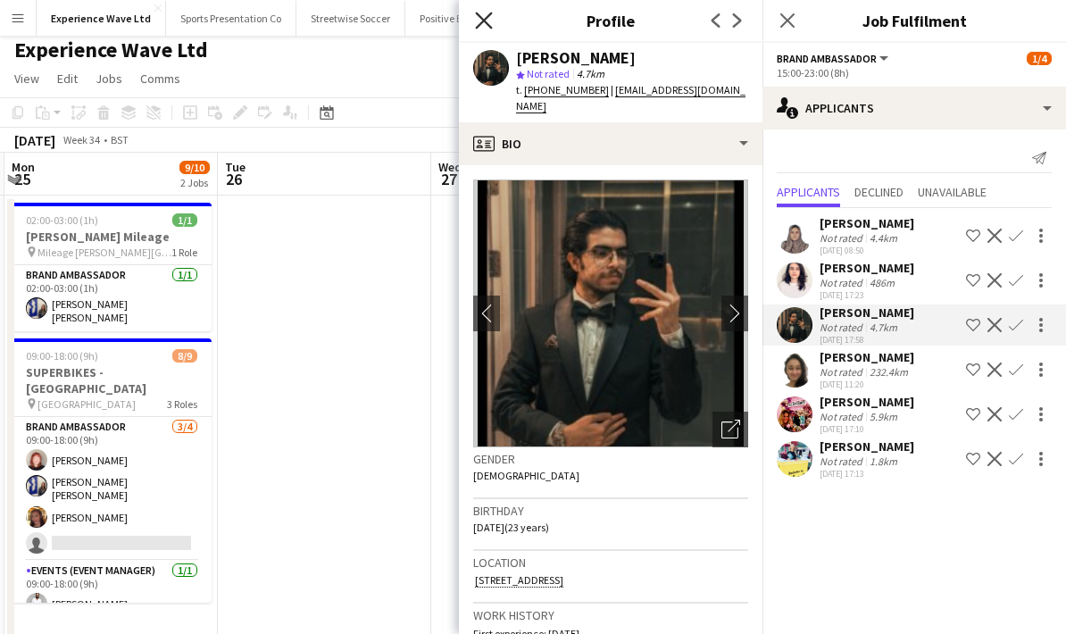
click at [486, 21] on icon at bounding box center [483, 20] width 17 height 17
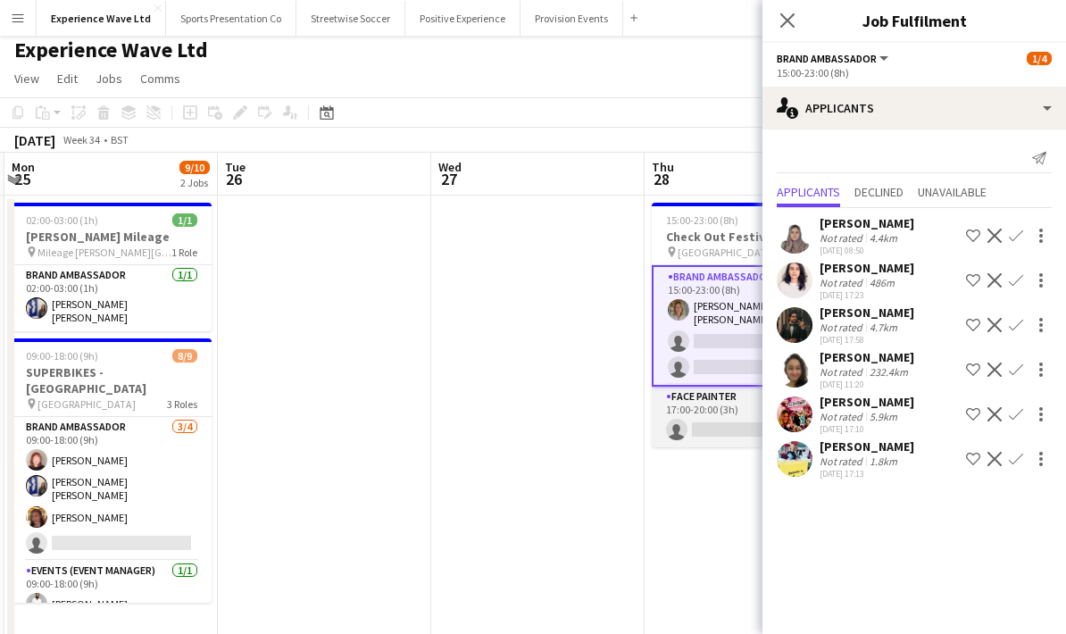
click at [714, 423] on app-card-role "Face Painter 3A 0/1 17:00-20:00 (3h) single-neutral-actions" at bounding box center [752, 417] width 200 height 61
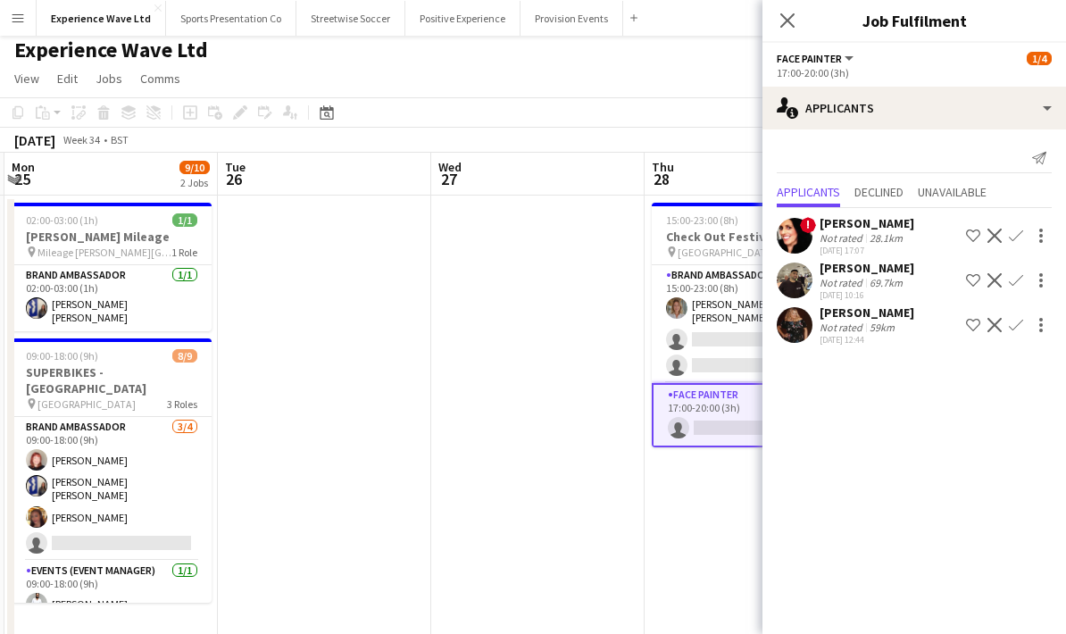
click at [861, 241] on div "Not rated" at bounding box center [843, 237] width 46 height 13
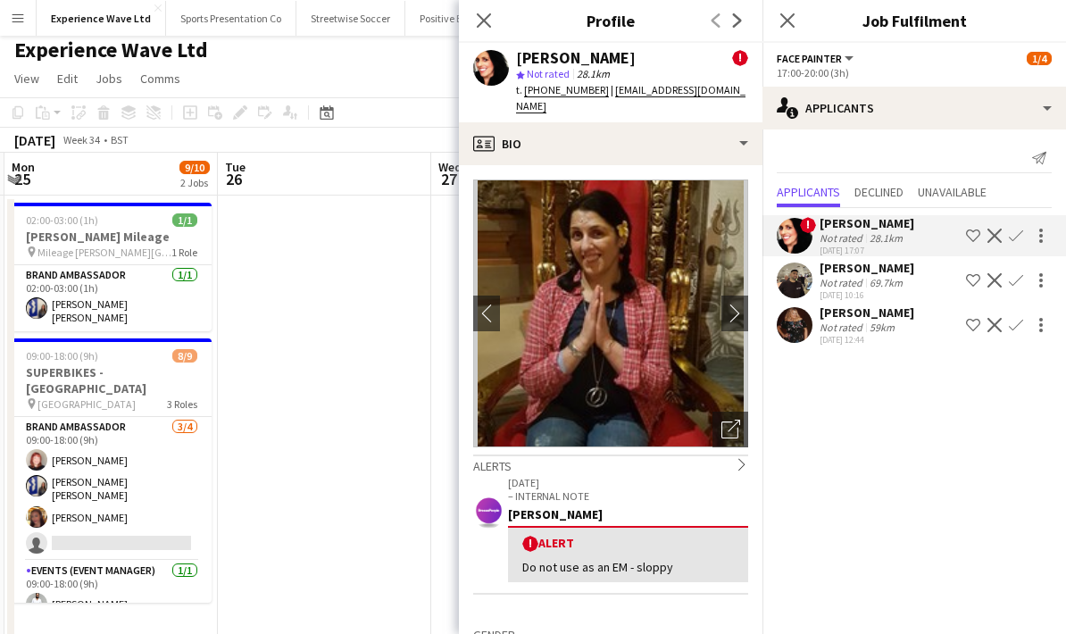
scroll to position [79, 0]
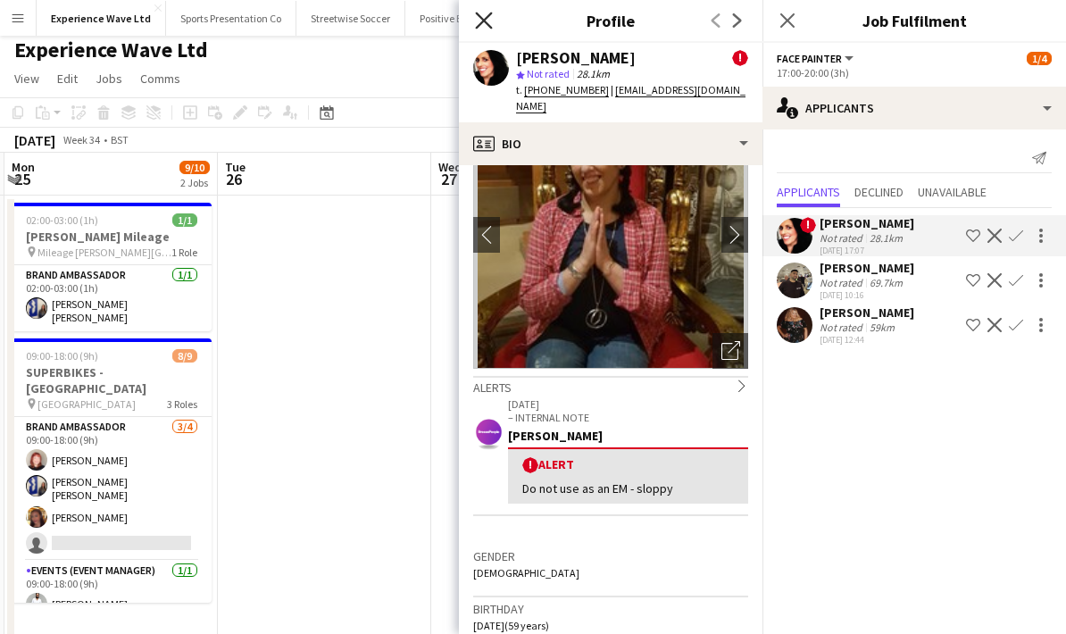
click at [483, 25] on icon "Close pop-in" at bounding box center [483, 20] width 17 height 17
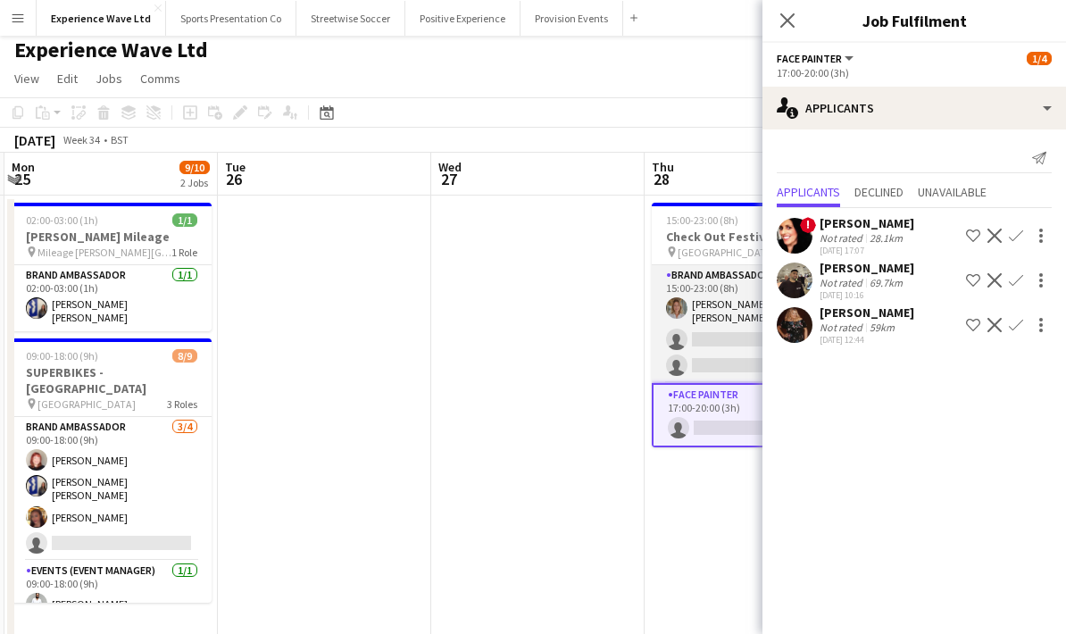
click at [729, 347] on app-card-role "Brand Ambassador 6A 1/3 15:00-23:00 (8h) Sara Cooper da Silva single-neutral-ac…" at bounding box center [752, 324] width 200 height 118
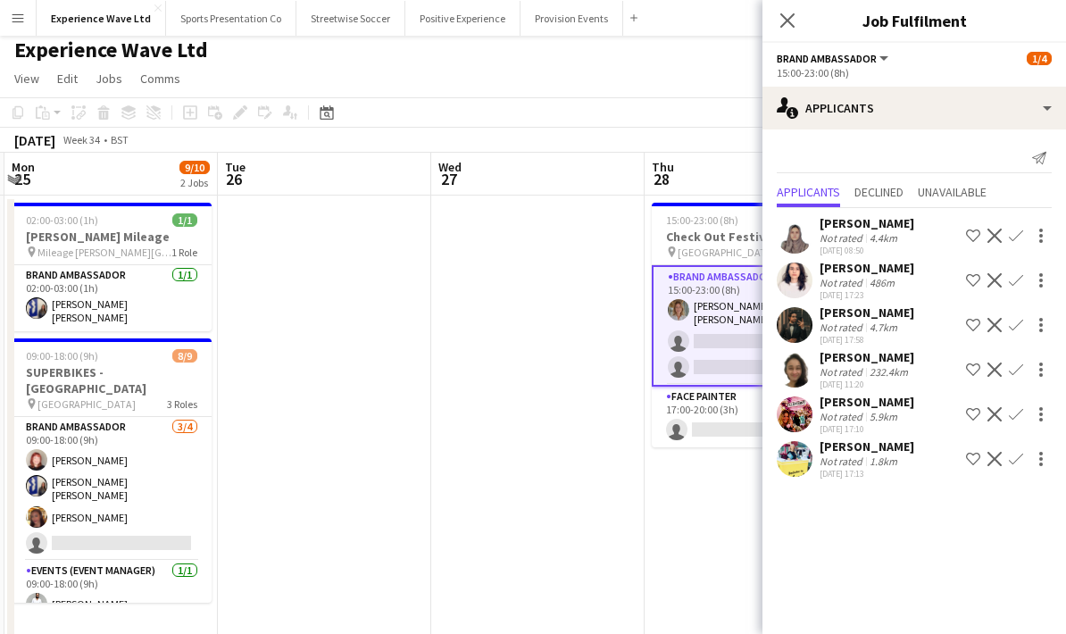
click at [860, 420] on div "Not rated" at bounding box center [843, 416] width 46 height 13
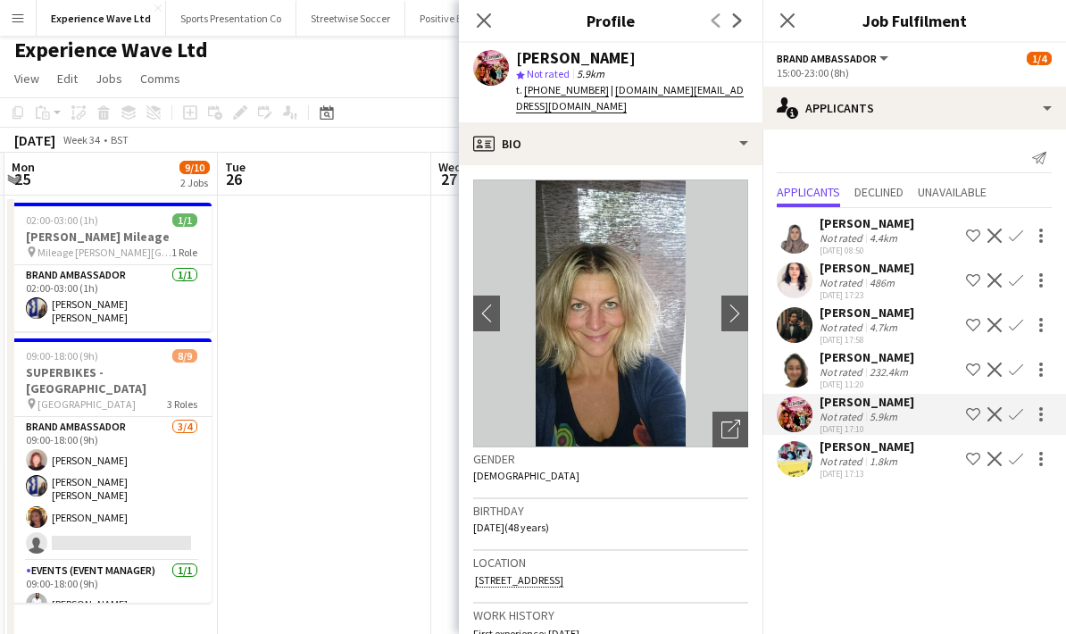
click at [872, 293] on div "10-08-2025 17:23" at bounding box center [867, 295] width 95 height 12
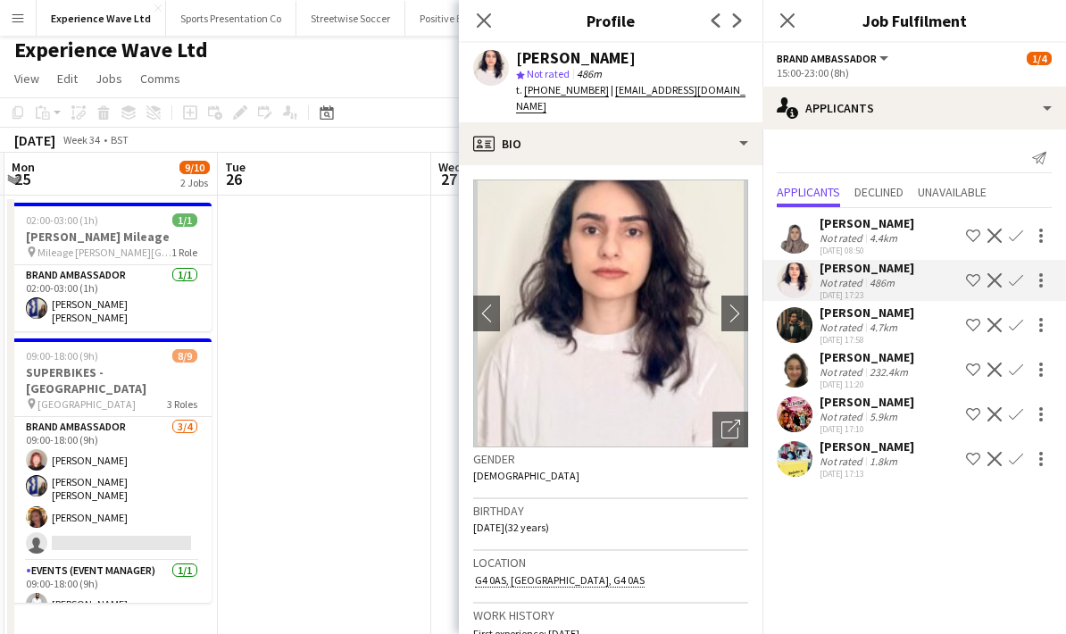
click at [879, 327] on div "4.7km" at bounding box center [883, 327] width 35 height 13
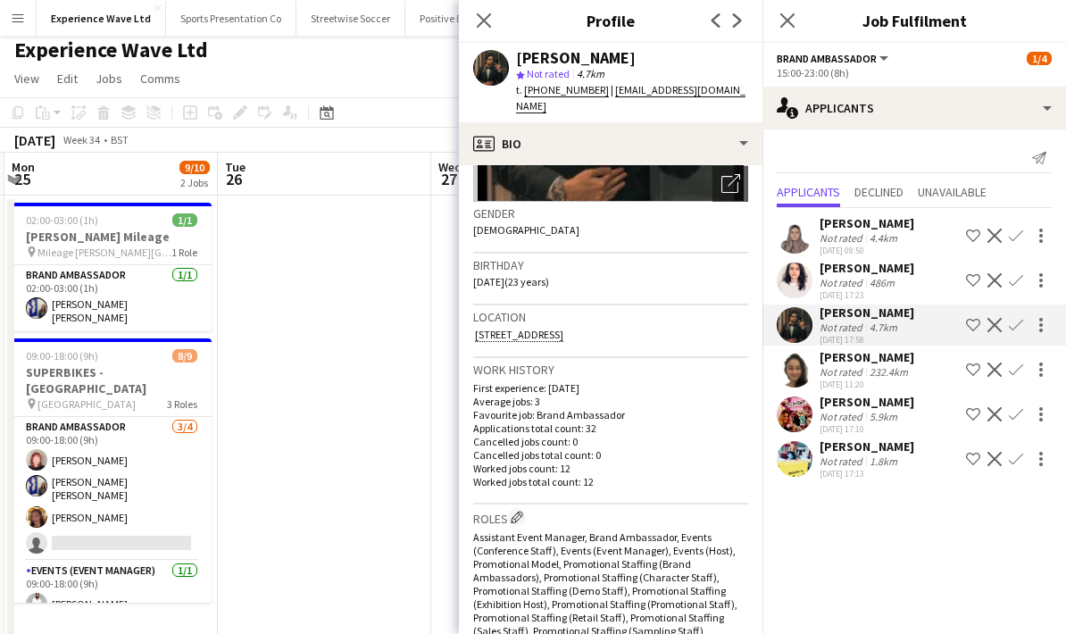
scroll to position [61, 0]
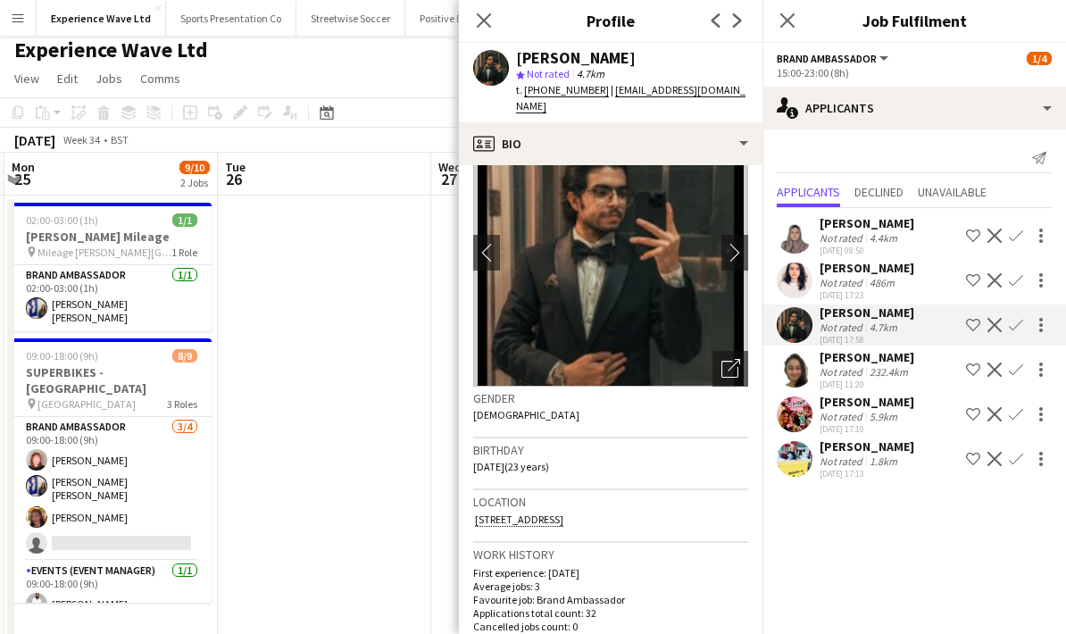
click at [884, 460] on div "1.8km" at bounding box center [883, 460] width 35 height 13
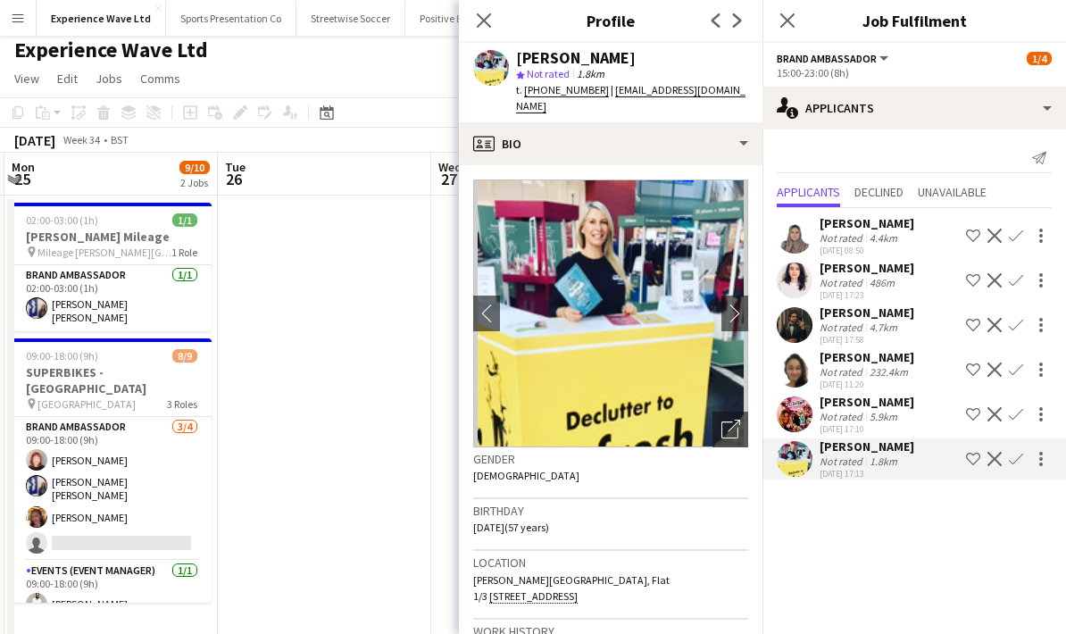
click at [1011, 466] on button "Confirm" at bounding box center [1015, 458] width 21 height 21
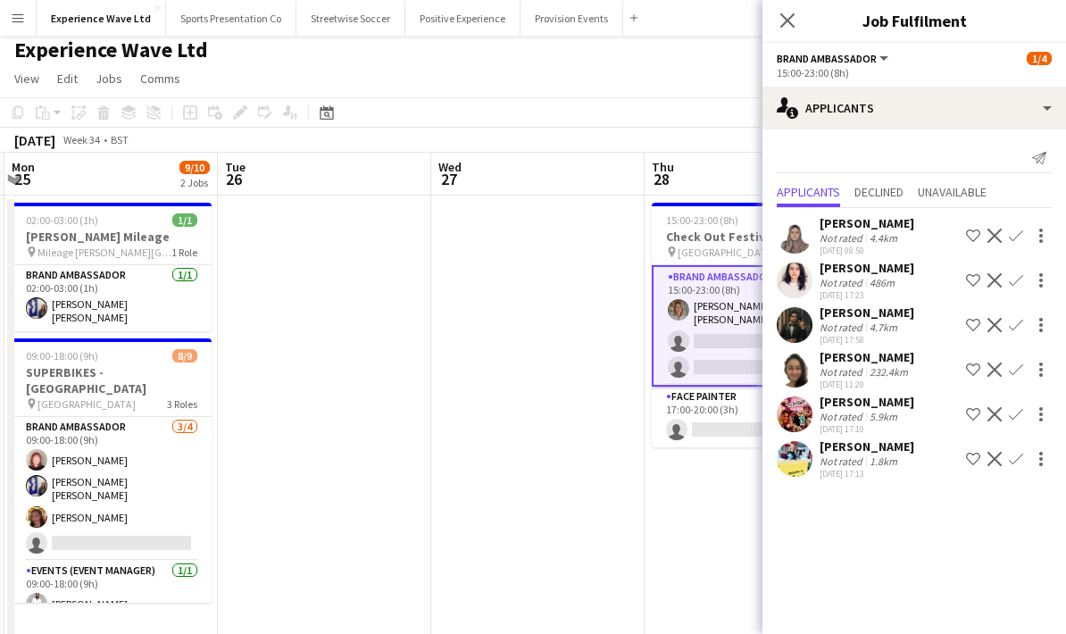
click at [880, 468] on div "12-08-2025 17:13" at bounding box center [867, 474] width 95 height 12
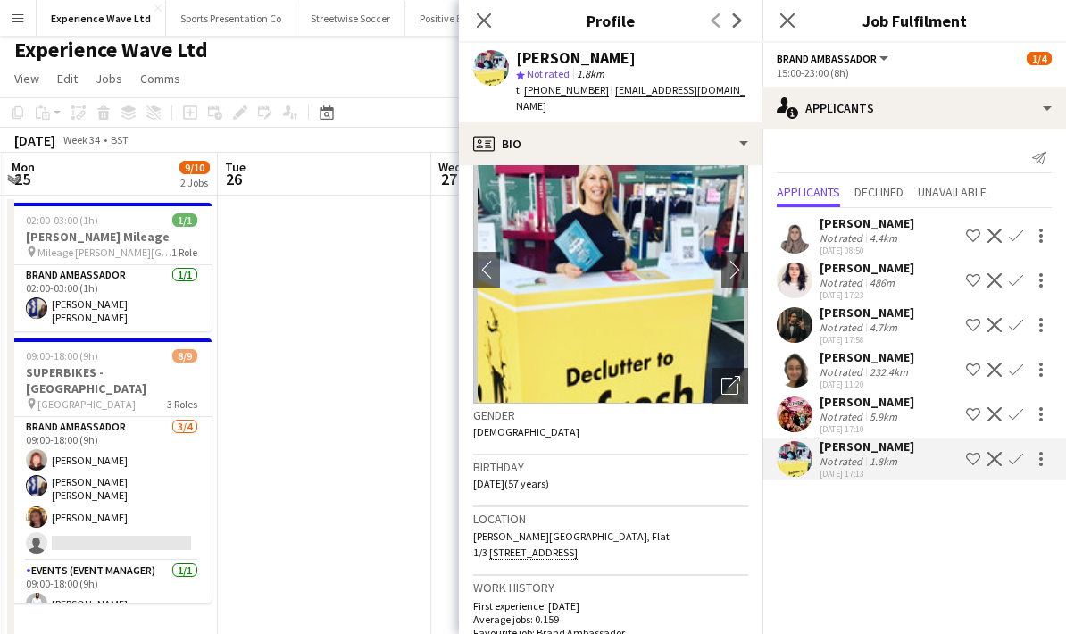
scroll to position [44, 0]
click at [472, 31] on div "Close pop-in" at bounding box center [484, 20] width 50 height 41
click at [487, 26] on icon "Close pop-in" at bounding box center [483, 20] width 17 height 17
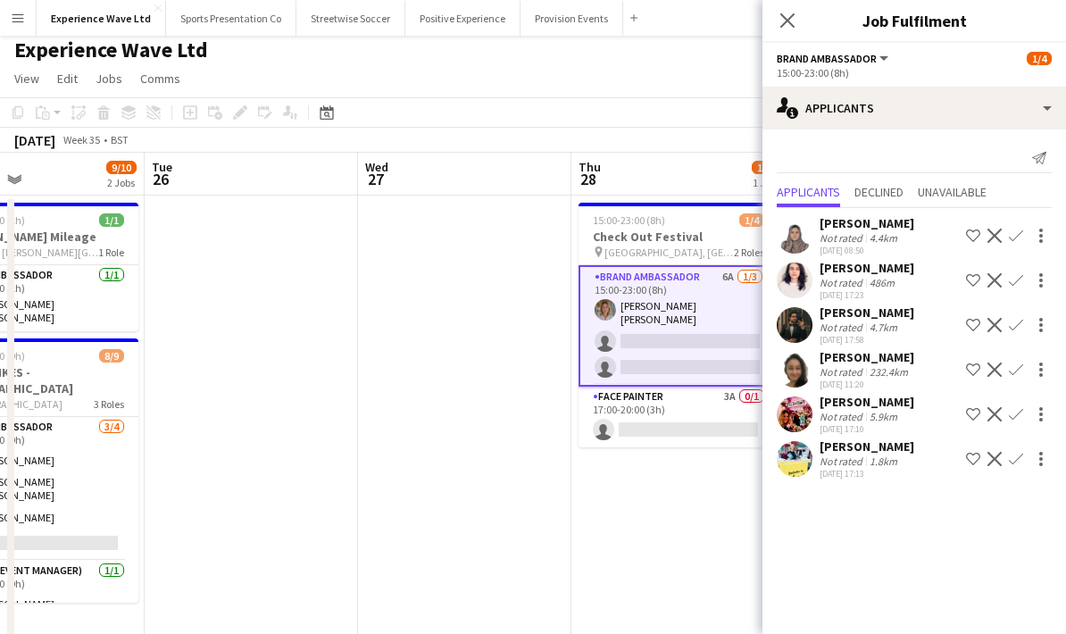
scroll to position [0, 497]
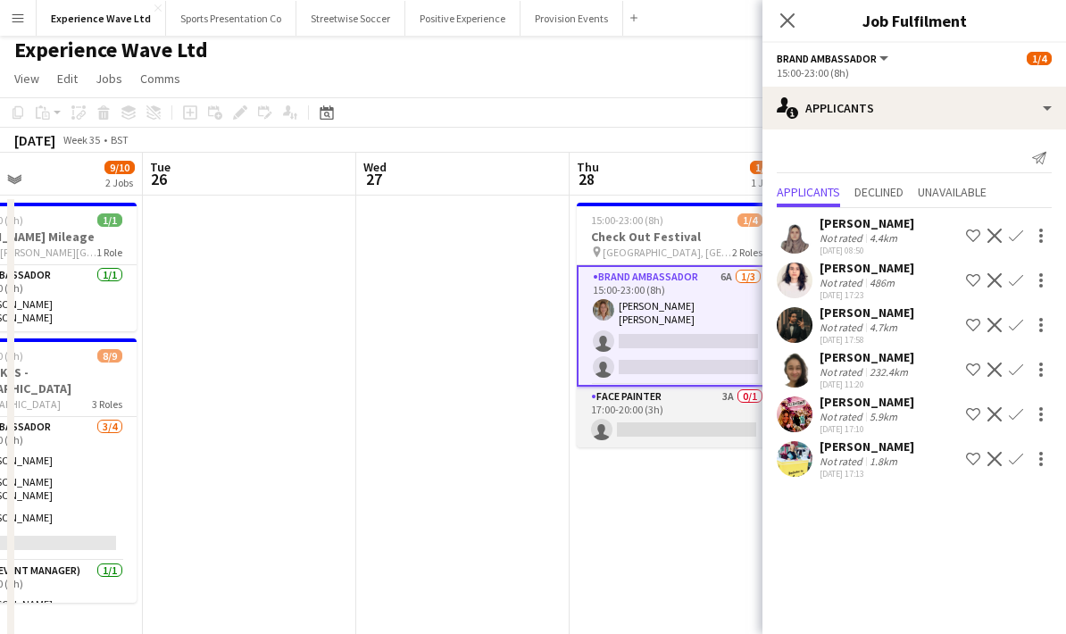
click at [644, 406] on app-card-role "Face Painter 3A 0/1 17:00-20:00 (3h) single-neutral-actions" at bounding box center [677, 417] width 200 height 61
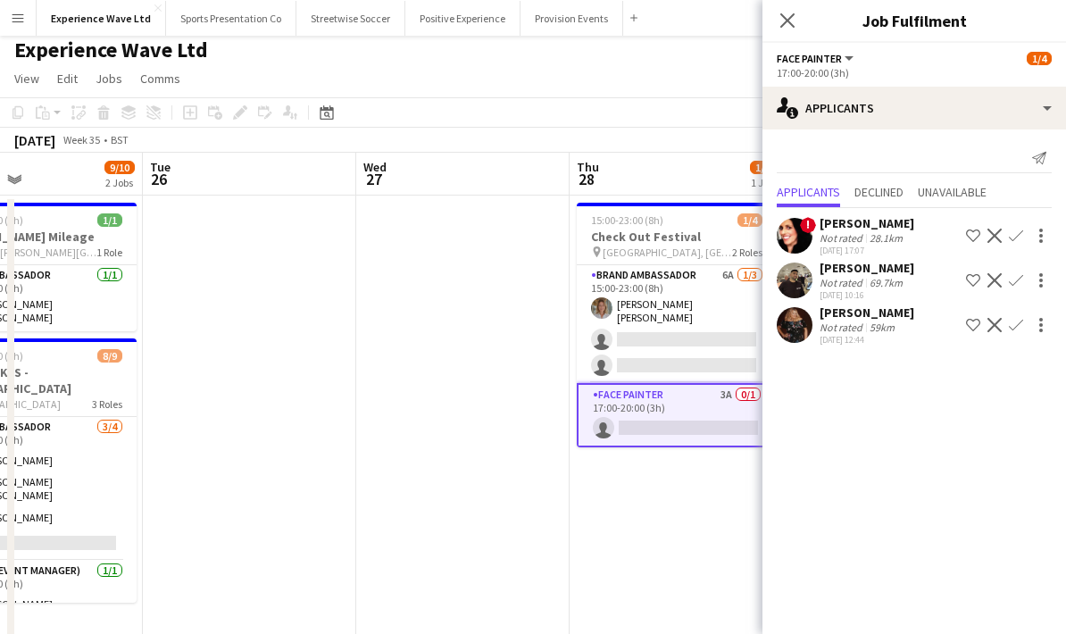
click at [858, 342] on div "13-08-2025 12:44" at bounding box center [867, 340] width 95 height 12
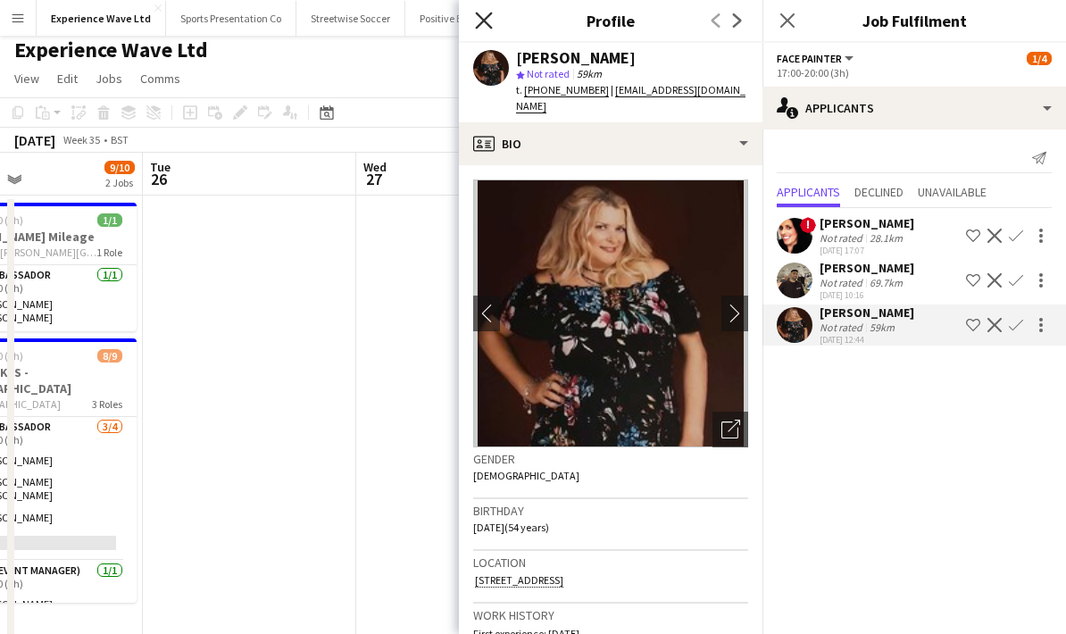
click at [488, 24] on icon at bounding box center [483, 20] width 17 height 17
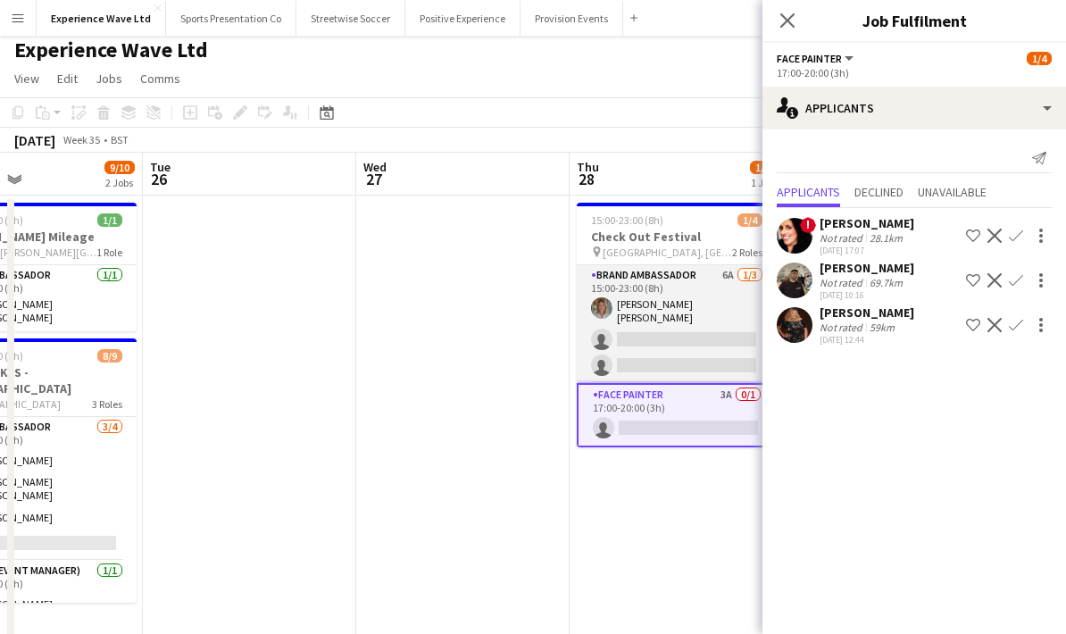
click at [683, 333] on app-card-role "Brand Ambassador 6A 1/3 15:00-23:00 (8h) Sara Cooper da Silva single-neutral-ac…" at bounding box center [677, 324] width 200 height 118
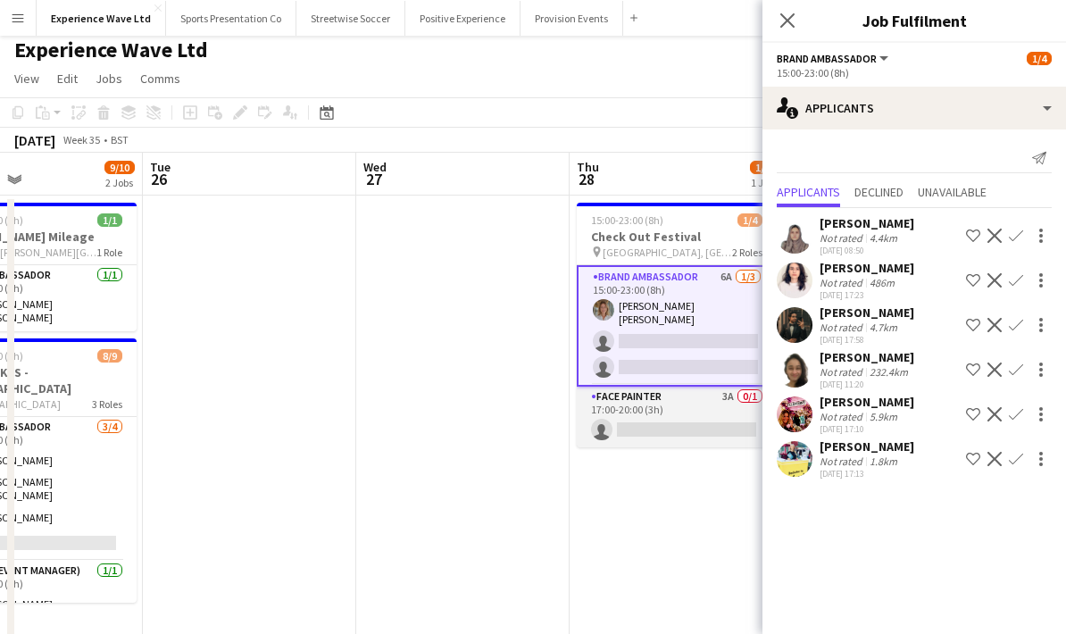
click at [664, 416] on app-card-role "Face Painter 3A 0/1 17:00-20:00 (3h) single-neutral-actions" at bounding box center [677, 417] width 200 height 61
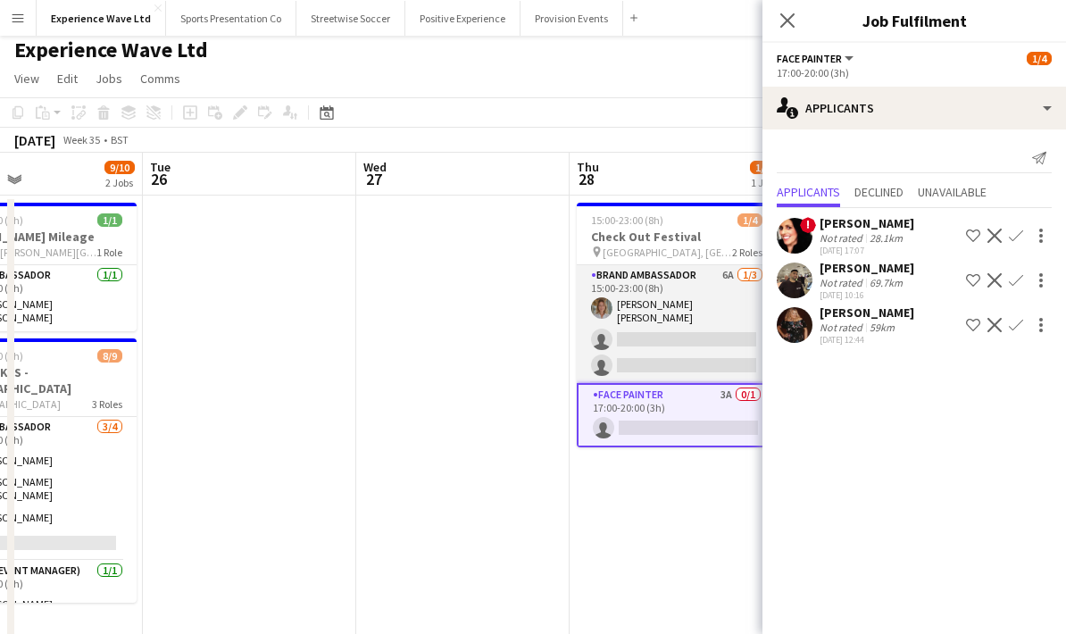
click at [695, 330] on app-card-role "Brand Ambassador 6A 1/3 15:00-23:00 (8h) Sara Cooper da Silva single-neutral-ac…" at bounding box center [677, 324] width 200 height 118
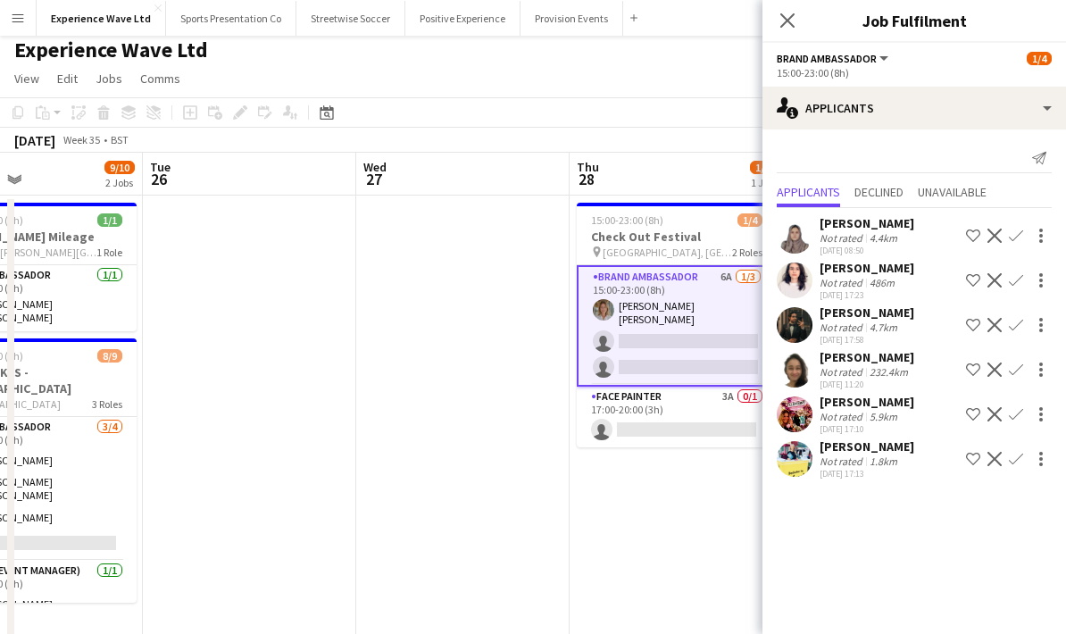
click at [1013, 460] on app-icon "Confirm" at bounding box center [1016, 459] width 14 height 14
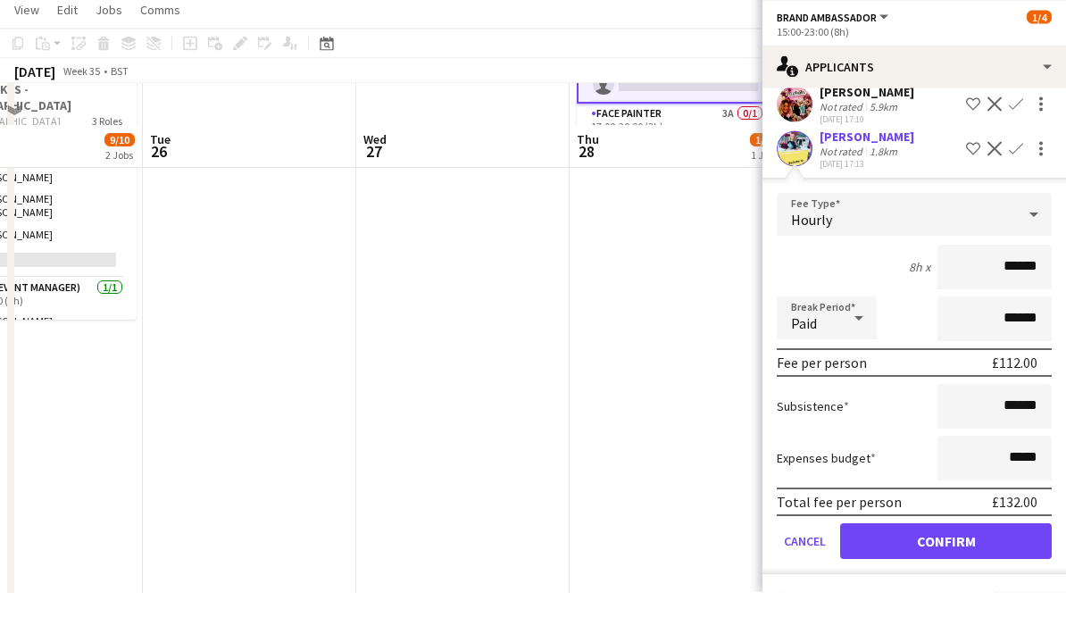
scroll to position [272, 0]
click at [937, 565] on button "Confirm" at bounding box center [946, 583] width 212 height 36
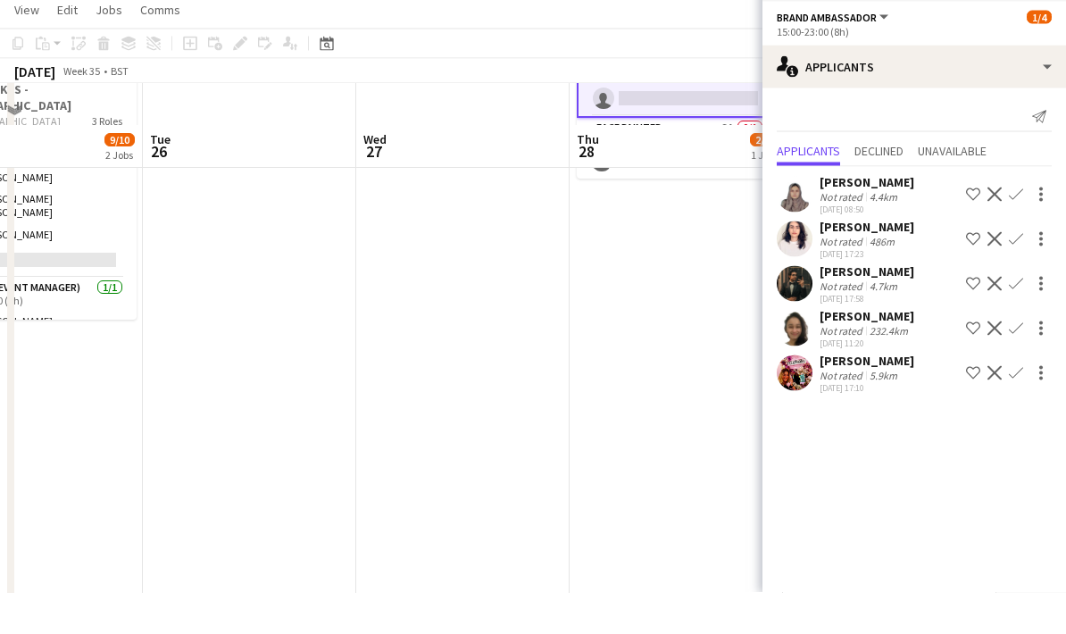
scroll to position [287, 0]
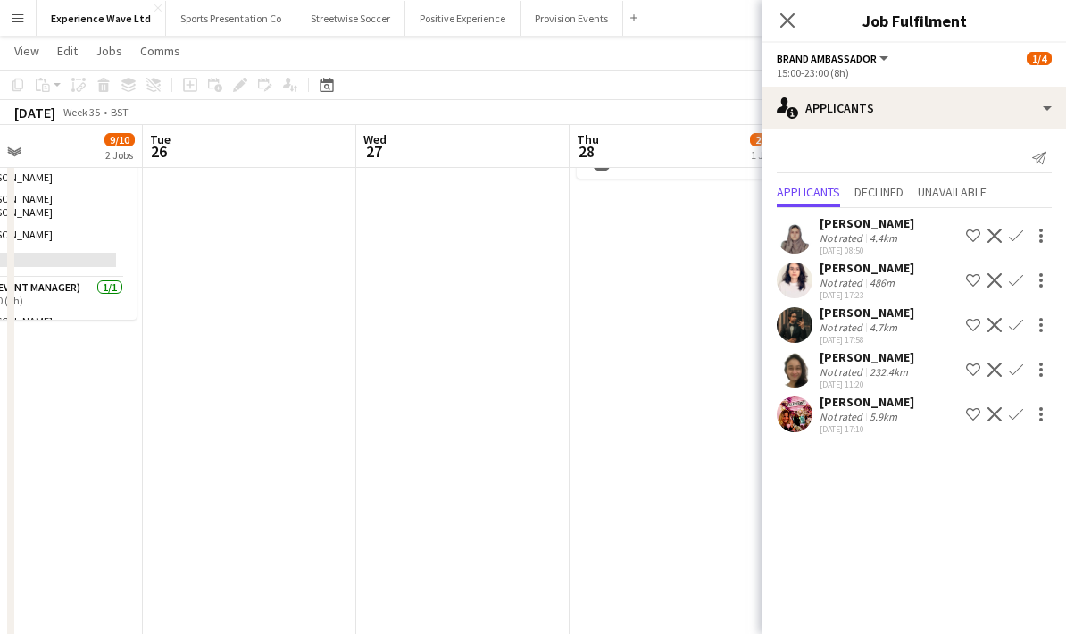
click at [714, 368] on app-date-cell "Updated 15:00-23:00 (8h) 2/4 Check Out Festival pin Glasgow, Scotland 2 Roles B…" at bounding box center [676, 434] width 213 height 1043
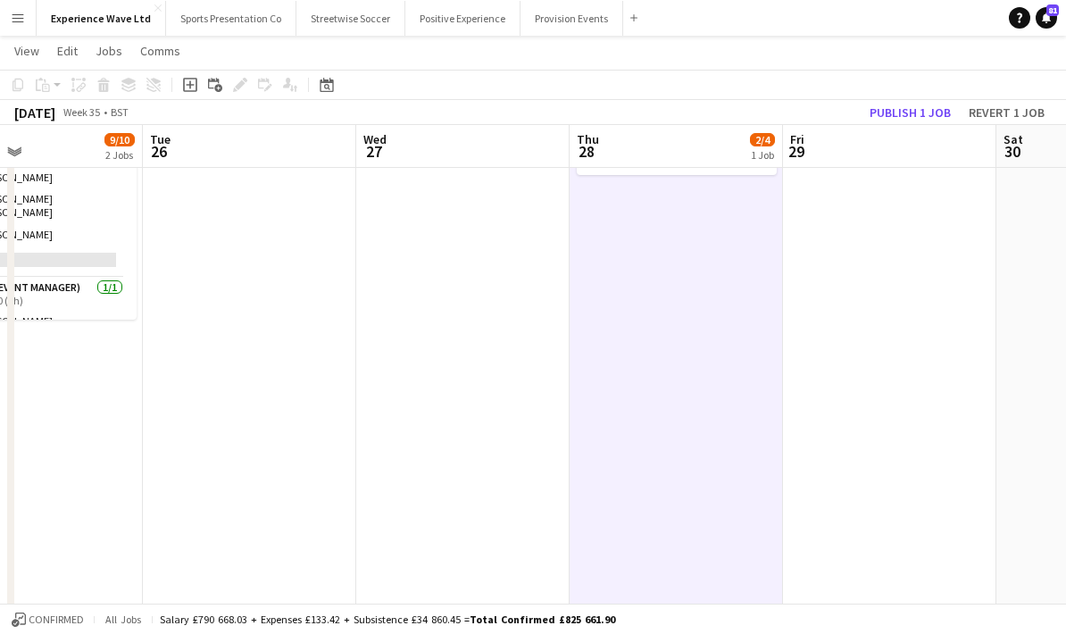
scroll to position [252, 0]
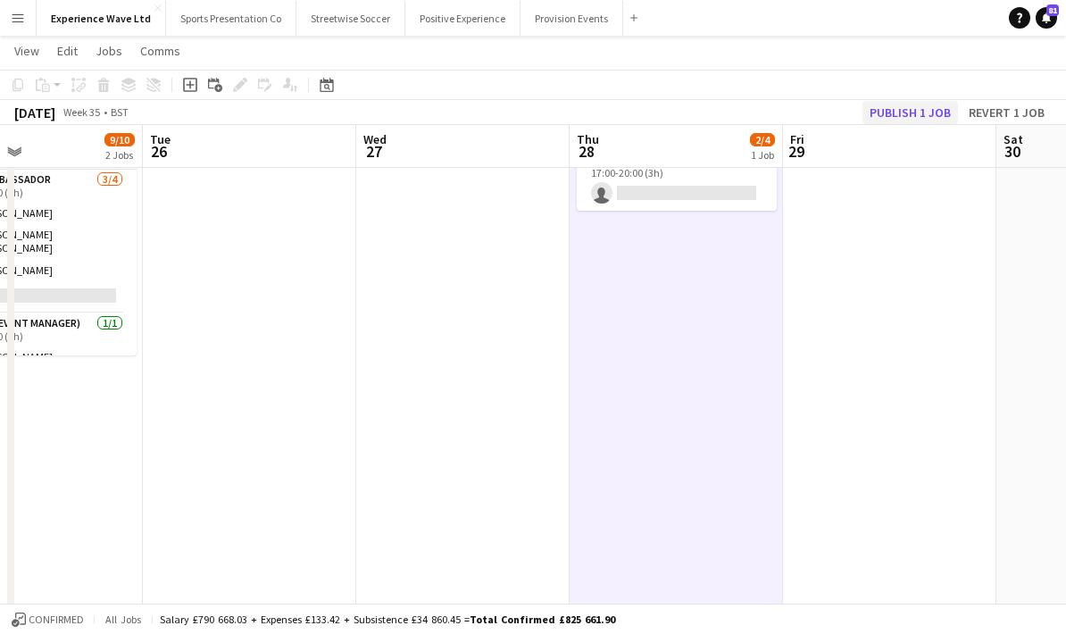
click at [906, 120] on button "Publish 1 job" at bounding box center [910, 112] width 96 height 23
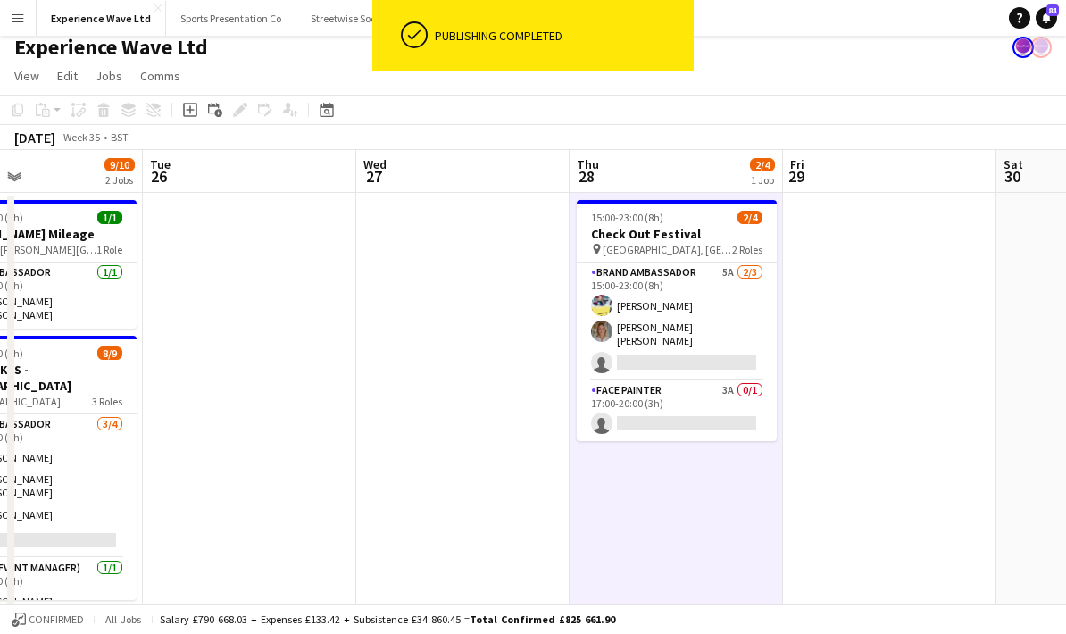
scroll to position [0, 0]
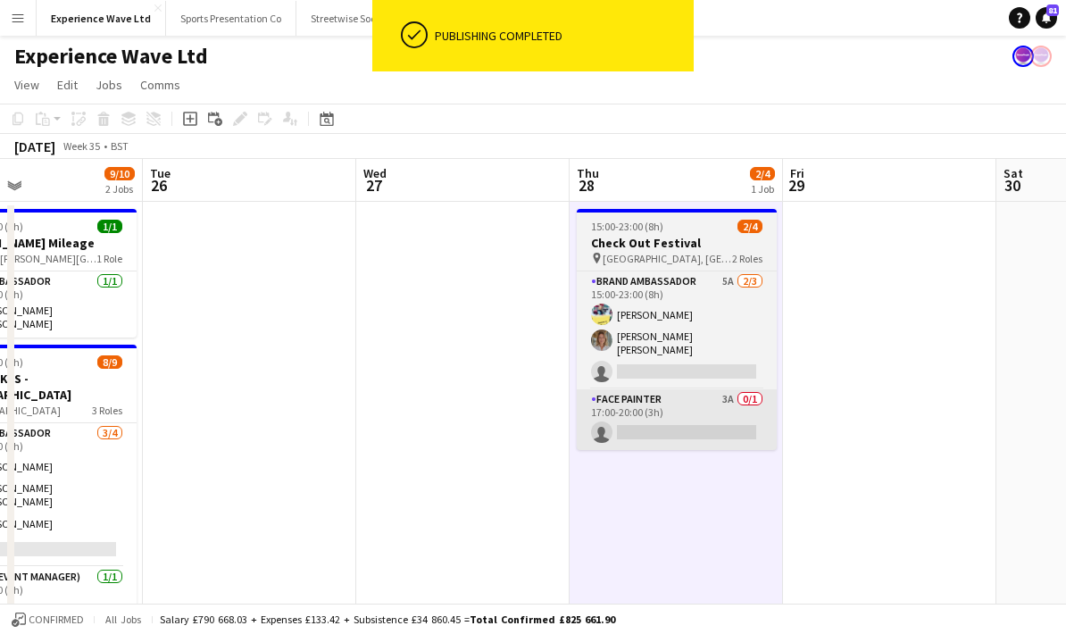
click at [679, 416] on app-card-role "Face Painter 3A 0/1 17:00-20:00 (3h) single-neutral-actions" at bounding box center [677, 419] width 200 height 61
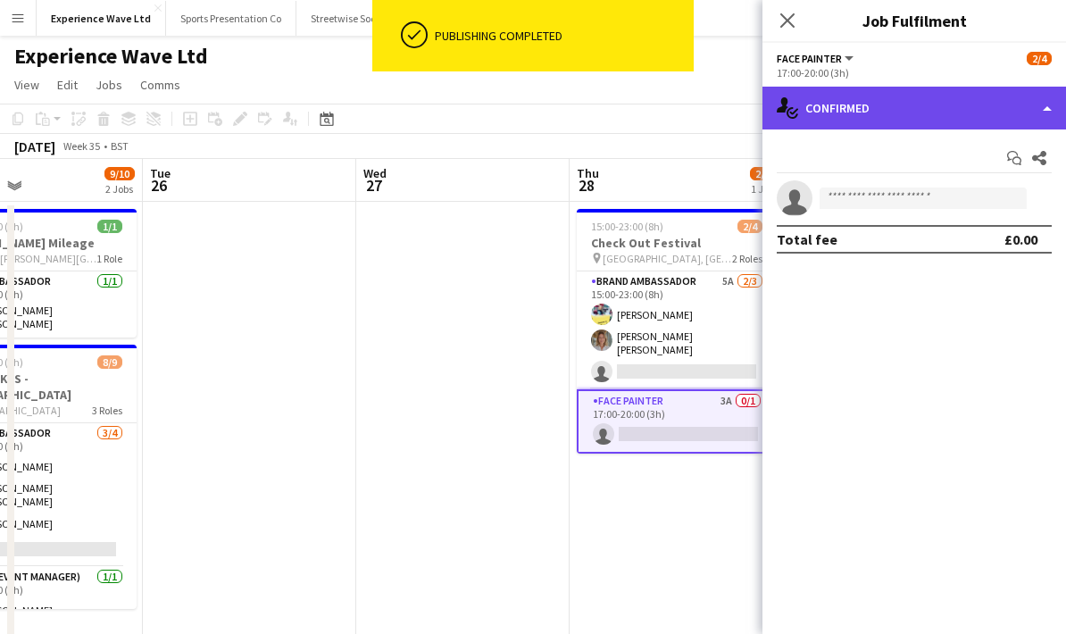
click at [969, 100] on div "single-neutral-actions-check-2 Confirmed" at bounding box center [914, 108] width 304 height 43
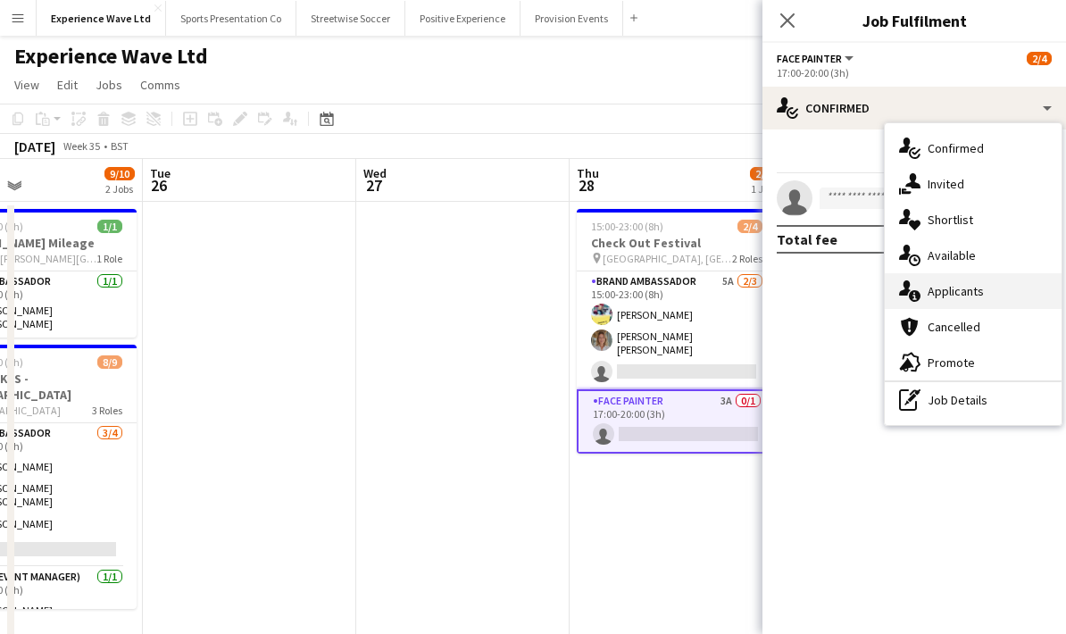
click at [983, 294] on div "single-neutral-actions-information Applicants" at bounding box center [973, 291] width 177 height 36
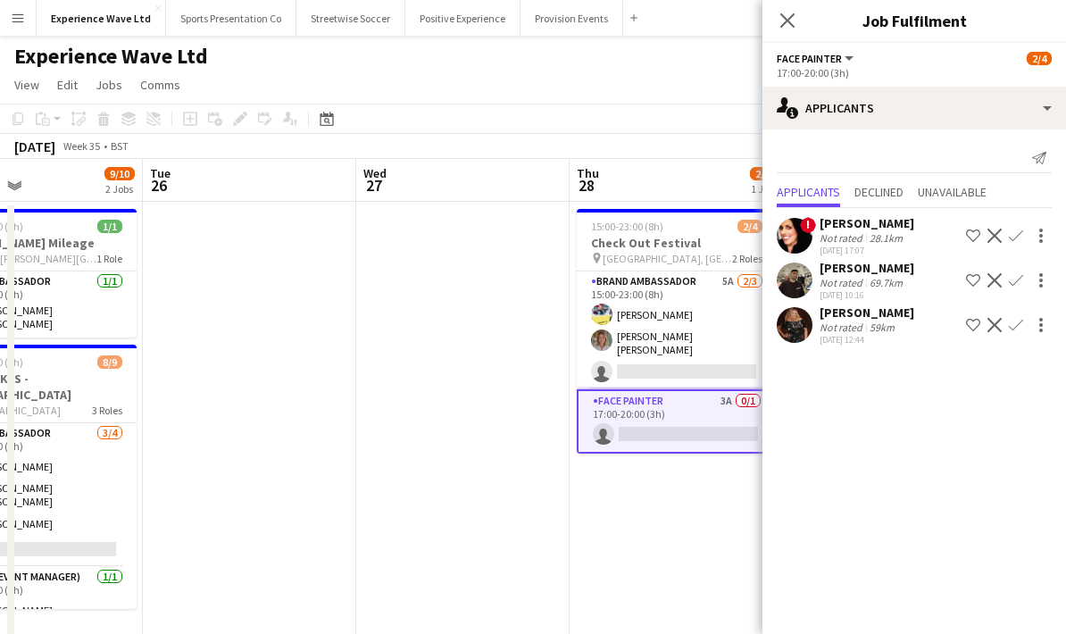
click at [887, 329] on div "59km" at bounding box center [882, 327] width 32 height 13
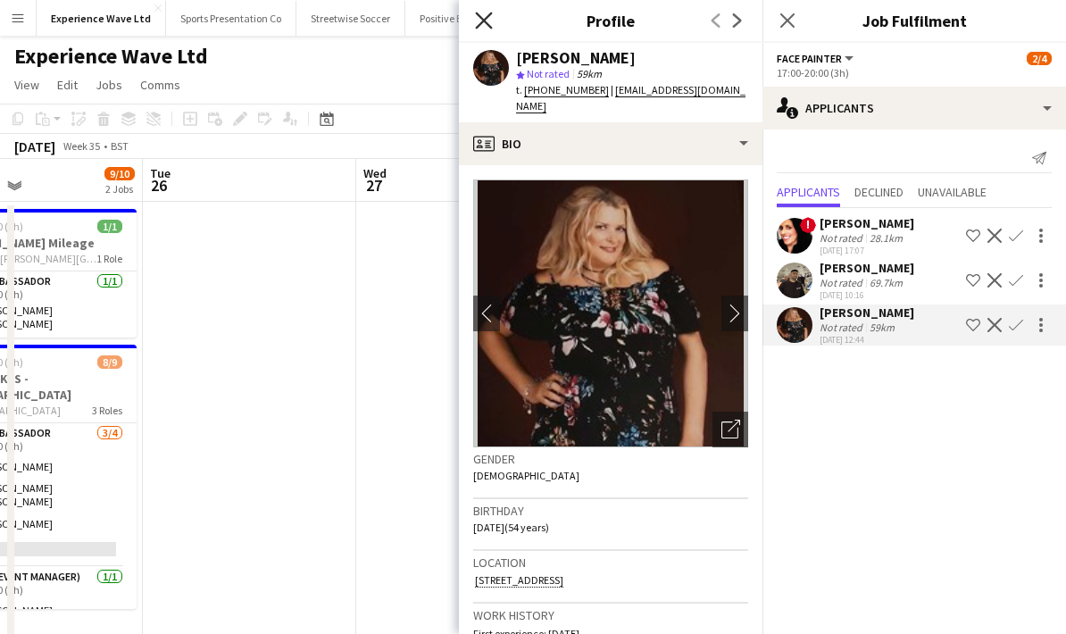
click at [482, 29] on icon "Close pop-in" at bounding box center [483, 20] width 17 height 17
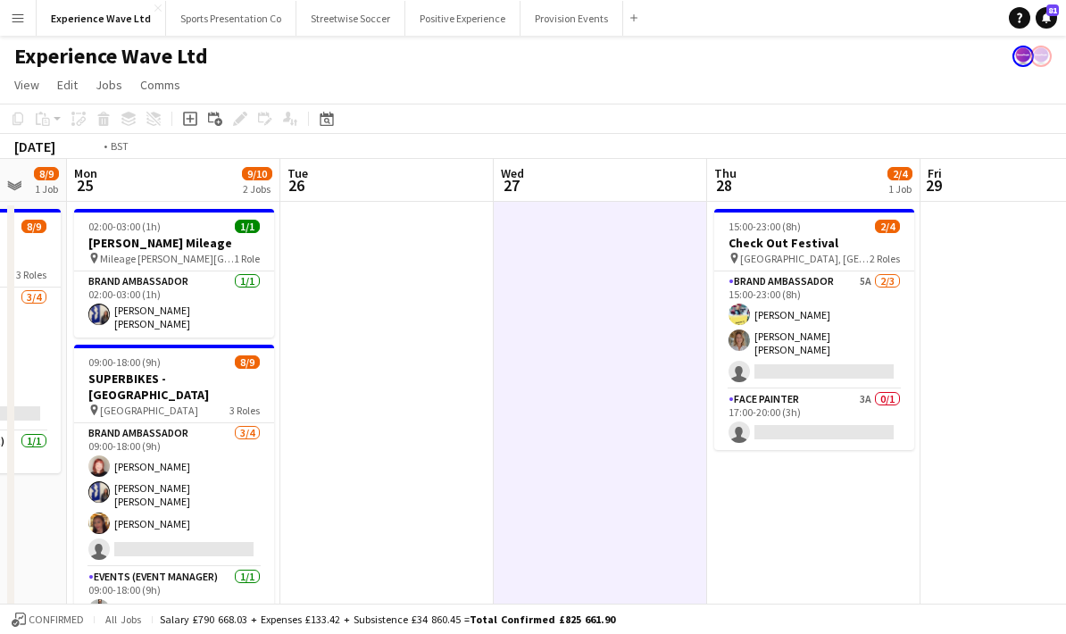
drag, startPoint x: 316, startPoint y: 459, endPoint x: 454, endPoint y: 464, distance: 137.6
drag, startPoint x: 404, startPoint y: 455, endPoint x: 512, endPoint y: 444, distance: 108.7
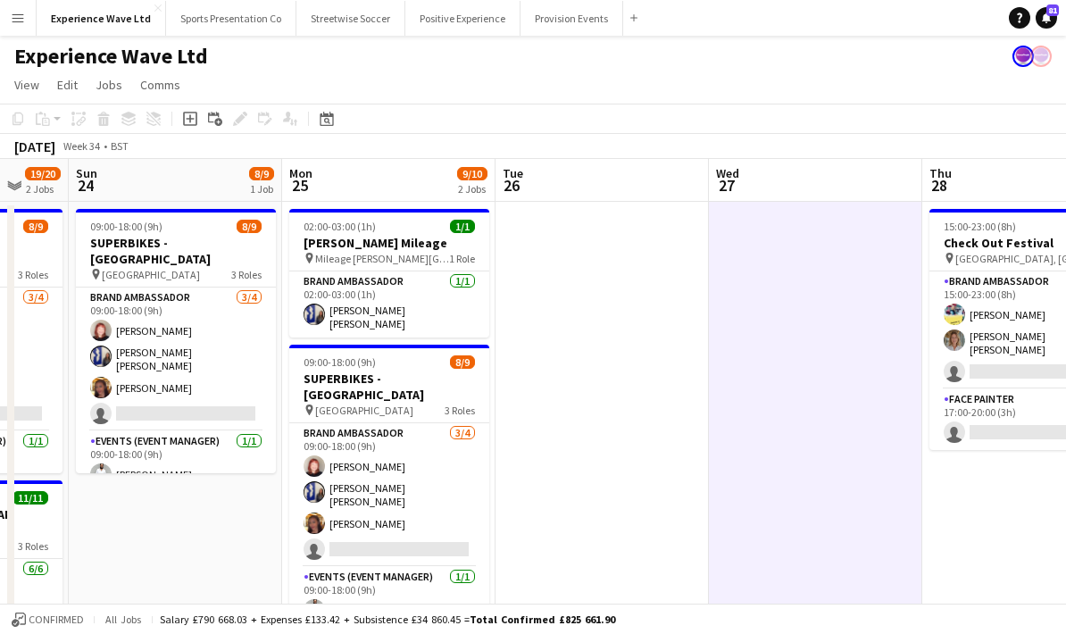
scroll to position [0, 467]
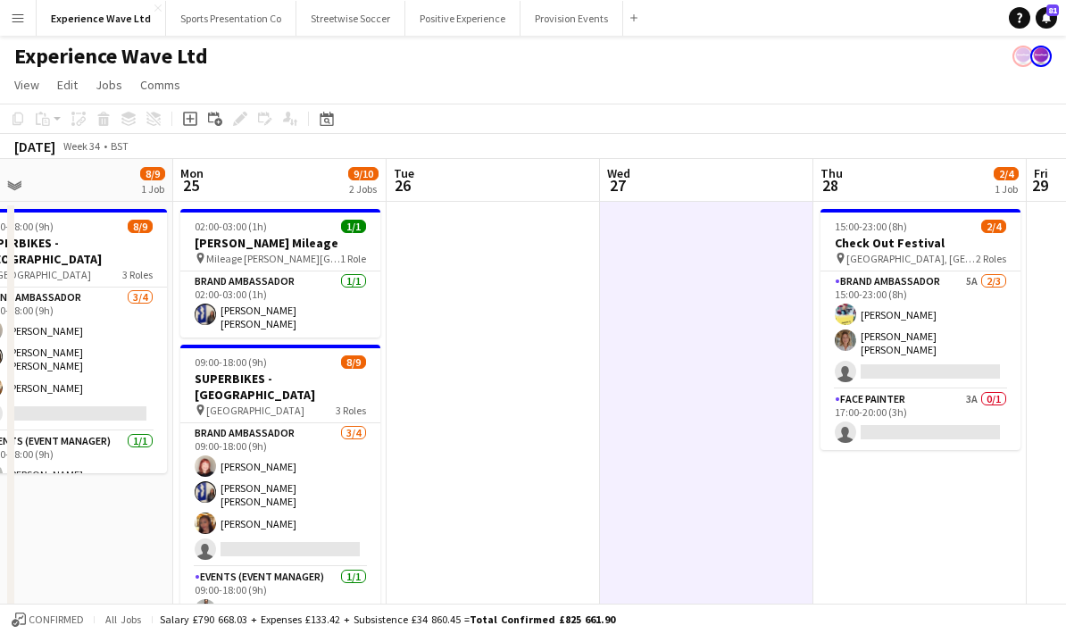
click at [17, 27] on button "Menu" at bounding box center [18, 18] width 36 height 36
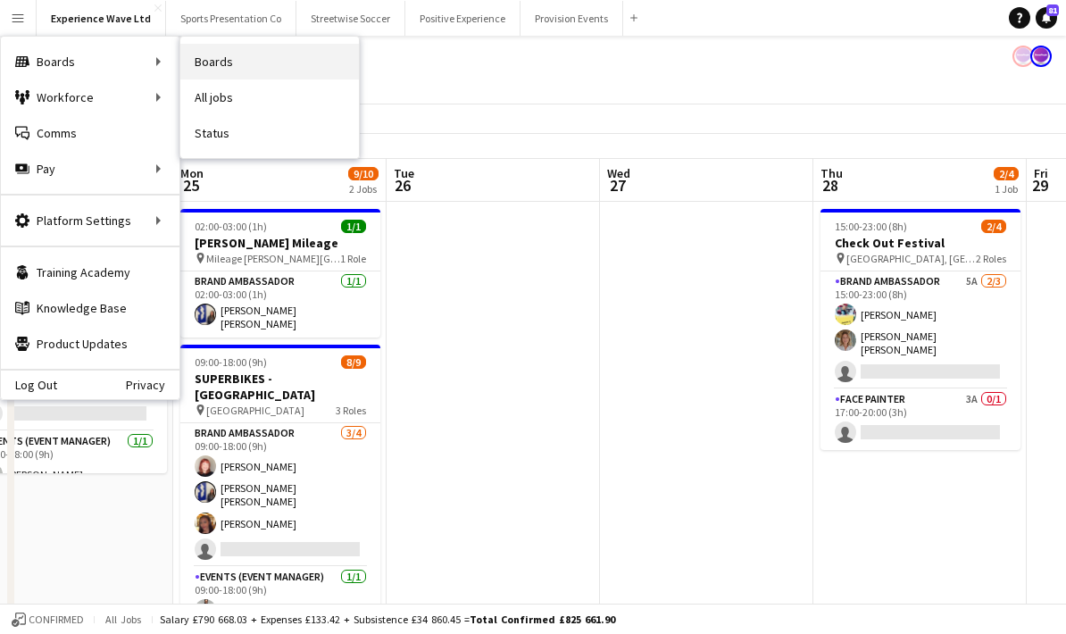
click at [236, 67] on link "Boards" at bounding box center [269, 62] width 179 height 36
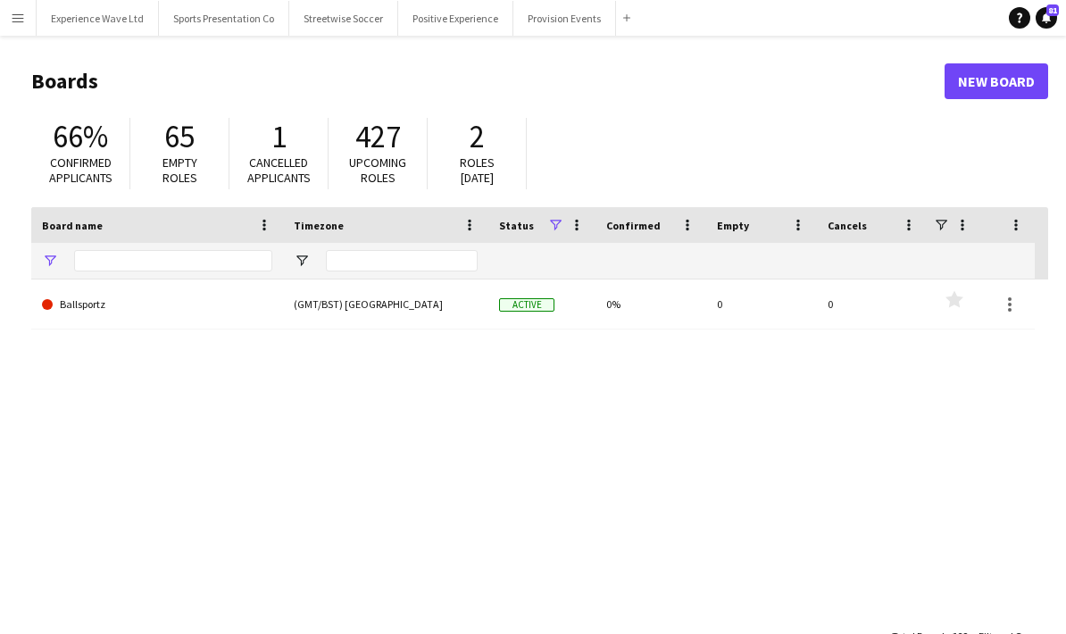
type input "****"
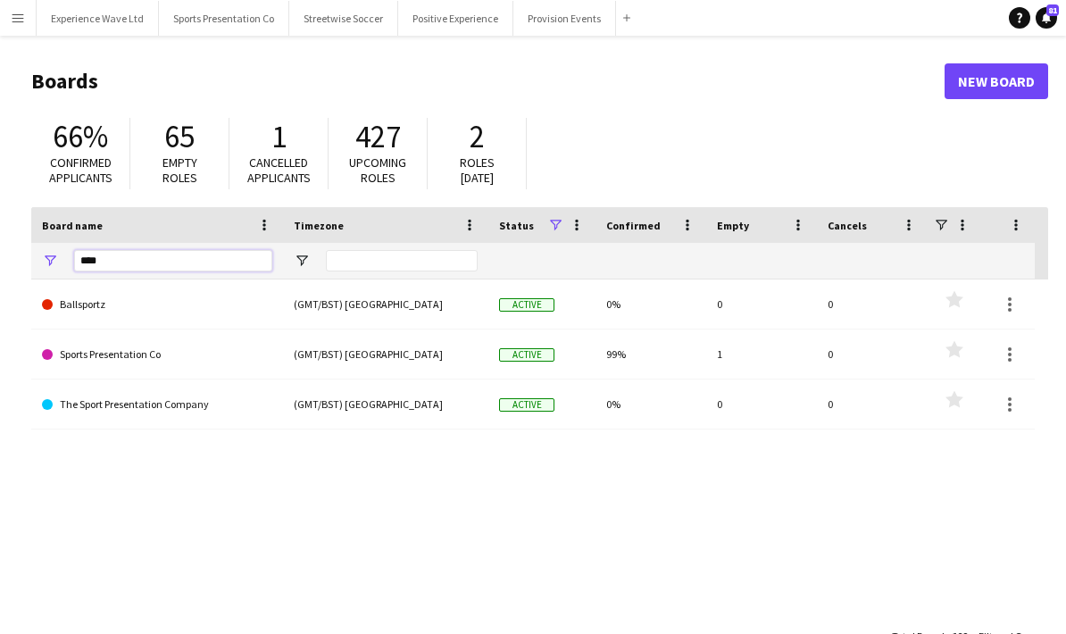
click at [143, 250] on input "****" at bounding box center [173, 260] width 198 height 21
click at [141, 260] on input "****" at bounding box center [173, 260] width 198 height 21
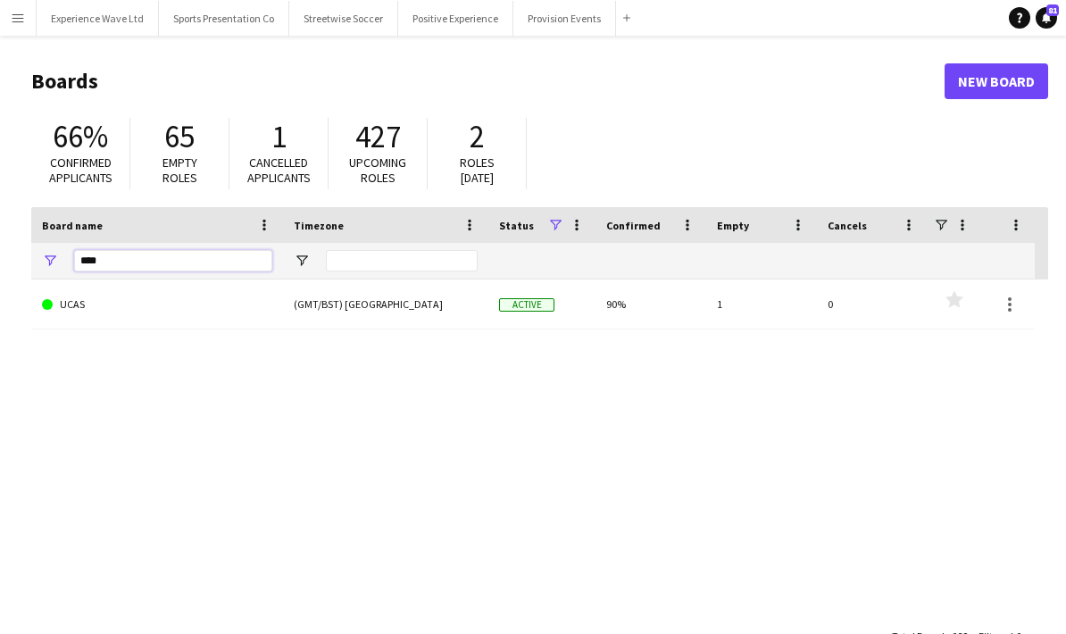
type input "****"
click at [400, 304] on div "(GMT/BST) London" at bounding box center [385, 303] width 205 height 49
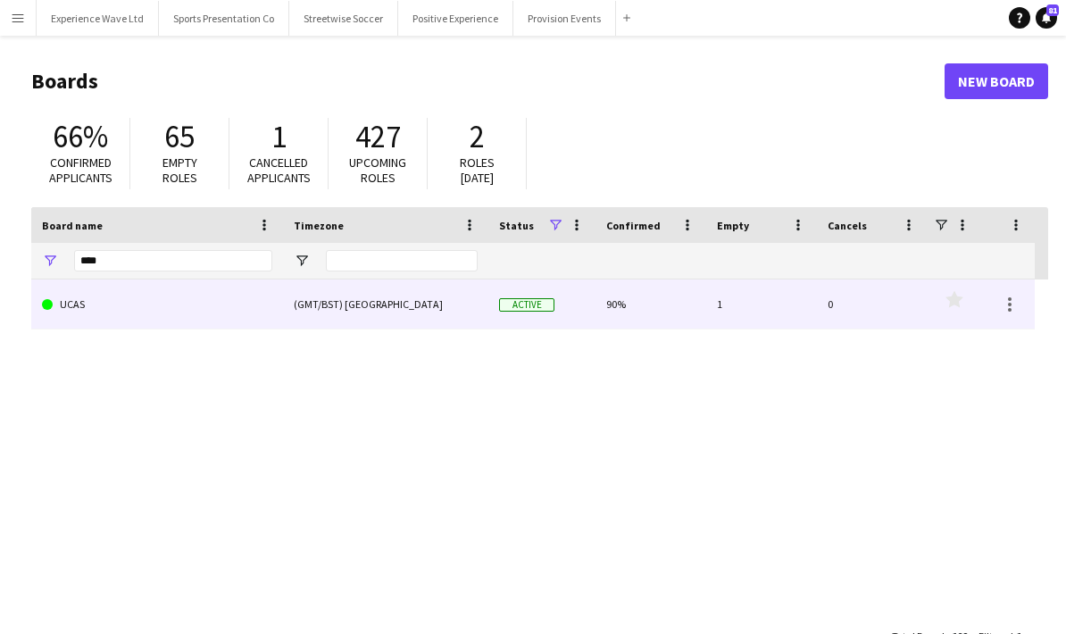
click at [400, 304] on div "(GMT/BST) London" at bounding box center [385, 303] width 205 height 49
click at [400, 306] on div "(GMT/BST) London" at bounding box center [385, 303] width 205 height 49
click at [302, 304] on div "(GMT/BST) London" at bounding box center [385, 303] width 205 height 49
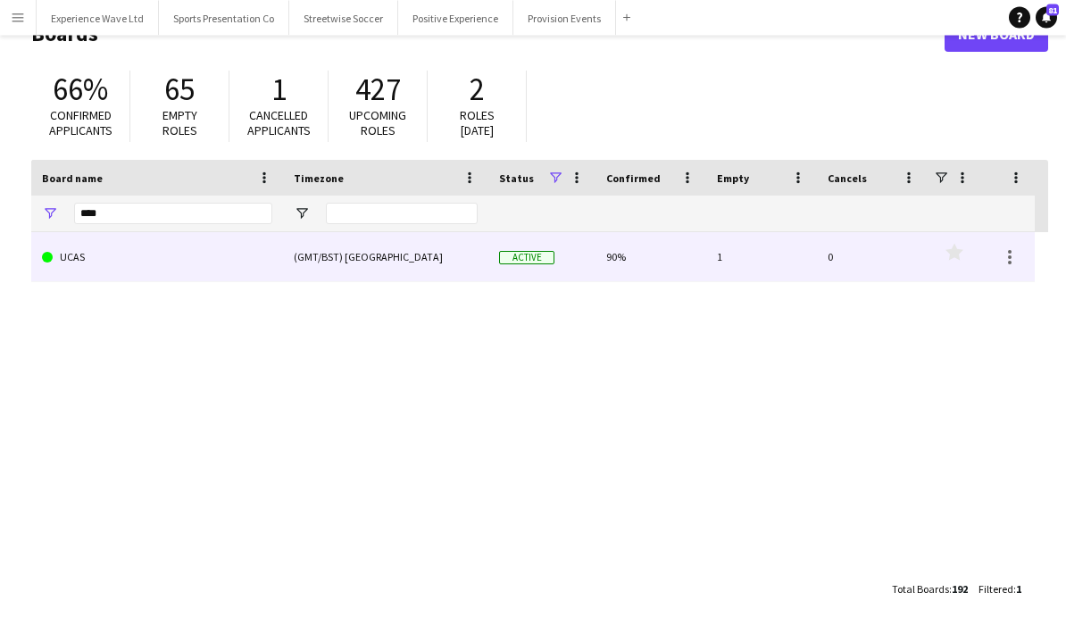
scroll to position [71, 0]
click at [103, 237] on link "UCAS" at bounding box center [157, 258] width 230 height 50
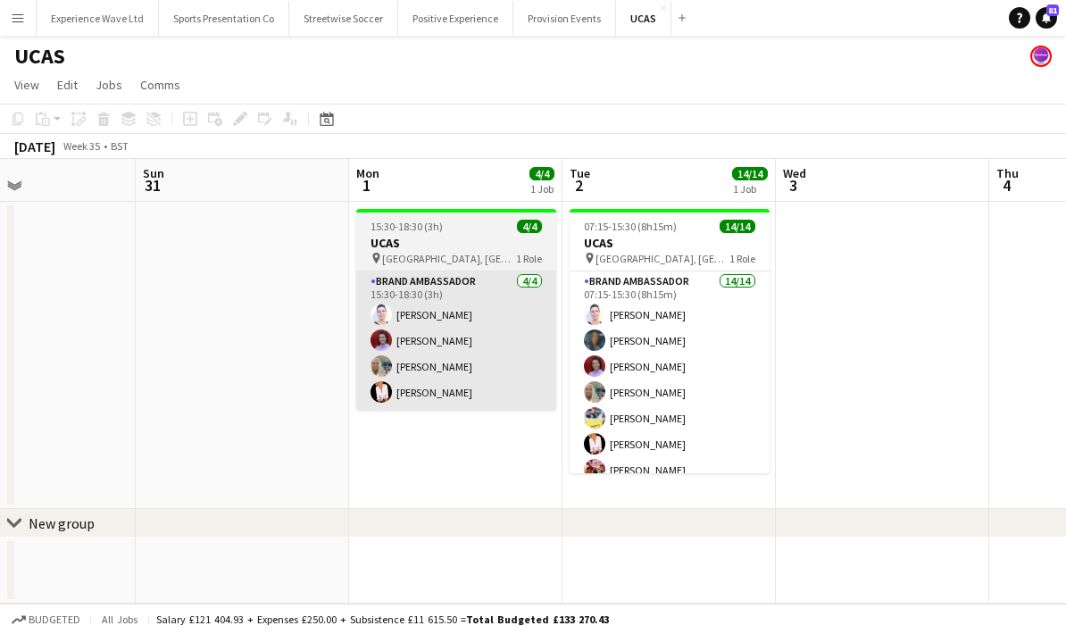
click at [505, 358] on app-card-role "Brand Ambassador 4/4 15:30-18:30 (3h) Cleo Gifford Rachel Adshead-Grant Sharonn…" at bounding box center [456, 340] width 200 height 138
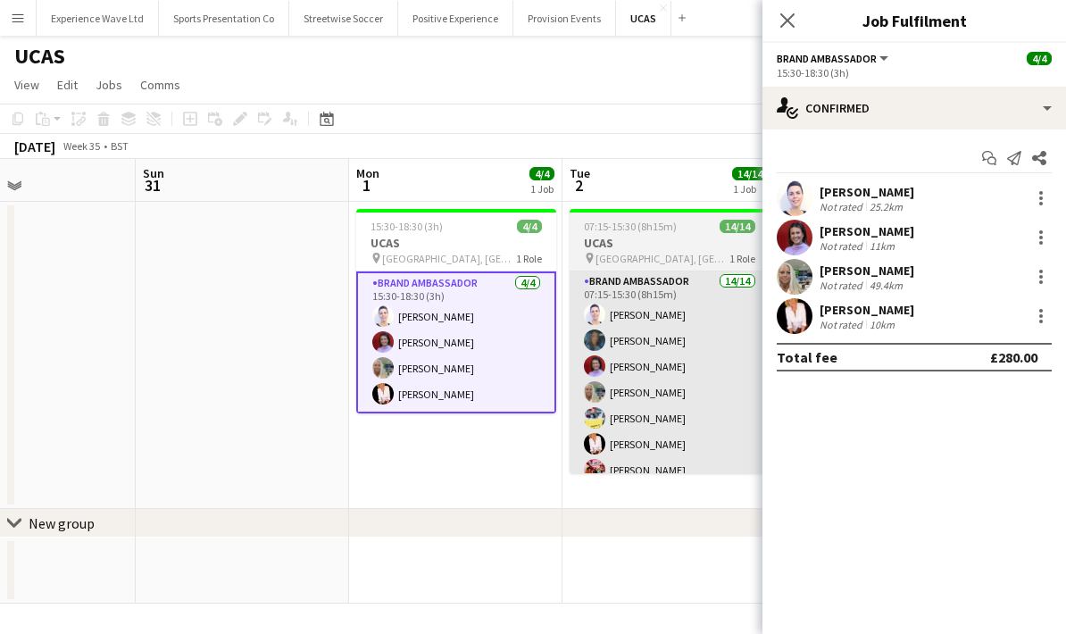
click at [693, 404] on app-card-role "Brand Ambassador 14/14 07:15-15:30 (8h15m) Cleo Gifford Mehreen Parvez Rachel A…" at bounding box center [670, 469] width 200 height 397
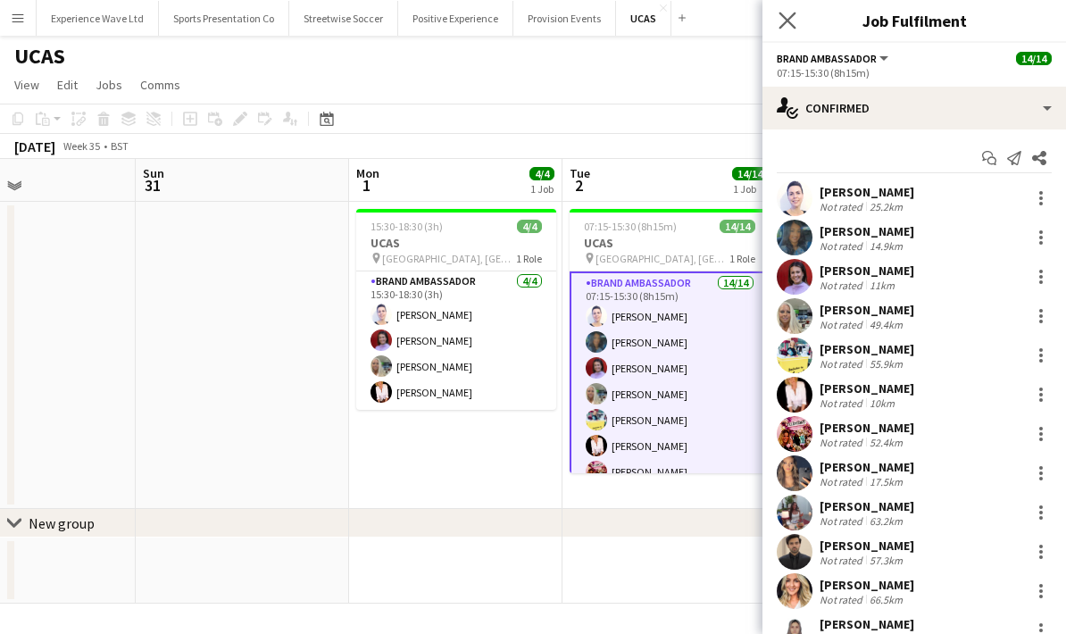
click at [793, 30] on app-icon "Close pop-in" at bounding box center [788, 21] width 26 height 26
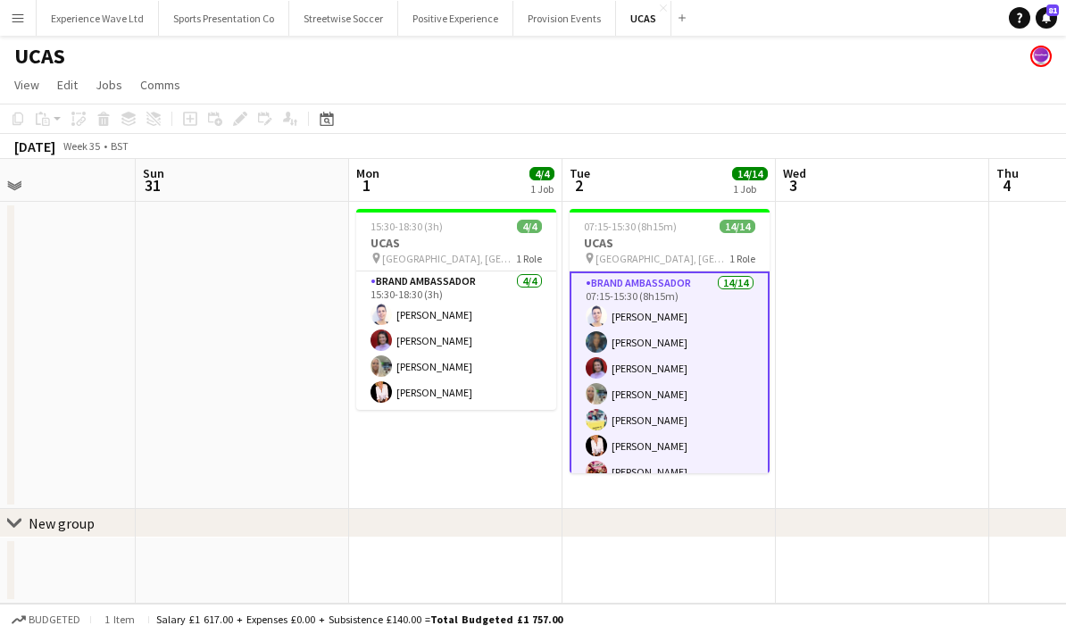
click at [859, 381] on app-date-cell at bounding box center [882, 355] width 213 height 307
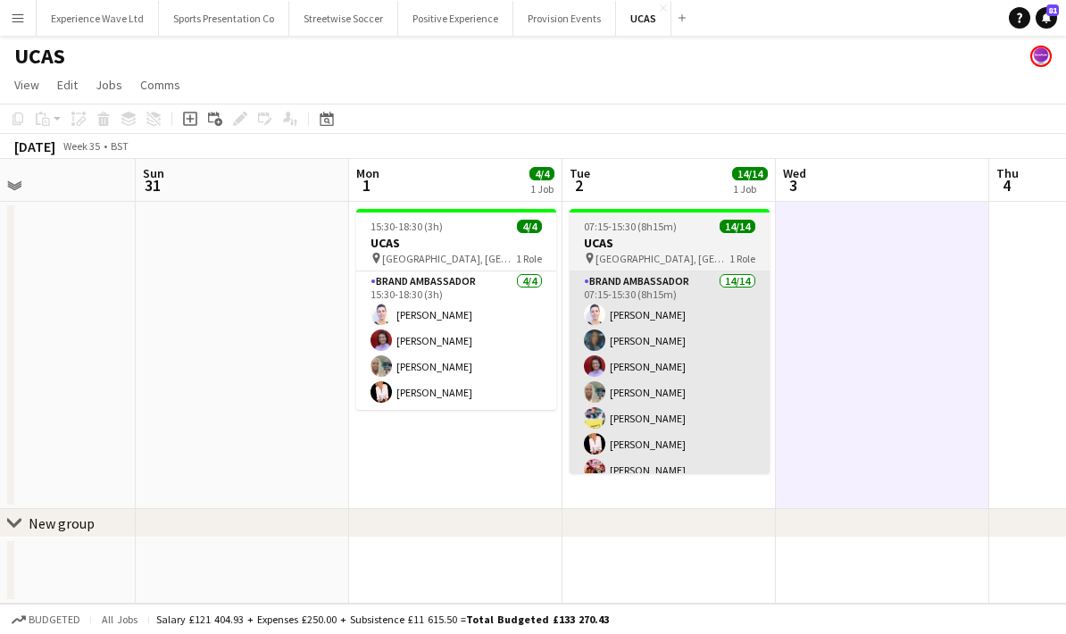
click at [725, 400] on app-card-role "Brand Ambassador 14/14 07:15-15:30 (8h15m) Cleo Gifford Mehreen Parvez Rachel A…" at bounding box center [670, 469] width 200 height 397
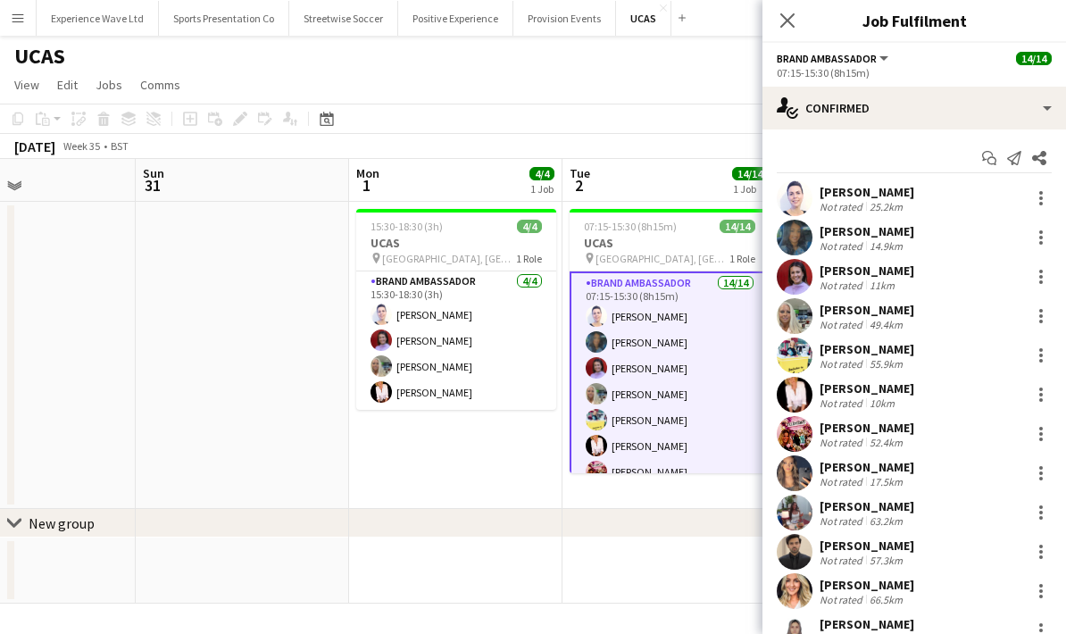
click at [518, 442] on app-date-cell "15:30-18:30 (3h) 4/4 UCAS pin Lowland Hall, Edinburgh 1 Role Brand Ambassador 4…" at bounding box center [455, 355] width 213 height 307
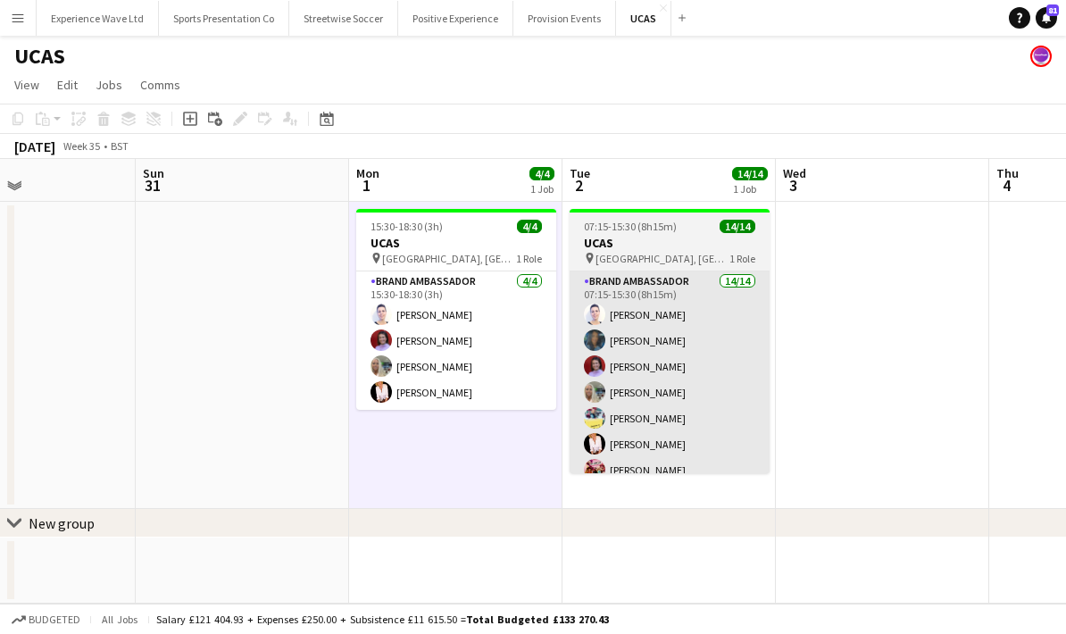
click at [702, 402] on app-card-role "Brand Ambassador 14/14 07:15-15:30 (8h15m) Cleo Gifford Mehreen Parvez Rachel A…" at bounding box center [670, 469] width 200 height 397
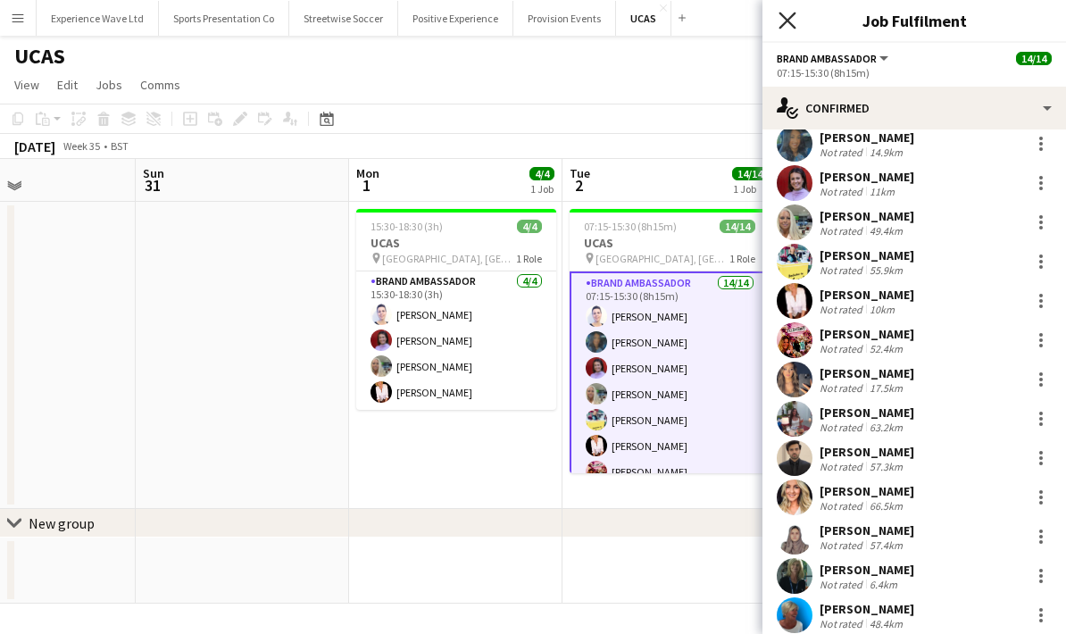
click at [784, 21] on icon "Close pop-in" at bounding box center [787, 20] width 17 height 17
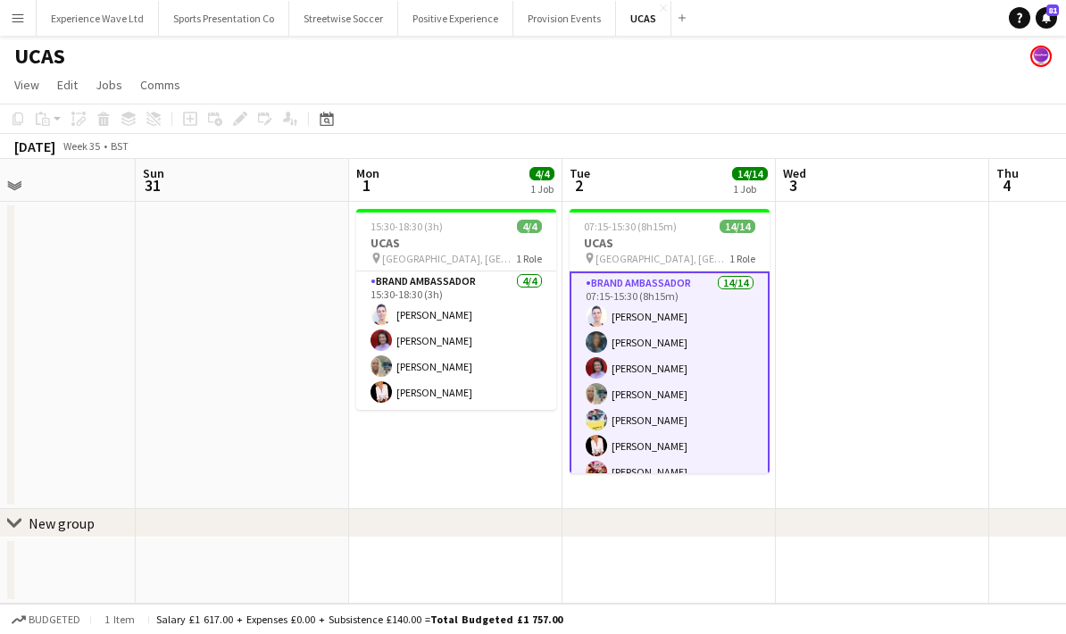
click at [846, 383] on app-date-cell at bounding box center [882, 355] width 213 height 307
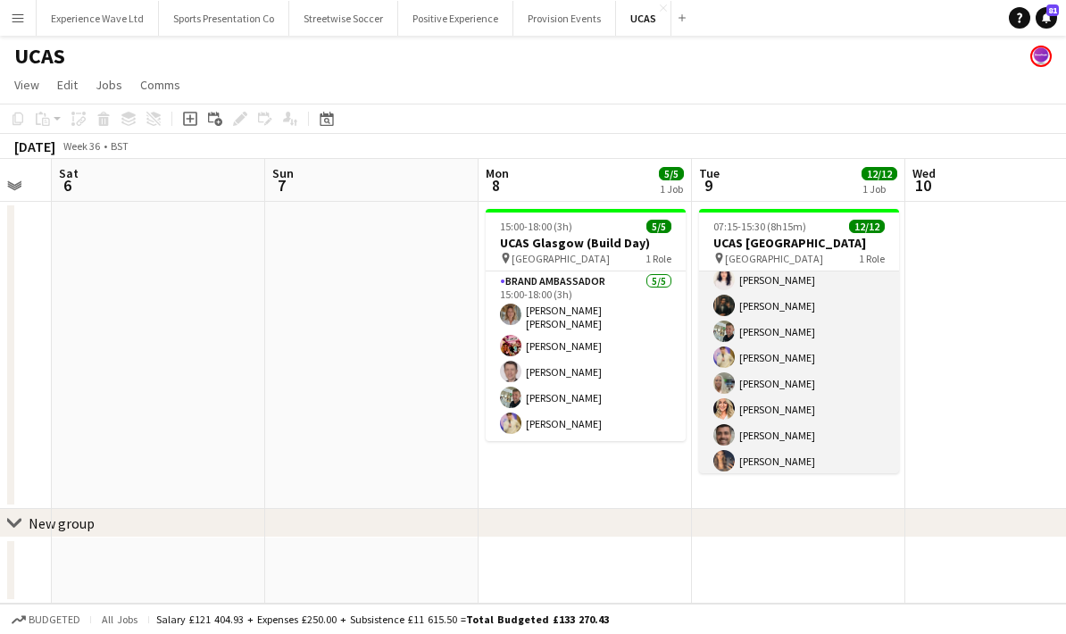
click at [850, 376] on app-card-role "Brand Ambassador 12/12 07:15-15:30 (8h15m) Sara Cooper da Silva Yvonne Smith Ad…" at bounding box center [799, 303] width 200 height 351
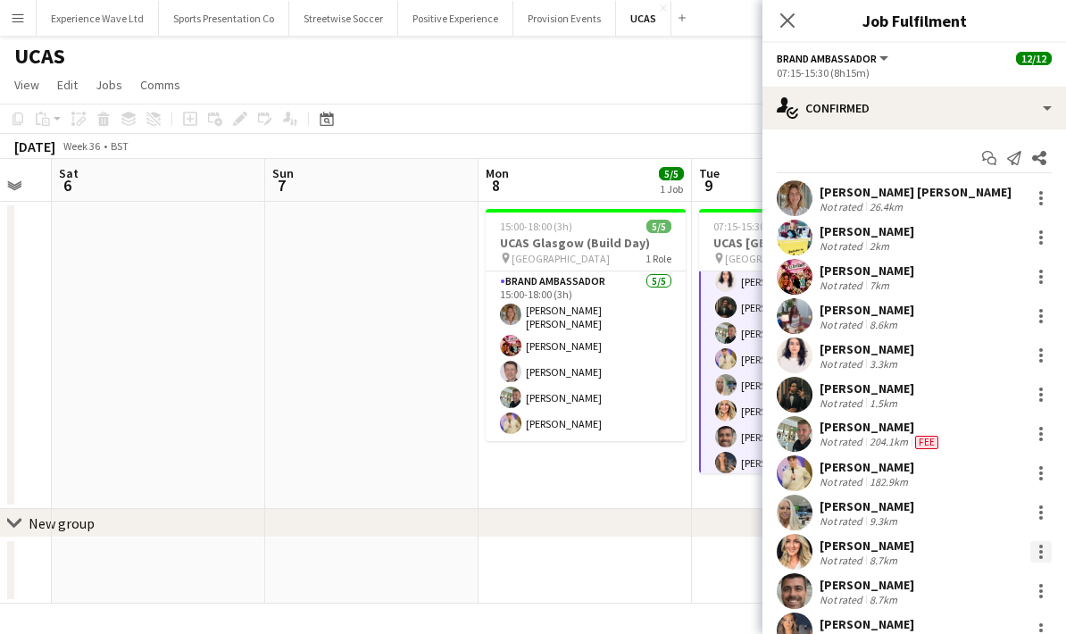
click at [1037, 555] on div at bounding box center [1040, 551] width 21 height 21
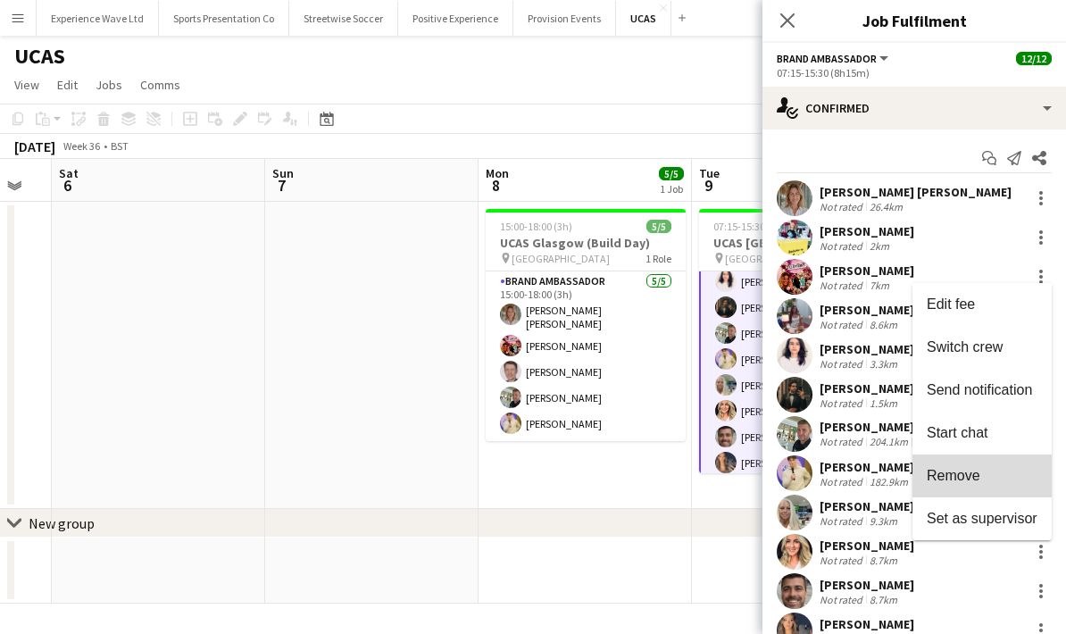
click at [996, 490] on button "Remove" at bounding box center [981, 475] width 139 height 43
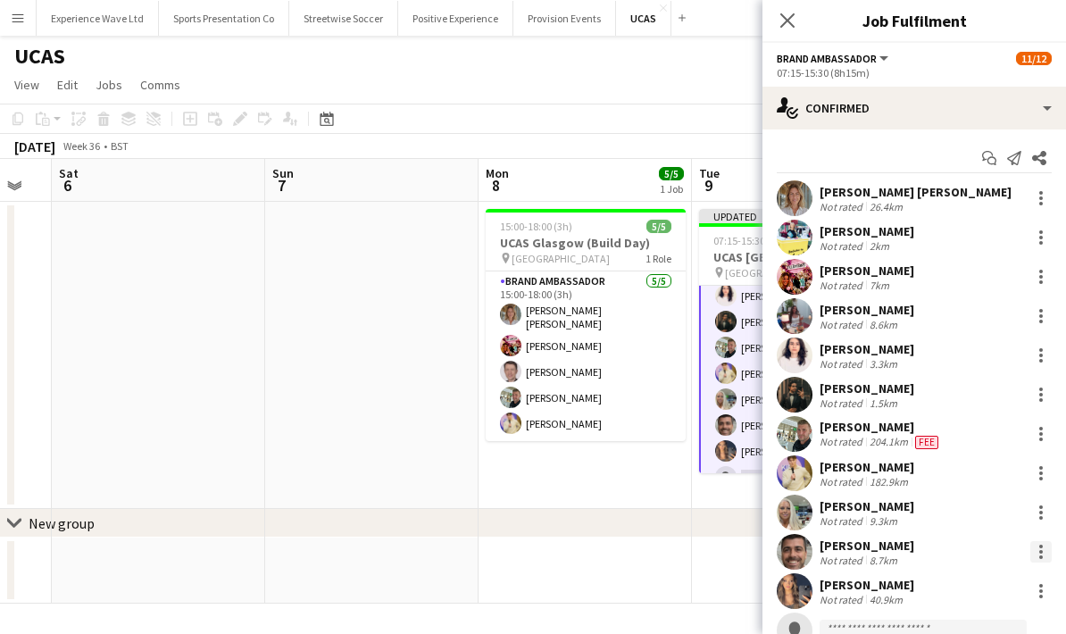
click at [1034, 554] on div at bounding box center [1040, 551] width 21 height 21
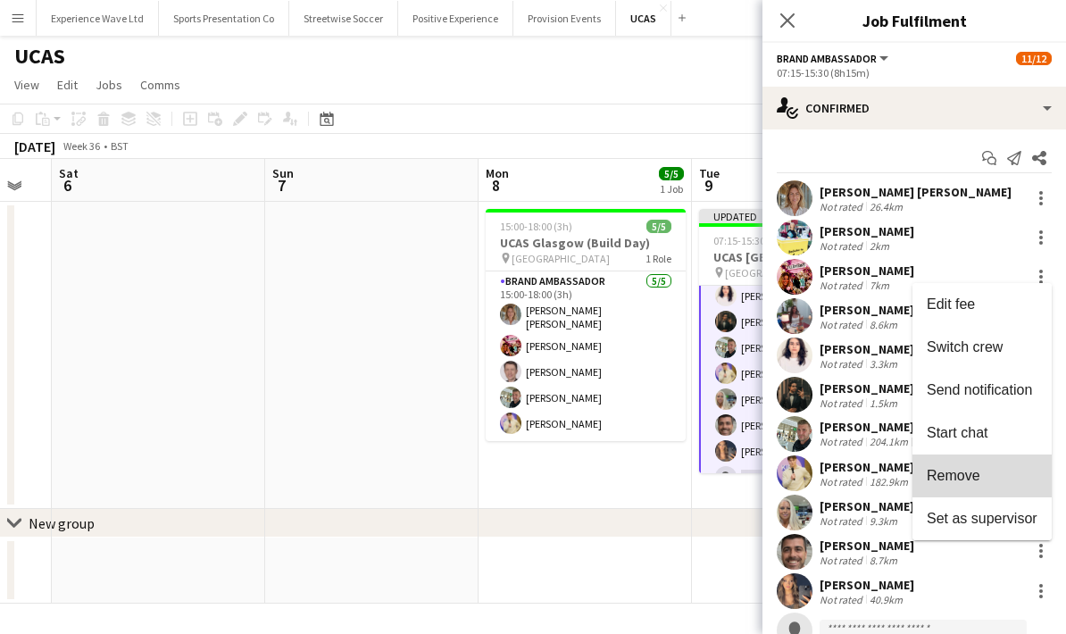
click at [986, 477] on span "Remove" at bounding box center [982, 476] width 111 height 16
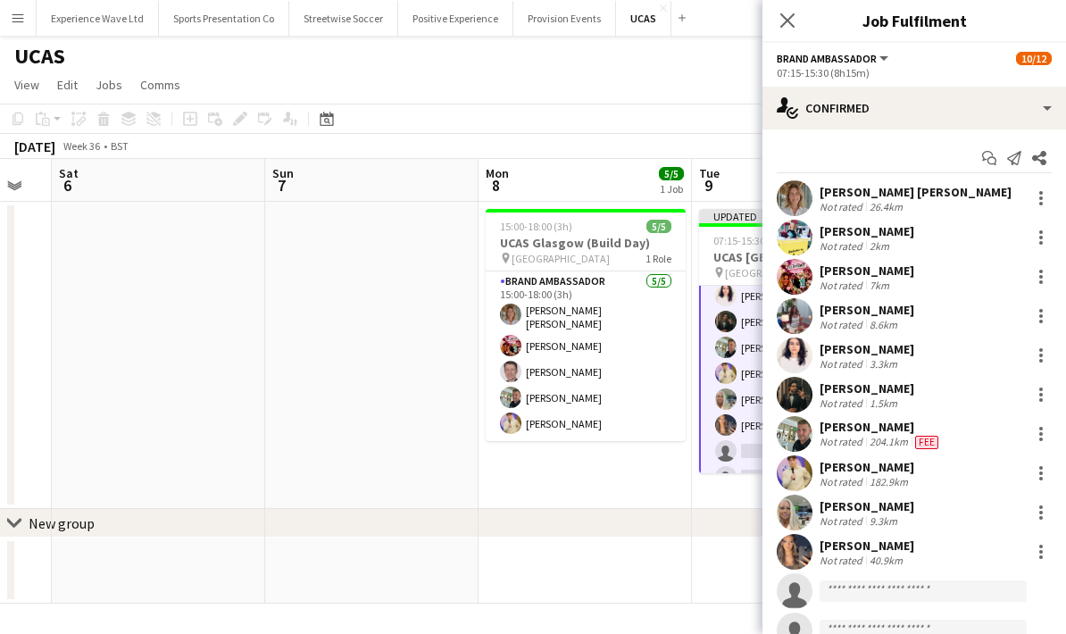
click at [567, 459] on app-date-cell "15:00-18:00 (3h) 5/5 UCAS Glasgow (Build Day) pin Glasgow 1 Role Brand Ambassad…" at bounding box center [585, 355] width 213 height 307
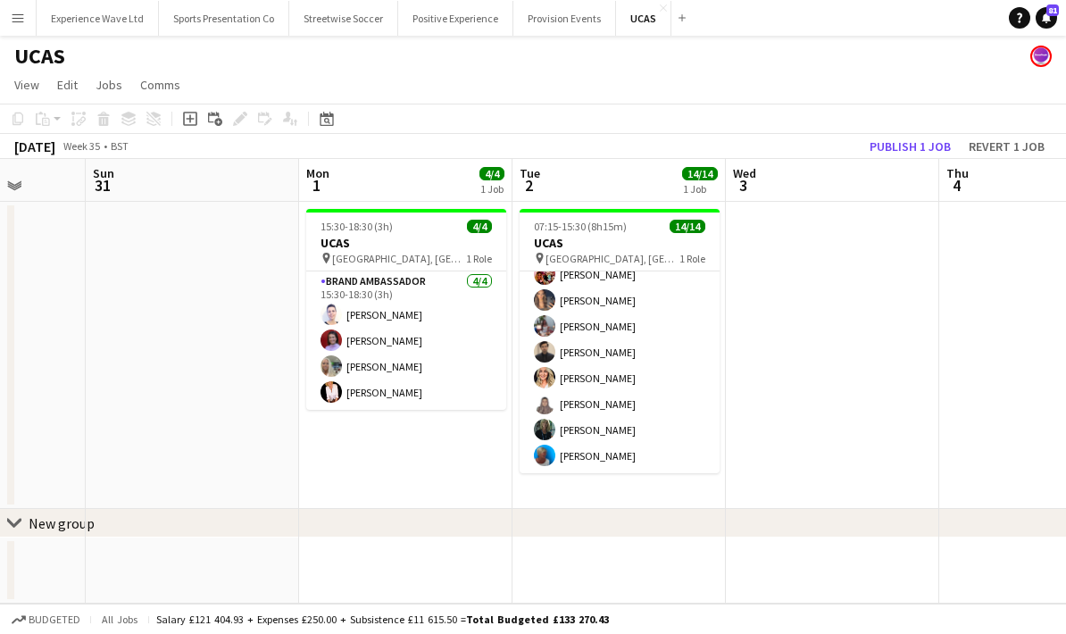
scroll to position [196, 0]
click at [899, 143] on button "Publish 1 job" at bounding box center [910, 146] width 96 height 23
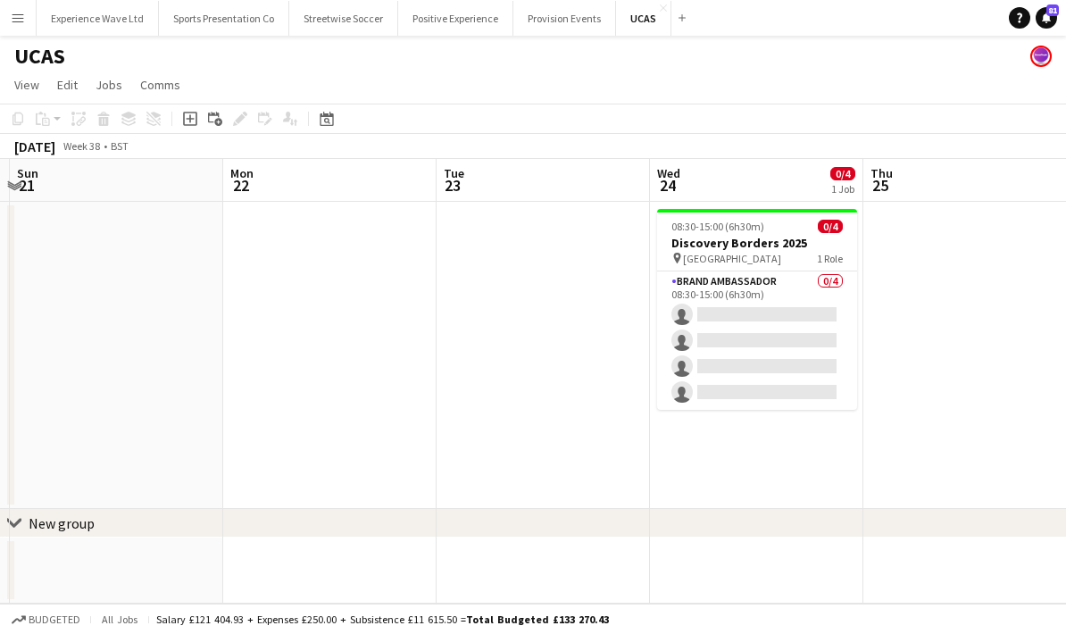
scroll to position [0, 631]
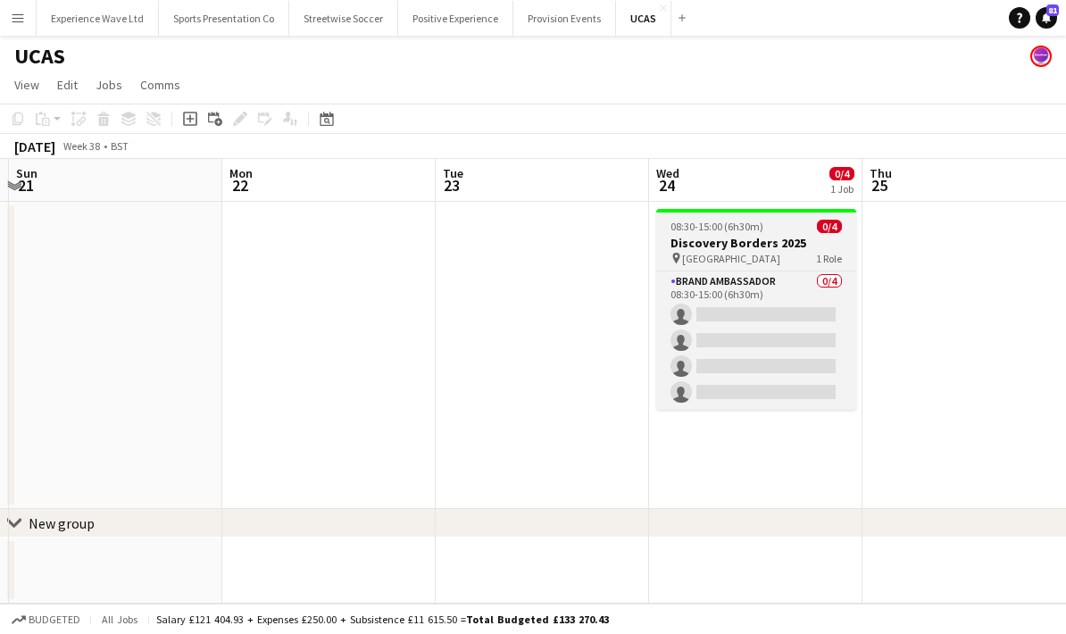
click at [772, 246] on h3 "Discovery Borders 2025" at bounding box center [756, 243] width 200 height 16
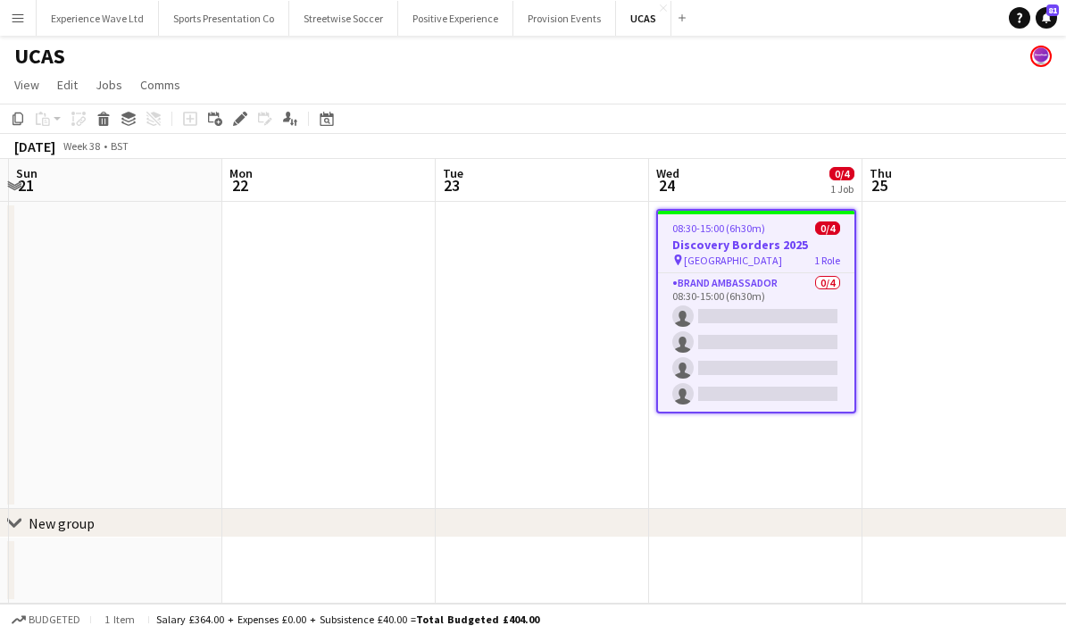
click at [764, 246] on h3 "Discovery Borders 2025" at bounding box center [756, 245] width 196 height 16
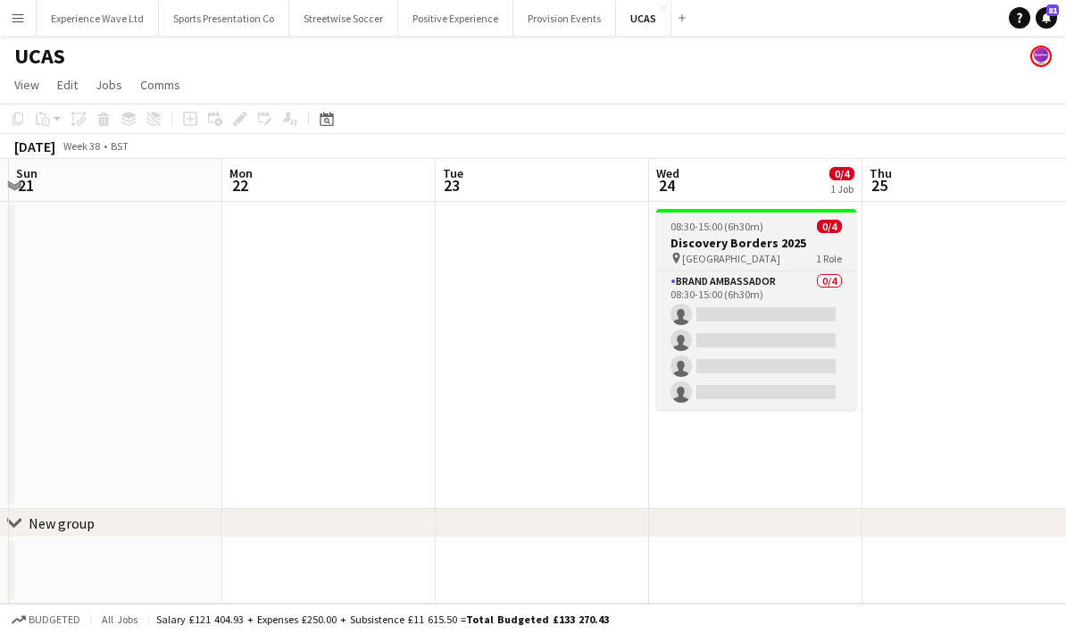
click at [775, 249] on h3 "Discovery Borders 2025" at bounding box center [756, 243] width 200 height 16
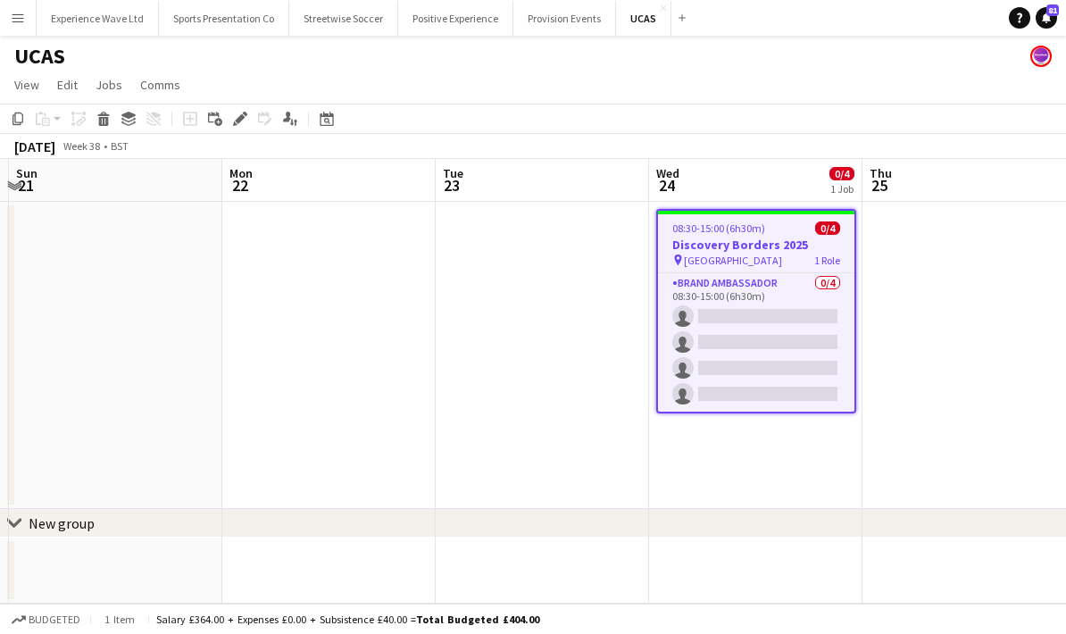
click at [755, 225] on span "08:30-15:00 (6h30m)" at bounding box center [718, 227] width 93 height 13
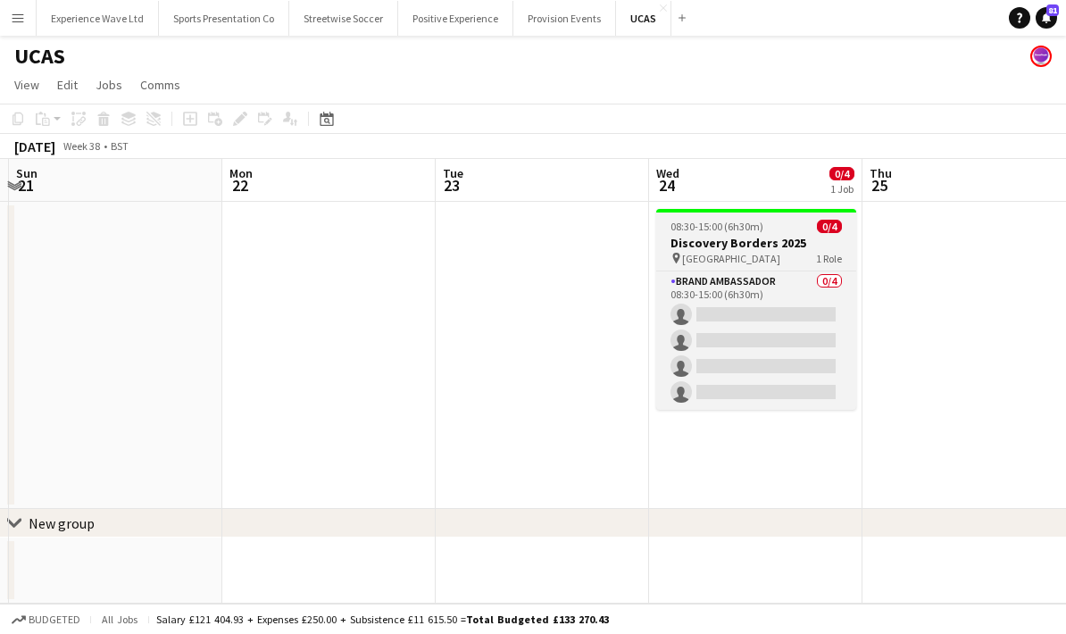
click at [755, 225] on span "08:30-15:00 (6h30m)" at bounding box center [716, 226] width 93 height 13
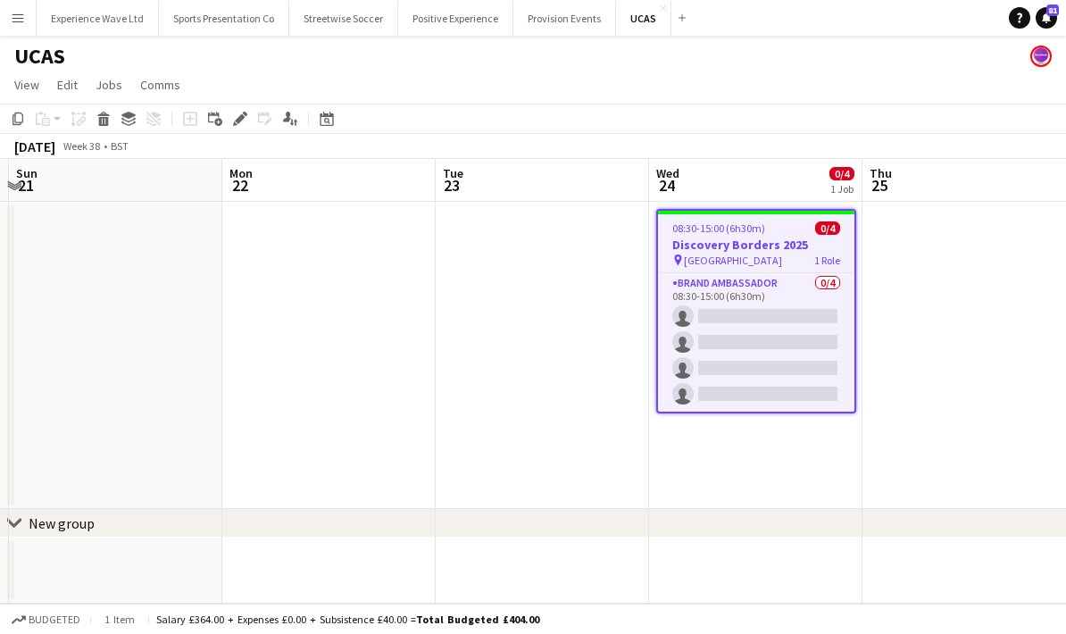
click at [708, 242] on h3 "Discovery Borders 2025" at bounding box center [756, 245] width 196 height 16
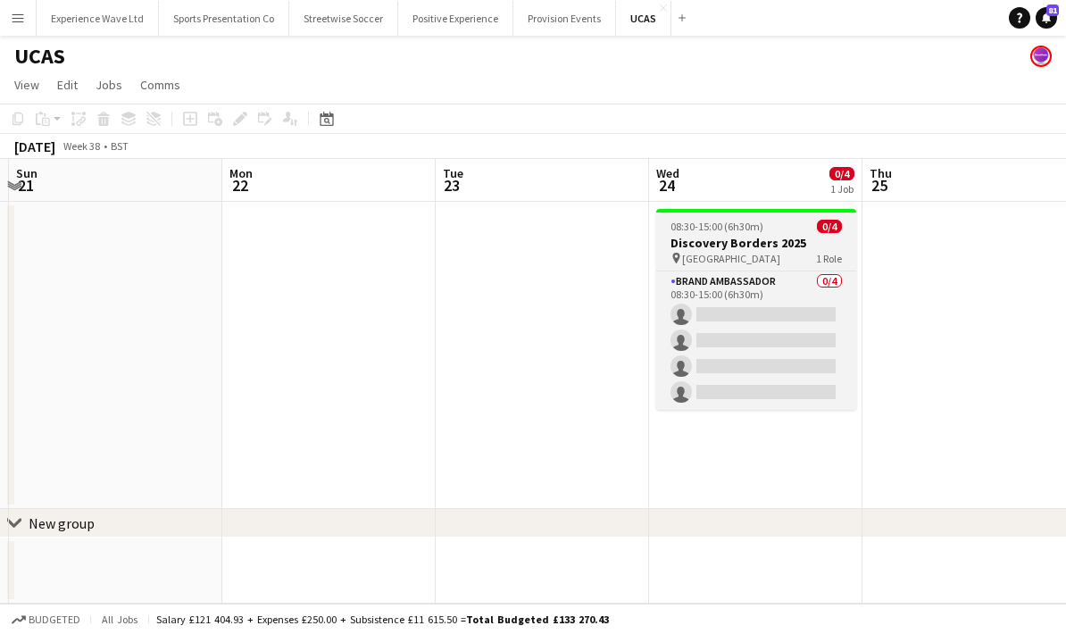
click at [760, 262] on span "Borders Event Centre" at bounding box center [731, 258] width 98 height 13
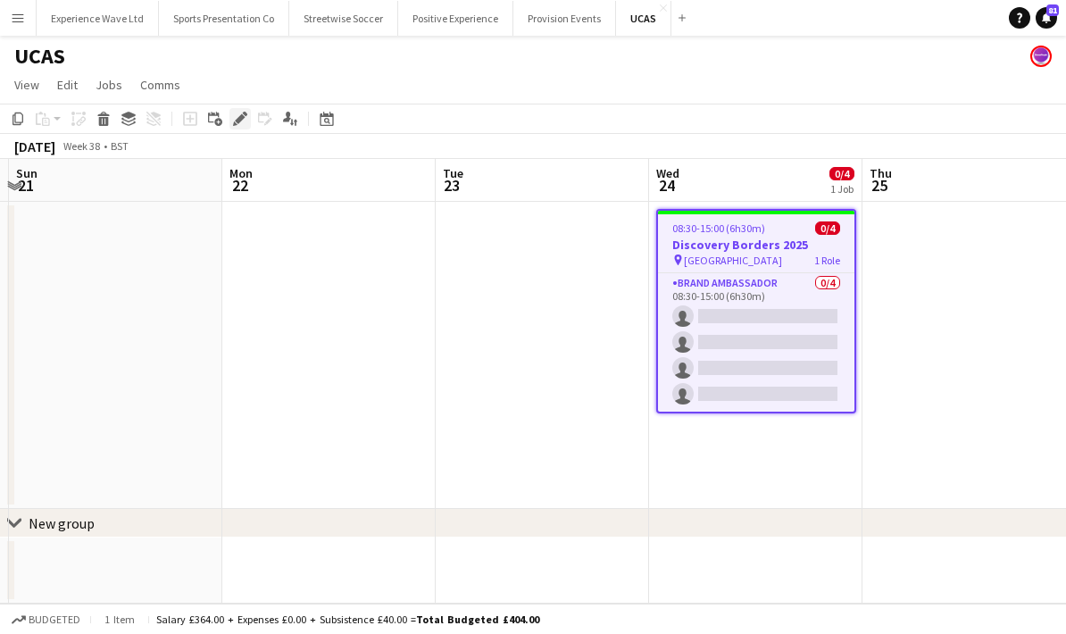
click at [244, 120] on icon "Edit" at bounding box center [240, 119] width 14 height 14
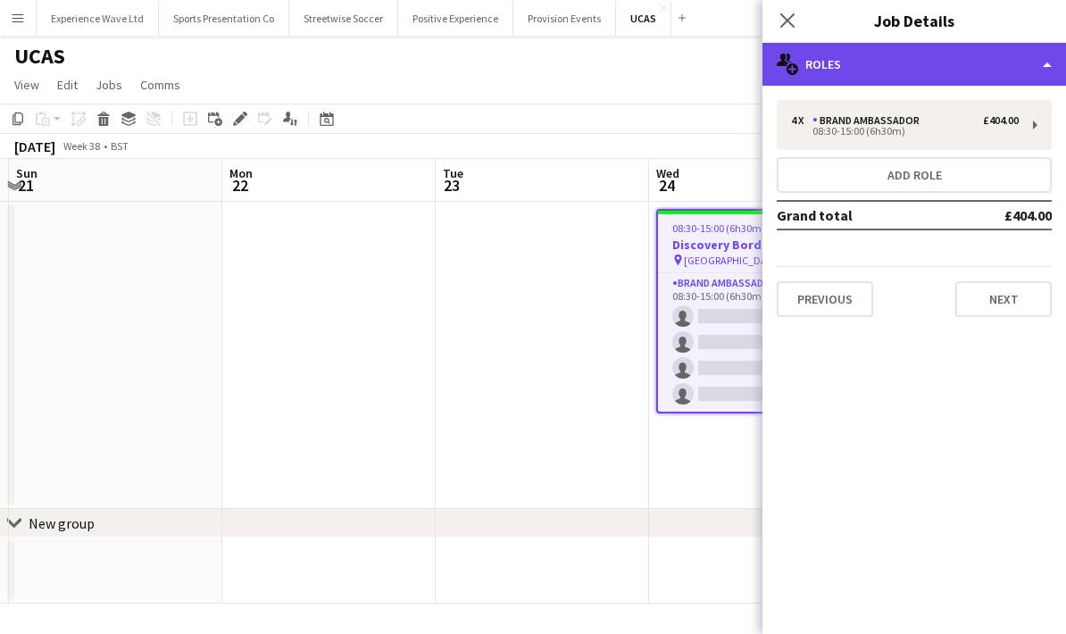
click at [1035, 55] on div "multiple-users-add Roles" at bounding box center [914, 64] width 304 height 43
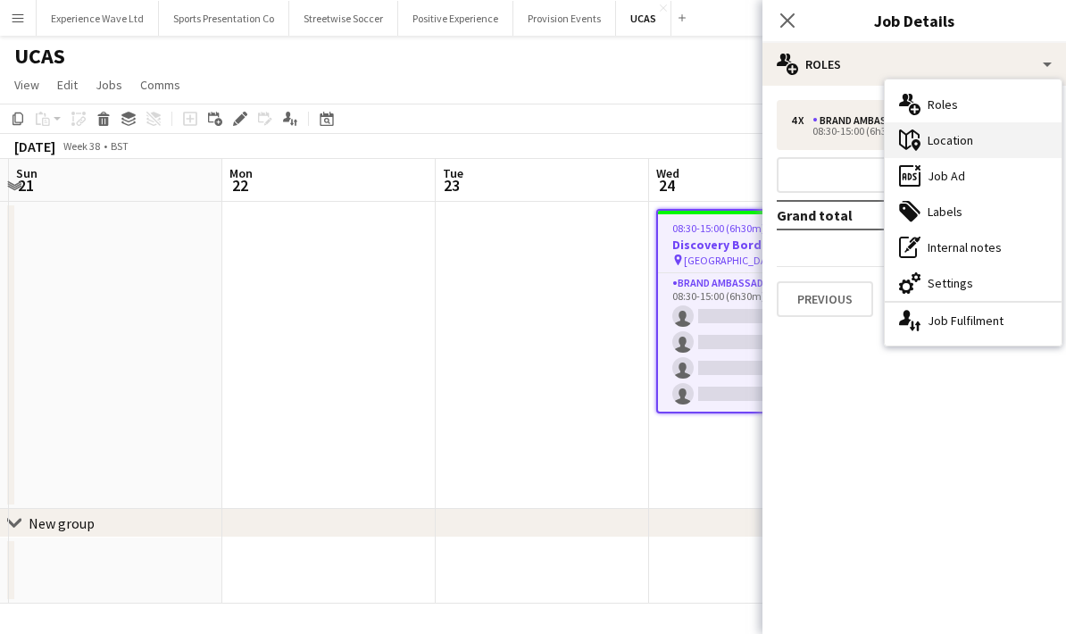
click at [1003, 146] on div "maps-pin-1 Location" at bounding box center [973, 140] width 177 height 36
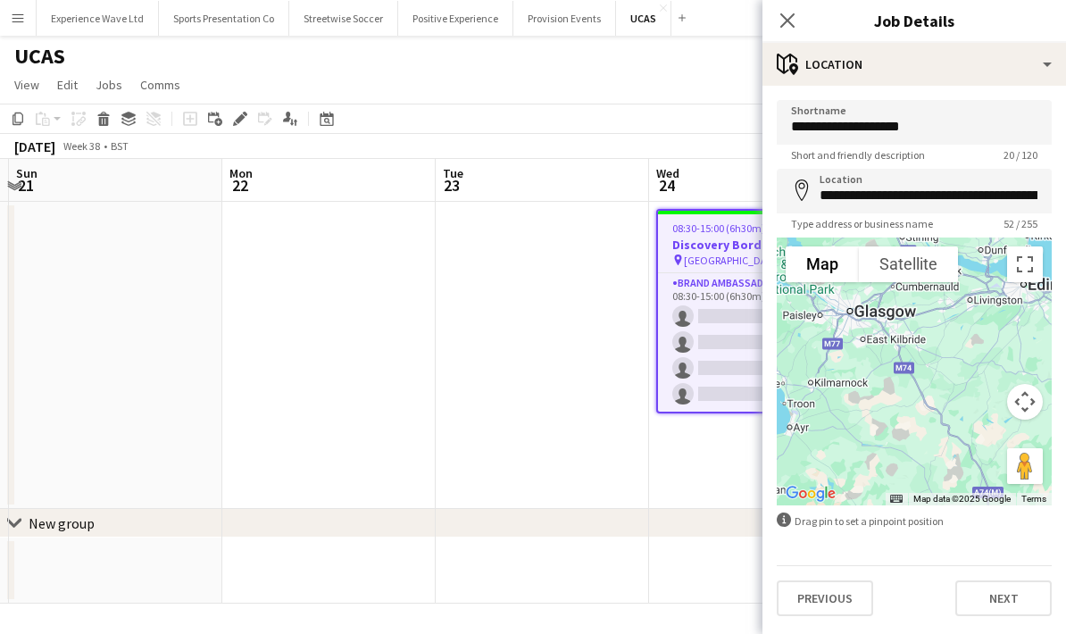
scroll to position [0, 0]
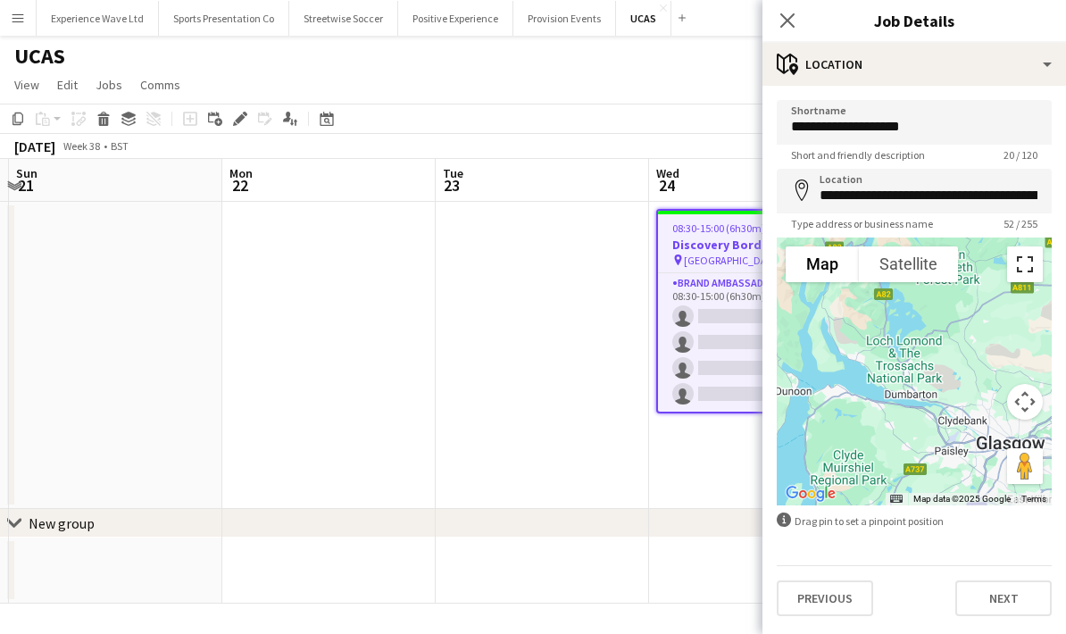
click at [1026, 261] on button "Toggle fullscreen view" at bounding box center [1025, 264] width 36 height 36
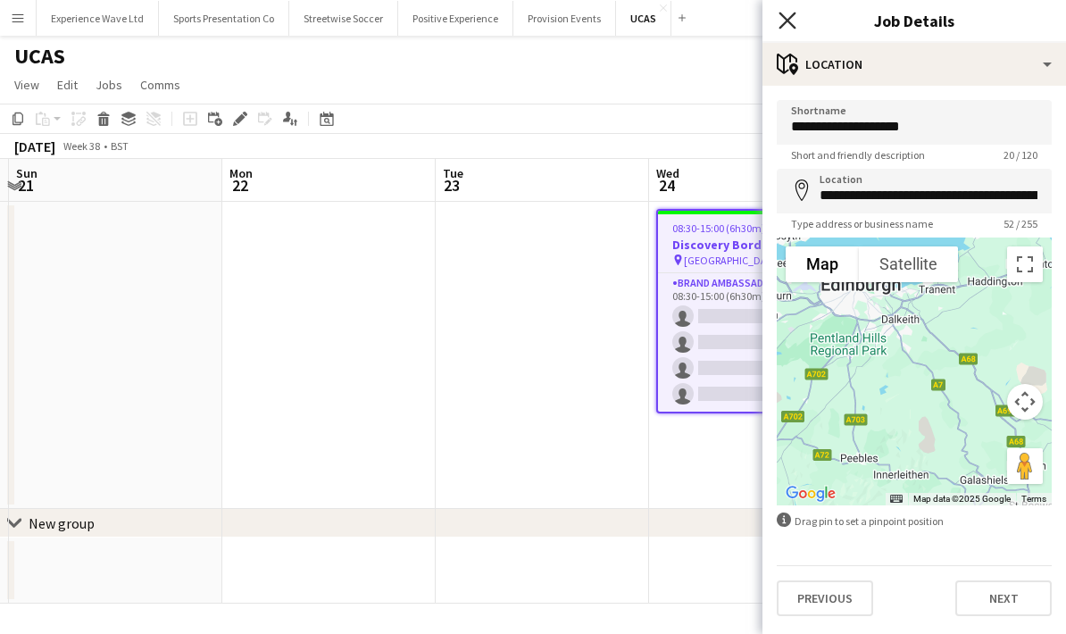
click at [784, 24] on icon at bounding box center [787, 20] width 17 height 17
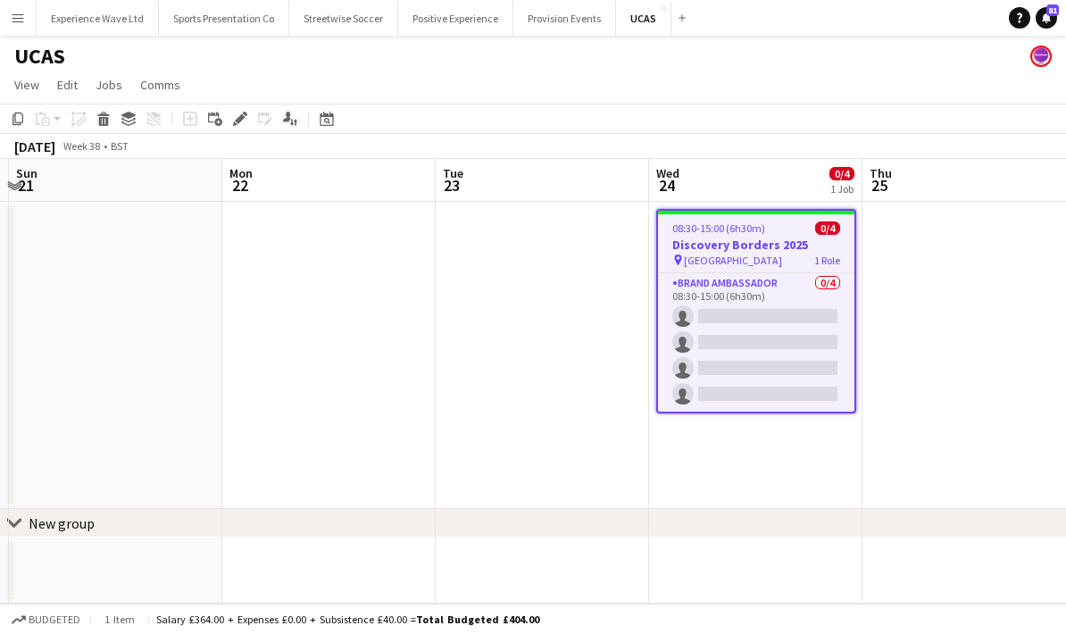
click at [529, 321] on app-date-cell at bounding box center [542, 355] width 213 height 307
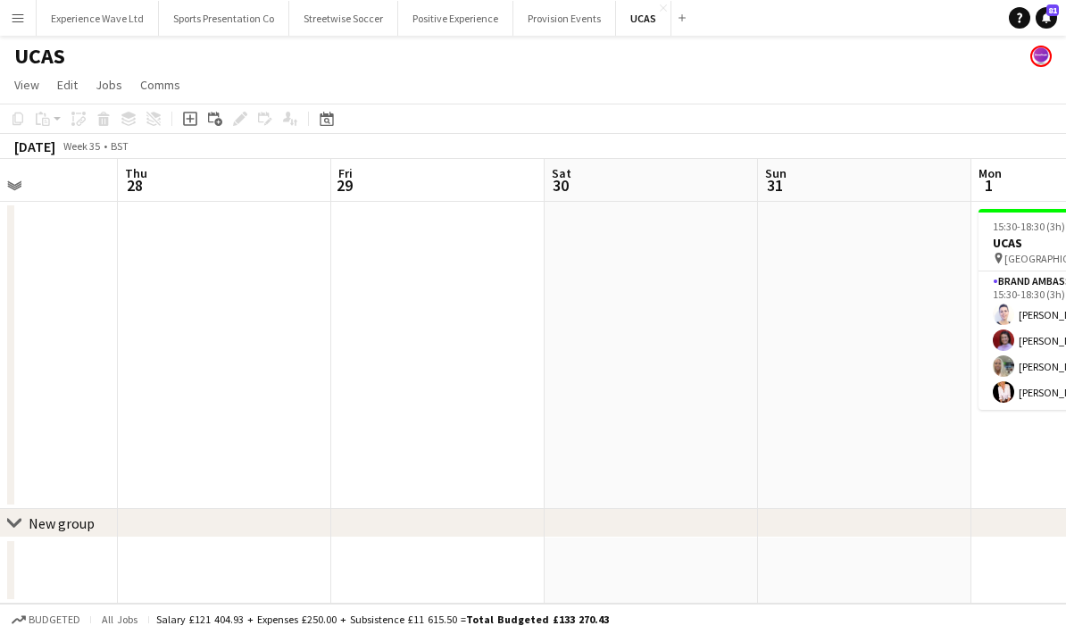
scroll to position [0, 502]
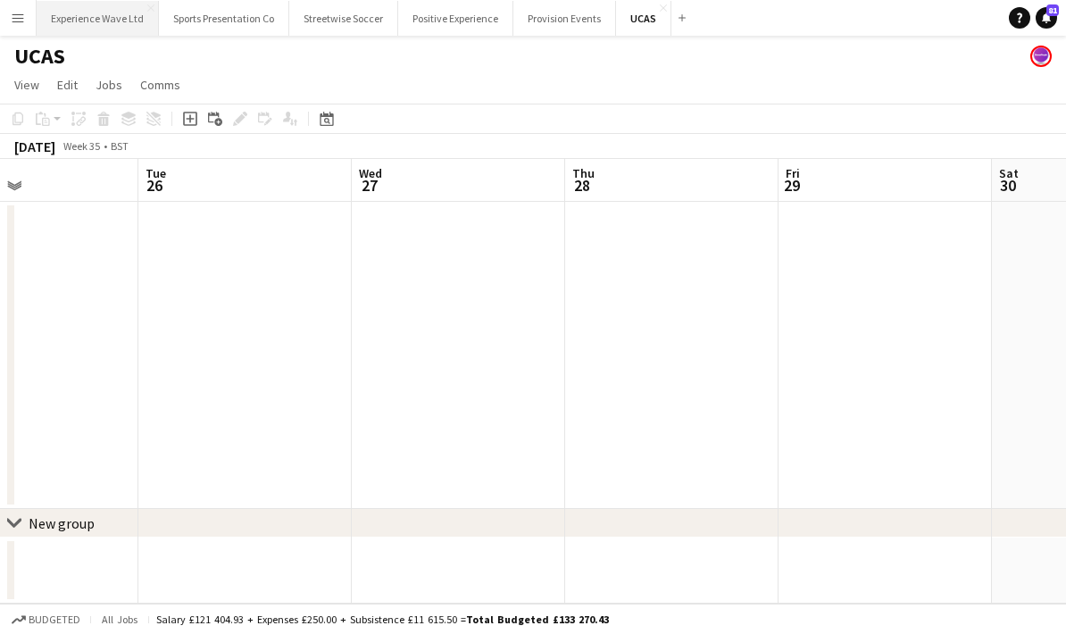
click at [102, 19] on button "Experience Wave Ltd Close" at bounding box center [98, 18] width 122 height 35
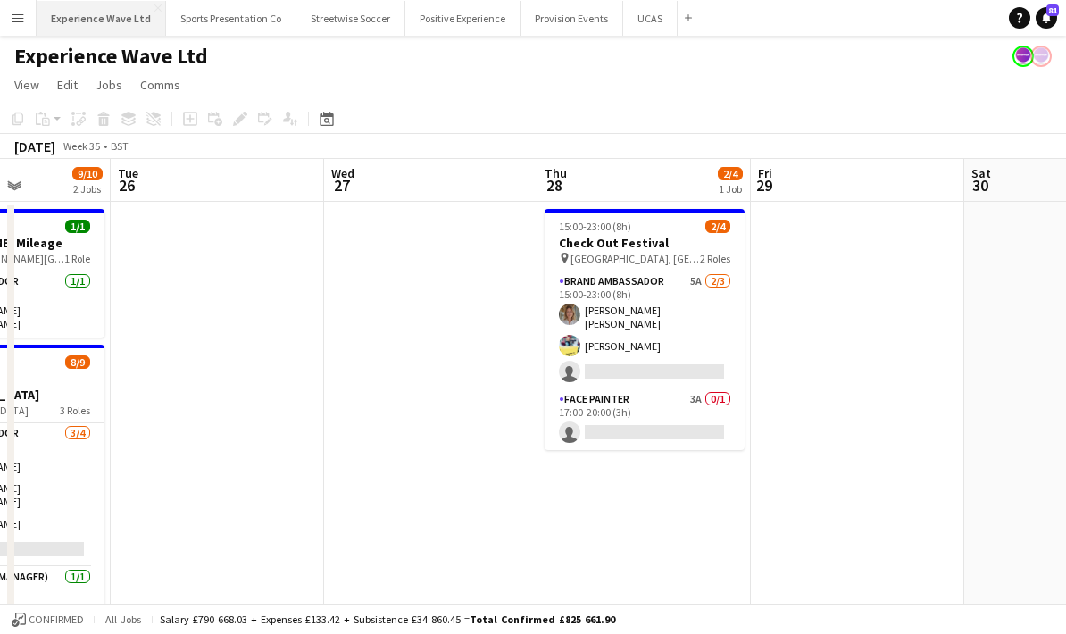
scroll to position [21, 0]
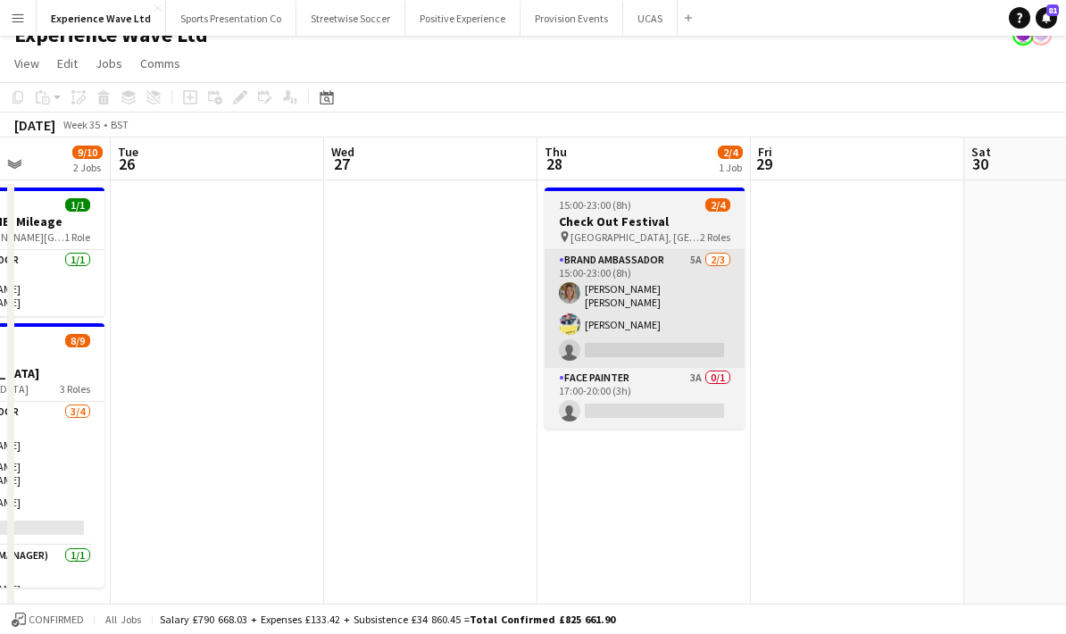
click at [708, 299] on app-card-role "Brand Ambassador 5A 2/3 15:00-23:00 (8h) Sara Cooper da Silva Yvonne Smith sing…" at bounding box center [645, 309] width 200 height 118
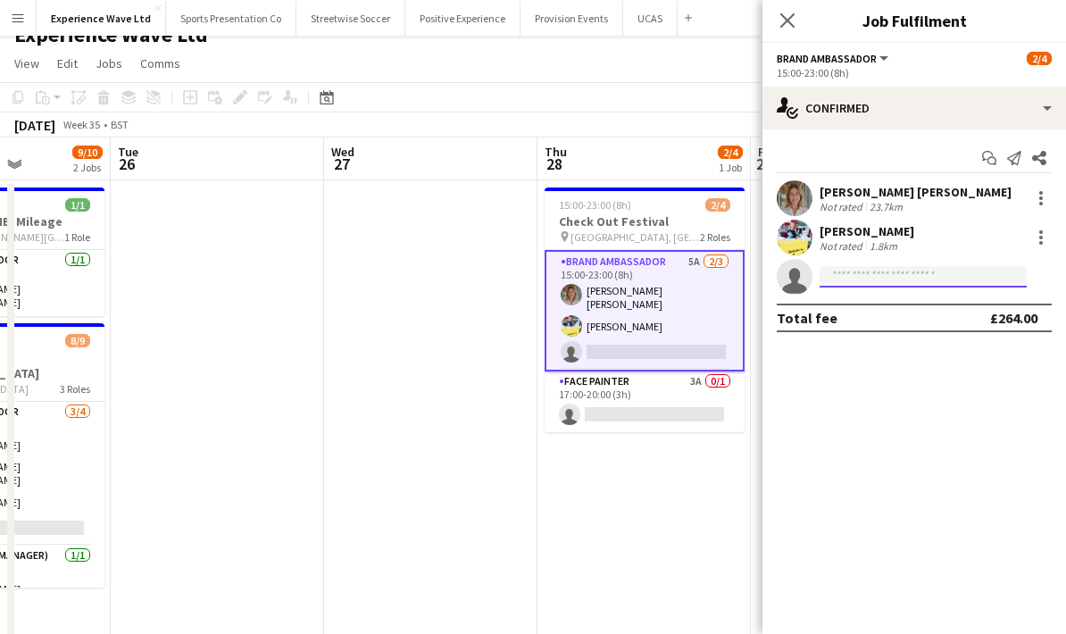
click at [945, 271] on input at bounding box center [923, 276] width 207 height 21
click at [864, 283] on input at bounding box center [923, 276] width 207 height 21
click at [937, 420] on mat-expansion-panel "check Confirmed Start chat Send notification Share Sara Cooper da Silva Not rat…" at bounding box center [914, 381] width 304 height 504
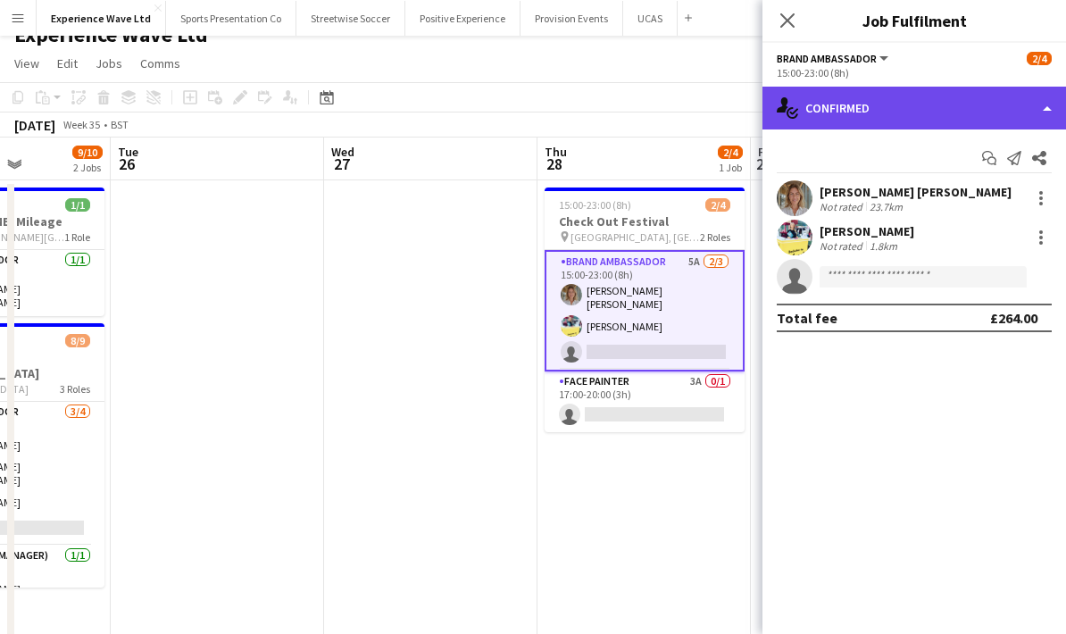
click at [916, 112] on div "single-neutral-actions-check-2 Confirmed" at bounding box center [914, 108] width 304 height 43
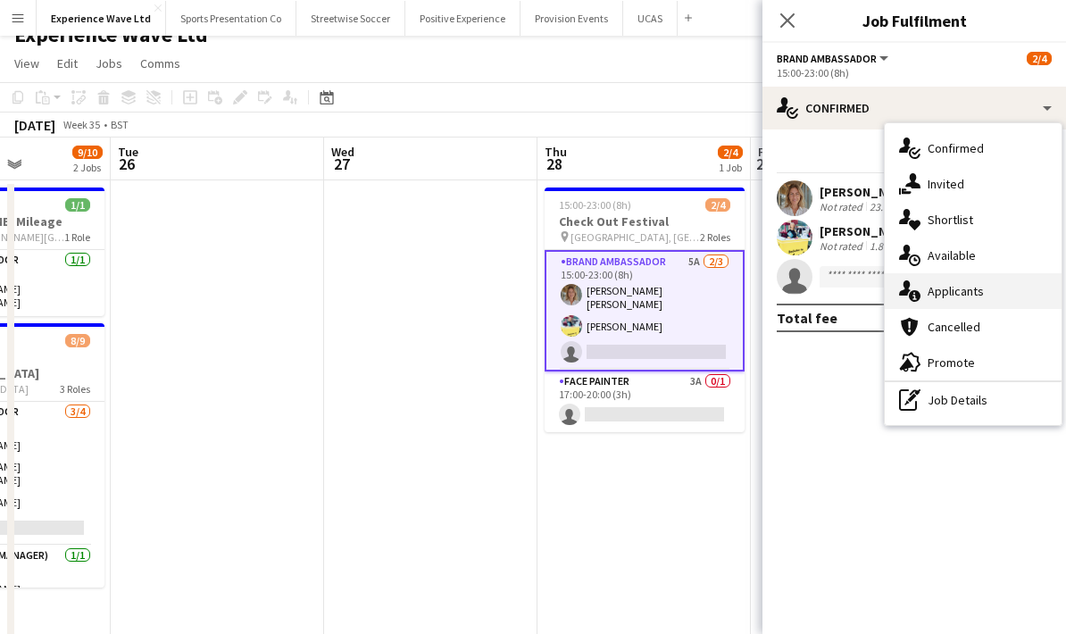
click at [952, 288] on div "single-neutral-actions-information Applicants" at bounding box center [973, 291] width 177 height 36
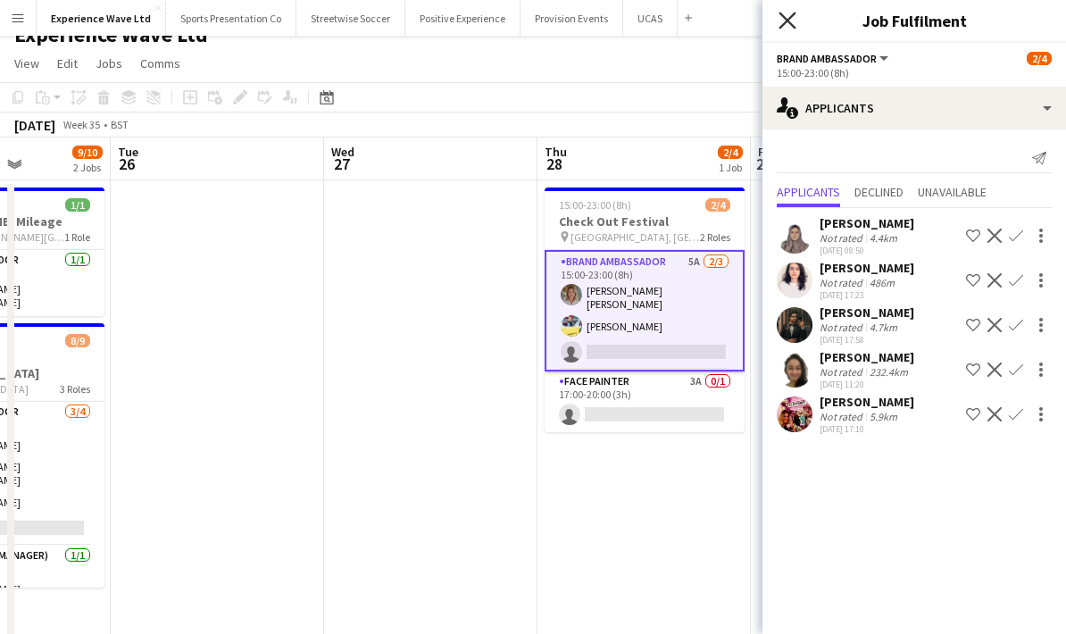
click at [788, 28] on icon "Close pop-in" at bounding box center [787, 20] width 17 height 17
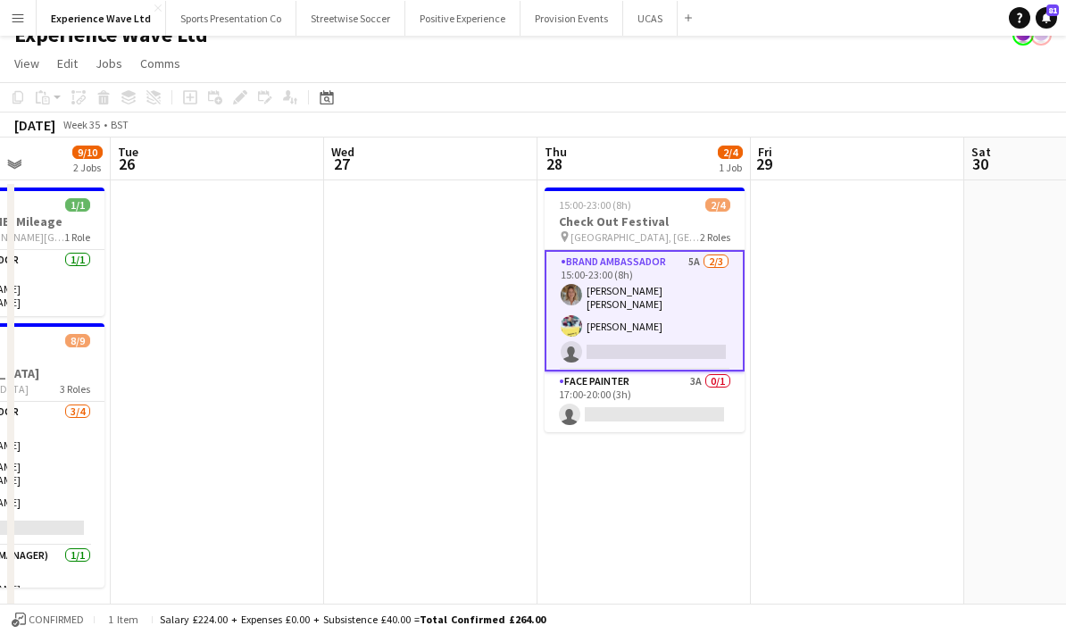
click at [691, 337] on app-card-role "Brand Ambassador 5A 2/3 15:00-23:00 (8h) Sara Cooper da Silva Yvonne Smith sing…" at bounding box center [645, 310] width 200 height 121
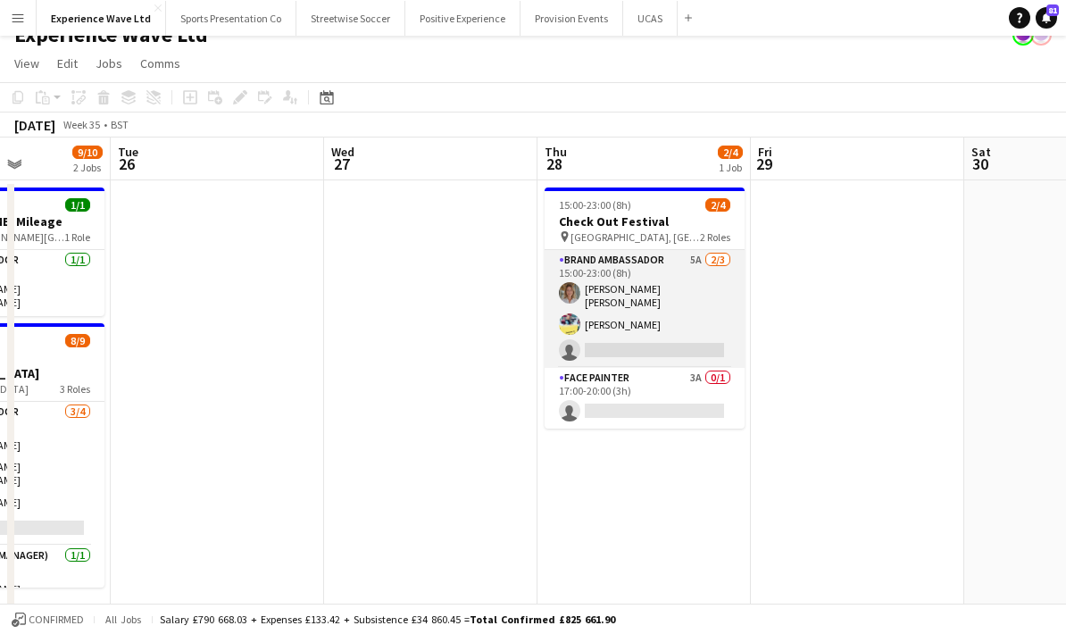
click at [691, 337] on app-card-role "Brand Ambassador 5A 2/3 15:00-23:00 (8h) Sara Cooper da Silva Yvonne Smith sing…" at bounding box center [645, 309] width 200 height 118
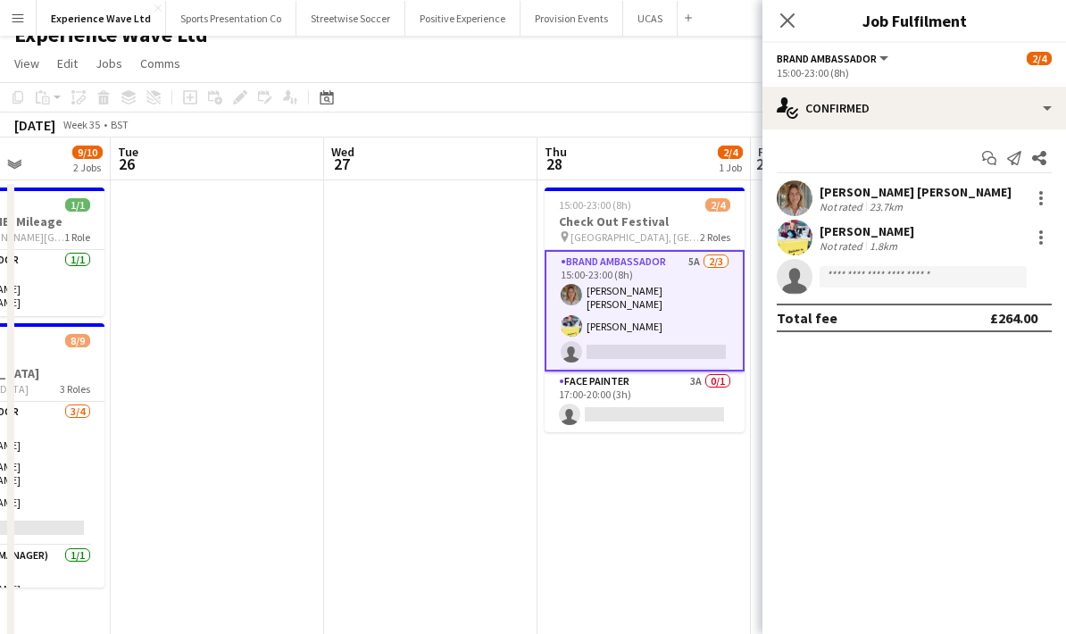
click at [845, 261] on app-invite-slot "single-neutral-actions" at bounding box center [914, 277] width 304 height 36
click at [846, 275] on input at bounding box center [923, 276] width 207 height 21
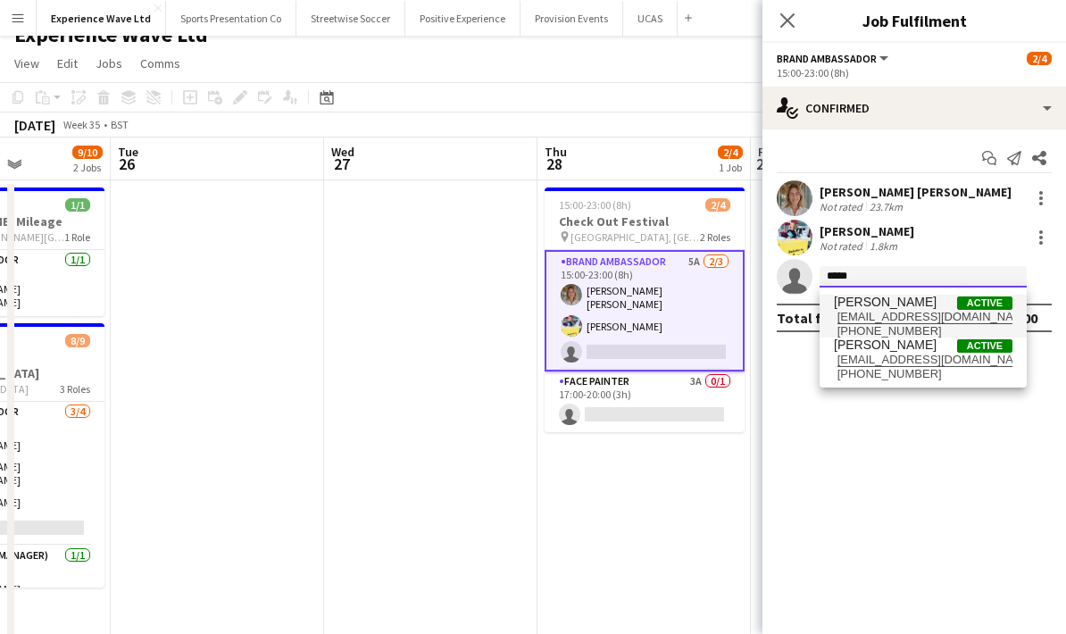
type input "*****"
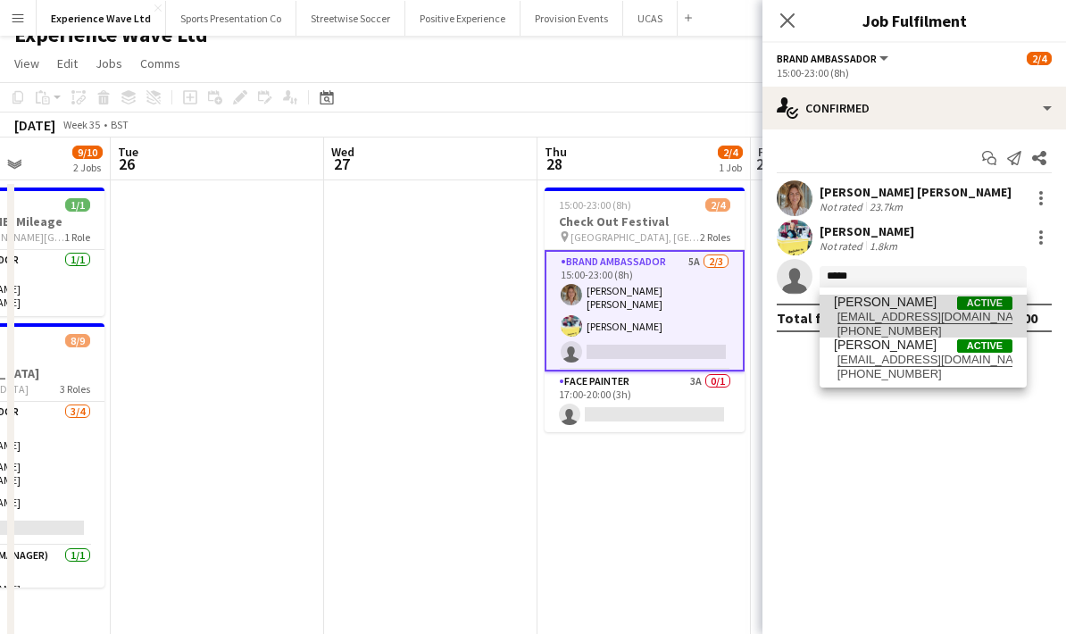
click at [920, 306] on span "Cheri Cunningham" at bounding box center [885, 302] width 103 height 15
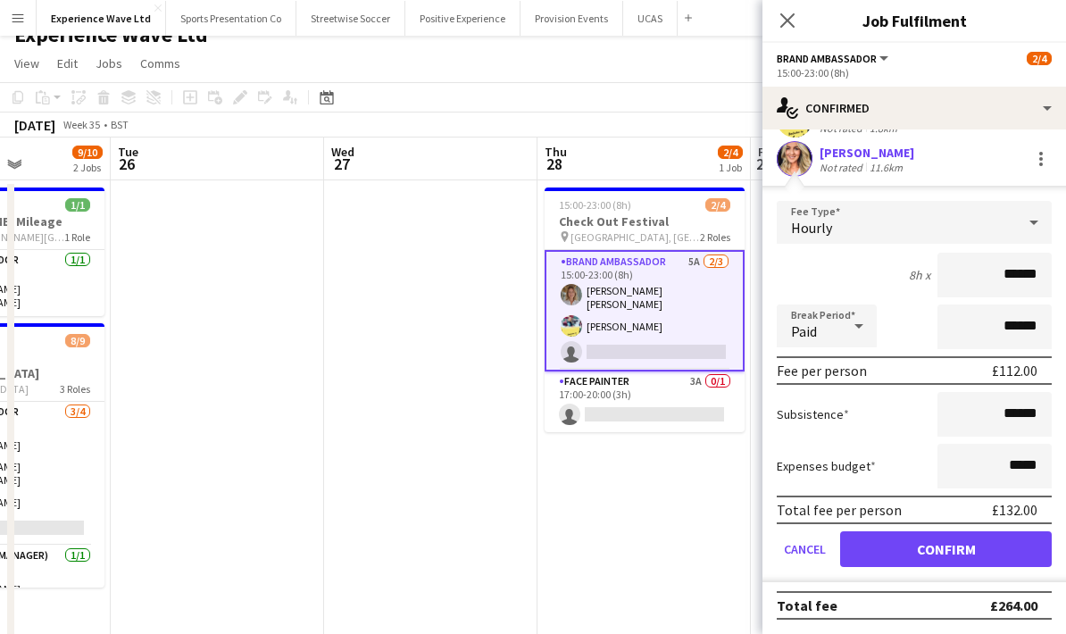
scroll to position [121, 0]
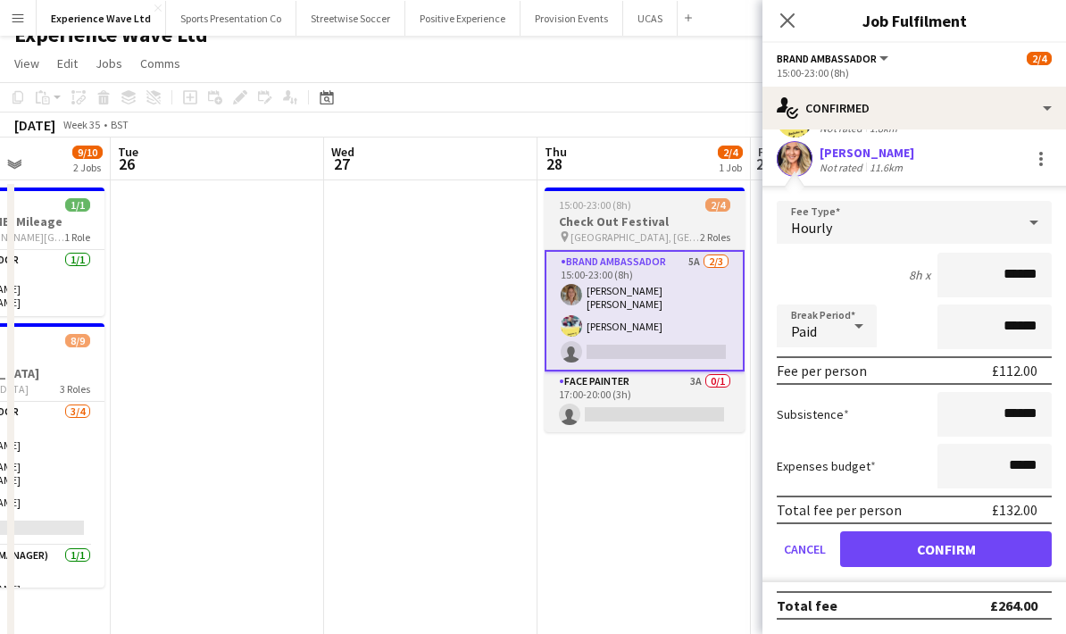
click at [577, 294] on app-user-avatar at bounding box center [571, 294] width 21 height 21
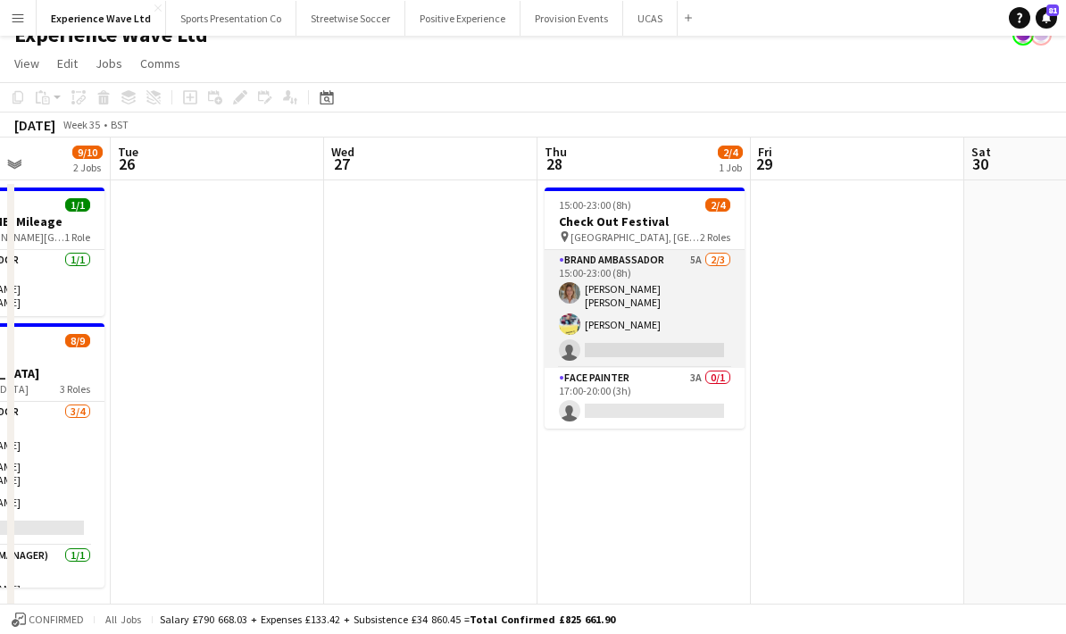
click at [643, 299] on app-card-role "Brand Ambassador 5A 2/3 15:00-23:00 (8h) Sara Cooper da Silva Yvonne Smith sing…" at bounding box center [645, 309] width 200 height 118
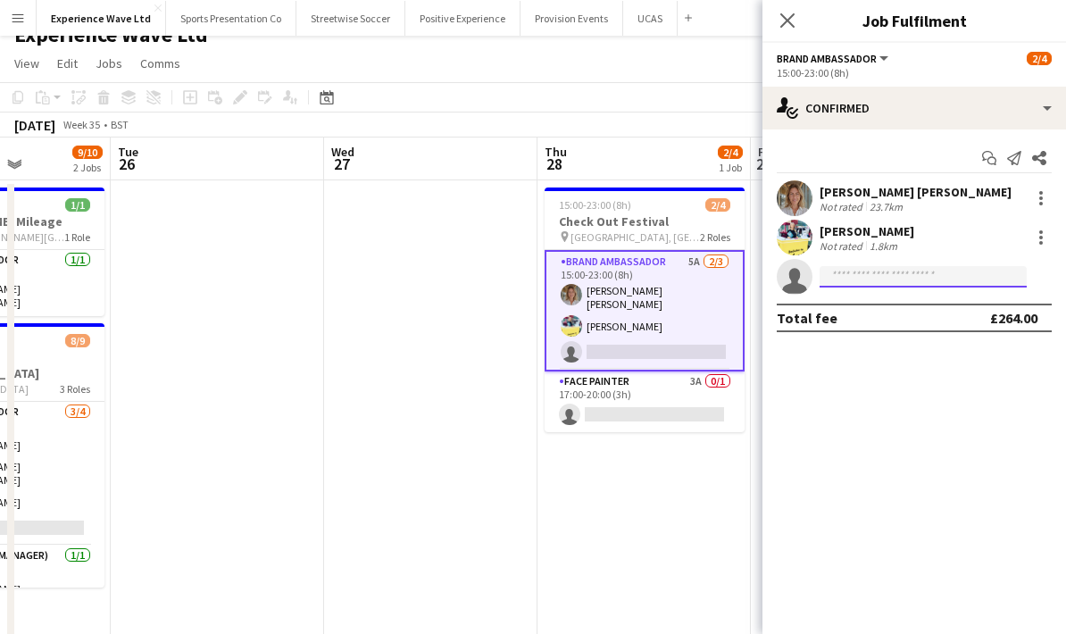
click at [886, 275] on input at bounding box center [923, 276] width 207 height 21
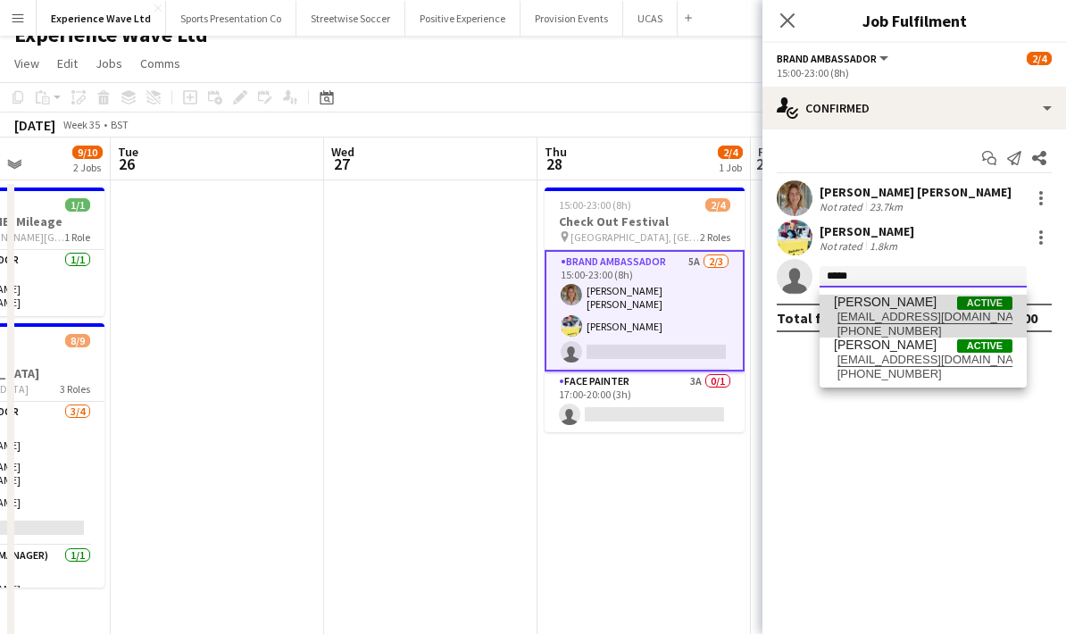
type input "*****"
click at [941, 310] on span "ri_c20@hotmail.com" at bounding box center [923, 317] width 179 height 14
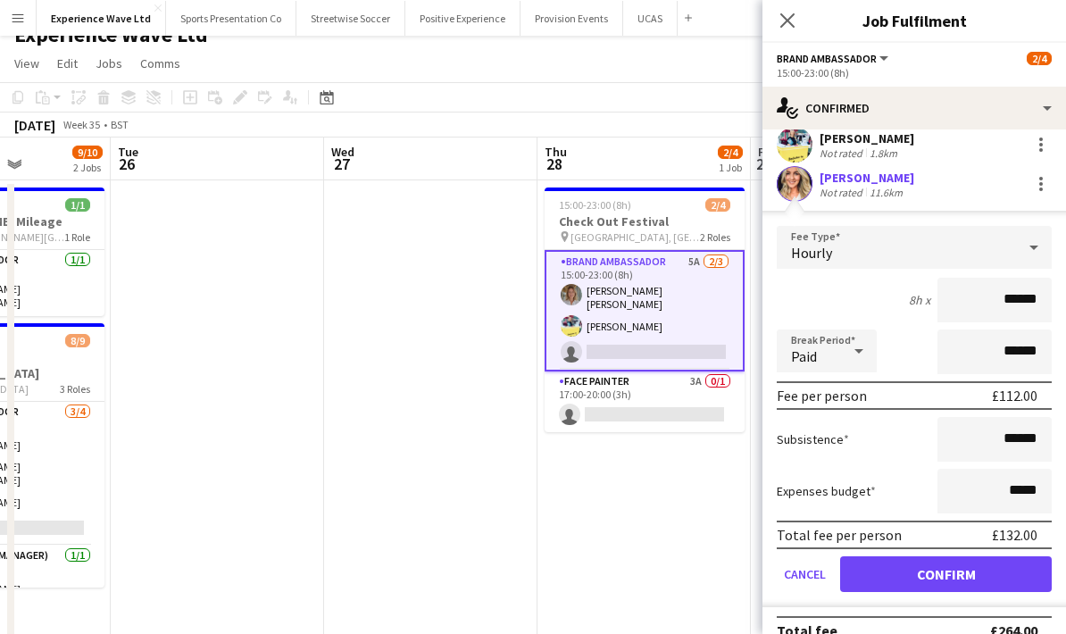
scroll to position [92, 0]
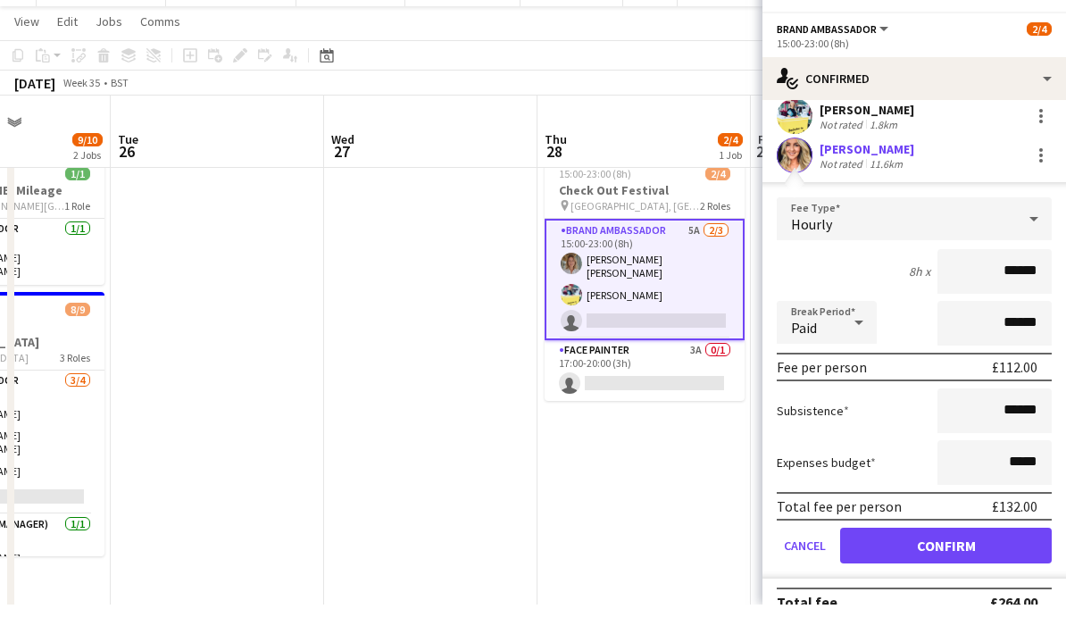
click at [955, 557] on button "Confirm" at bounding box center [946, 575] width 212 height 36
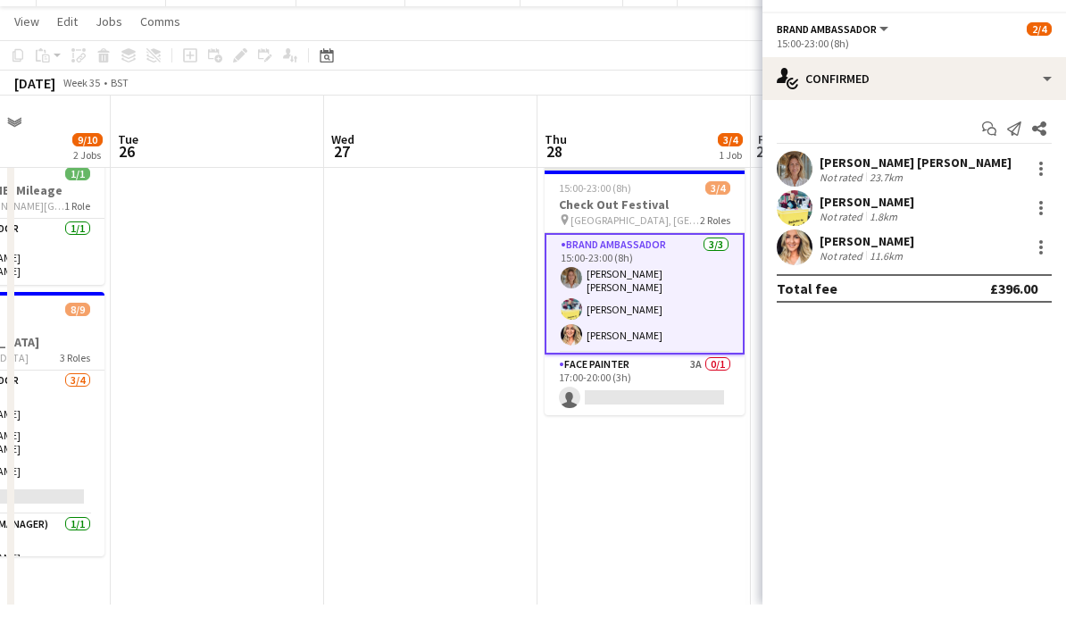
scroll to position [51, 0]
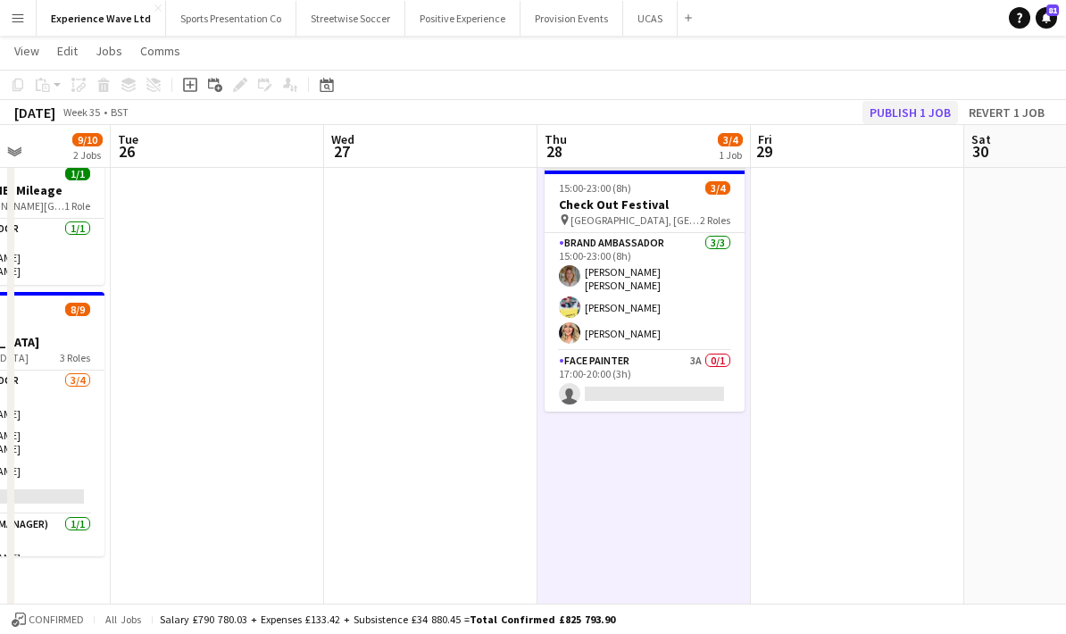
click at [905, 105] on button "Publish 1 job" at bounding box center [910, 112] width 96 height 23
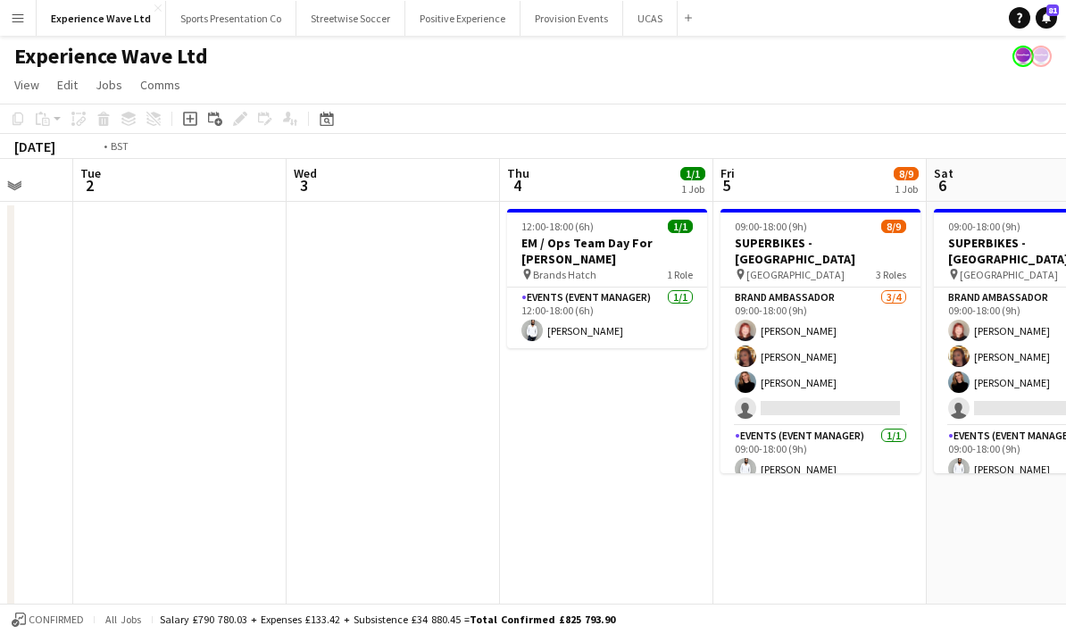
scroll to position [0, 473]
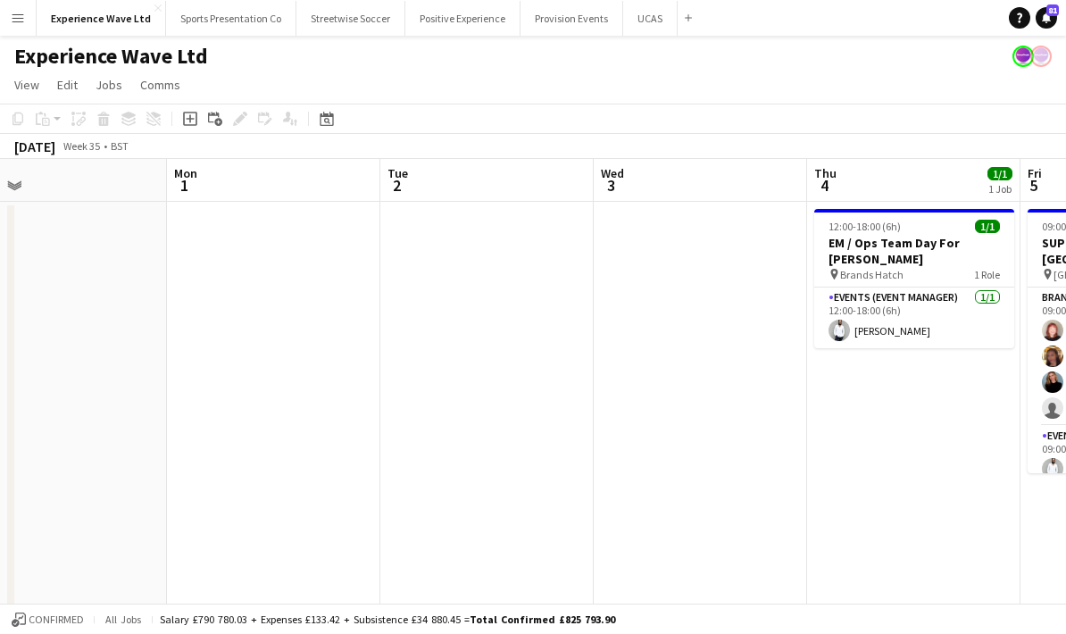
click at [27, 17] on button "Menu" at bounding box center [18, 18] width 36 height 36
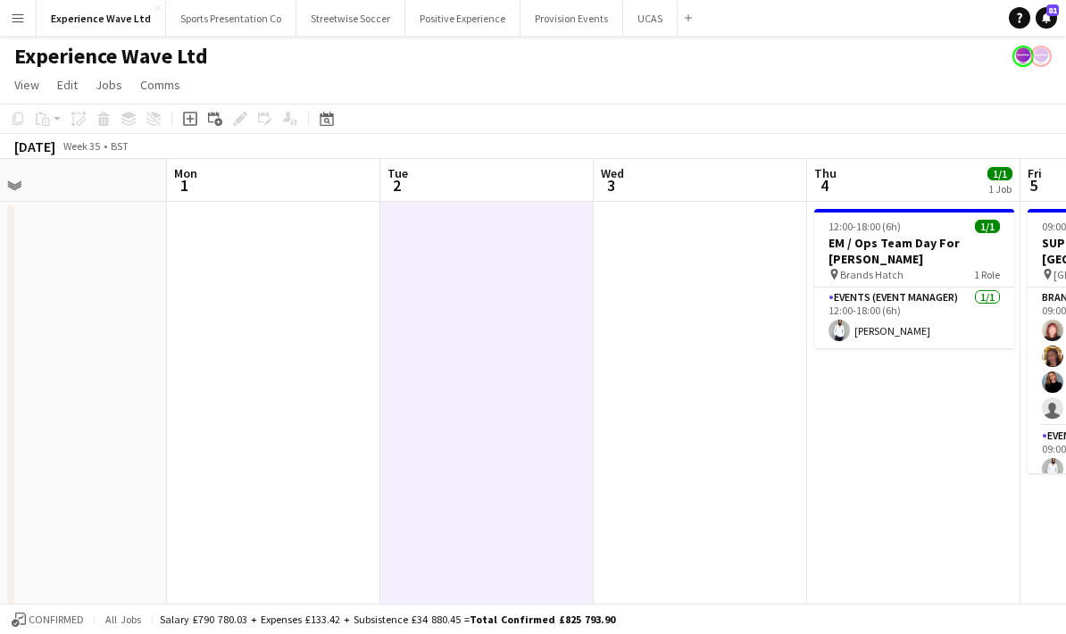
click at [23, 26] on button "Menu" at bounding box center [18, 18] width 36 height 36
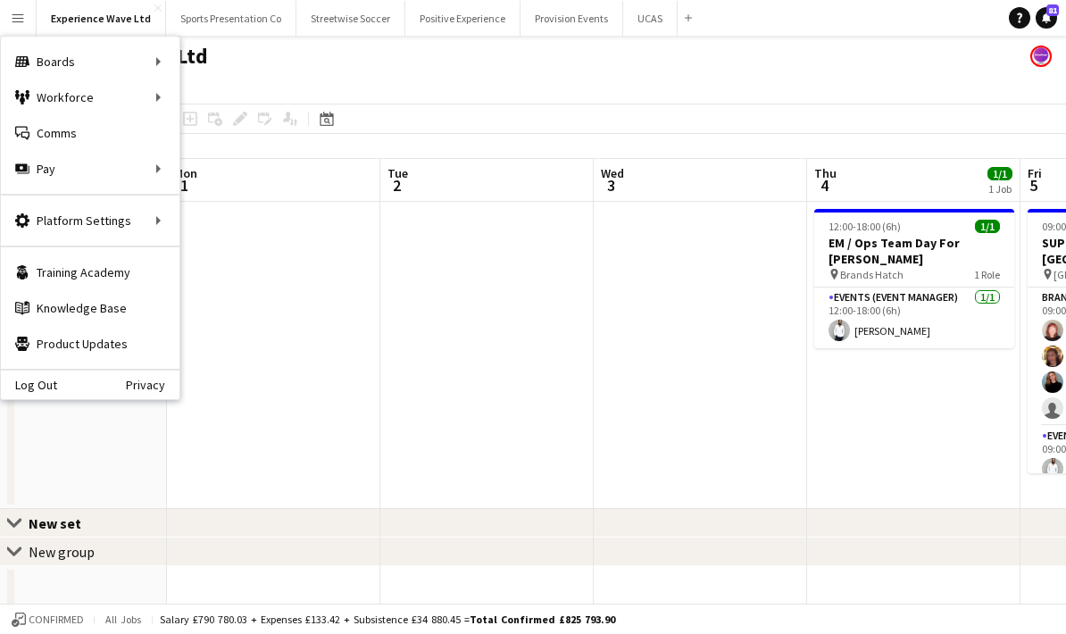
click at [561, 404] on app-date-cell at bounding box center [486, 355] width 213 height 307
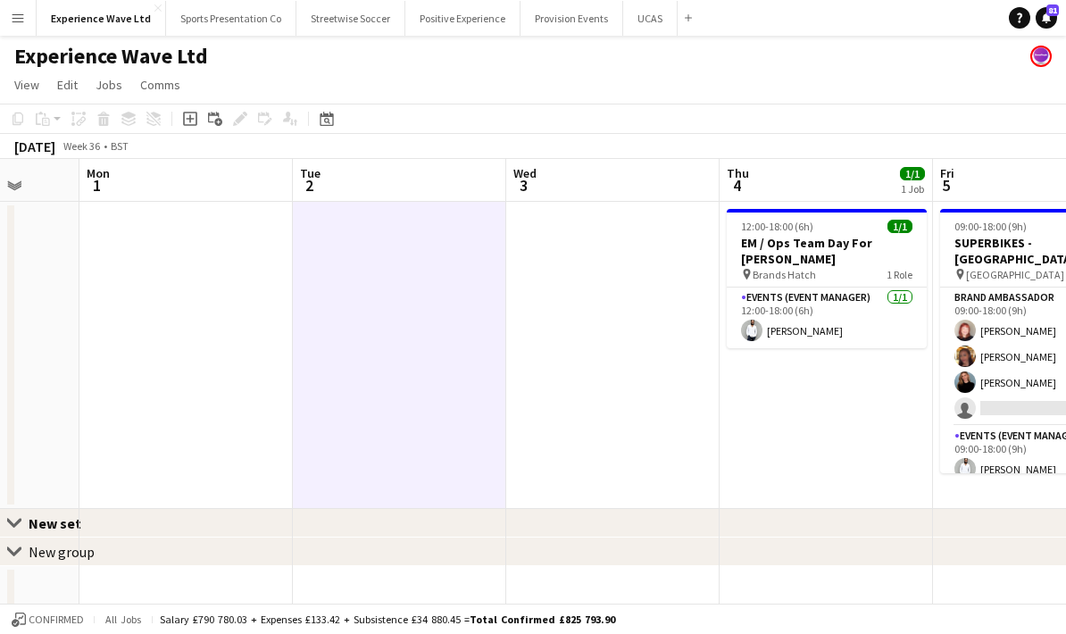
drag, startPoint x: 736, startPoint y: 421, endPoint x: 435, endPoint y: 473, distance: 305.3
click at [435, 473] on app-calendar-viewport "Fri 29 Sat 30 Sun 31 Mon 1 Tue 2 Wed 3 Thu 4 1/1 1 Job Fri 5 8/9 1 Job Sat 6 8/…" at bounding box center [533, 389] width 1066 height 461
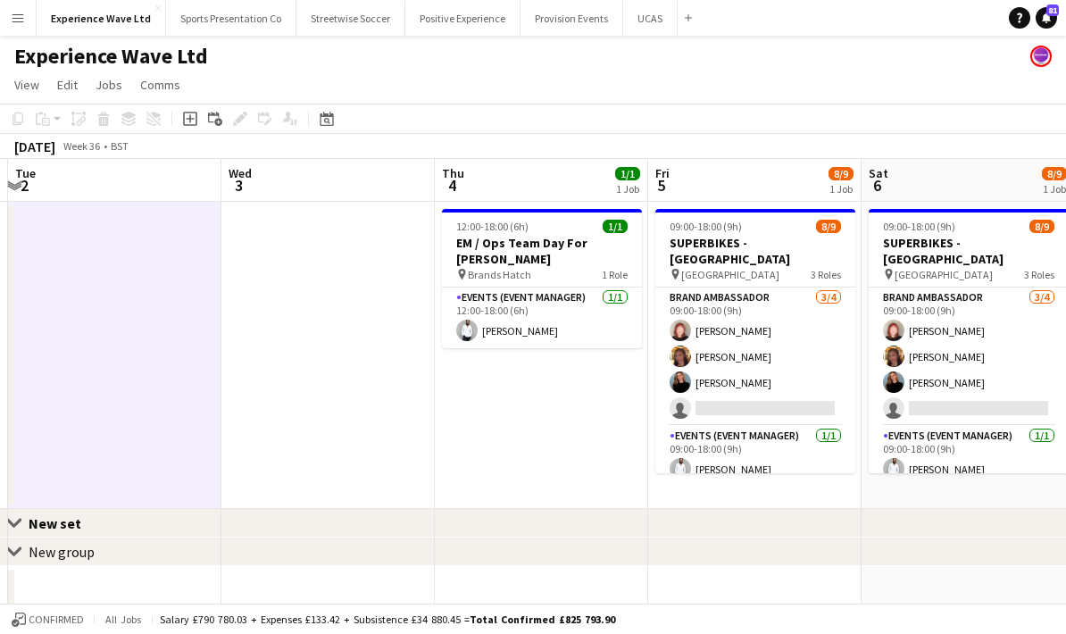
scroll to position [0, 578]
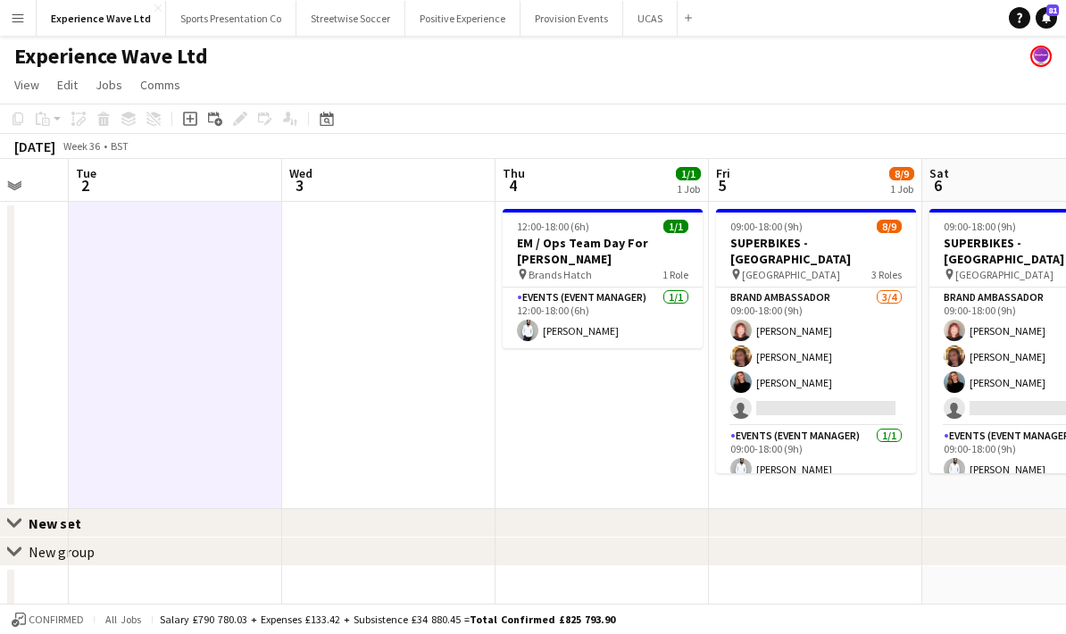
drag, startPoint x: 546, startPoint y: 480, endPoint x: 353, endPoint y: 491, distance: 193.1
click at [315, 483] on app-calendar-viewport "Sat 30 Sun 31 Mon 1 Tue 2 Wed 3 Thu 4 1/1 1 Job Fri 5 8/9 1 Job Sat 6 8/9 1 Job…" at bounding box center [533, 389] width 1066 height 461
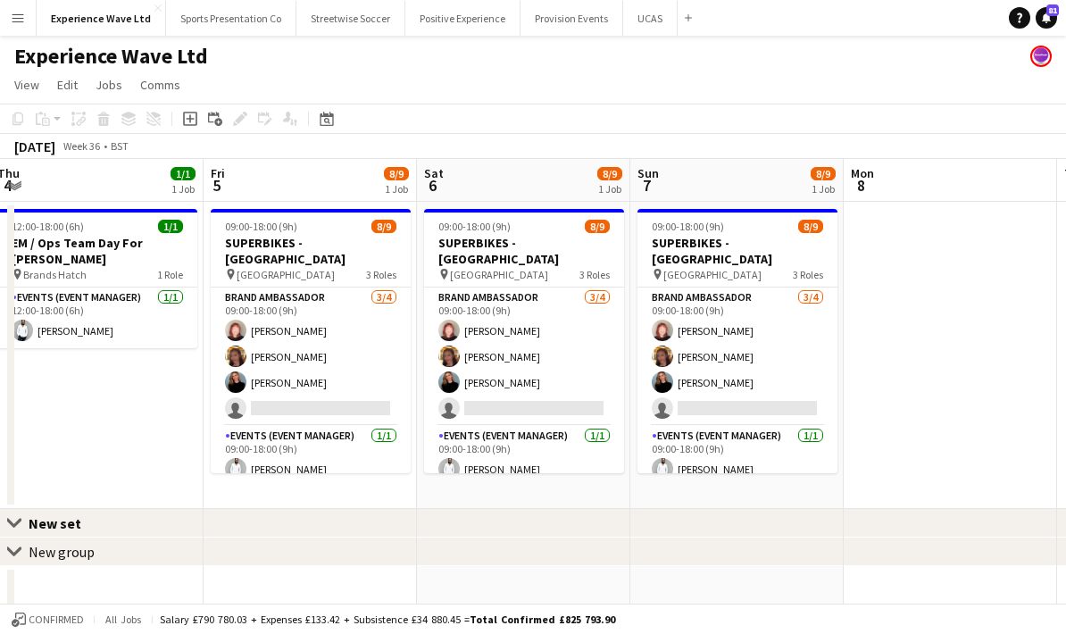
drag, startPoint x: 837, startPoint y: 498, endPoint x: 532, endPoint y: 523, distance: 305.5
click at [530, 523] on app-calendar-viewport "Mon 1 Tue 2 Wed 3 Thu 4 1/1 1 Job Fri 5 8/9 1 Job Sat 6 8/9 1 Job Sun 7 8/9 1 J…" at bounding box center [533, 389] width 1066 height 461
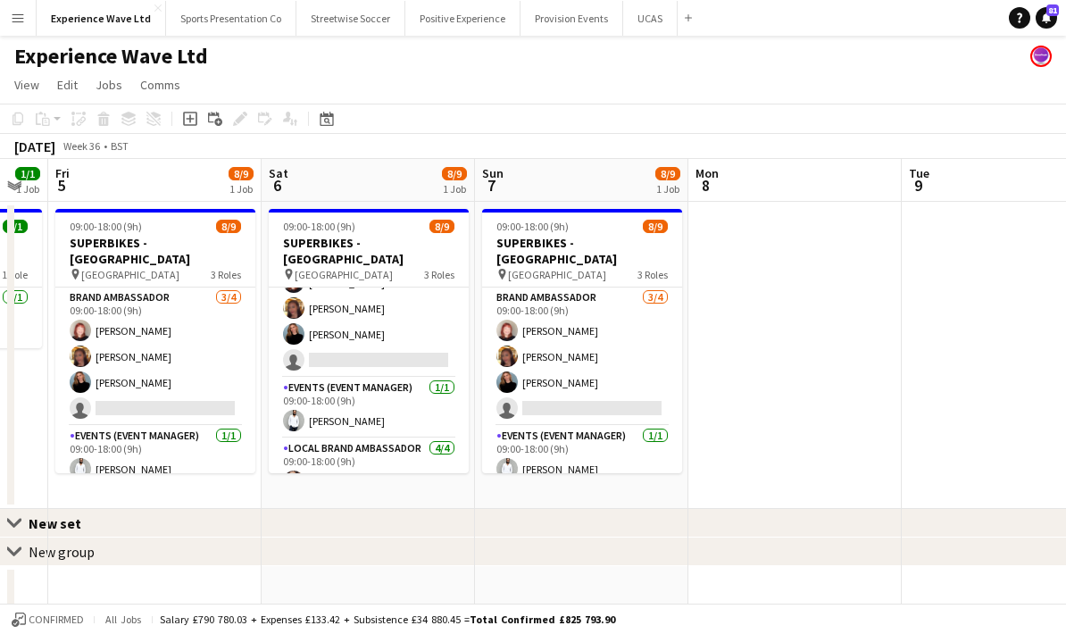
drag, startPoint x: 970, startPoint y: 445, endPoint x: 616, endPoint y: 471, distance: 354.5
click at [616, 471] on app-calendar-viewport "Tue 2 Wed 3 Thu 4 1/1 1 Job Fri 5 8/9 1 Job Sat 6 8/9 1 Job Sun 7 8/9 1 Job Mon…" at bounding box center [533, 389] width 1066 height 461
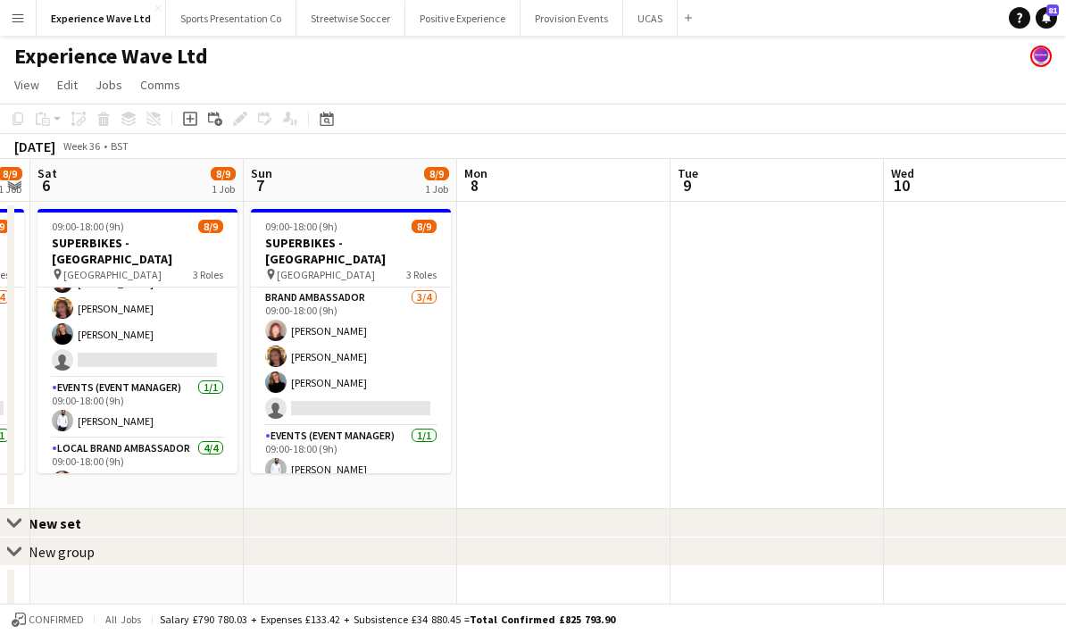
drag, startPoint x: 886, startPoint y: 441, endPoint x: 727, endPoint y: 435, distance: 159.0
click at [619, 437] on app-calendar-viewport "Wed 3 Thu 4 1/1 1 Job Fri 5 8/9 1 Job Sat 6 8/9 1 Job Sun 7 8/9 1 Job Mon 8 Tue…" at bounding box center [533, 389] width 1066 height 461
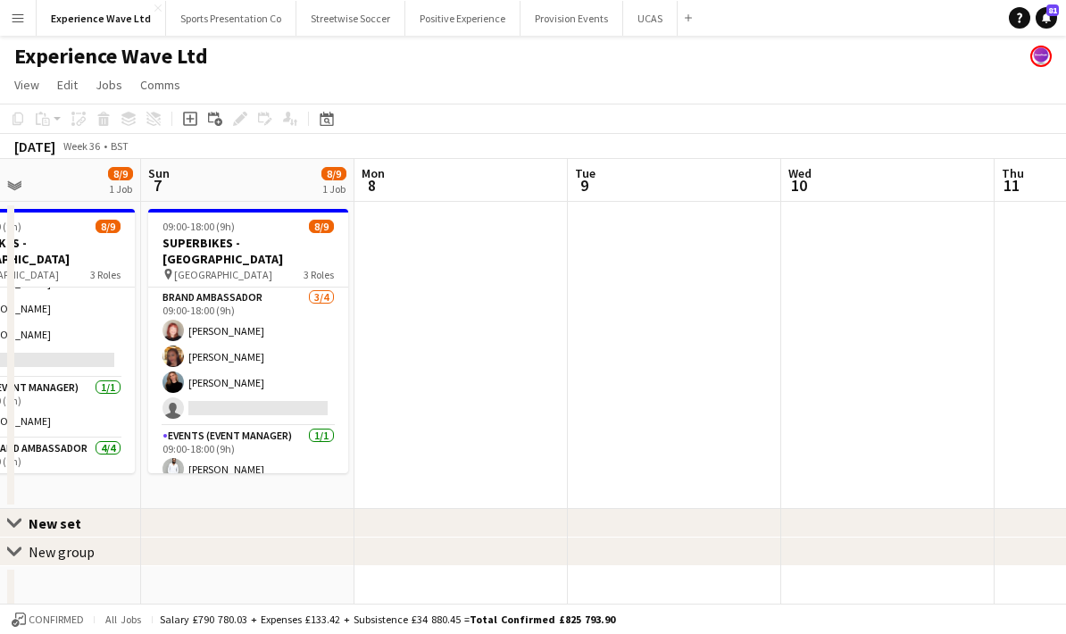
drag, startPoint x: 837, startPoint y: 425, endPoint x: 1065, endPoint y: 399, distance: 230.0
click at [1065, 398] on app-calendar-viewport "Fri 5 8/9 1 Job Sat 6 8/9 1 Job Sun 7 8/9 1 Job Mon 8 Tue 9 Wed 10 Thu 11 Fri 1…" at bounding box center [533, 389] width 1066 height 461
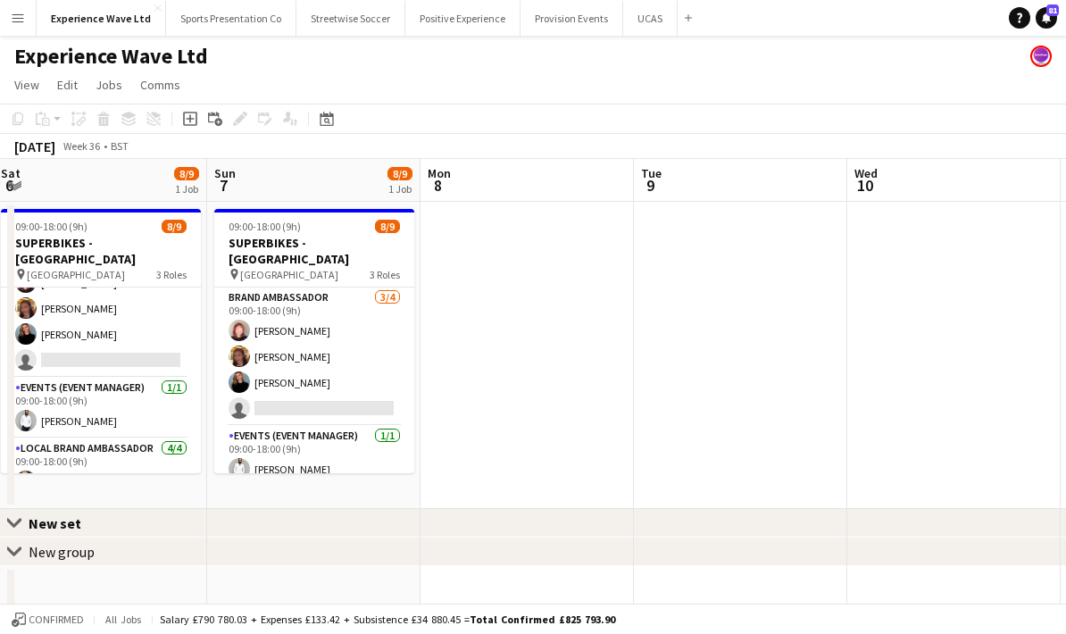
drag, startPoint x: 551, startPoint y: 451, endPoint x: 780, endPoint y: 429, distance: 230.5
click at [783, 429] on app-calendar-viewport "Thu 4 1/1 1 Job Fri 5 8/9 1 Job Sat 6 8/9 1 Job Sun 7 8/9 1 Job Mon 8 Tue 9 Wed…" at bounding box center [533, 389] width 1066 height 461
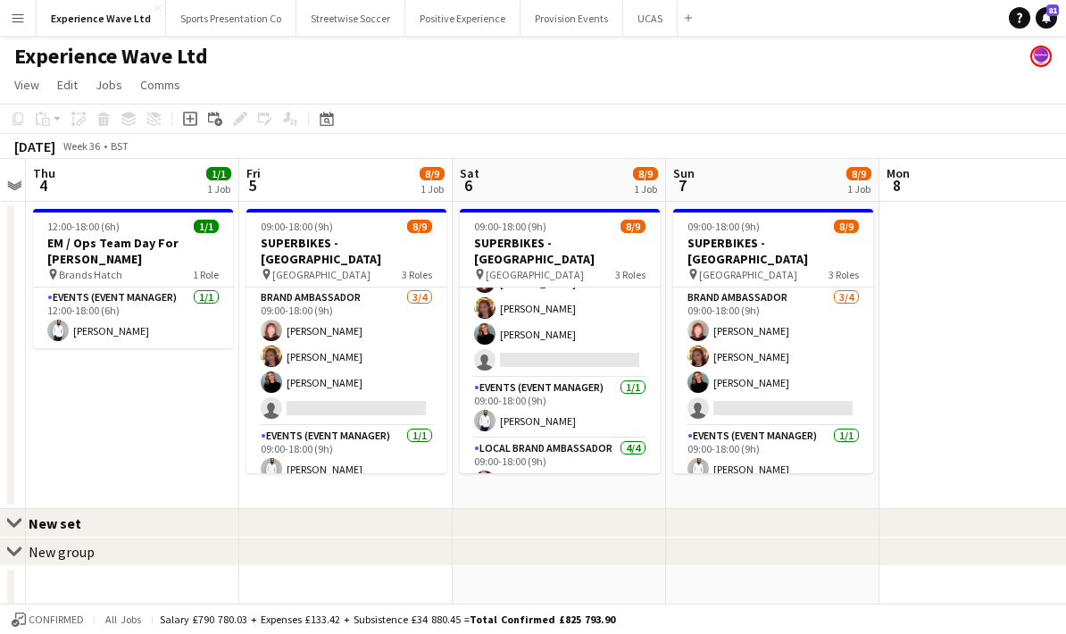
drag, startPoint x: 353, startPoint y: 517, endPoint x: 770, endPoint y: 471, distance: 420.4
click at [773, 471] on app-calendar-viewport "Tue 2 Wed 3 Thu 4 1/1 1 Job Fri 5 8/9 1 Job Sat 6 8/9 1 Job Sun 7 8/9 1 Job Mon…" at bounding box center [533, 389] width 1066 height 461
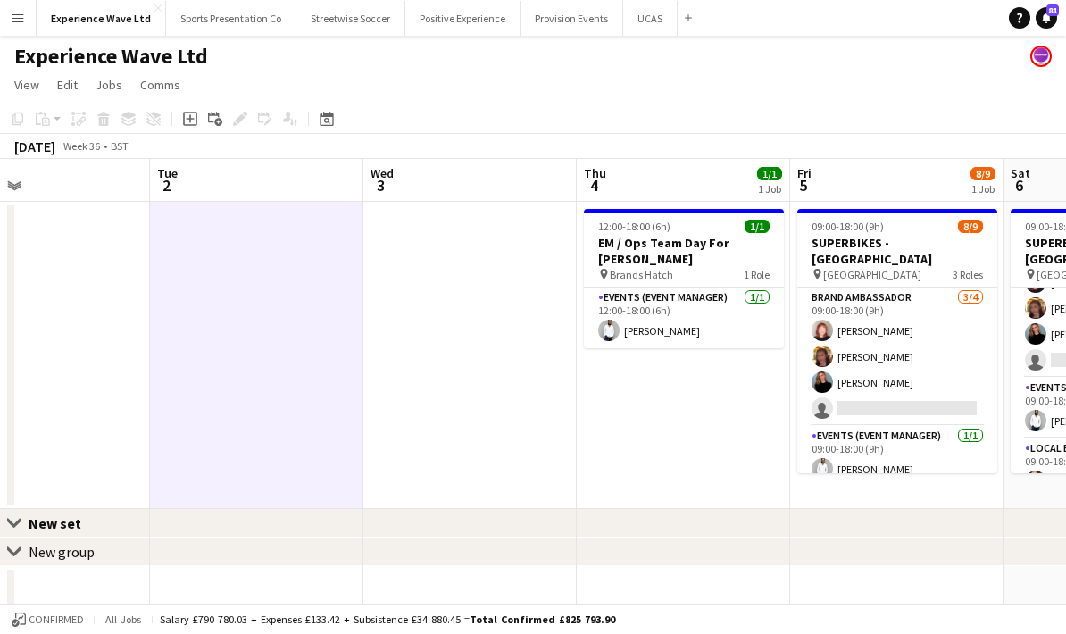
drag, startPoint x: 287, startPoint y: 484, endPoint x: 665, endPoint y: 437, distance: 380.6
click at [665, 437] on app-calendar-viewport "Sat 30 Sun 31 Mon 1 Tue 2 Wed 3 Thu 4 1/1 1 Job Fri 5 8/9 1 Job Sat 6 8/9 1 Job…" at bounding box center [533, 389] width 1066 height 461
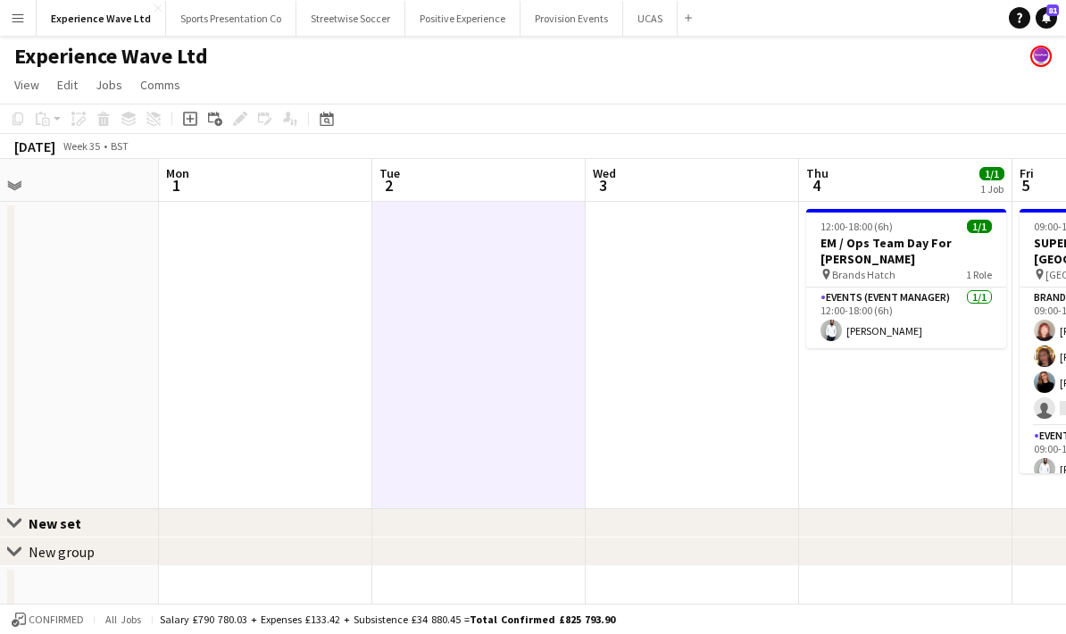
drag, startPoint x: 411, startPoint y: 439, endPoint x: 614, endPoint y: 412, distance: 205.4
click at [653, 419] on app-calendar-viewport "Fri 29 Sat 30 Sun 31 Mon 1 Tue 2 Wed 3 Thu 4 1/1 1 Job Fri 5 8/9 1 Job Sat 6 8/…" at bounding box center [533, 389] width 1066 height 461
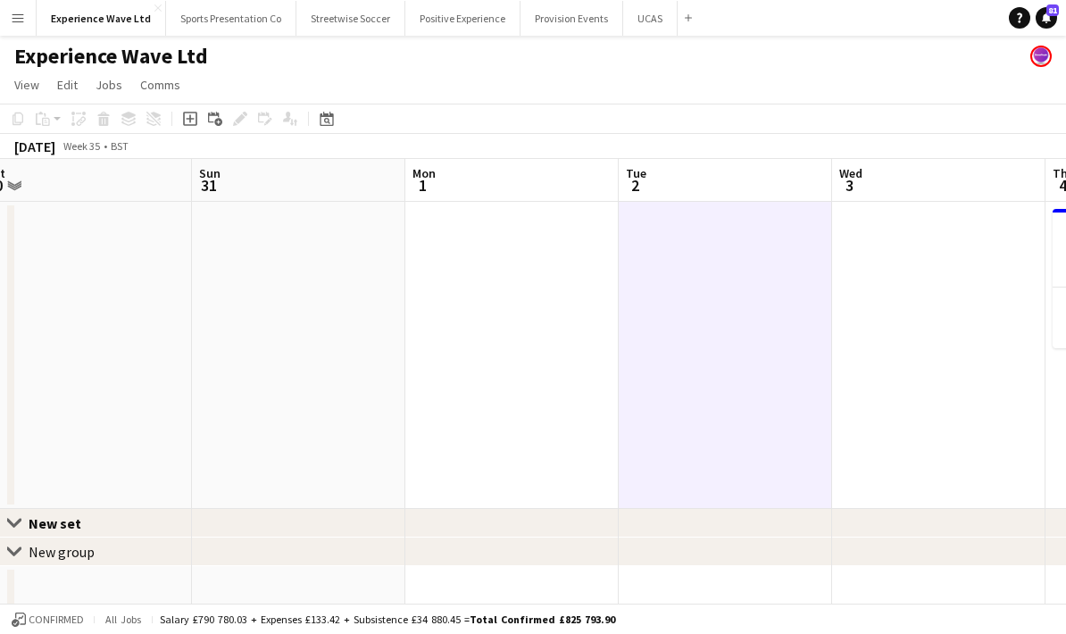
drag, startPoint x: 446, startPoint y: 416, endPoint x: 626, endPoint y: 410, distance: 179.6
click at [626, 410] on app-calendar-viewport "Thu 28 Fri 29 Sat 30 Sun 31 Mon 1 Tue 2 Wed 3 Thu 4 1/1 1 Job Fri 5 8/9 1 Job S…" at bounding box center [533, 389] width 1066 height 461
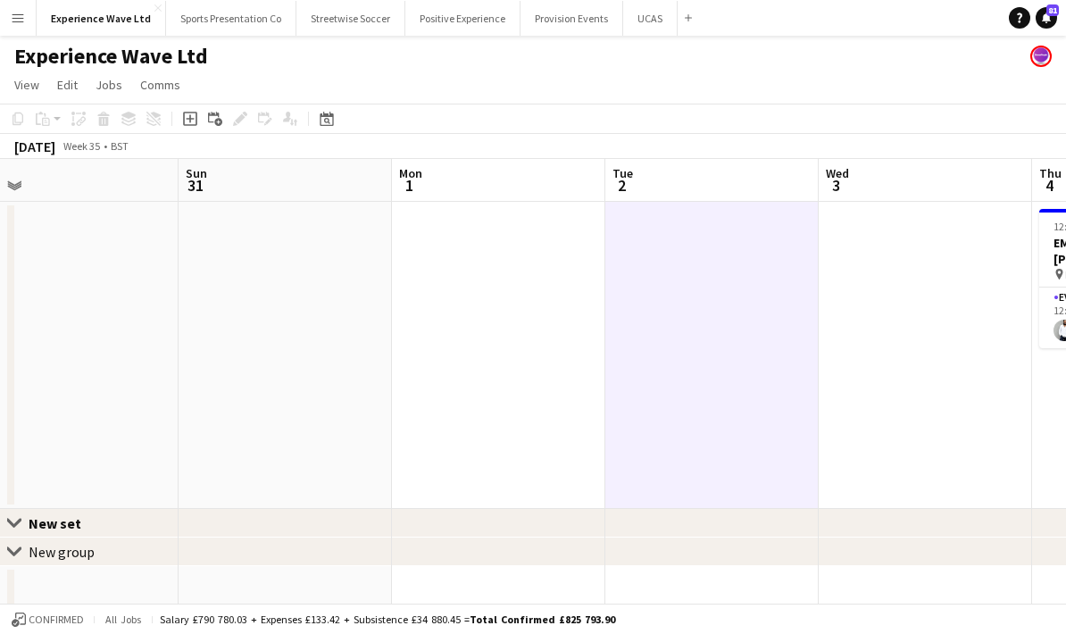
drag, startPoint x: 431, startPoint y: 413, endPoint x: 613, endPoint y: 397, distance: 182.8
click at [641, 391] on app-calendar-viewport "Thu 28 3/4 1 Job Fri 29 Sat 30 Sun 31 Mon 1 Tue 2 Wed 3 Thu 4 1/1 1 Job Fri 5 8…" at bounding box center [533, 389] width 1066 height 461
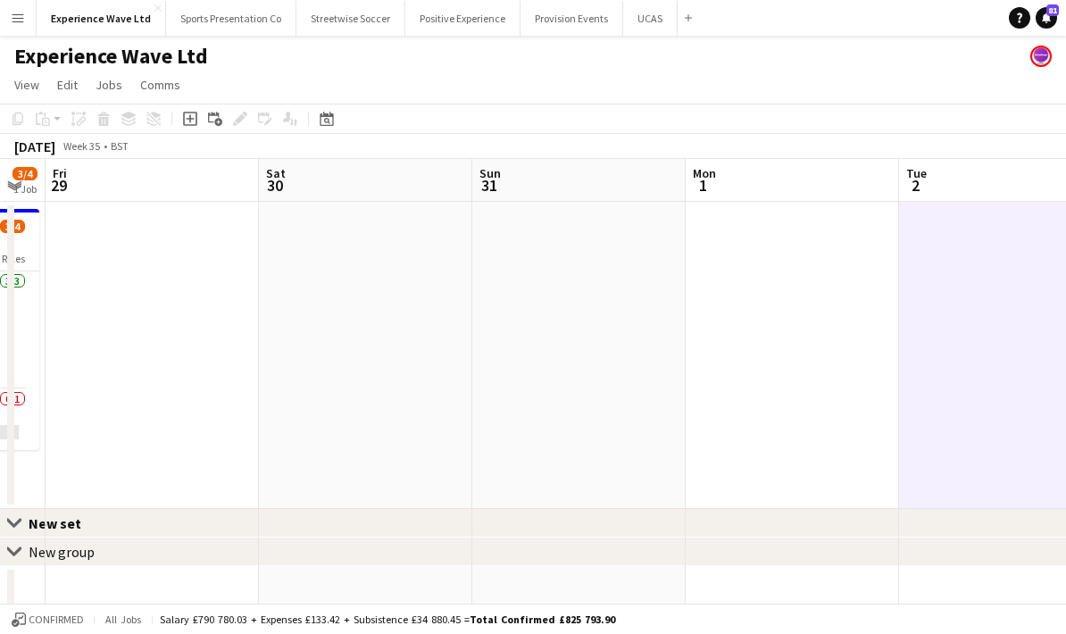
drag, startPoint x: 401, startPoint y: 427, endPoint x: 643, endPoint y: 405, distance: 242.9
click at [643, 405] on app-calendar-viewport "Wed 27 Thu 28 3/4 1 Job Fri 29 Sat 30 Sun 31 Mon 1 Tue 2 Wed 3 Thu 4 1/1 1 Job …" at bounding box center [533, 389] width 1066 height 461
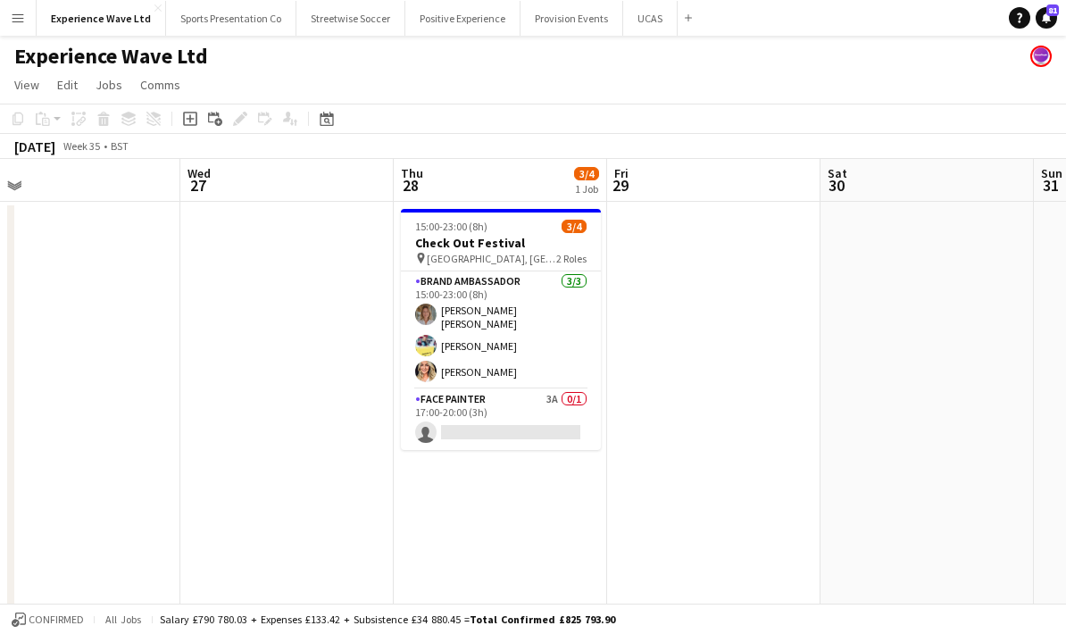
drag, startPoint x: 394, startPoint y: 446, endPoint x: 675, endPoint y: 415, distance: 283.0
click at [678, 415] on app-calendar-viewport "Sun 24 Mon 25 9/10 2 Jobs Tue 26 Wed 27 Thu 28 3/4 1 Job Fri 29 Sat 30 Sun 31 M…" at bounding box center [533, 463] width 1066 height 609
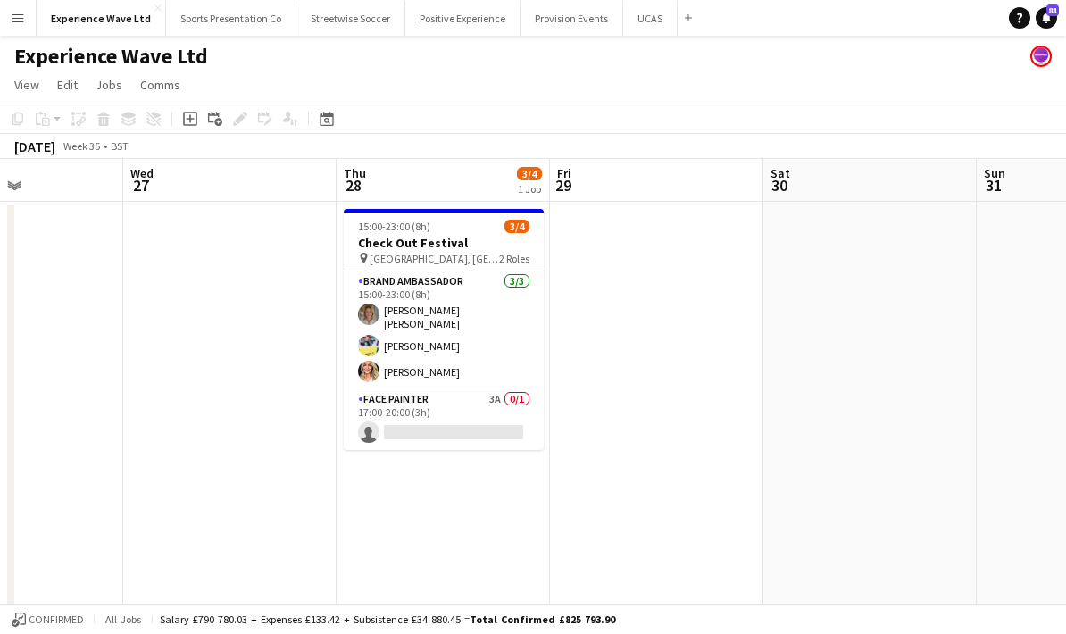
click at [730, 454] on app-date-cell at bounding box center [656, 429] width 213 height 455
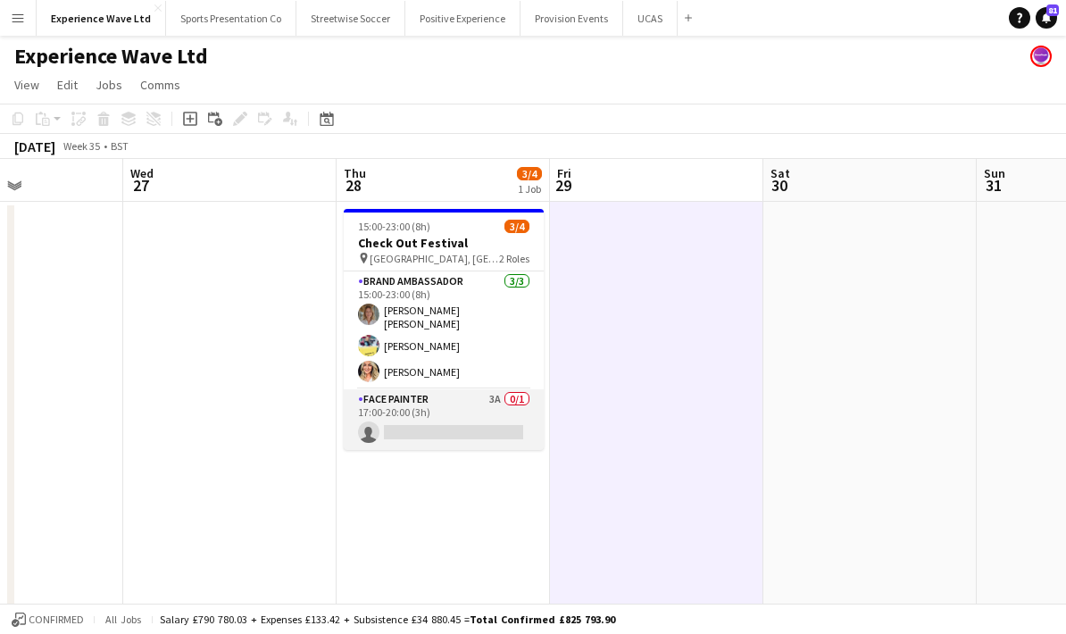
click at [481, 410] on app-card-role "Face Painter 3A 0/1 17:00-20:00 (3h) single-neutral-actions" at bounding box center [444, 419] width 200 height 61
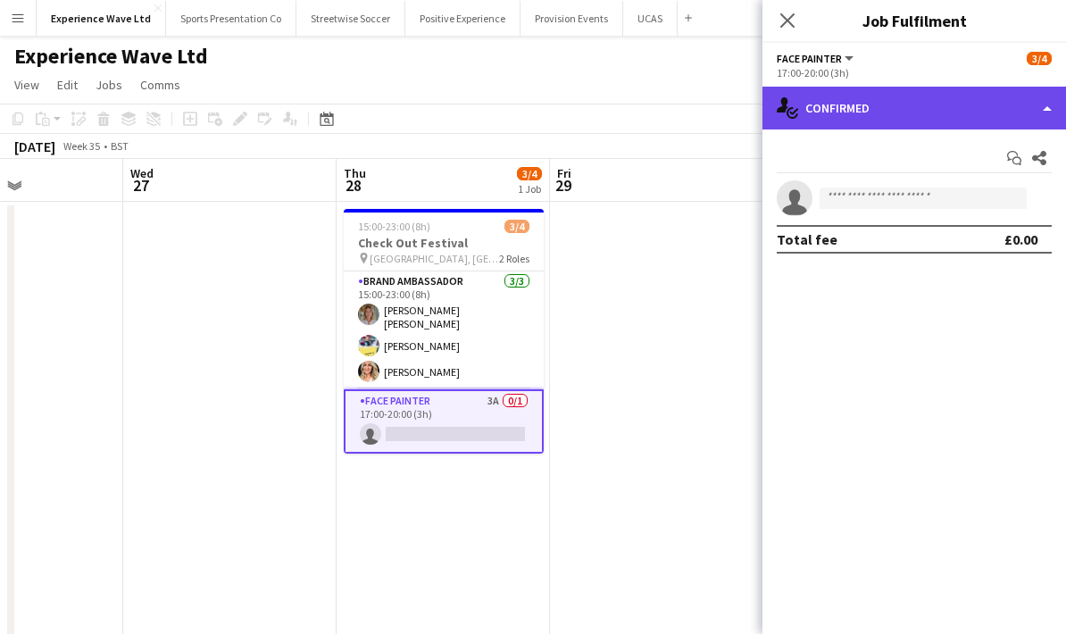
click at [918, 128] on div "single-neutral-actions-check-2 Confirmed" at bounding box center [914, 108] width 304 height 43
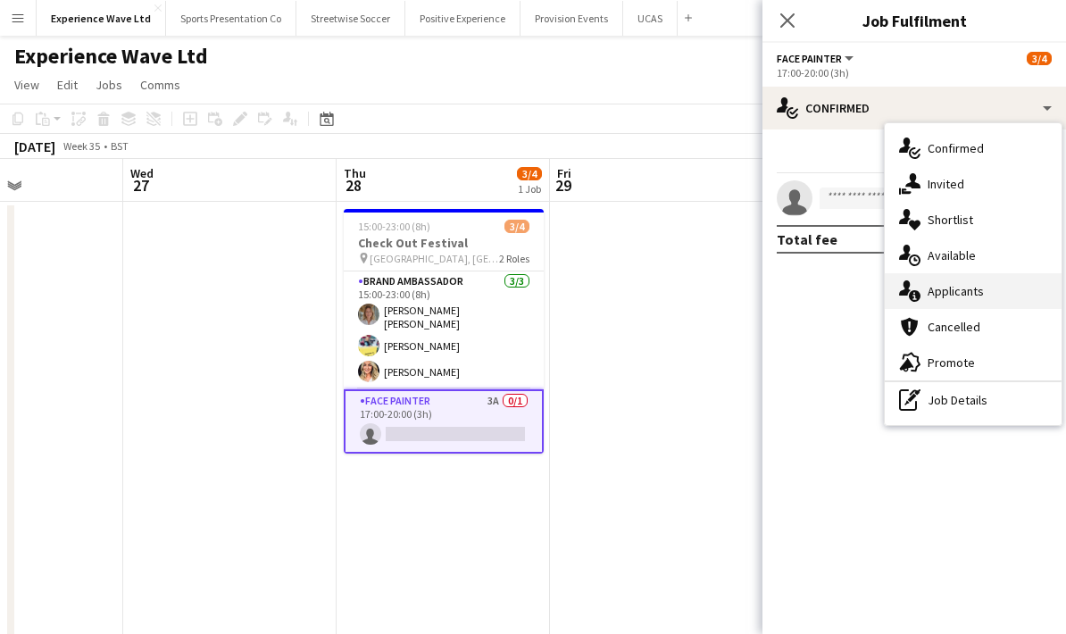
click at [954, 302] on div "single-neutral-actions-information Applicants" at bounding box center [973, 291] width 177 height 36
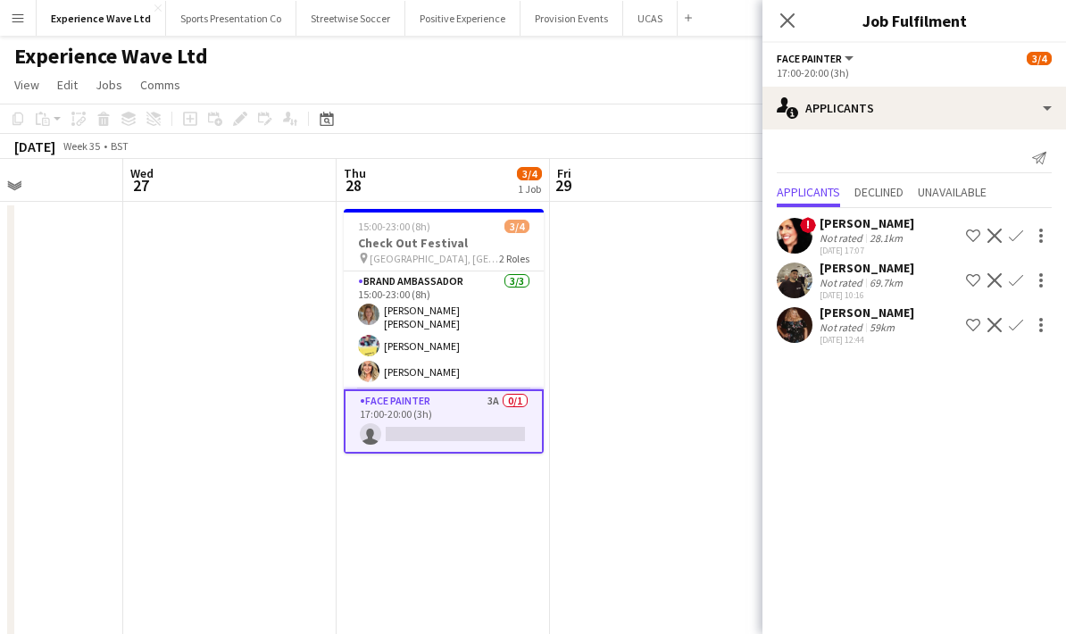
click at [858, 345] on div "13-08-2025 12:44" at bounding box center [867, 340] width 95 height 12
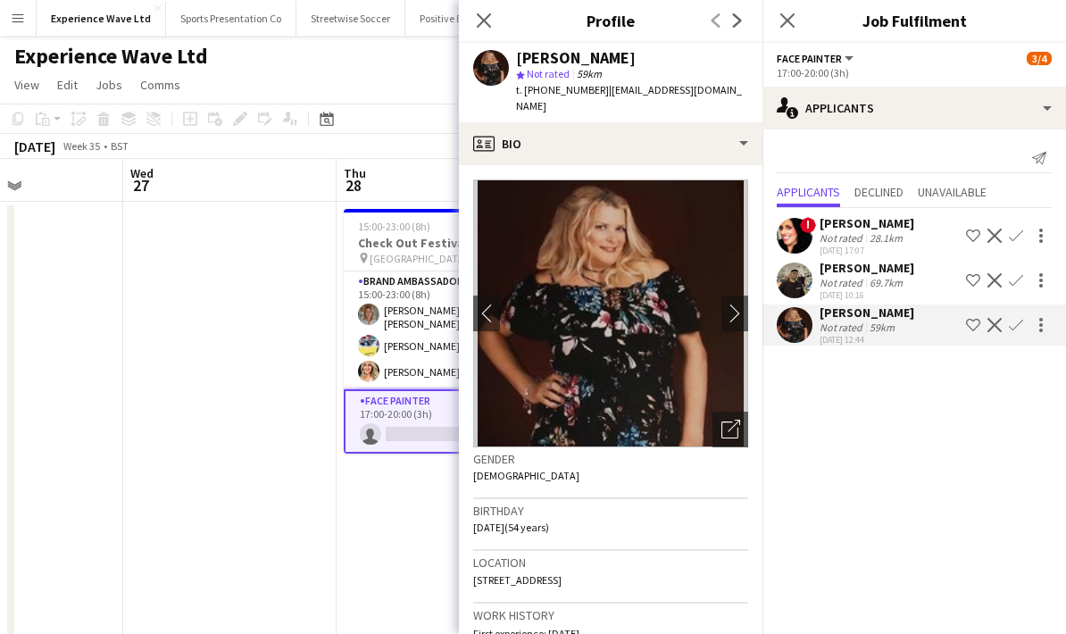
click at [1017, 331] on app-icon "Confirm" at bounding box center [1016, 325] width 14 height 14
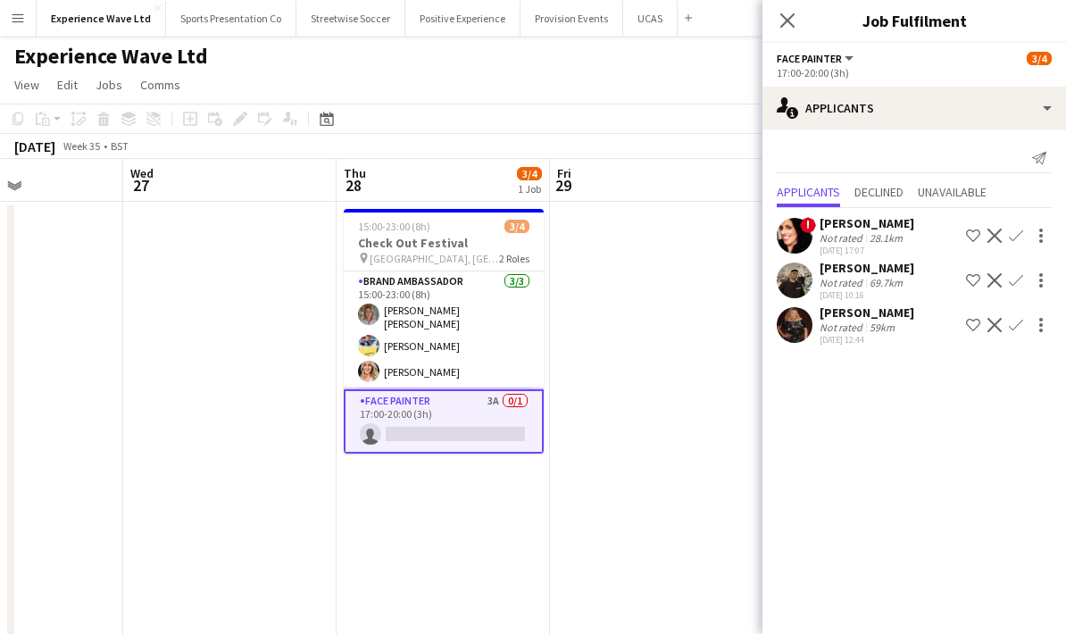
click at [1014, 327] on app-icon "Confirm" at bounding box center [1016, 325] width 14 height 14
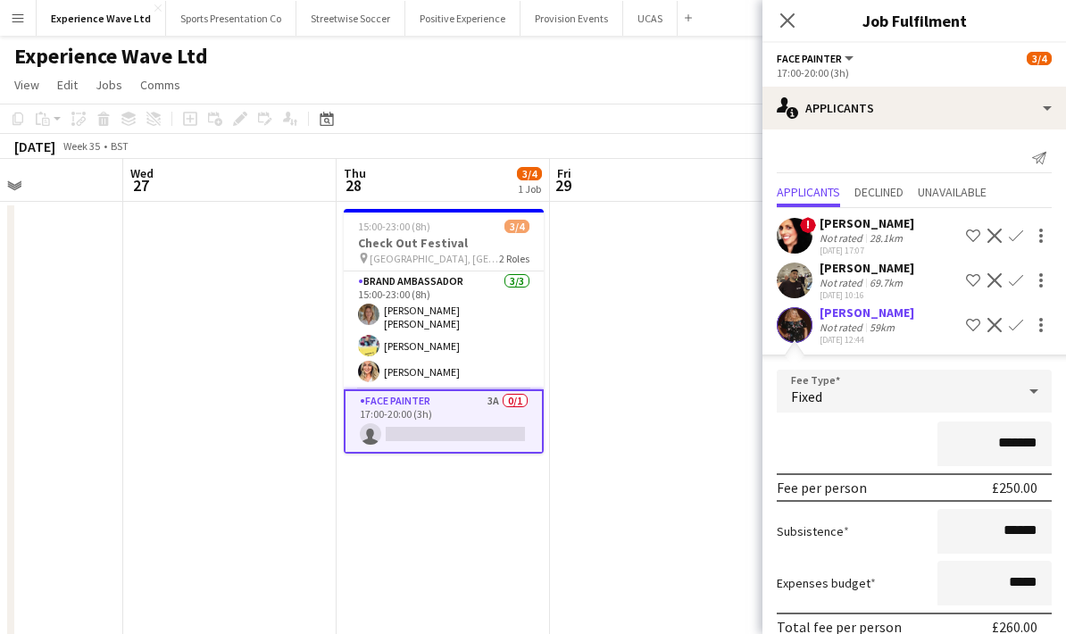
click at [826, 434] on div "*******" at bounding box center [914, 443] width 275 height 45
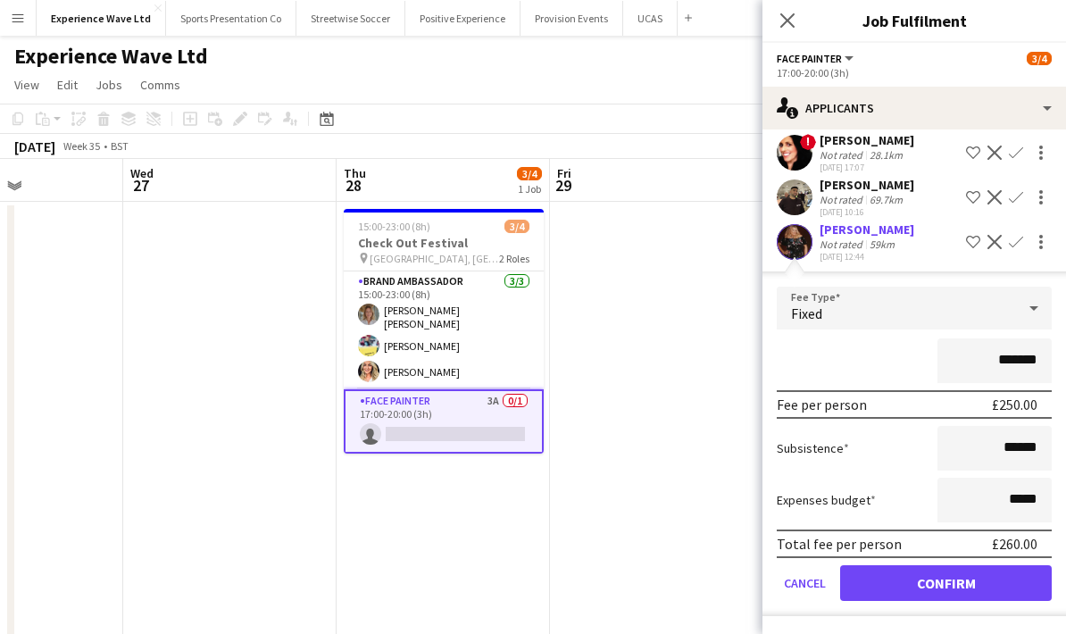
scroll to position [86, 0]
click at [922, 579] on button "Confirm" at bounding box center [946, 583] width 212 height 36
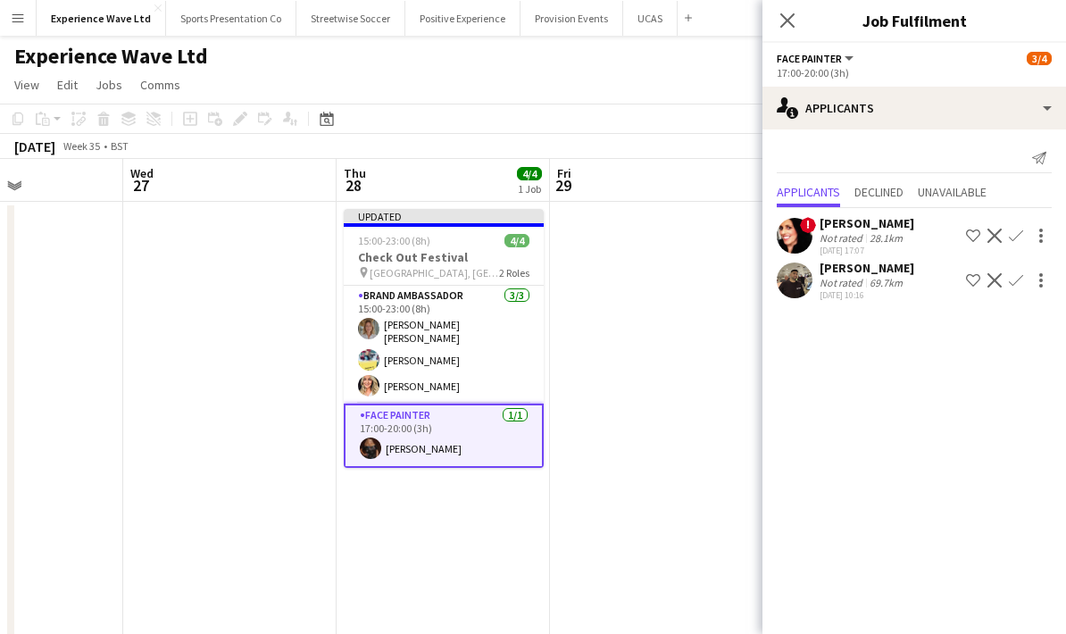
scroll to position [0, 0]
click at [701, 482] on app-date-cell at bounding box center [656, 429] width 213 height 455
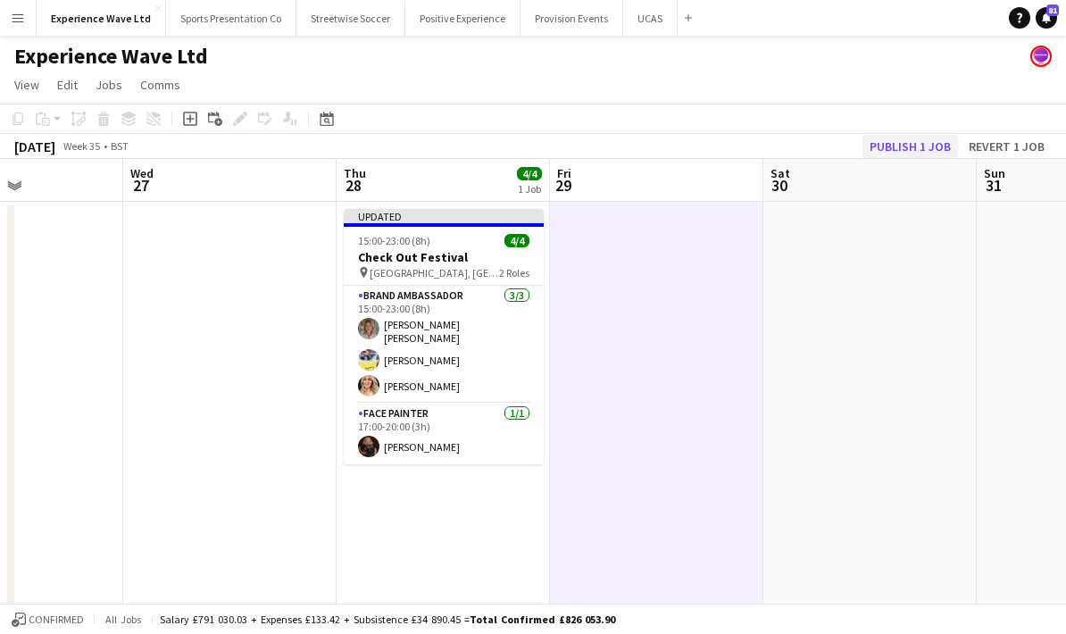
click at [912, 150] on button "Publish 1 job" at bounding box center [910, 146] width 96 height 23
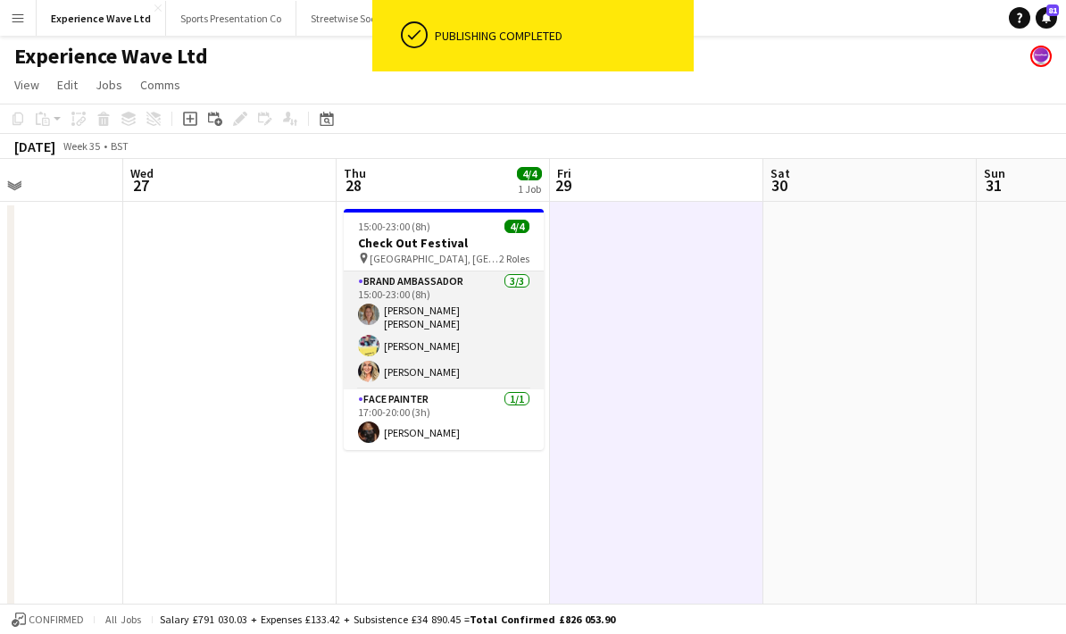
click at [473, 357] on app-card-role "Brand Ambassador 3/3 15:00-23:00 (8h) Sara Cooper da Silva Yvonne Smith Cheri C…" at bounding box center [444, 330] width 200 height 118
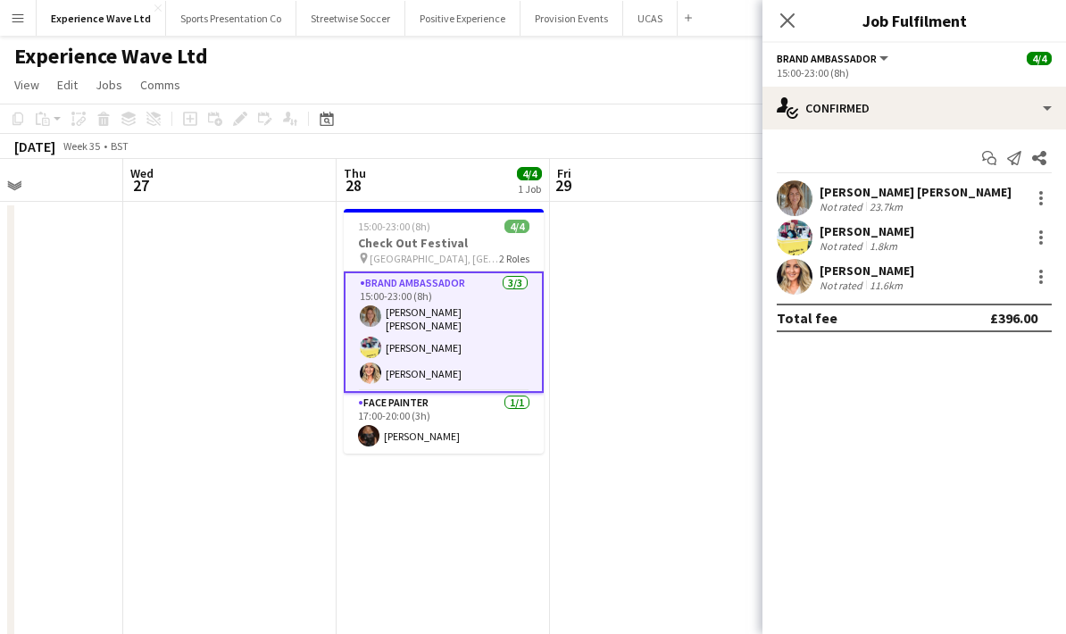
click at [902, 204] on div "23.7km" at bounding box center [886, 206] width 40 height 13
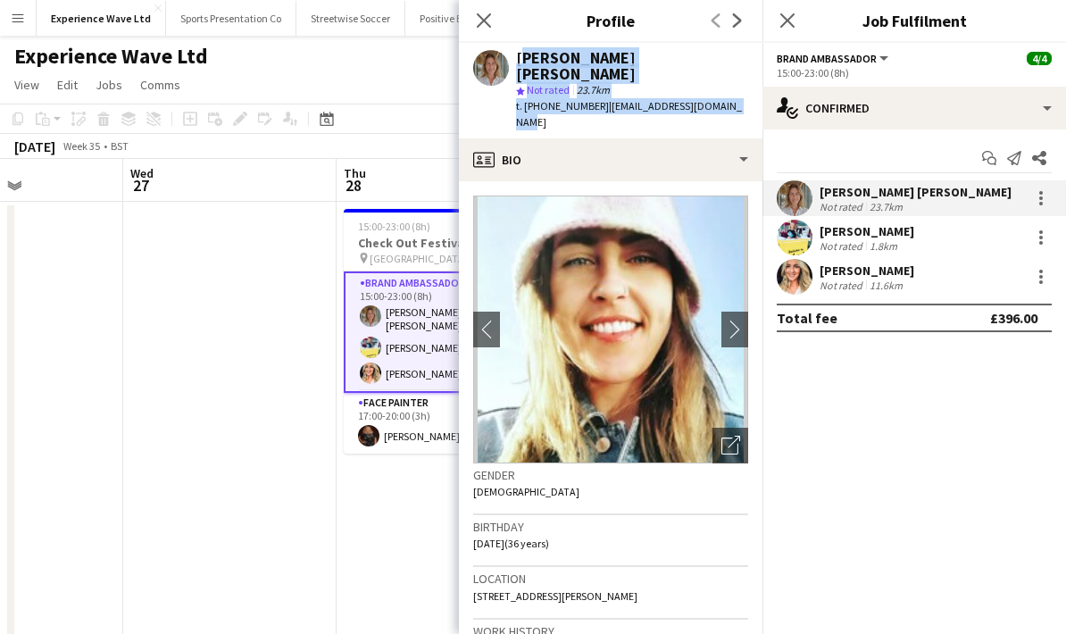
drag, startPoint x: 743, startPoint y: 96, endPoint x: 516, endPoint y: 61, distance: 229.4
click at [516, 61] on div "Sara Cooper da Silva star Not rated 23.7km t. +4407468433348 | s.cooperdasilva@…" at bounding box center [611, 91] width 304 height 96
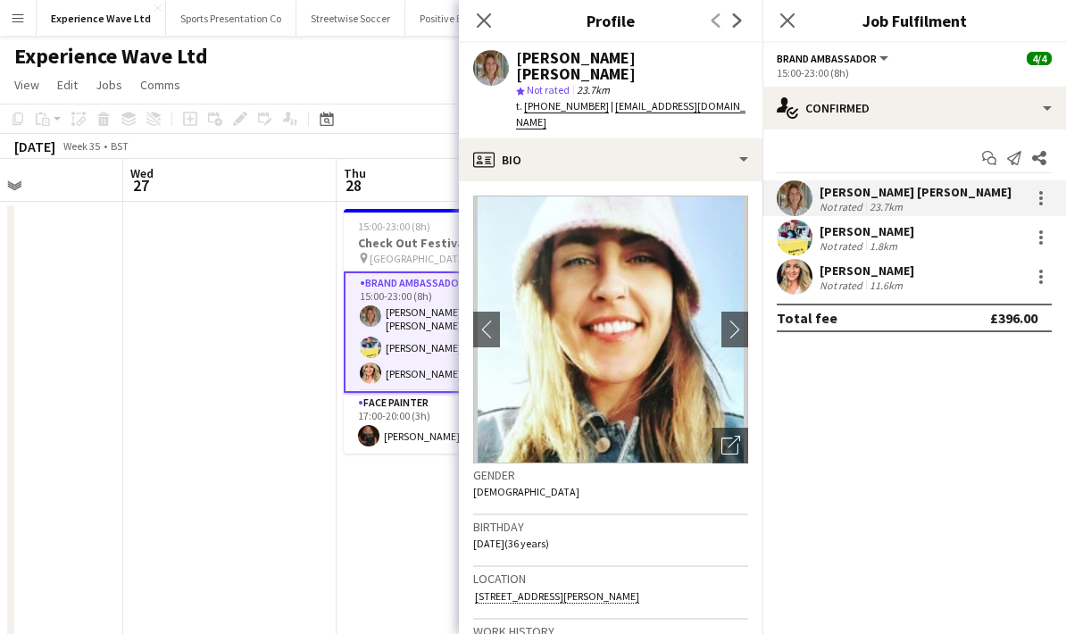
click at [481, 22] on icon at bounding box center [484, 20] width 14 height 14
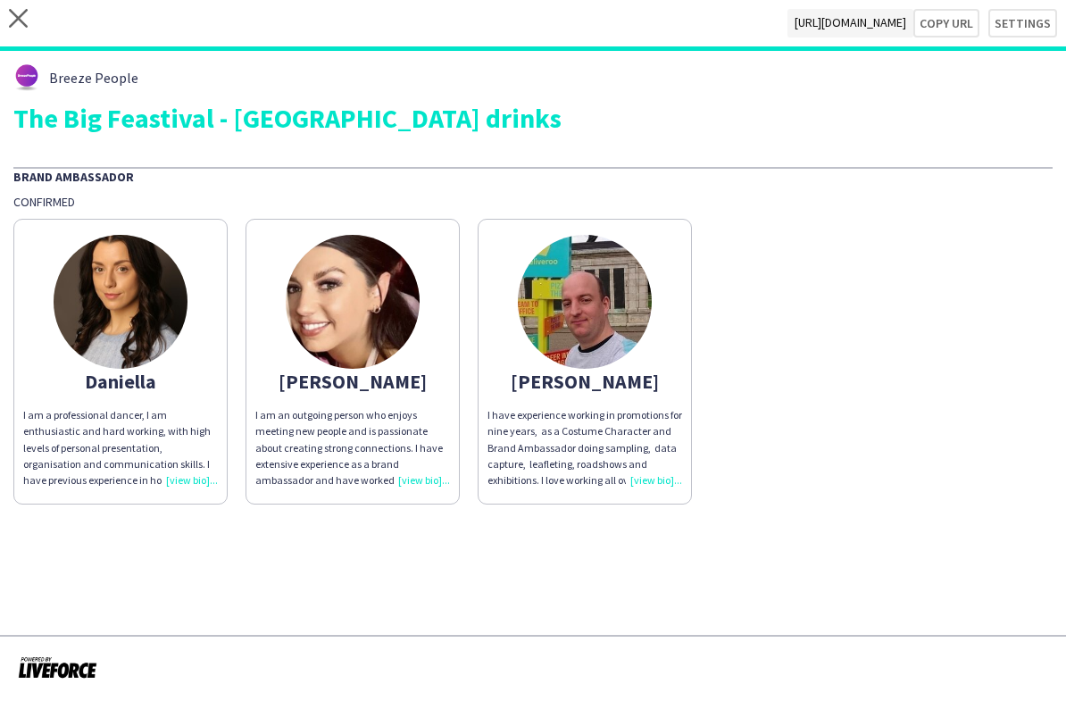
click at [422, 484] on div "I am an outgoing person who enjoys meeting new people and is passionate about c…" at bounding box center [352, 447] width 195 height 81
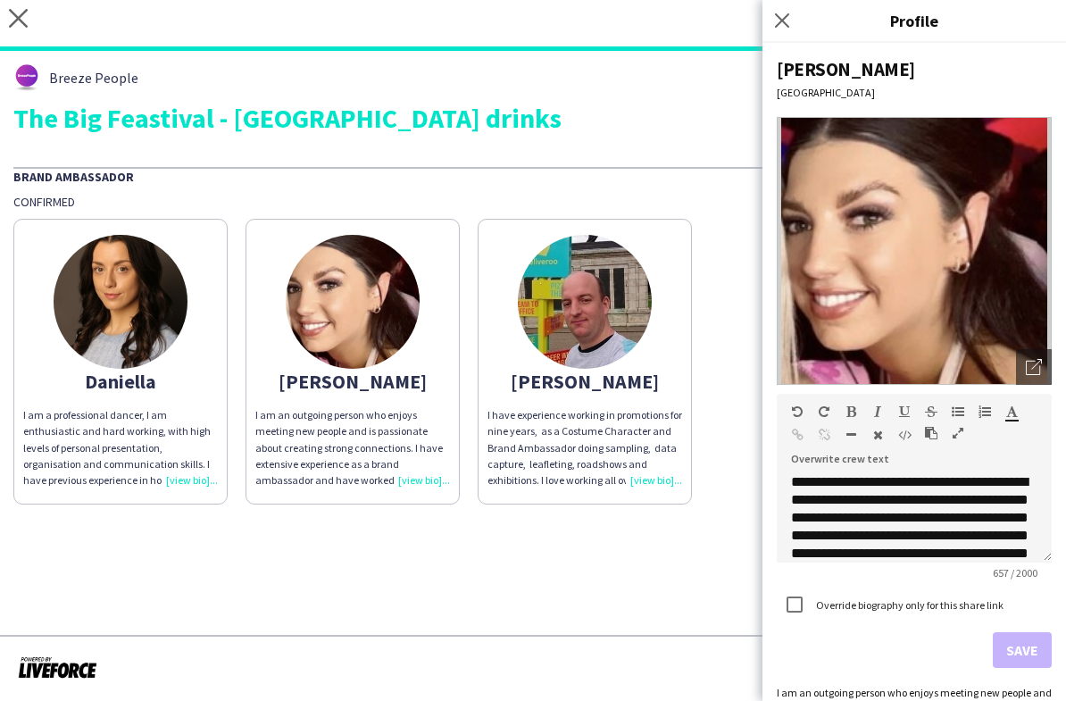
click at [471, 571] on app-share-pages "close [URL][DOMAIN_NAME] Copy url Settings Breeze People The Big Feastival - Be…" at bounding box center [533, 350] width 1066 height 701
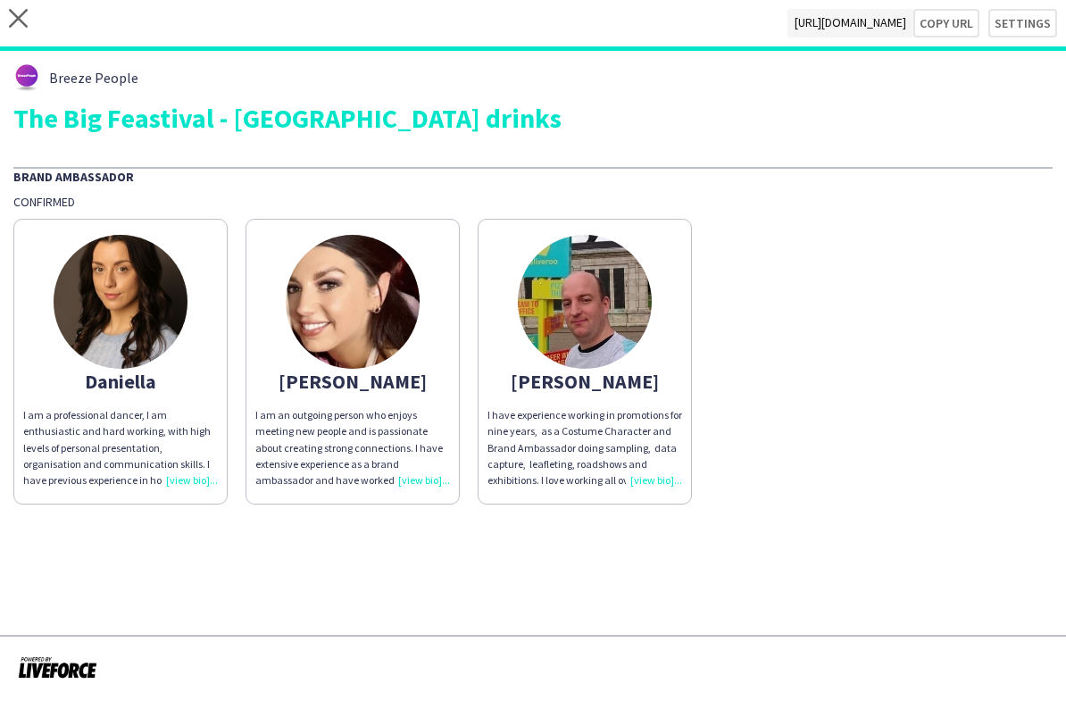
click at [422, 487] on p "I am an outgoing person who enjoys meeting new people and is passionate about c…" at bounding box center [352, 447] width 195 height 81
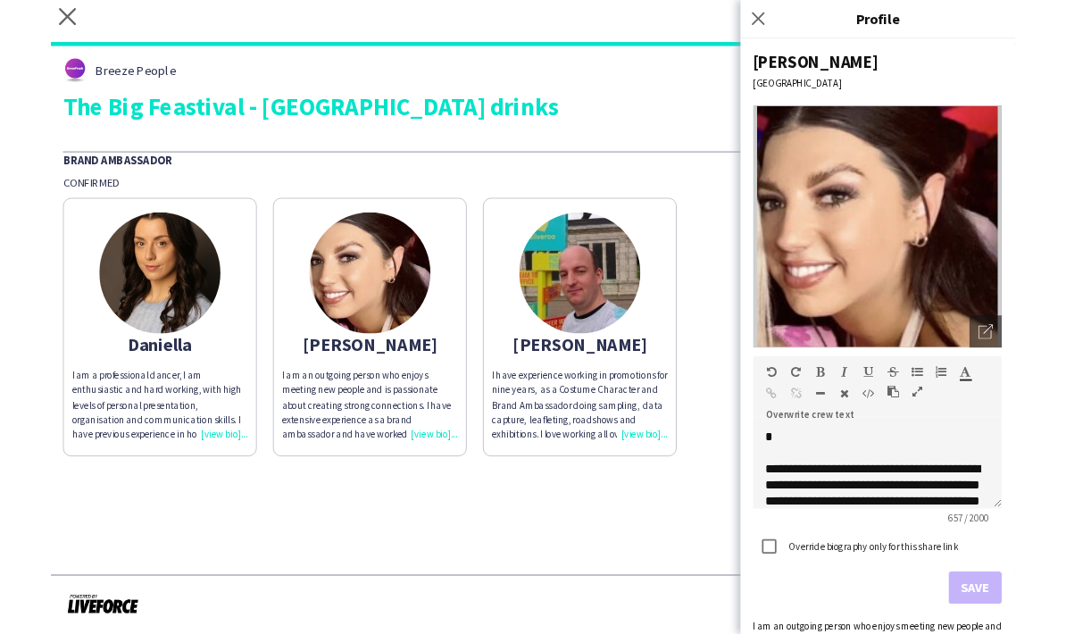
scroll to position [91, 0]
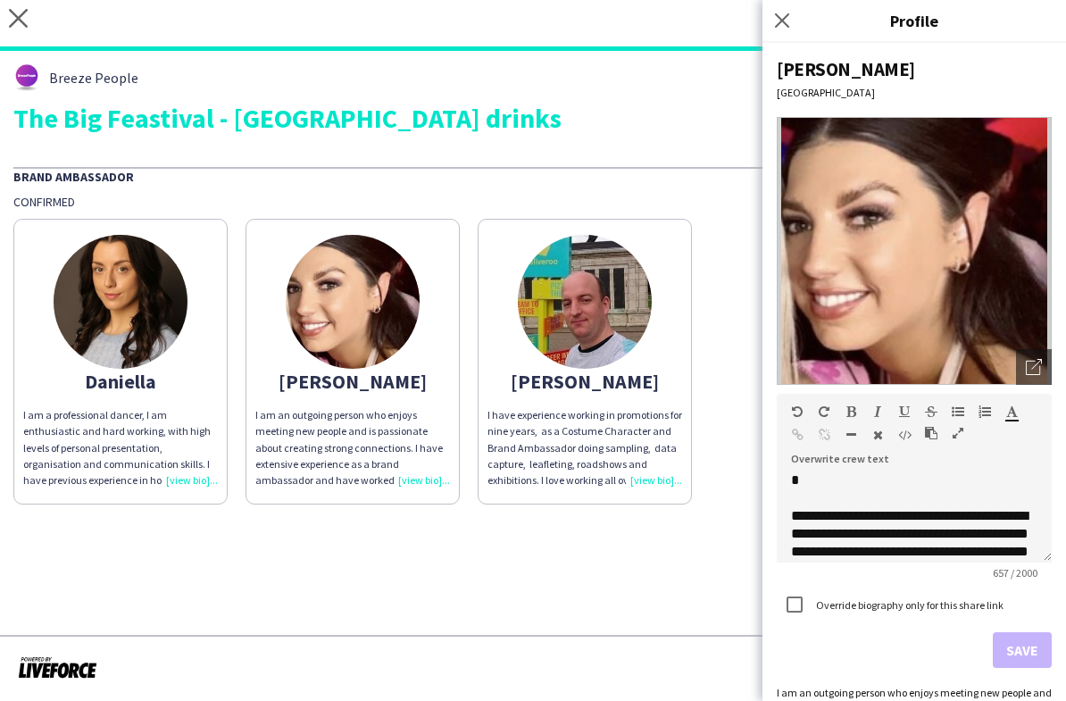
click at [653, 541] on app-share-pages "close [URL][DOMAIN_NAME] Copy url Settings Breeze People The Big Feastival - Be…" at bounding box center [533, 350] width 1066 height 701
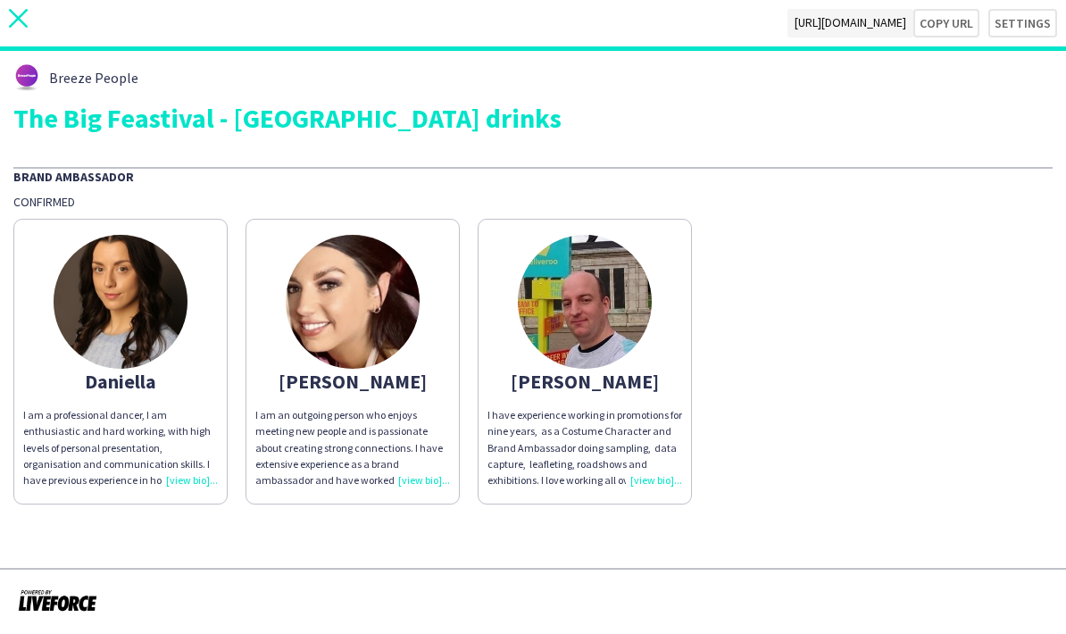
click at [26, 20] on icon "close" at bounding box center [18, 18] width 19 height 19
click at [23, 21] on icon "close" at bounding box center [18, 18] width 19 height 19
click at [610, 312] on img at bounding box center [585, 302] width 134 height 134
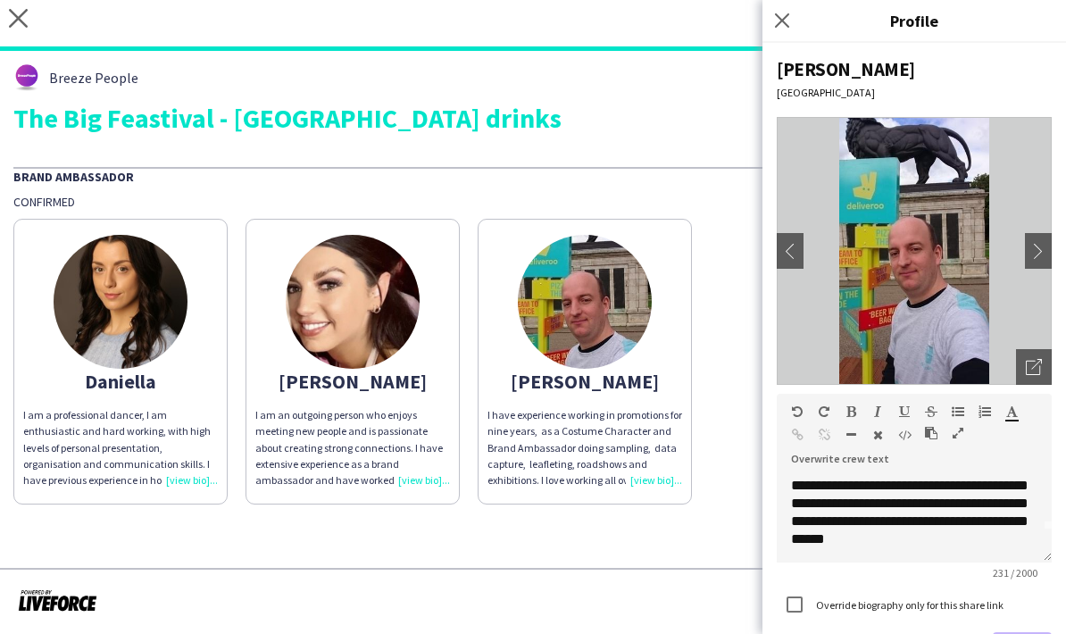
scroll to position [0, 0]
click at [782, 32] on div "Close pop-in" at bounding box center [784, 20] width 45 height 41
